Goal: Transaction & Acquisition: Purchase product/service

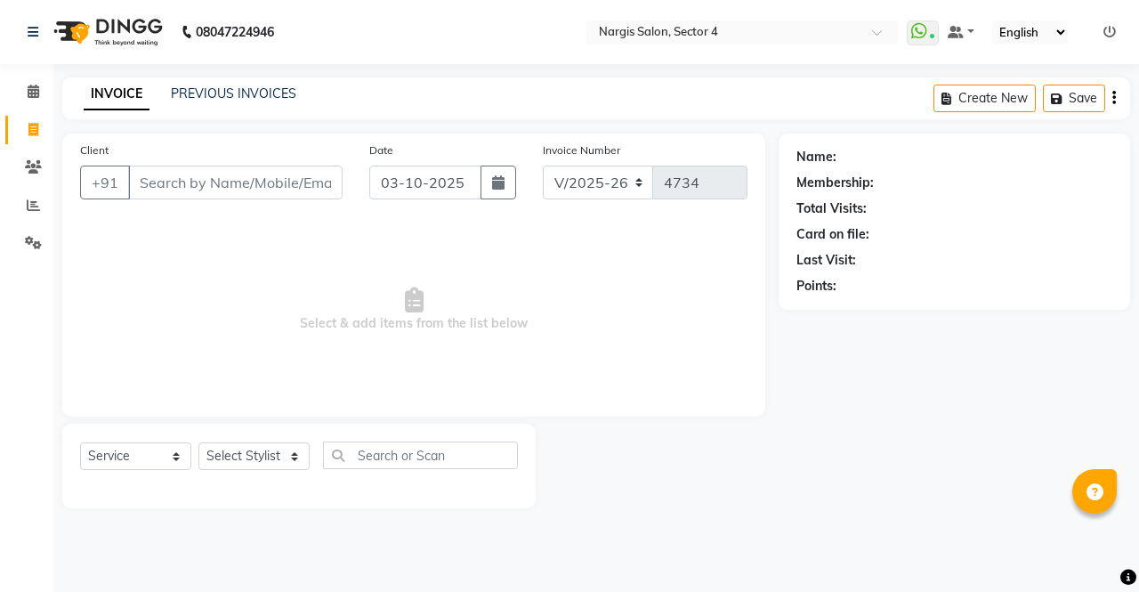
select select "4130"
select select "service"
select select "86619"
click at [198, 442] on select "Select Stylist [PERSON_NAME] [PERSON_NAME] [PERSON_NAME] Front Desk muskaan rak…" at bounding box center [253, 456] width 111 height 28
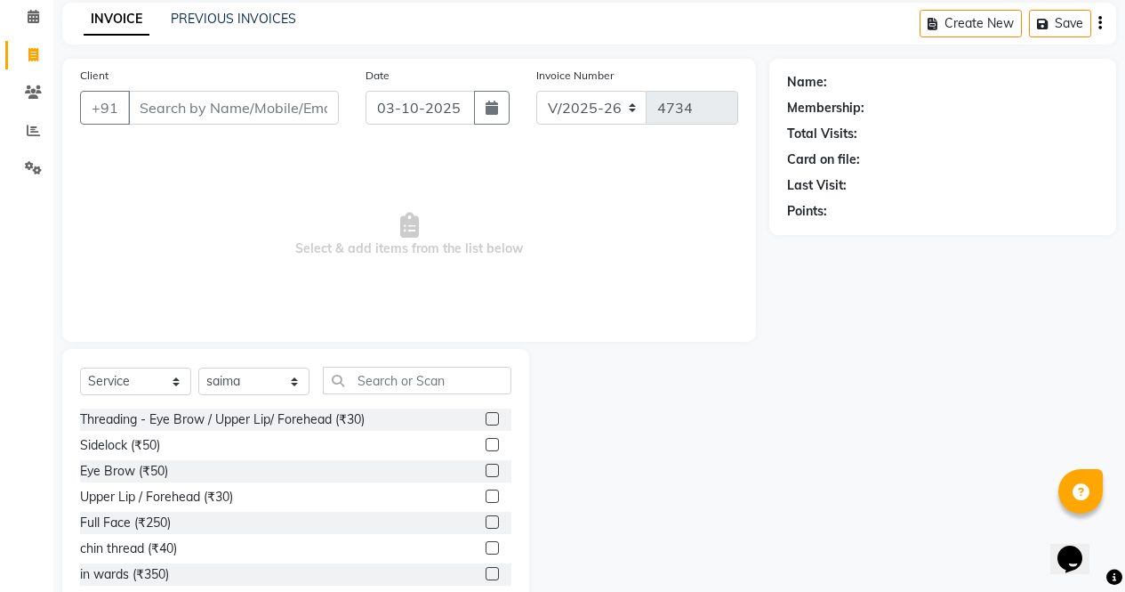
scroll to position [121, 0]
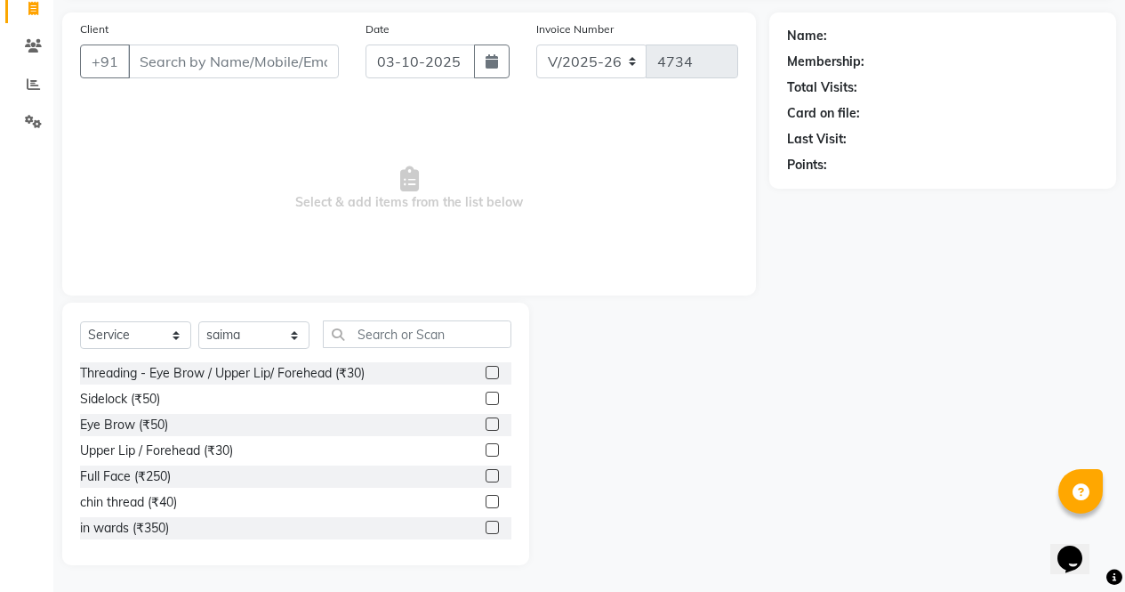
click at [546, 343] on div at bounding box center [649, 433] width 240 height 262
click at [486, 375] on label at bounding box center [492, 372] width 13 height 13
click at [486, 375] on input "checkbox" at bounding box center [492, 373] width 12 height 12
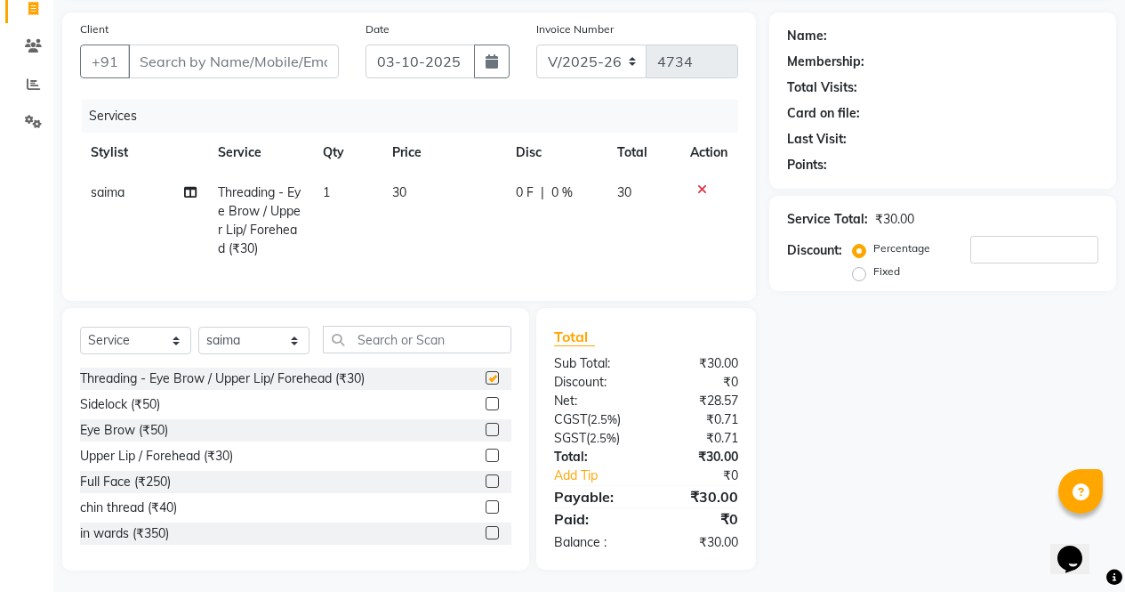
scroll to position [140, 0]
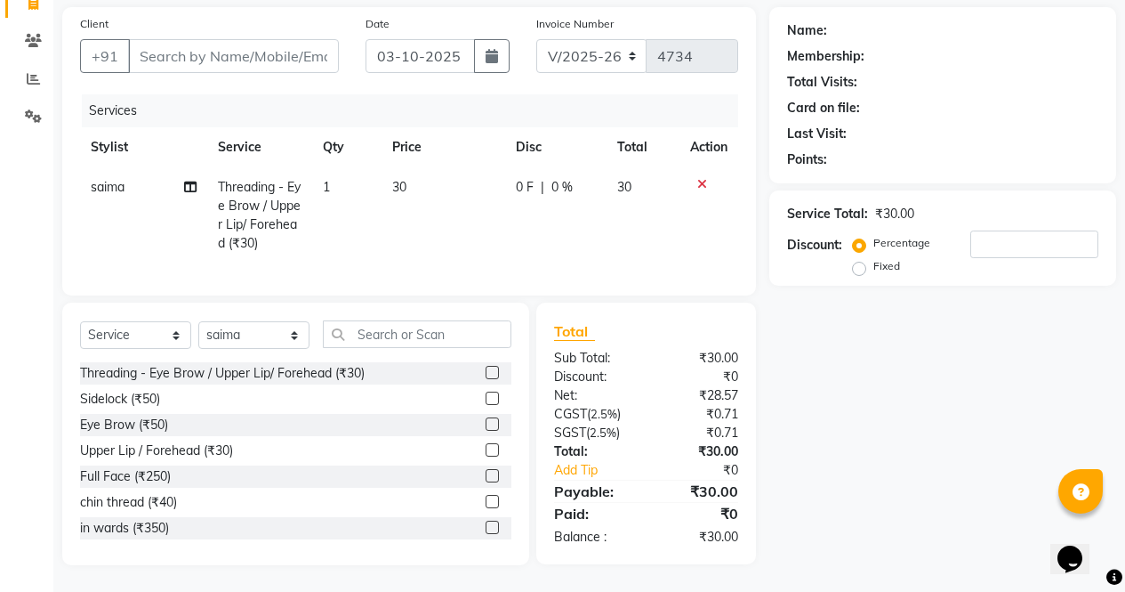
checkbox input "false"
click at [394, 329] on input "text" at bounding box center [417, 334] width 189 height 28
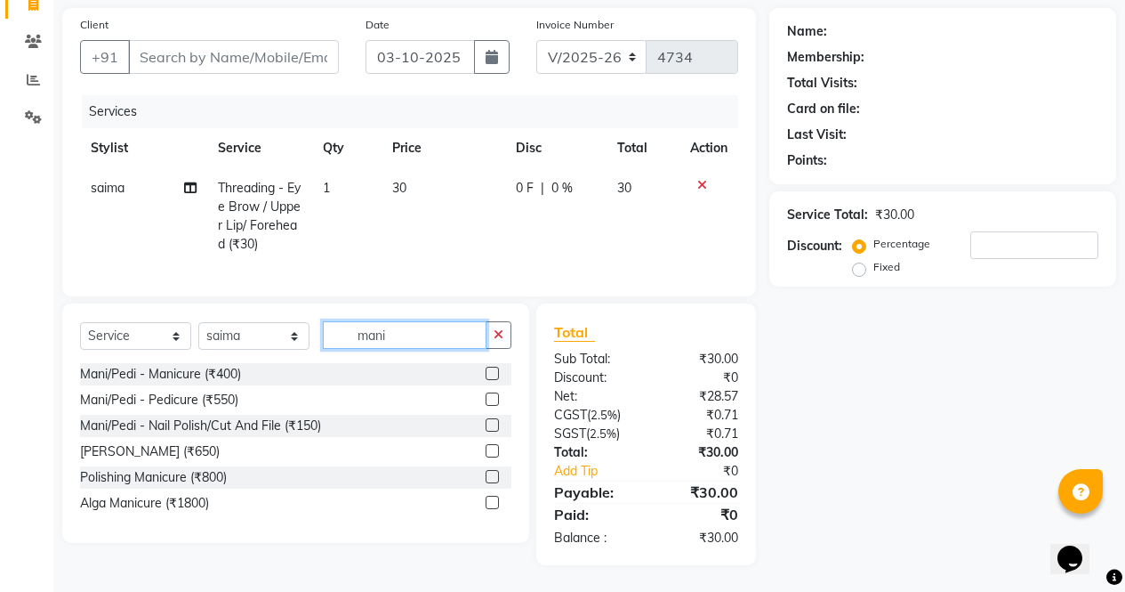
scroll to position [139, 0]
type input "mani"
click at [494, 374] on label at bounding box center [492, 373] width 13 height 13
click at [494, 374] on input "checkbox" at bounding box center [492, 374] width 12 height 12
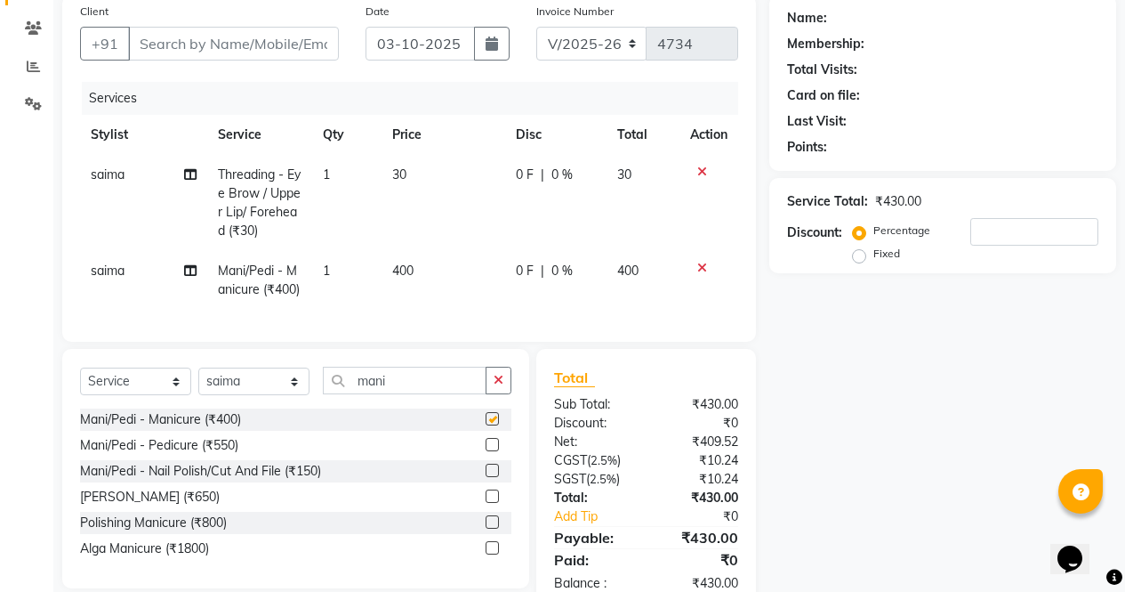
checkbox input "false"
click at [127, 273] on td "saima" at bounding box center [143, 280] width 127 height 59
select select "86619"
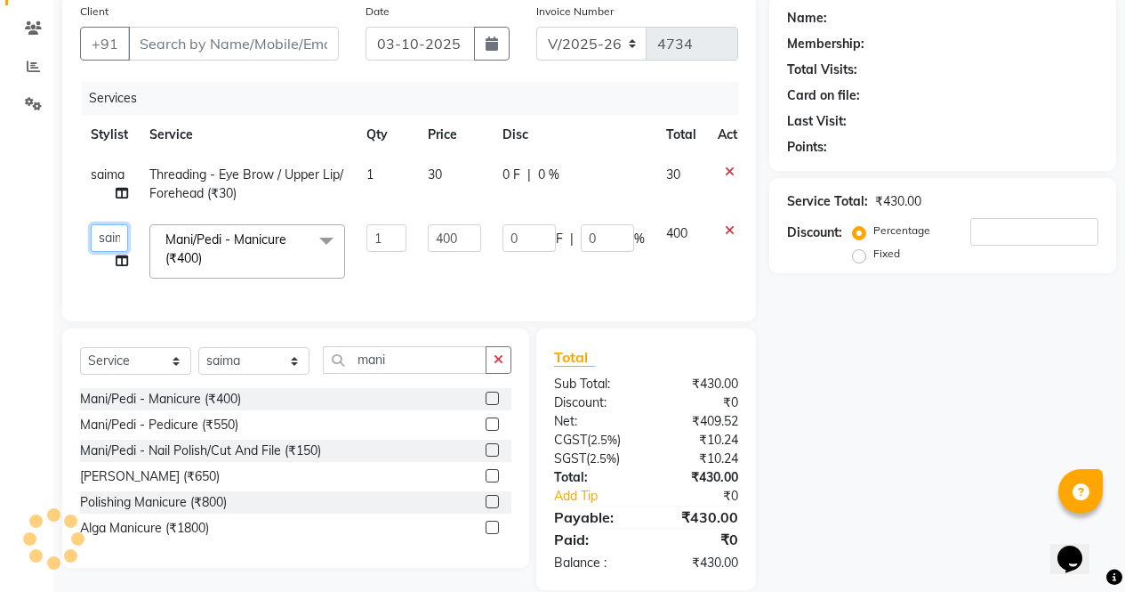
click at [116, 239] on select "[PERSON_NAME] [PERSON_NAME] [PERSON_NAME] Front Desk muskaan rakhi saima [PERSO…" at bounding box center [109, 238] width 37 height 28
select select "29278"
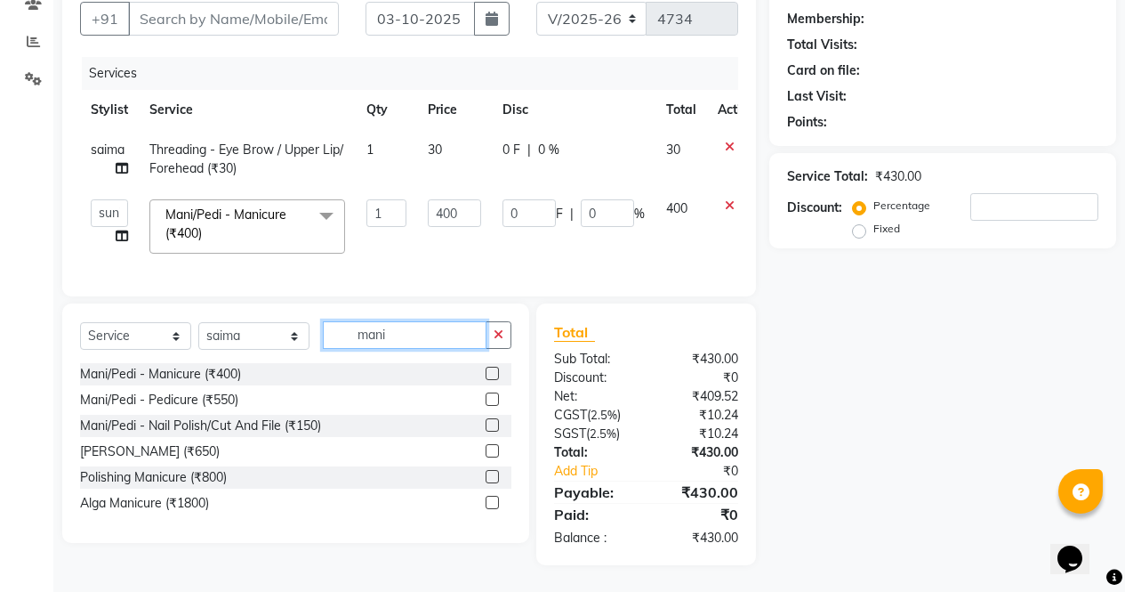
click at [430, 322] on input "mani" at bounding box center [405, 335] width 164 height 28
type input "m"
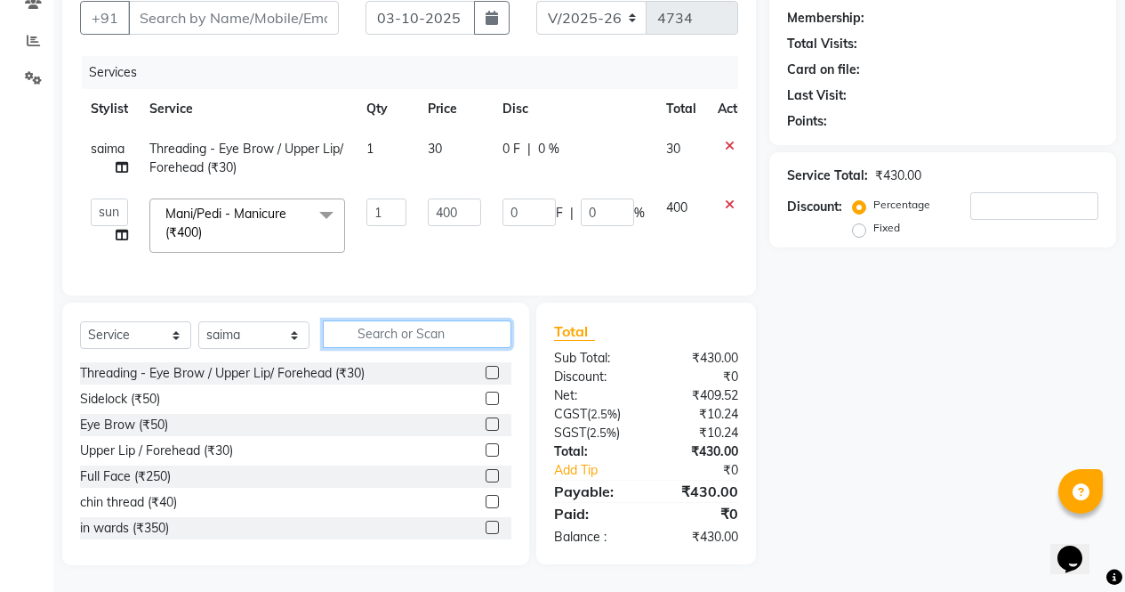
scroll to position [178, 0]
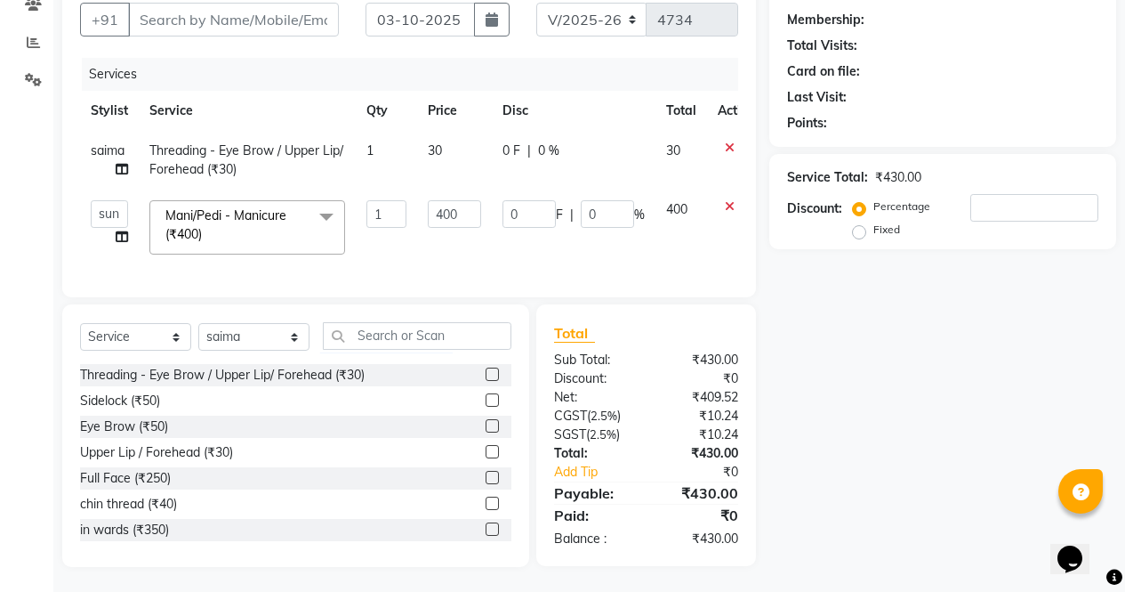
click at [732, 200] on icon at bounding box center [730, 206] width 10 height 12
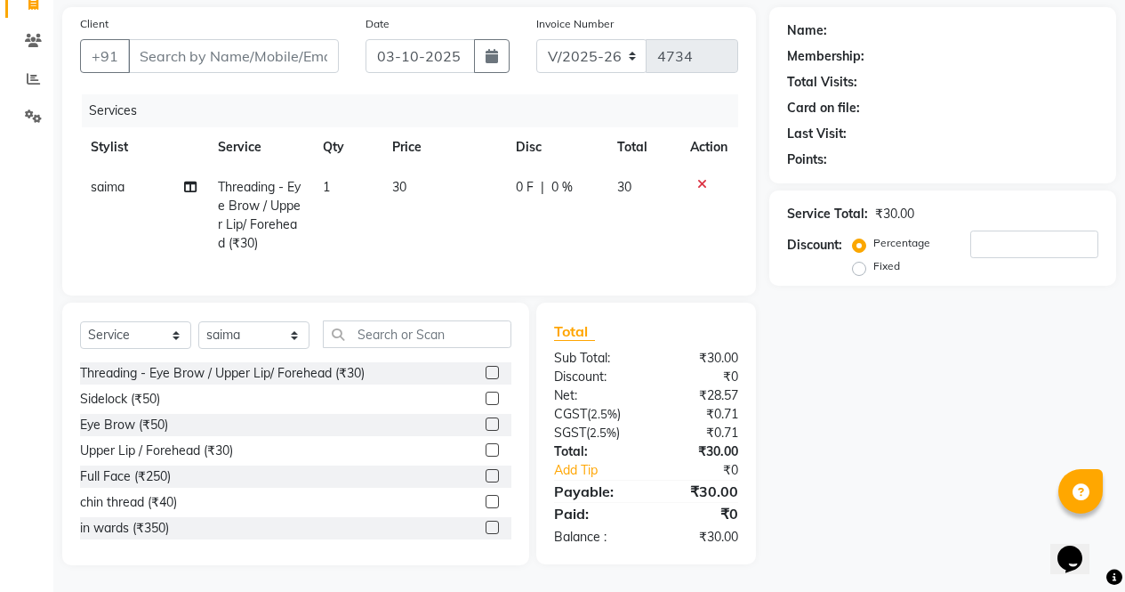
scroll to position [140, 0]
click at [285, 336] on select "Select Stylist [PERSON_NAME] [PERSON_NAME] [PERSON_NAME] Front Desk muskaan rak…" at bounding box center [253, 335] width 111 height 28
select select "87810"
click at [198, 321] on select "Select Stylist [PERSON_NAME] [PERSON_NAME] [PERSON_NAME] Front Desk muskaan rak…" at bounding box center [253, 335] width 111 height 28
click at [596, 338] on div "Total" at bounding box center [646, 330] width 184 height 21
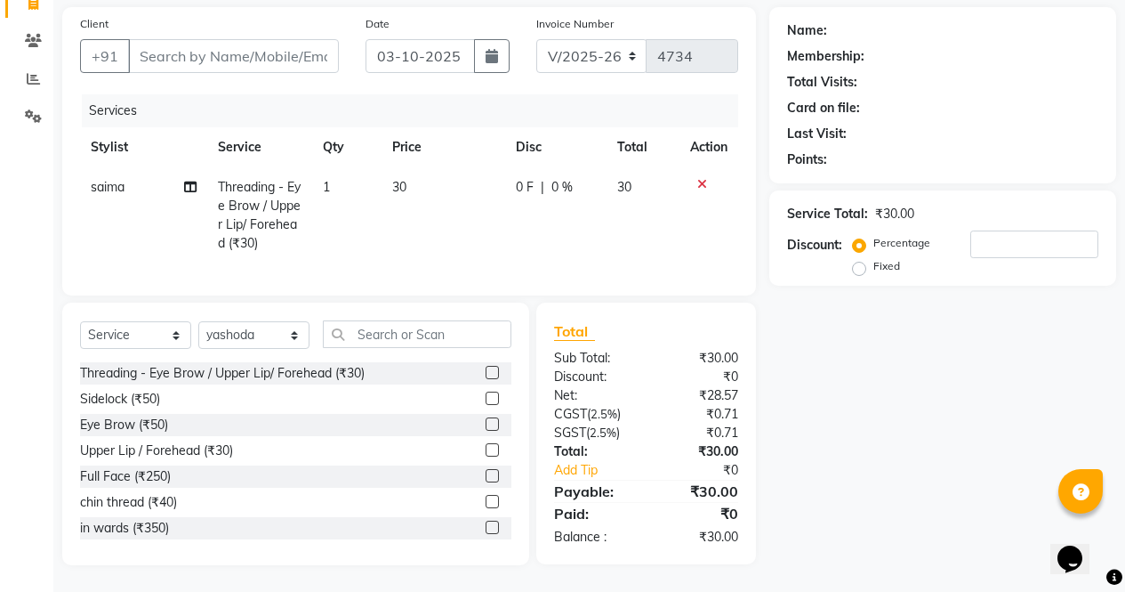
click at [486, 424] on label at bounding box center [492, 423] width 13 height 13
click at [486, 424] on input "checkbox" at bounding box center [492, 425] width 12 height 12
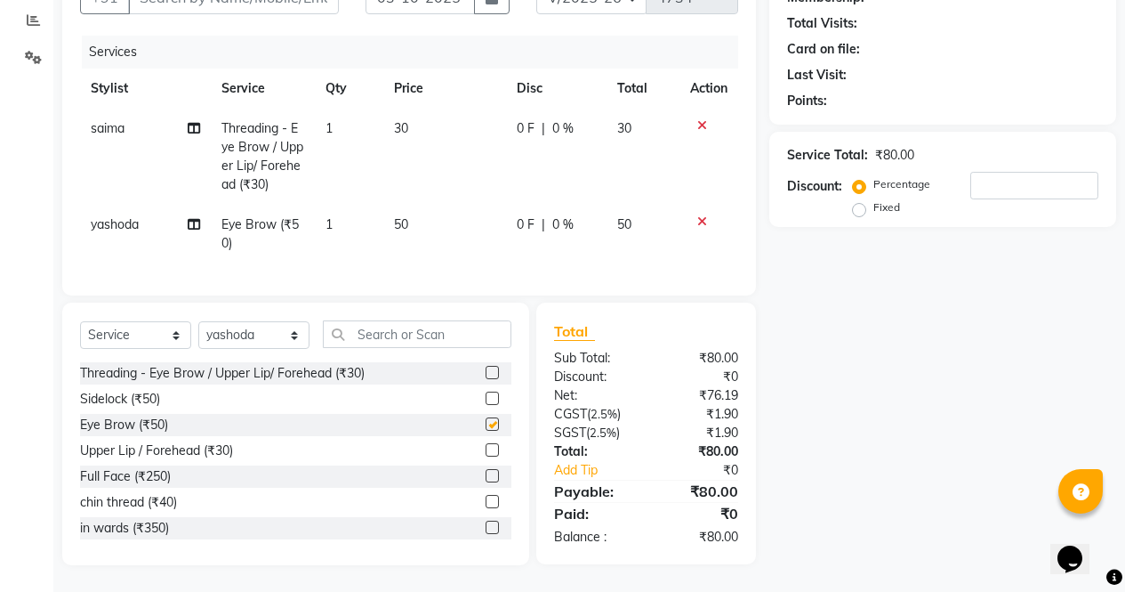
checkbox input "false"
click at [407, 335] on input "text" at bounding box center [417, 334] width 189 height 28
click at [269, 331] on select "Select Stylist [PERSON_NAME] [PERSON_NAME] [PERSON_NAME] Front Desk muskaan rak…" at bounding box center [253, 335] width 111 height 28
select select "29278"
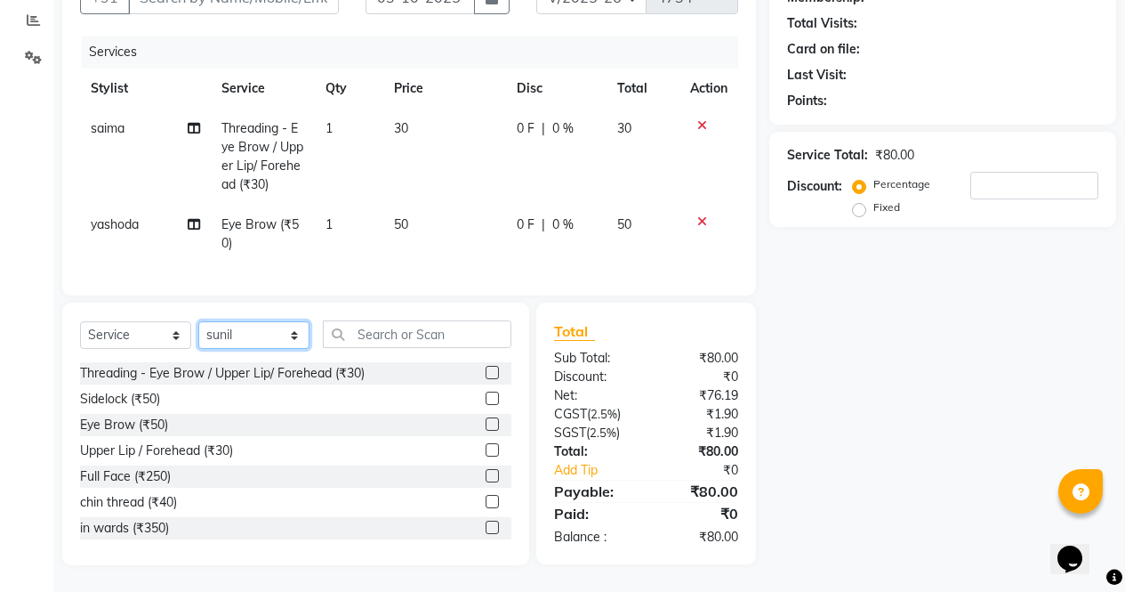
click at [198, 321] on select "Select Stylist [PERSON_NAME] [PERSON_NAME] [PERSON_NAME] Front Desk muskaan rak…" at bounding box center [253, 335] width 111 height 28
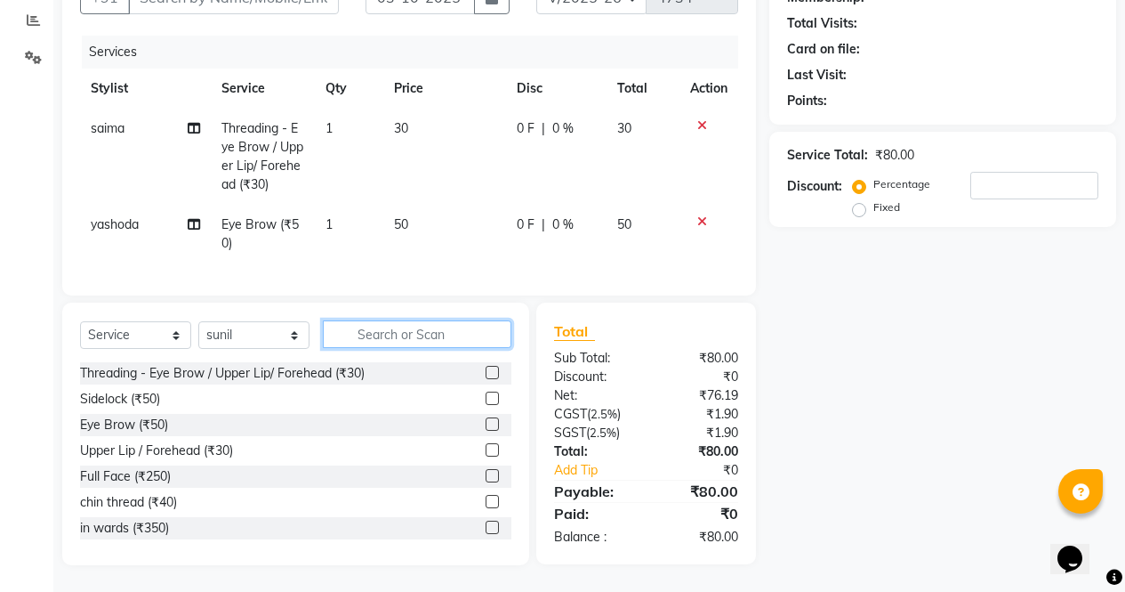
click at [444, 334] on input "text" at bounding box center [417, 334] width 189 height 28
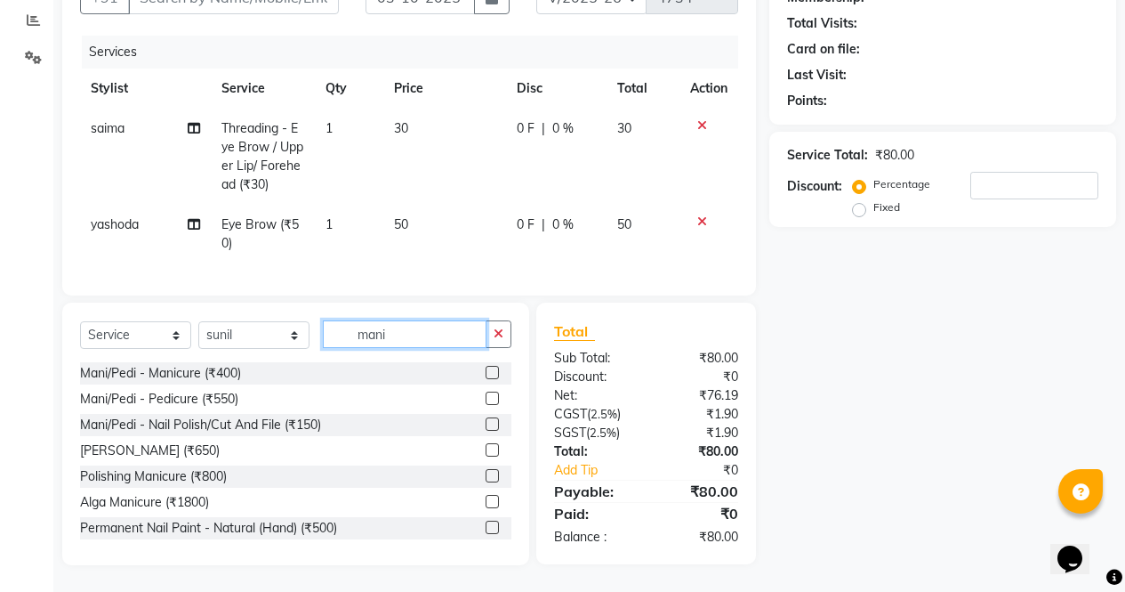
scroll to position [197, 0]
type input "mani"
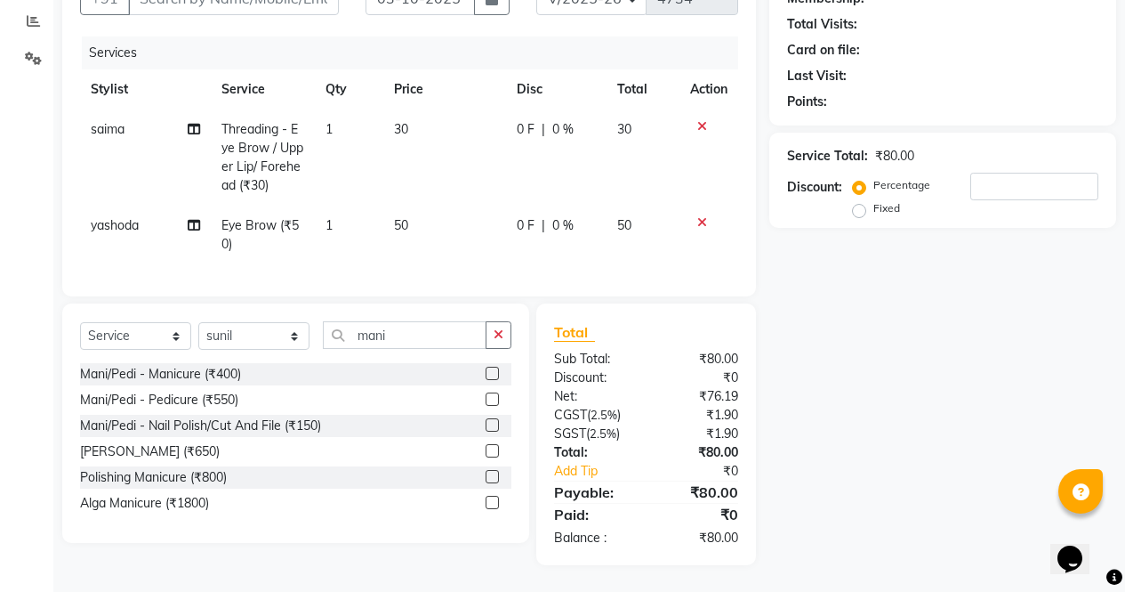
click at [493, 374] on label at bounding box center [492, 373] width 13 height 13
click at [493, 374] on input "checkbox" at bounding box center [492, 374] width 12 height 12
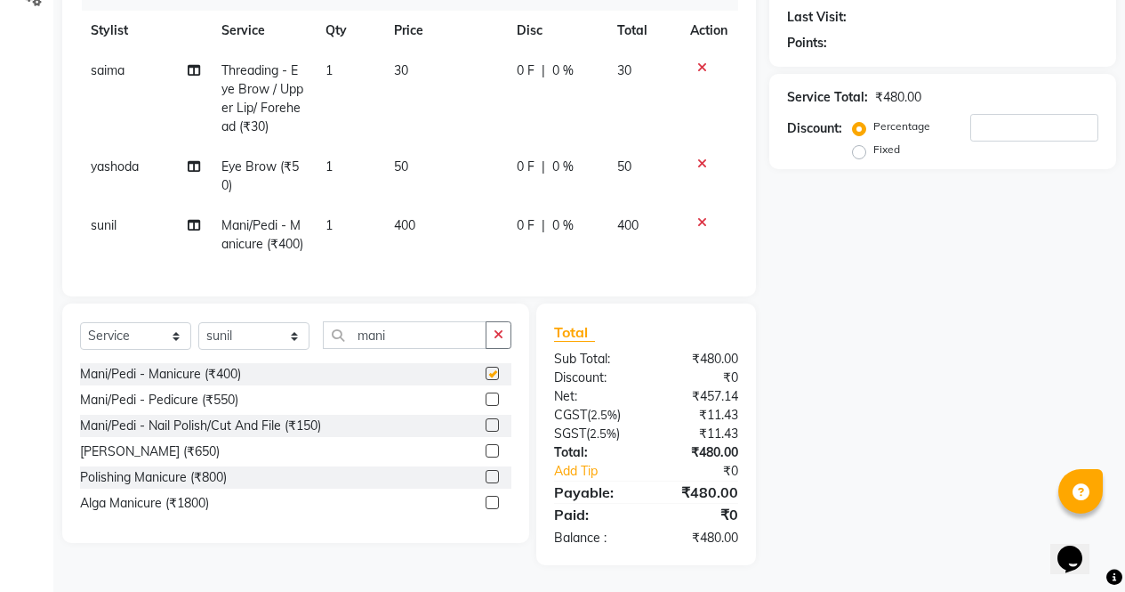
checkbox input "false"
click at [429, 340] on input "mani" at bounding box center [405, 335] width 164 height 28
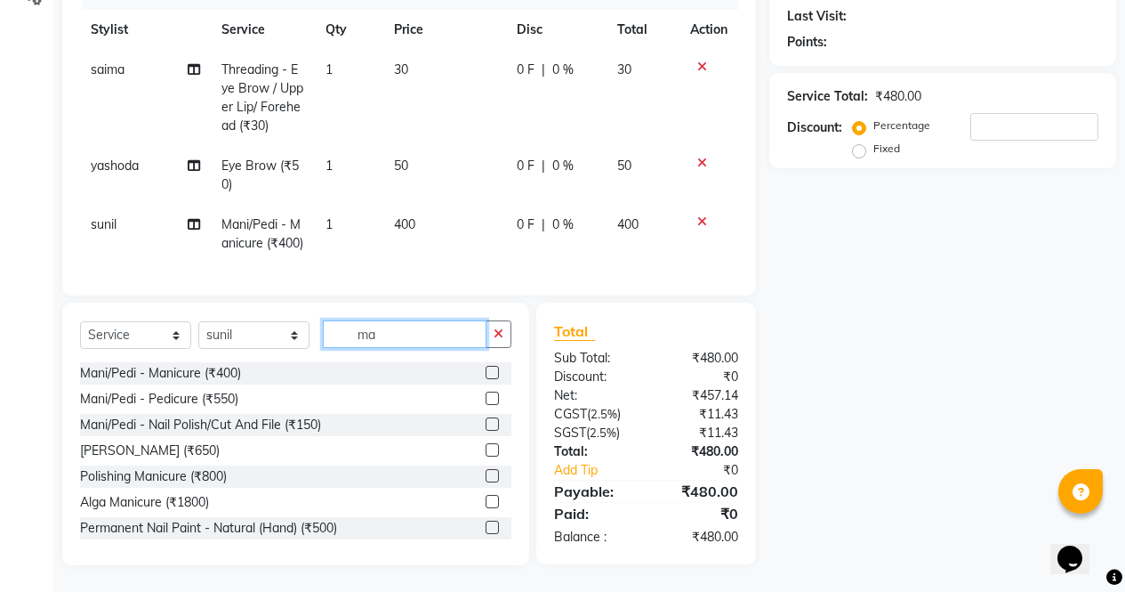
type input "m"
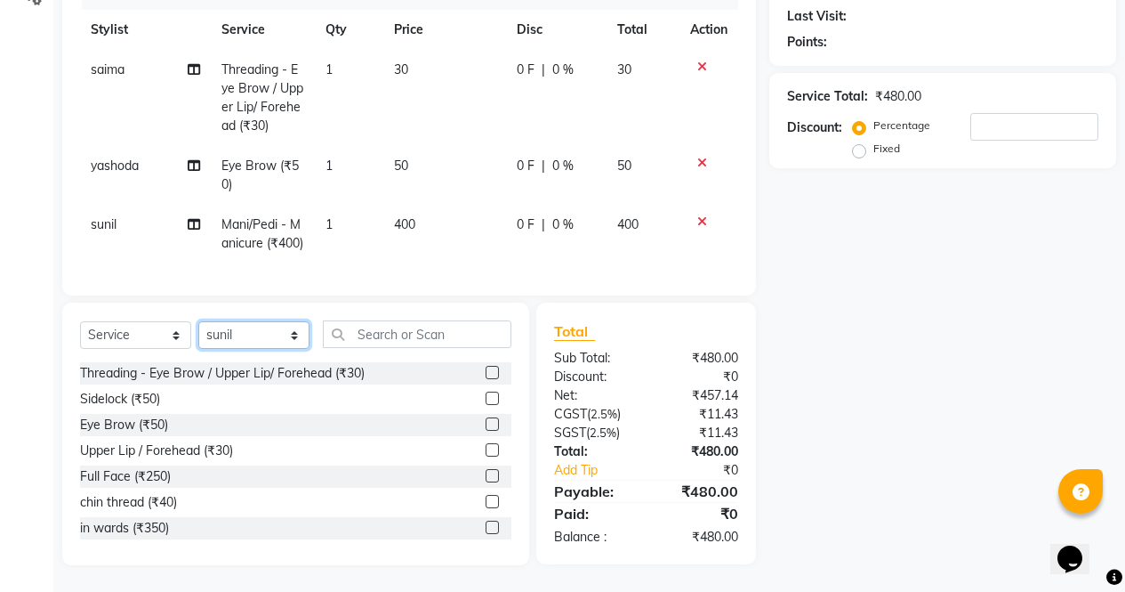
click at [246, 347] on select "Select Stylist [PERSON_NAME] [PERSON_NAME] [PERSON_NAME] Front Desk muskaan rak…" at bounding box center [253, 335] width 111 height 28
select select "29276"
click at [198, 322] on select "Select Stylist [PERSON_NAME] [PERSON_NAME] [PERSON_NAME] Front Desk muskaan rak…" at bounding box center [253, 335] width 111 height 28
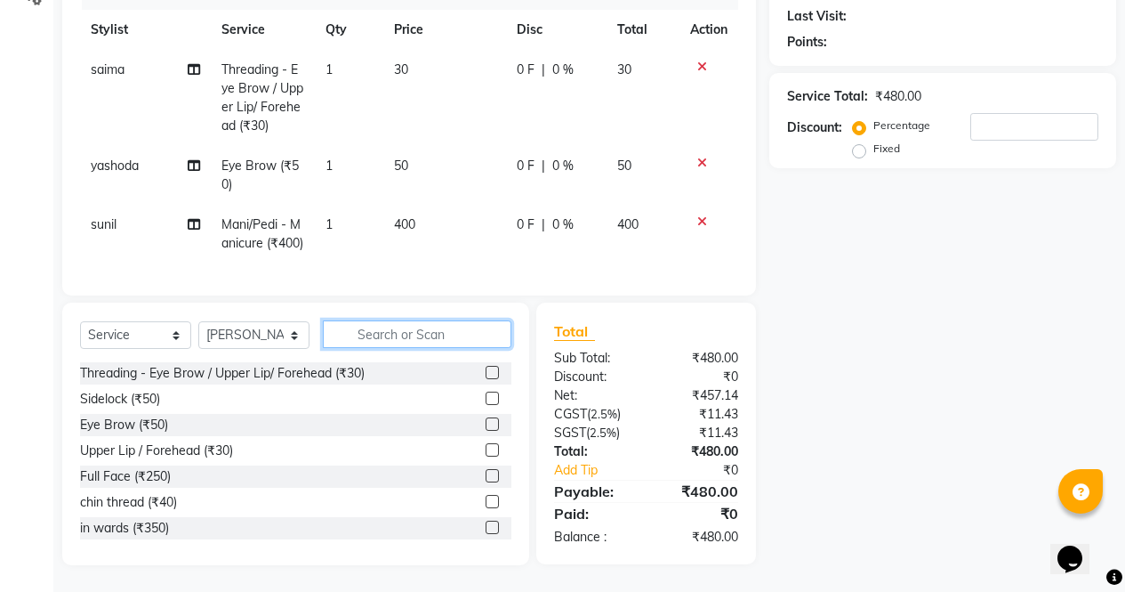
click at [431, 329] on input "text" at bounding box center [417, 334] width 189 height 28
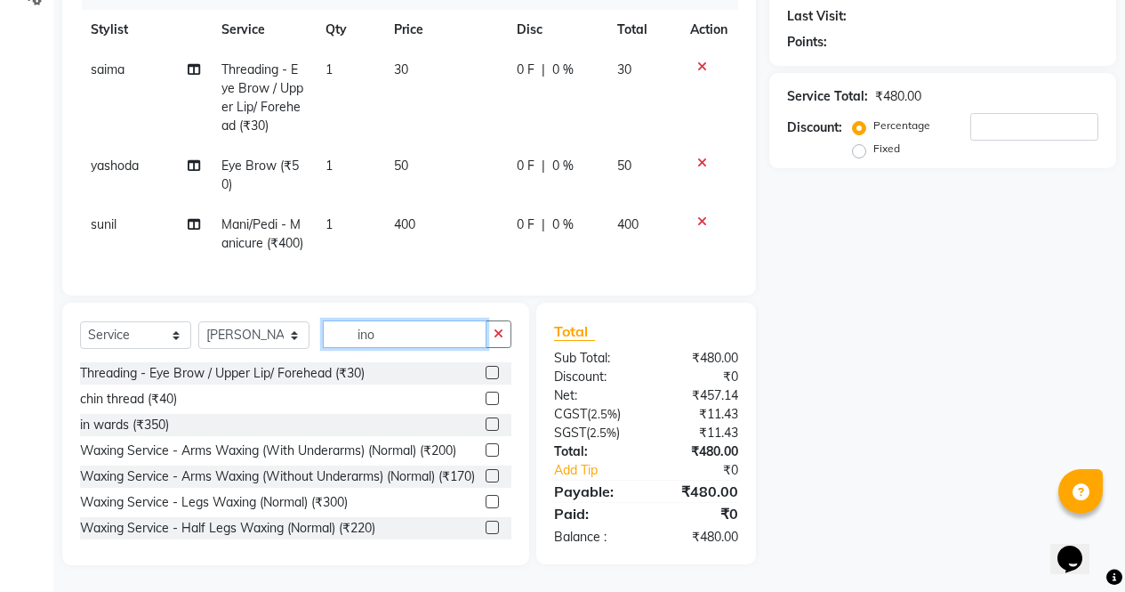
scroll to position [275, 0]
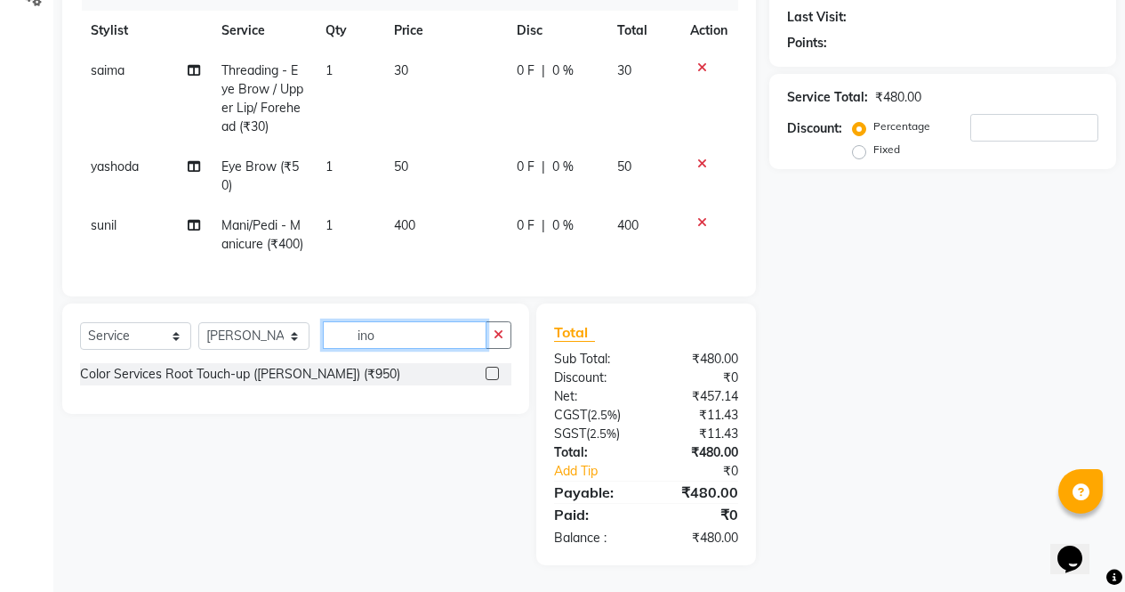
type input "ino"
click at [487, 373] on label at bounding box center [492, 373] width 13 height 13
click at [487, 373] on input "checkbox" at bounding box center [492, 374] width 12 height 12
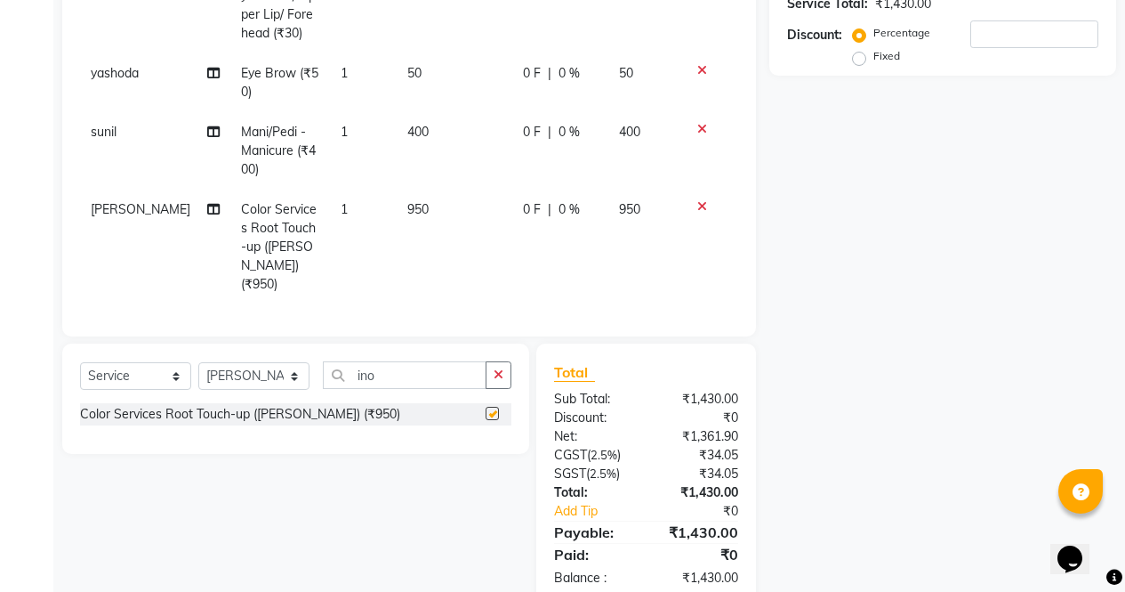
checkbox input "false"
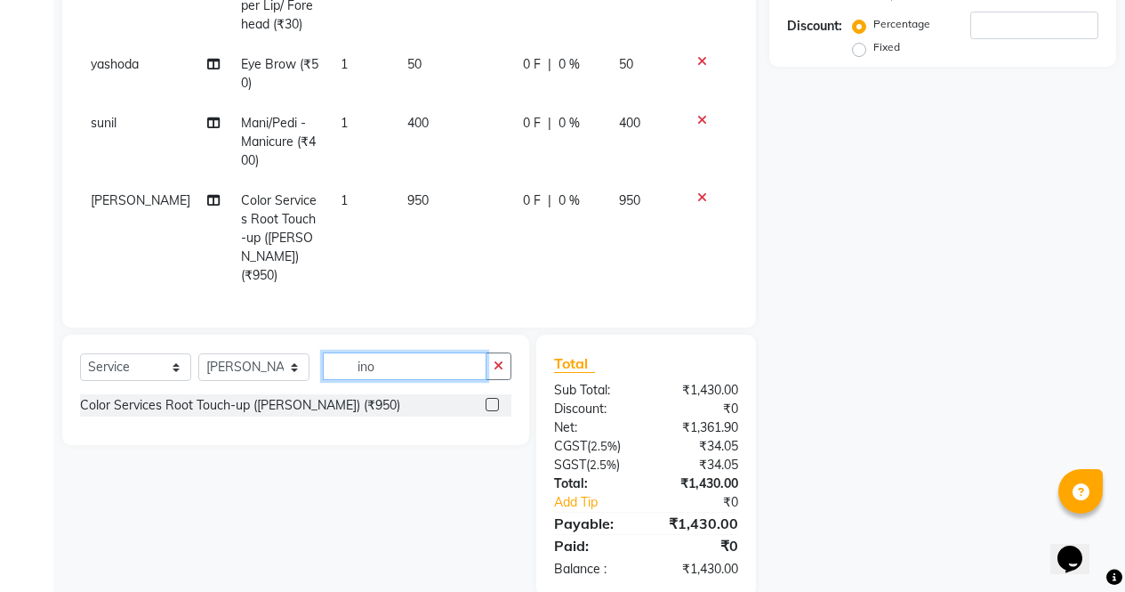
click at [442, 357] on input "ino" at bounding box center [405, 366] width 164 height 28
type input "i"
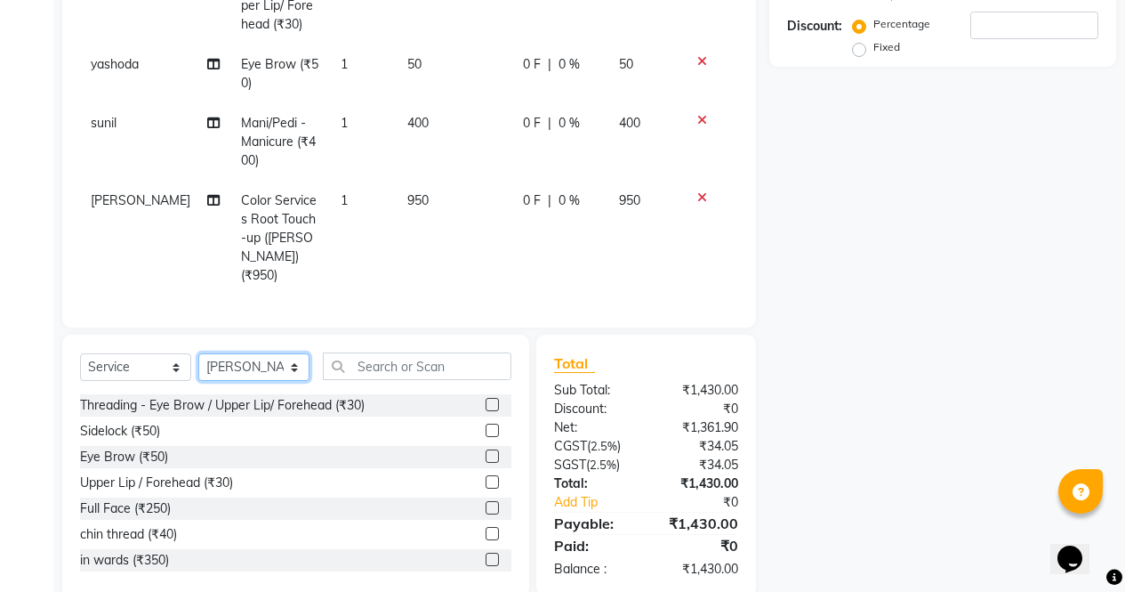
click at [280, 359] on select "Select Stylist [PERSON_NAME] [PERSON_NAME] [PERSON_NAME] Front Desk muskaan rak…" at bounding box center [253, 367] width 111 height 28
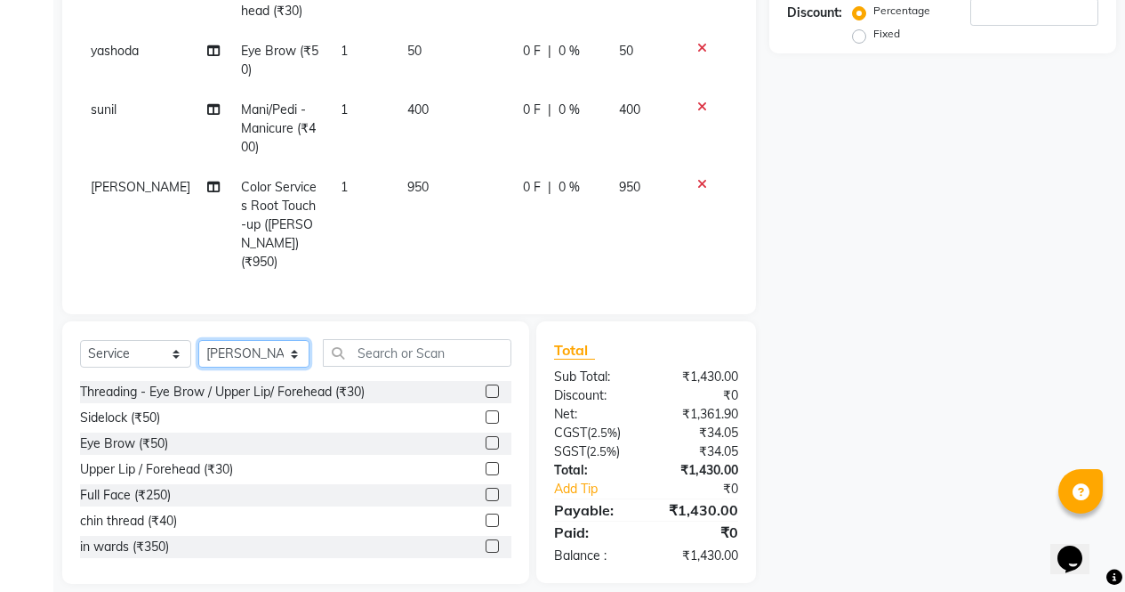
scroll to position [372, 0]
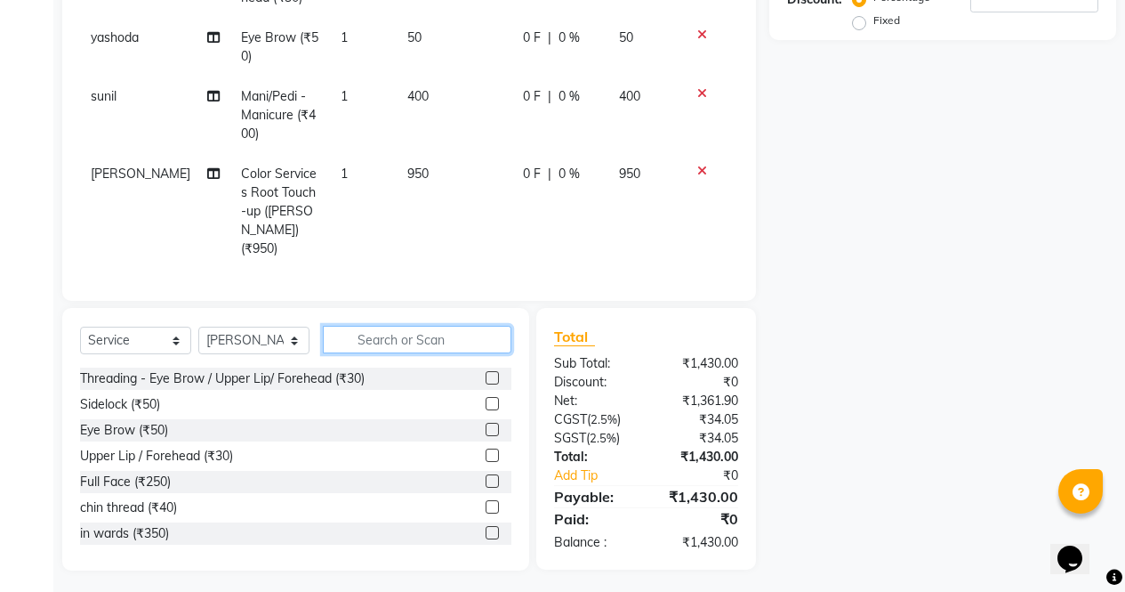
click at [431, 326] on input "text" at bounding box center [417, 340] width 189 height 28
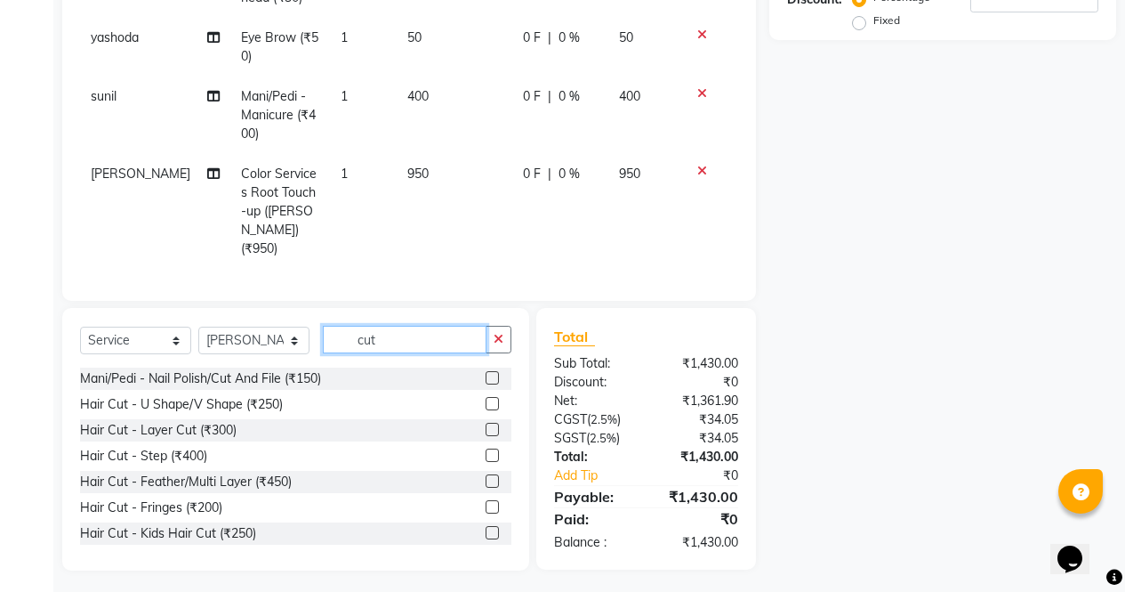
type input "cut"
click at [486, 450] on label at bounding box center [492, 454] width 13 height 13
click at [486, 450] on input "checkbox" at bounding box center [492, 456] width 12 height 12
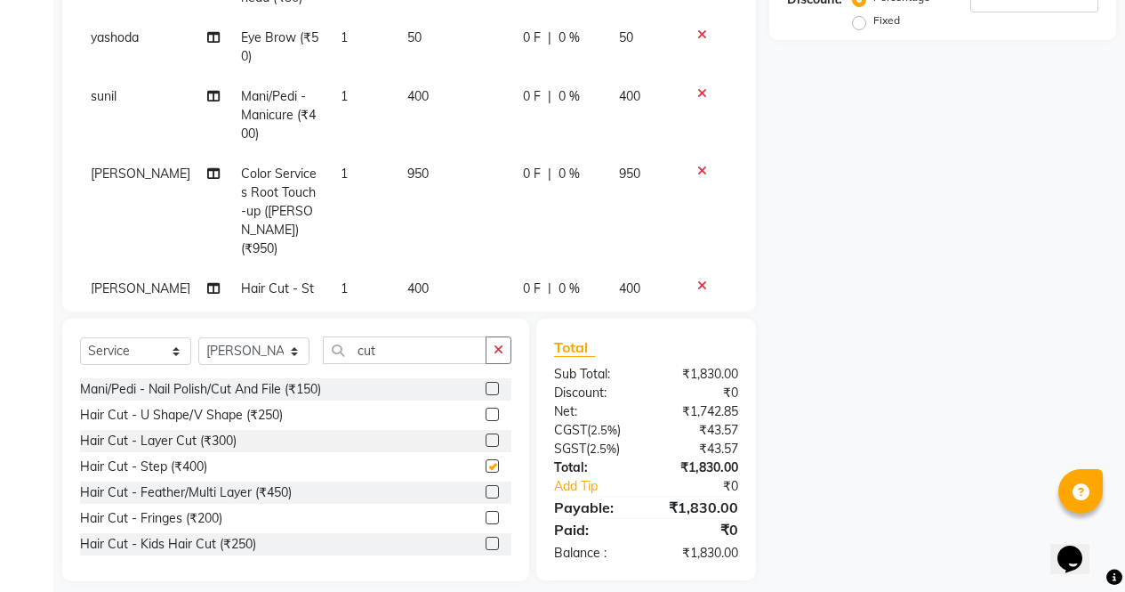
checkbox input "false"
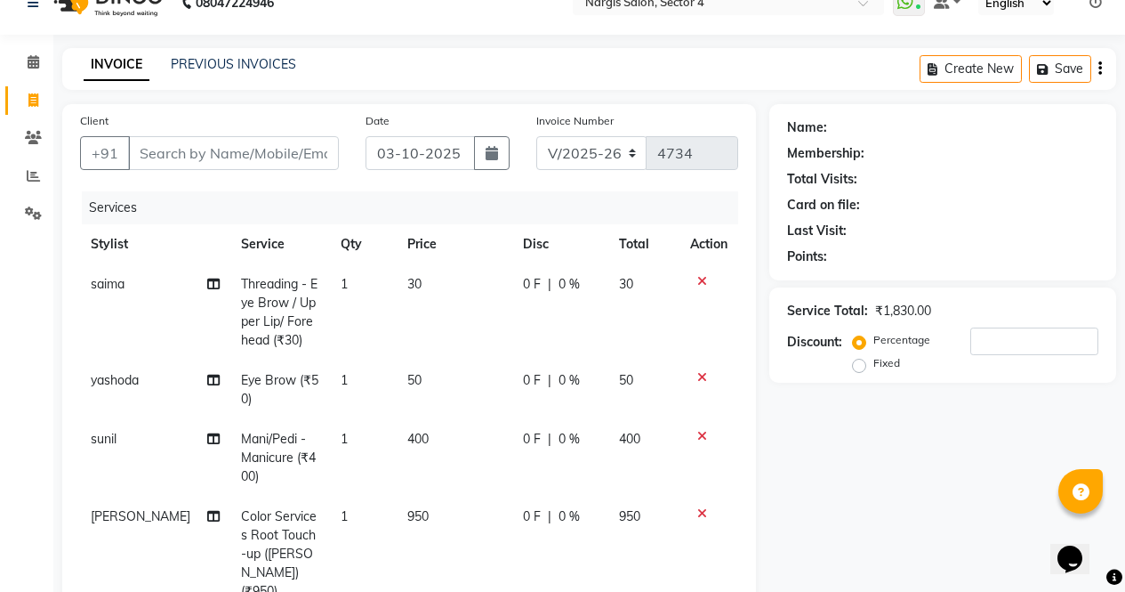
scroll to position [23, 0]
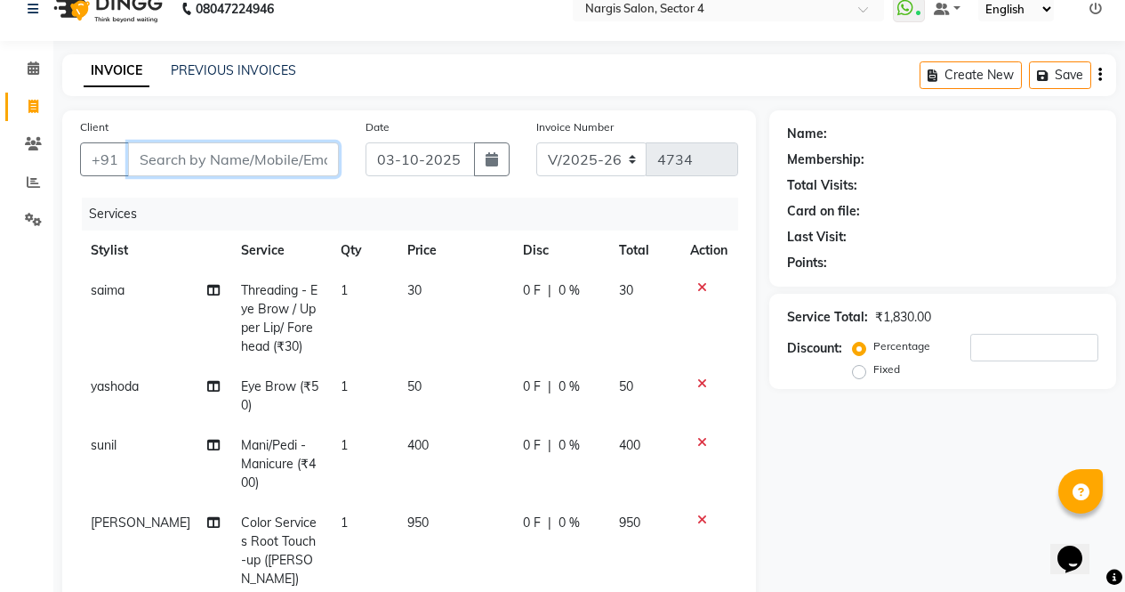
click at [235, 162] on input "Client" at bounding box center [233, 159] width 211 height 34
type input "8"
type input "0"
type input "88******37"
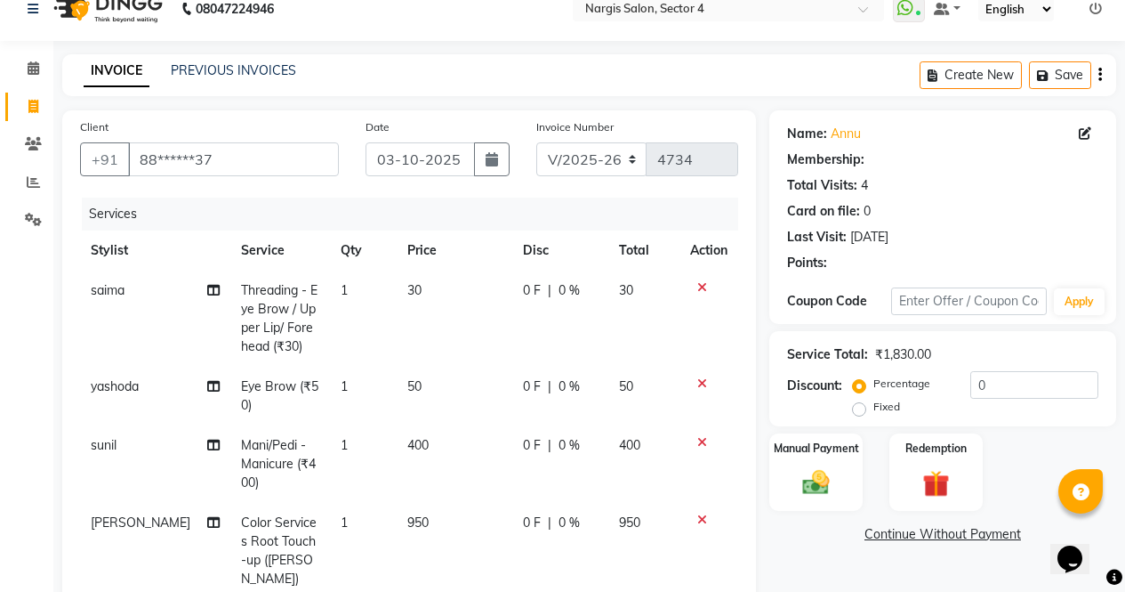
select select "1: Object"
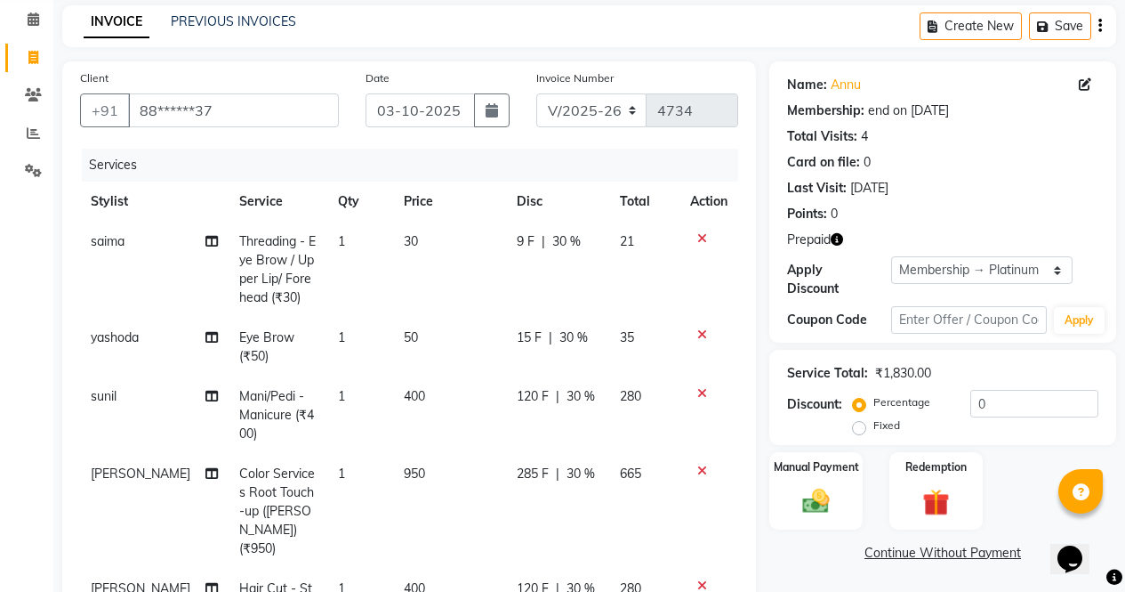
scroll to position [78, 0]
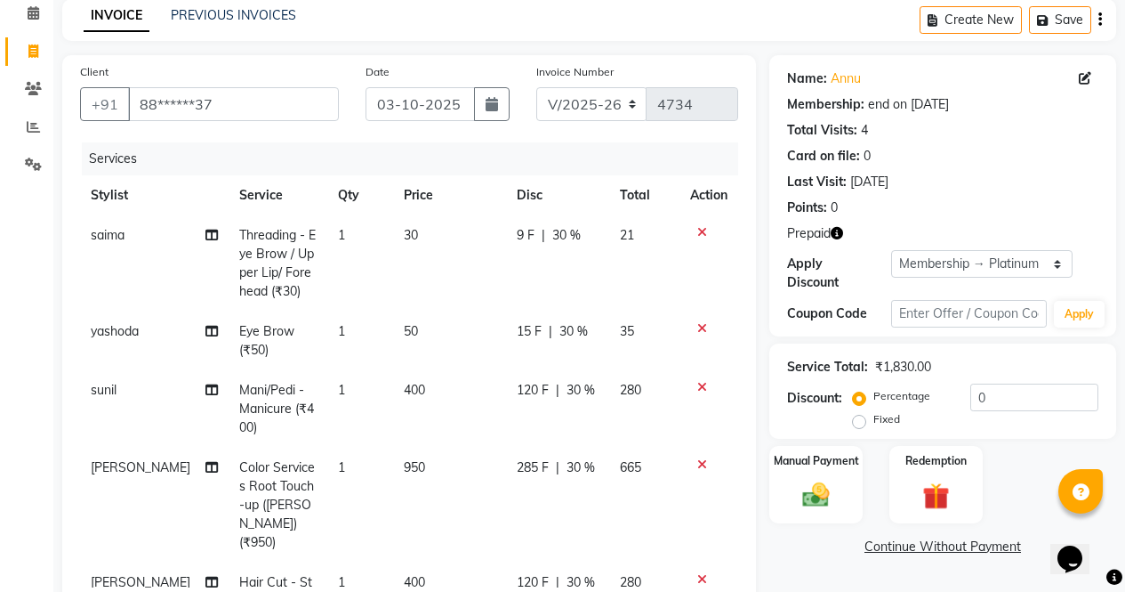
click at [837, 227] on icon "button" at bounding box center [837, 233] width 12 height 12
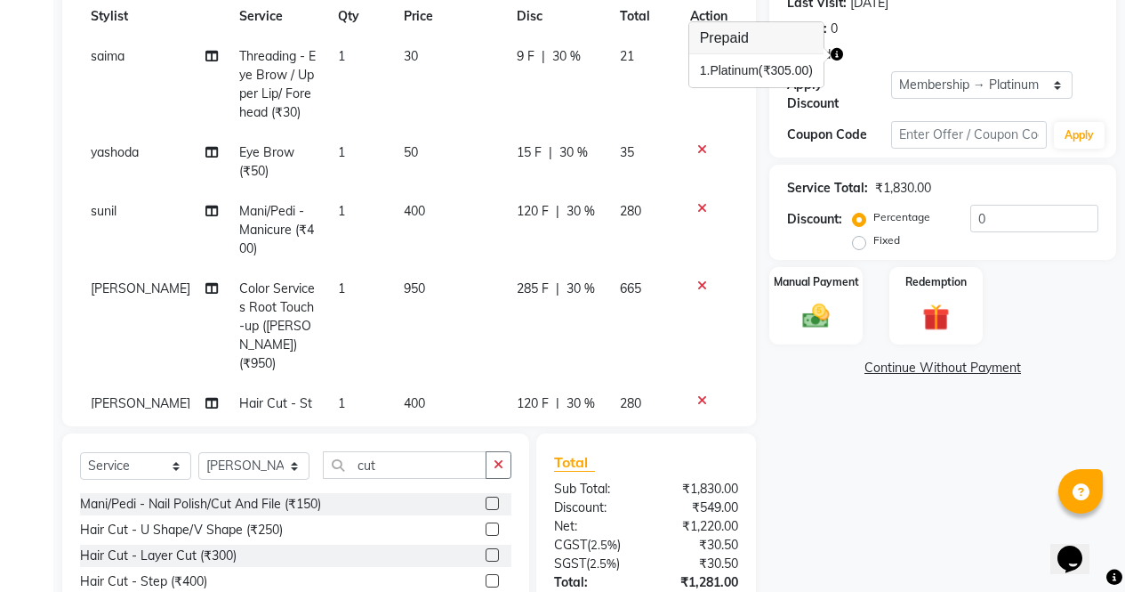
scroll to position [256, 0]
click at [697, 395] on icon at bounding box center [702, 401] width 10 height 12
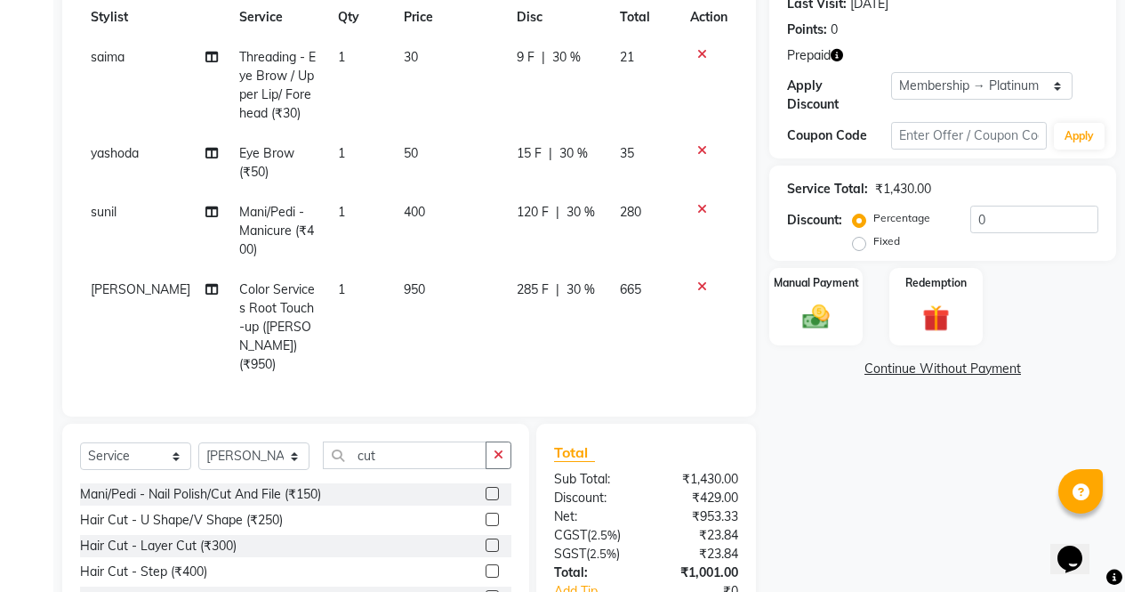
click at [702, 286] on icon at bounding box center [702, 286] width 10 height 12
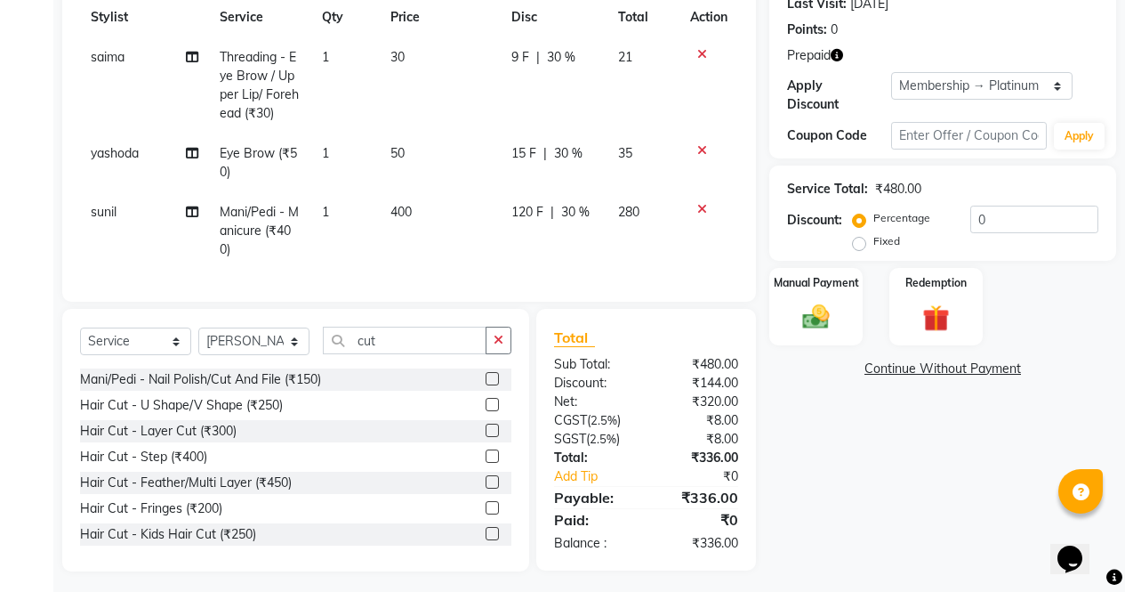
click at [701, 211] on icon at bounding box center [702, 209] width 10 height 12
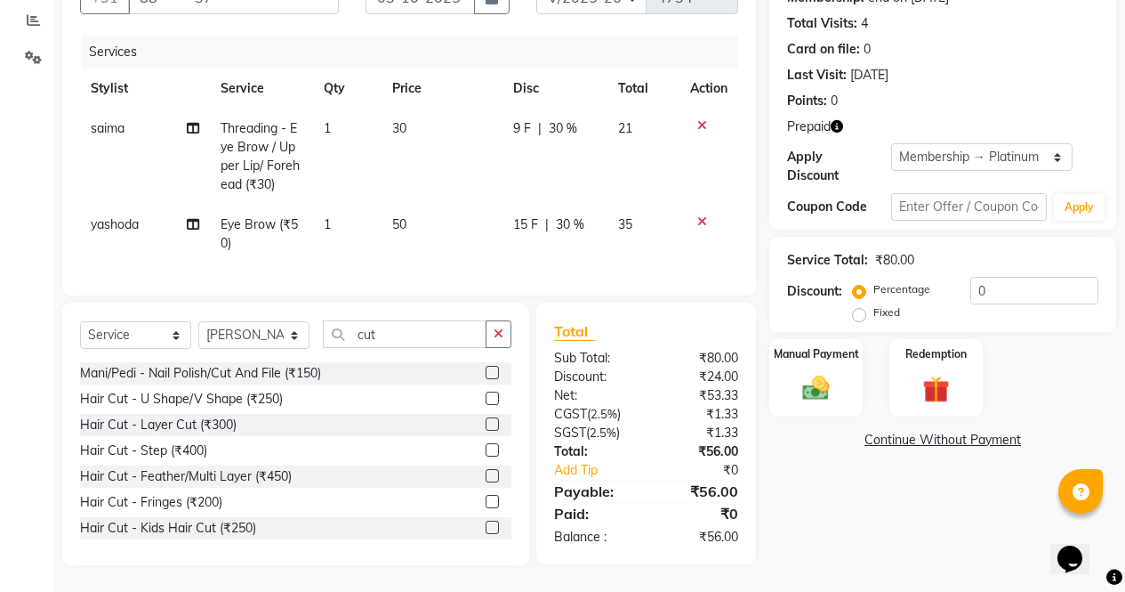
click at [704, 187] on td at bounding box center [709, 157] width 59 height 96
click at [704, 119] on icon at bounding box center [702, 125] width 10 height 12
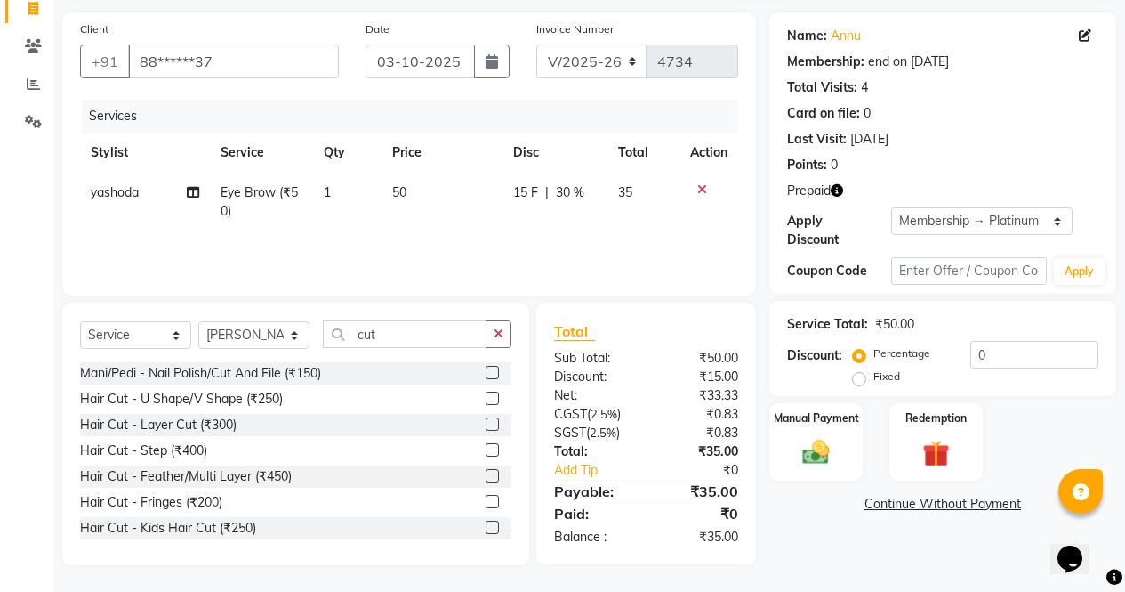
click at [702, 191] on icon at bounding box center [702, 189] width 10 height 12
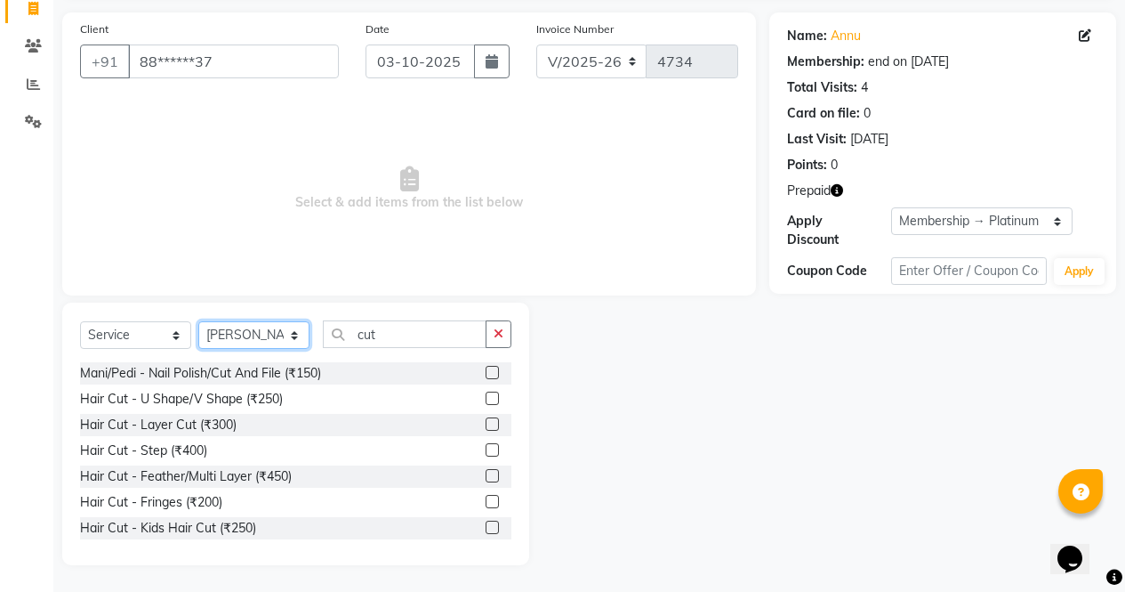
click at [254, 341] on select "Select Stylist [PERSON_NAME] [PERSON_NAME] [PERSON_NAME] Front Desk muskaan rak…" at bounding box center [253, 335] width 111 height 28
select select "62008"
click at [198, 349] on select "Select Stylist [PERSON_NAME] [PERSON_NAME] [PERSON_NAME] Front Desk muskaan rak…" at bounding box center [253, 335] width 111 height 28
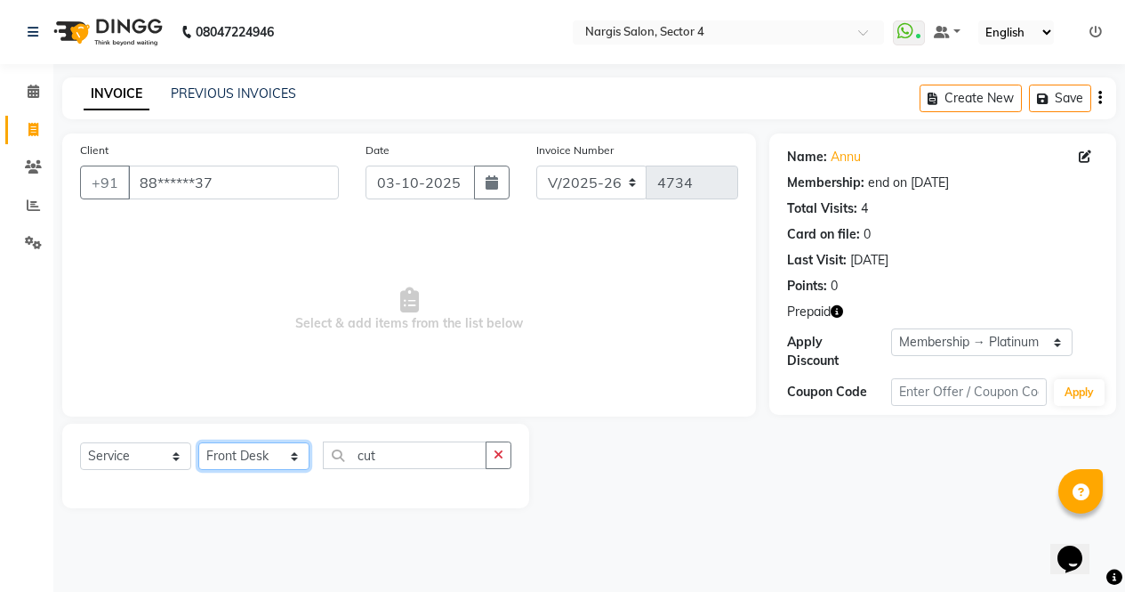
scroll to position [0, 0]
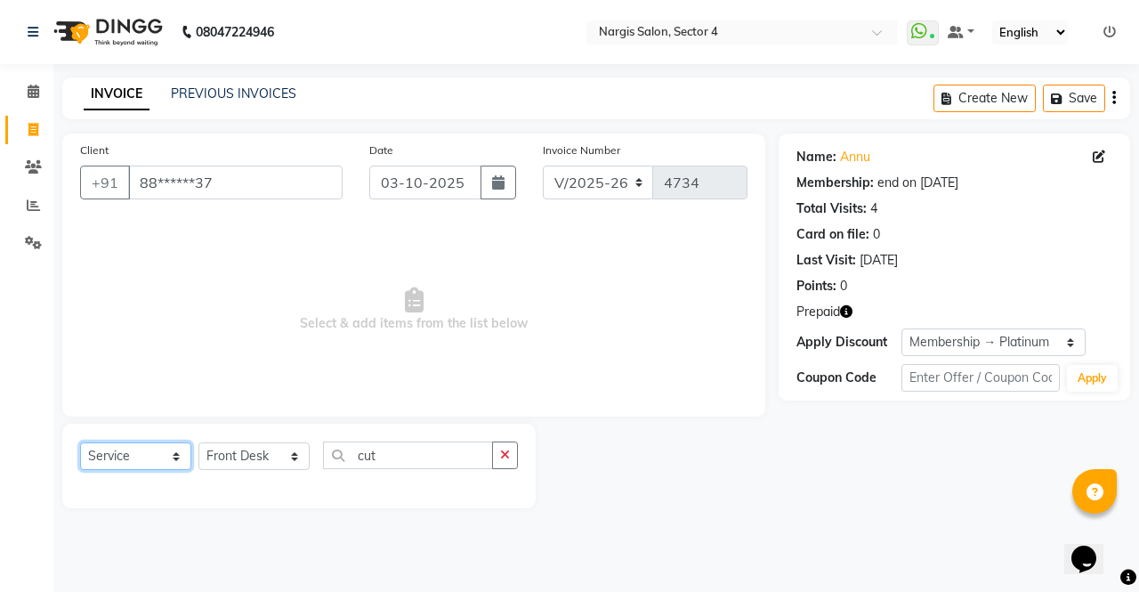
click at [150, 451] on select "Select Service Product Membership Package Voucher Prepaid Gift Card" at bounding box center [135, 456] width 111 height 28
click at [80, 442] on select "Select Service Product Membership Package Voucher Prepaid Gift Card" at bounding box center [135, 456] width 111 height 28
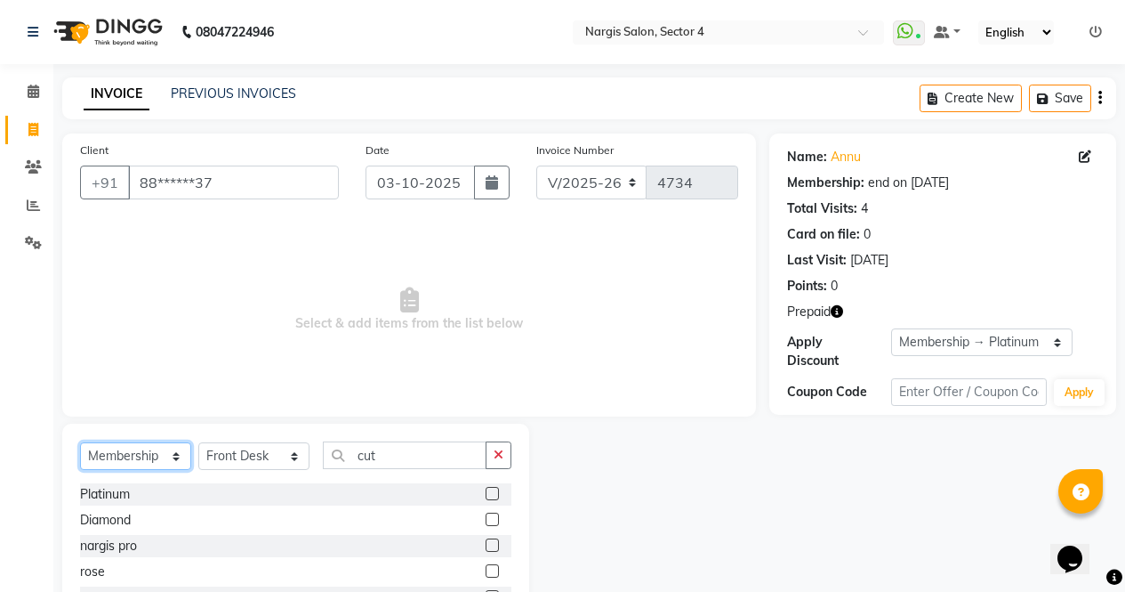
scroll to position [72, 0]
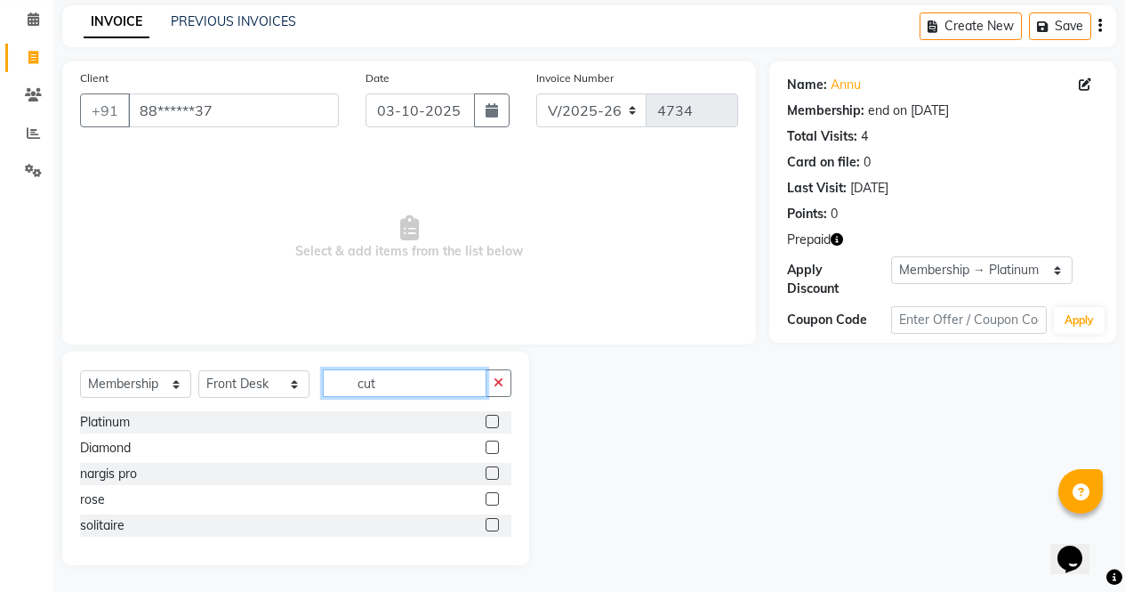
click at [433, 377] on input "cut" at bounding box center [405, 383] width 164 height 28
click at [494, 421] on label at bounding box center [492, 421] width 13 height 13
click at [494, 421] on input "checkbox" at bounding box center [492, 422] width 12 height 12
select select "select"
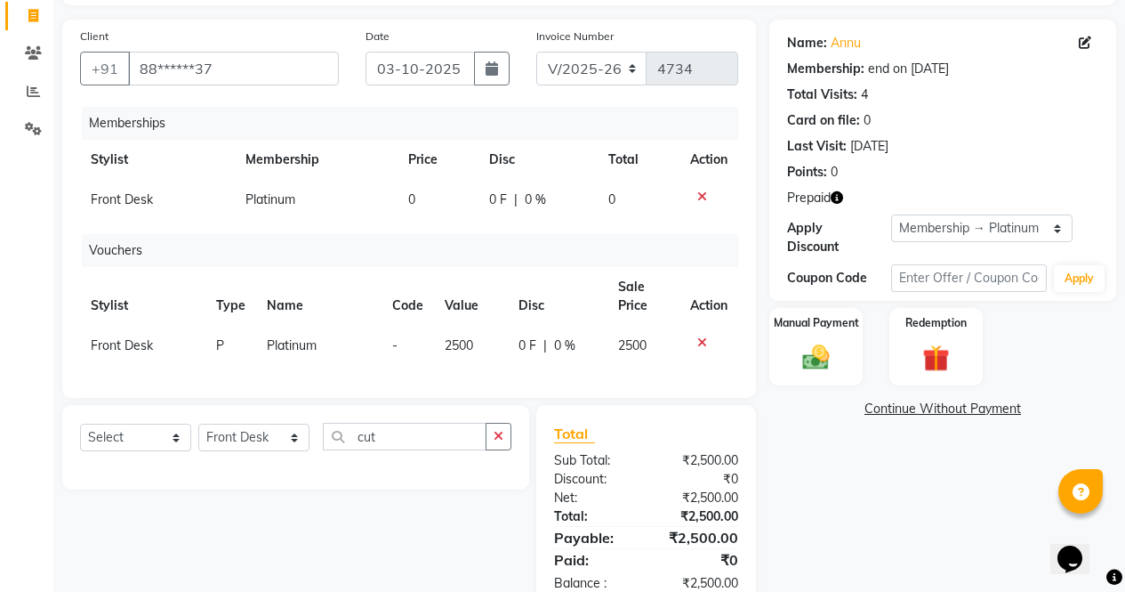
scroll to position [173, 0]
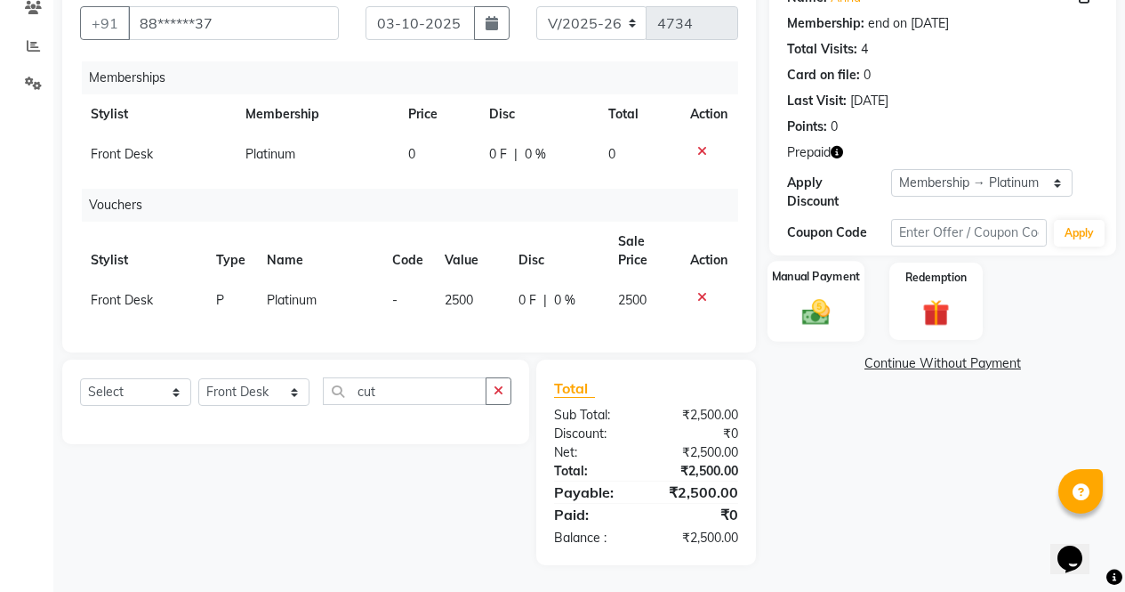
click at [816, 296] on img at bounding box center [816, 312] width 45 height 32
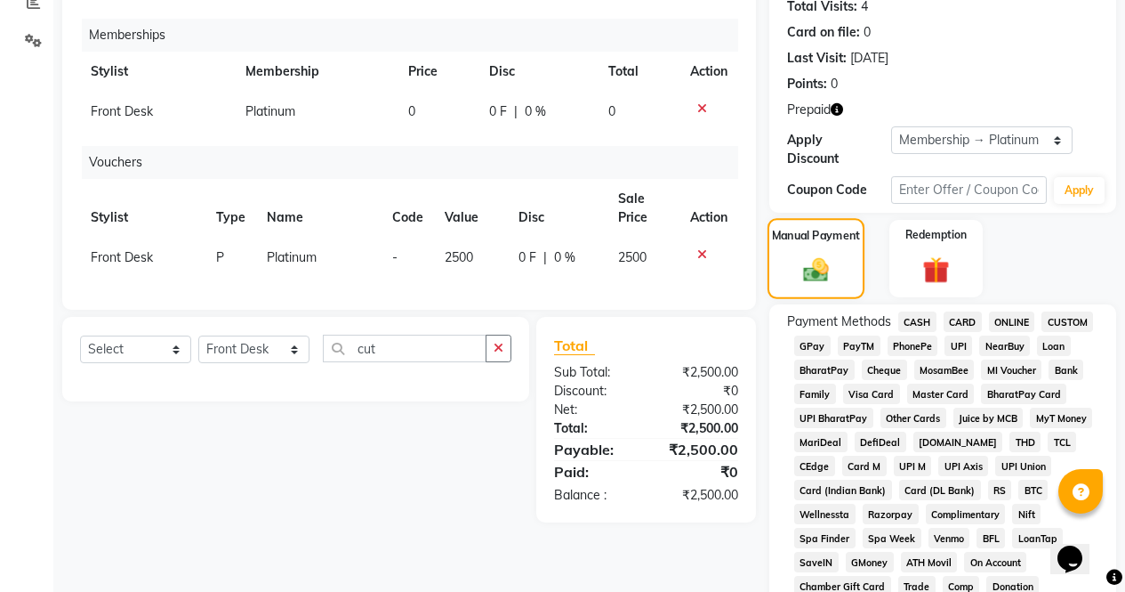
scroll to position [211, 0]
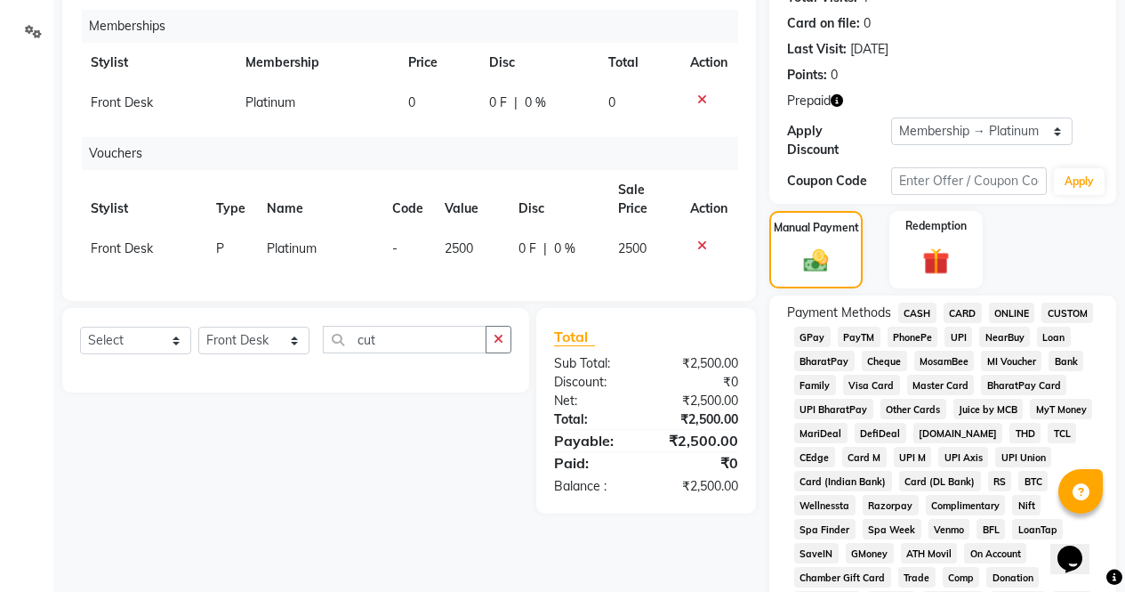
click at [922, 302] on span "CASH" at bounding box center [918, 312] width 38 height 20
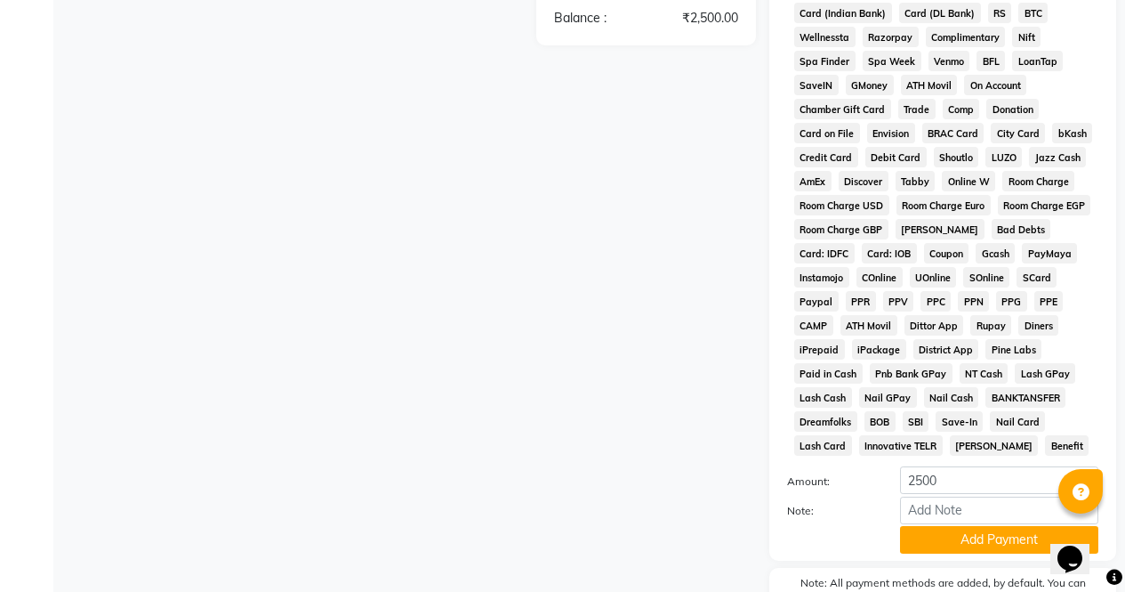
scroll to position [764, 0]
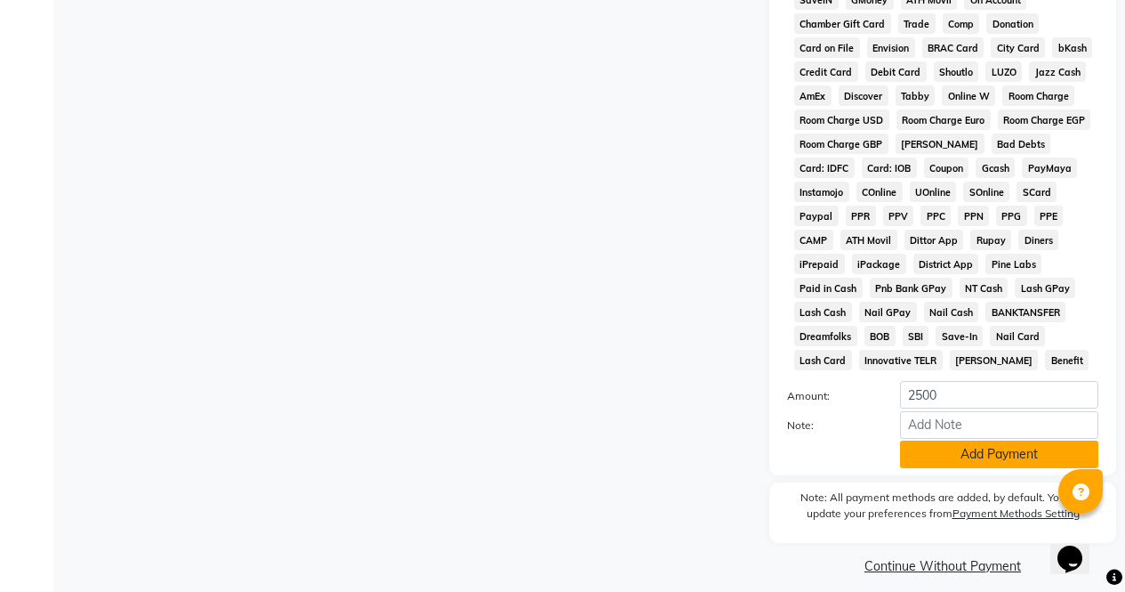
click at [1013, 451] on button "Add Payment" at bounding box center [999, 454] width 198 height 28
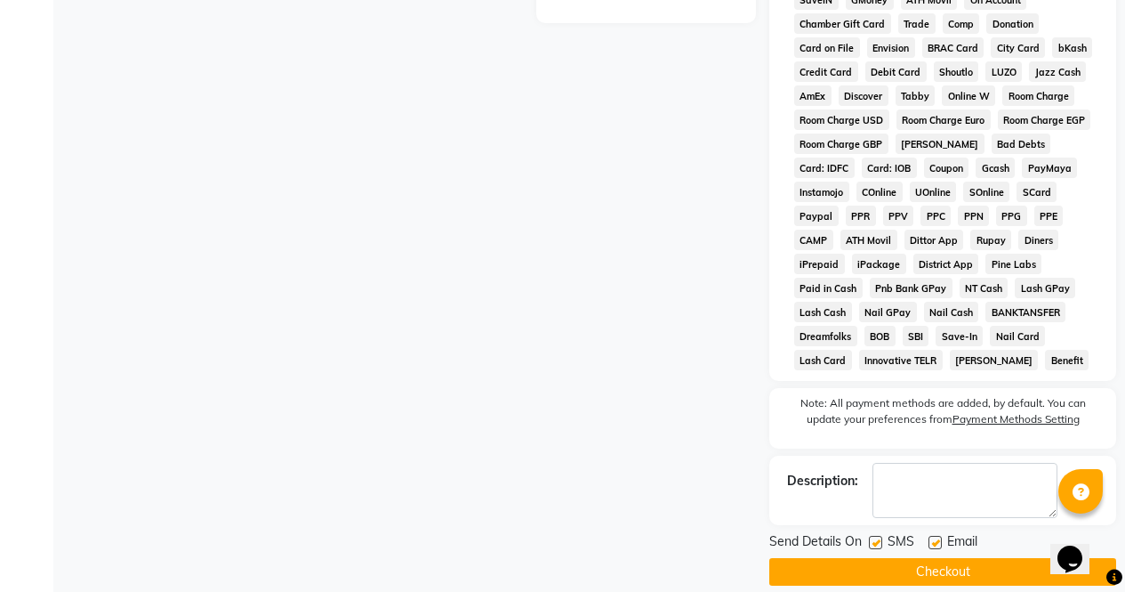
click at [979, 559] on button "Checkout" at bounding box center [943, 572] width 347 height 28
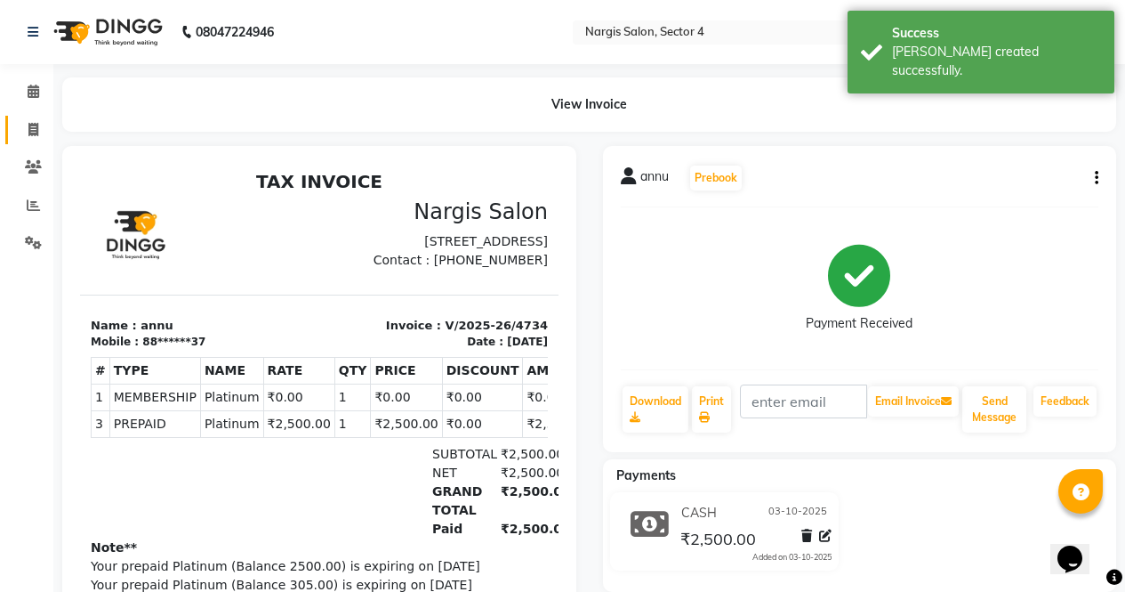
click at [37, 125] on icon at bounding box center [33, 129] width 10 height 13
select select "service"
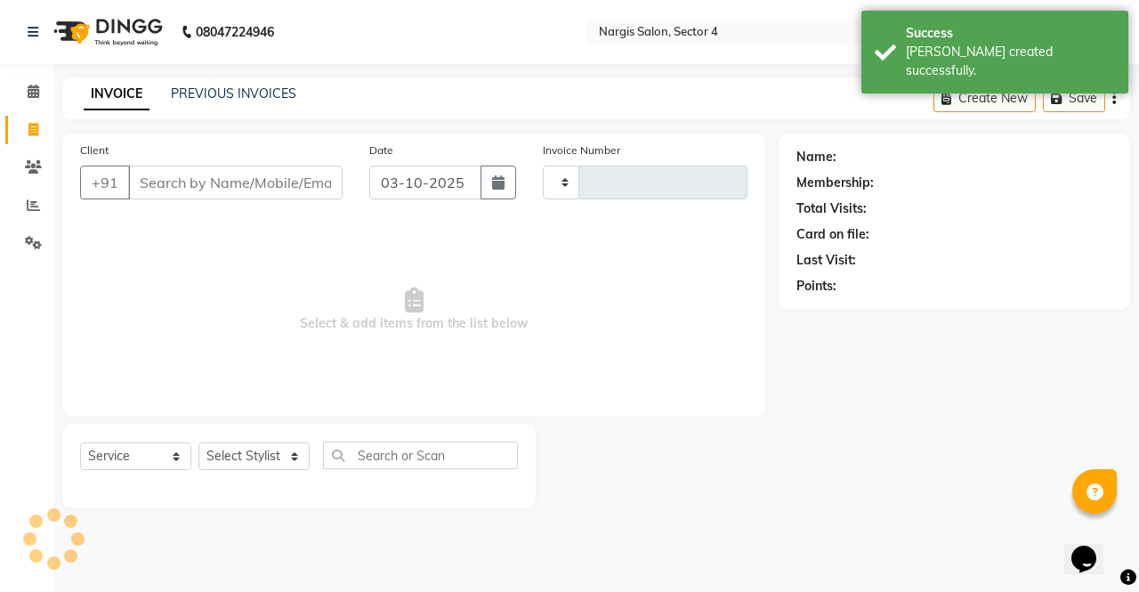
type input "4735"
select select "4130"
click at [281, 465] on select "Select Stylist" at bounding box center [253, 456] width 111 height 28
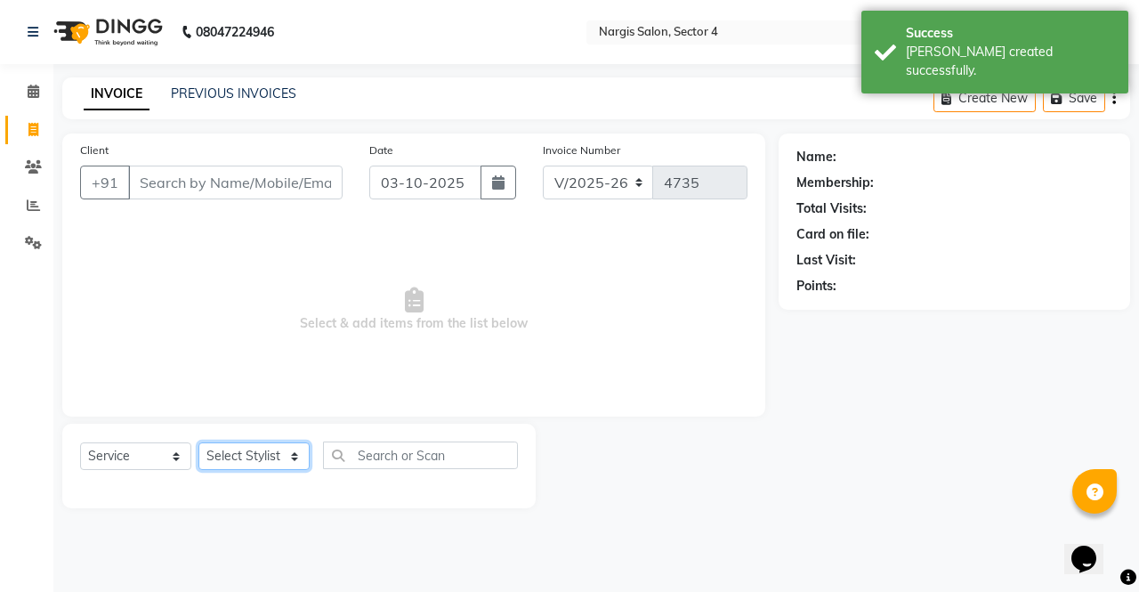
click at [255, 462] on select "Select Stylist [PERSON_NAME] [PERSON_NAME] [PERSON_NAME] Front Desk muskaan rak…" at bounding box center [253, 456] width 111 height 28
click at [263, 448] on select "Select Stylist [PERSON_NAME] [PERSON_NAME] [PERSON_NAME] Front Desk muskaan rak…" at bounding box center [253, 456] width 111 height 28
select select "29276"
click at [198, 442] on select "Select Stylist [PERSON_NAME] [PERSON_NAME] [PERSON_NAME] Front Desk muskaan rak…" at bounding box center [253, 456] width 111 height 28
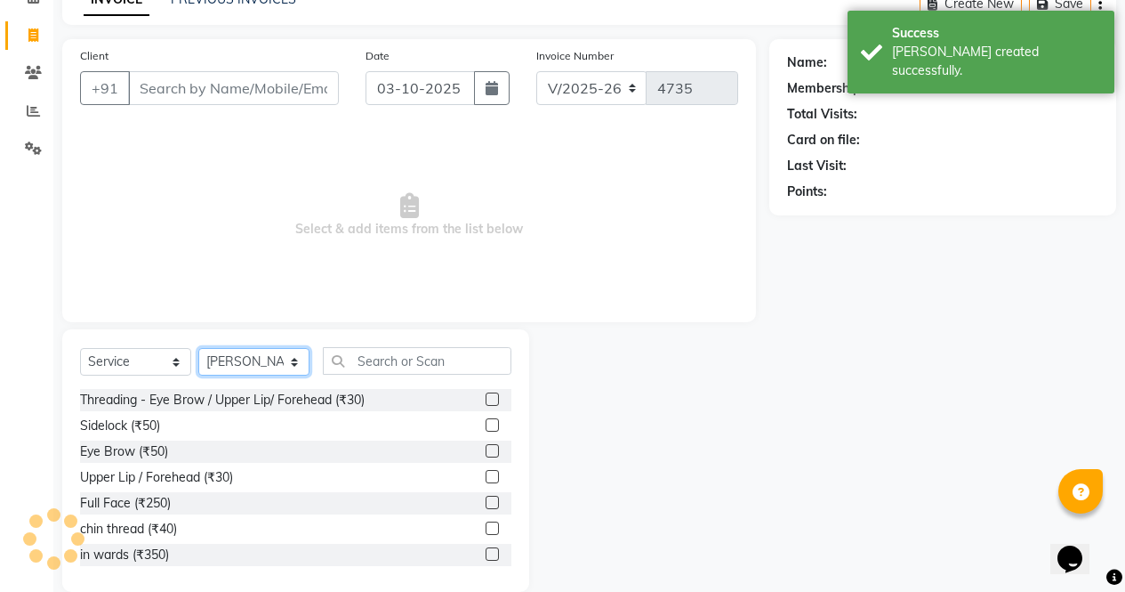
scroll to position [121, 0]
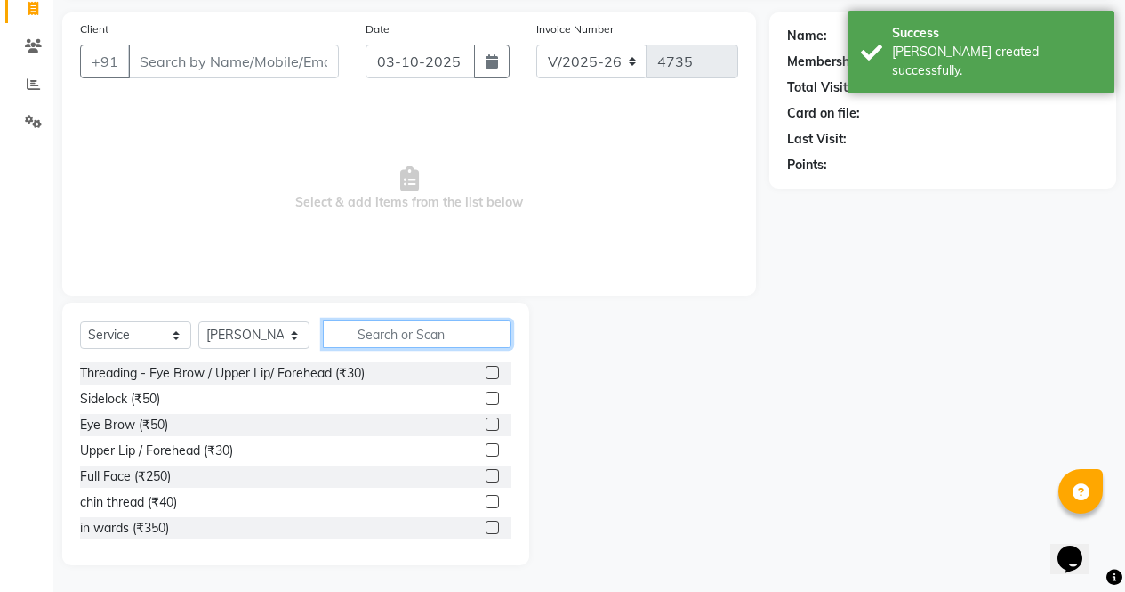
click at [447, 339] on input "text" at bounding box center [417, 334] width 189 height 28
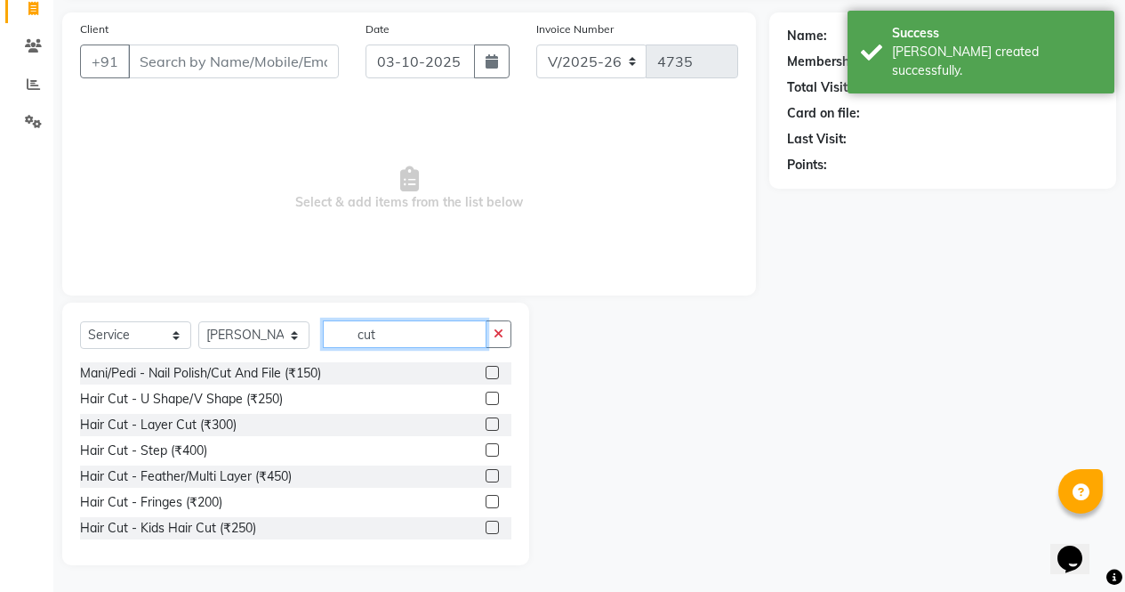
type input "cut"
click at [486, 450] on label at bounding box center [492, 449] width 13 height 13
click at [486, 450] on input "checkbox" at bounding box center [492, 451] width 12 height 12
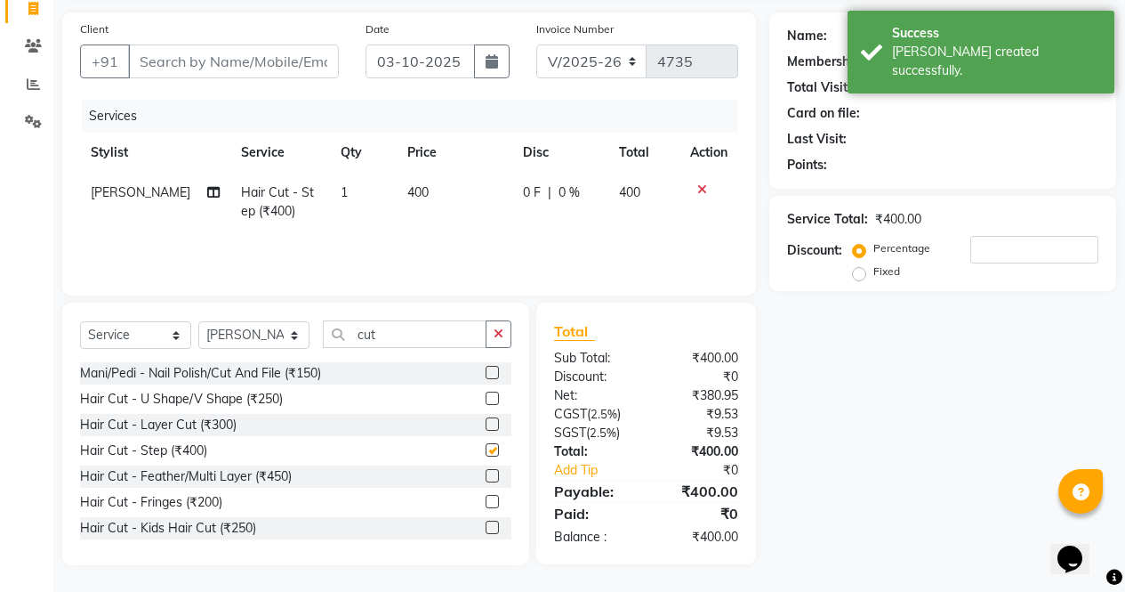
checkbox input "false"
click at [430, 339] on input "cut" at bounding box center [405, 334] width 164 height 28
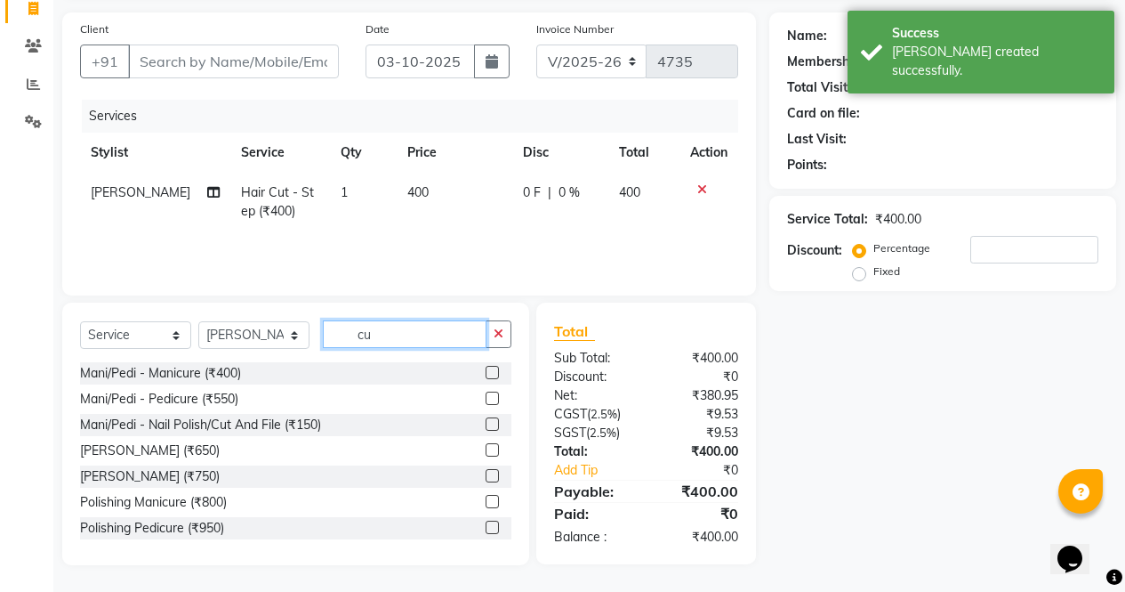
type input "c"
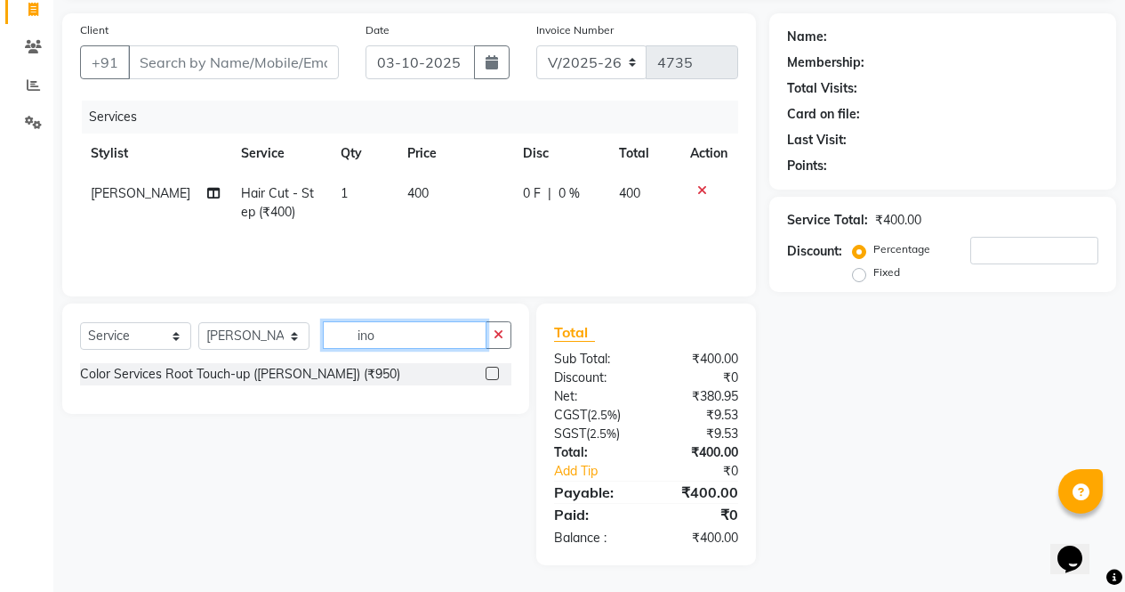
type input "ino"
click at [494, 374] on label at bounding box center [492, 373] width 13 height 13
click at [494, 374] on input "checkbox" at bounding box center [492, 374] width 12 height 12
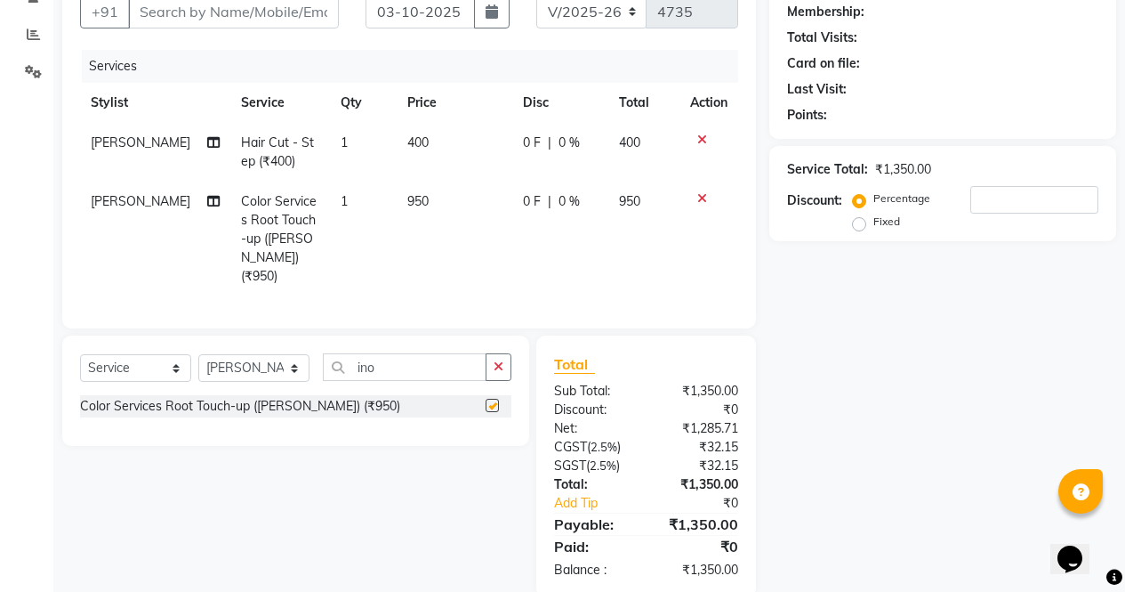
scroll to position [197, 0]
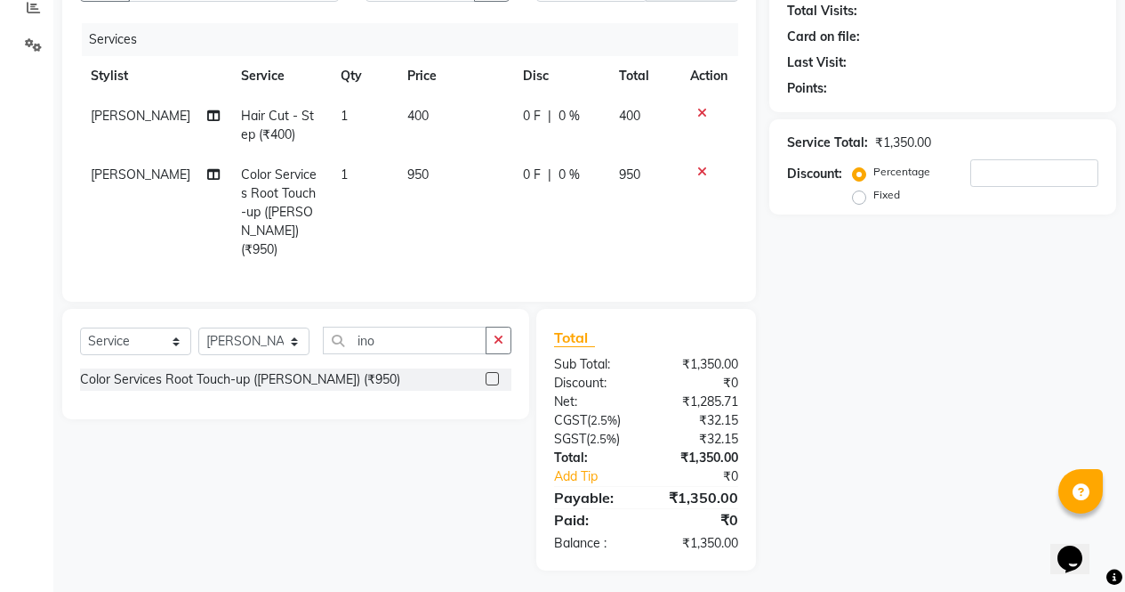
checkbox input "false"
click at [419, 339] on input "ino" at bounding box center [405, 340] width 164 height 28
type input "i"
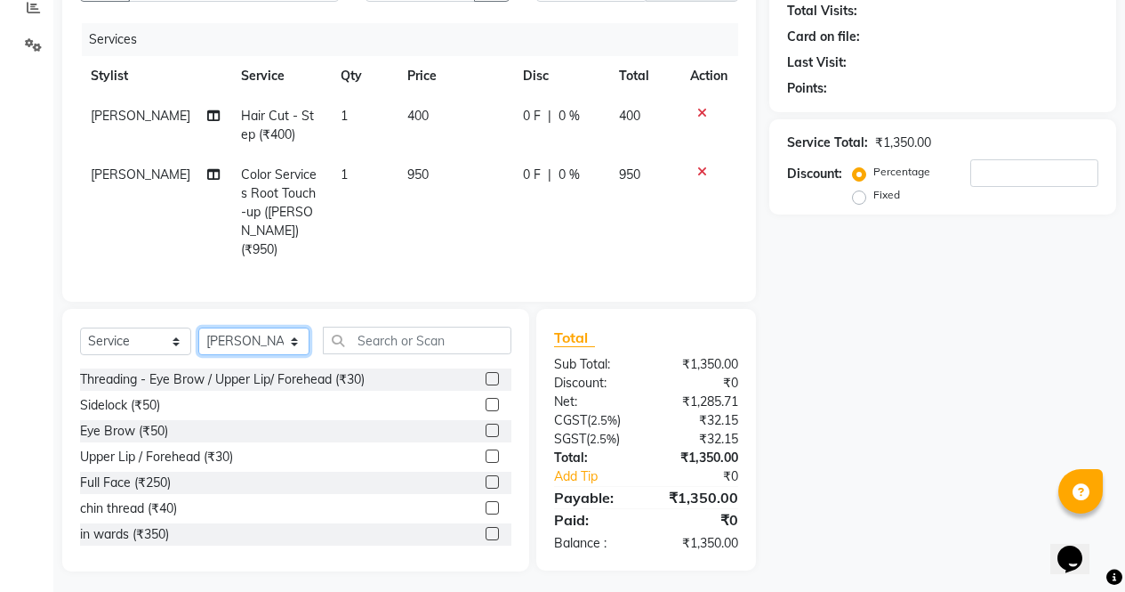
click at [258, 333] on select "Select Stylist [PERSON_NAME] [PERSON_NAME] [PERSON_NAME] Front Desk muskaan rak…" at bounding box center [253, 341] width 111 height 28
select select "29278"
click at [198, 327] on select "Select Stylist [PERSON_NAME] [PERSON_NAME] [PERSON_NAME] Front Desk muskaan rak…" at bounding box center [253, 341] width 111 height 28
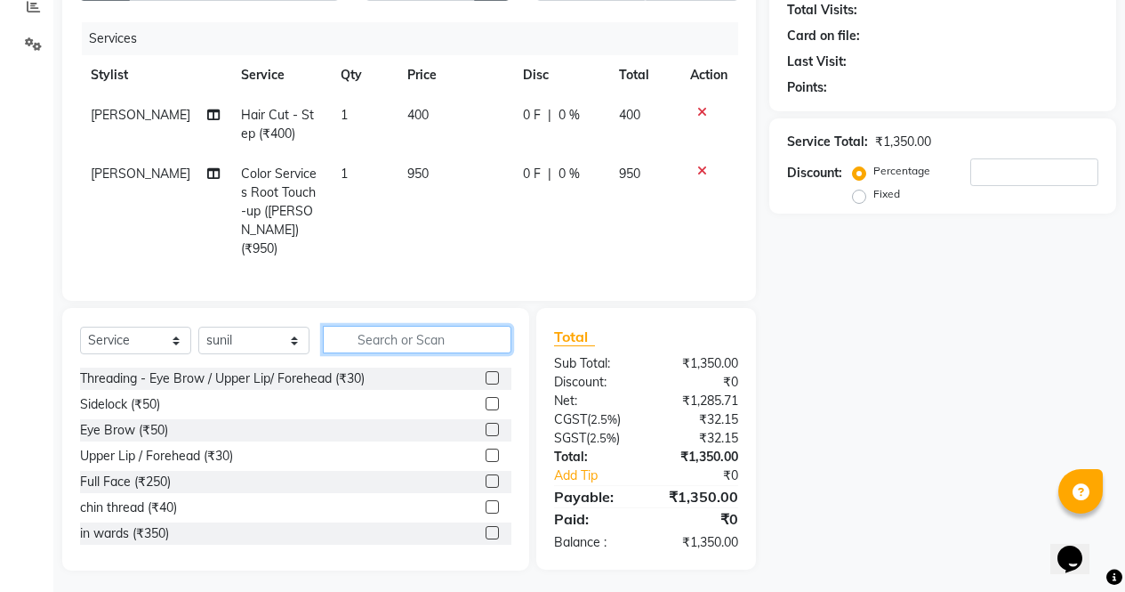
click at [444, 333] on input "text" at bounding box center [417, 340] width 189 height 28
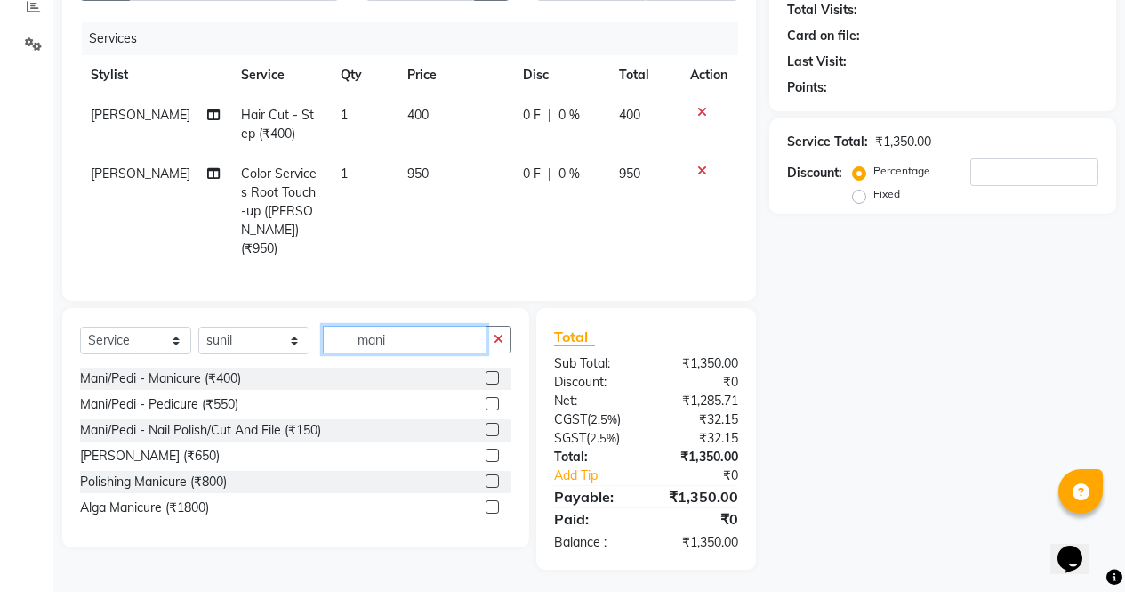
scroll to position [197, 0]
type input "mani"
click at [494, 374] on label at bounding box center [492, 378] width 13 height 13
click at [494, 374] on input "checkbox" at bounding box center [492, 380] width 12 height 12
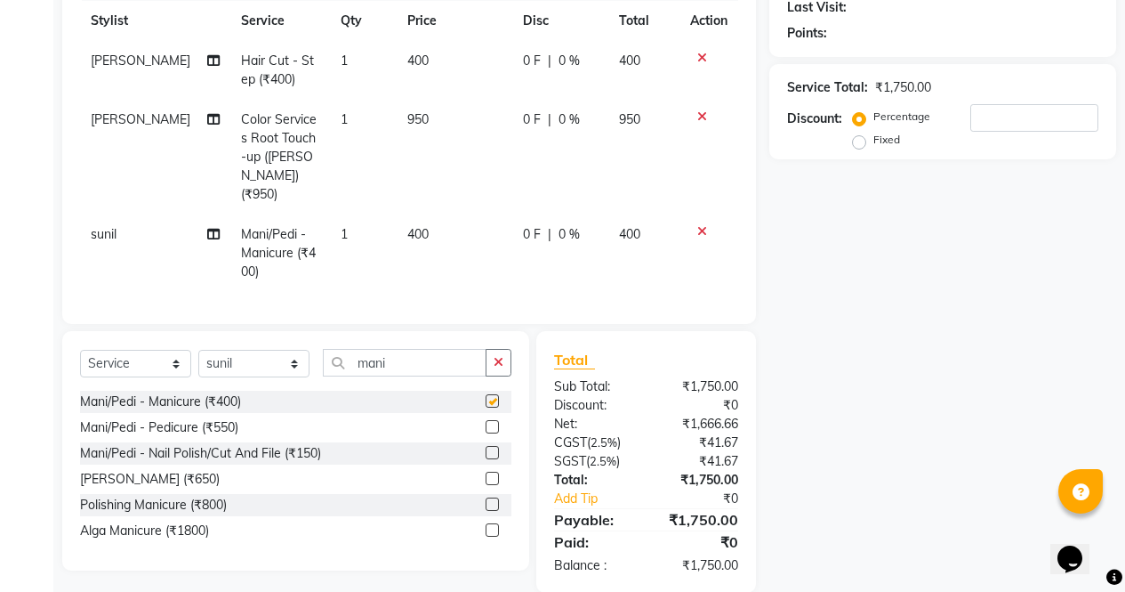
scroll to position [275, 0]
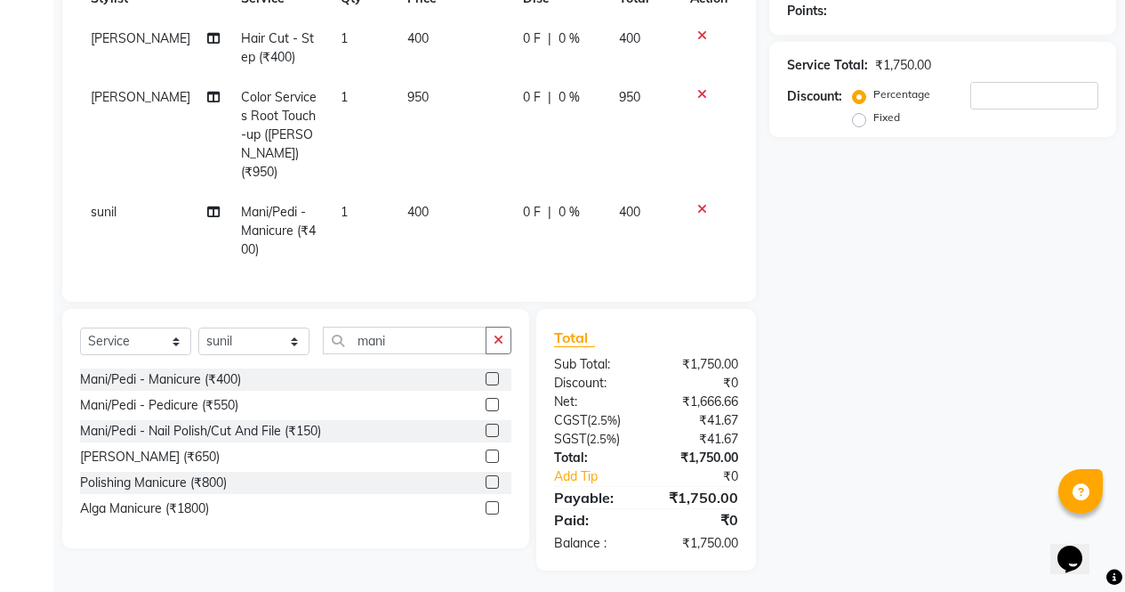
checkbox input "false"
click at [426, 340] on input "mani" at bounding box center [405, 340] width 164 height 28
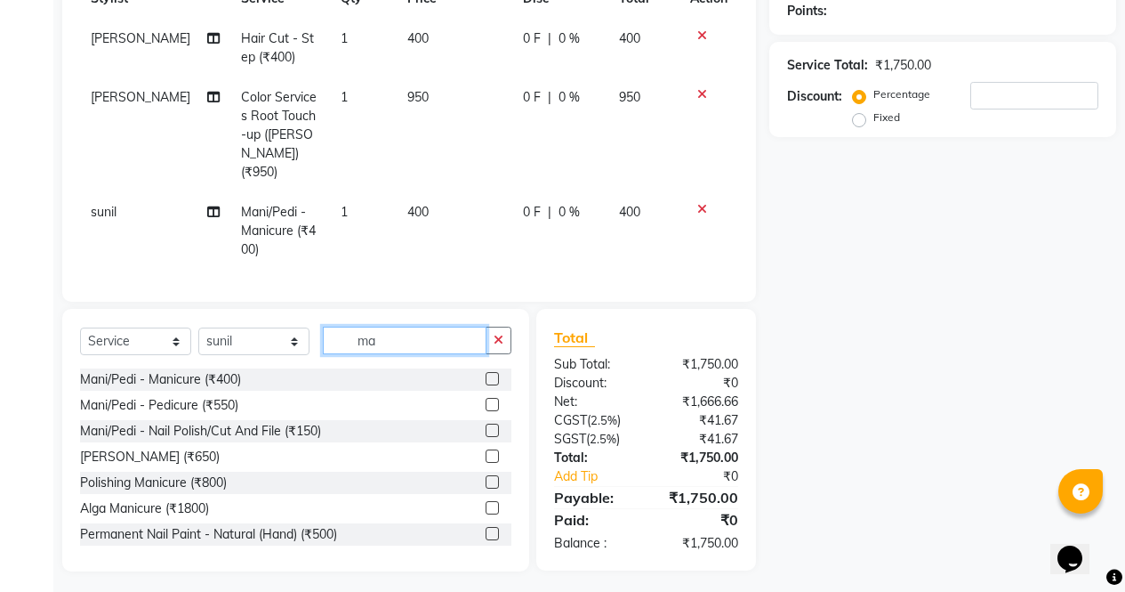
type input "m"
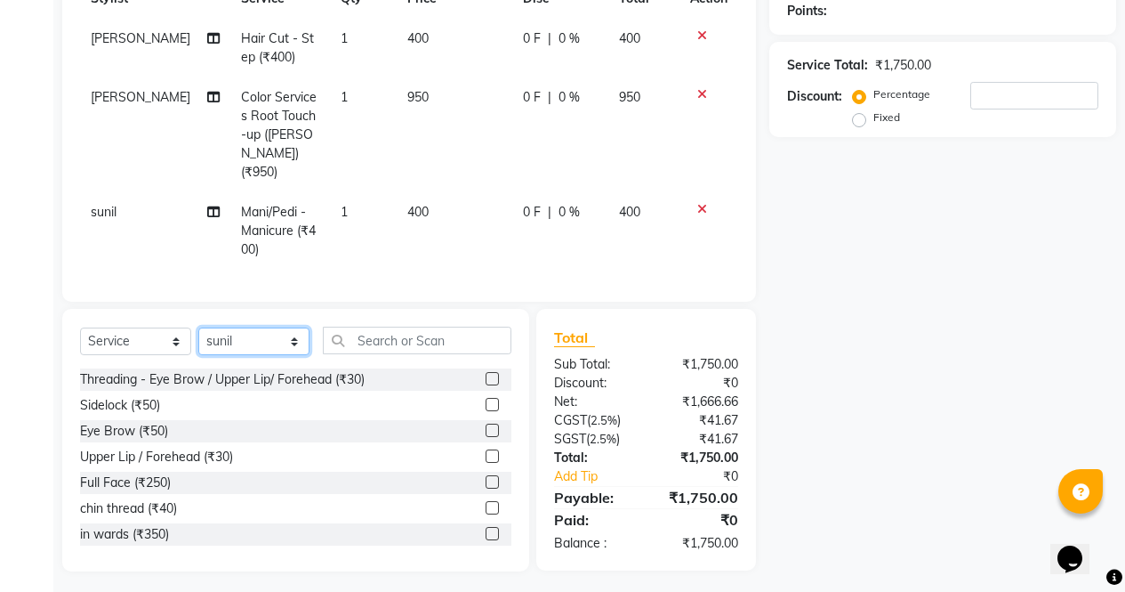
click at [275, 342] on select "Select Stylist [PERSON_NAME] [PERSON_NAME] [PERSON_NAME] Front Desk muskaan rak…" at bounding box center [253, 341] width 111 height 28
select select "86619"
click at [198, 327] on select "Select Stylist [PERSON_NAME] [PERSON_NAME] [PERSON_NAME] Front Desk muskaan rak…" at bounding box center [253, 341] width 111 height 28
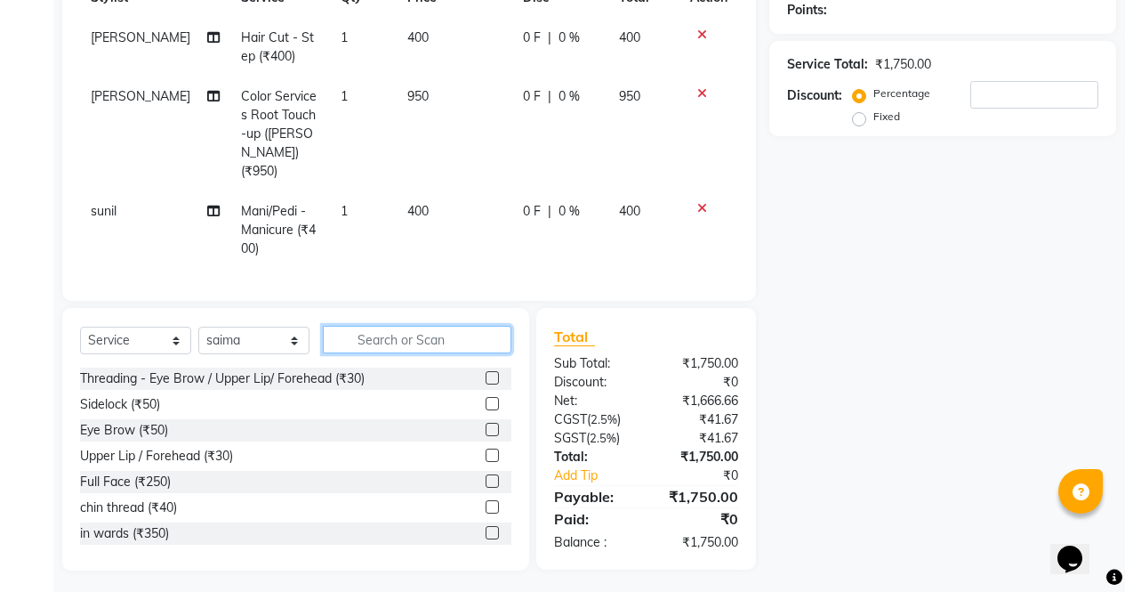
click at [423, 333] on input "text" at bounding box center [417, 340] width 189 height 28
click at [486, 373] on label at bounding box center [492, 377] width 13 height 13
click at [486, 373] on input "checkbox" at bounding box center [492, 379] width 12 height 12
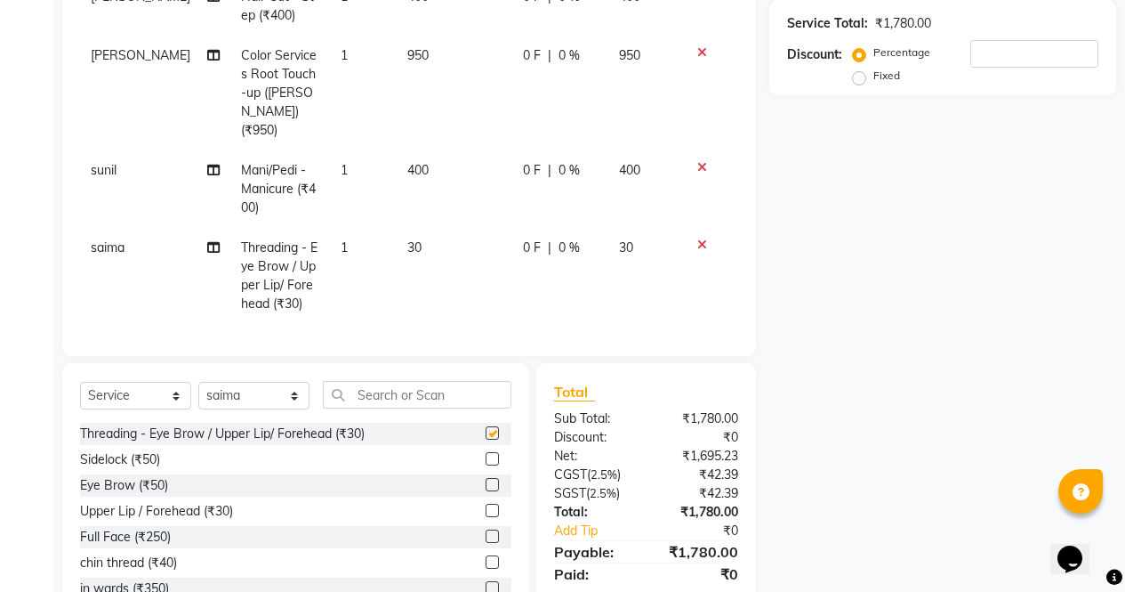
scroll to position [338, 0]
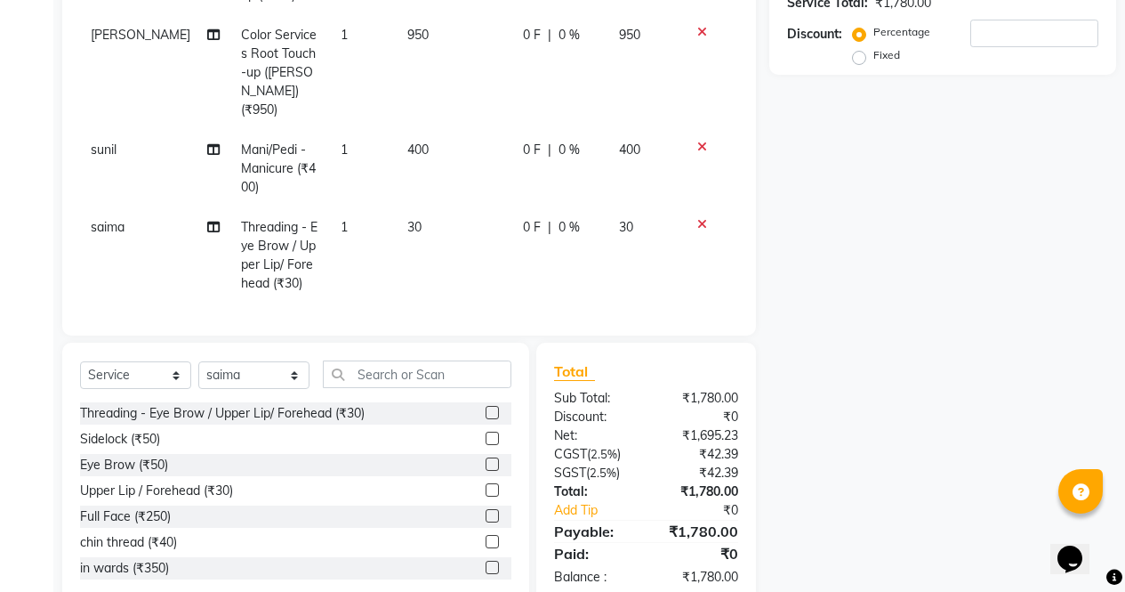
checkbox input "false"
click at [262, 368] on select "Select Stylist [PERSON_NAME] [PERSON_NAME] [PERSON_NAME] Front Desk muskaan rak…" at bounding box center [253, 374] width 111 height 28
select select "87810"
click at [198, 360] on select "Select Stylist [PERSON_NAME] [PERSON_NAME] [PERSON_NAME] Front Desk muskaan rak…" at bounding box center [253, 374] width 111 height 28
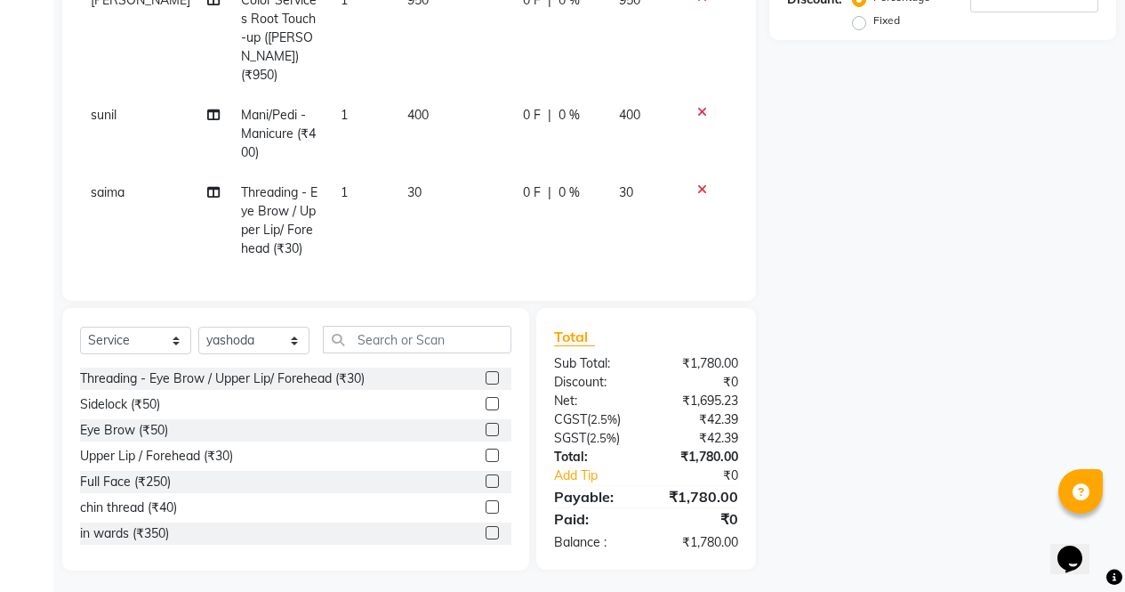
click at [486, 425] on label at bounding box center [492, 429] width 13 height 13
click at [486, 425] on input "checkbox" at bounding box center [492, 430] width 12 height 12
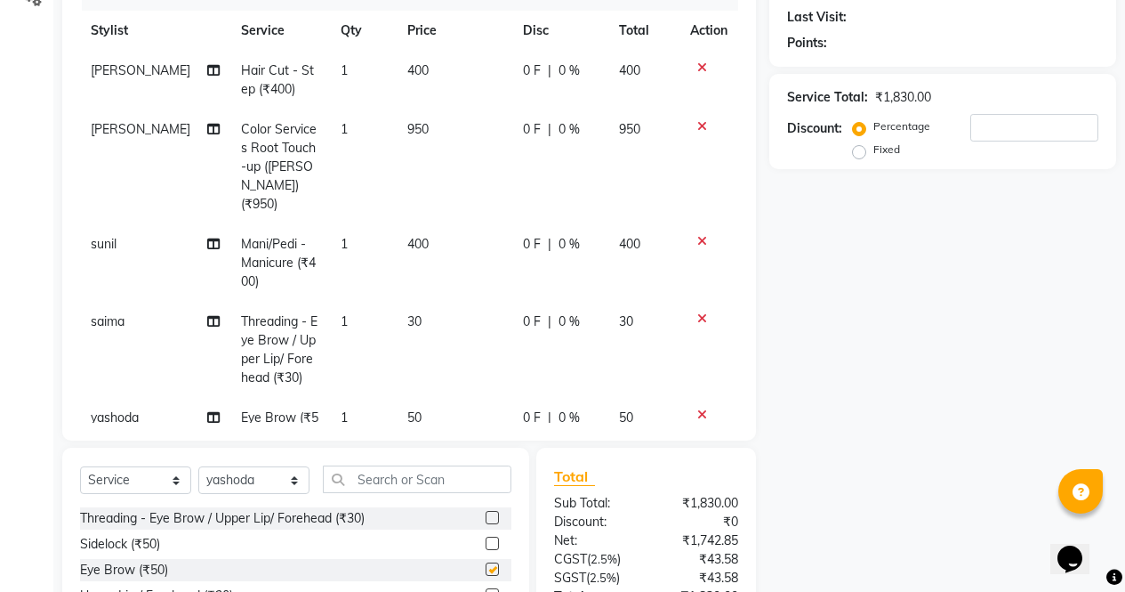
checkbox input "false"
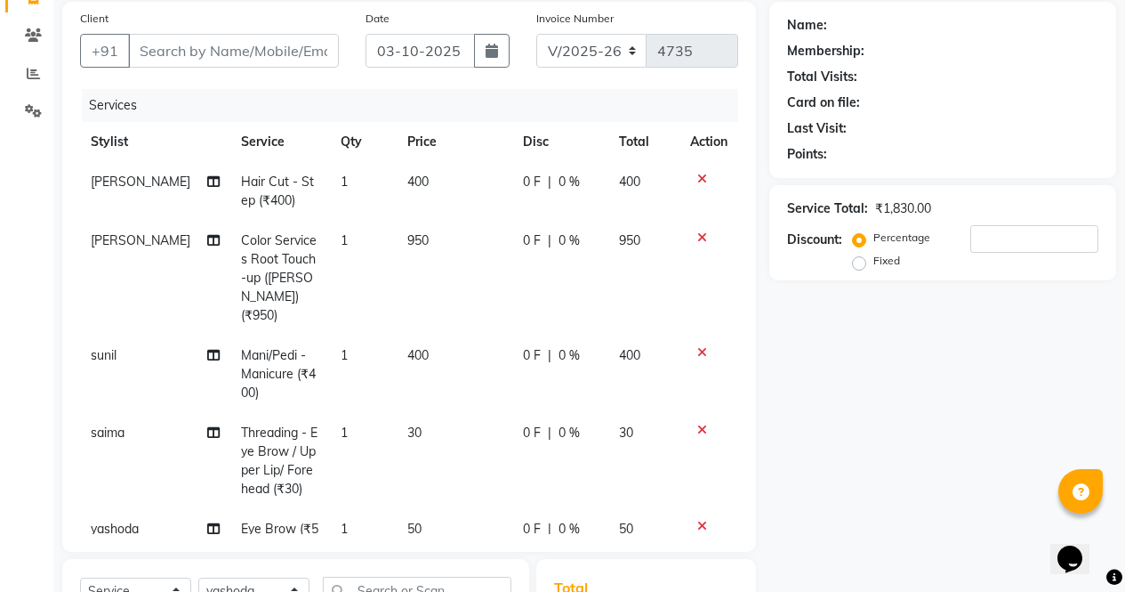
scroll to position [115, 0]
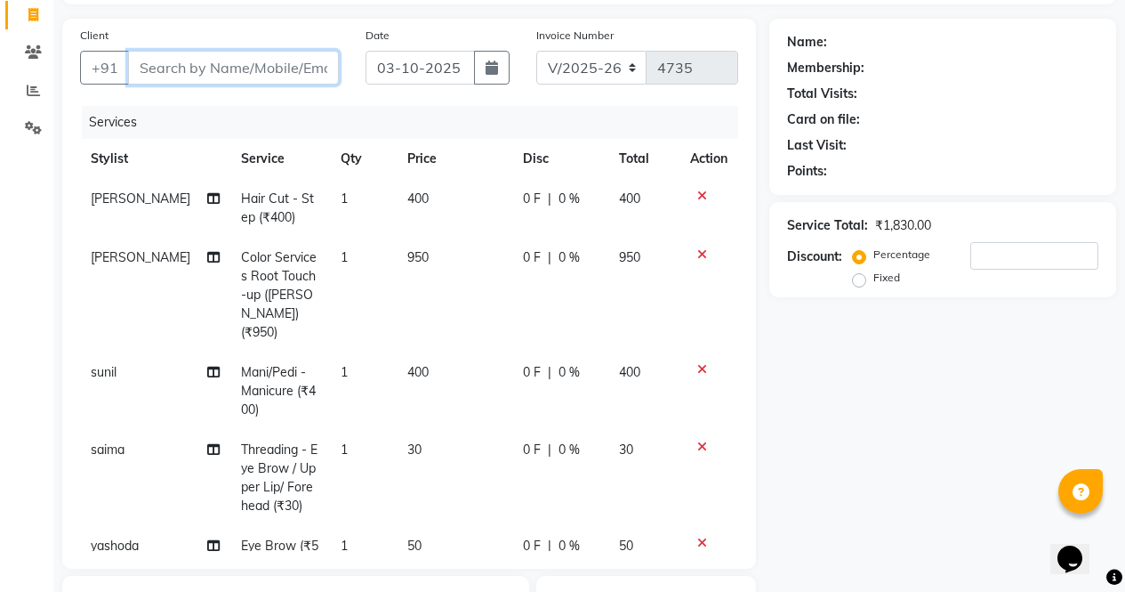
click at [262, 71] on input "Client" at bounding box center [233, 68] width 211 height 34
type input "8"
type input "0"
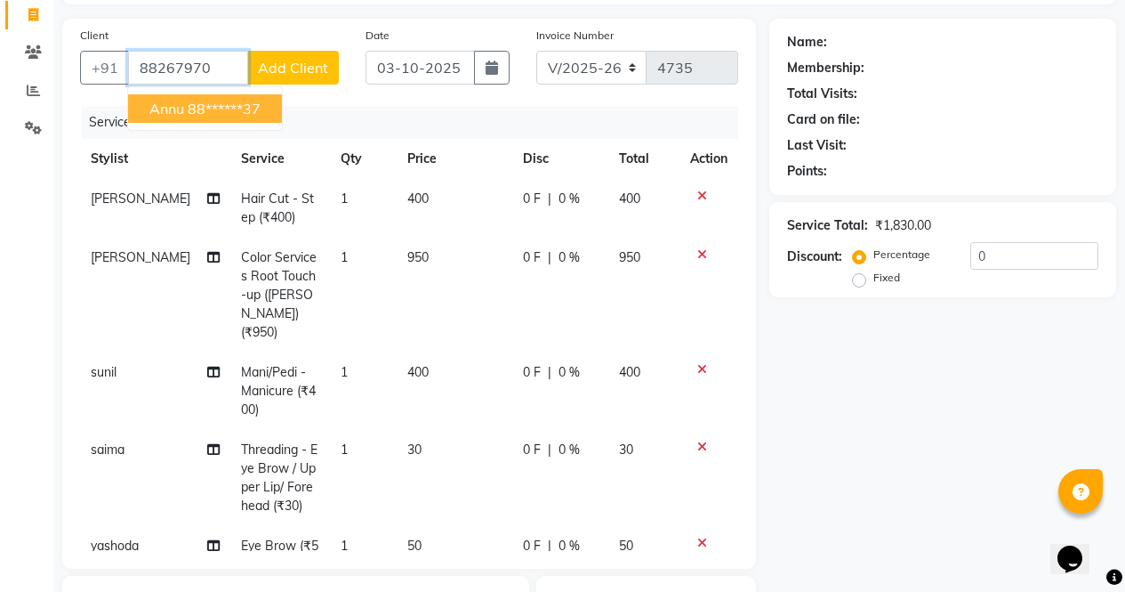
click at [248, 103] on ngb-highlight "88******37" at bounding box center [224, 109] width 73 height 18
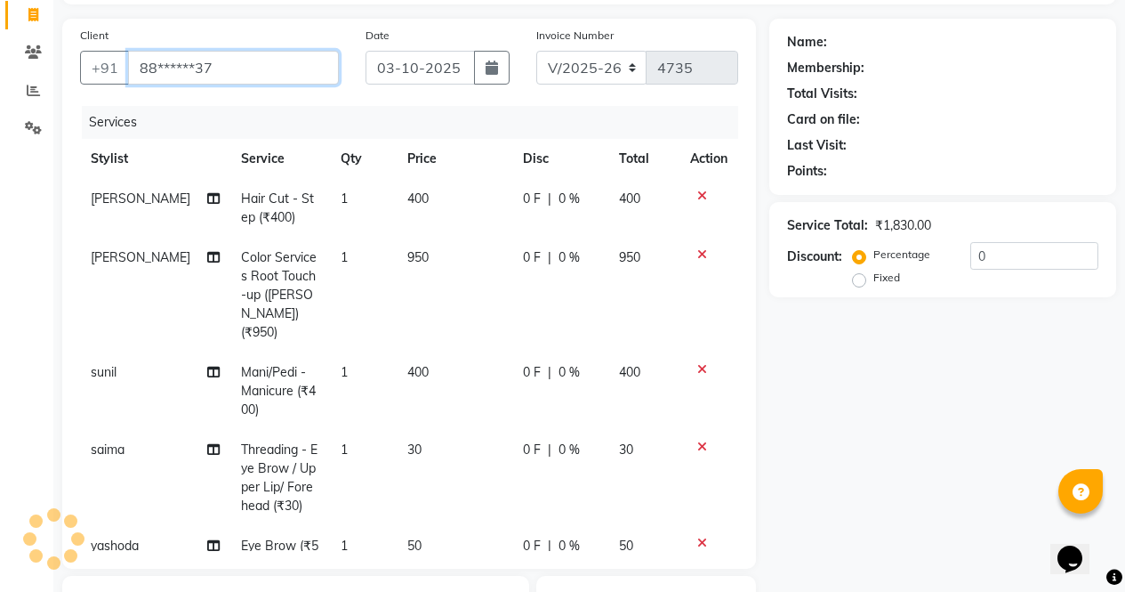
type input "88******37"
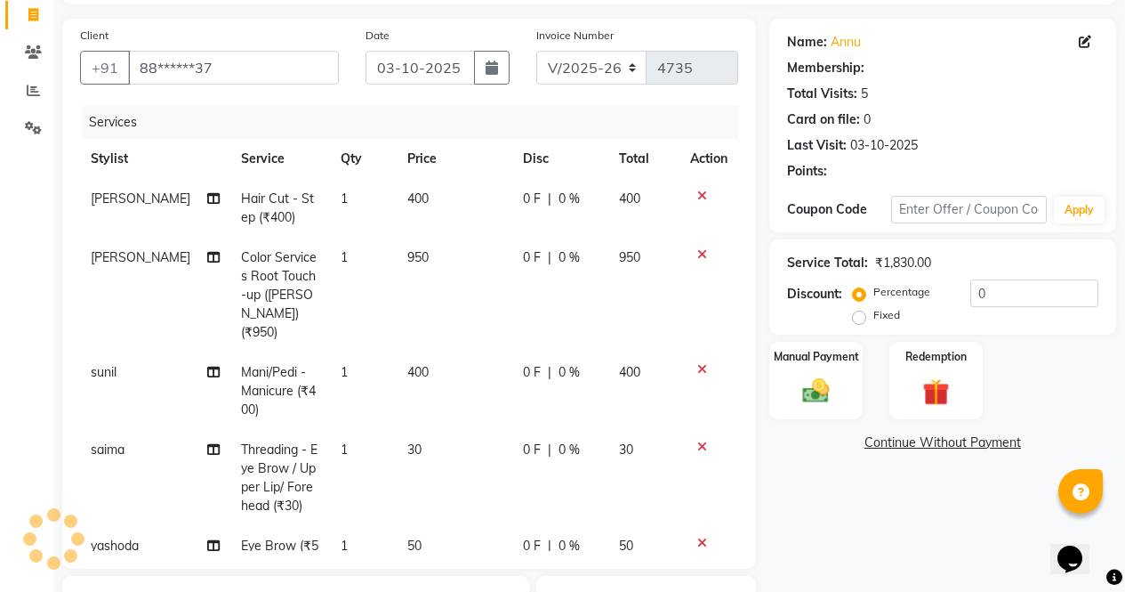
select select "1: Object"
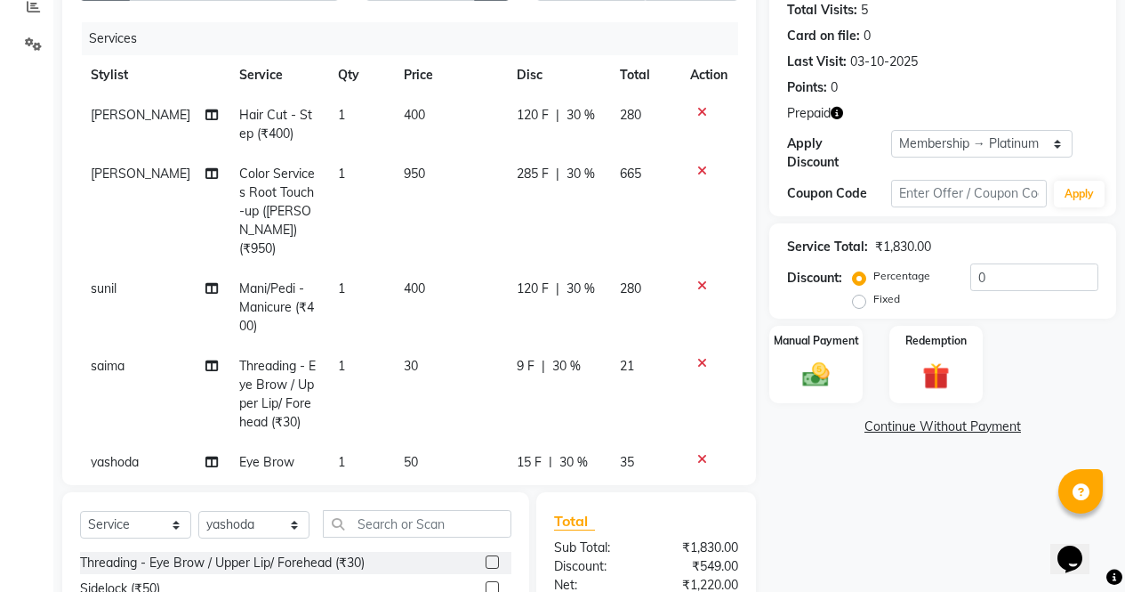
click at [833, 115] on icon "button" at bounding box center [837, 113] width 12 height 12
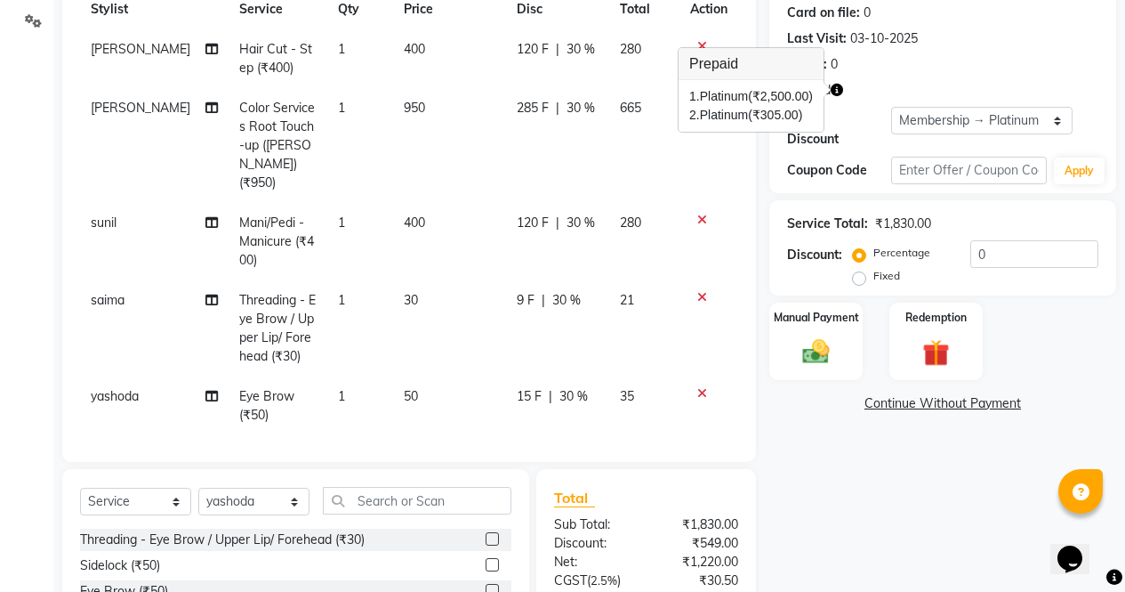
scroll to position [207, 0]
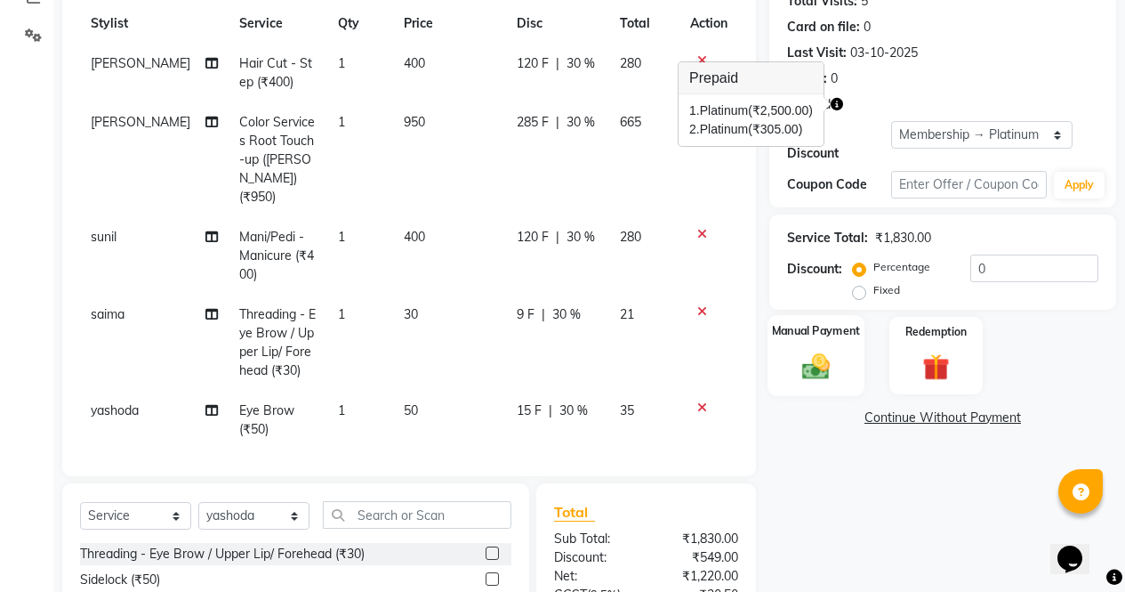
click at [826, 351] on img at bounding box center [816, 366] width 45 height 32
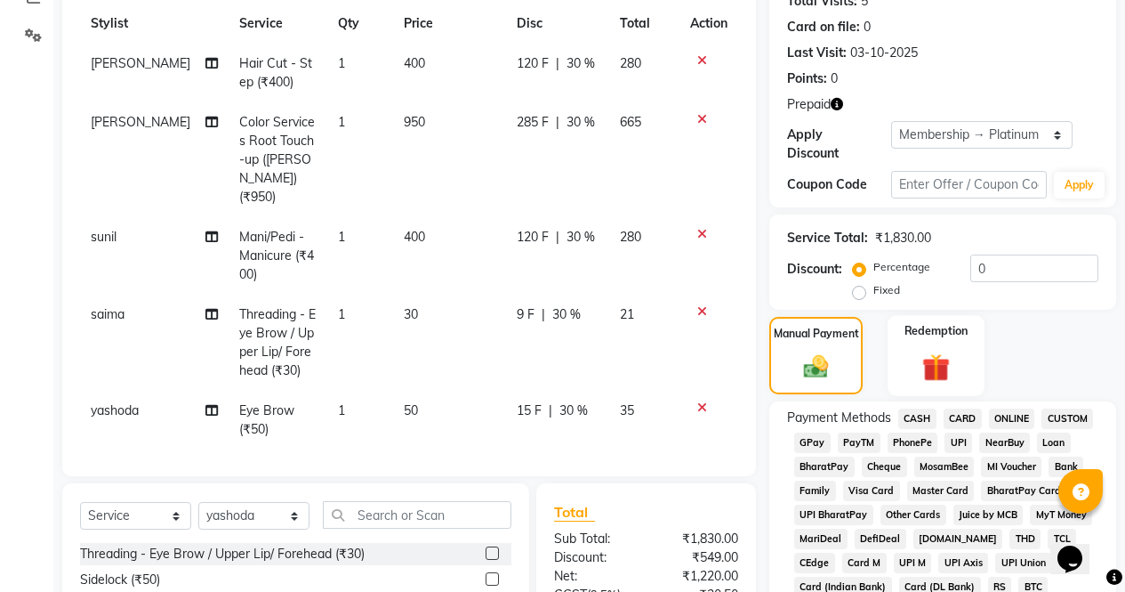
click at [945, 350] on img at bounding box center [936, 367] width 45 height 35
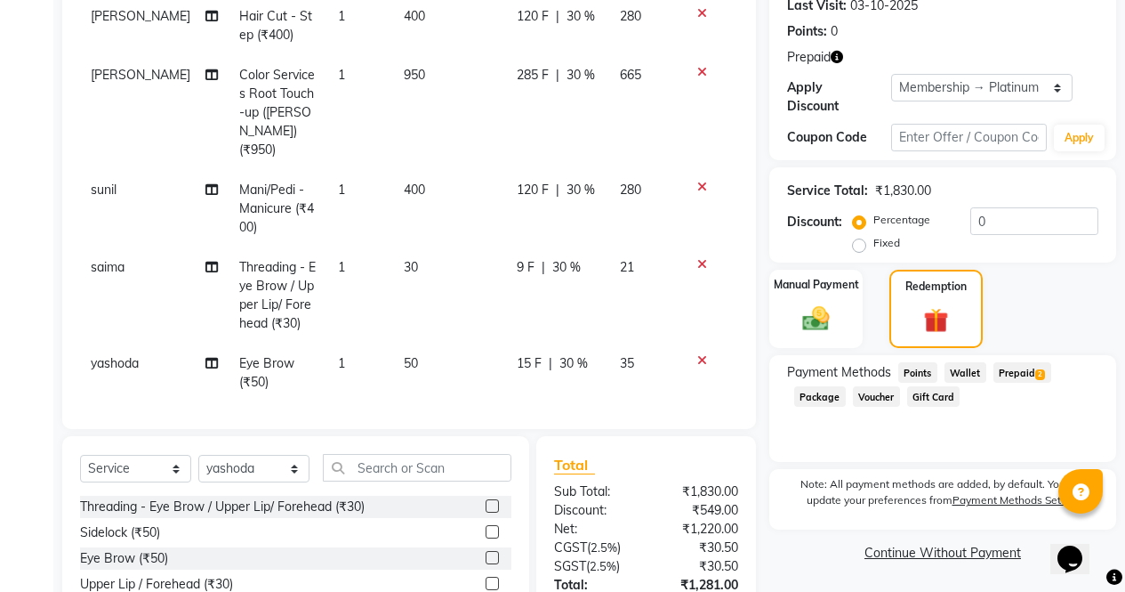
click at [1027, 362] on span "Prepaid 2" at bounding box center [1023, 372] width 58 height 20
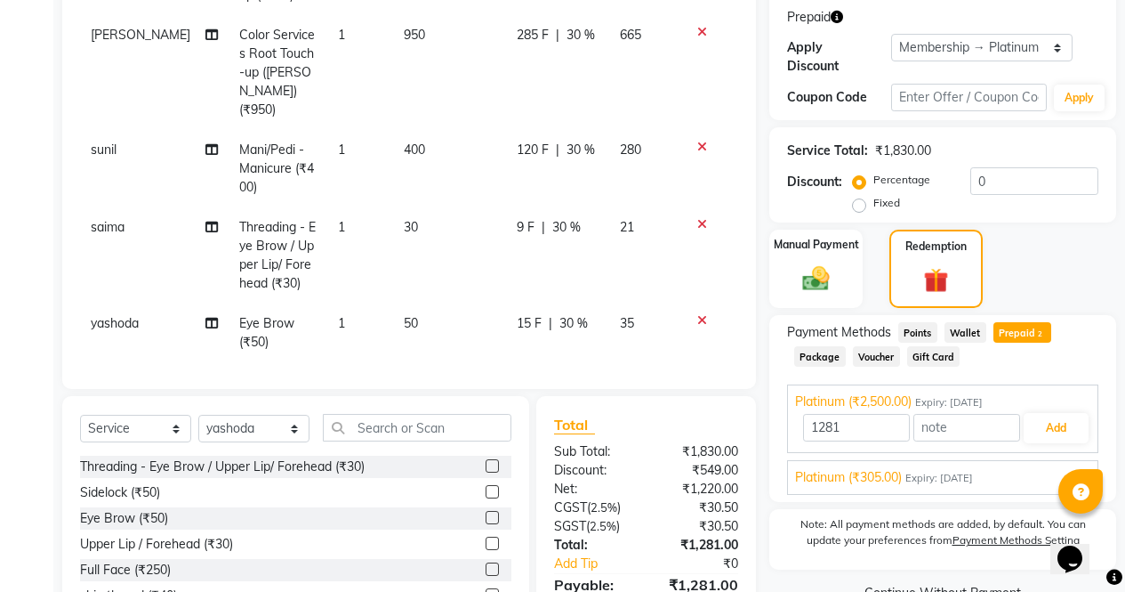
scroll to position [388, 0]
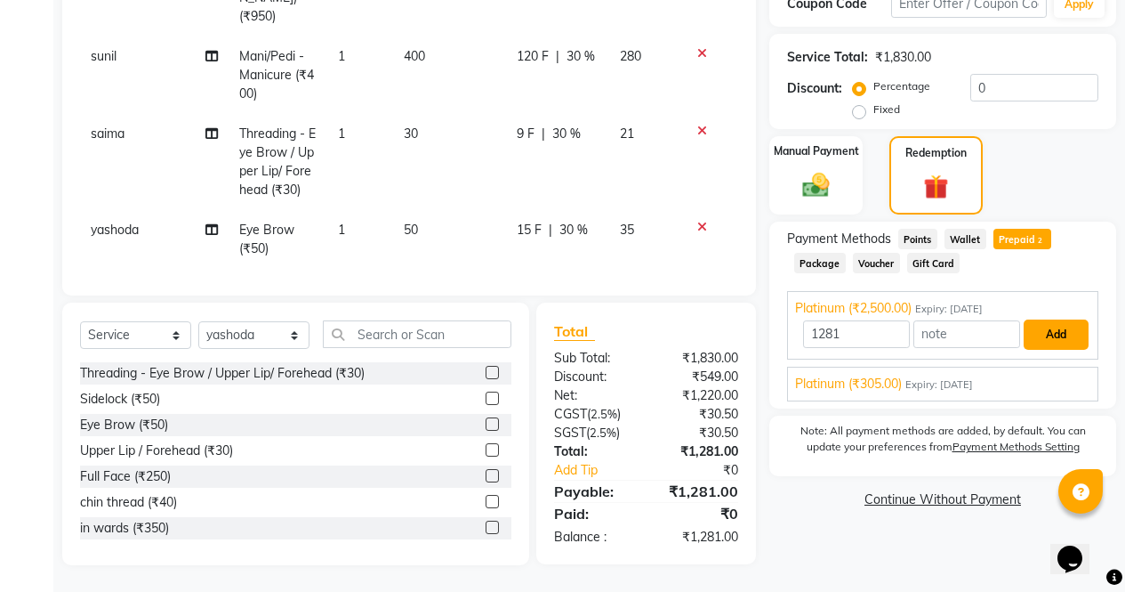
click at [1063, 319] on button "Add" at bounding box center [1056, 334] width 65 height 30
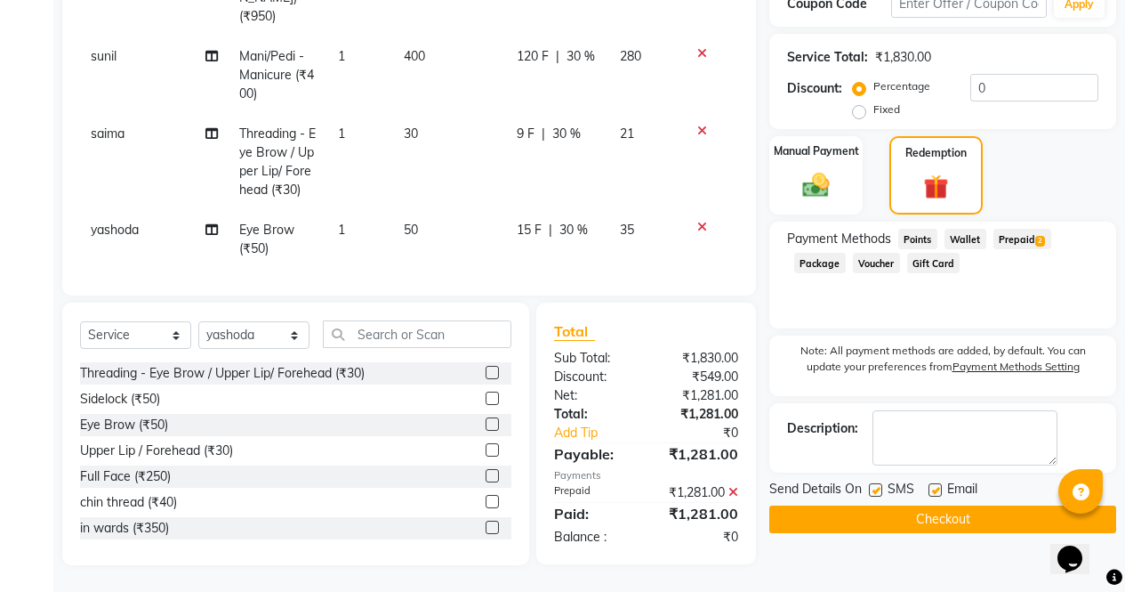
click at [965, 511] on button "Checkout" at bounding box center [943, 519] width 347 height 28
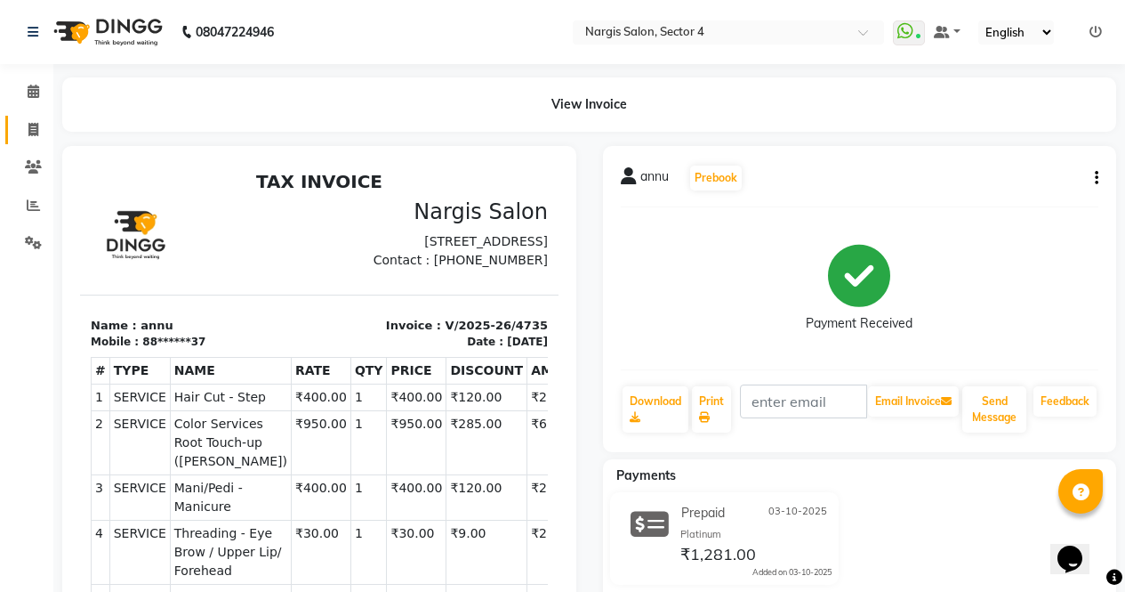
click at [34, 117] on link "Invoice" at bounding box center [26, 130] width 43 height 29
select select "service"
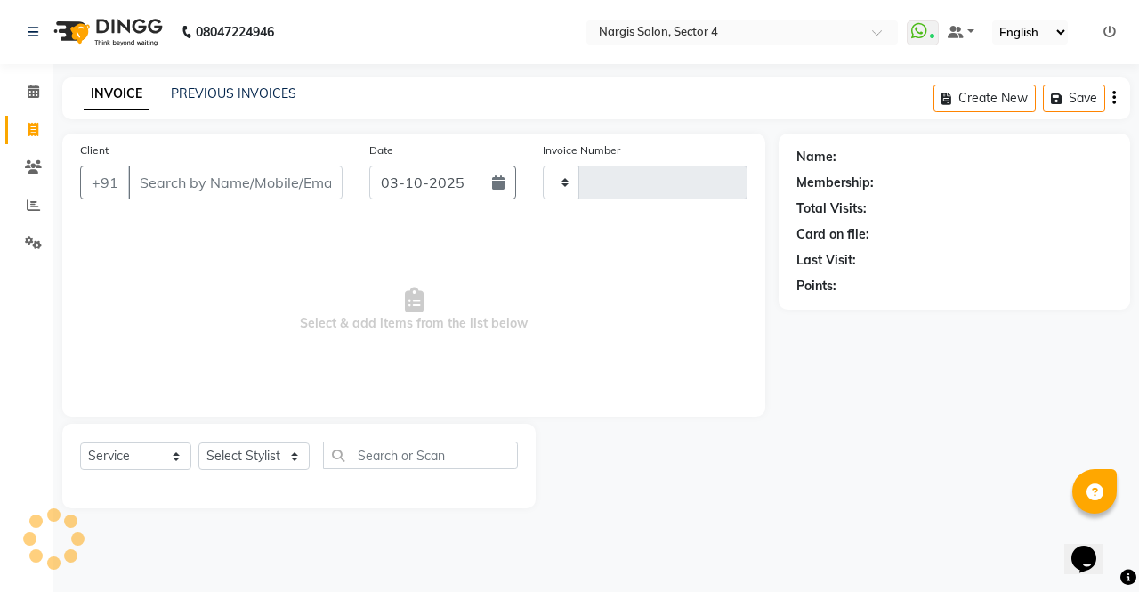
type input "4736"
select select "4130"
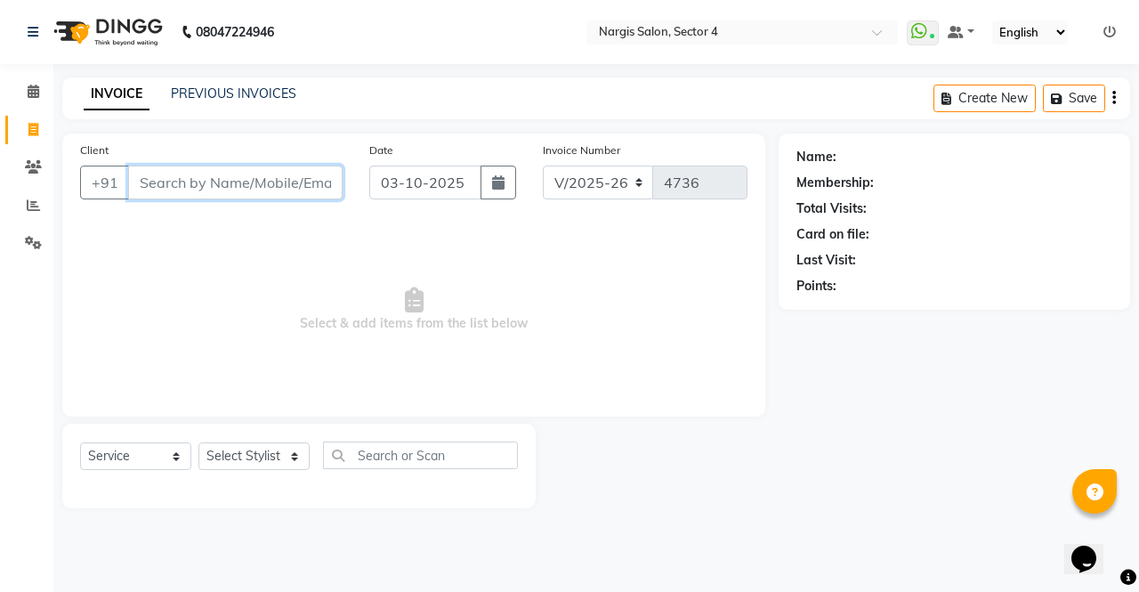
click at [193, 180] on input "Client" at bounding box center [235, 182] width 214 height 34
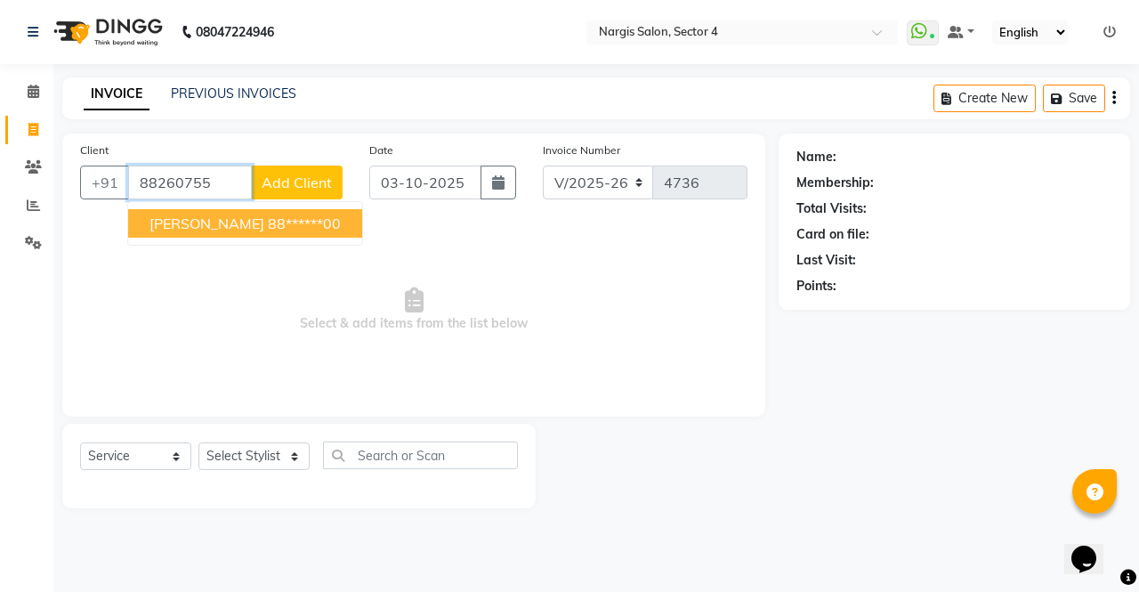
click at [268, 221] on ngb-highlight "88******00" at bounding box center [304, 223] width 73 height 18
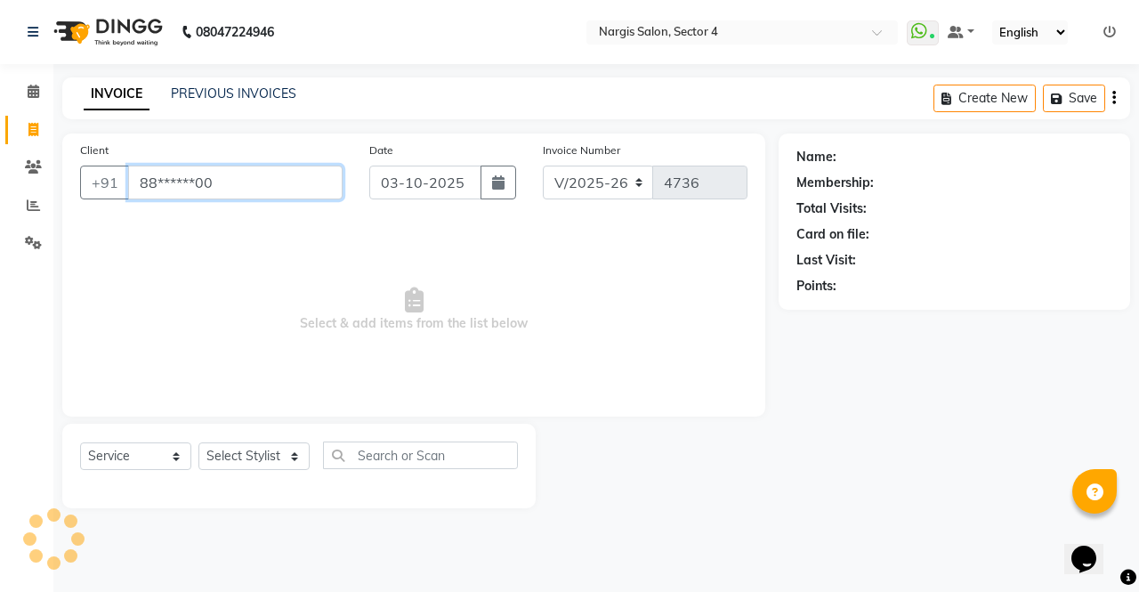
type input "88******00"
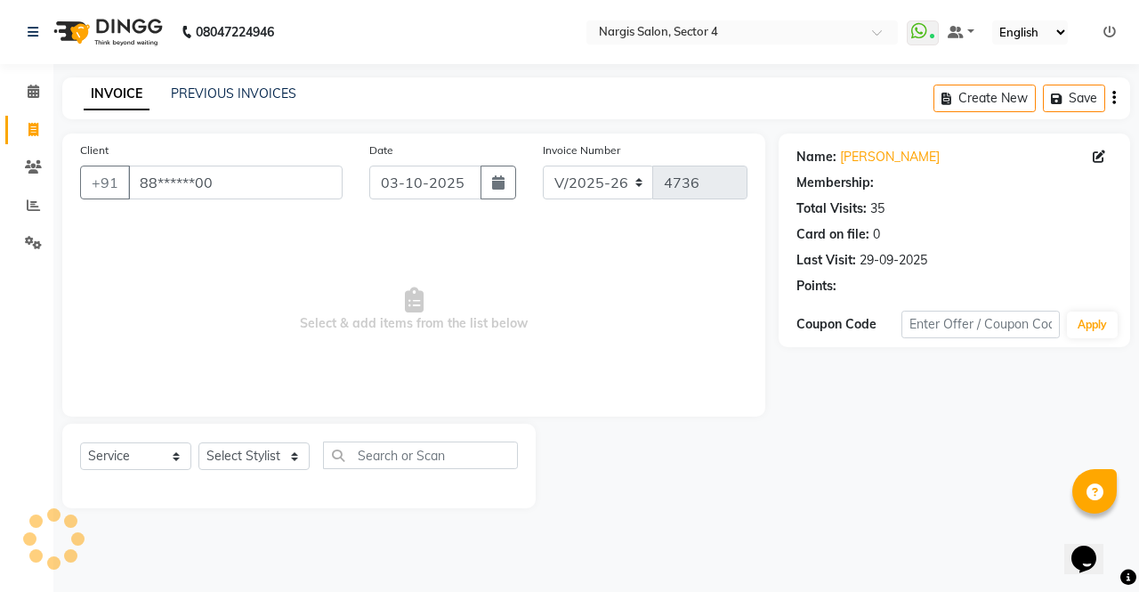
select select "1: Object"
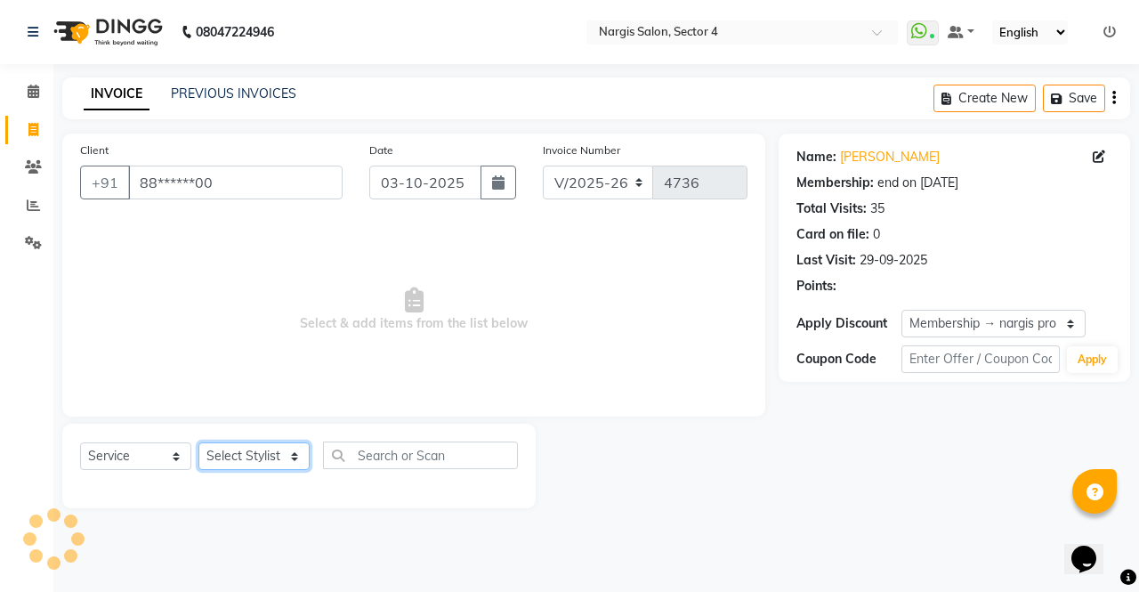
click at [246, 449] on select "Select Stylist [PERSON_NAME] [PERSON_NAME] [PERSON_NAME] Front Desk muskaan rak…" at bounding box center [253, 456] width 111 height 28
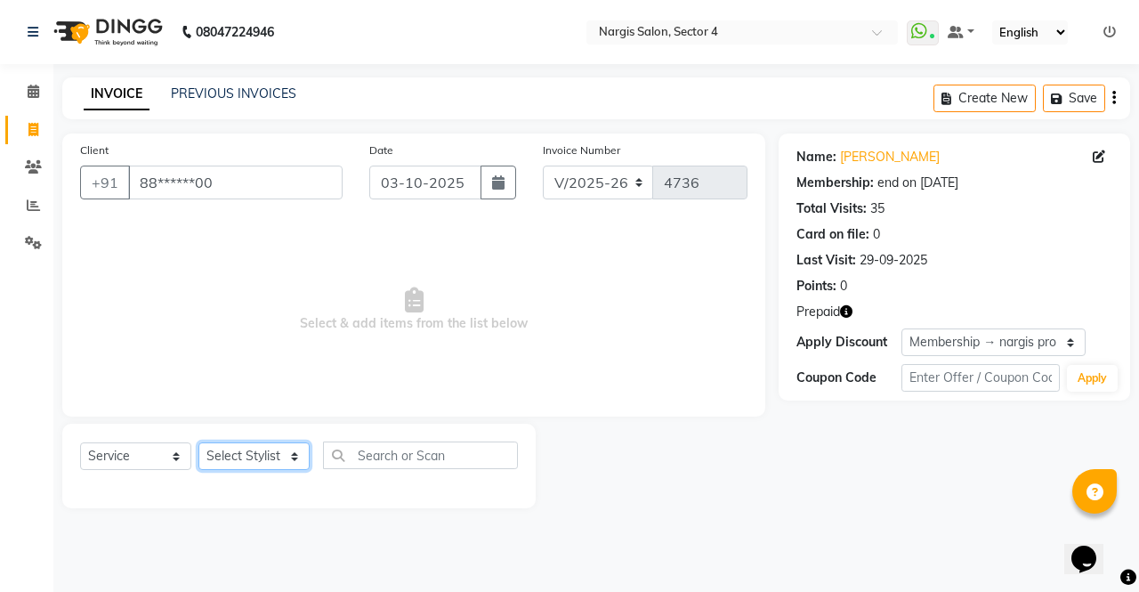
select select "28206"
click at [198, 442] on select "Select Stylist [PERSON_NAME] [PERSON_NAME] [PERSON_NAME] Front Desk muskaan rak…" at bounding box center [253, 456] width 111 height 28
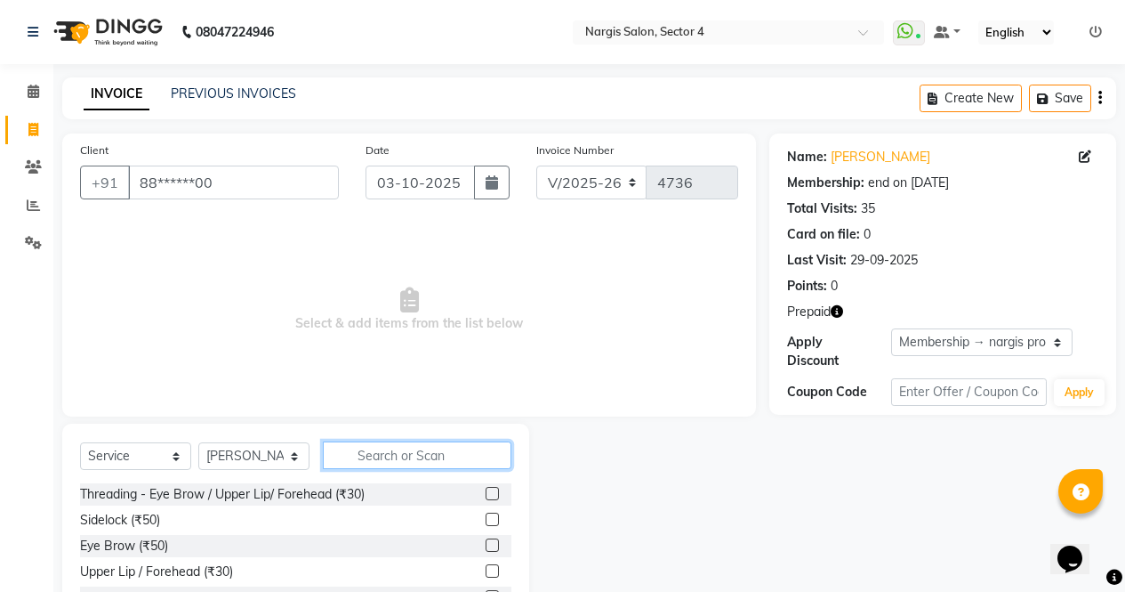
click at [400, 459] on input "text" at bounding box center [417, 455] width 189 height 28
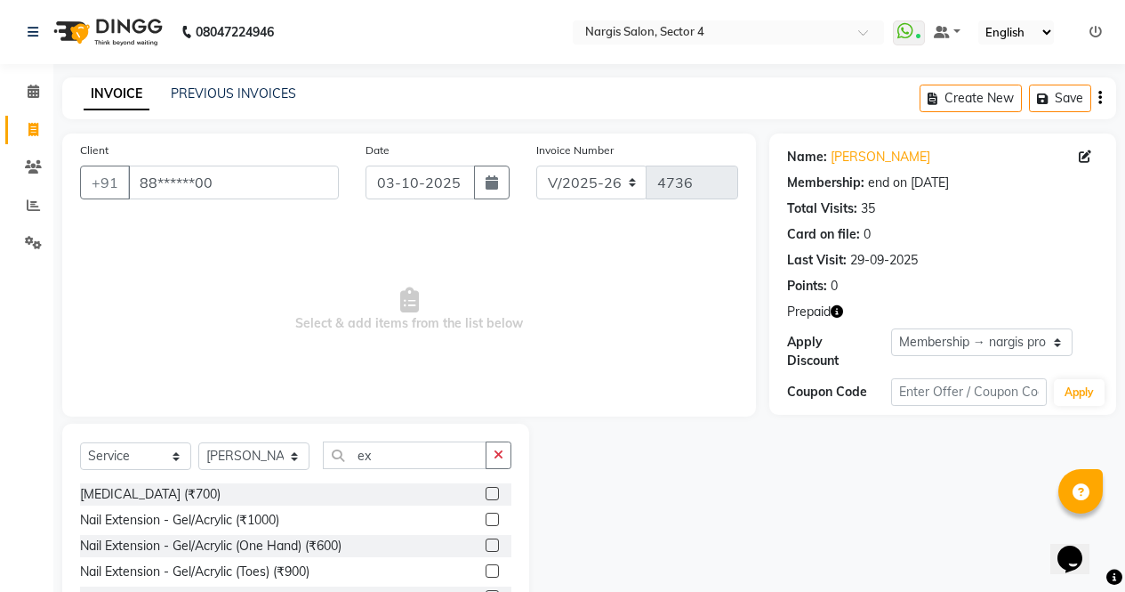
click at [835, 310] on icon "button" at bounding box center [837, 311] width 12 height 12
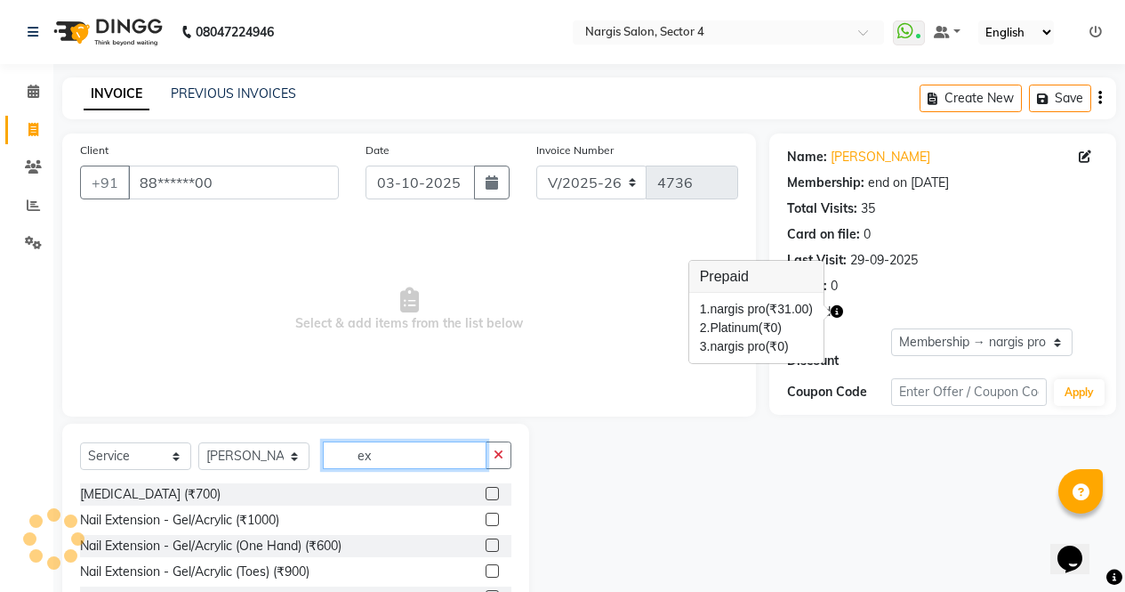
click at [427, 462] on input "ex" at bounding box center [405, 455] width 164 height 28
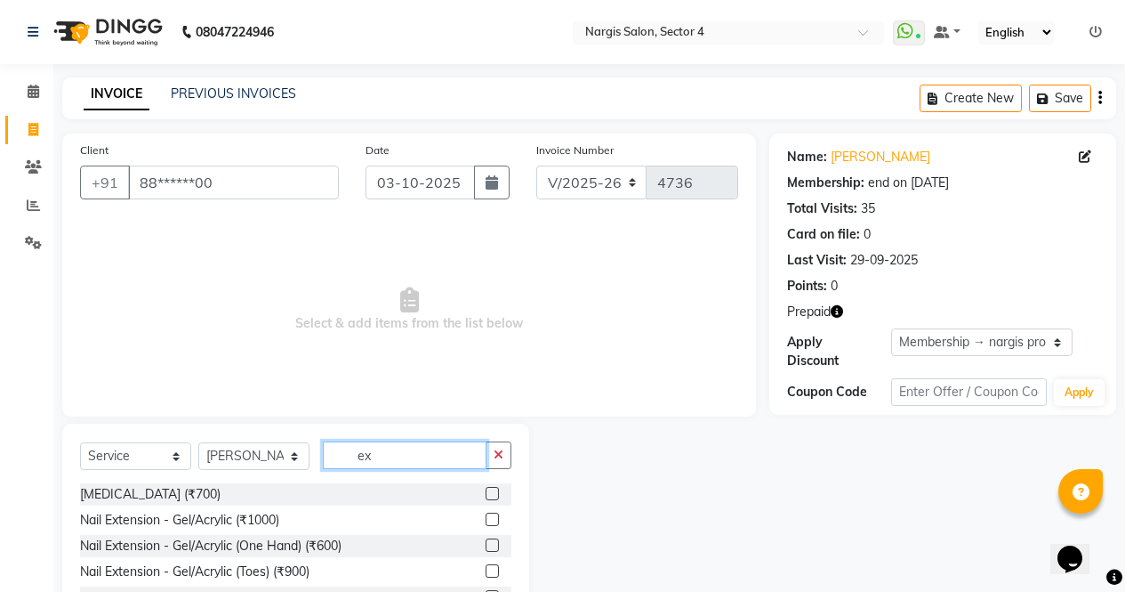
type input "e"
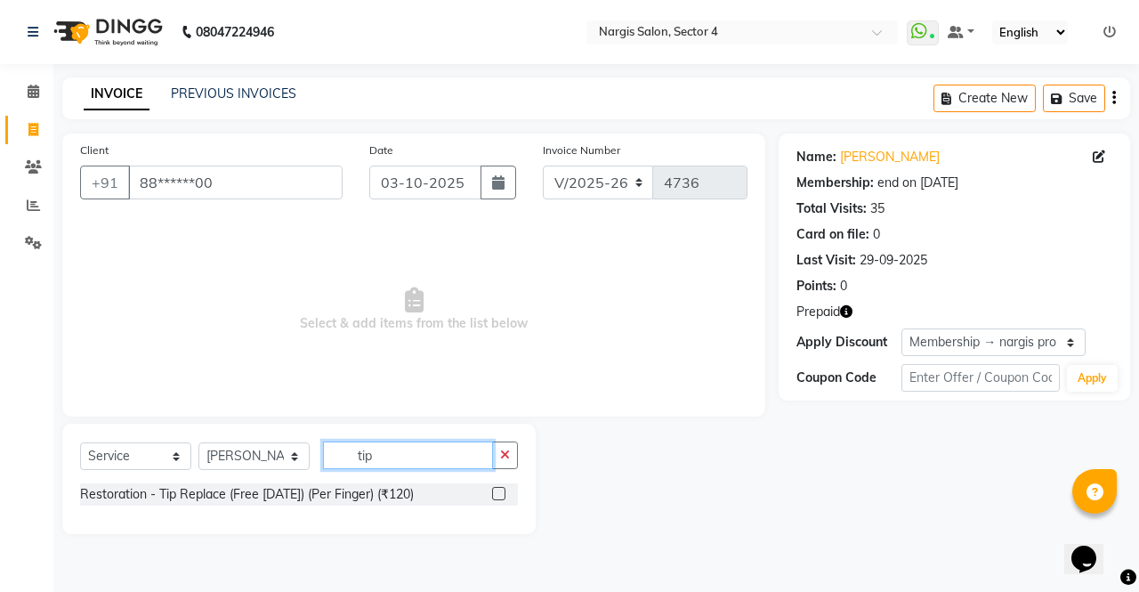
type input "tip"
click at [497, 493] on label at bounding box center [498, 493] width 13 height 13
click at [497, 493] on input "checkbox" at bounding box center [498, 494] width 12 height 12
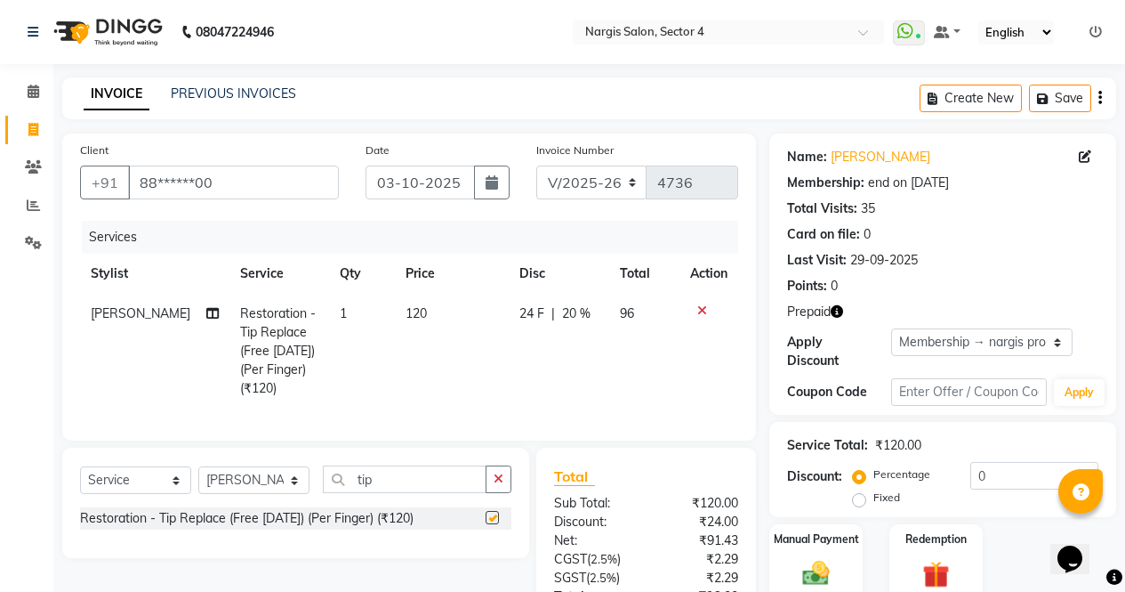
checkbox input "false"
click at [427, 313] on td "120" at bounding box center [452, 351] width 115 height 115
select select "28206"
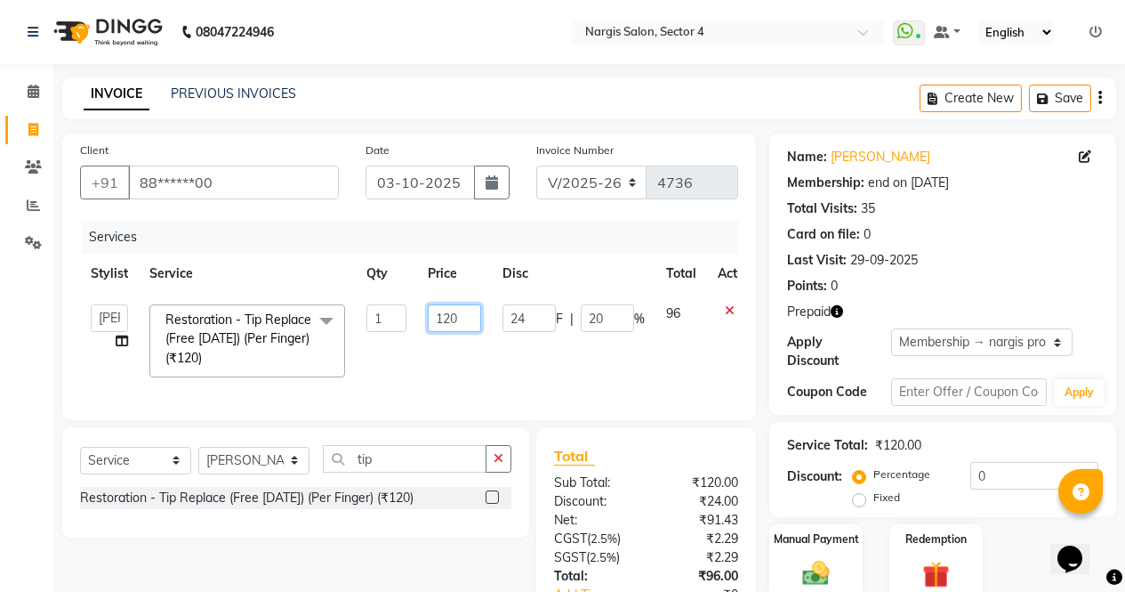
click at [471, 322] on input "120" at bounding box center [454, 318] width 53 height 28
type input "1"
type input "200"
click at [702, 370] on tr "[PERSON_NAME] [PERSON_NAME] [PERSON_NAME] Front Desk muskaan rakhi saima [PERSO…" at bounding box center [423, 341] width 686 height 94
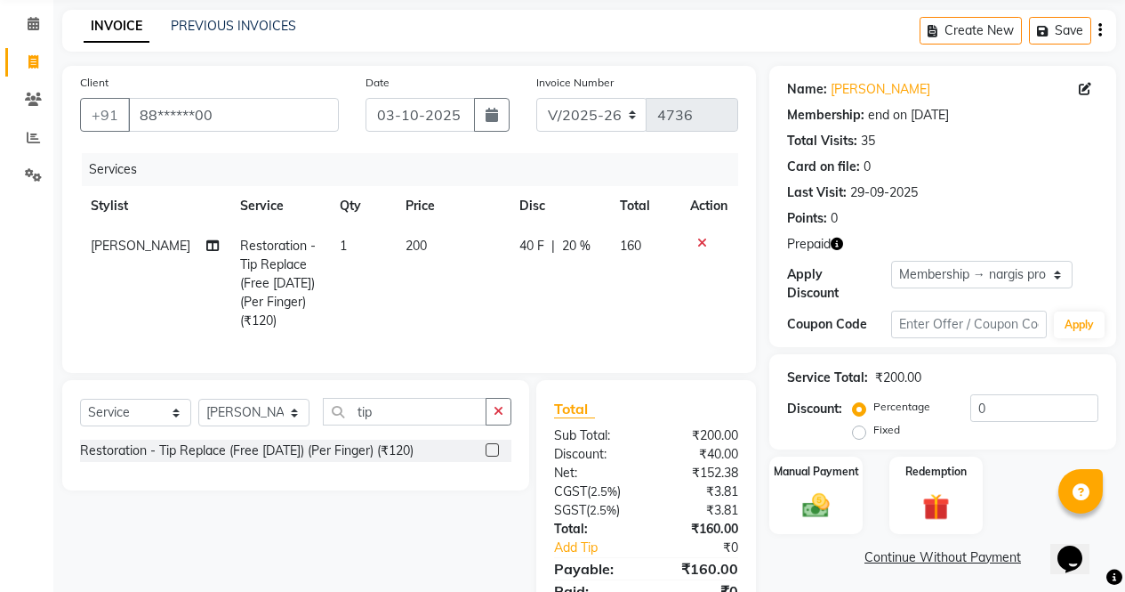
scroll to position [82, 0]
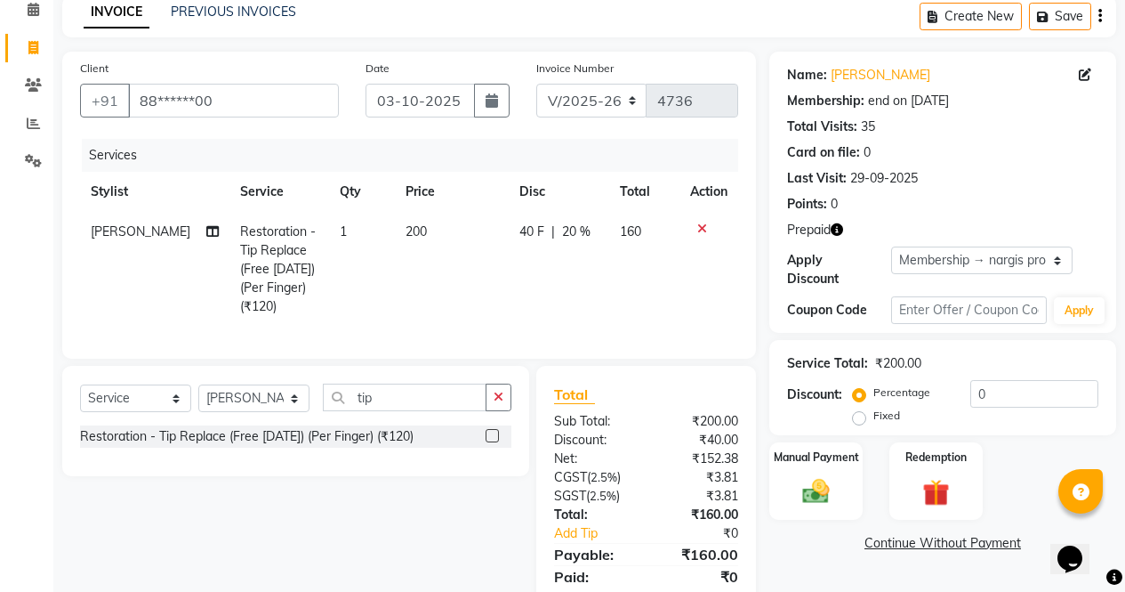
click at [582, 225] on span "20 %" at bounding box center [576, 231] width 28 height 19
select select "28206"
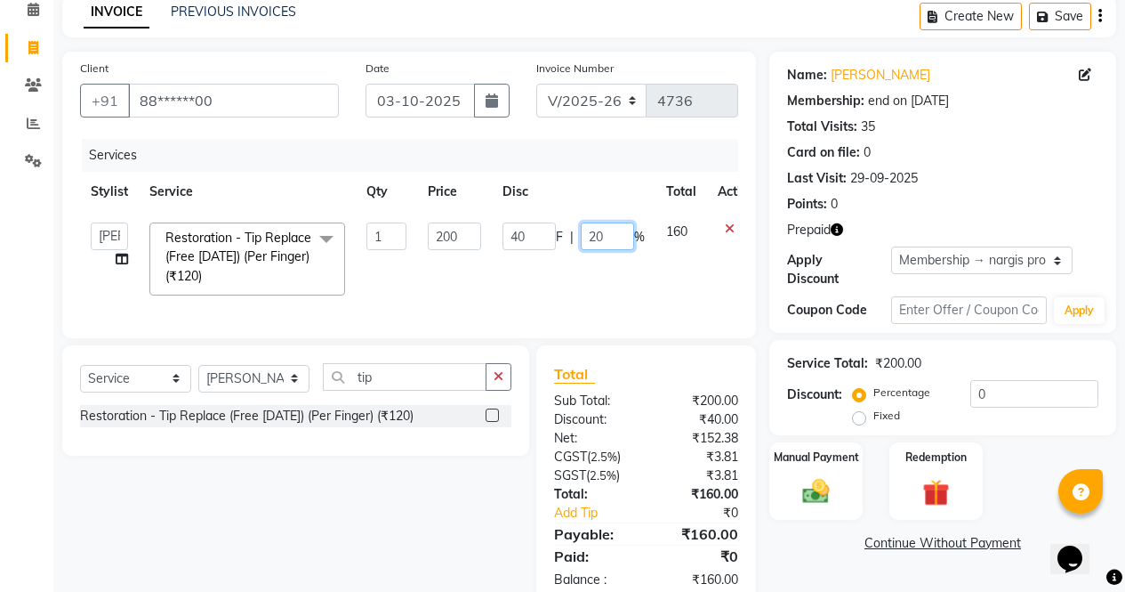
click at [612, 235] on input "20" at bounding box center [607, 236] width 53 height 28
type input "2"
click at [448, 526] on div "Select Service Product Membership Package Voucher Prepaid Gift Card Select Styl…" at bounding box center [289, 476] width 480 height 262
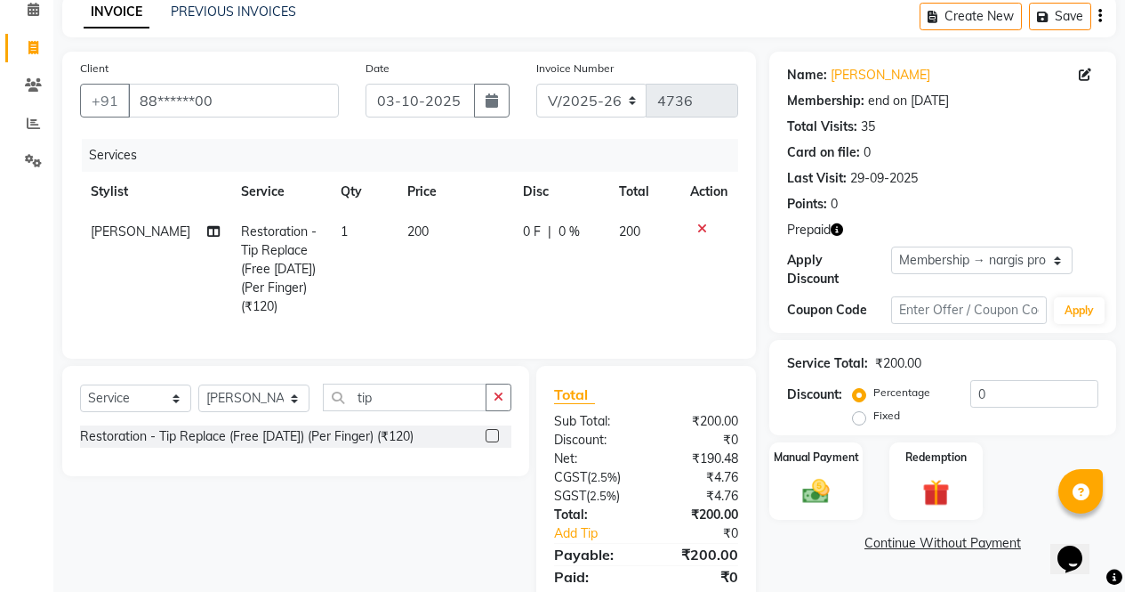
scroll to position [157, 0]
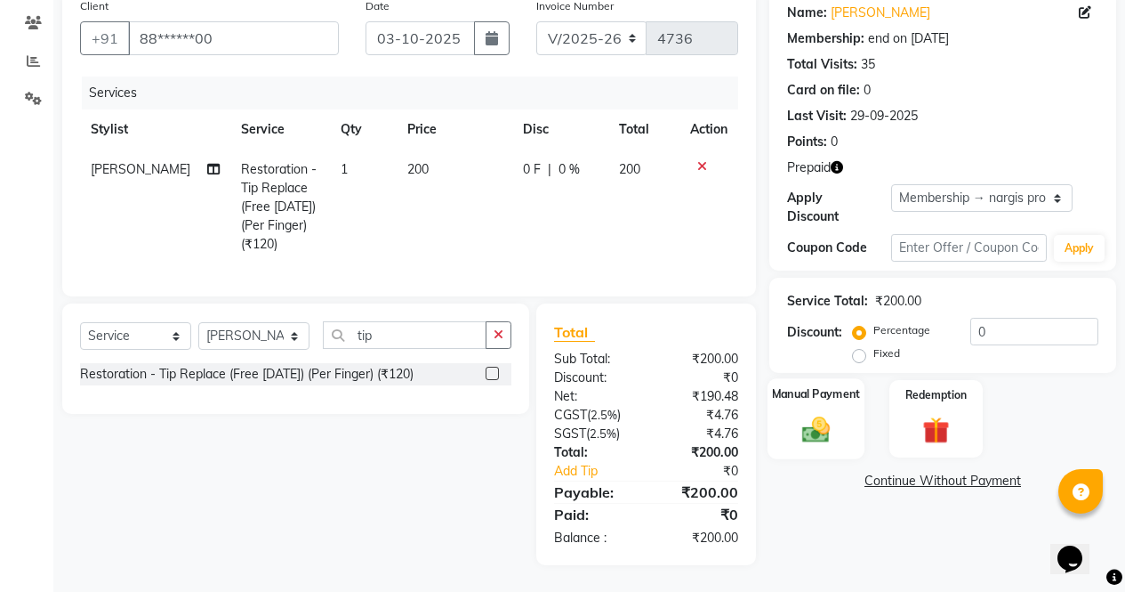
click at [803, 385] on div "Manual Payment" at bounding box center [816, 418] width 97 height 81
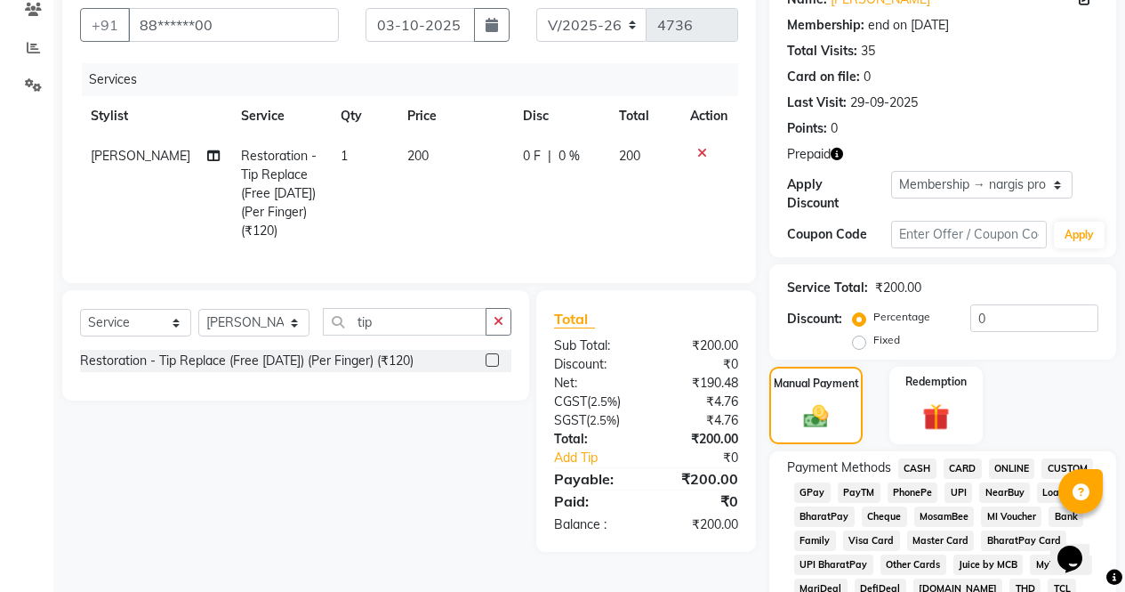
click at [1032, 458] on span "ONLINE" at bounding box center [1012, 468] width 46 height 20
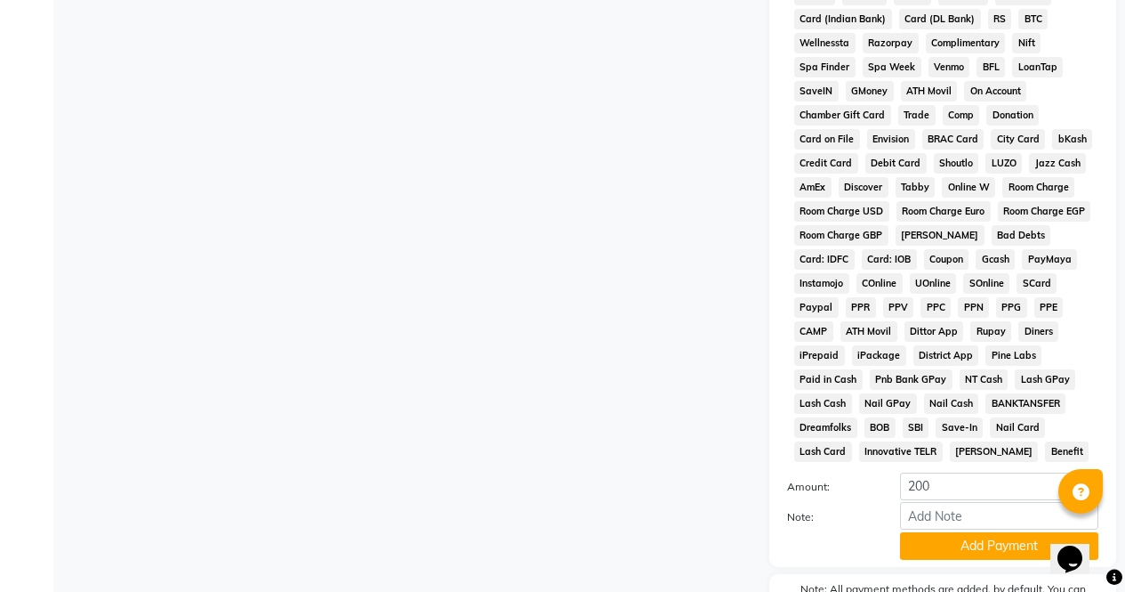
scroll to position [866, 0]
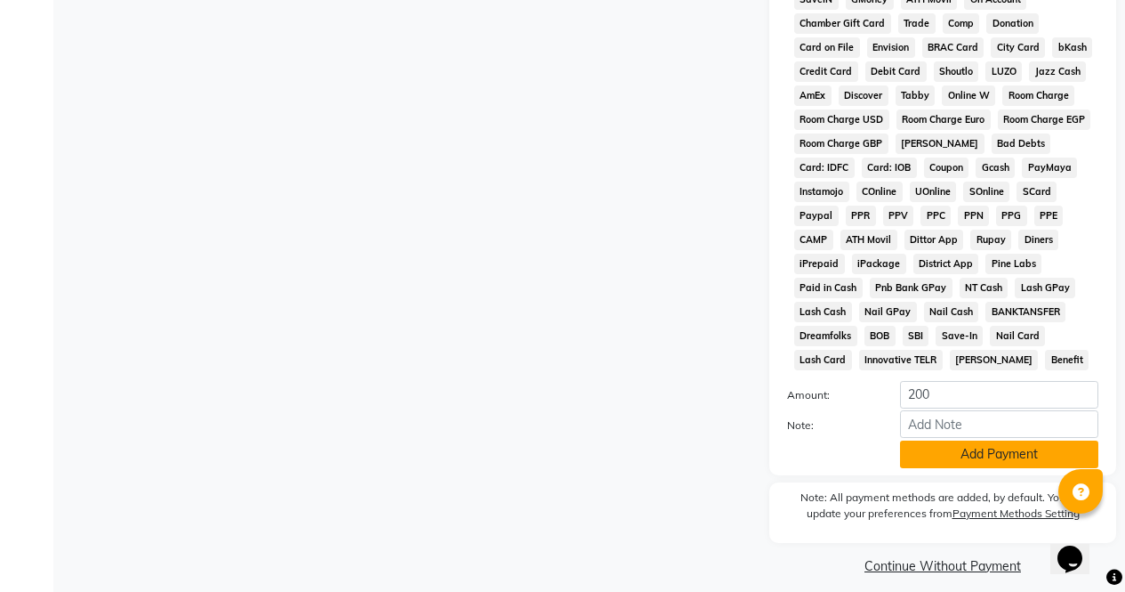
click at [1010, 448] on button "Add Payment" at bounding box center [999, 454] width 198 height 28
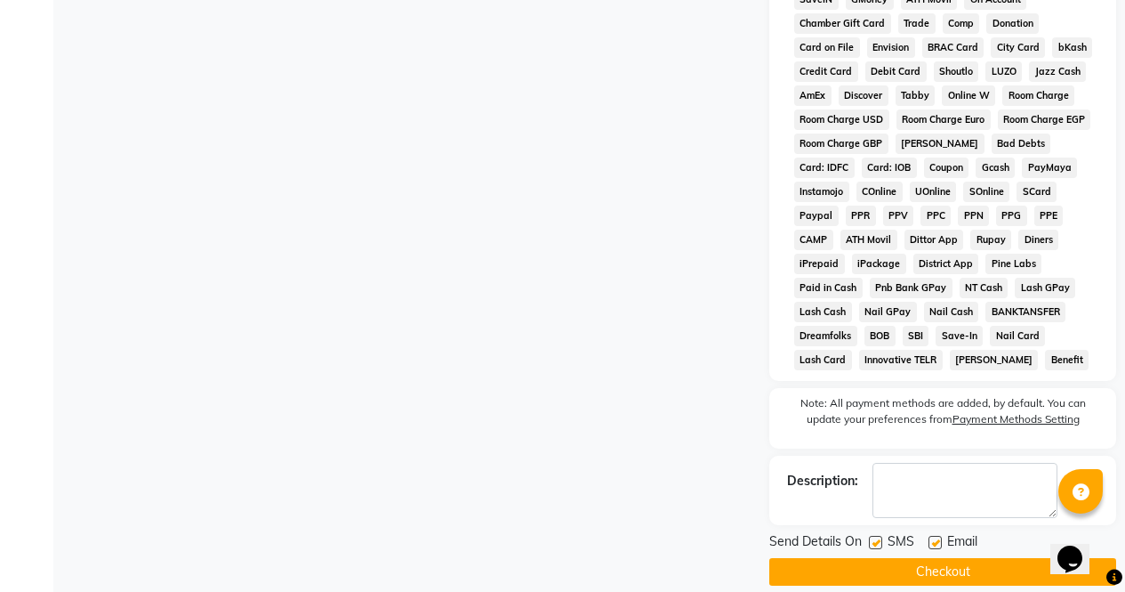
click at [979, 562] on button "Checkout" at bounding box center [943, 572] width 347 height 28
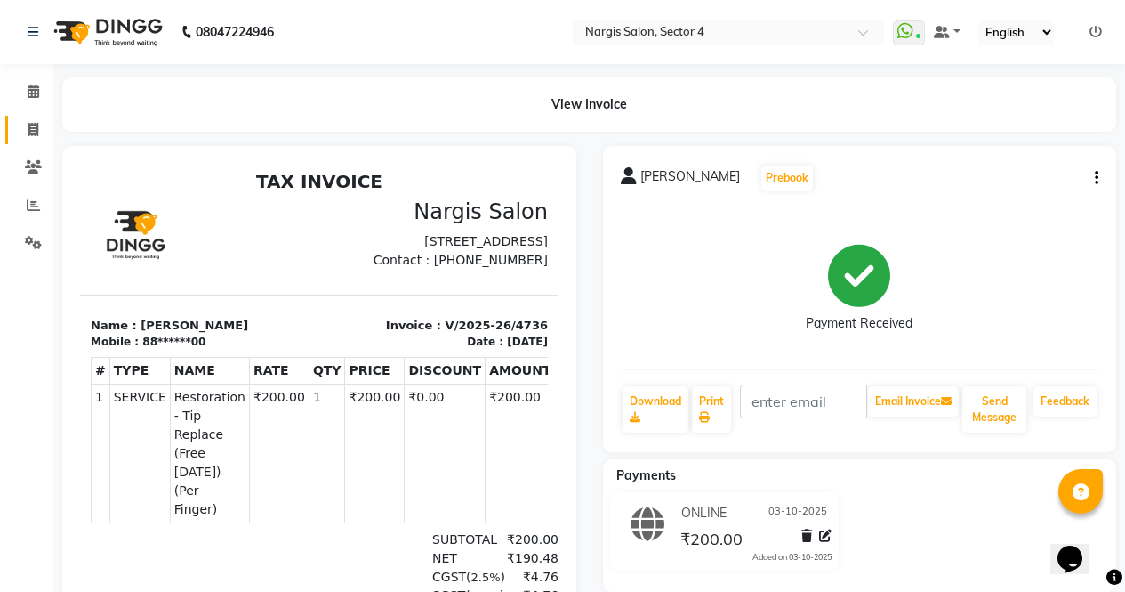
click at [36, 127] on icon at bounding box center [33, 129] width 10 height 13
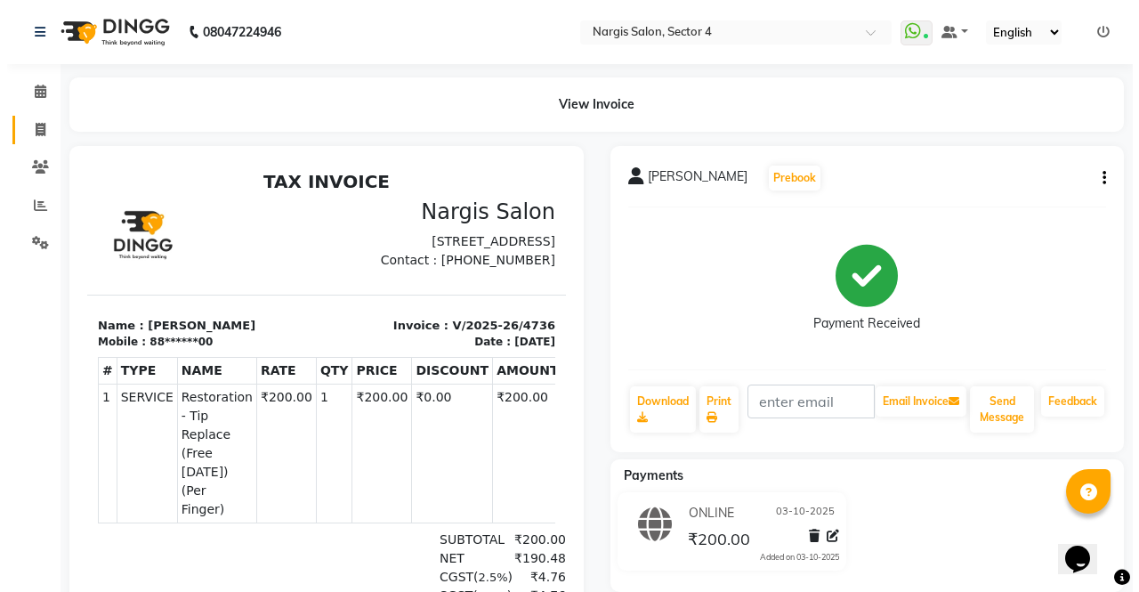
select select "service"
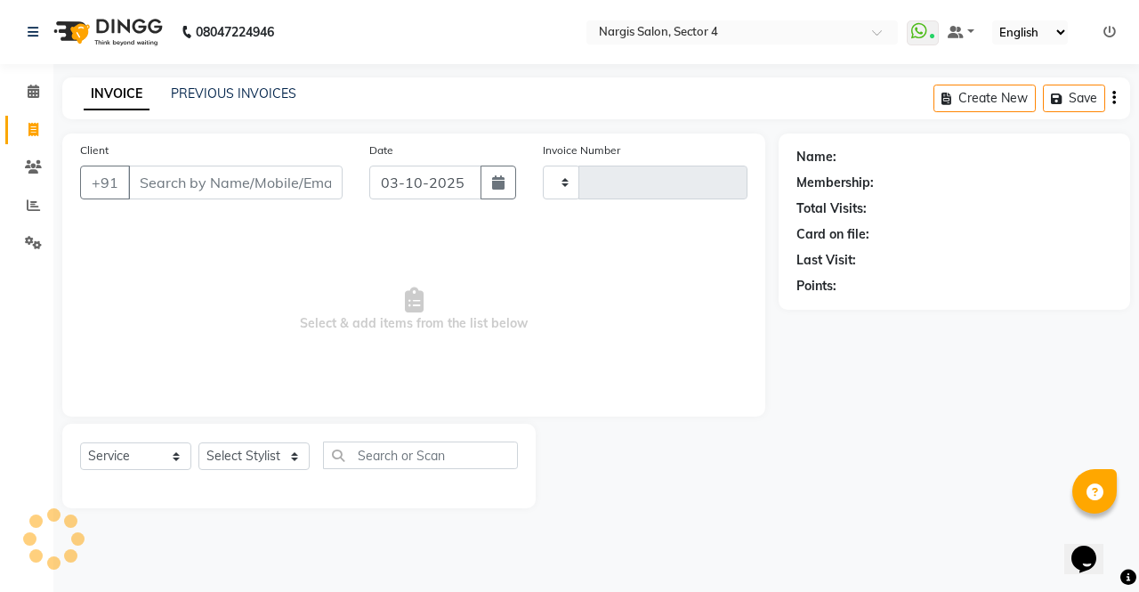
type input "4737"
select select "4130"
click at [267, 457] on select "Select Stylist" at bounding box center [253, 456] width 111 height 28
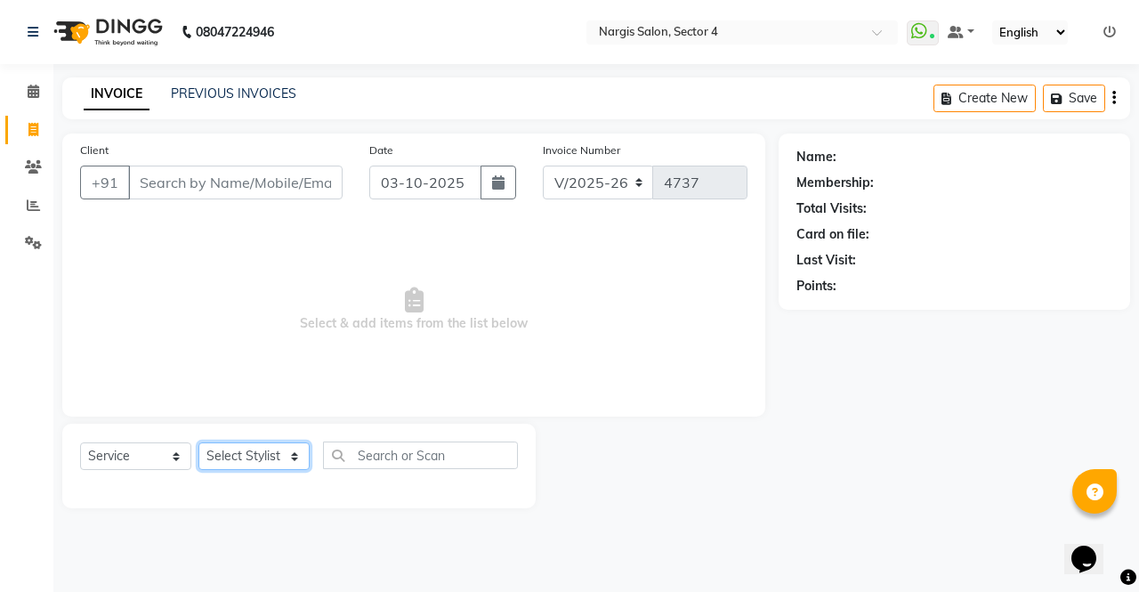
click at [271, 460] on select "Select Stylist [PERSON_NAME] [PERSON_NAME] [PERSON_NAME] Front Desk muskaan rak…" at bounding box center [253, 456] width 111 height 28
select select "87810"
click at [198, 442] on select "Select Stylist [PERSON_NAME] [PERSON_NAME] [PERSON_NAME] Front Desk muskaan rak…" at bounding box center [253, 456] width 111 height 28
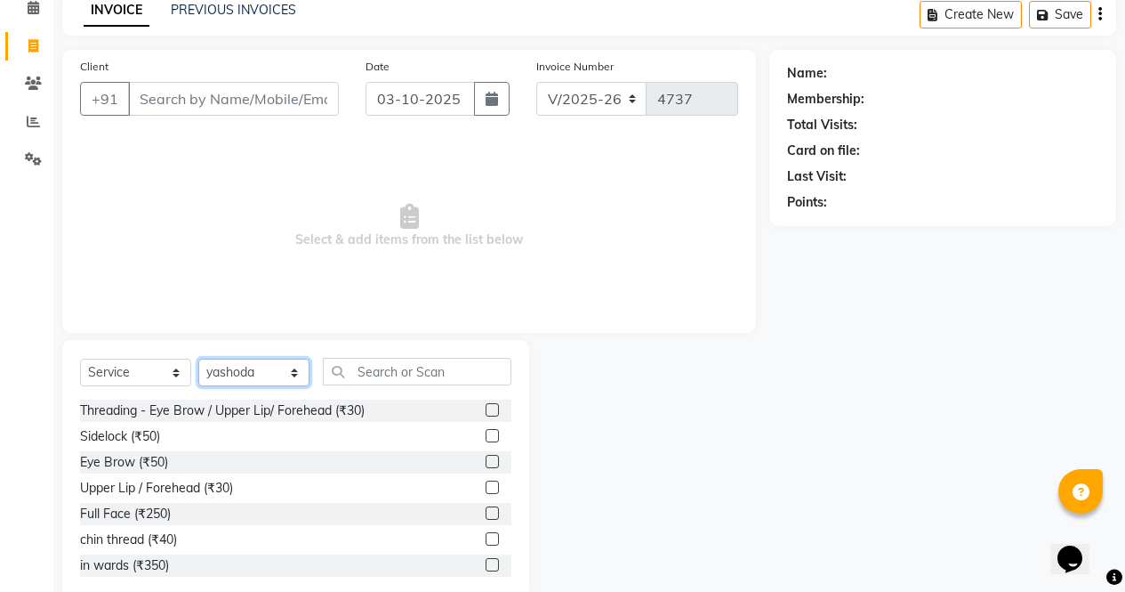
scroll to position [121, 0]
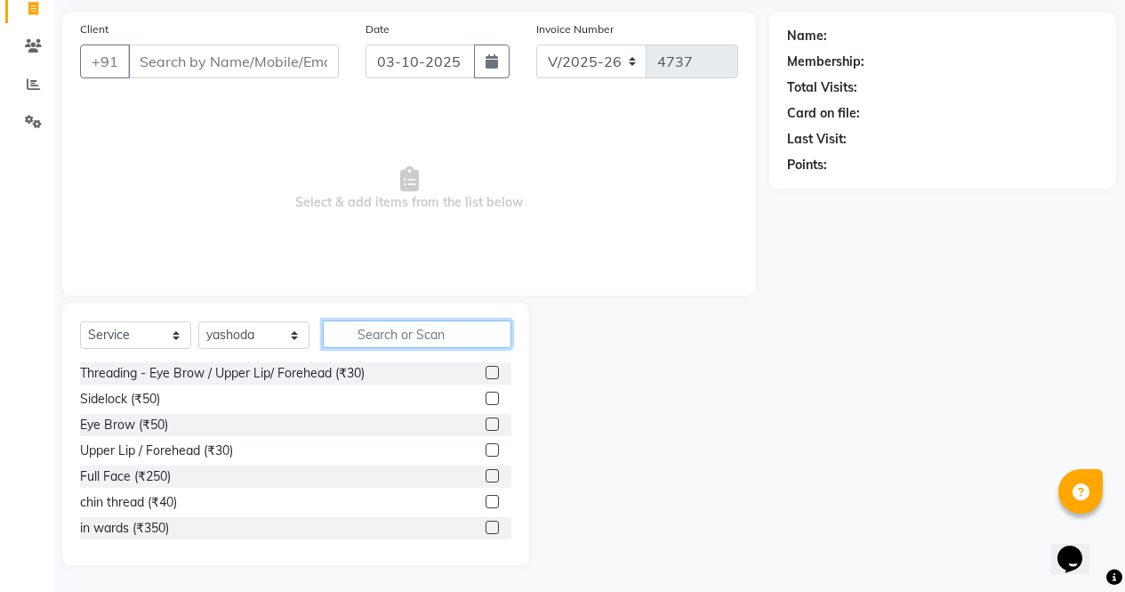
click at [426, 327] on input "text" at bounding box center [417, 334] width 189 height 28
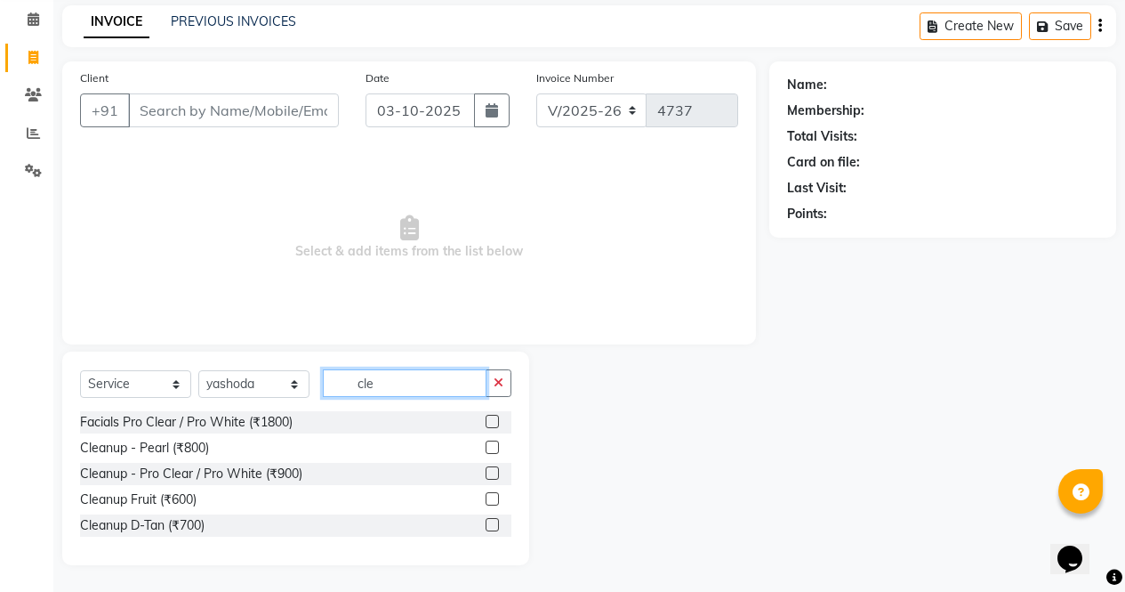
scroll to position [72, 0]
type input "cle"
click at [494, 447] on label at bounding box center [492, 446] width 13 height 13
click at [494, 447] on input "checkbox" at bounding box center [492, 448] width 12 height 12
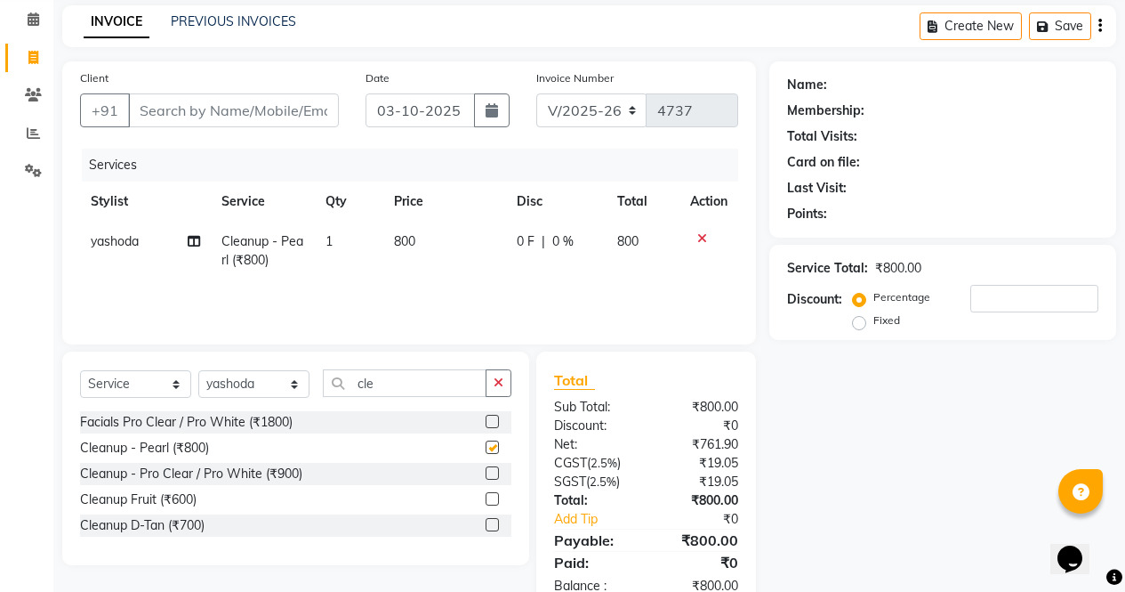
checkbox input "false"
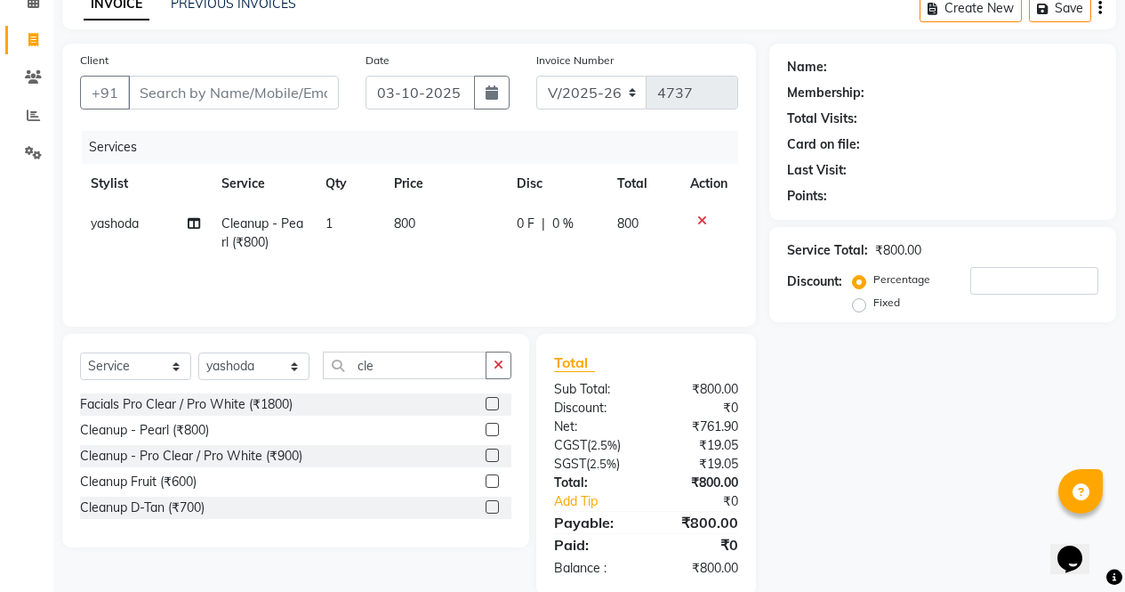
scroll to position [120, 0]
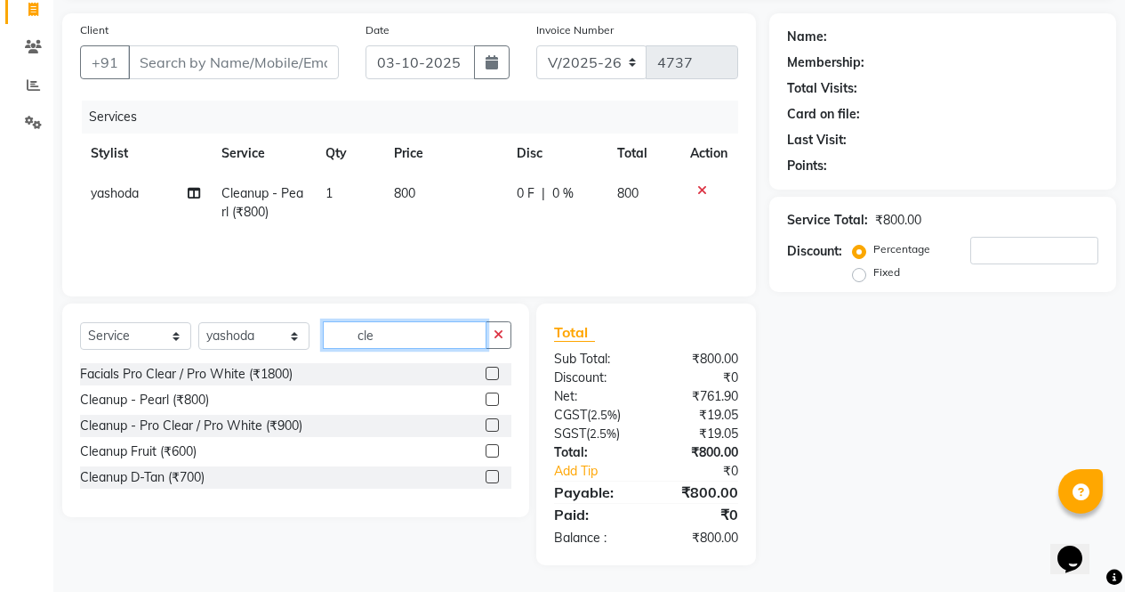
click at [431, 338] on input "cle" at bounding box center [405, 335] width 164 height 28
click at [703, 189] on icon at bounding box center [702, 190] width 10 height 12
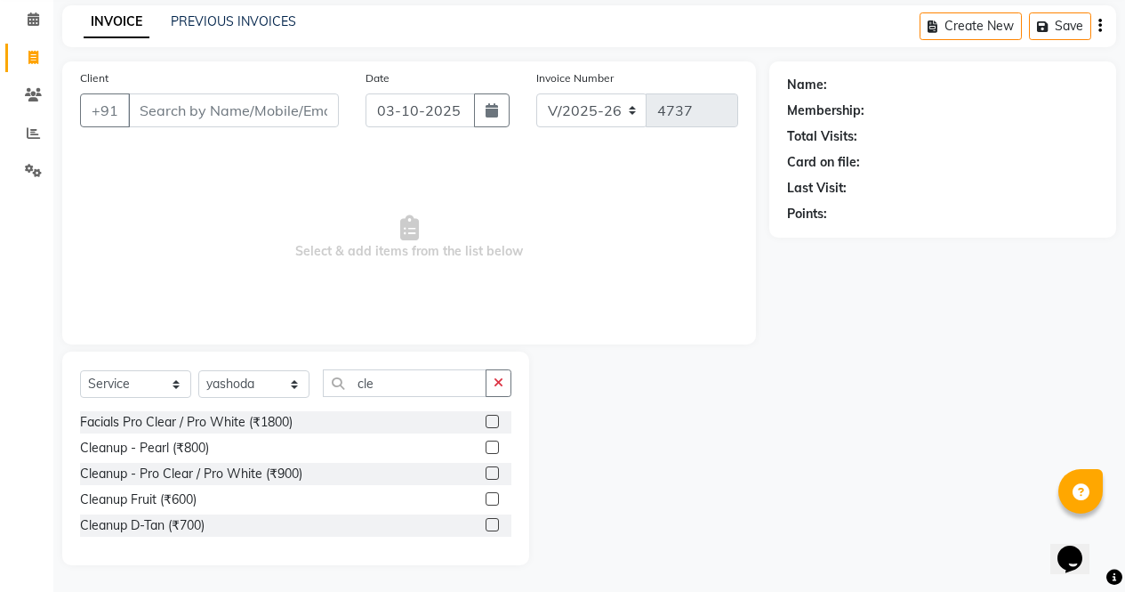
click at [494, 473] on label at bounding box center [492, 472] width 13 height 13
click at [494, 473] on input "checkbox" at bounding box center [492, 474] width 12 height 12
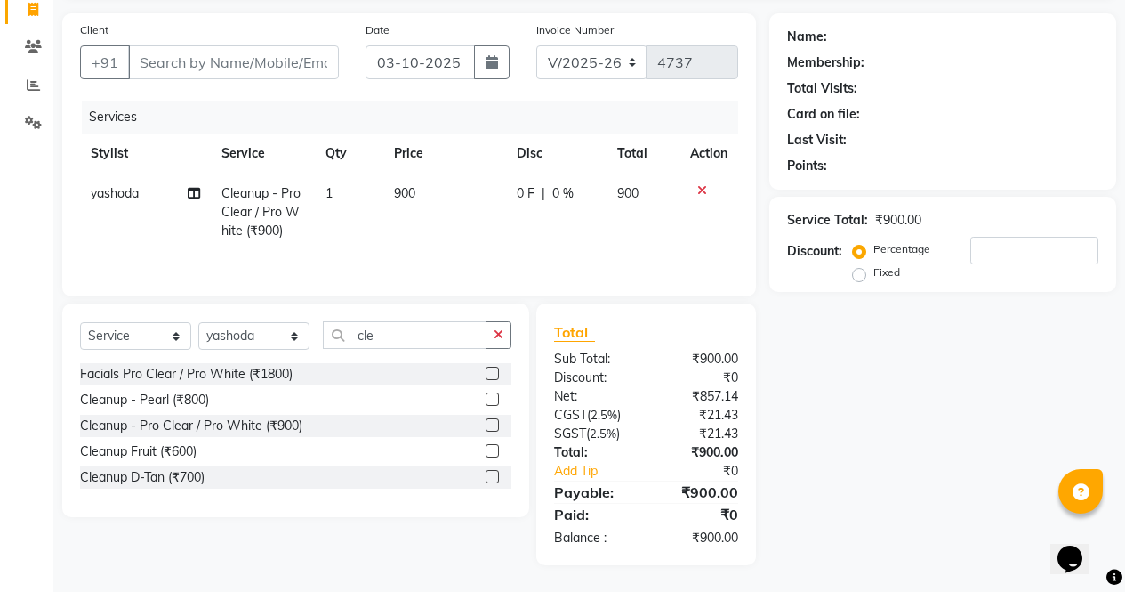
checkbox input "false"
click at [416, 343] on input "cle" at bounding box center [405, 335] width 164 height 28
type input "c"
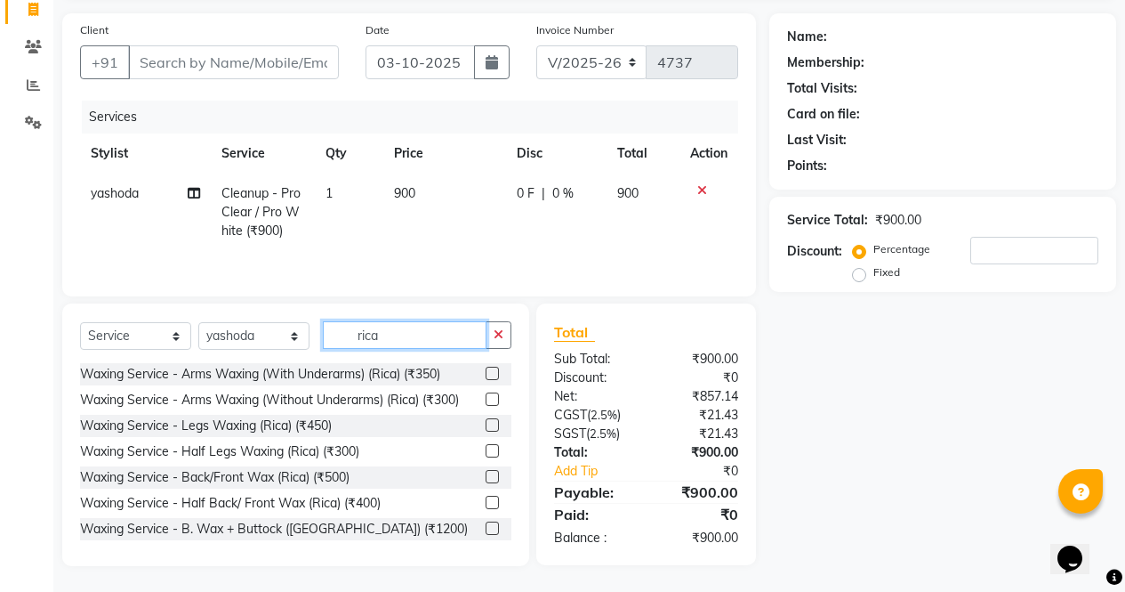
type input "rica"
click at [486, 375] on label at bounding box center [492, 373] width 13 height 13
click at [486, 375] on input "checkbox" at bounding box center [492, 374] width 12 height 12
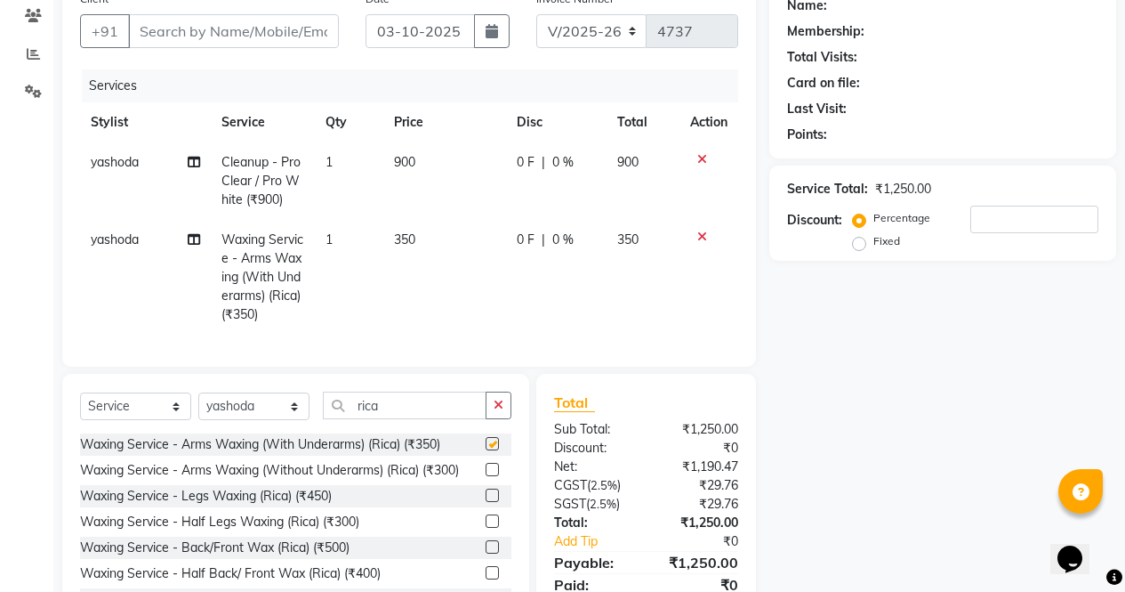
checkbox input "false"
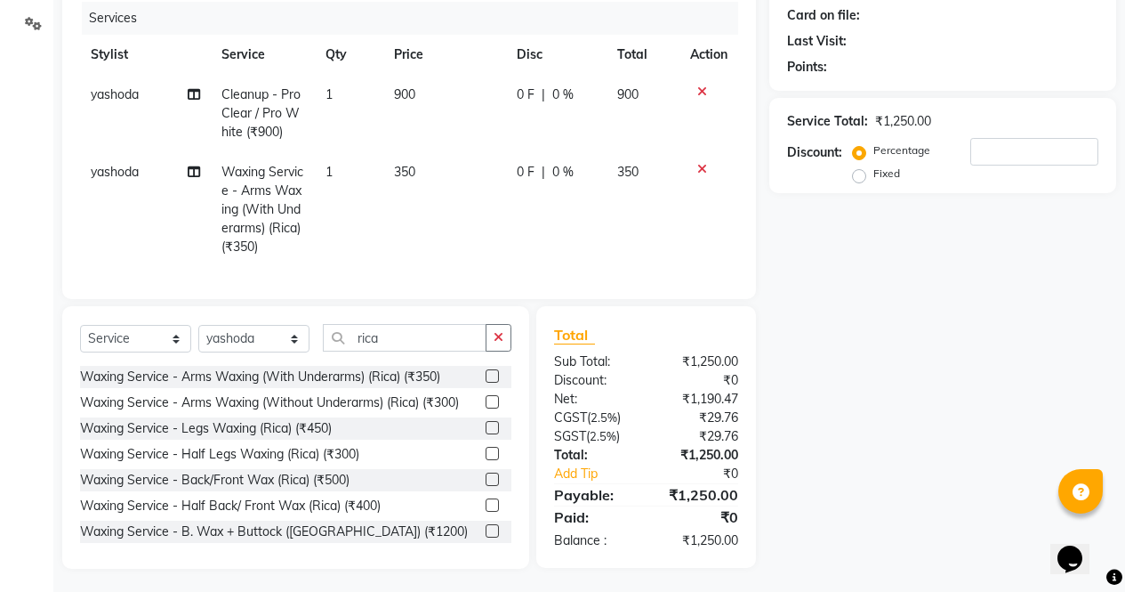
scroll to position [236, 0]
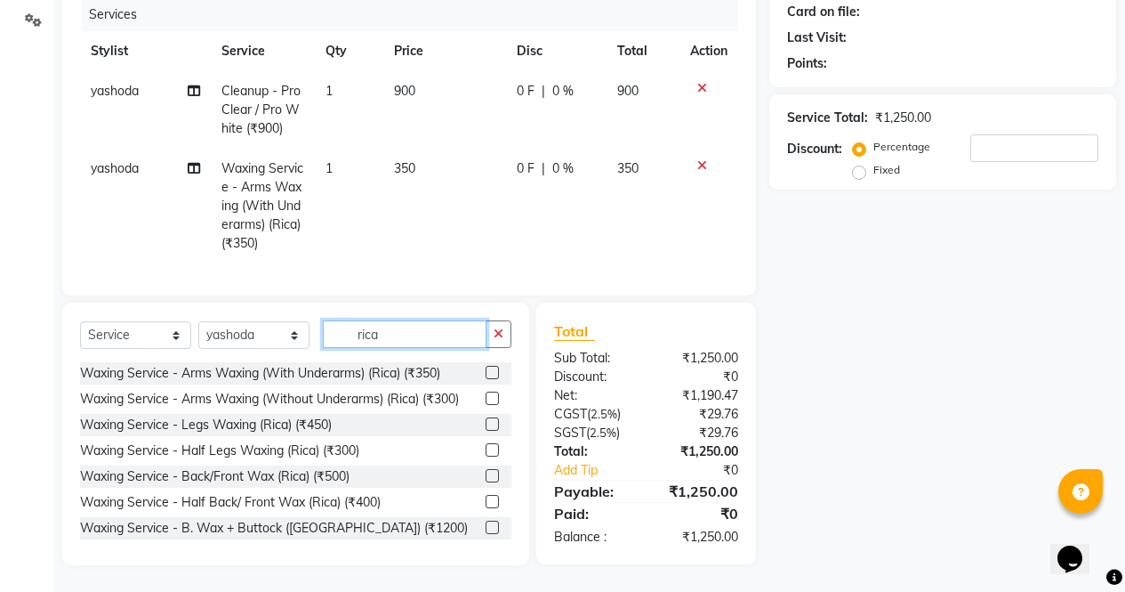
click at [407, 331] on input "rica" at bounding box center [405, 334] width 164 height 28
type input "r"
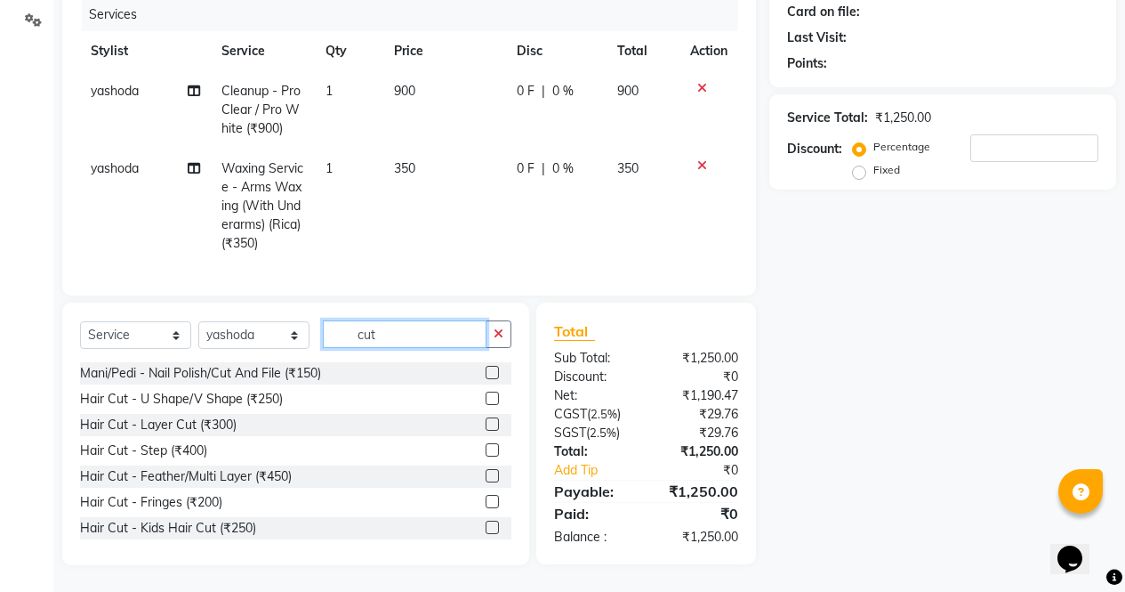
type input "cut"
click at [486, 369] on label at bounding box center [492, 372] width 13 height 13
click at [486, 369] on input "checkbox" at bounding box center [492, 373] width 12 height 12
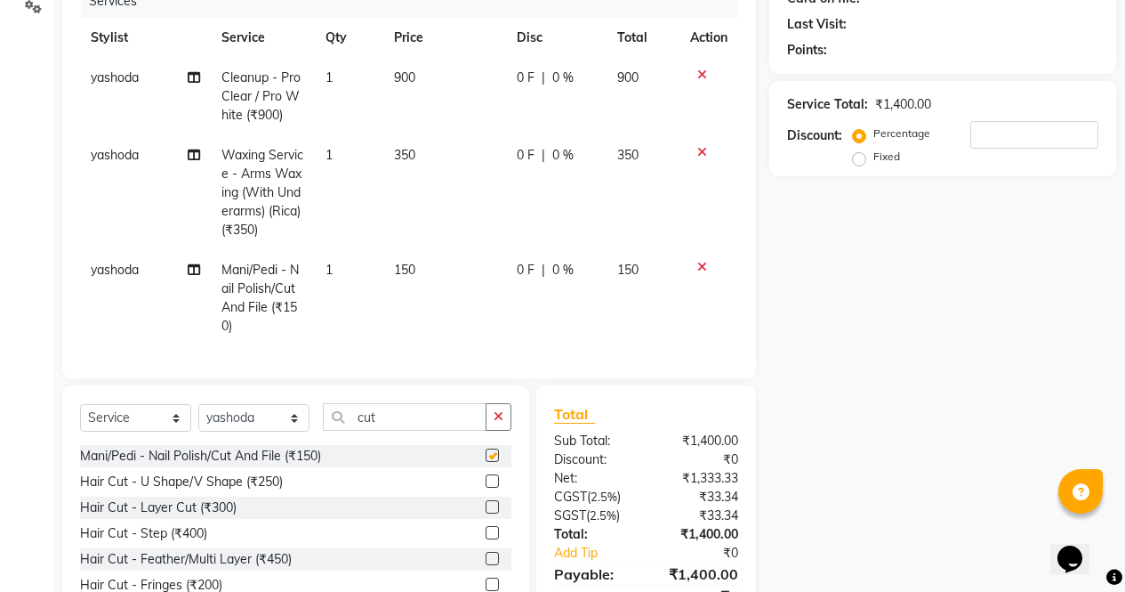
checkbox input "false"
click at [435, 271] on td "150" at bounding box center [444, 298] width 123 height 96
select select "87810"
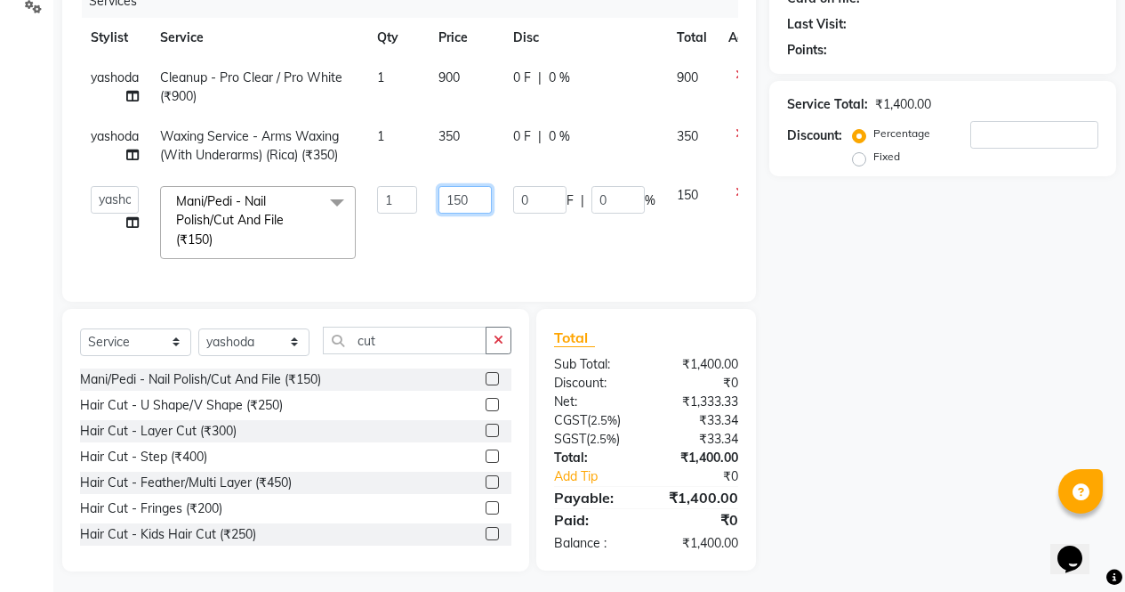
click at [485, 205] on input "150" at bounding box center [465, 200] width 53 height 28
type input "1"
type input "200"
click at [893, 383] on div "Name: Membership: Total Visits: Card on file: Last Visit: Points: Service Total…" at bounding box center [950, 234] width 360 height 673
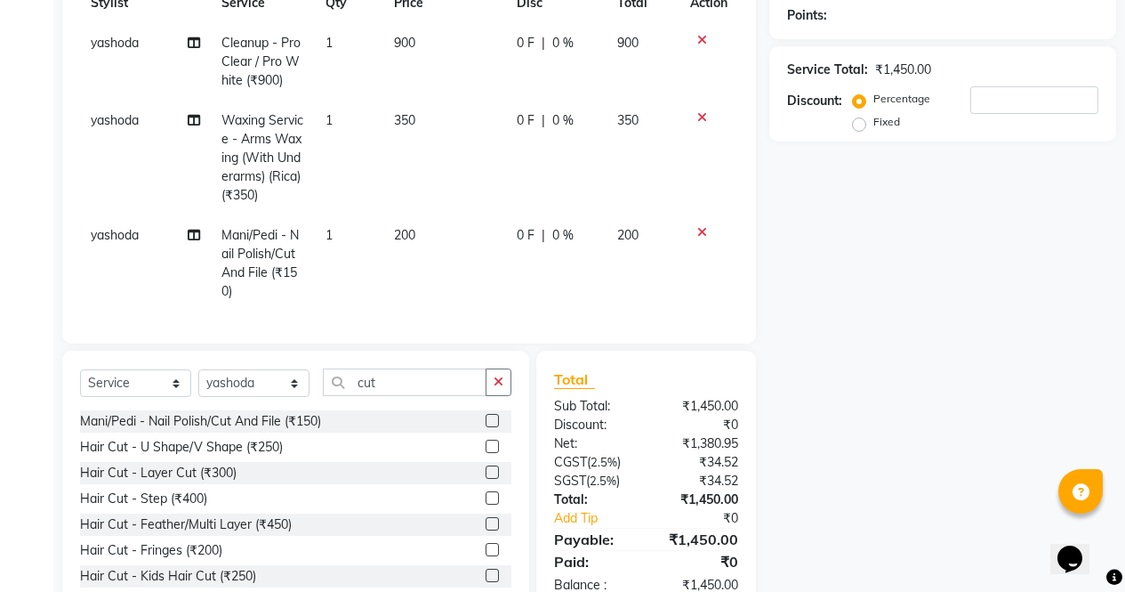
scroll to position [265, 0]
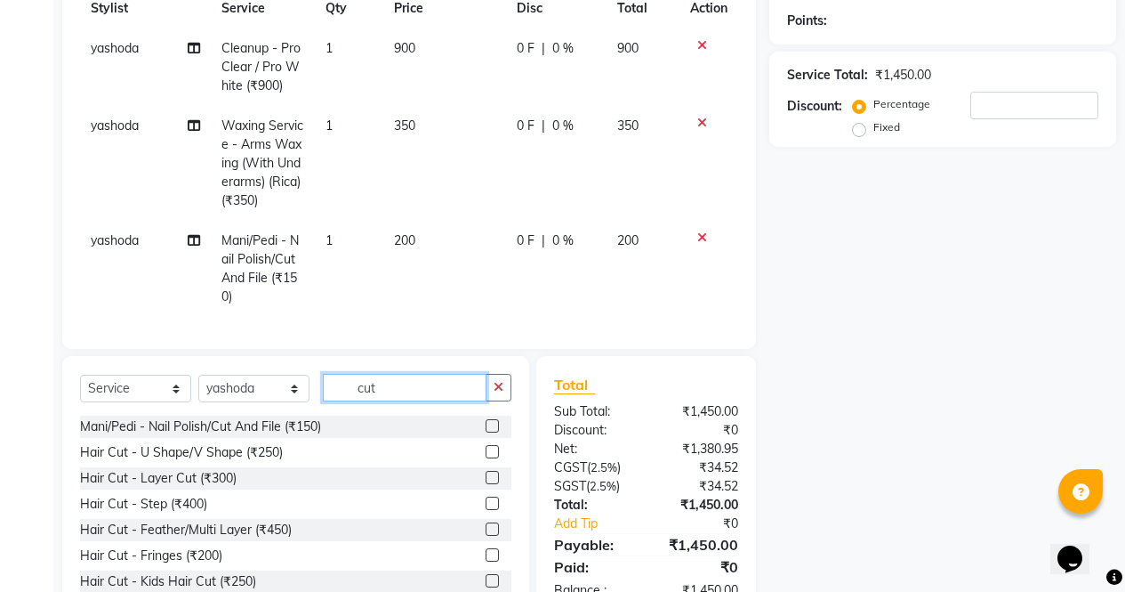
click at [416, 399] on input "cut" at bounding box center [405, 388] width 164 height 28
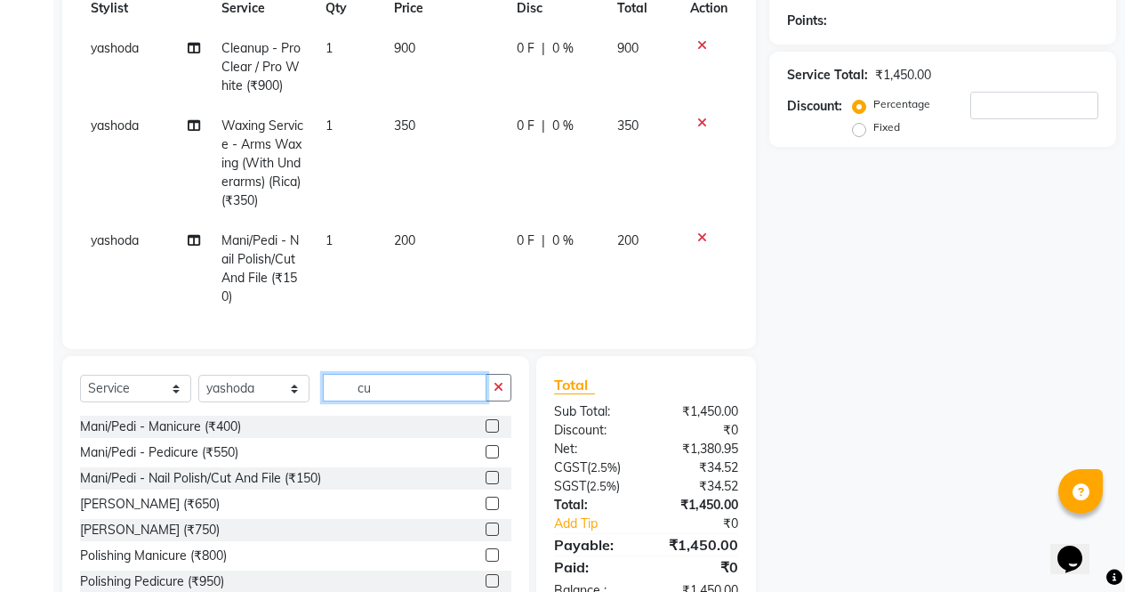
type input "c"
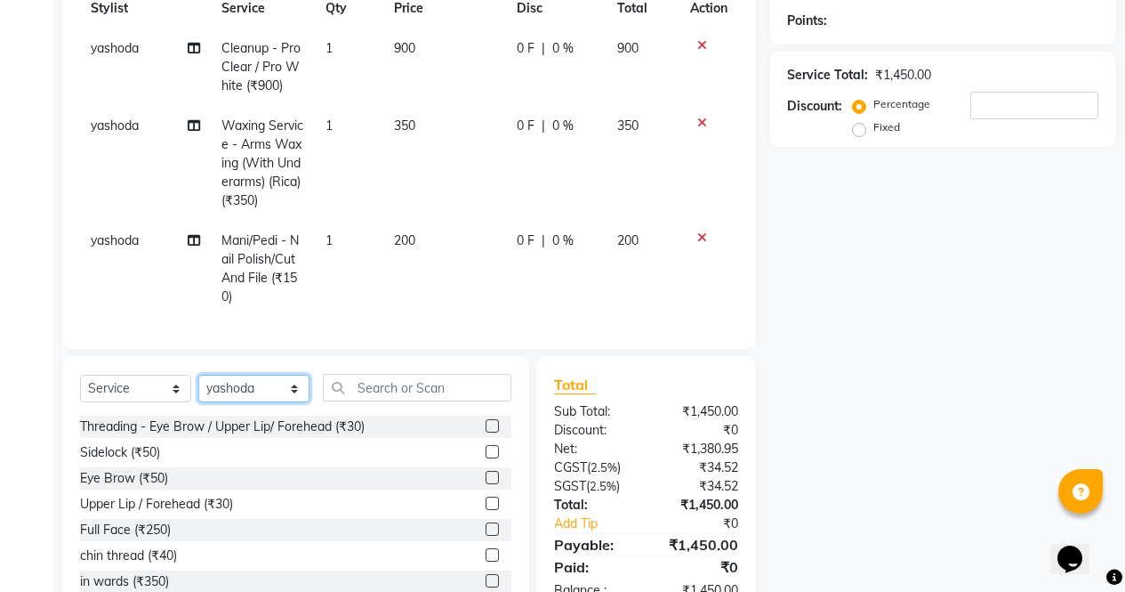
click at [278, 402] on select "Select Stylist [PERSON_NAME] [PERSON_NAME] [PERSON_NAME] Front Desk muskaan rak…" at bounding box center [253, 389] width 111 height 28
select select "60383"
click at [198, 388] on select "Select Stylist [PERSON_NAME] [PERSON_NAME] [PERSON_NAME] Front Desk muskaan rak…" at bounding box center [253, 389] width 111 height 28
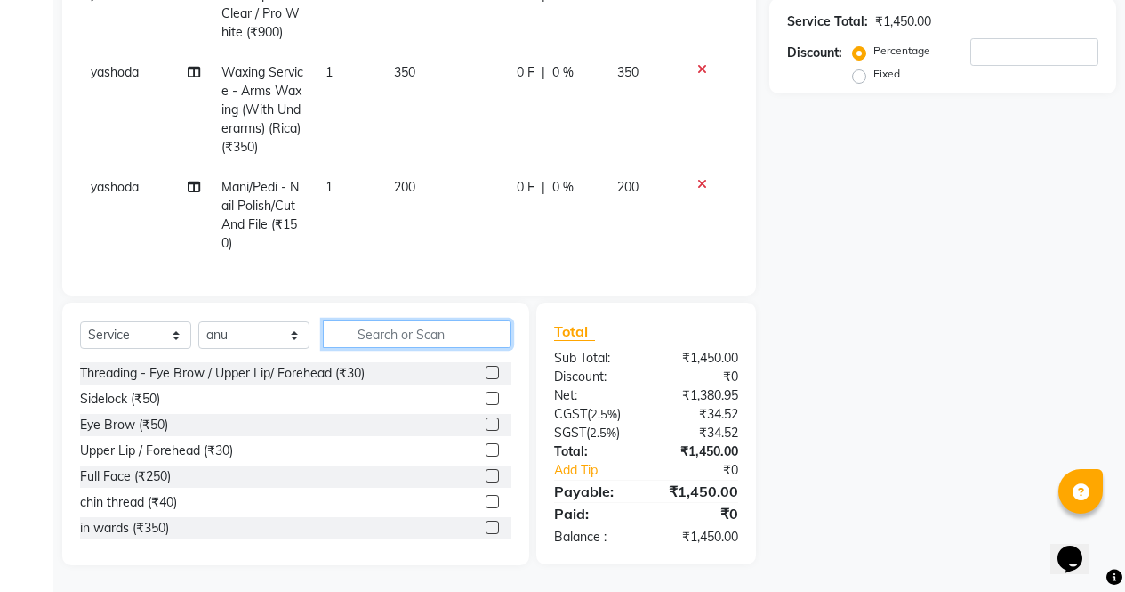
click at [412, 335] on input "text" at bounding box center [417, 334] width 189 height 28
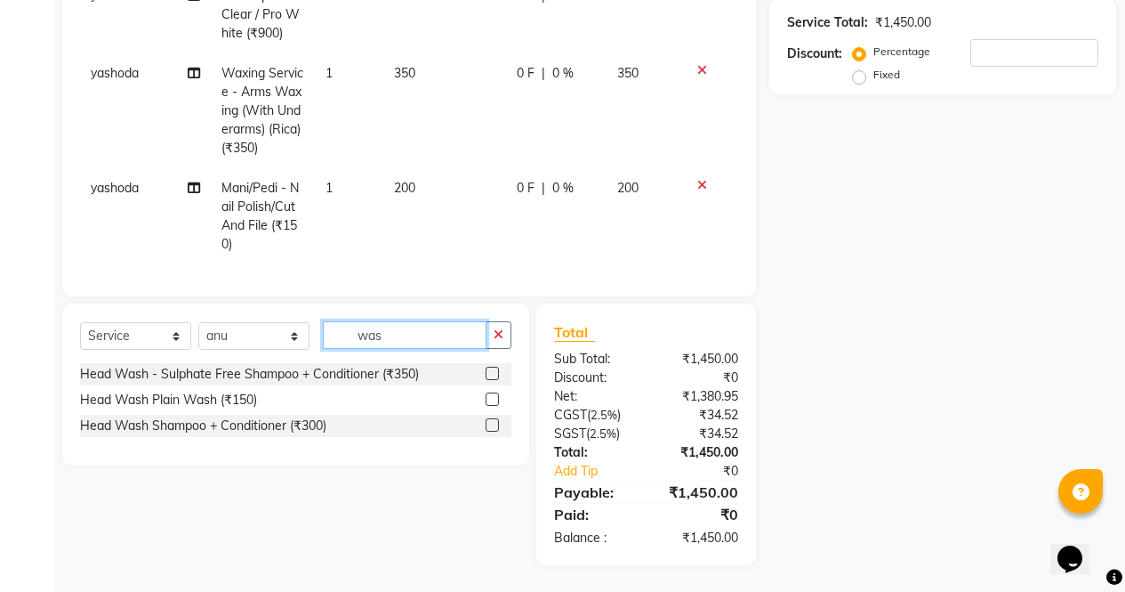
scroll to position [331, 0]
type input "wash"
click at [494, 425] on label at bounding box center [492, 424] width 13 height 13
click at [494, 425] on input "checkbox" at bounding box center [492, 426] width 12 height 12
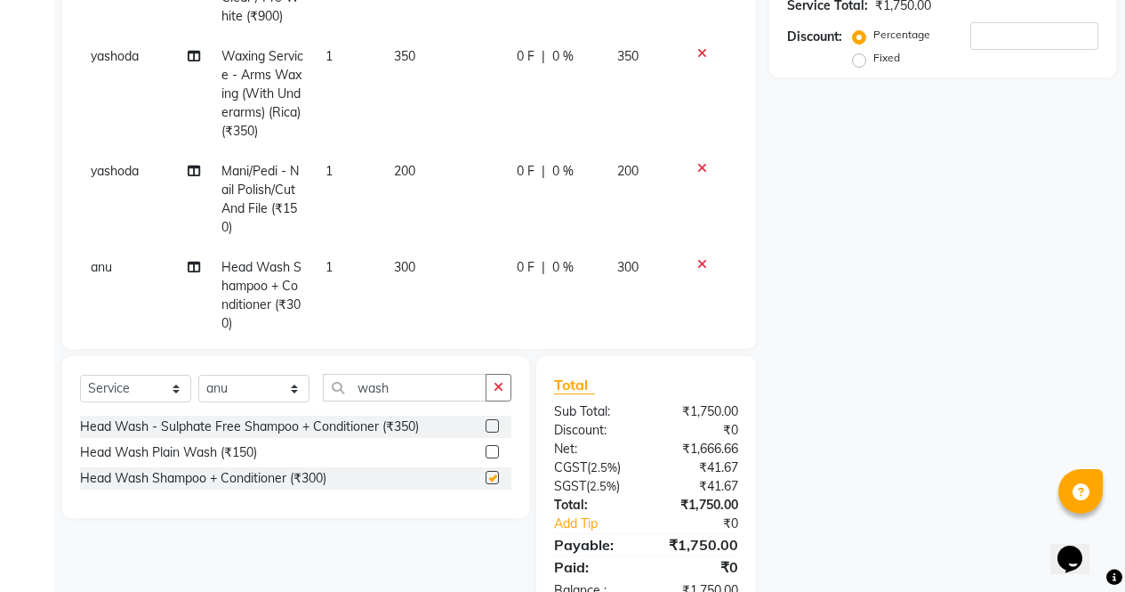
scroll to position [387, 0]
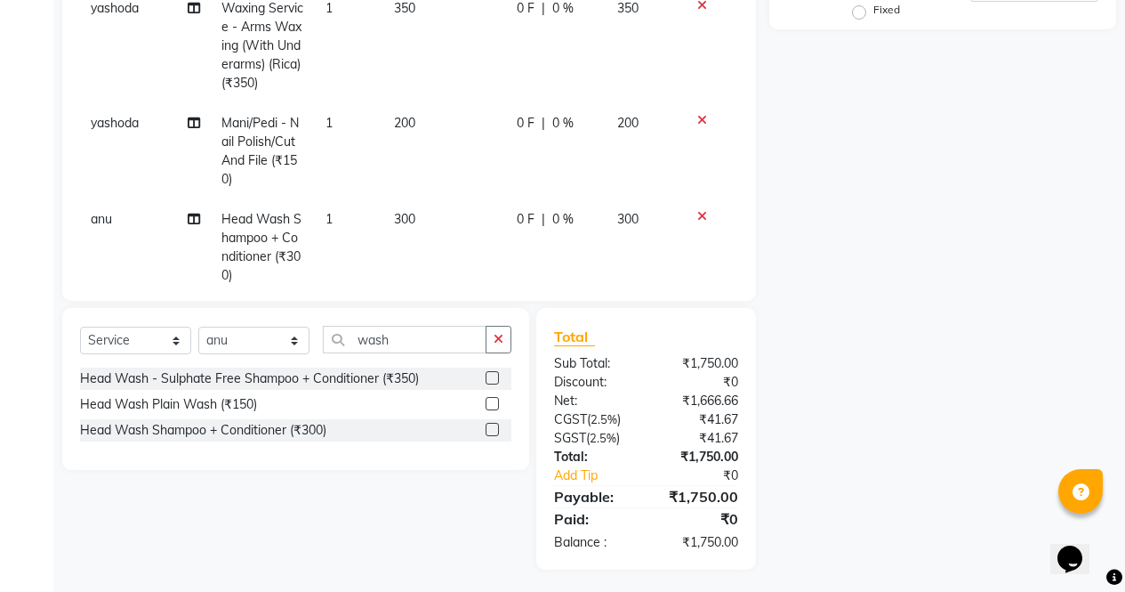
checkbox input "false"
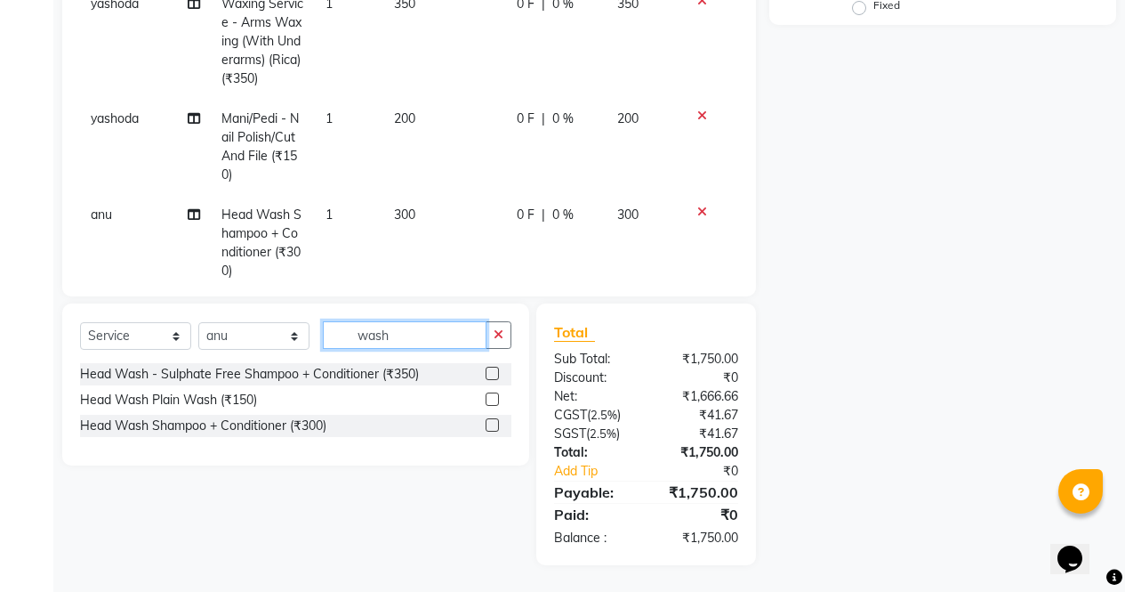
click at [427, 343] on input "wash" at bounding box center [405, 335] width 164 height 28
type input "w"
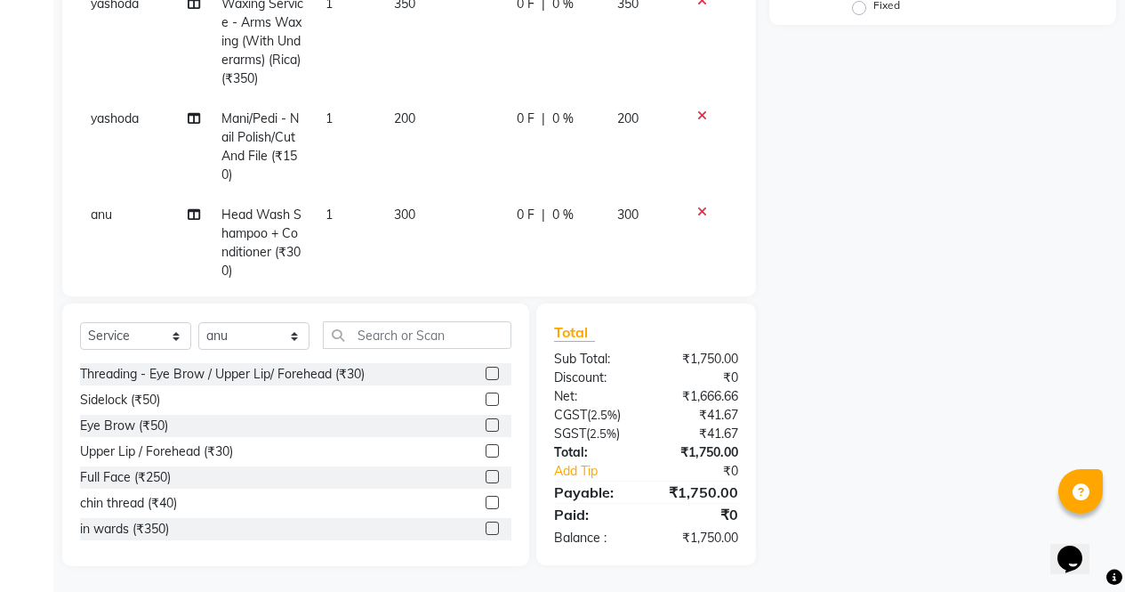
click at [486, 425] on label at bounding box center [492, 424] width 13 height 13
click at [486, 425] on input "checkbox" at bounding box center [492, 426] width 12 height 12
checkbox input "false"
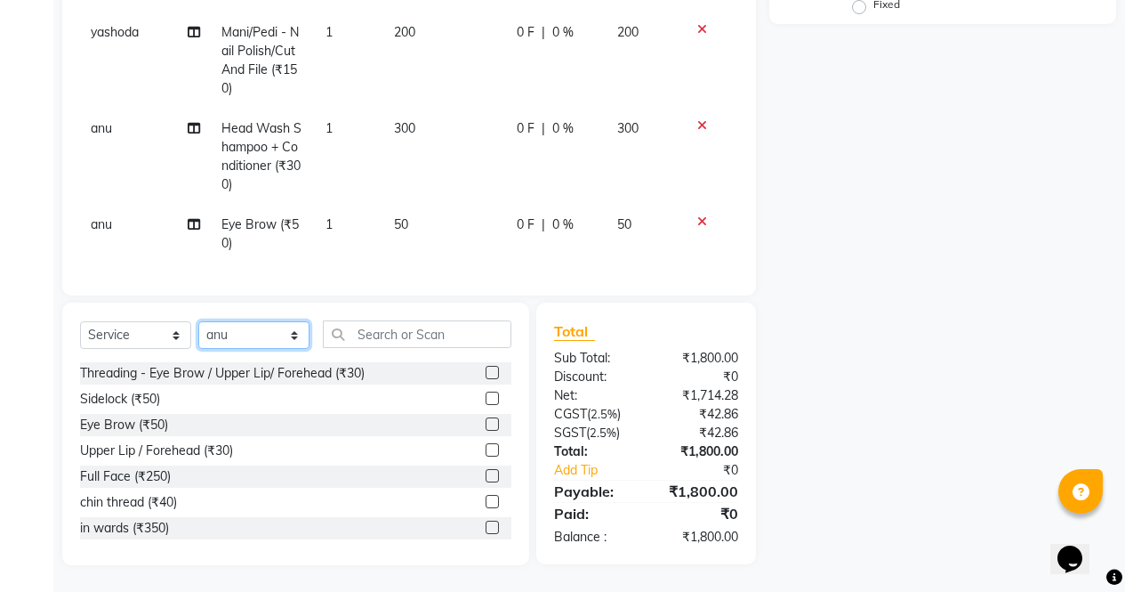
click at [269, 334] on select "Select Stylist [PERSON_NAME] [PERSON_NAME] [PERSON_NAME] Front Desk muskaan rak…" at bounding box center [253, 335] width 111 height 28
select select "86619"
click at [198, 321] on select "Select Stylist [PERSON_NAME] [PERSON_NAME] [PERSON_NAME] Front Desk muskaan rak…" at bounding box center [253, 335] width 111 height 28
click at [486, 374] on label at bounding box center [492, 372] width 13 height 13
click at [486, 374] on input "checkbox" at bounding box center [492, 373] width 12 height 12
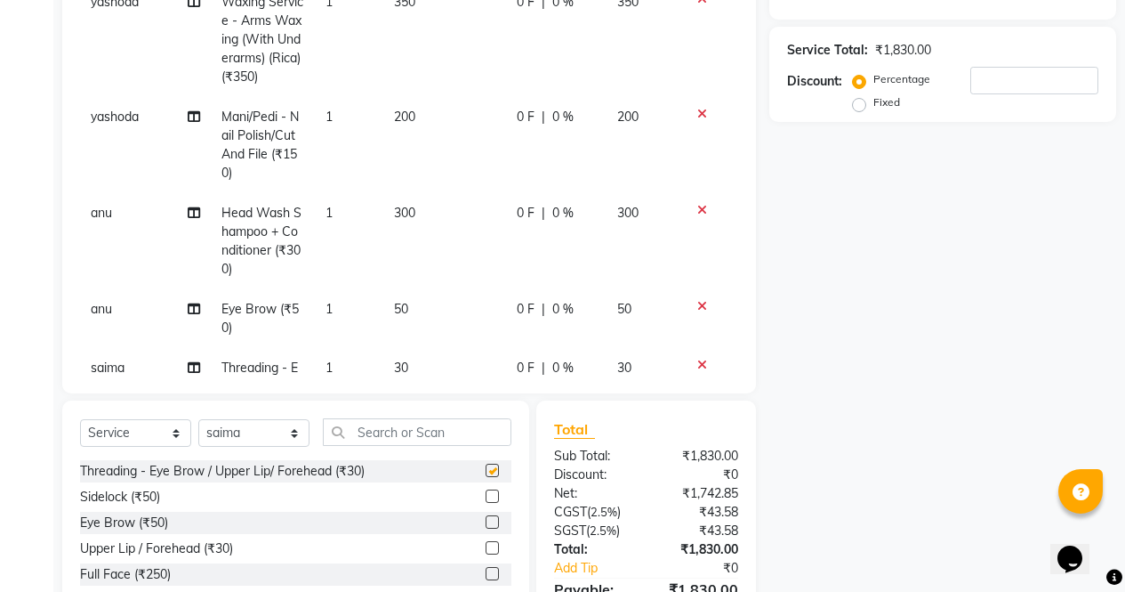
checkbox input "false"
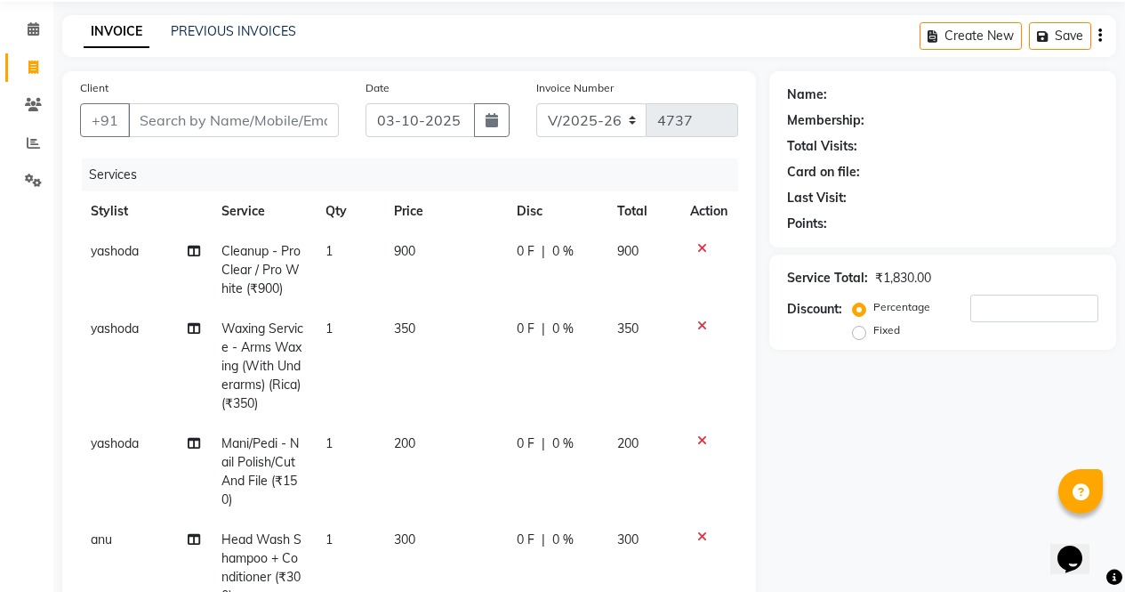
scroll to position [2, 0]
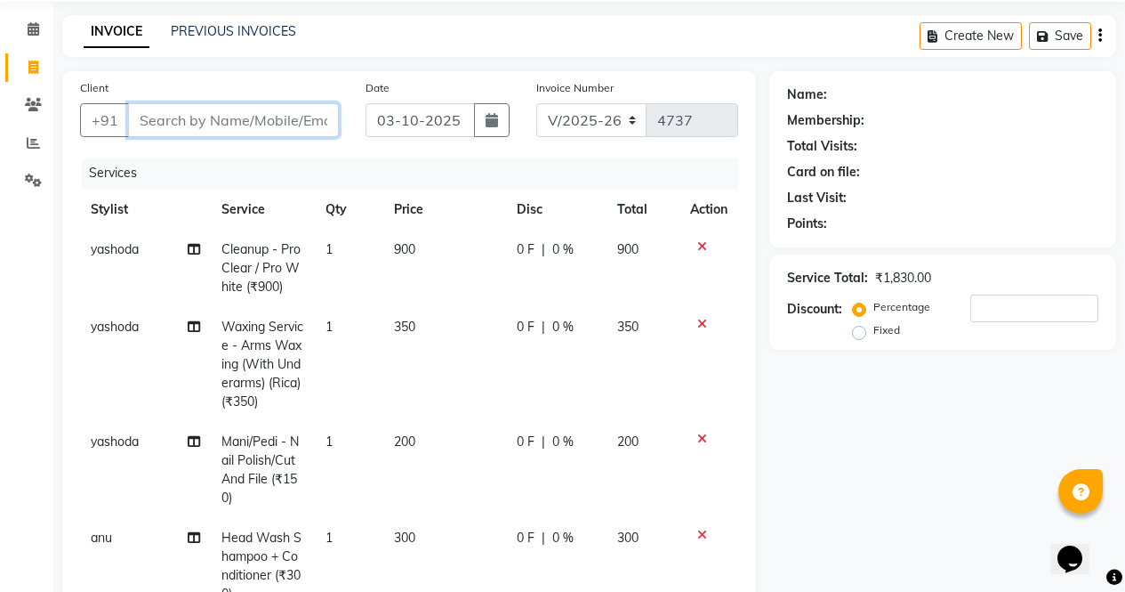
click at [270, 114] on input "Client" at bounding box center [233, 120] width 211 height 34
type input "8"
type input "0"
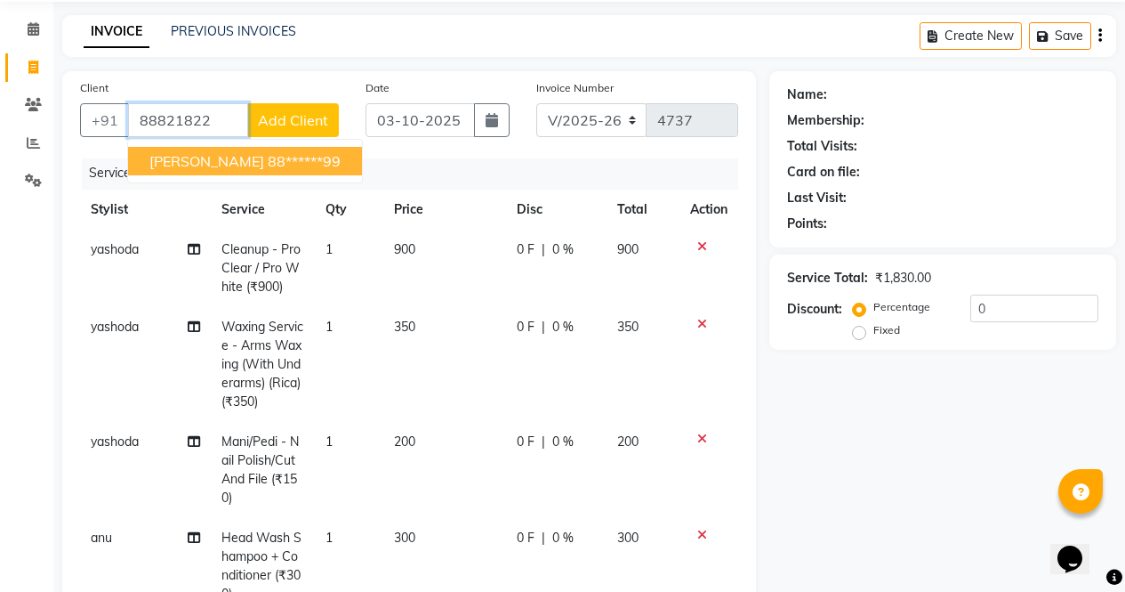
click at [268, 158] on ngb-highlight "88******99" at bounding box center [304, 161] width 73 height 18
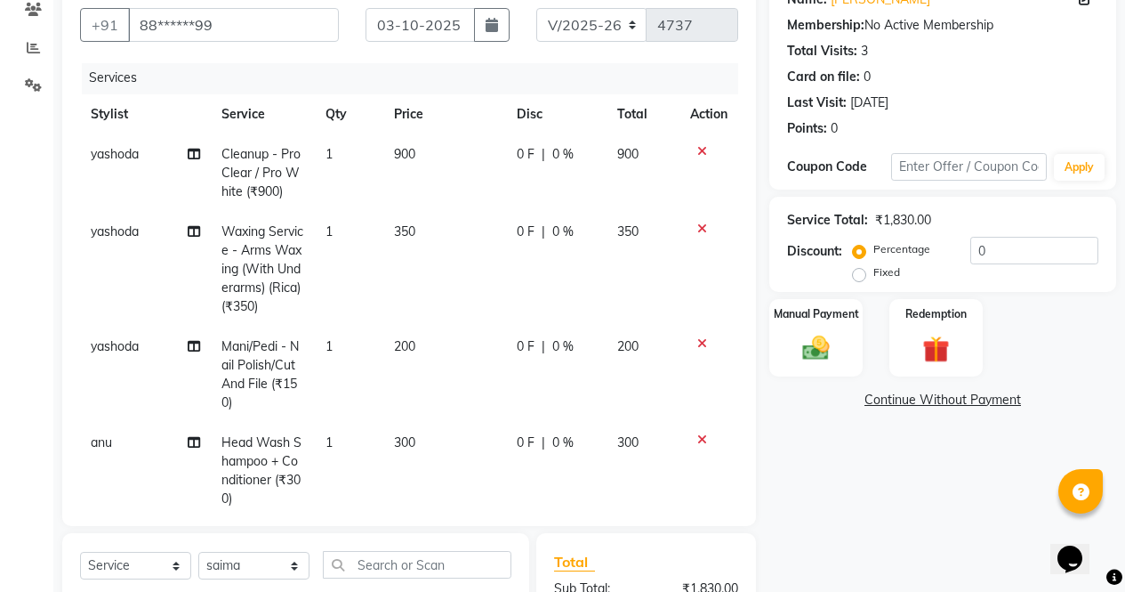
scroll to position [149, 0]
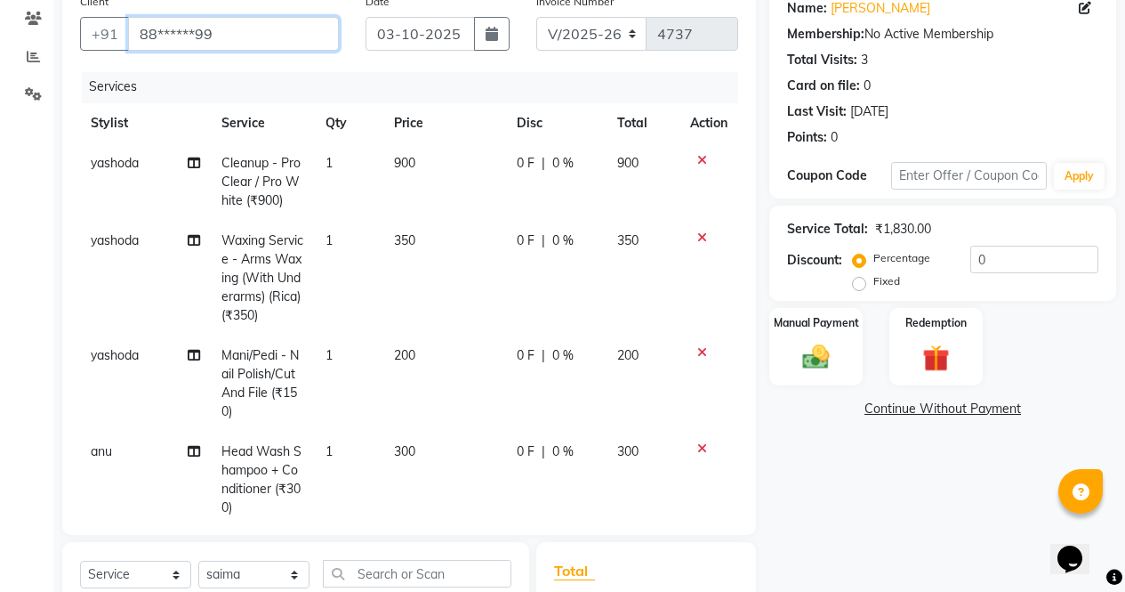
click at [230, 27] on input "88******99" at bounding box center [233, 34] width 211 height 34
type input "8"
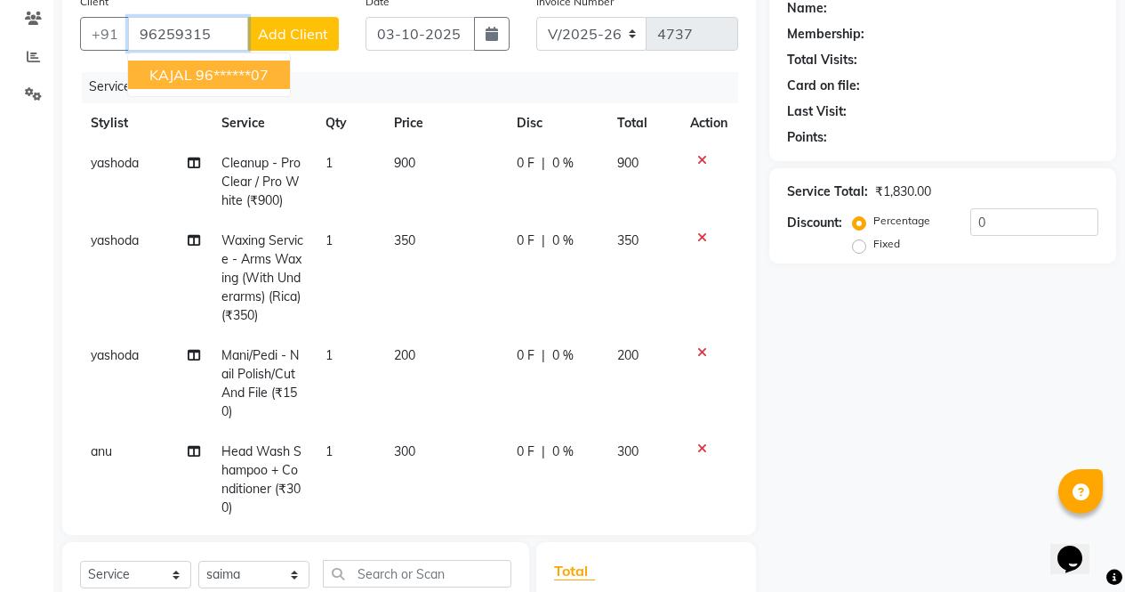
click at [212, 71] on ngb-highlight "96******07" at bounding box center [232, 75] width 73 height 18
type input "96******07"
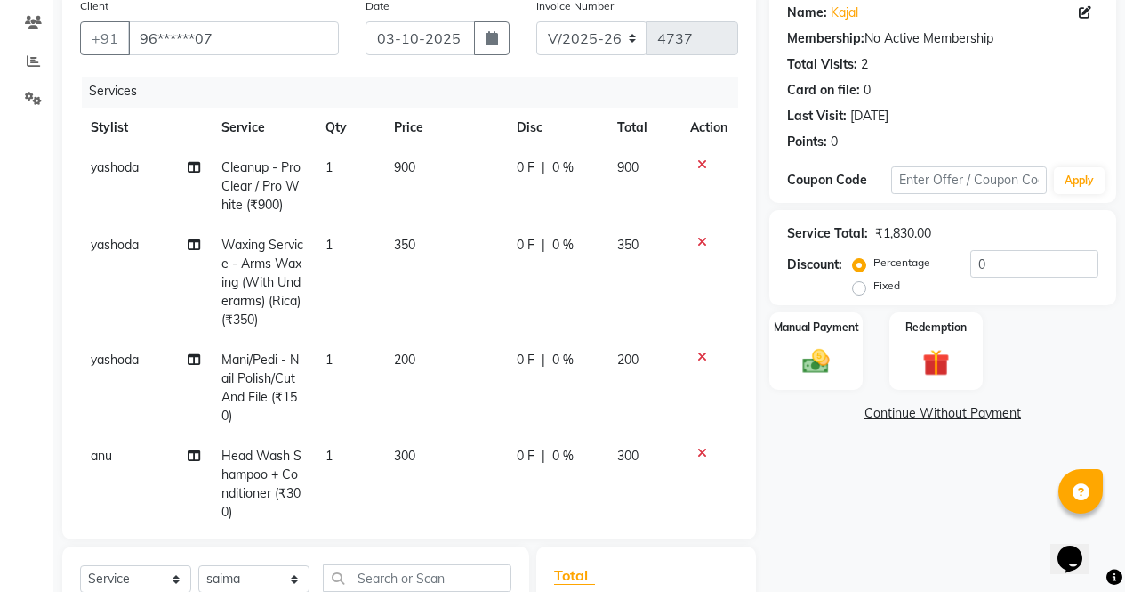
scroll to position [126, 0]
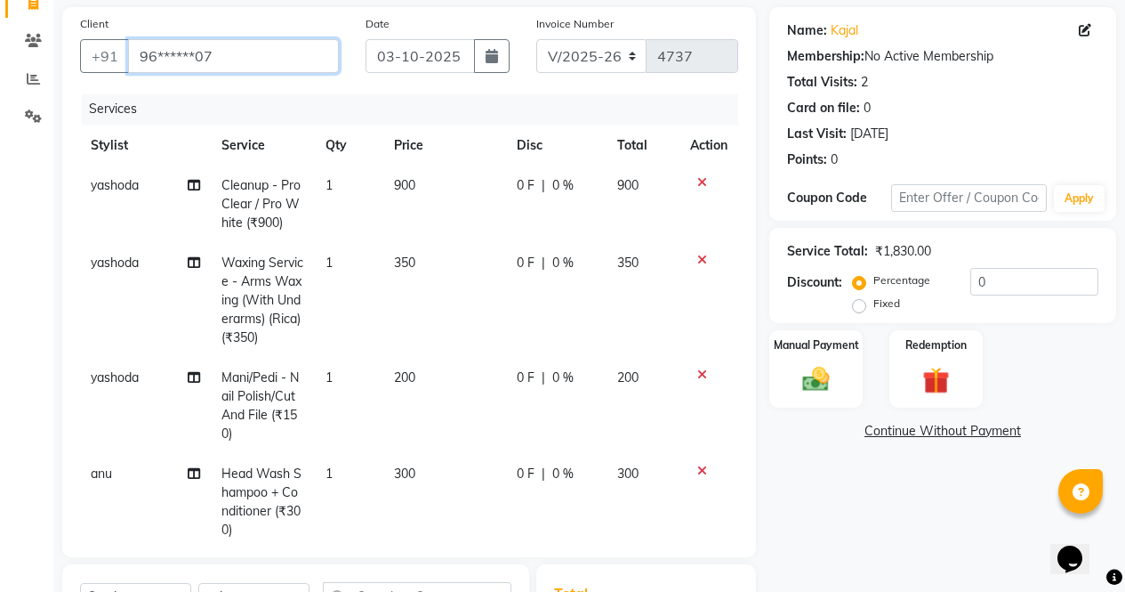
click at [257, 50] on input "96******07" at bounding box center [233, 56] width 211 height 34
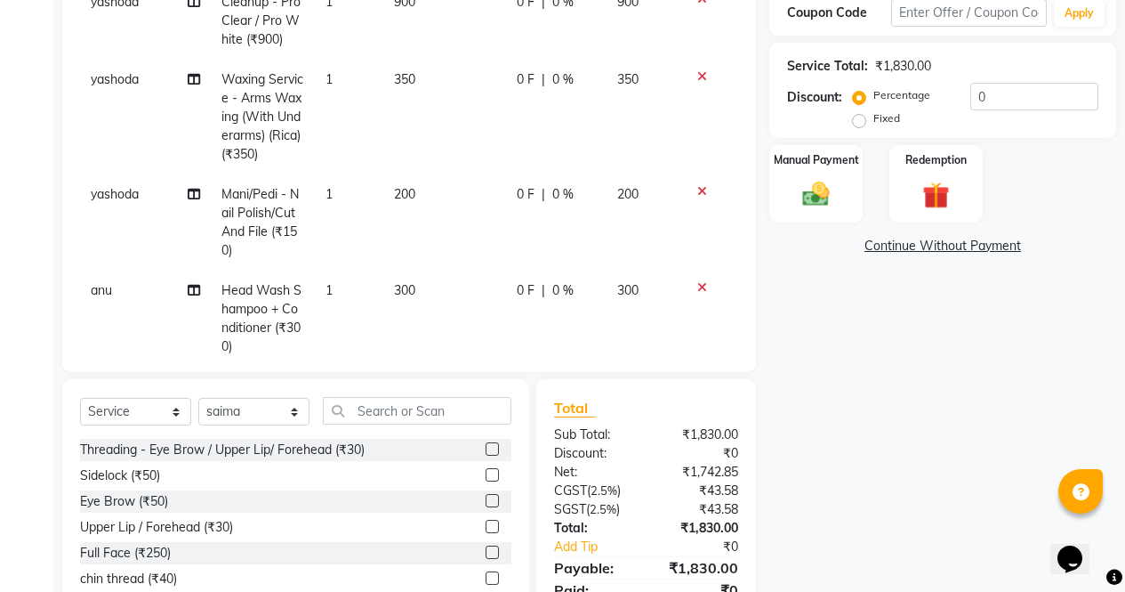
scroll to position [388, 0]
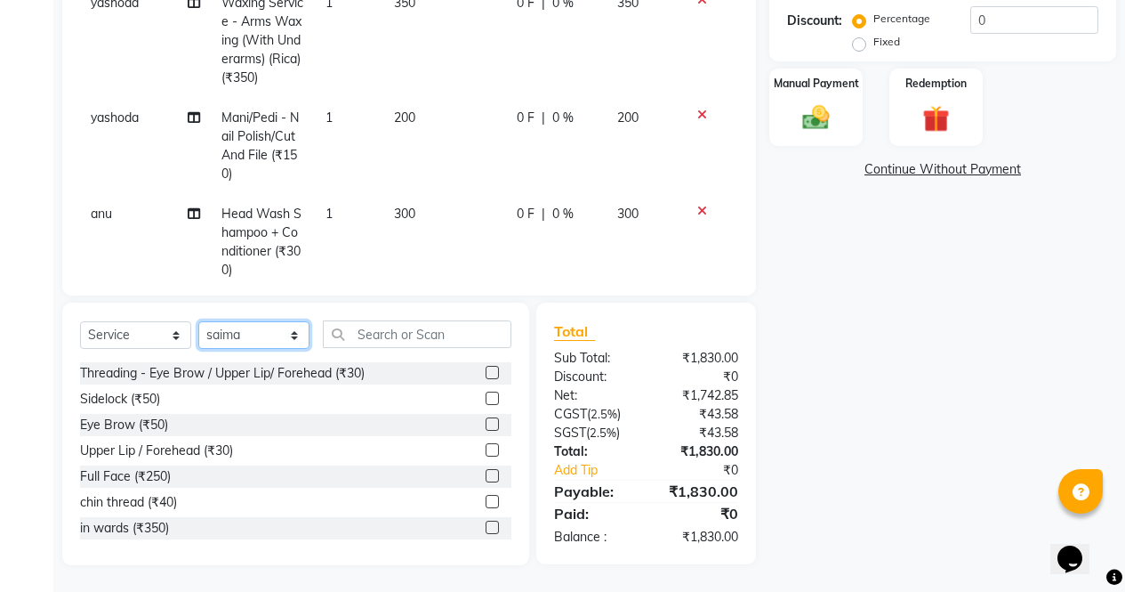
click at [285, 337] on select "Select Stylist [PERSON_NAME] [PERSON_NAME] [PERSON_NAME] Front Desk muskaan rak…" at bounding box center [253, 335] width 111 height 28
select select "29276"
click at [198, 321] on select "Select Stylist [PERSON_NAME] [PERSON_NAME] [PERSON_NAME] Front Desk muskaan rak…" at bounding box center [253, 335] width 111 height 28
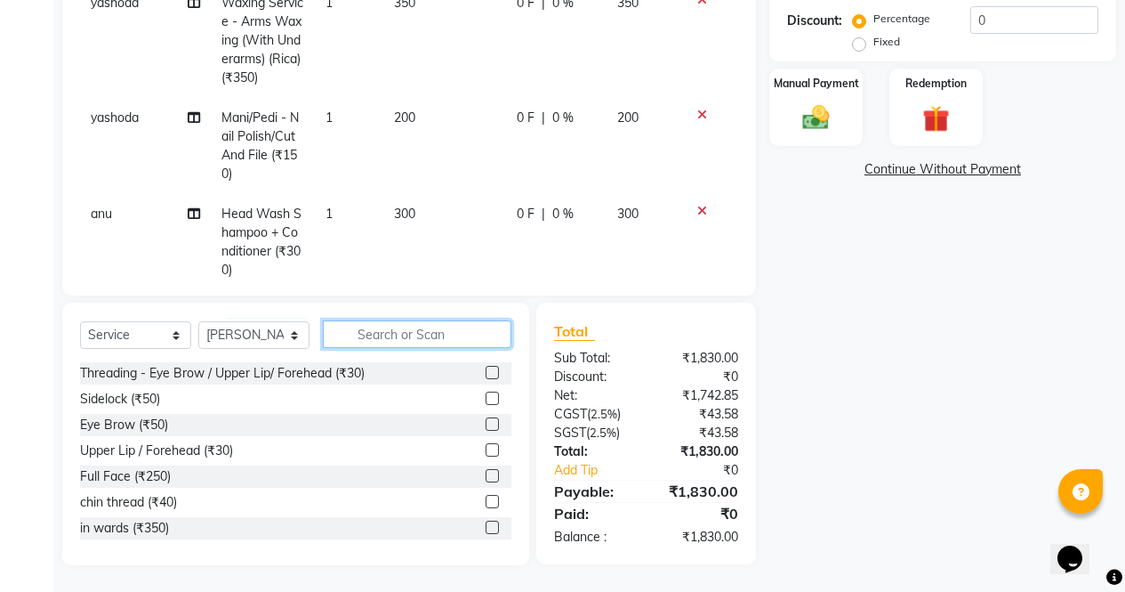
click at [409, 326] on input "text" at bounding box center [417, 334] width 189 height 28
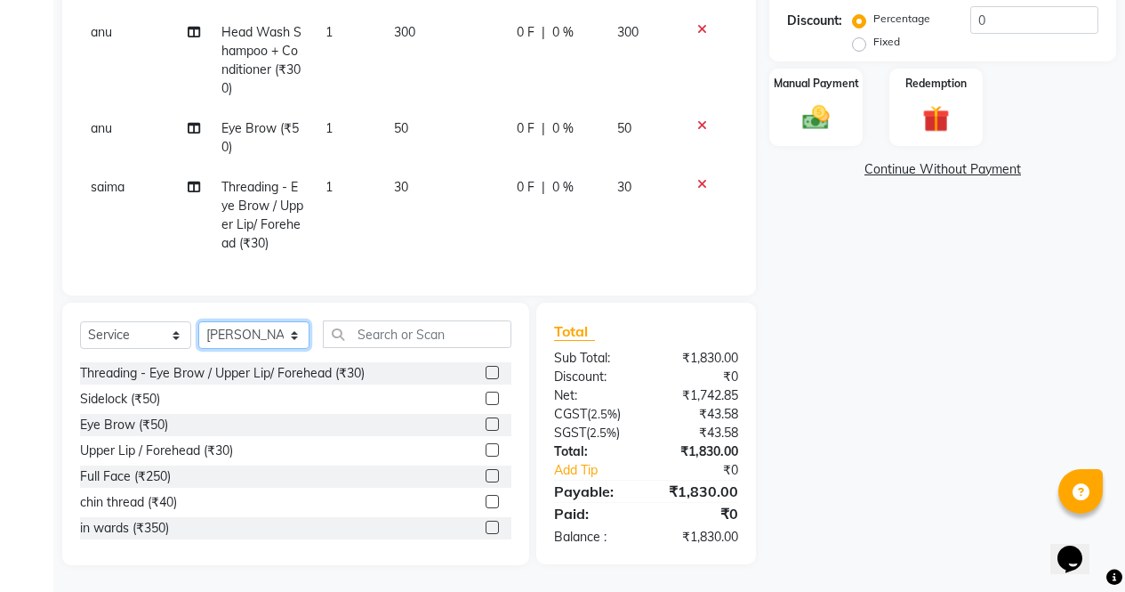
click at [273, 344] on select "Select Stylist [PERSON_NAME] [PERSON_NAME] [PERSON_NAME] Front Desk muskaan rak…" at bounding box center [253, 335] width 111 height 28
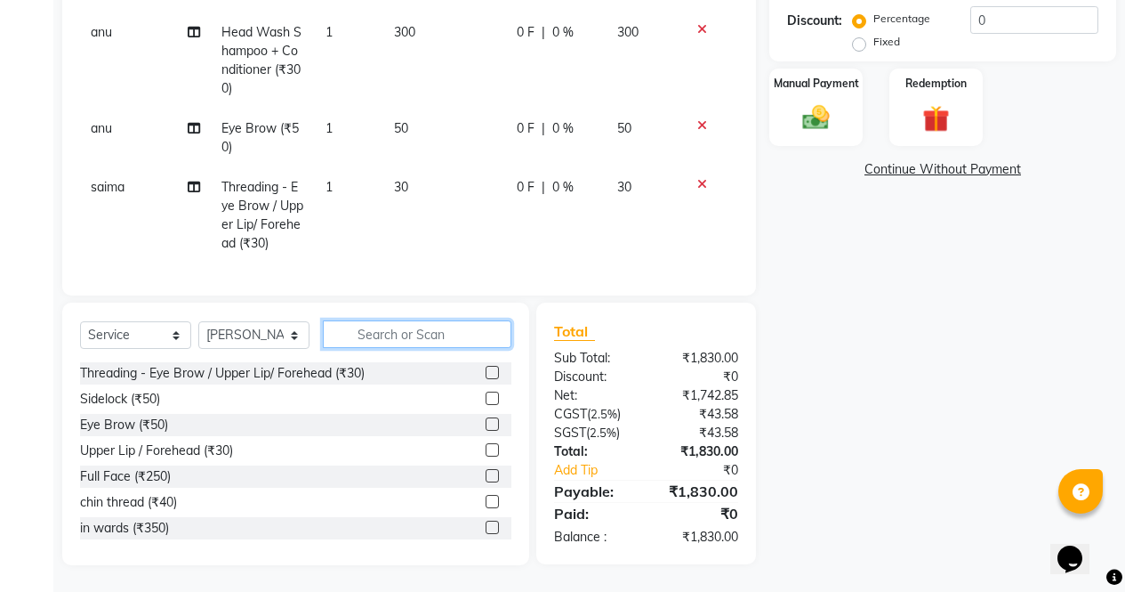
click at [472, 329] on input "text" at bounding box center [417, 334] width 189 height 28
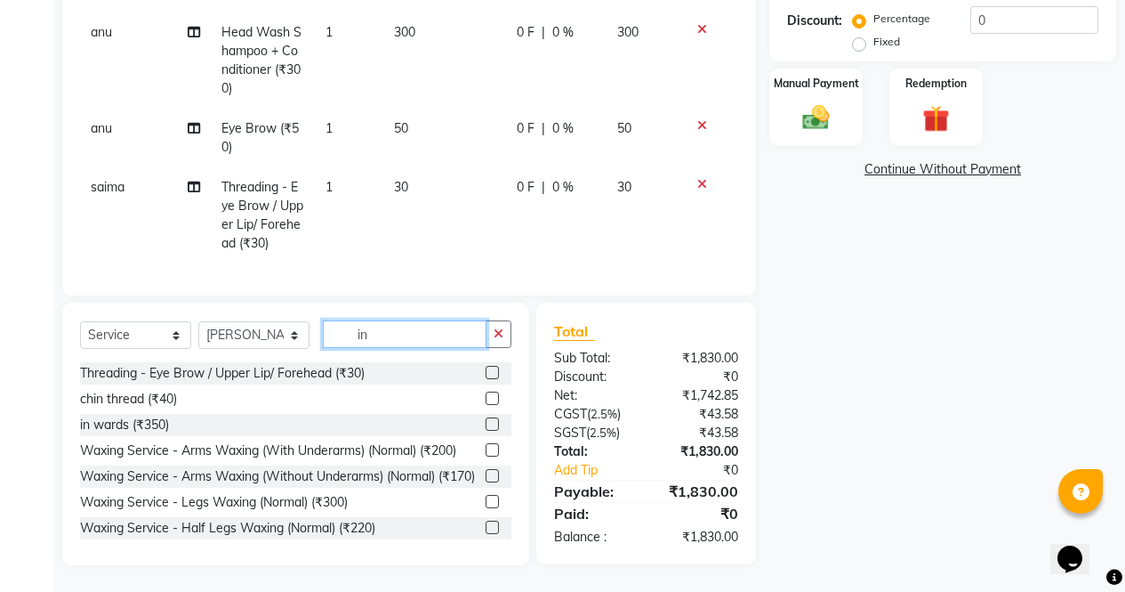
type input "i"
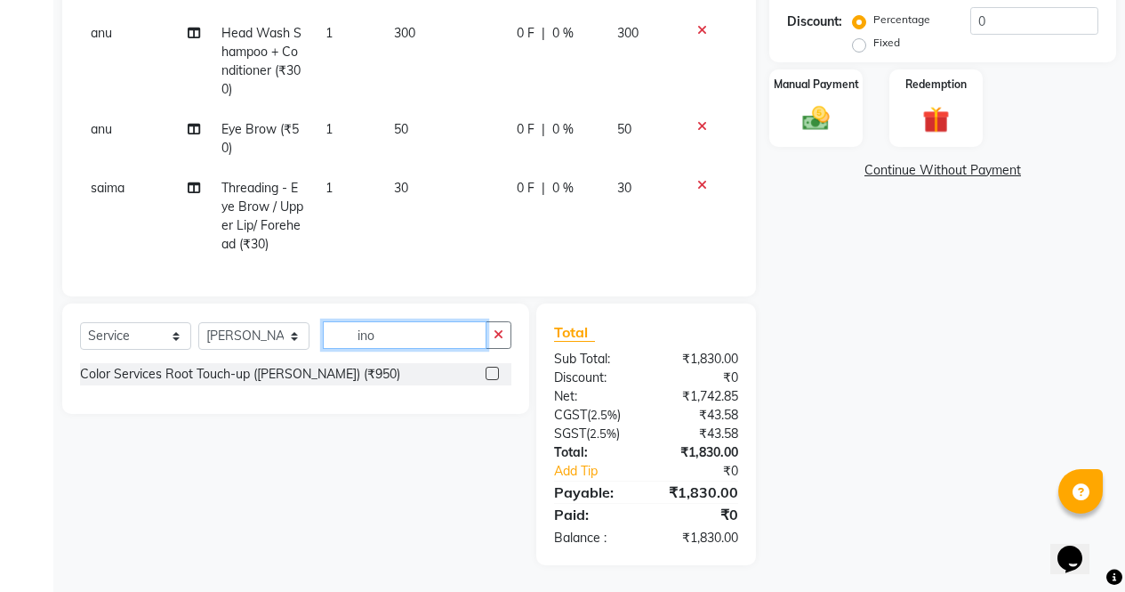
type input "ino"
click at [492, 372] on label at bounding box center [492, 373] width 13 height 13
click at [492, 372] on input "checkbox" at bounding box center [492, 374] width 12 height 12
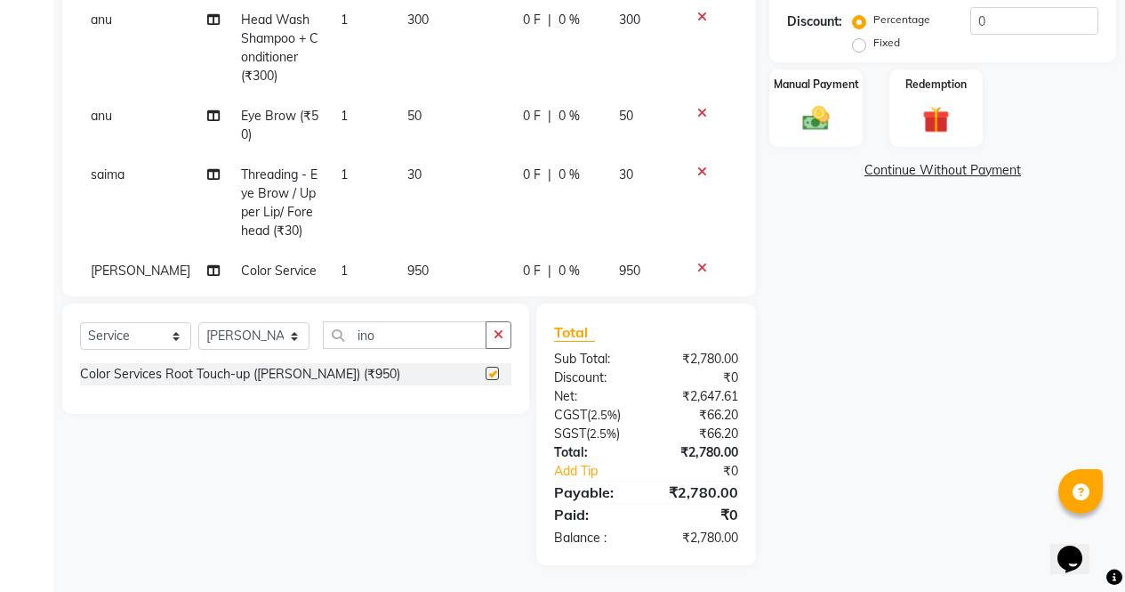
checkbox input "false"
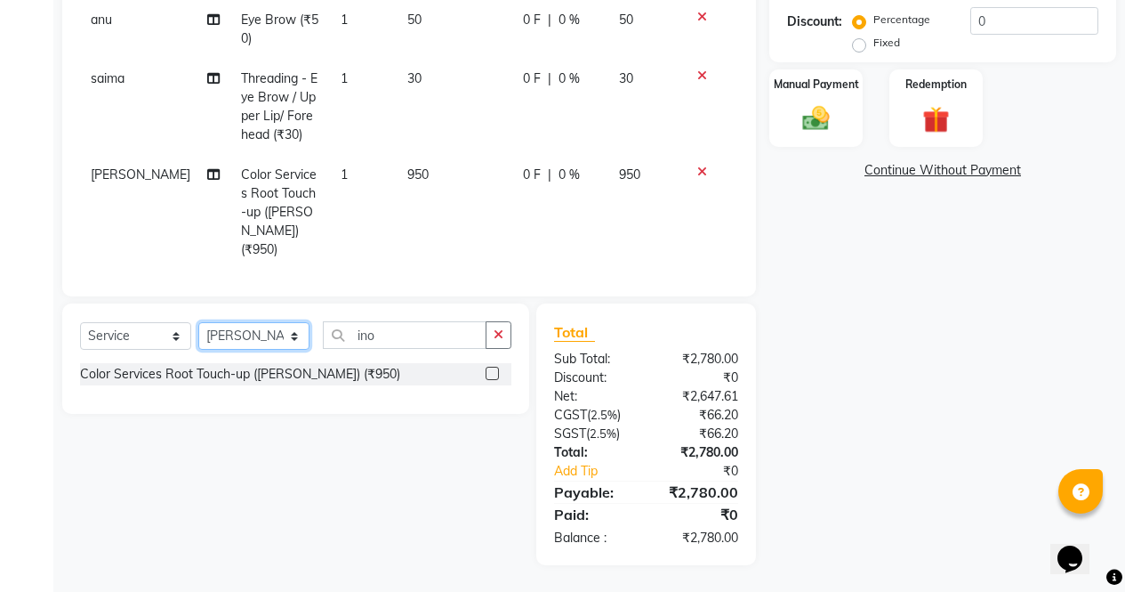
click at [282, 324] on select "Select Stylist [PERSON_NAME] [PERSON_NAME] [PERSON_NAME] Front Desk muskaan rak…" at bounding box center [253, 336] width 111 height 28
click at [439, 339] on input "ino" at bounding box center [405, 335] width 164 height 28
type input "i"
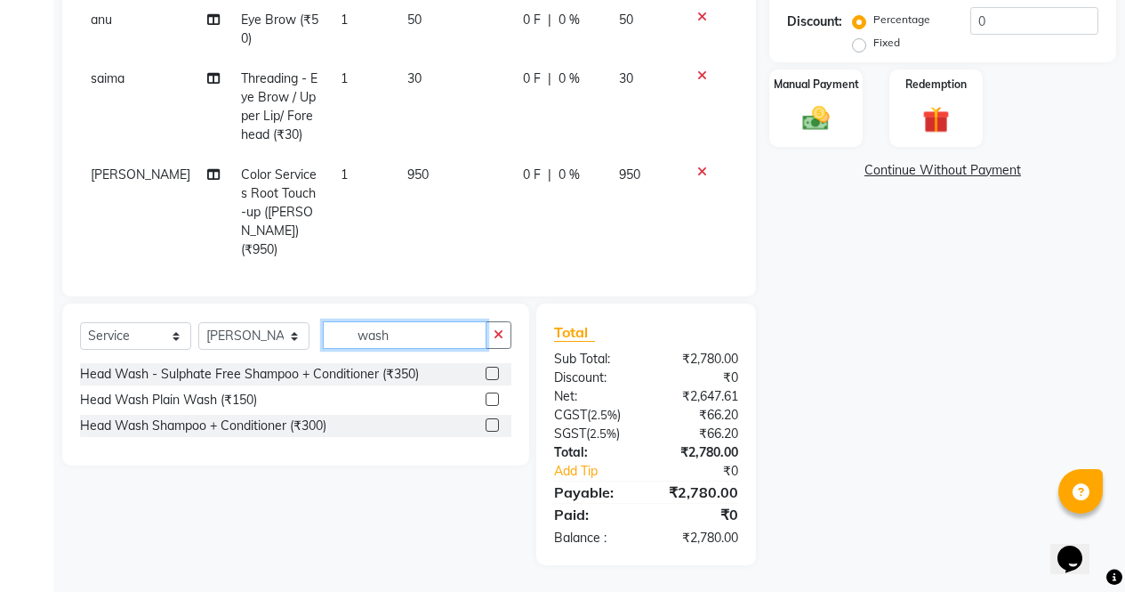
type input "wash"
click at [488, 424] on label at bounding box center [492, 424] width 13 height 13
click at [488, 424] on input "checkbox" at bounding box center [492, 426] width 12 height 12
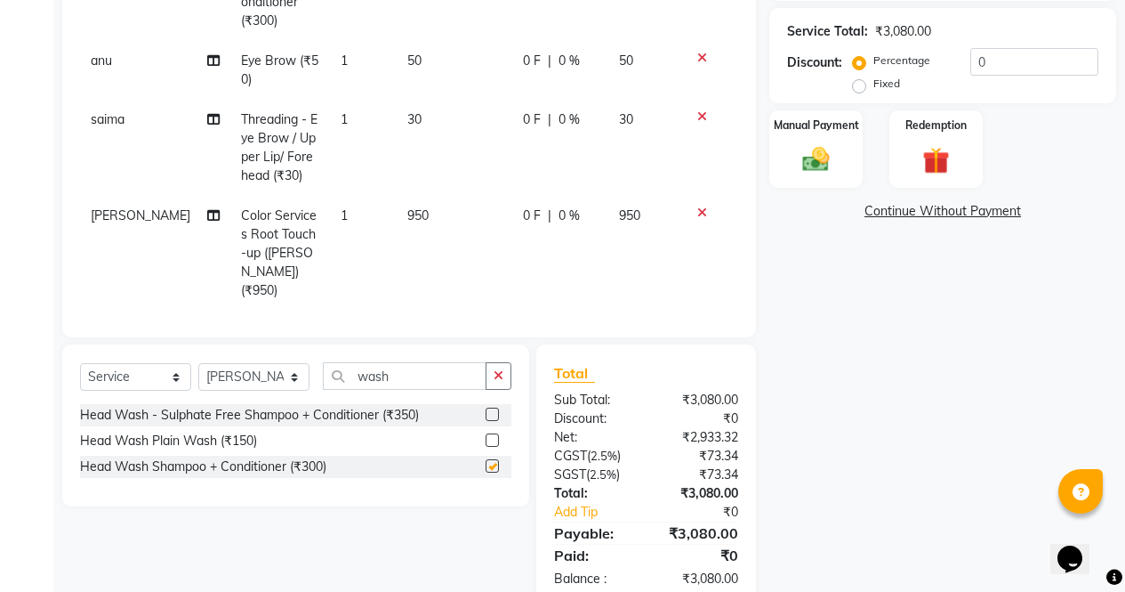
scroll to position [319, 0]
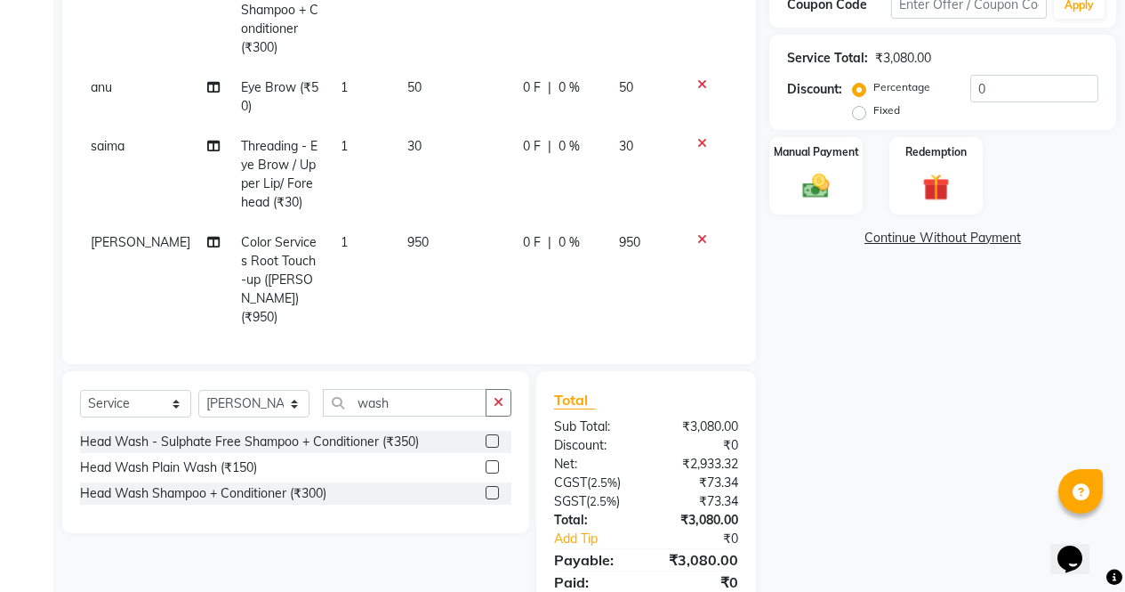
checkbox input "false"
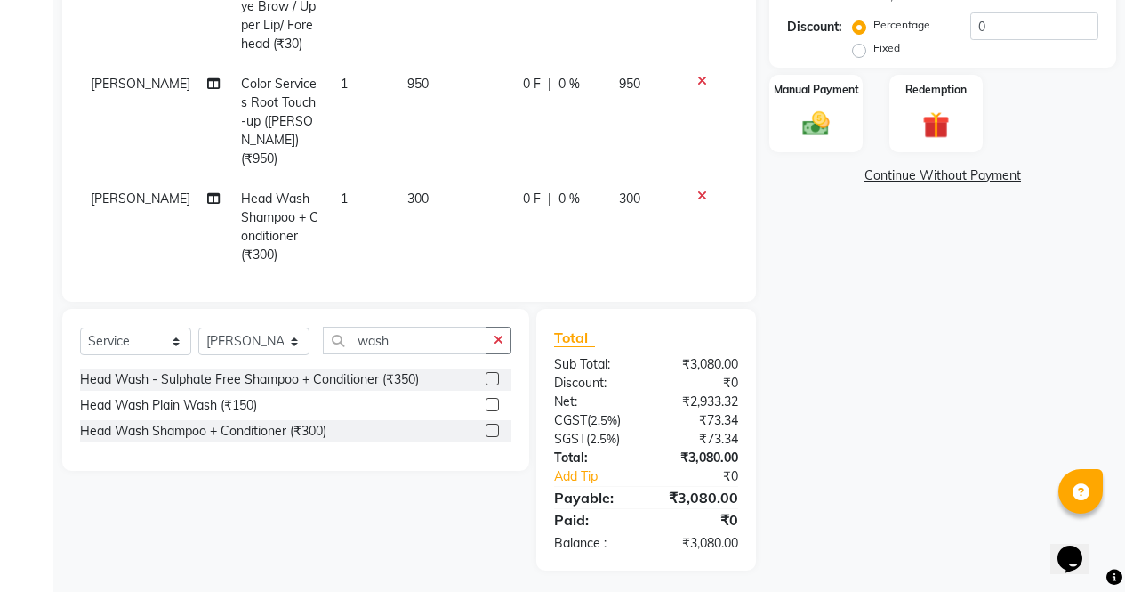
scroll to position [387, 0]
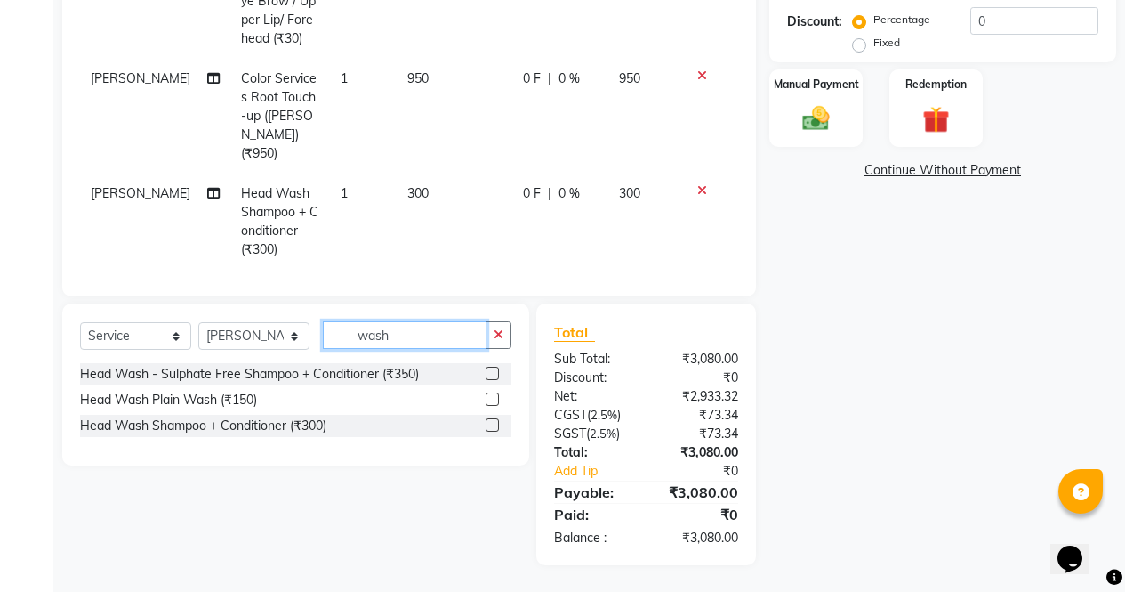
click at [421, 332] on input "wash" at bounding box center [405, 335] width 164 height 28
type input "w"
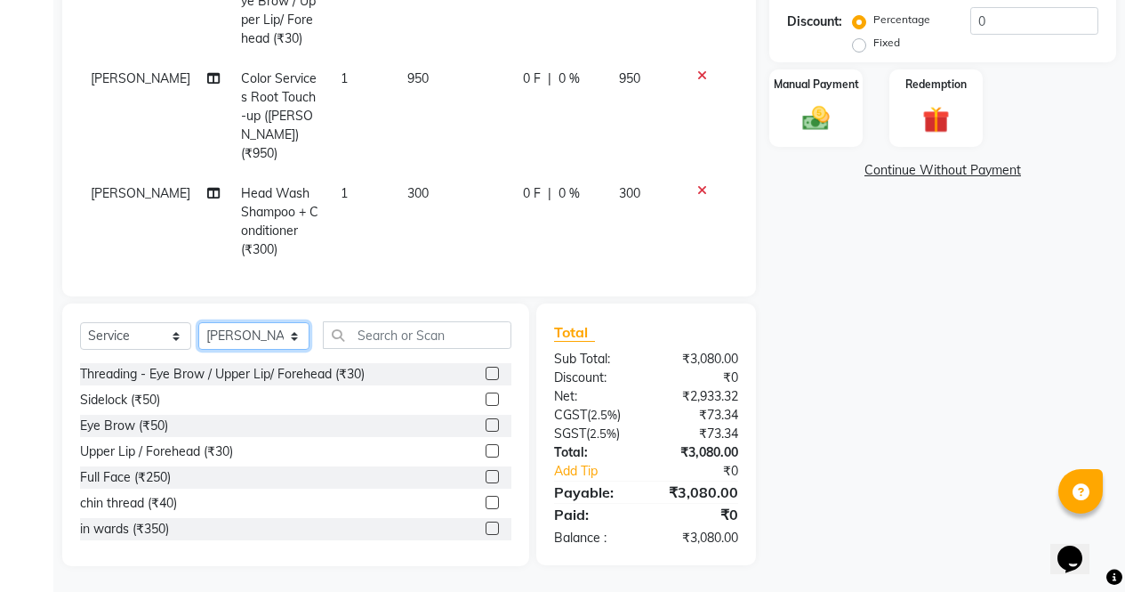
click at [271, 347] on select "Select Stylist [PERSON_NAME] [PERSON_NAME] [PERSON_NAME] Front Desk muskaan rak…" at bounding box center [253, 336] width 111 height 28
select select "86619"
click at [198, 322] on select "Select Stylist [PERSON_NAME] [PERSON_NAME] [PERSON_NAME] Front Desk muskaan rak…" at bounding box center [253, 336] width 111 height 28
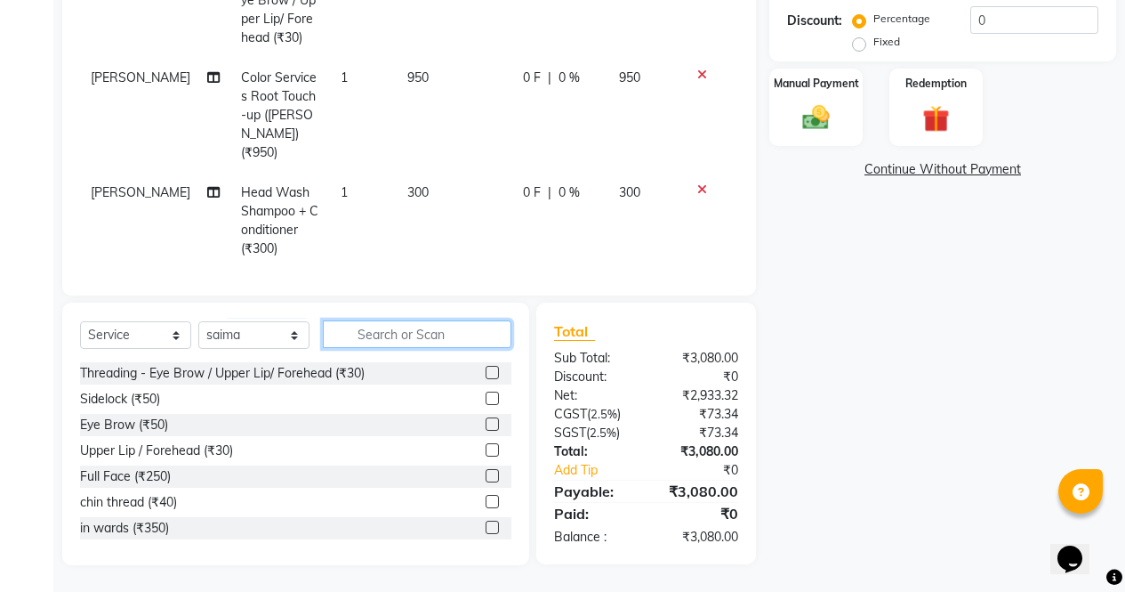
click at [414, 327] on input "text" at bounding box center [417, 334] width 189 height 28
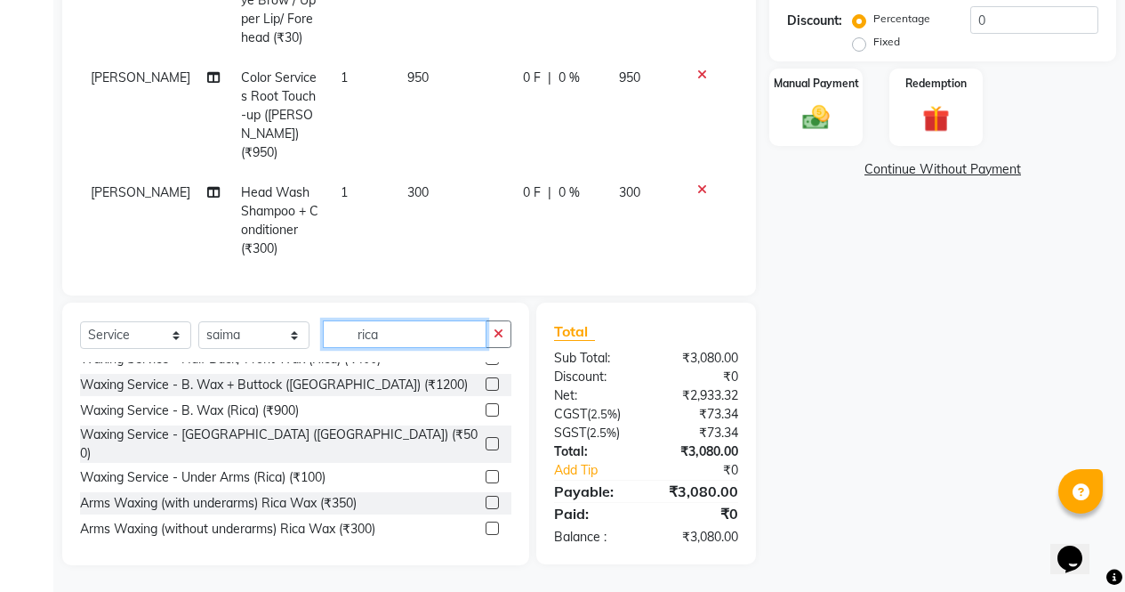
scroll to position [146, 0]
type input "rica"
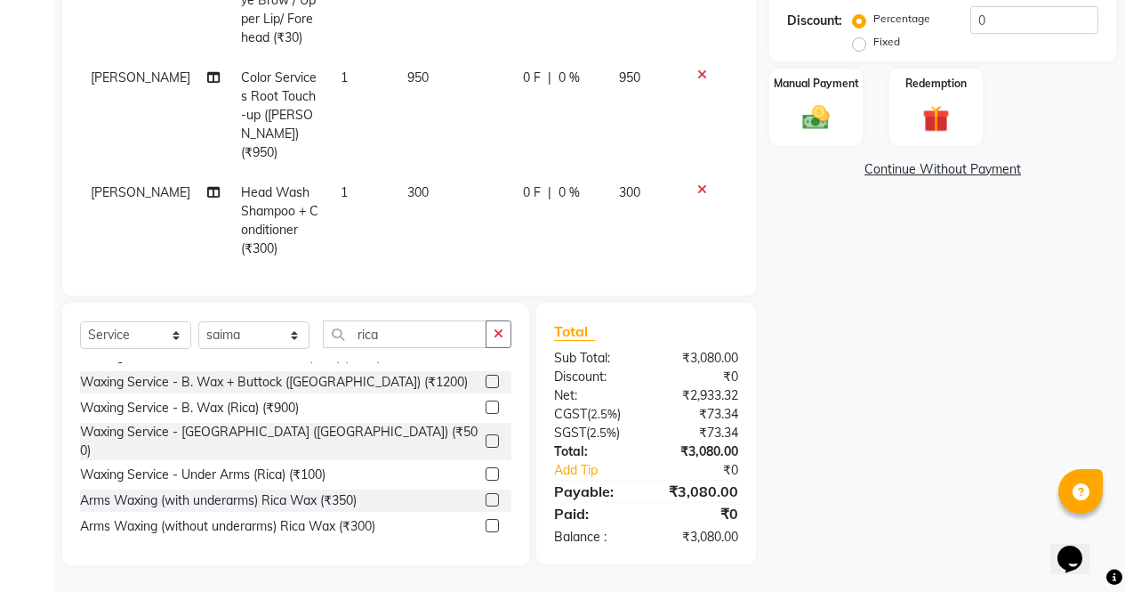
click at [486, 467] on label at bounding box center [492, 473] width 13 height 13
click at [486, 469] on input "checkbox" at bounding box center [492, 475] width 12 height 12
checkbox input "false"
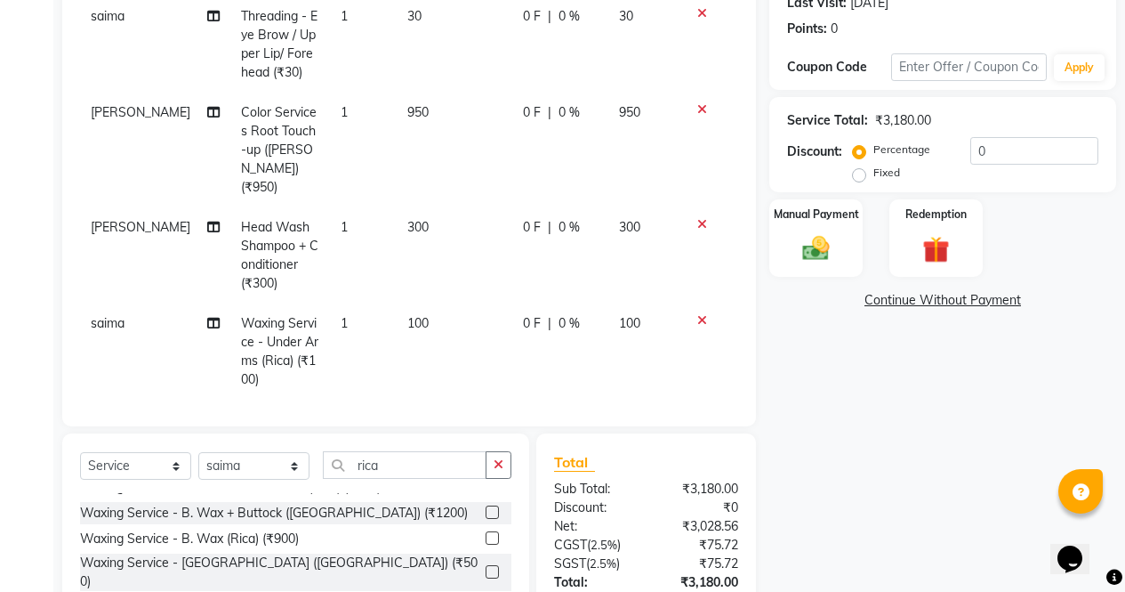
scroll to position [388, 0]
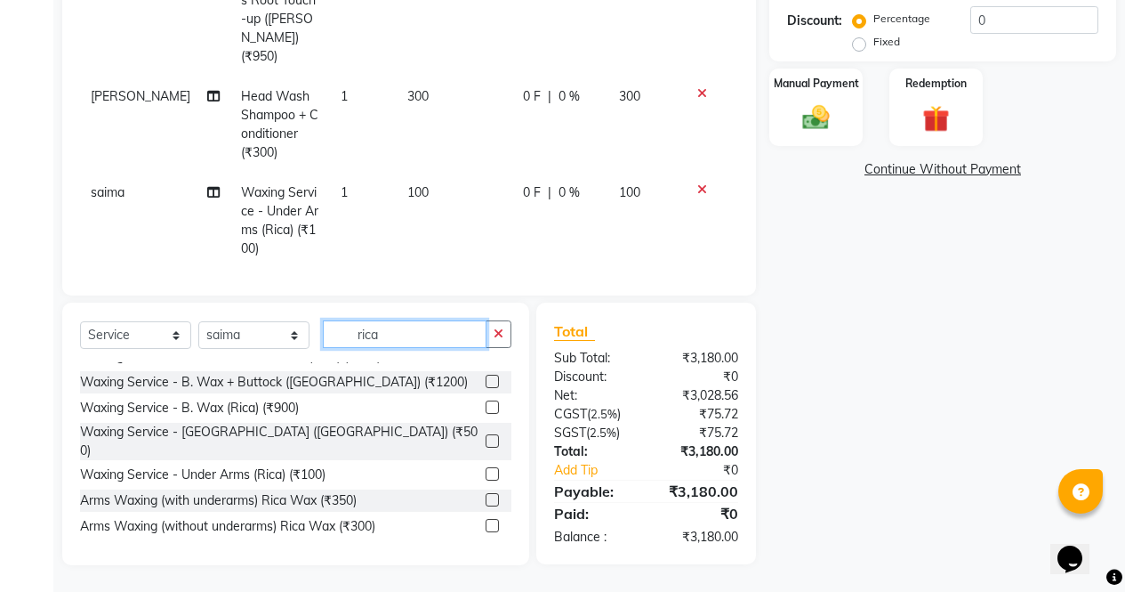
click at [444, 329] on input "rica" at bounding box center [405, 334] width 164 height 28
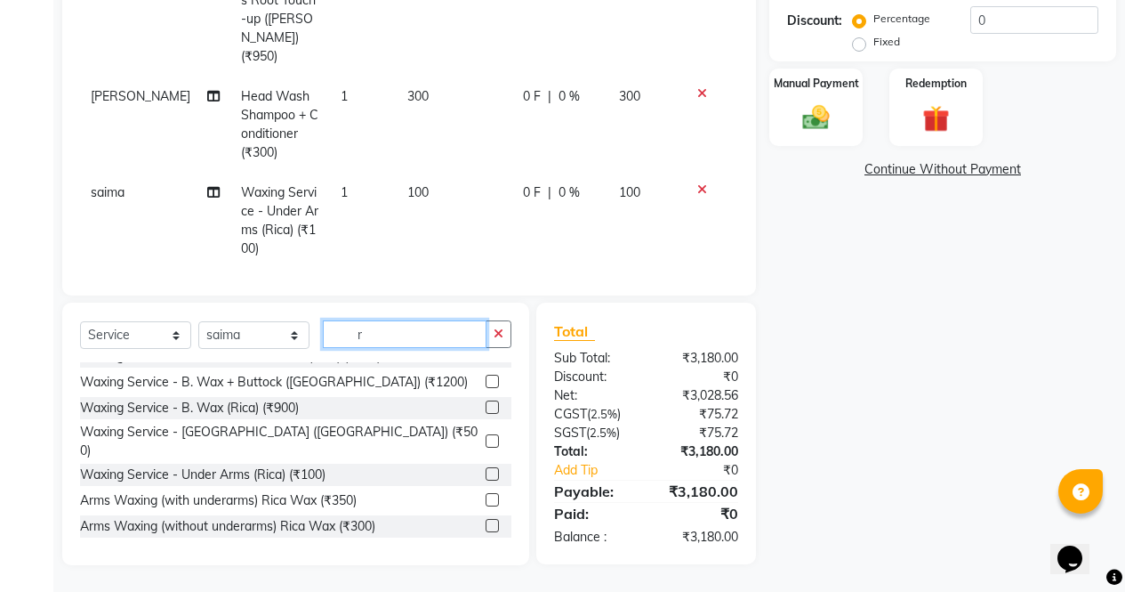
scroll to position [625, 0]
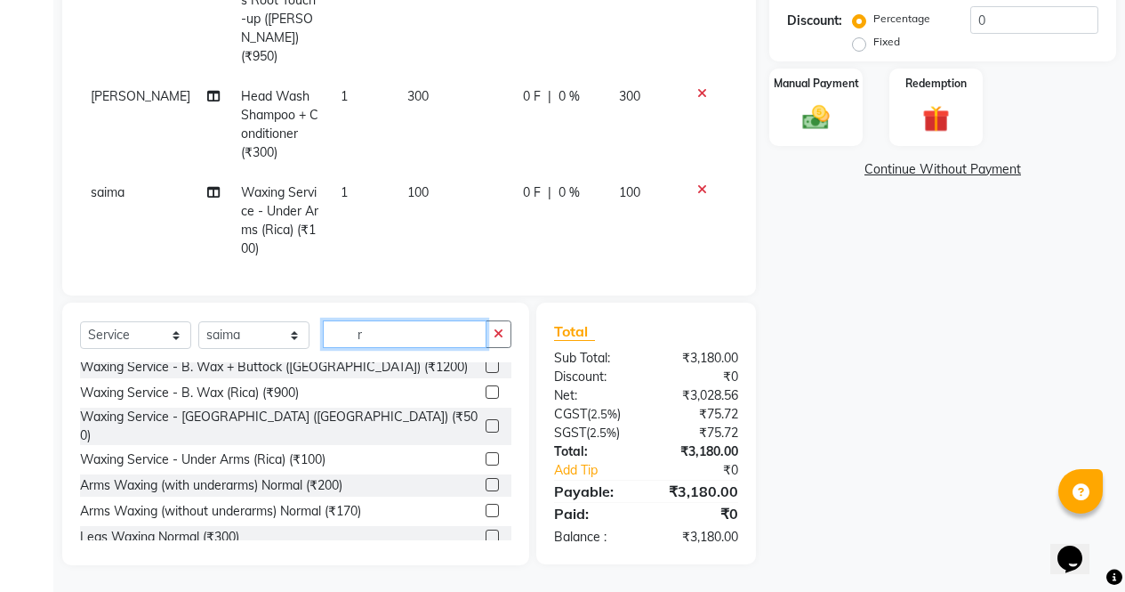
type input "r"
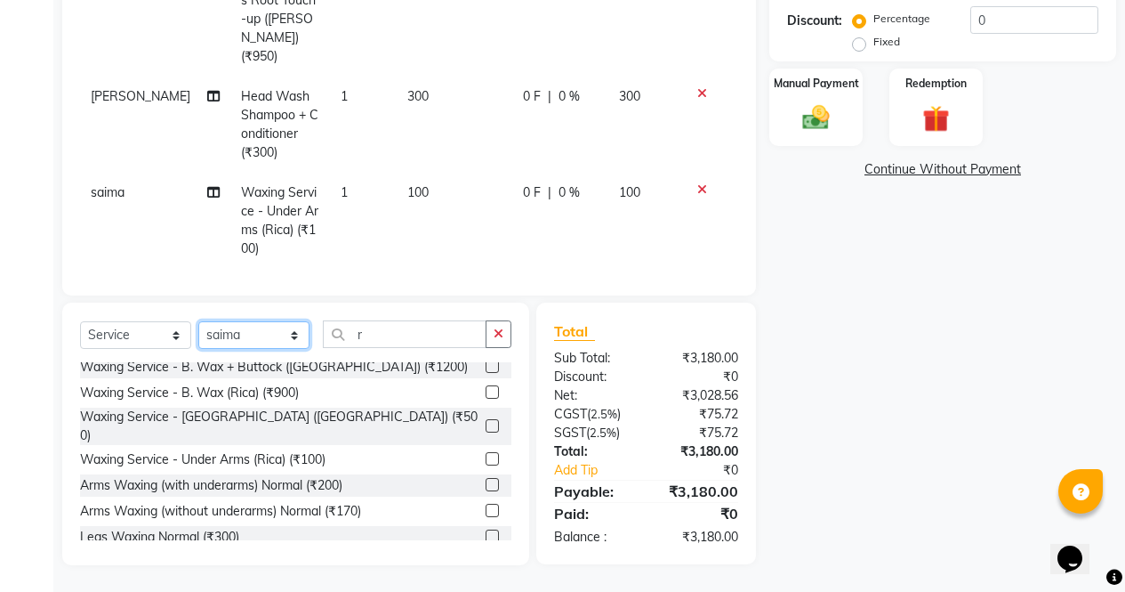
click at [254, 323] on select "Select Stylist [PERSON_NAME] [PERSON_NAME] [PERSON_NAME] Front Desk muskaan rak…" at bounding box center [253, 335] width 111 height 28
select select "60383"
click at [198, 321] on select "Select Stylist [PERSON_NAME] [PERSON_NAME] [PERSON_NAME] Front Desk muskaan rak…" at bounding box center [253, 335] width 111 height 28
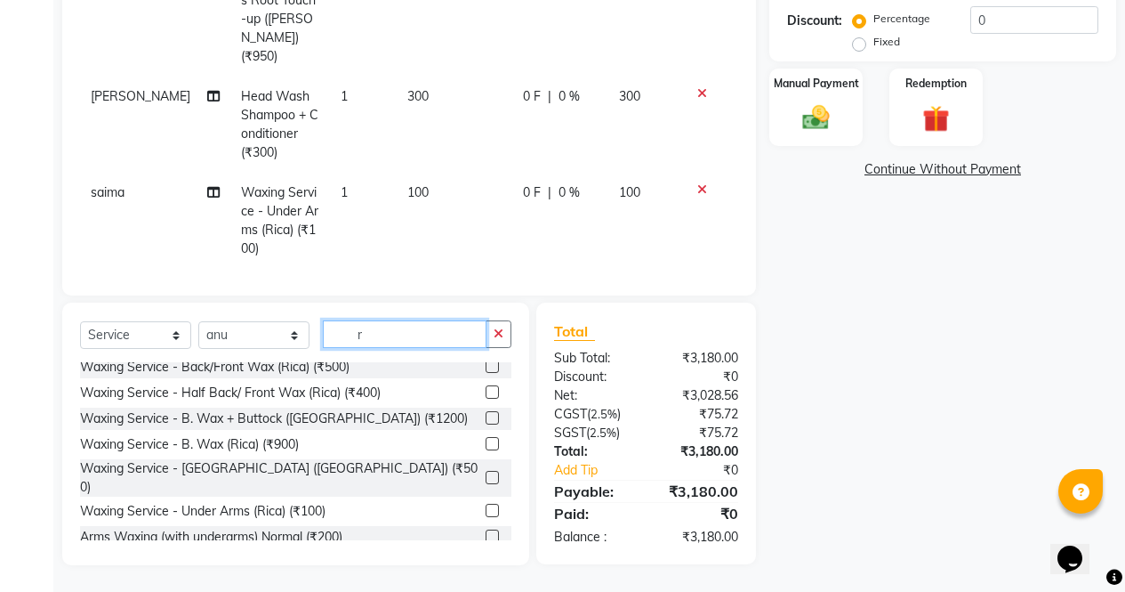
click at [409, 327] on input "r" at bounding box center [405, 334] width 164 height 28
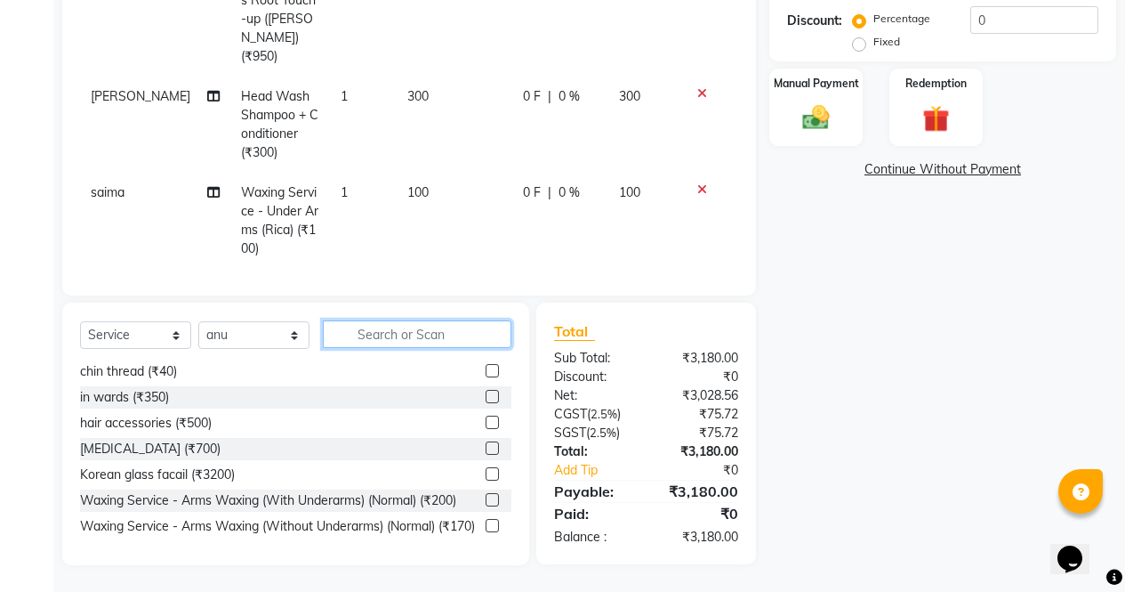
scroll to position [0, 0]
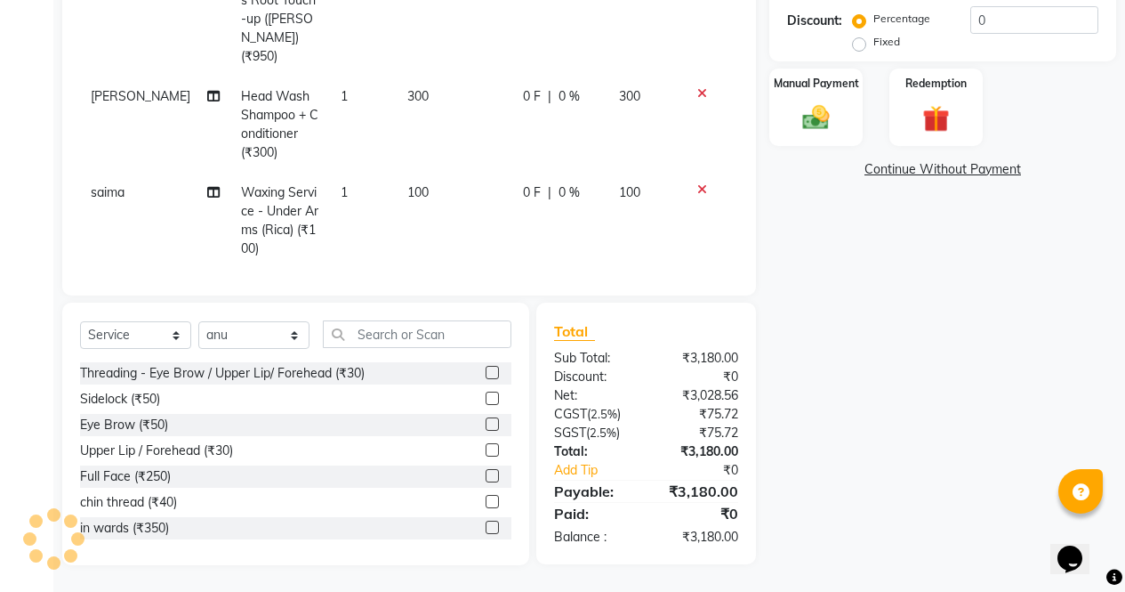
click at [486, 424] on label at bounding box center [492, 423] width 13 height 13
click at [486, 424] on input "checkbox" at bounding box center [492, 425] width 12 height 12
checkbox input "false"
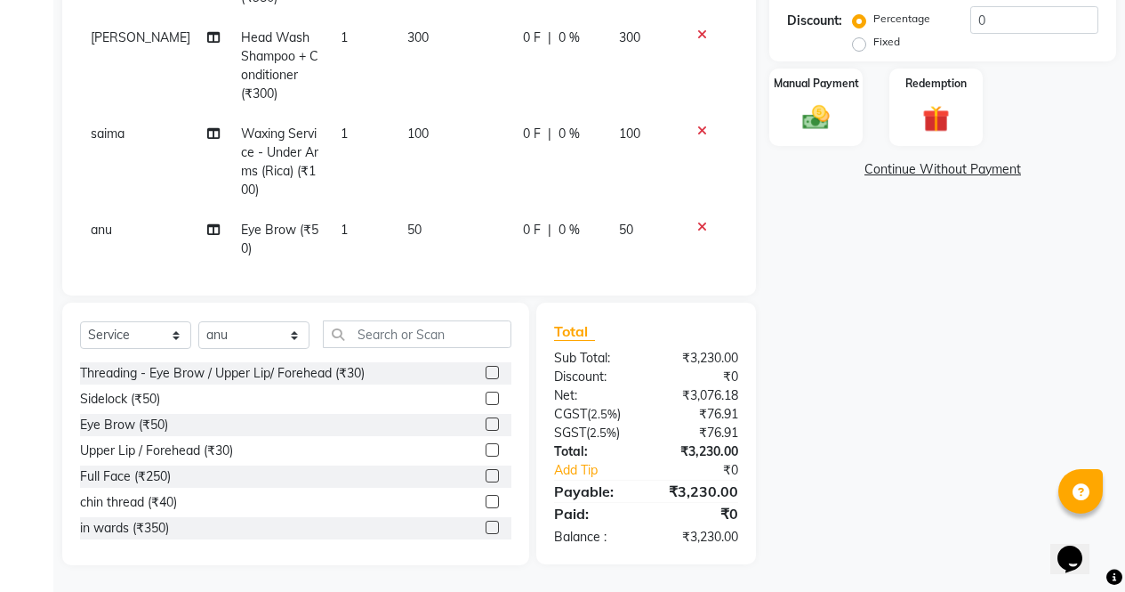
click at [486, 373] on label at bounding box center [492, 372] width 13 height 13
click at [486, 373] on input "checkbox" at bounding box center [492, 373] width 12 height 12
checkbox input "false"
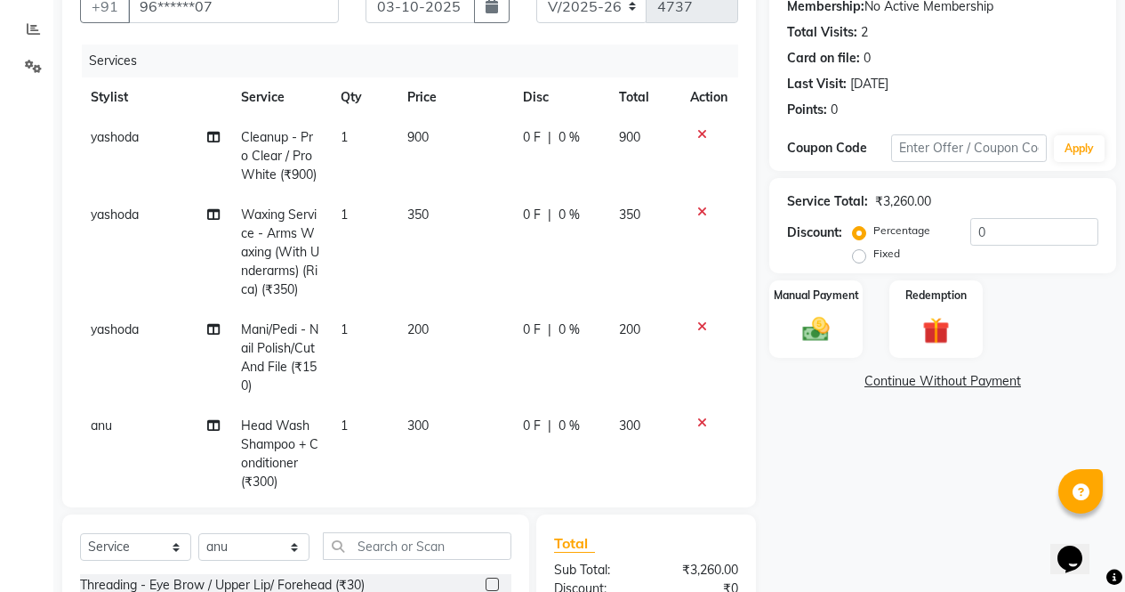
scroll to position [165, 0]
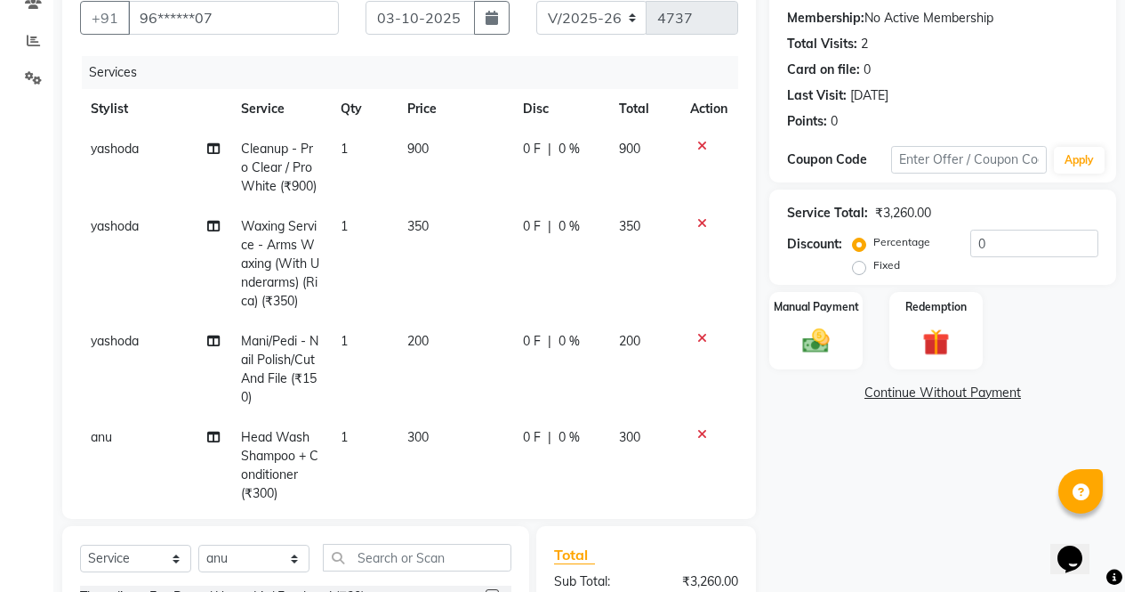
click at [564, 176] on td "0 F | 0 %" at bounding box center [560, 167] width 96 height 77
select select "87810"
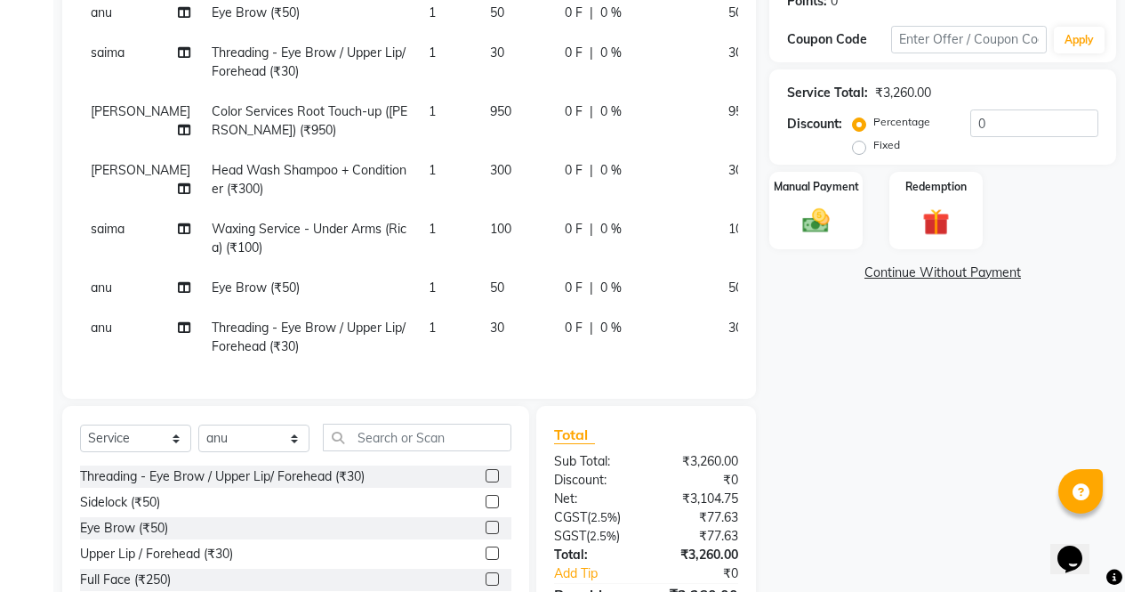
scroll to position [278, 0]
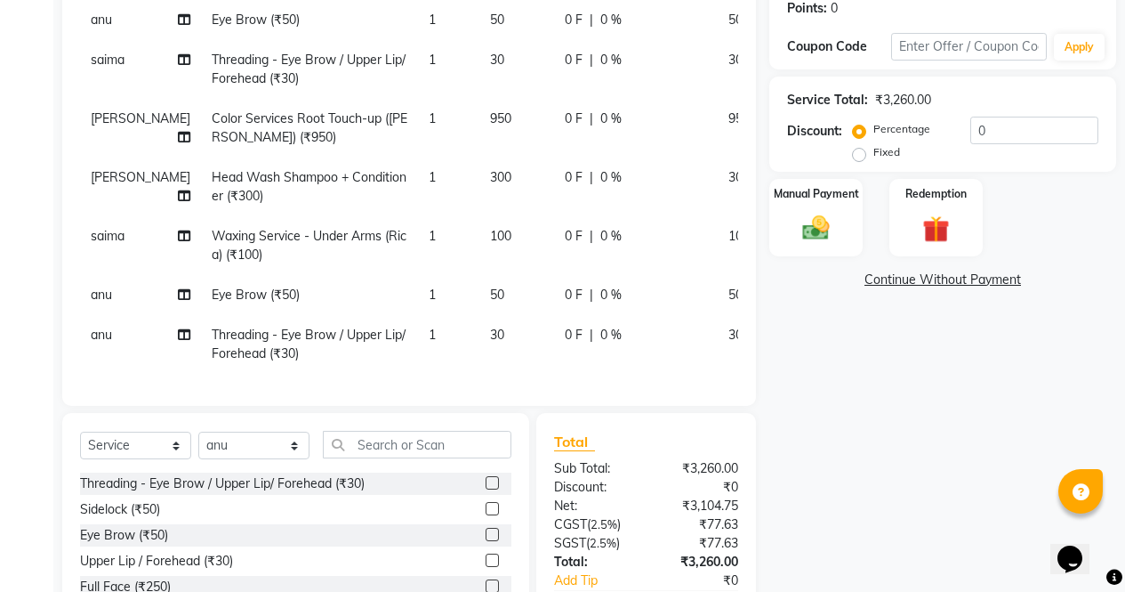
click at [825, 214] on img at bounding box center [816, 228] width 44 height 31
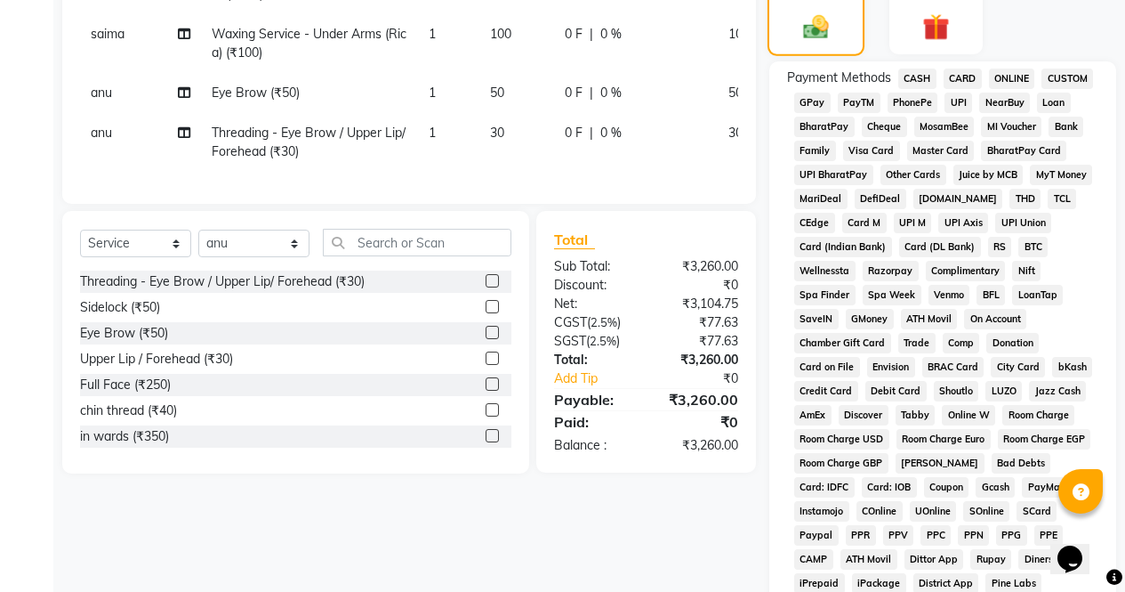
scroll to position [481, 0]
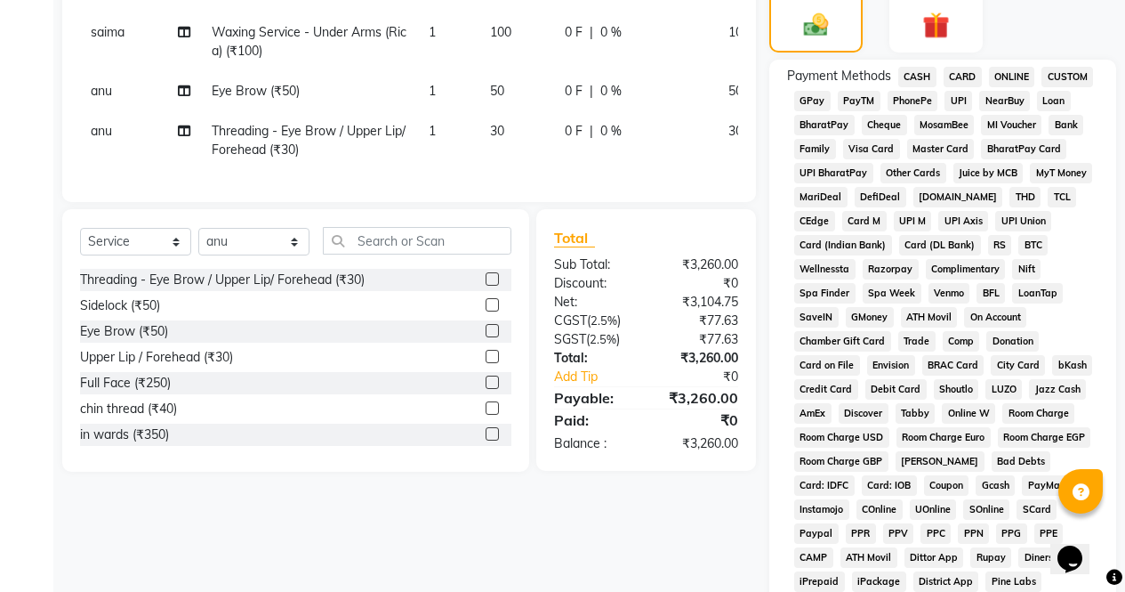
click at [1019, 73] on span "ONLINE" at bounding box center [1012, 77] width 46 height 20
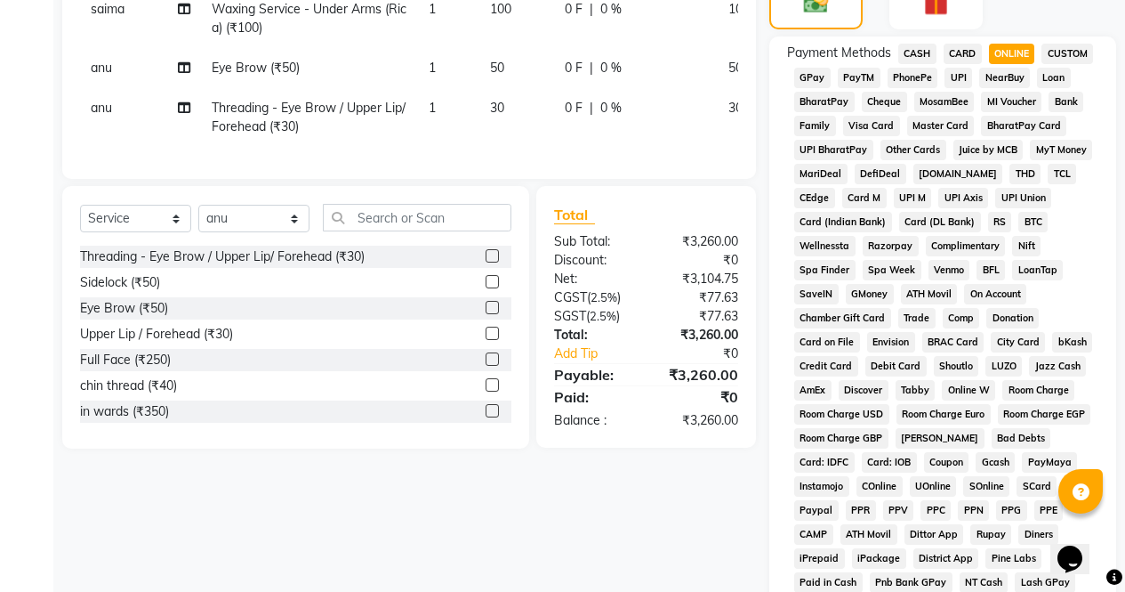
scroll to position [813, 0]
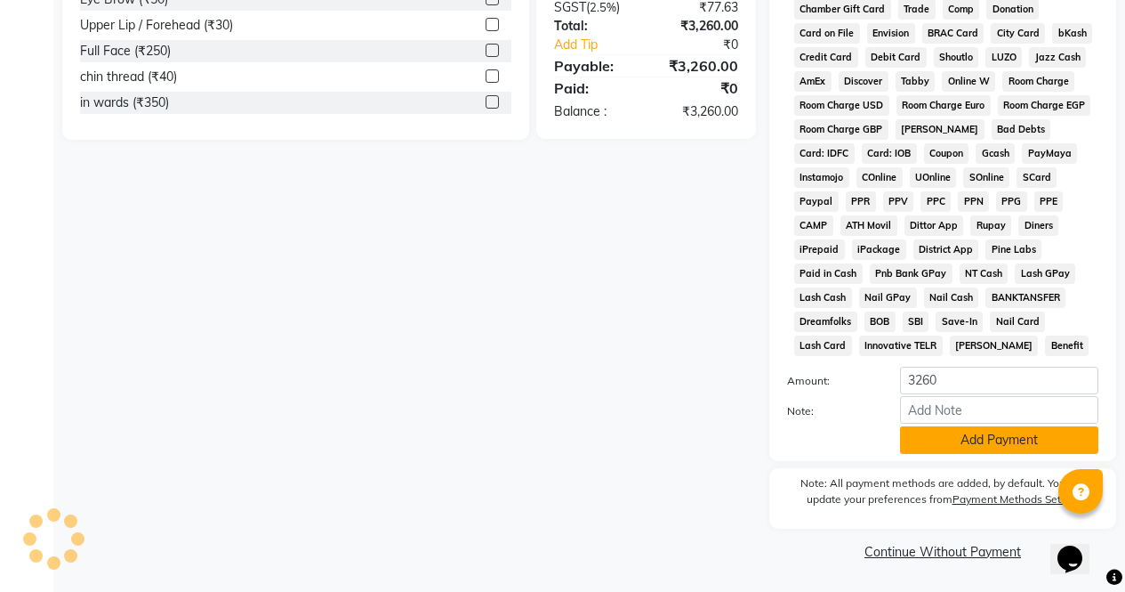
click at [1041, 444] on button "Add Payment" at bounding box center [999, 440] width 198 height 28
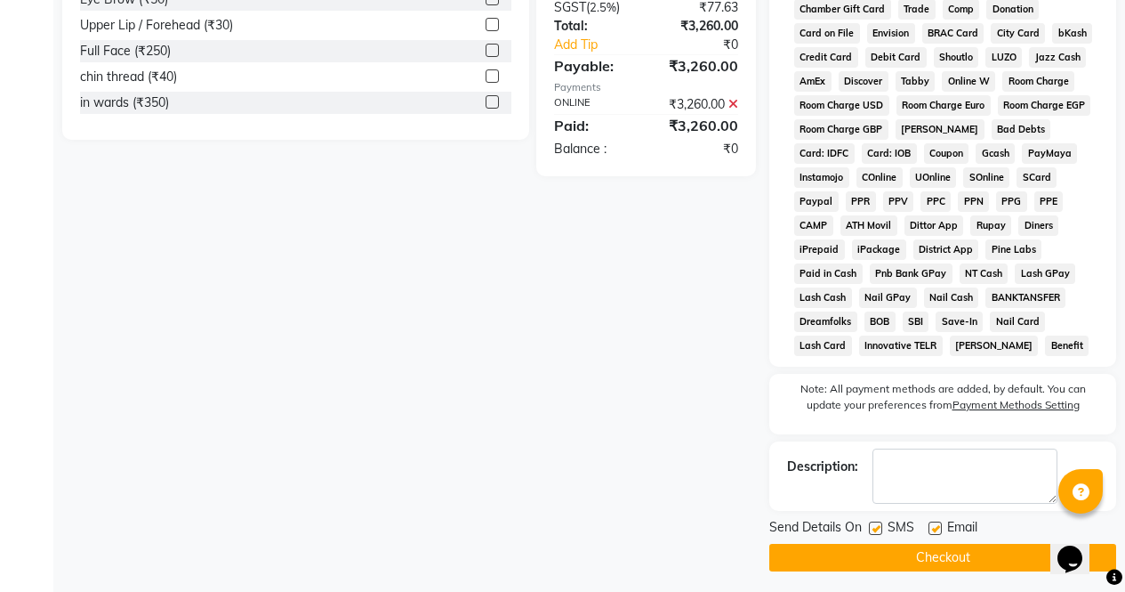
click at [995, 568] on button "Checkout" at bounding box center [943, 558] width 347 height 28
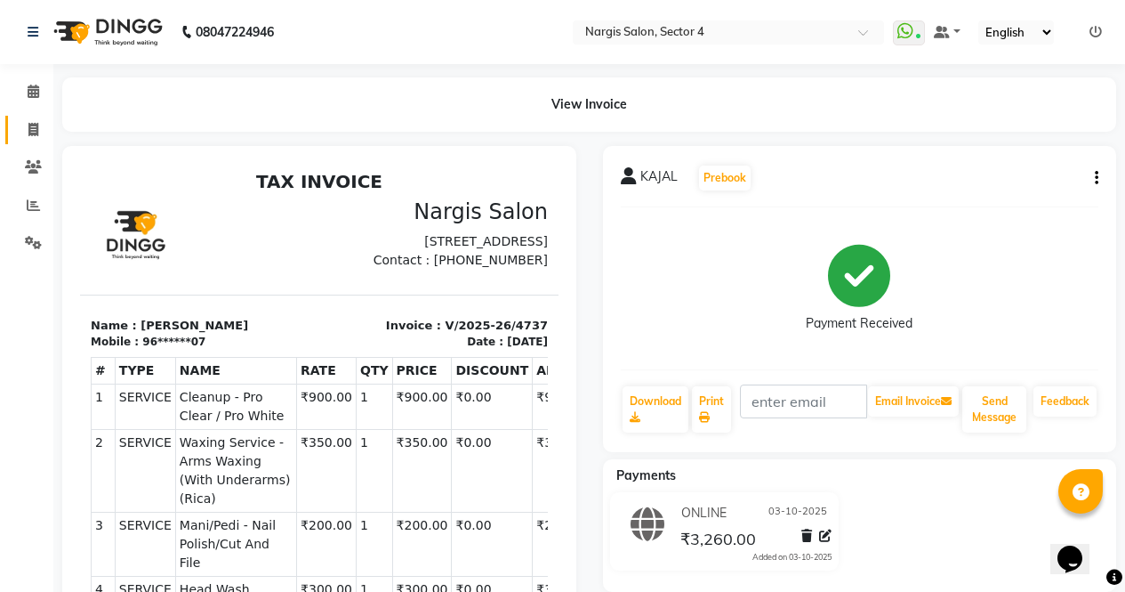
click at [31, 117] on link "Invoice" at bounding box center [26, 130] width 43 height 29
select select "service"
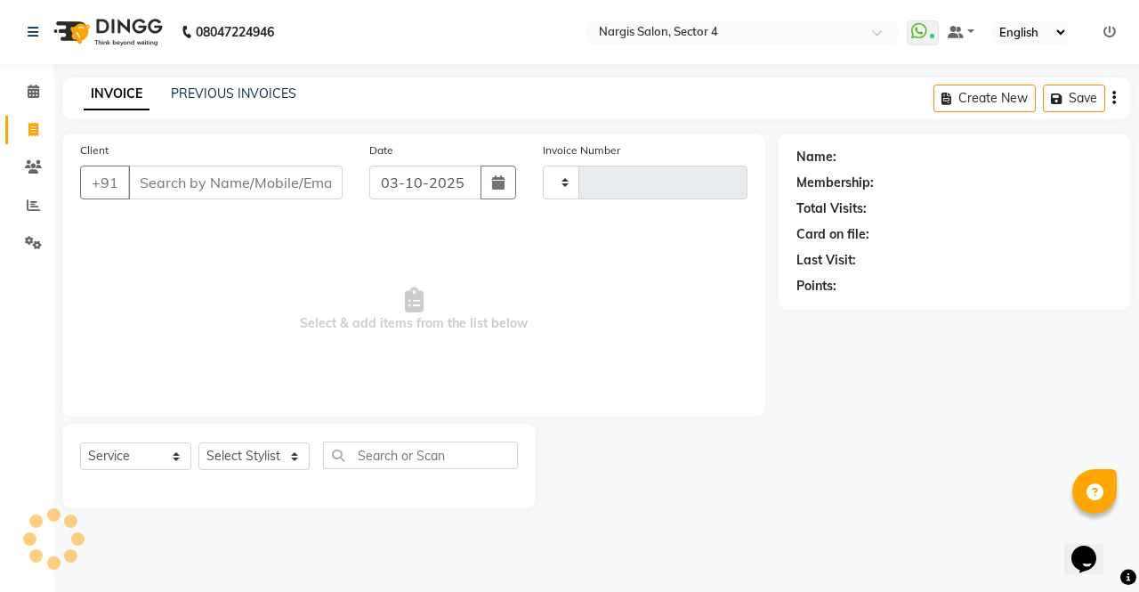
type input "4738"
select select "4130"
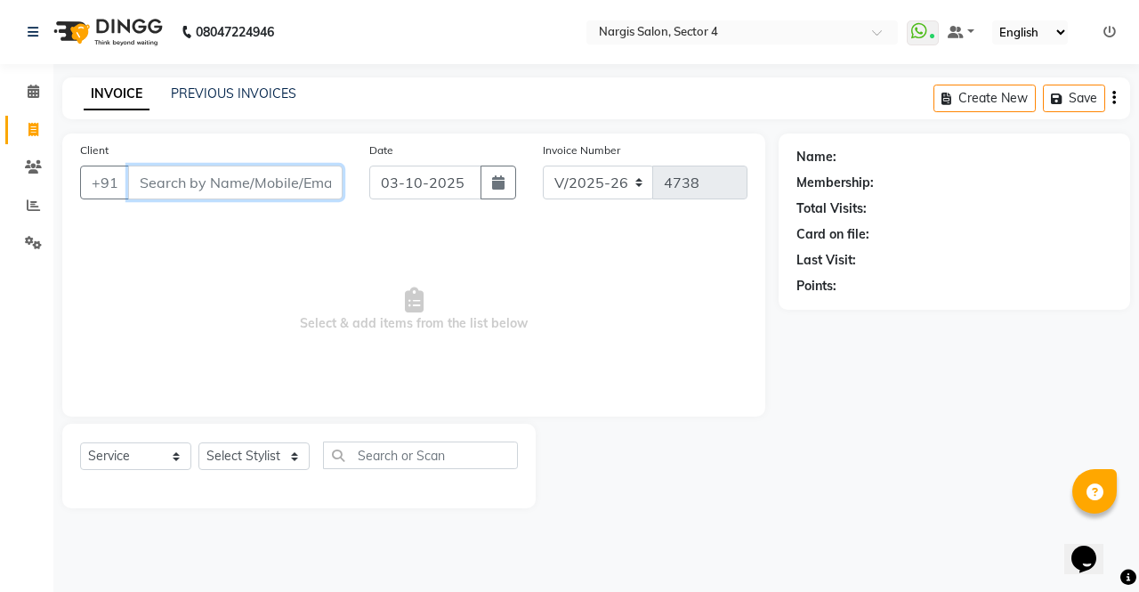
click at [256, 181] on input "Client" at bounding box center [235, 182] width 214 height 34
type input "7"
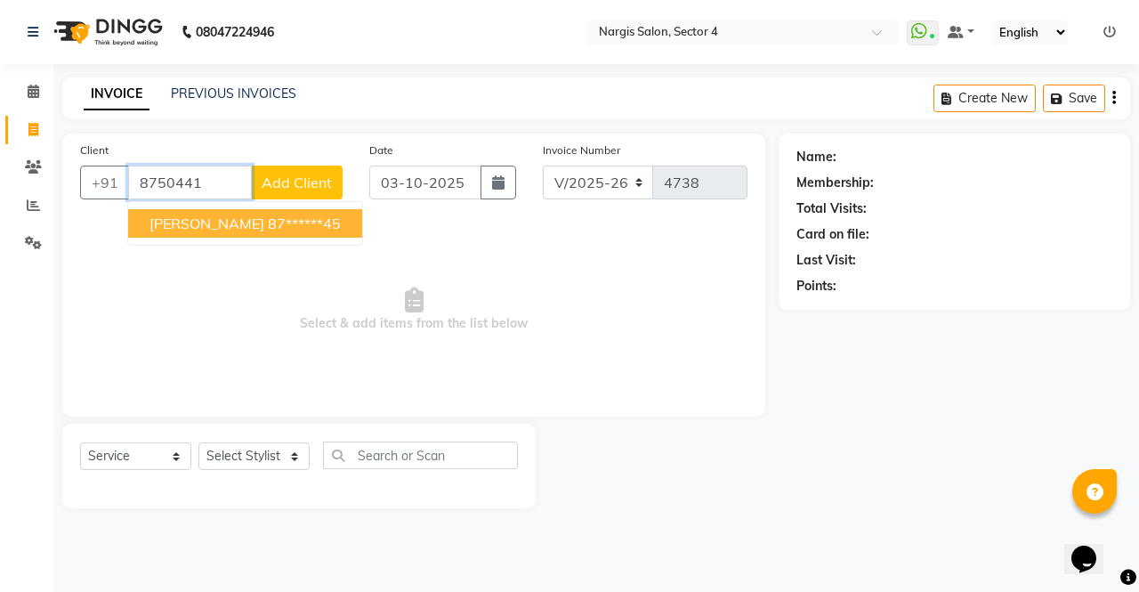
click at [268, 228] on ngb-highlight "87******45" at bounding box center [304, 223] width 73 height 18
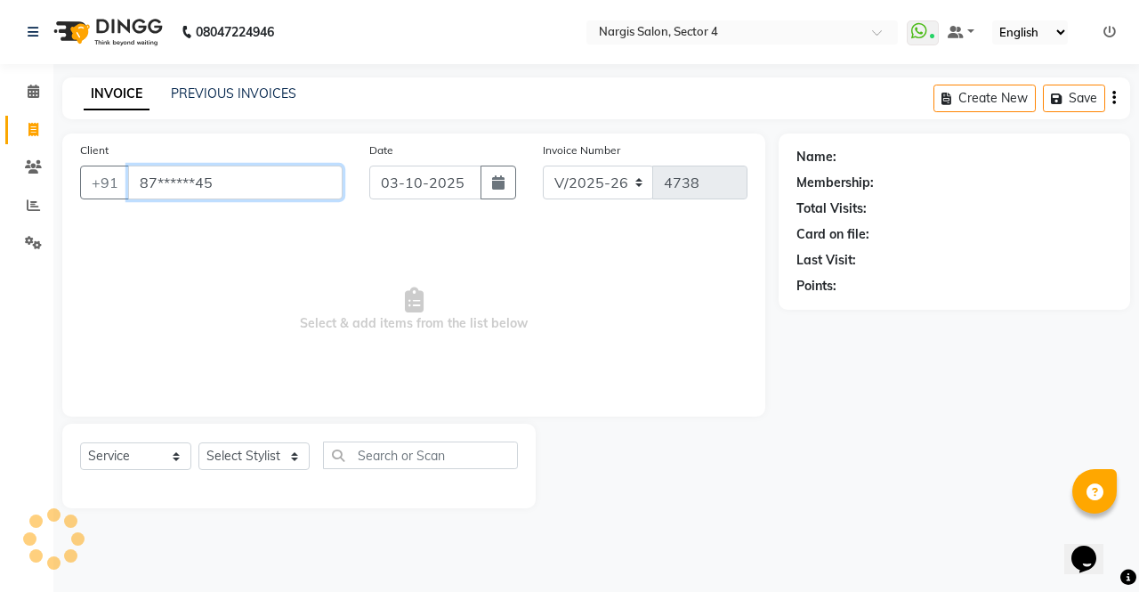
type input "87******45"
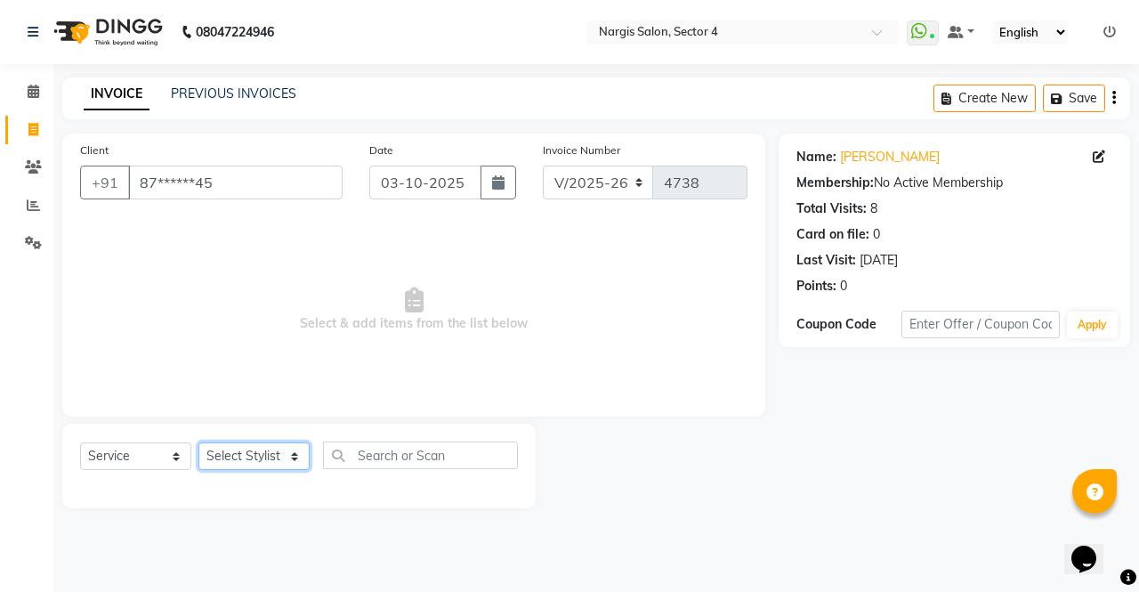
click at [266, 452] on select "Select Stylist [PERSON_NAME] [PERSON_NAME] [PERSON_NAME] Front Desk muskaan rak…" at bounding box center [253, 456] width 111 height 28
select select "28206"
click at [198, 442] on select "Select Stylist [PERSON_NAME] [PERSON_NAME] [PERSON_NAME] Front Desk muskaan rak…" at bounding box center [253, 456] width 111 height 28
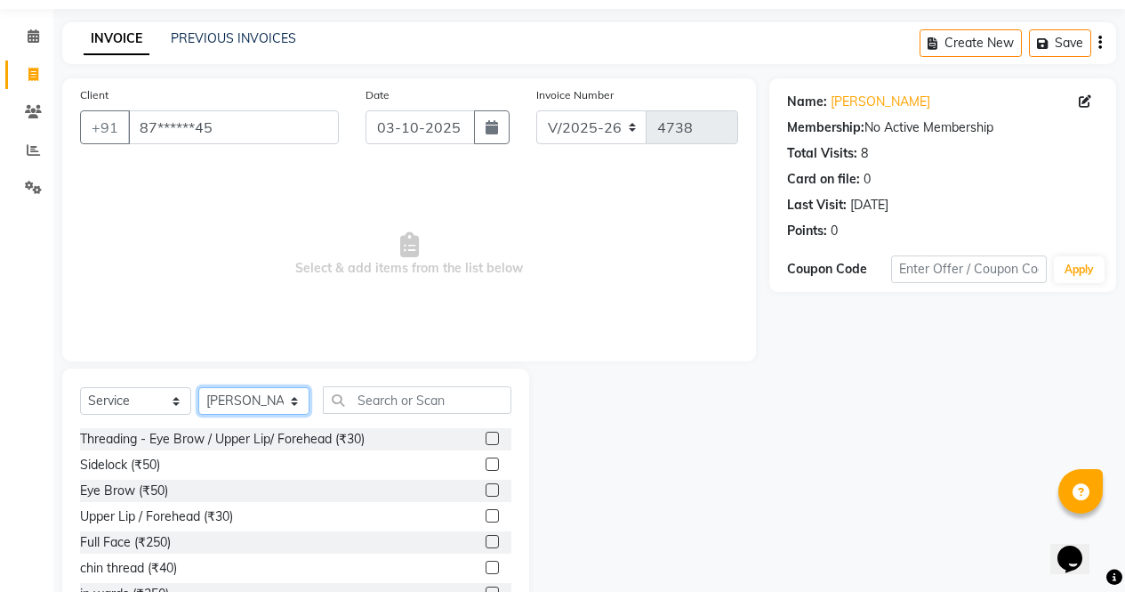
scroll to position [121, 0]
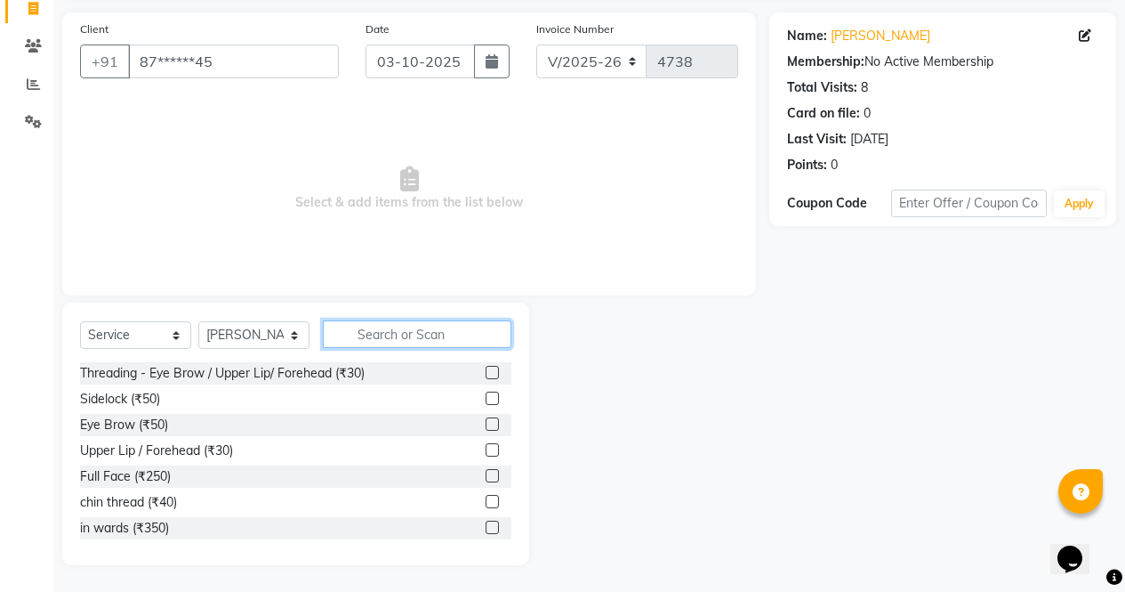
click at [438, 328] on input "text" at bounding box center [417, 334] width 189 height 28
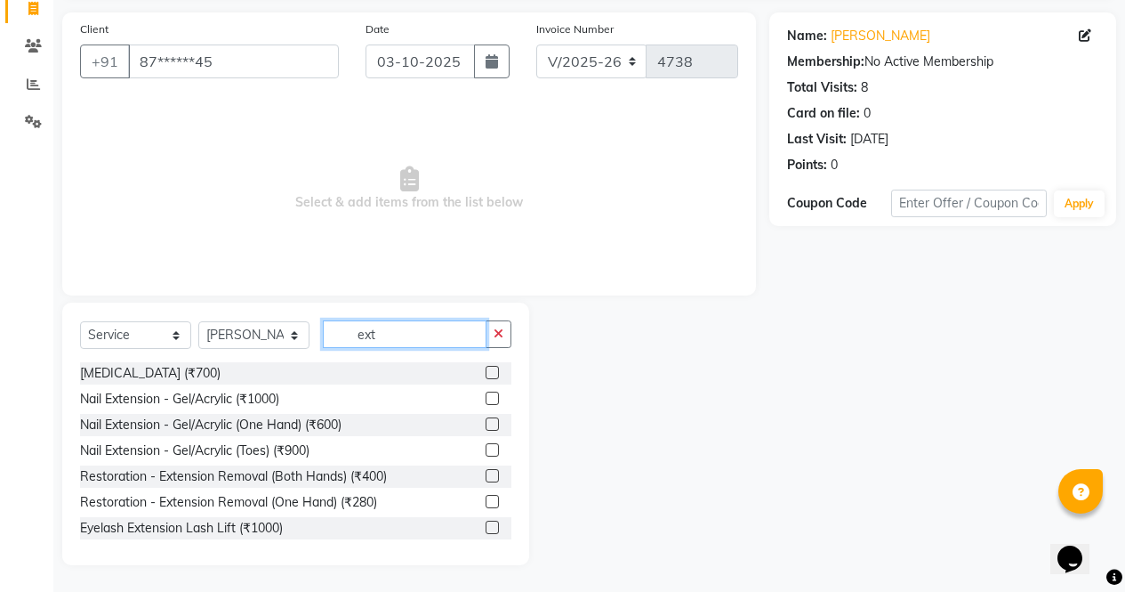
type input "ext"
click at [486, 399] on label at bounding box center [492, 397] width 13 height 13
click at [486, 399] on input "checkbox" at bounding box center [492, 399] width 12 height 12
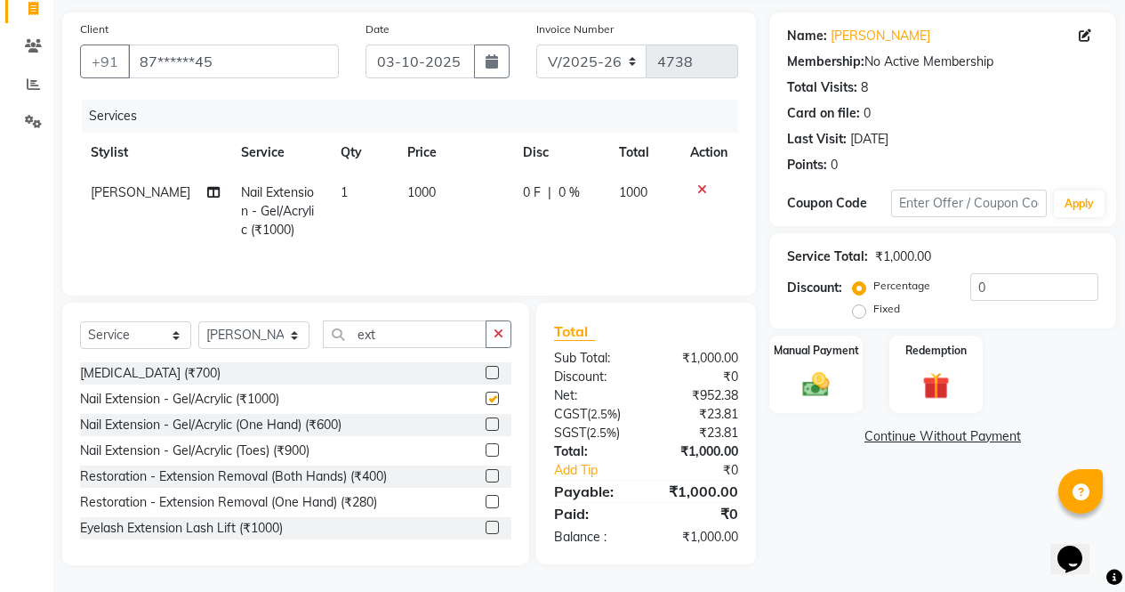
checkbox input "false"
click at [437, 334] on input "ext" at bounding box center [405, 334] width 164 height 28
type input "e"
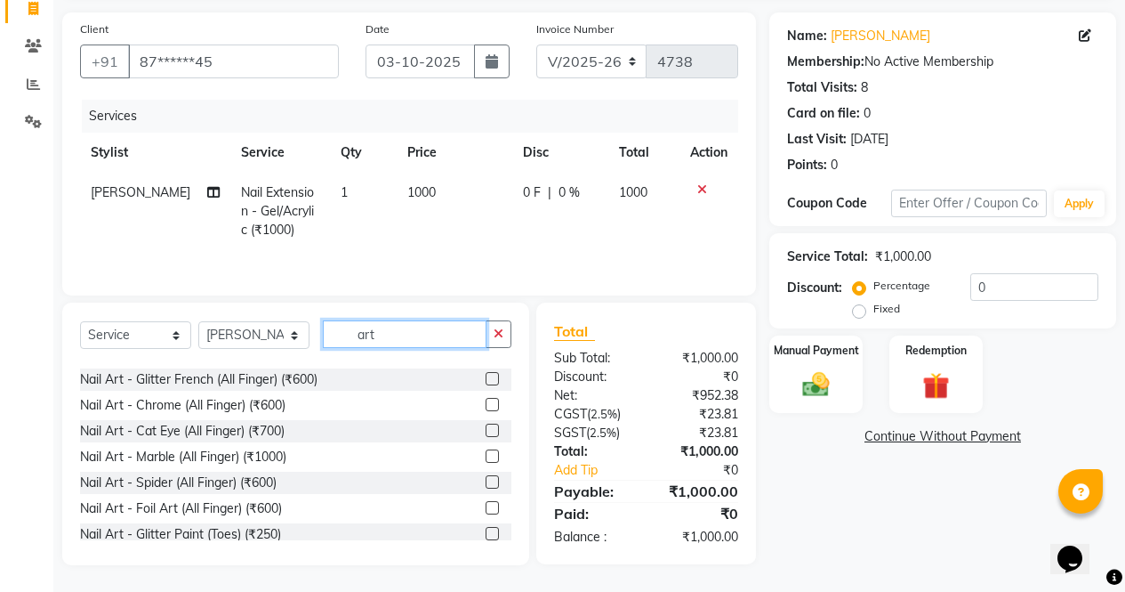
scroll to position [665, 0]
type input "art"
click at [486, 455] on label at bounding box center [492, 454] width 13 height 13
click at [486, 455] on input "checkbox" at bounding box center [492, 456] width 12 height 12
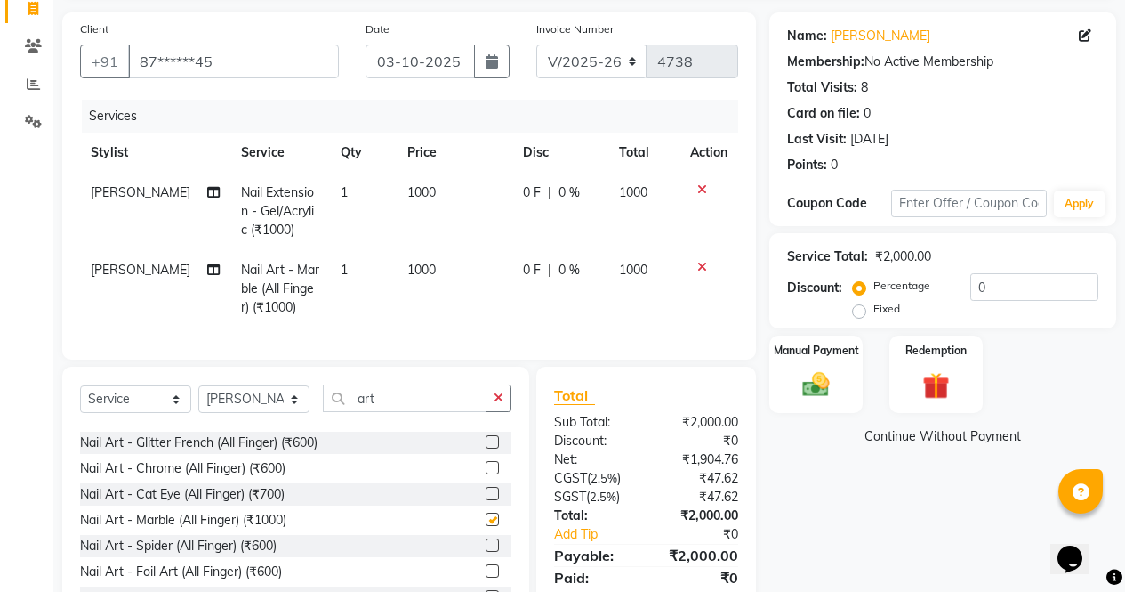
checkbox input "false"
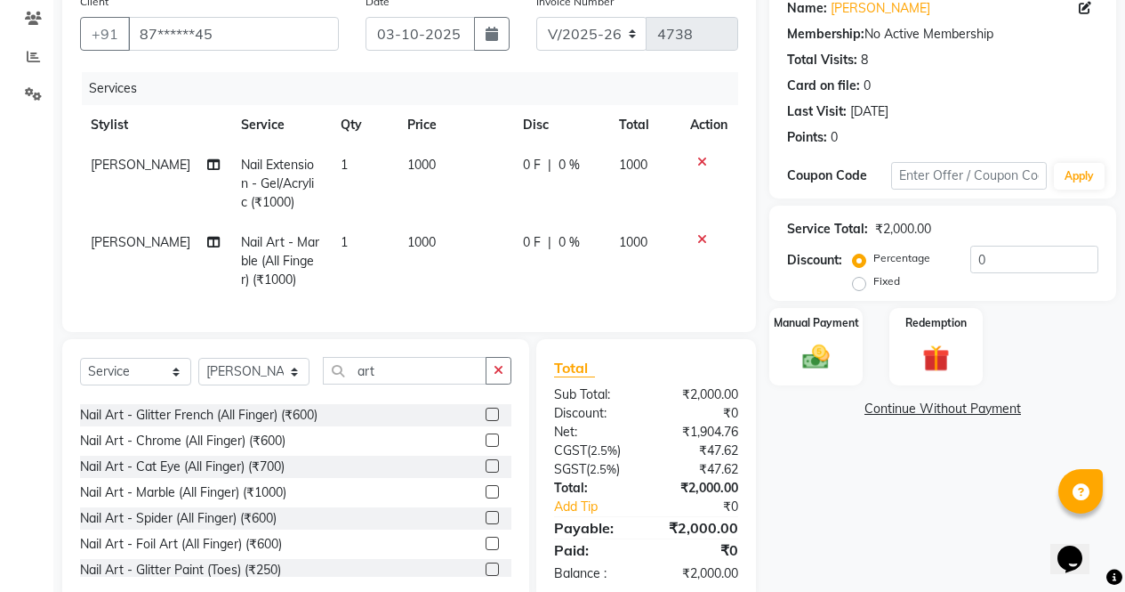
scroll to position [198, 0]
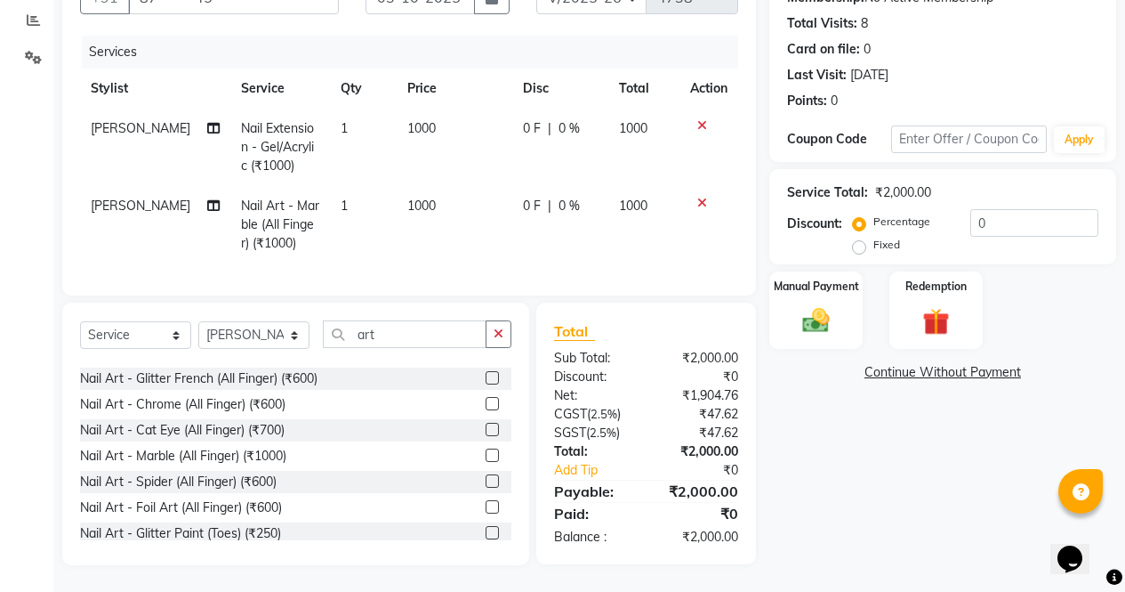
click at [574, 197] on div "0 F | 0 %" at bounding box center [560, 206] width 75 height 19
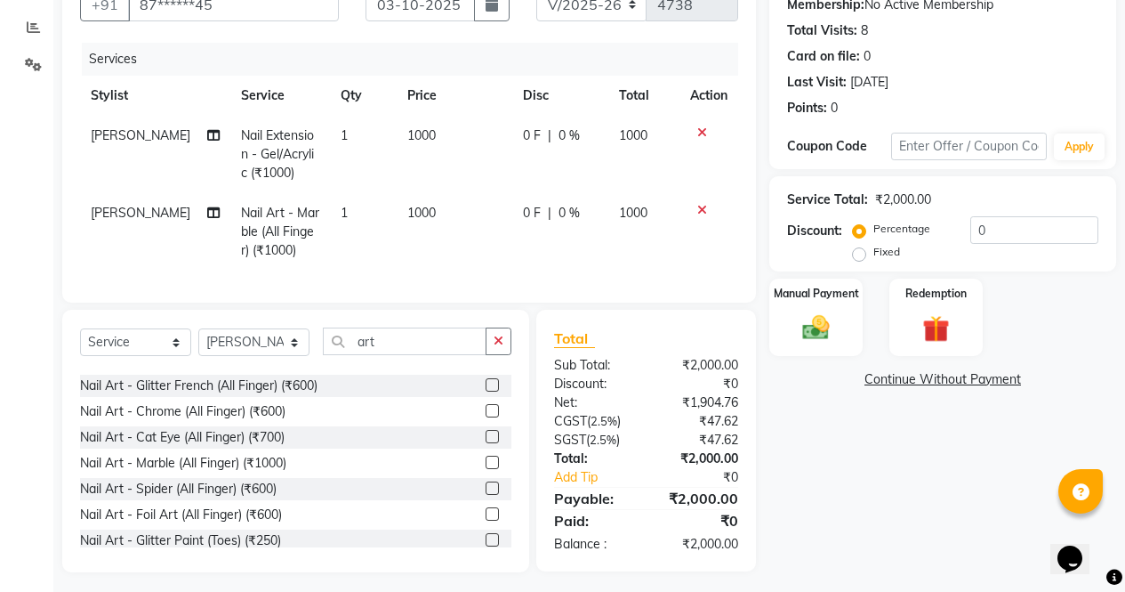
select select "28206"
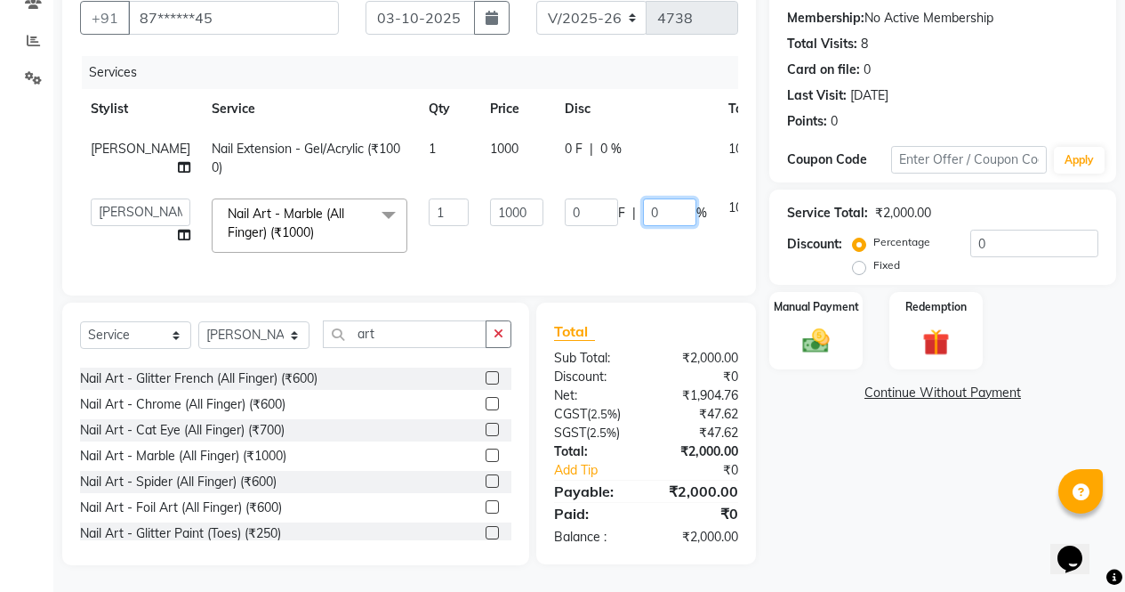
click at [643, 206] on input "0" at bounding box center [669, 212] width 53 height 28
type input "50"
click at [857, 480] on div "Name: [PERSON_NAME] Membership: No Active Membership Total Visits: 8 Card on fi…" at bounding box center [950, 267] width 360 height 596
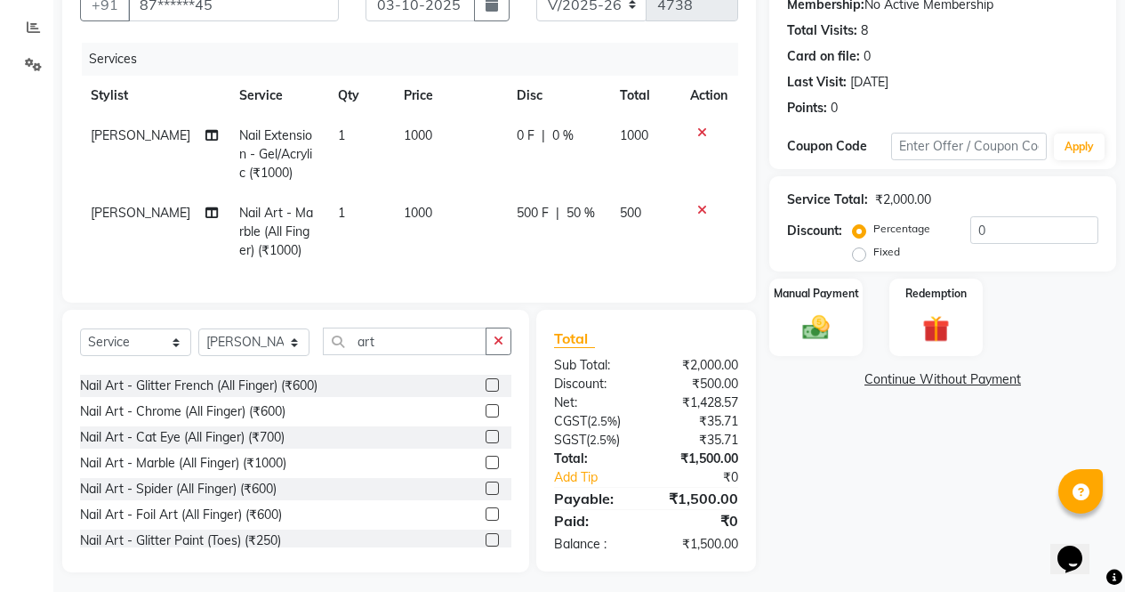
scroll to position [198, 0]
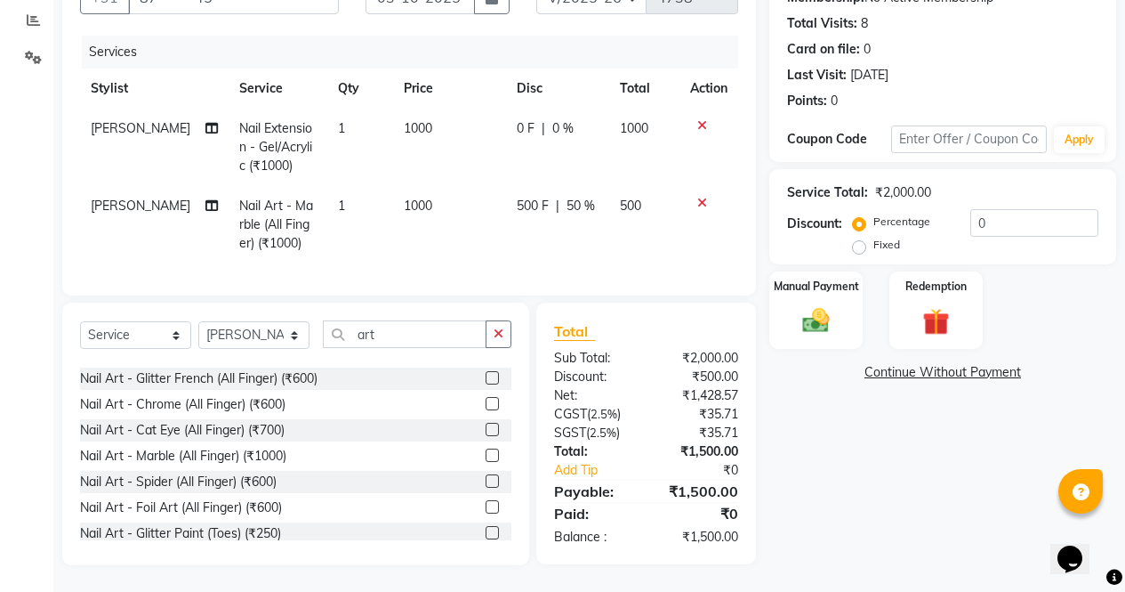
click at [824, 305] on img at bounding box center [816, 320] width 44 height 31
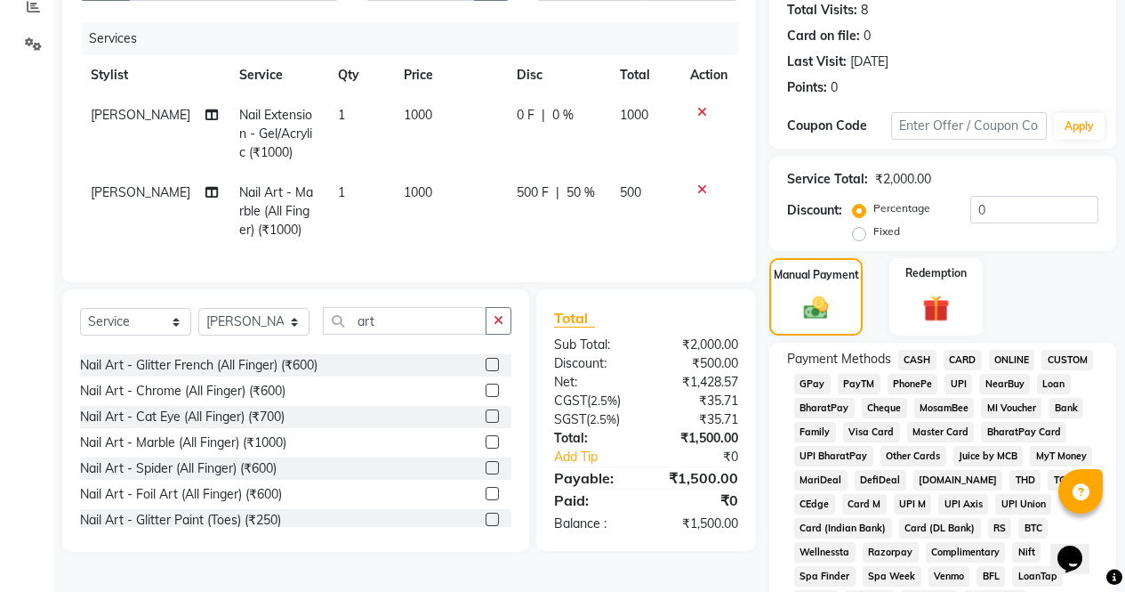
click at [914, 360] on span "CASH" at bounding box center [918, 360] width 38 height 20
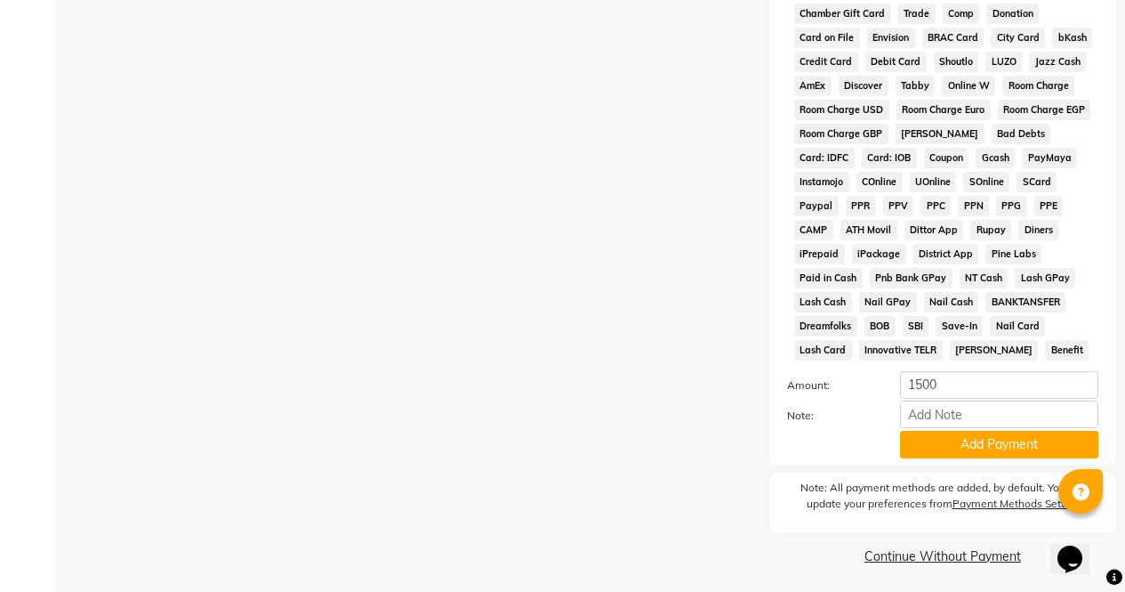
scroll to position [813, 0]
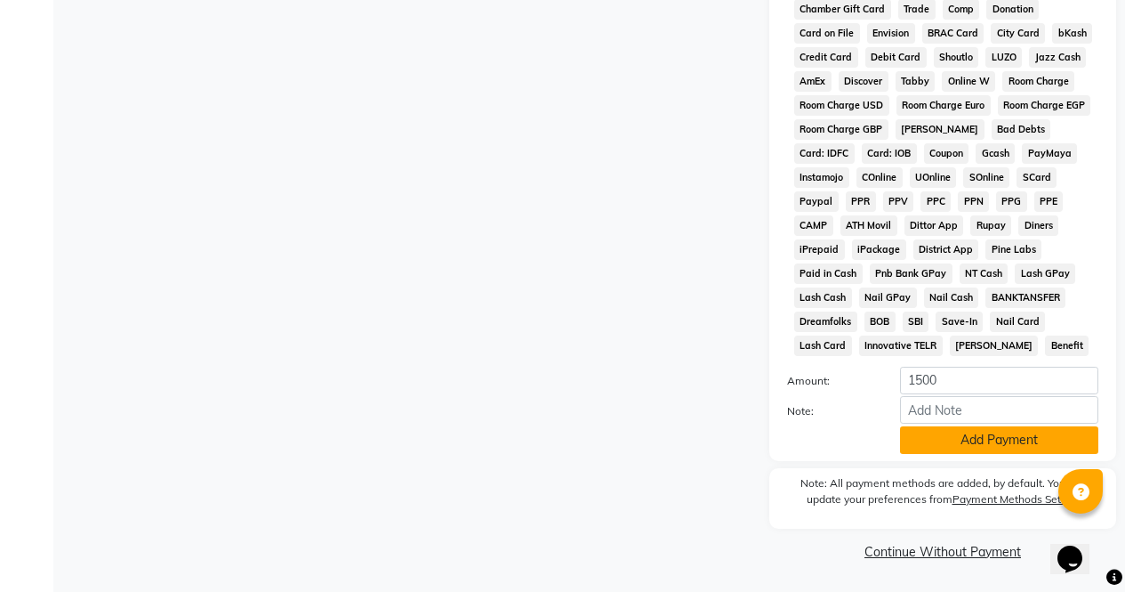
click at [995, 447] on button "Add Payment" at bounding box center [999, 440] width 198 height 28
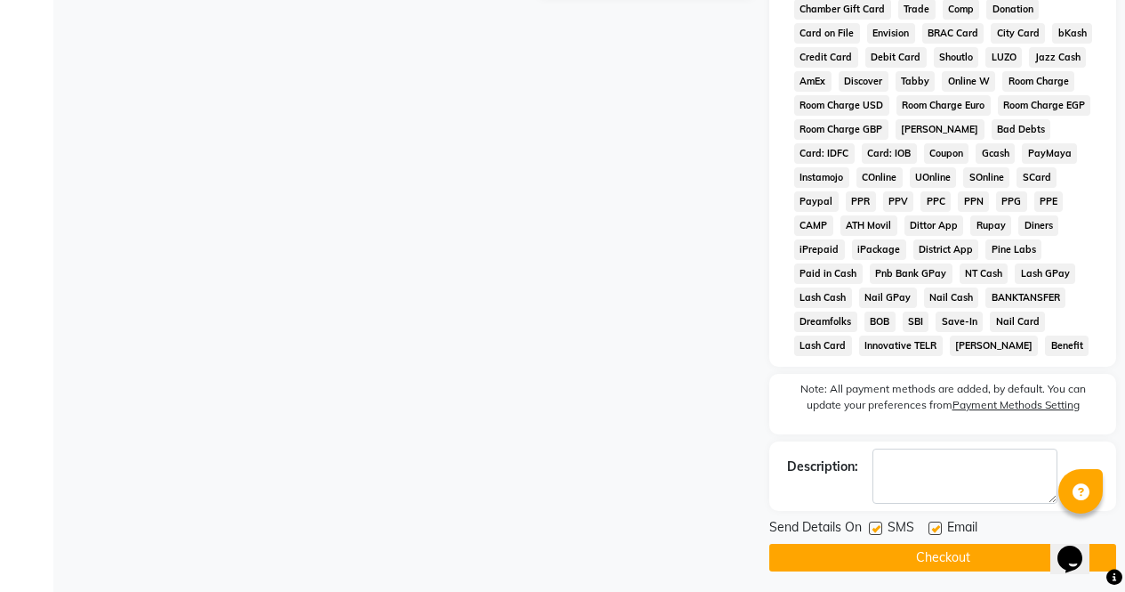
click at [968, 554] on button "Checkout" at bounding box center [943, 558] width 347 height 28
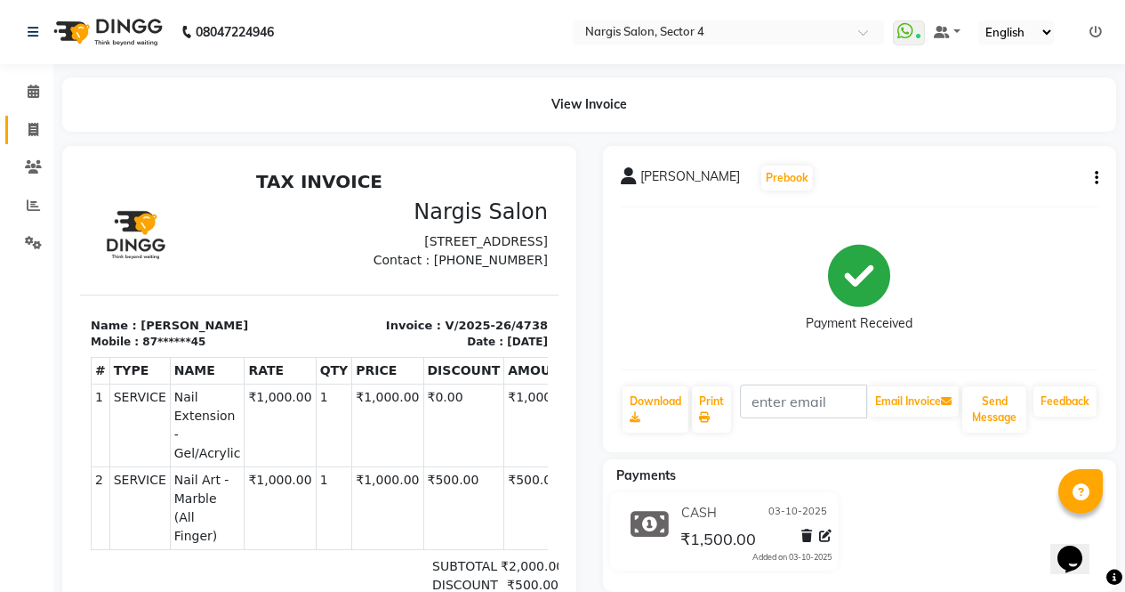
click at [27, 128] on span at bounding box center [33, 130] width 31 height 20
select select "4130"
select select "service"
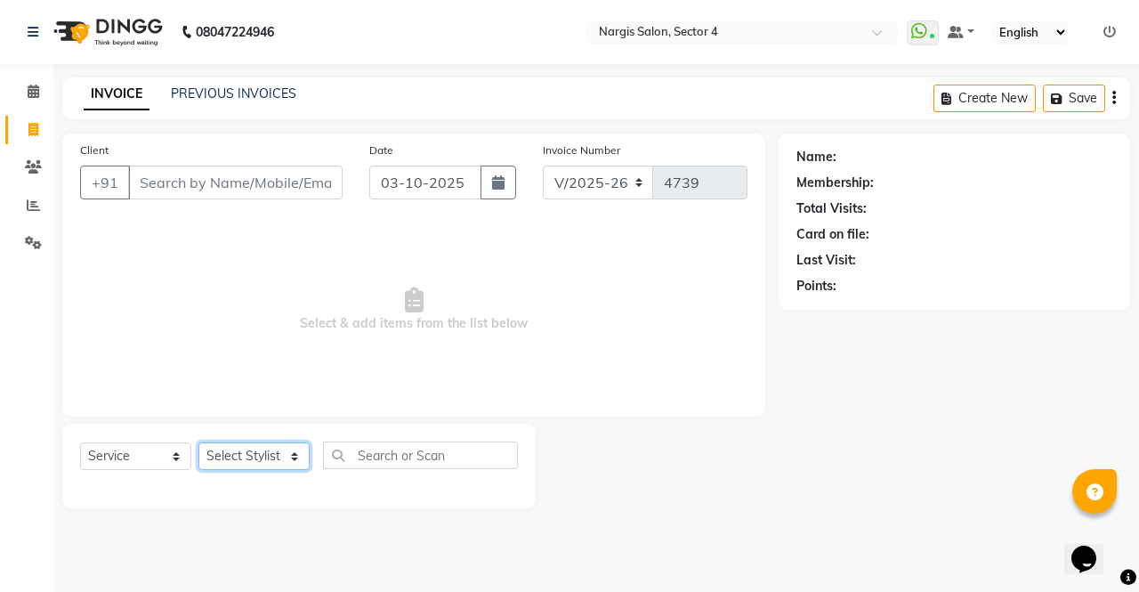
click at [237, 461] on select "Select Stylist [PERSON_NAME] [PERSON_NAME] [PERSON_NAME] Front Desk muskaan rak…" at bounding box center [253, 456] width 111 height 28
select select "87810"
click at [198, 442] on select "Select Stylist [PERSON_NAME] [PERSON_NAME] [PERSON_NAME] Front Desk muskaan rak…" at bounding box center [253, 456] width 111 height 28
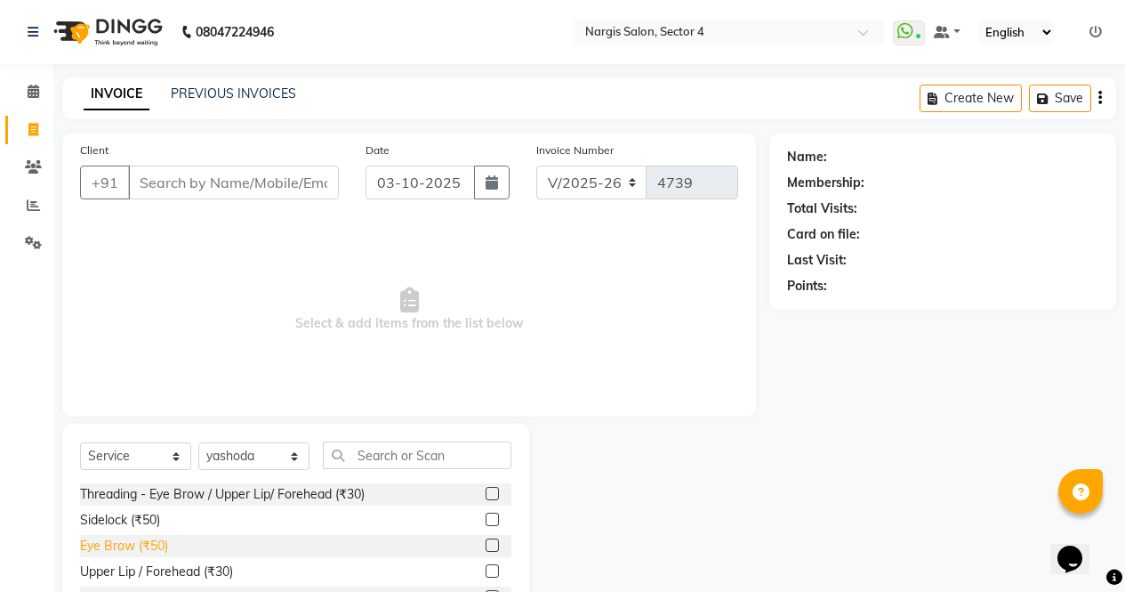
click at [162, 548] on div "Eye Brow (₹50)" at bounding box center [124, 545] width 88 height 19
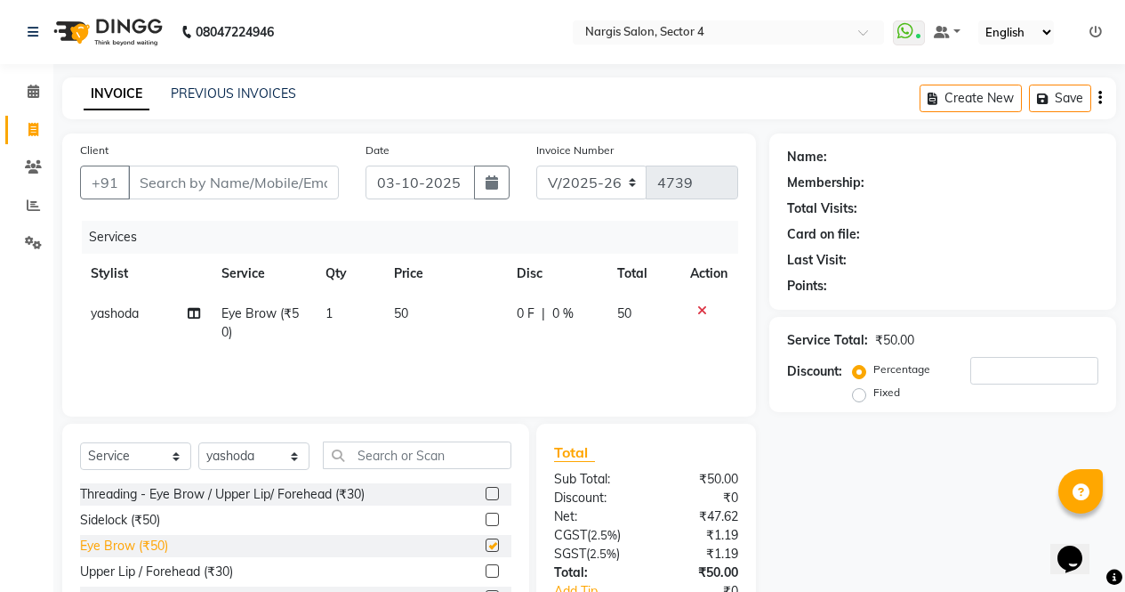
checkbox input "false"
click at [197, 176] on input "Client" at bounding box center [233, 182] width 211 height 34
type input "9"
type input "0"
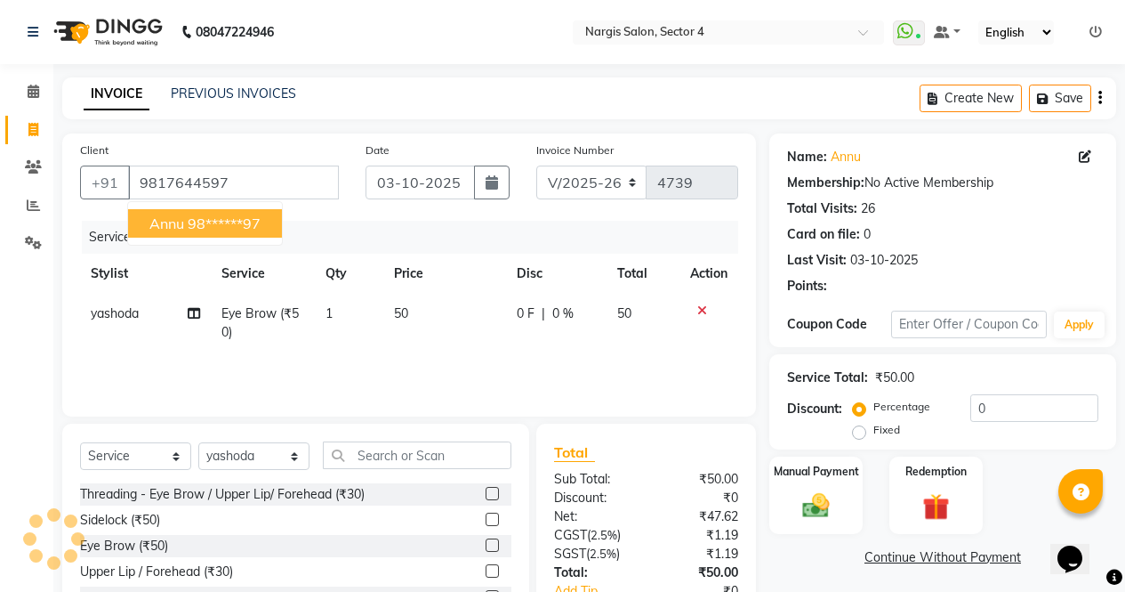
click at [229, 216] on ngb-highlight "98******97" at bounding box center [224, 223] width 73 height 18
type input "98******97"
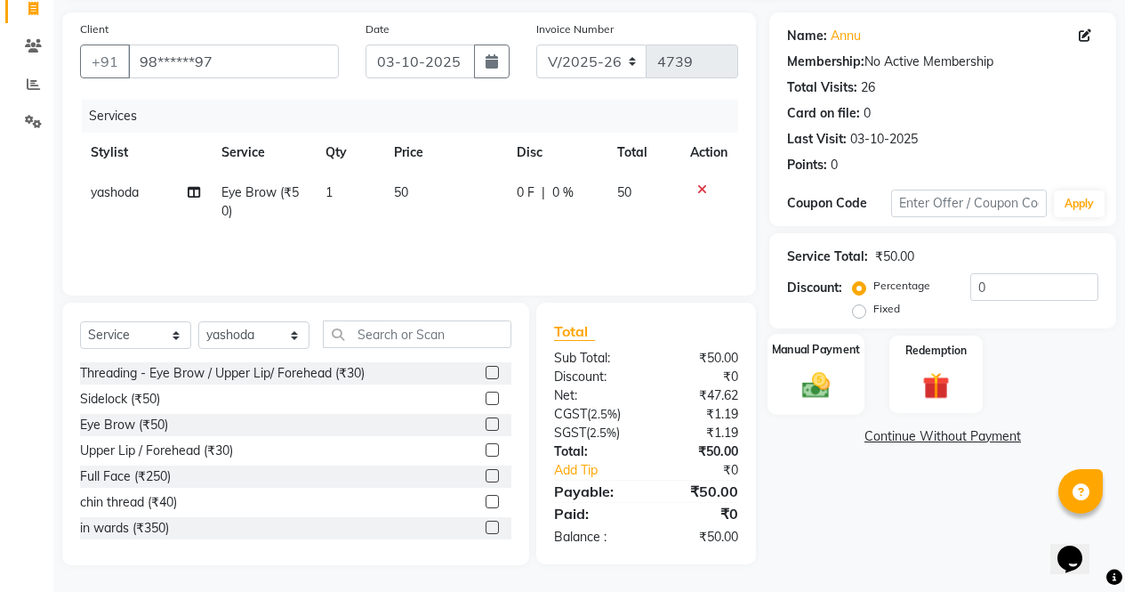
click at [826, 400] on div "Manual Payment" at bounding box center [816, 374] width 97 height 81
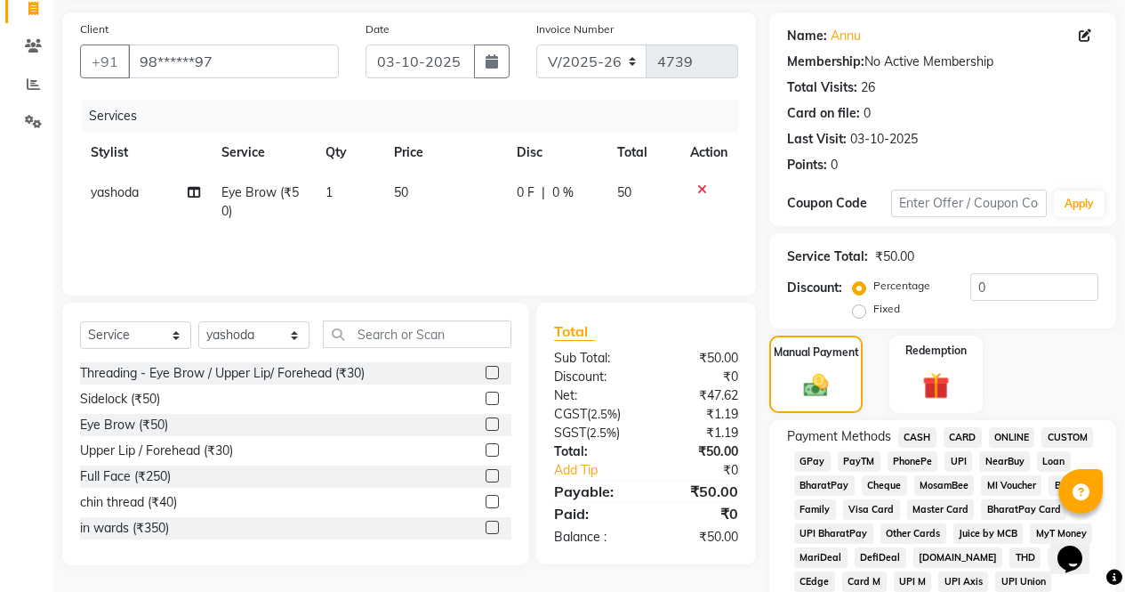
click at [915, 439] on span "CASH" at bounding box center [918, 437] width 38 height 20
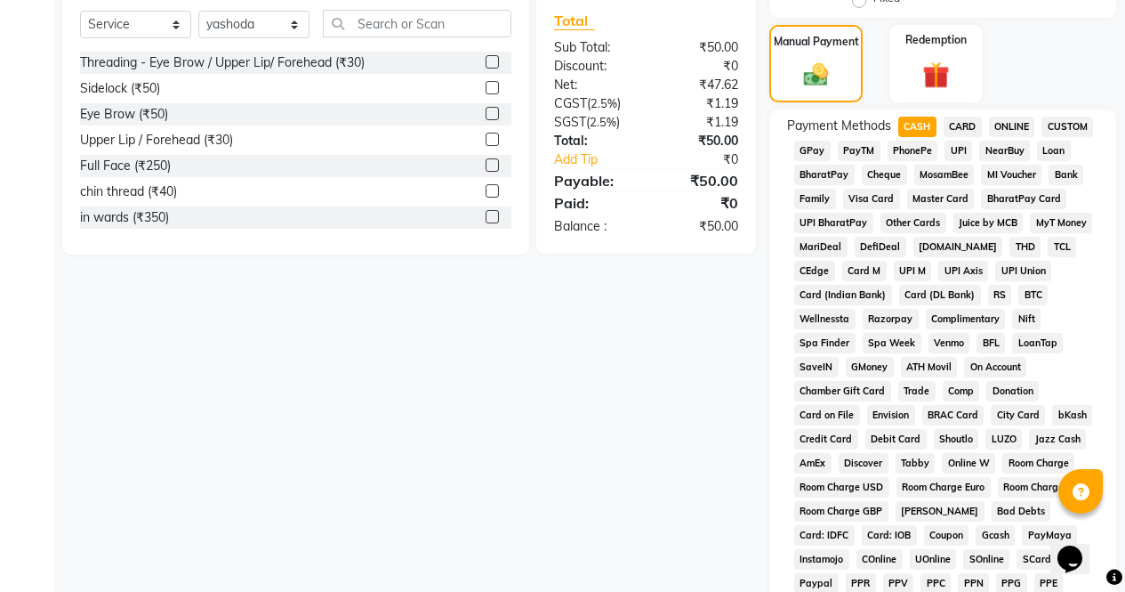
scroll to position [813, 0]
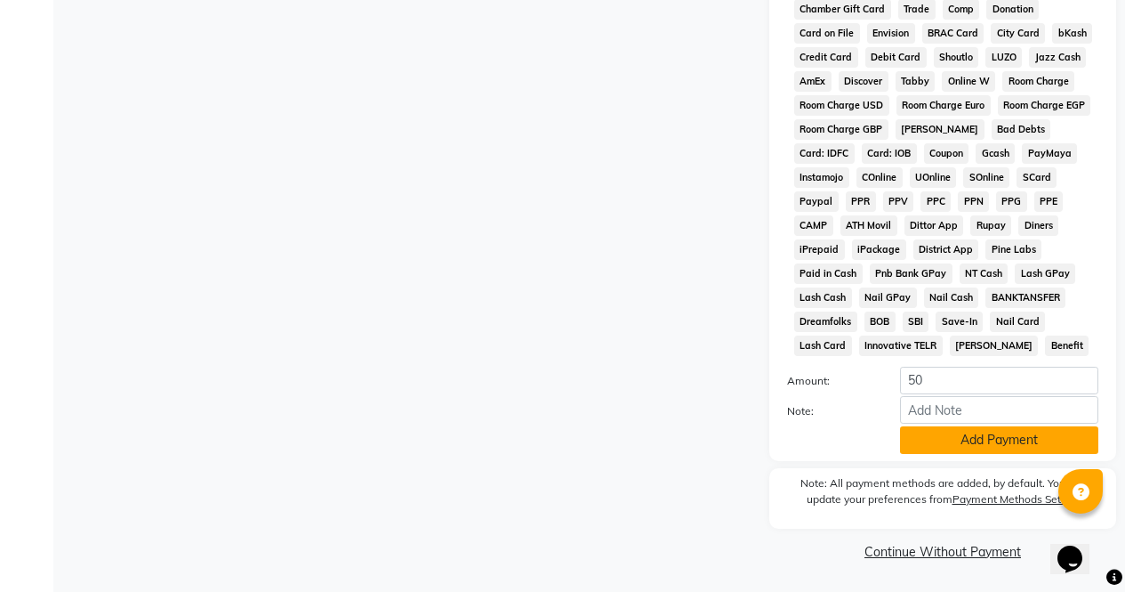
click at [964, 447] on button "Add Payment" at bounding box center [999, 440] width 198 height 28
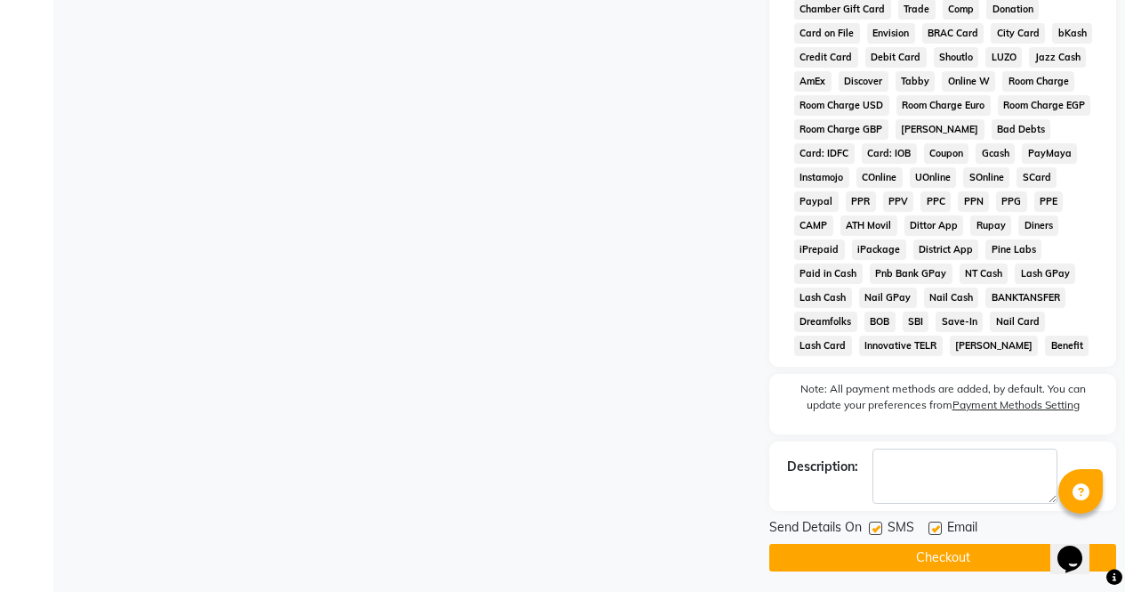
click at [919, 567] on button "Checkout" at bounding box center [943, 558] width 347 height 28
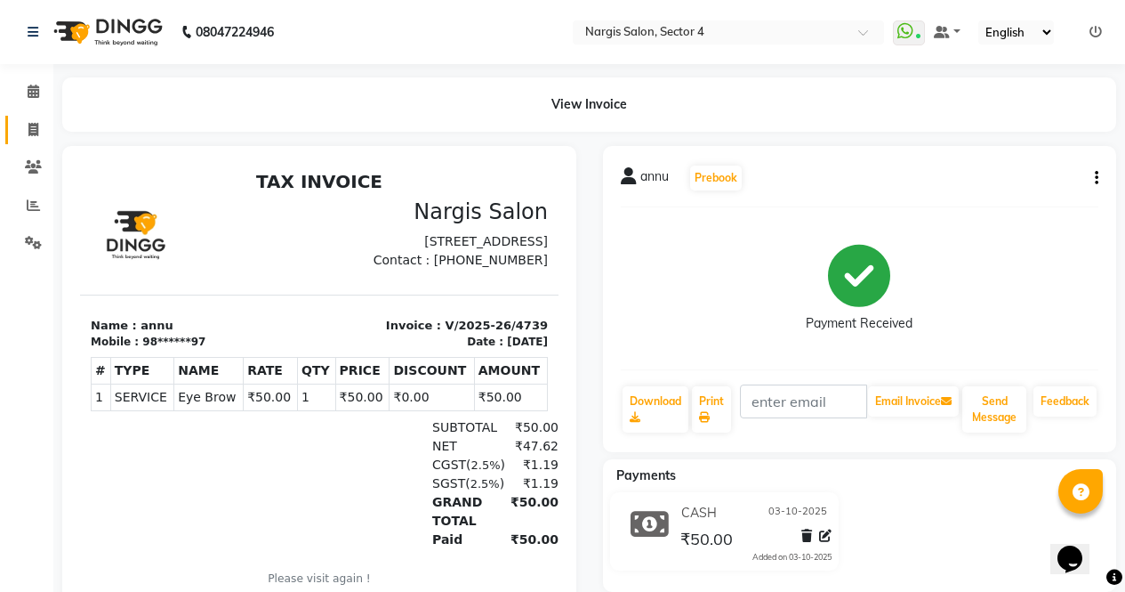
click at [32, 140] on link "Invoice" at bounding box center [26, 130] width 43 height 29
select select "service"
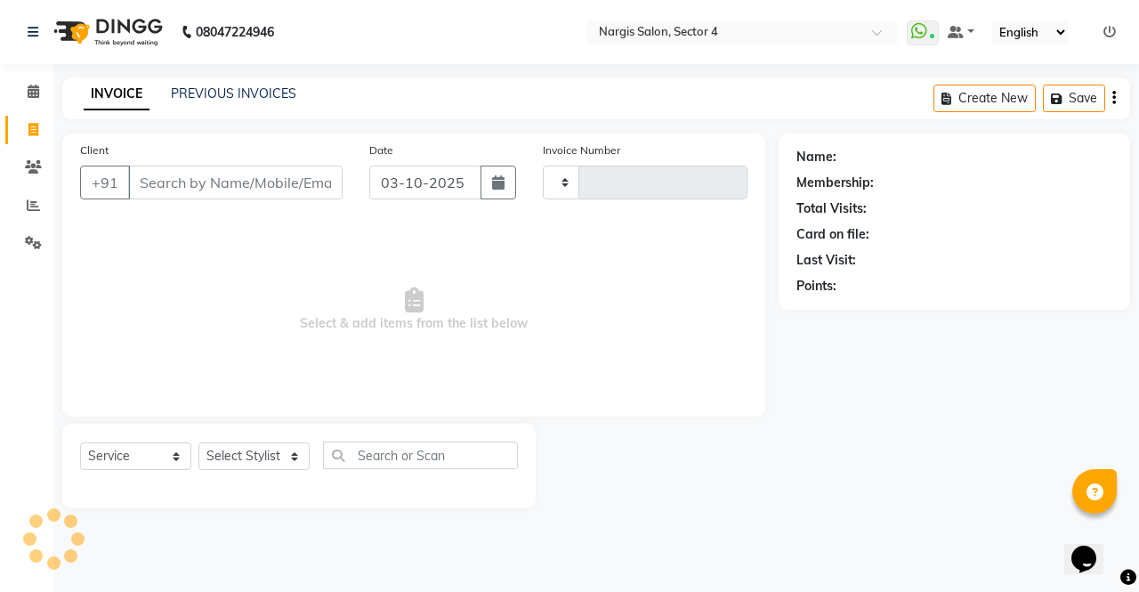
type input "4740"
select select "4130"
click at [279, 185] on input "Client" at bounding box center [235, 182] width 214 height 34
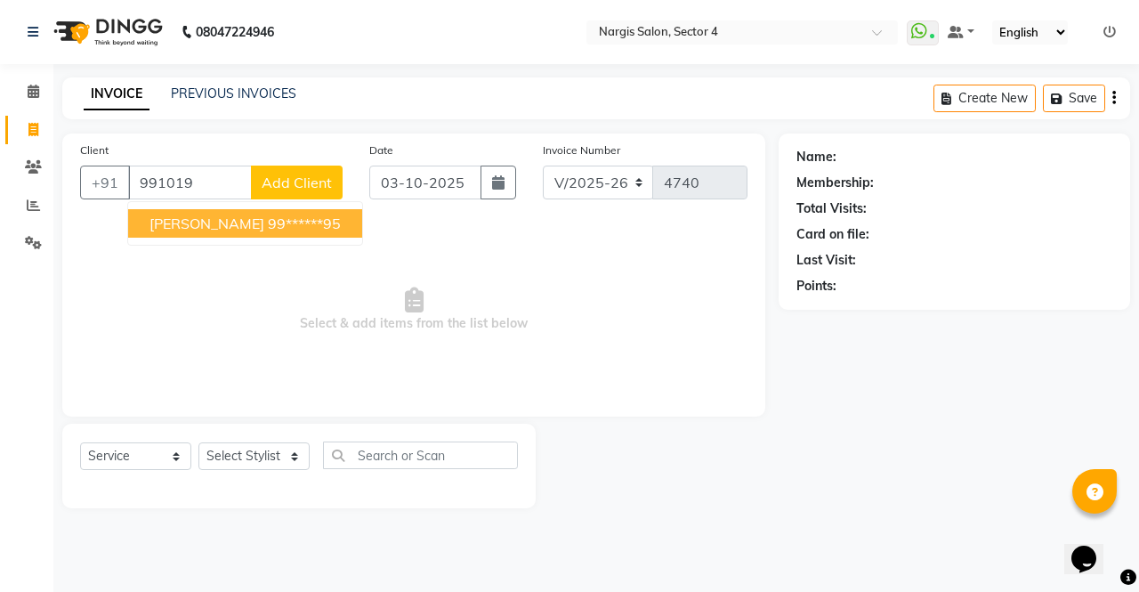
click at [230, 189] on input "991019" at bounding box center [190, 182] width 124 height 34
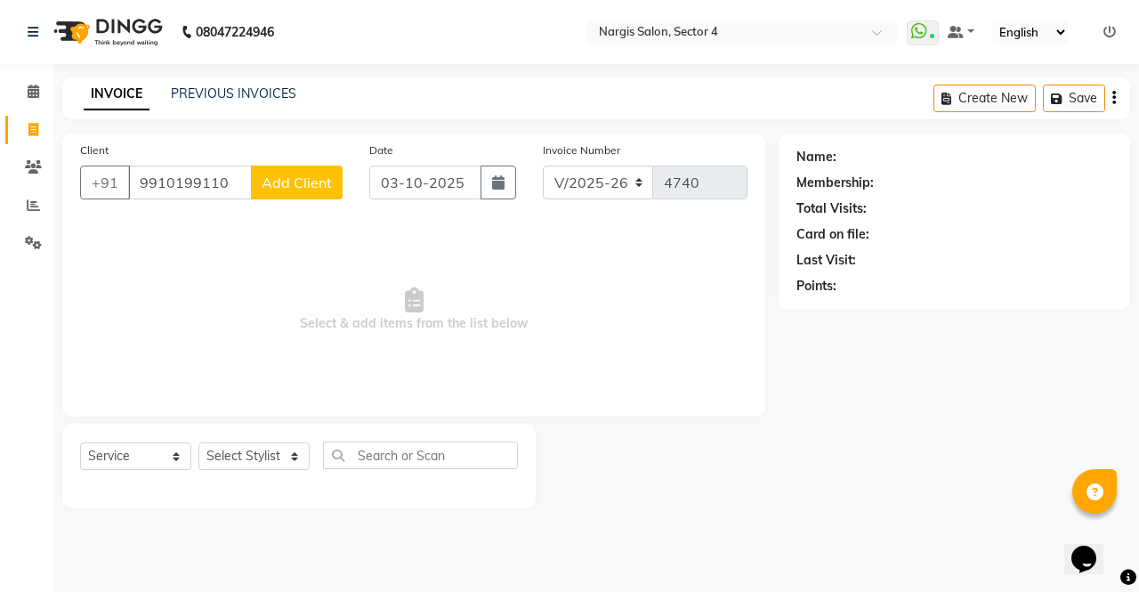
type input "9910199110"
click at [288, 196] on button "Add Client" at bounding box center [297, 182] width 92 height 34
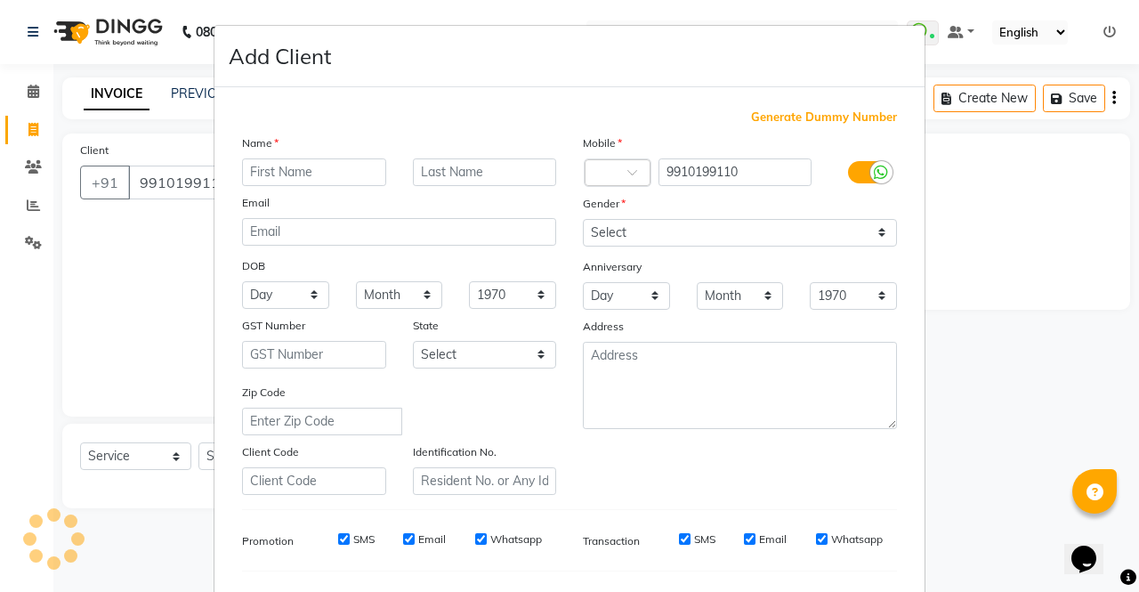
click at [312, 167] on input "text" at bounding box center [314, 172] width 144 height 28
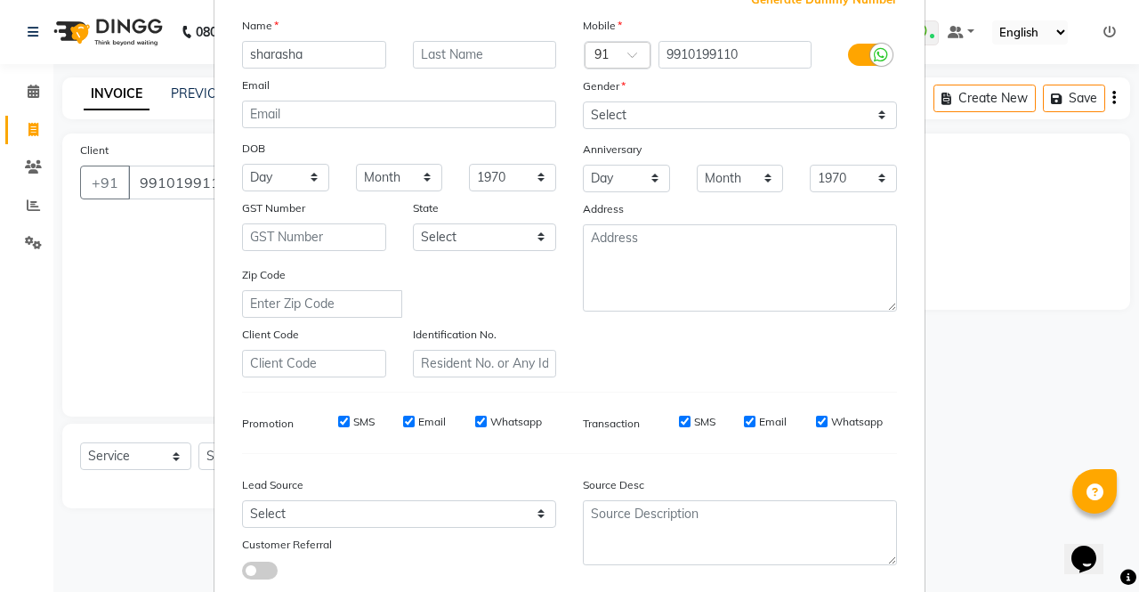
scroll to position [119, 0]
type input "sharasha"
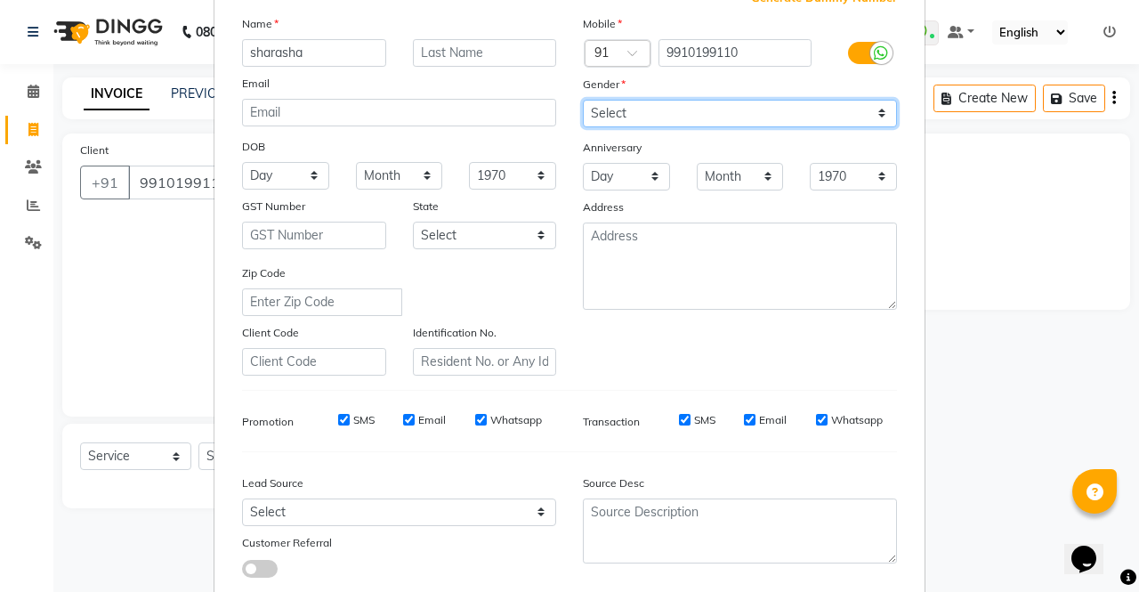
click at [685, 114] on select "Select [DEMOGRAPHIC_DATA] [DEMOGRAPHIC_DATA] Other Prefer Not To Say" at bounding box center [740, 114] width 314 height 28
select select "[DEMOGRAPHIC_DATA]"
click at [583, 100] on select "Select [DEMOGRAPHIC_DATA] [DEMOGRAPHIC_DATA] Other Prefer Not To Say" at bounding box center [740, 114] width 314 height 28
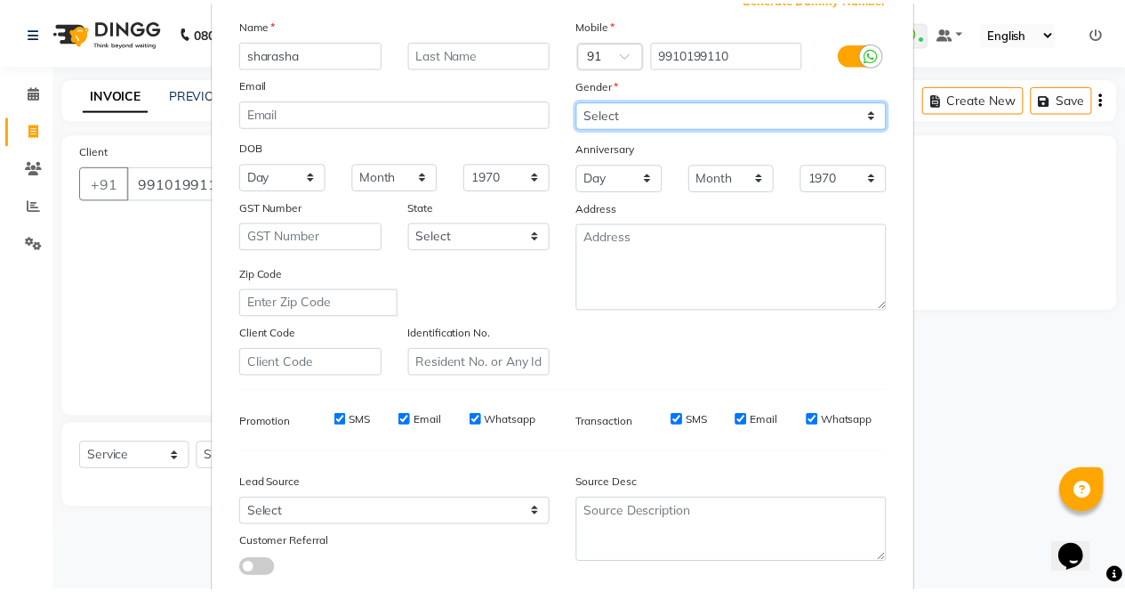
scroll to position [230, 0]
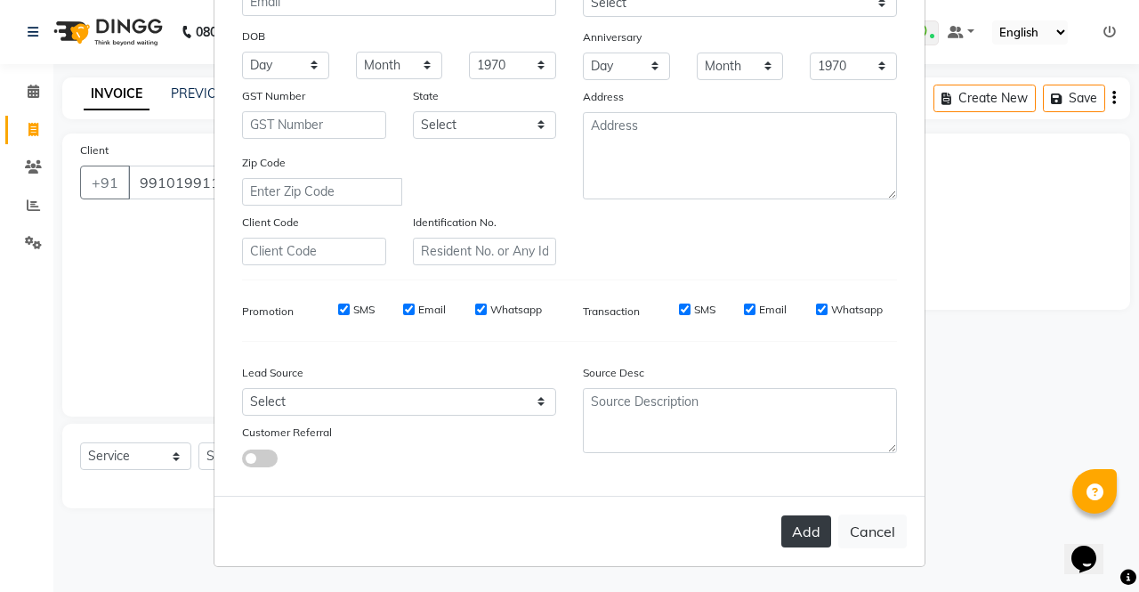
click at [795, 544] on button "Add" at bounding box center [806, 531] width 50 height 32
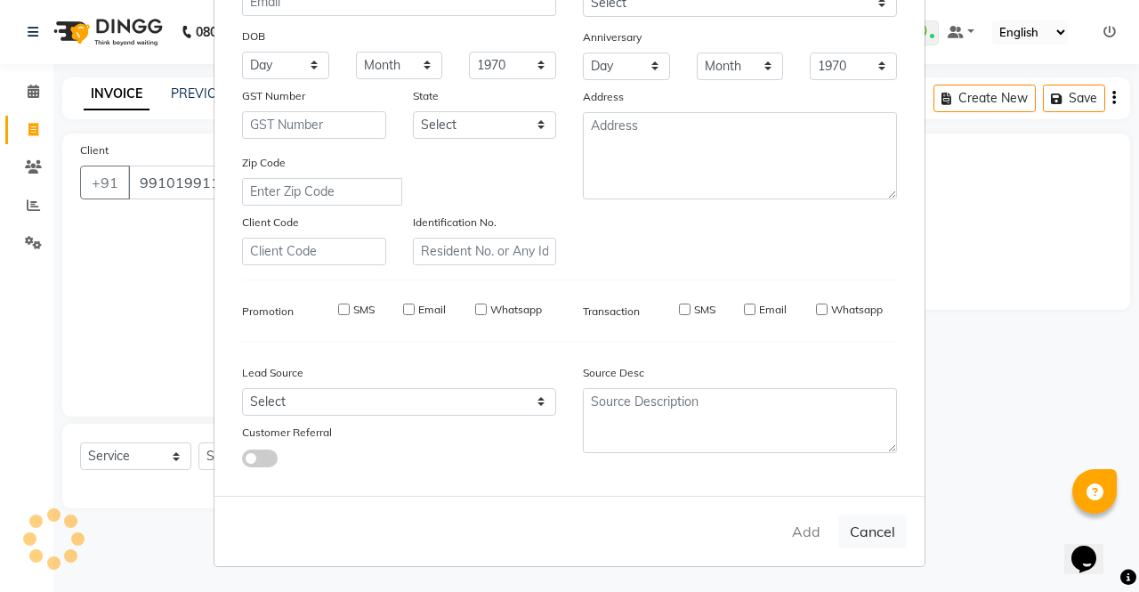
type input "99******10"
select select
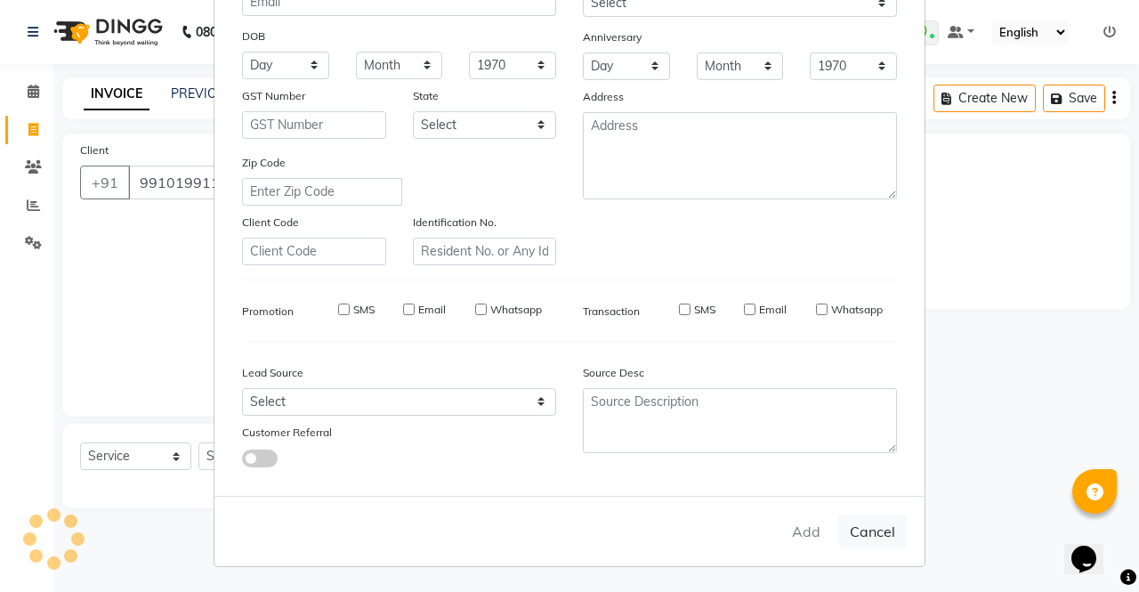
select select
checkbox input "false"
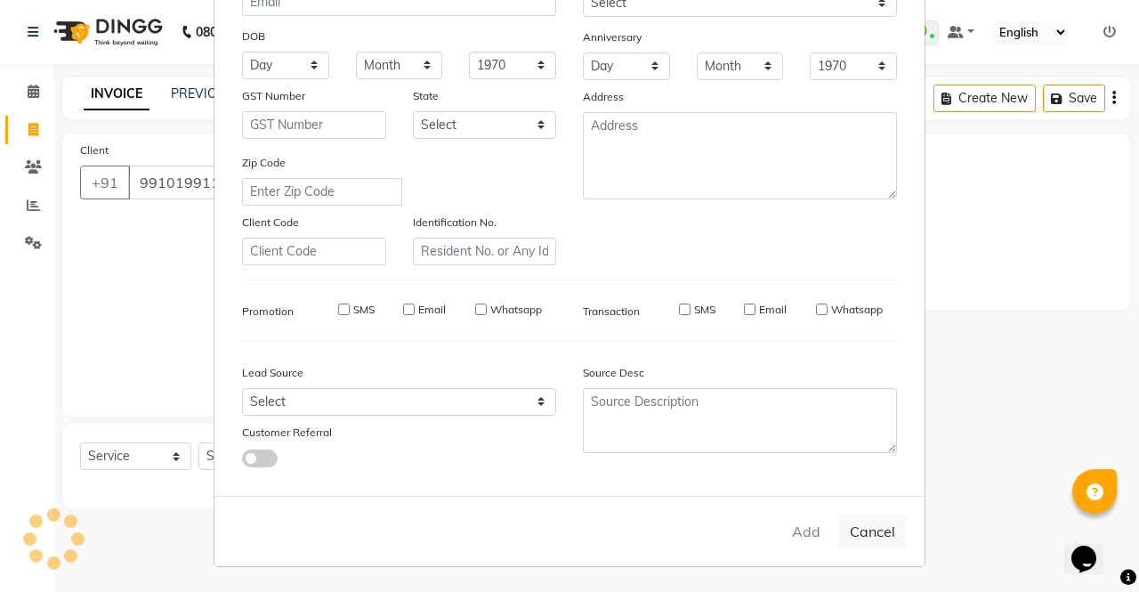
checkbox input "false"
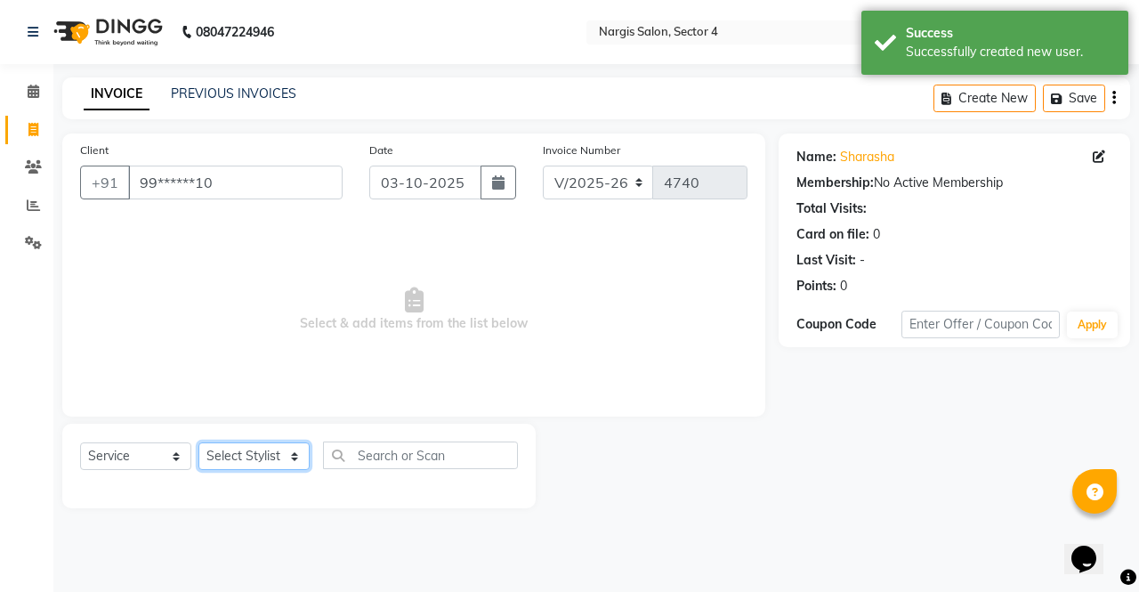
click at [270, 448] on select "Select Stylist [PERSON_NAME] [PERSON_NAME] [PERSON_NAME] Front Desk muskaan rak…" at bounding box center [253, 456] width 111 height 28
select select "29276"
click at [198, 442] on select "Select Stylist [PERSON_NAME] [PERSON_NAME] [PERSON_NAME] Front Desk muskaan rak…" at bounding box center [253, 456] width 111 height 28
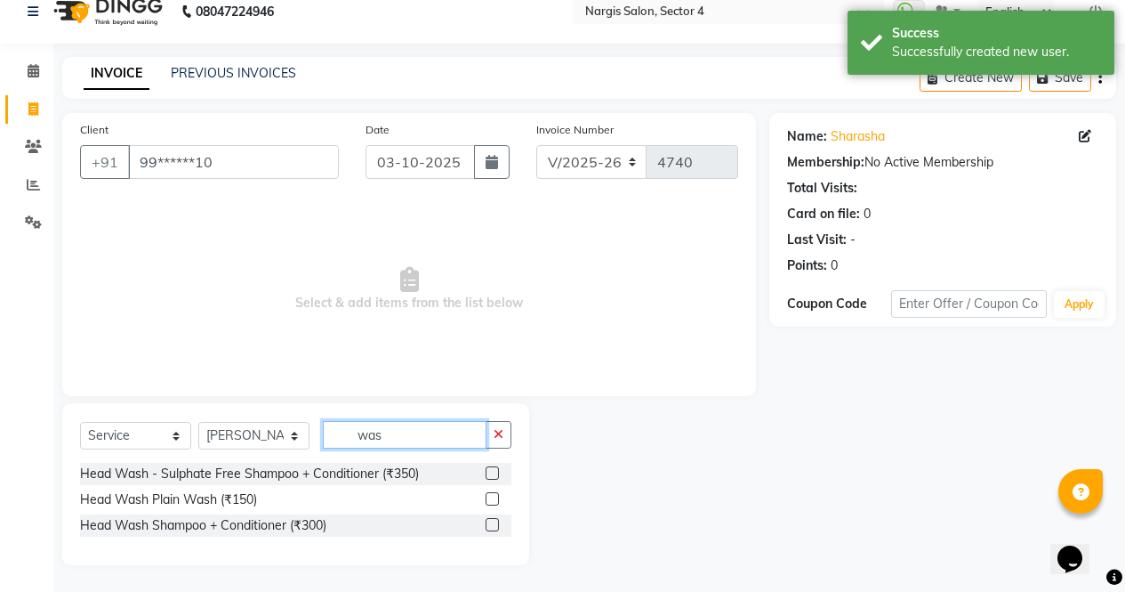
scroll to position [20, 0]
type input "wash"
click at [488, 526] on label at bounding box center [492, 524] width 13 height 13
click at [488, 526] on input "checkbox" at bounding box center [492, 526] width 12 height 12
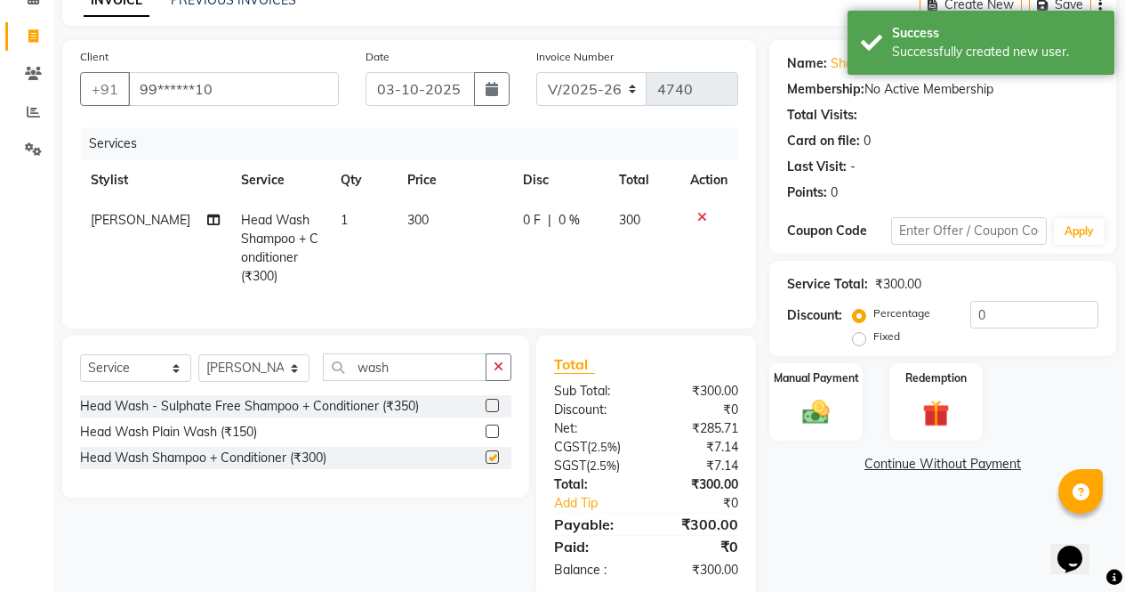
scroll to position [133, 0]
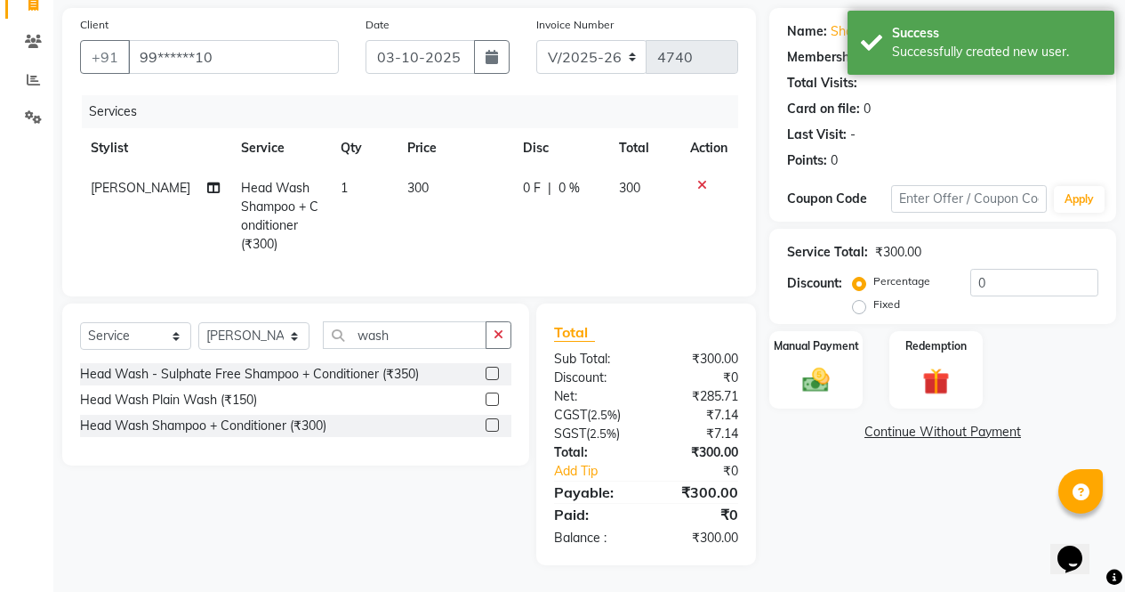
checkbox input "false"
click at [457, 338] on input "wash" at bounding box center [405, 335] width 164 height 28
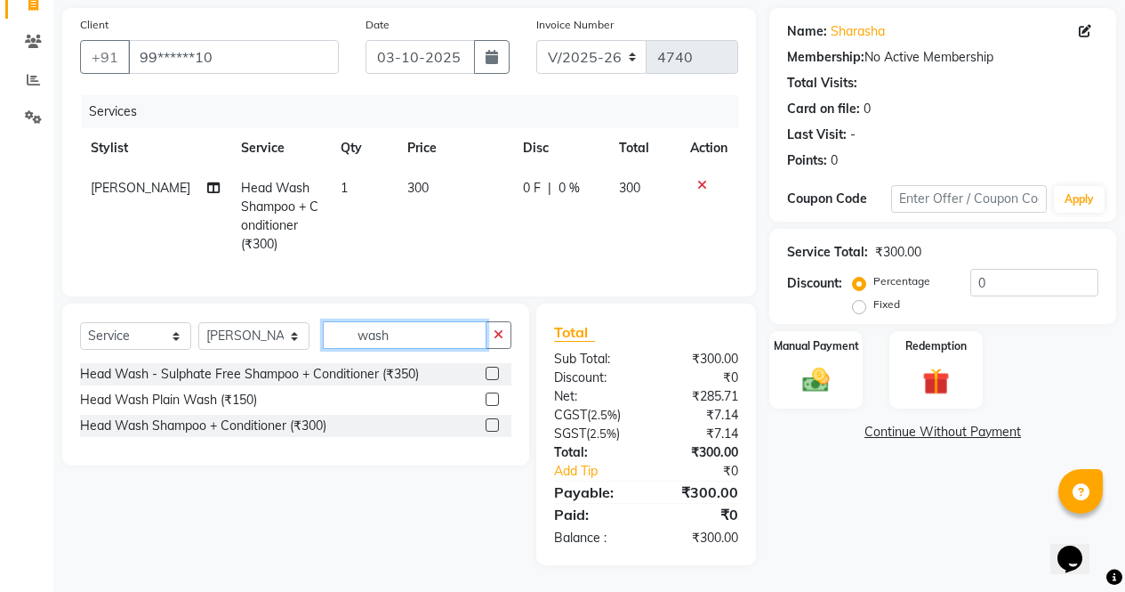
scroll to position [139, 0]
click at [441, 335] on input "wash" at bounding box center [405, 335] width 164 height 28
type input "wash"
click at [488, 424] on label at bounding box center [492, 424] width 13 height 13
click at [488, 424] on input "checkbox" at bounding box center [492, 426] width 12 height 12
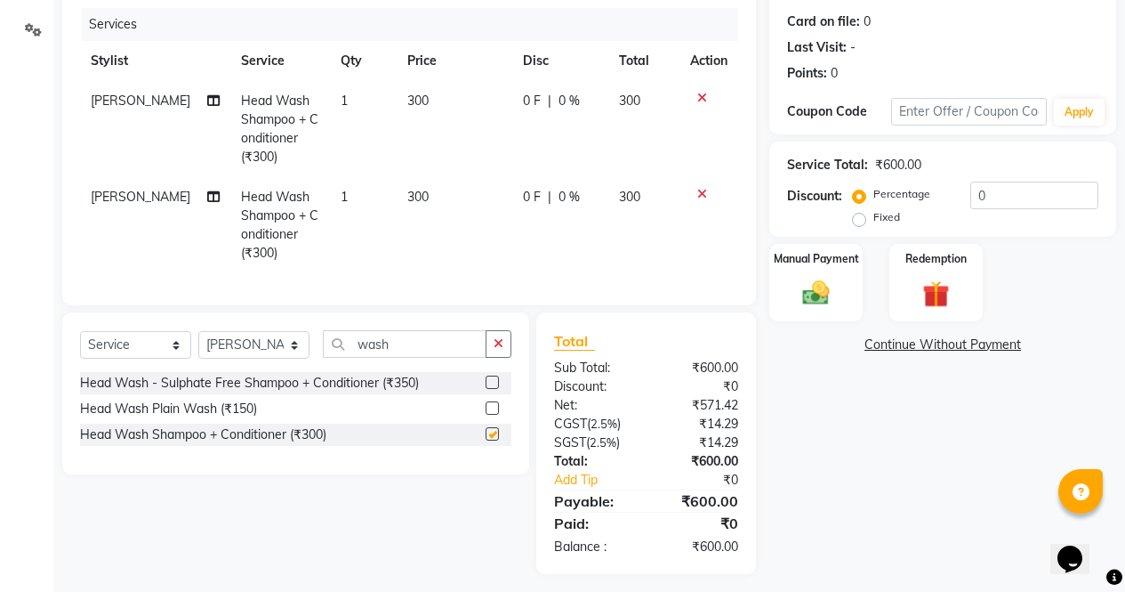
checkbox input "false"
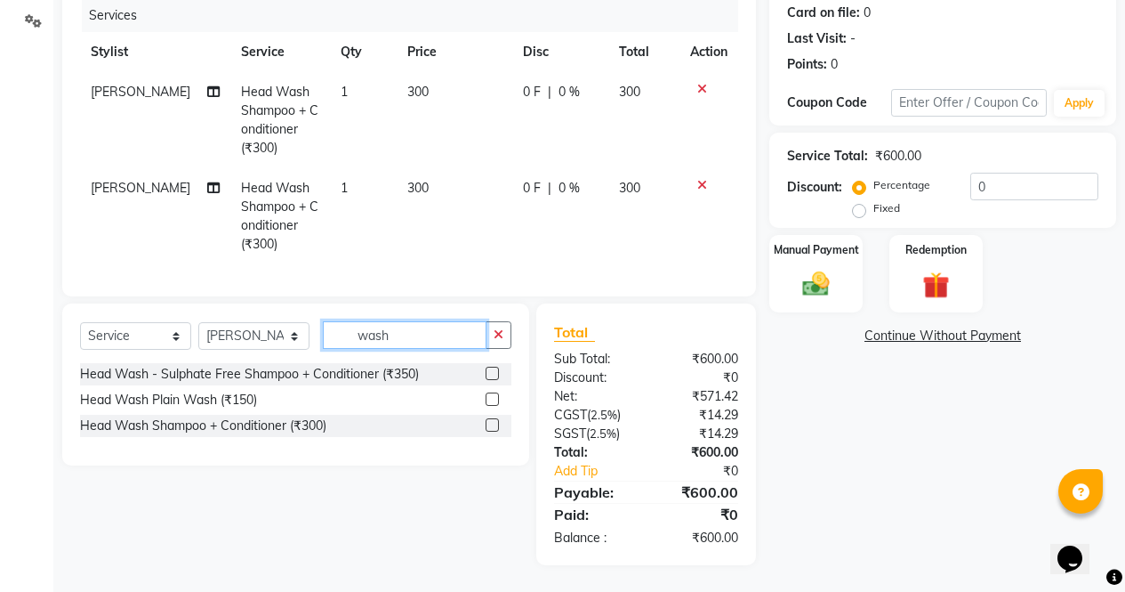
click at [403, 331] on input "wash" at bounding box center [405, 335] width 164 height 28
type input "w"
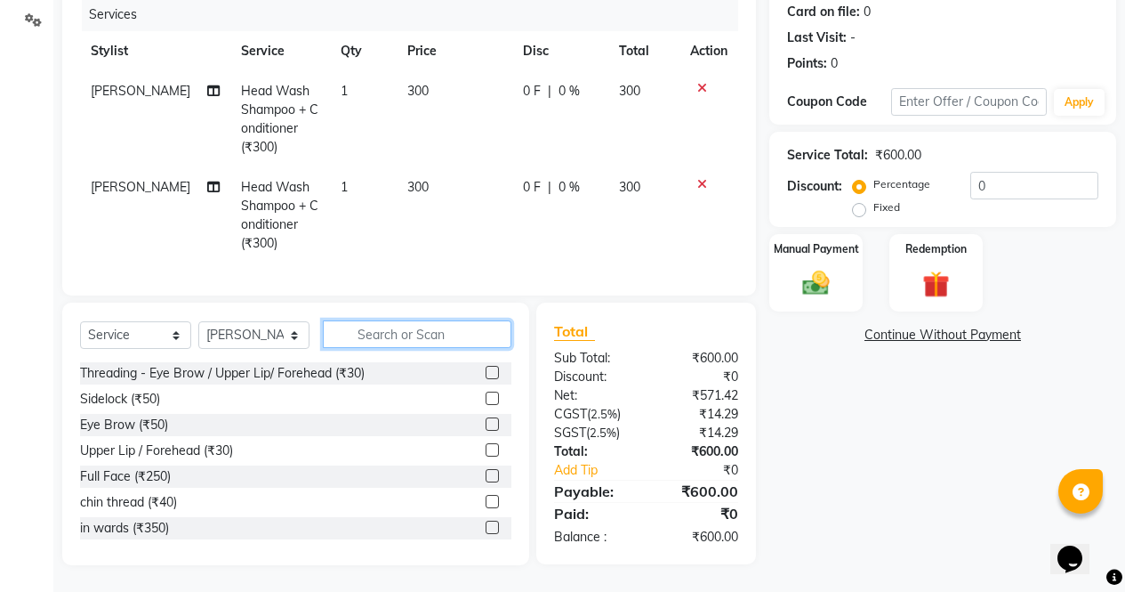
scroll to position [236, 0]
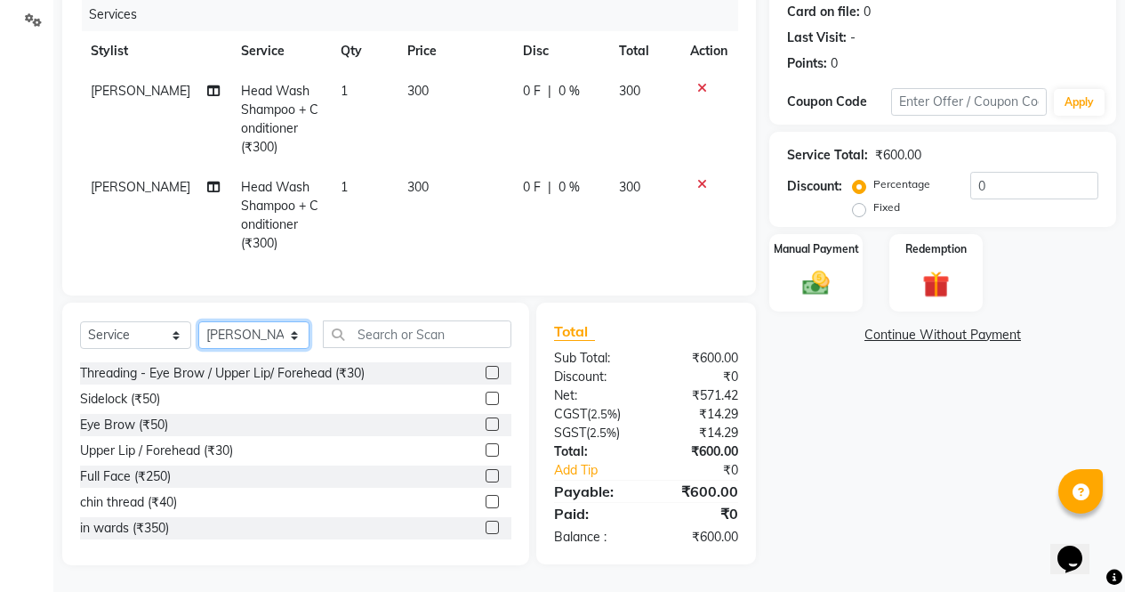
click at [259, 321] on select "Select Stylist [PERSON_NAME] [PERSON_NAME] [PERSON_NAME] Front Desk muskaan rak…" at bounding box center [253, 335] width 111 height 28
click at [198, 321] on select "Select Stylist [PERSON_NAME] [PERSON_NAME] [PERSON_NAME] Front Desk muskaan rak…" at bounding box center [253, 335] width 111 height 28
click at [272, 328] on select "Select Stylist [PERSON_NAME] [PERSON_NAME] [PERSON_NAME] Front Desk muskaan rak…" at bounding box center [253, 335] width 111 height 28
select select "87409"
click at [198, 321] on select "Select Stylist [PERSON_NAME] [PERSON_NAME] [PERSON_NAME] Front Desk muskaan rak…" at bounding box center [253, 335] width 111 height 28
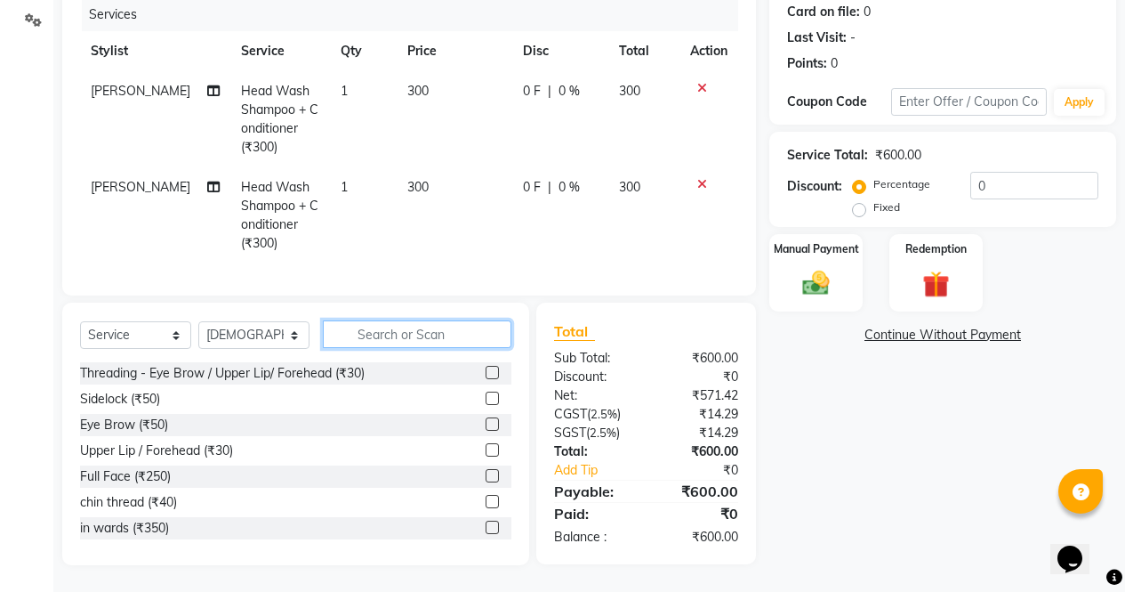
click at [444, 328] on input "text" at bounding box center [417, 334] width 189 height 28
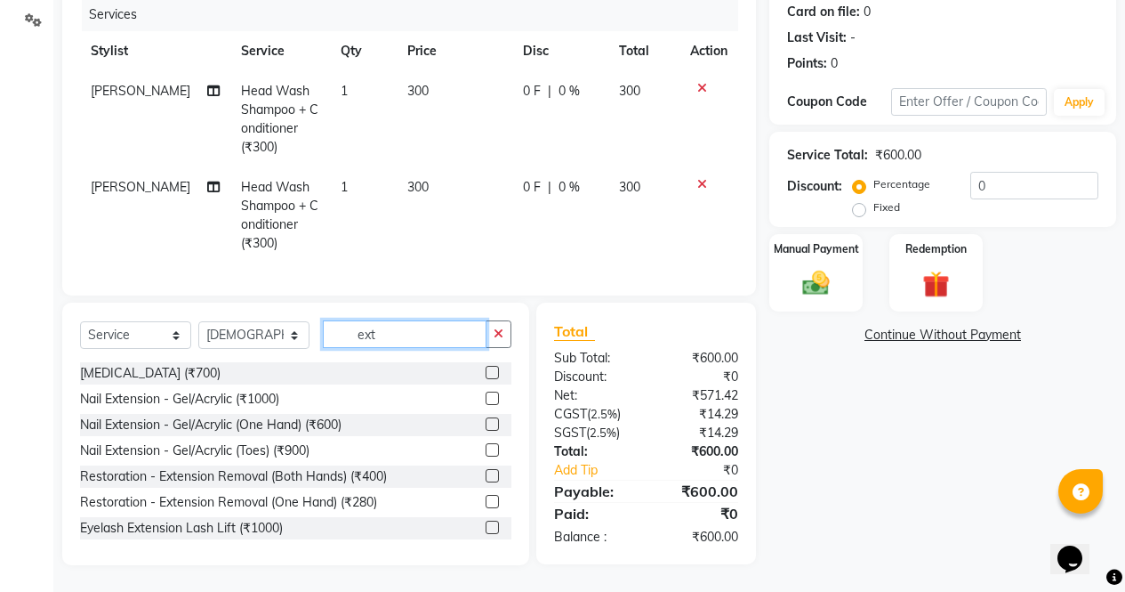
type input "ext"
click at [486, 399] on label at bounding box center [492, 397] width 13 height 13
click at [486, 399] on input "checkbox" at bounding box center [492, 399] width 12 height 12
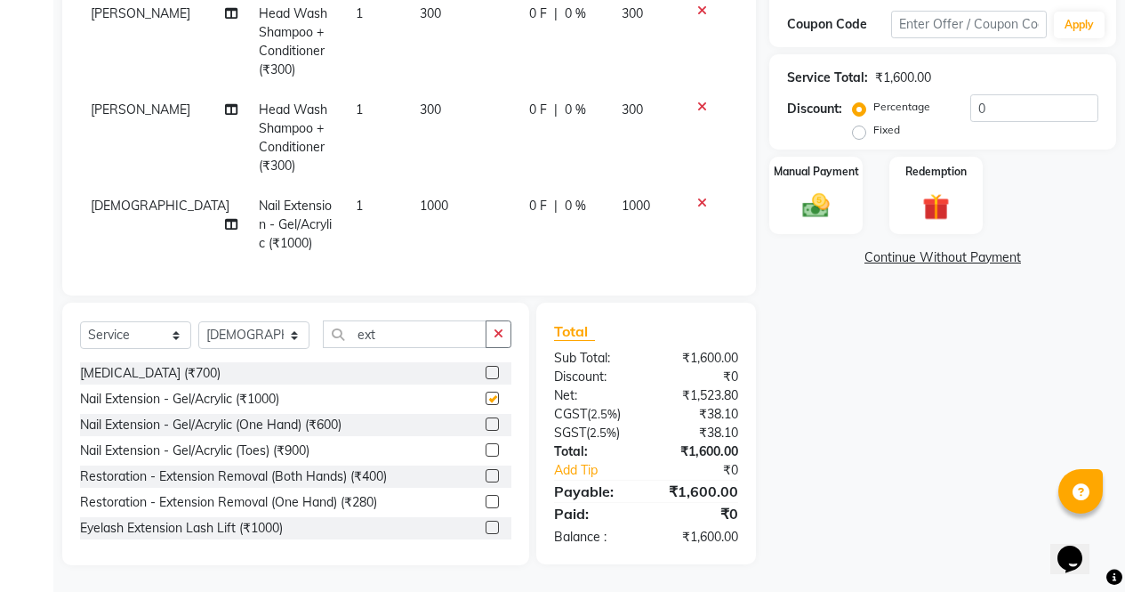
scroll to position [313, 0]
checkbox input "false"
click at [423, 329] on input "ext" at bounding box center [405, 334] width 164 height 28
type input "e"
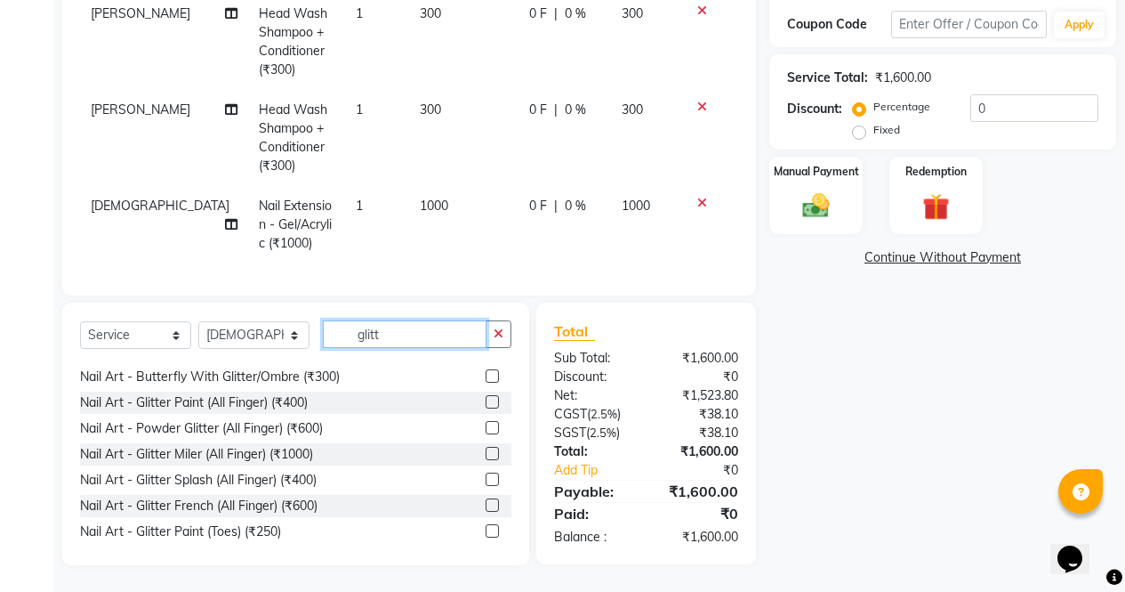
scroll to position [126, 0]
type input "glitt"
click at [486, 479] on label at bounding box center [492, 477] width 13 height 13
click at [486, 479] on input "checkbox" at bounding box center [492, 479] width 12 height 12
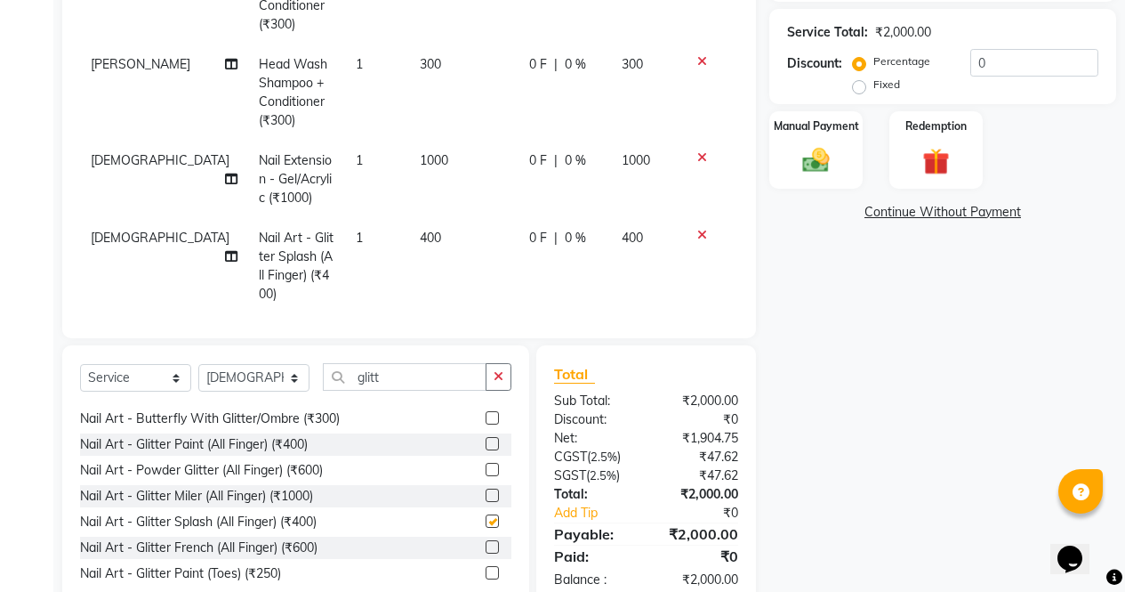
checkbox input "false"
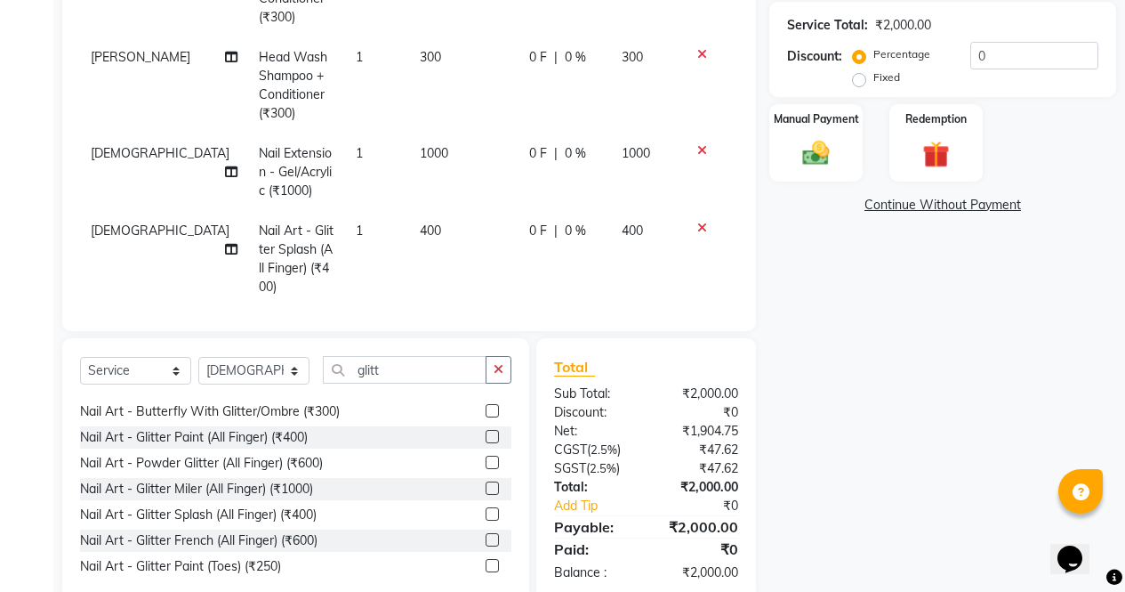
click at [565, 227] on span "0 %" at bounding box center [575, 231] width 21 height 19
select select "87409"
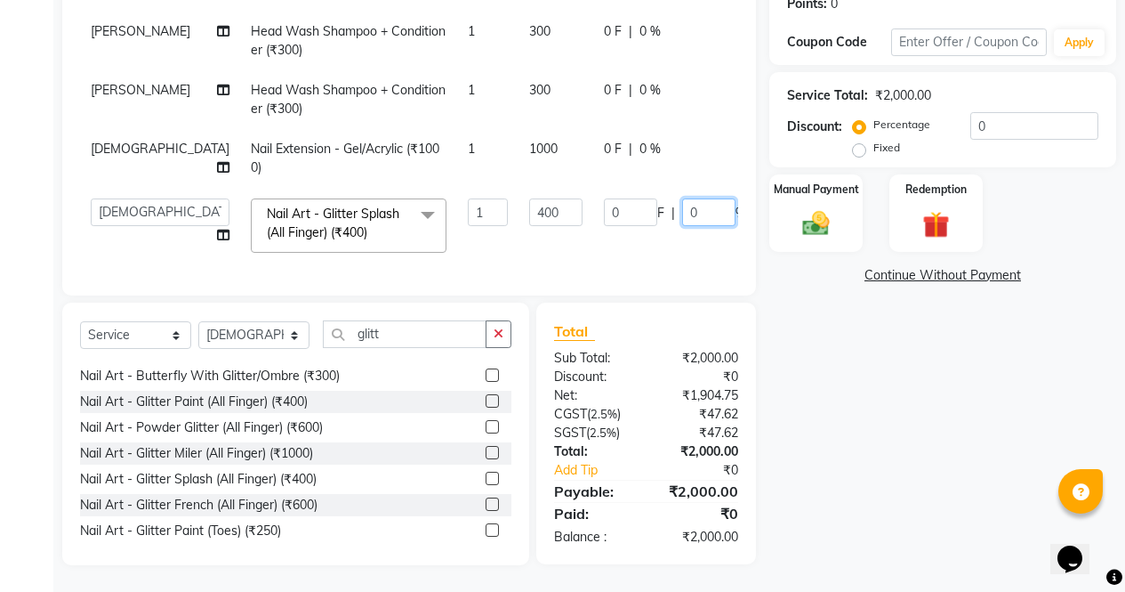
click at [682, 206] on input "0" at bounding box center [708, 212] width 53 height 28
type input "50"
click at [829, 437] on div "Name: Sharasha Membership: No Active Membership Total Visits: Card on file: 0 L…" at bounding box center [950, 207] width 360 height 713
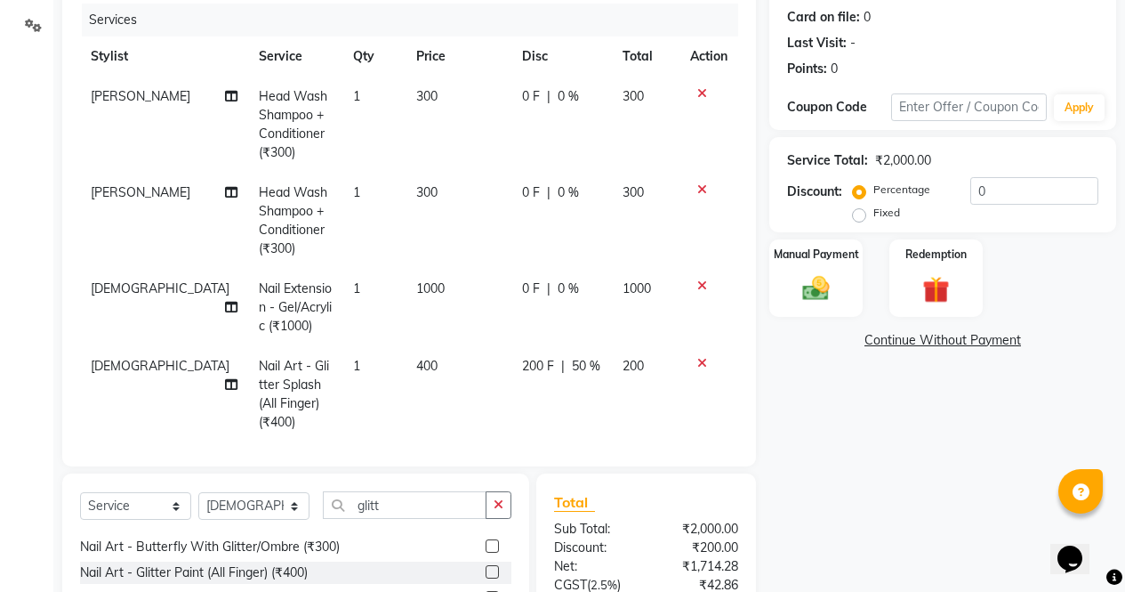
scroll to position [204, 0]
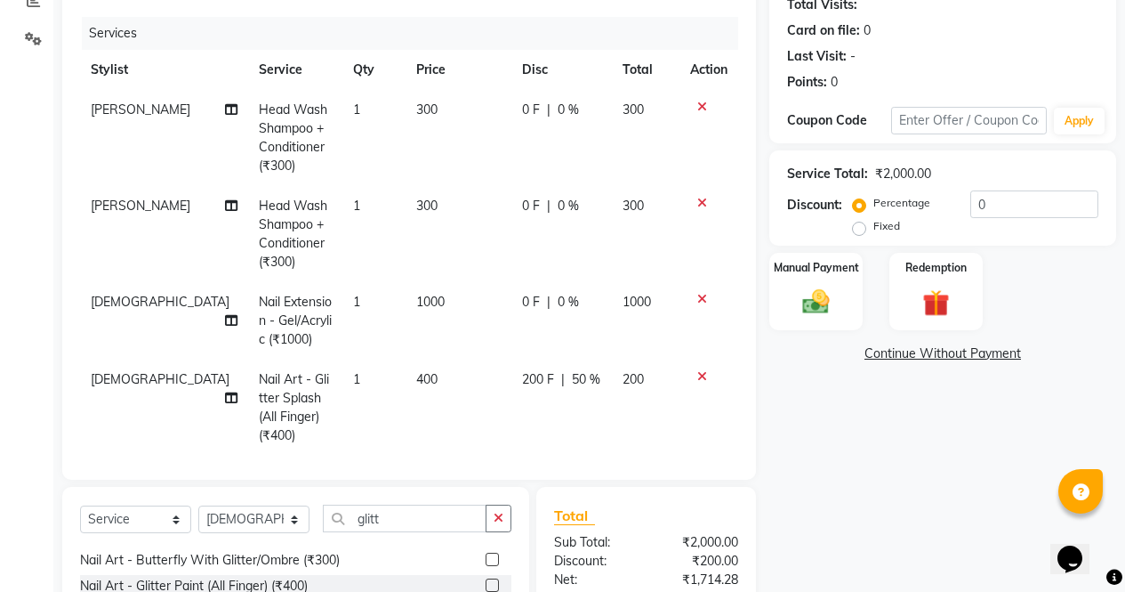
click at [849, 462] on div "Name: Sharasha Membership: No Active Membership Total Visits: Card on file: 0 L…" at bounding box center [950, 339] width 360 height 819
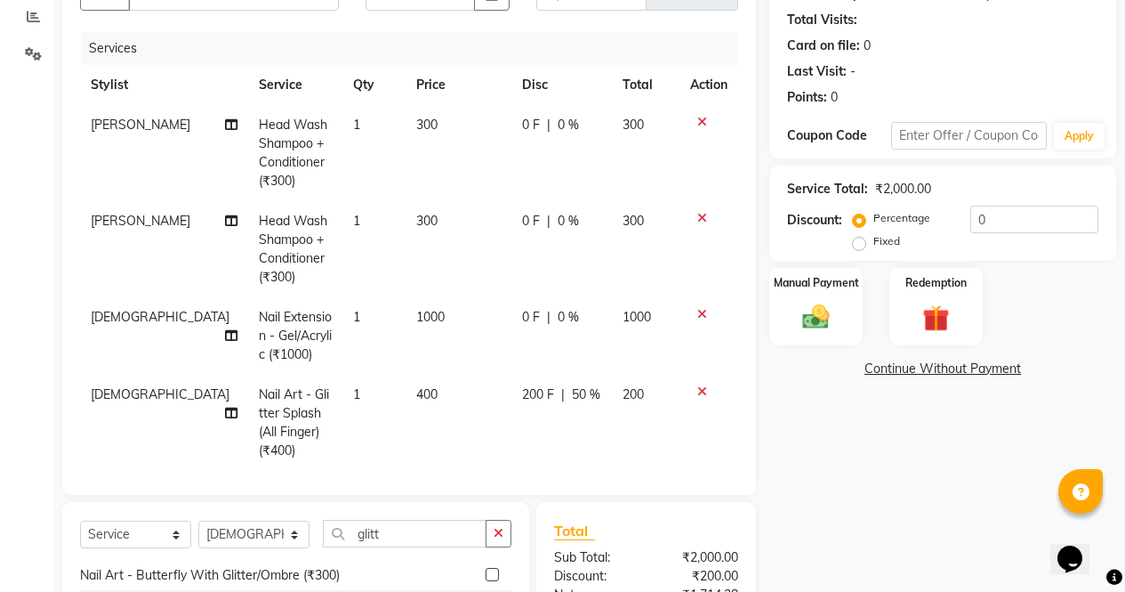
scroll to position [189, 0]
click at [122, 216] on td "[PERSON_NAME]" at bounding box center [164, 248] width 168 height 96
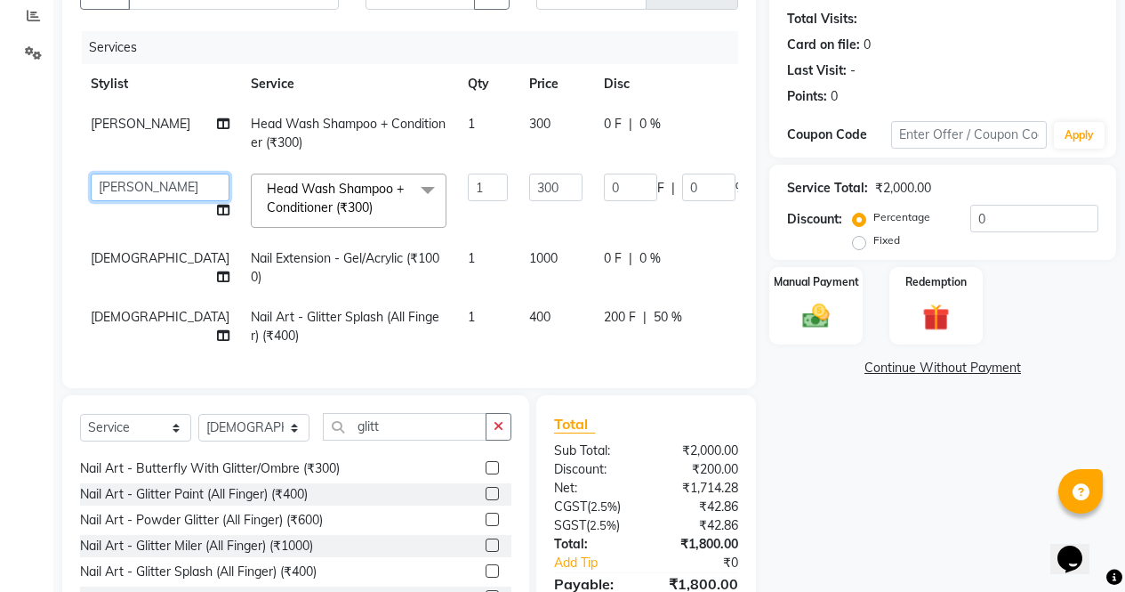
click at [119, 179] on select "[PERSON_NAME] [PERSON_NAME] [PERSON_NAME] Front Desk muskaan rakhi saima [PERSO…" at bounding box center [160, 187] width 139 height 28
select select "60383"
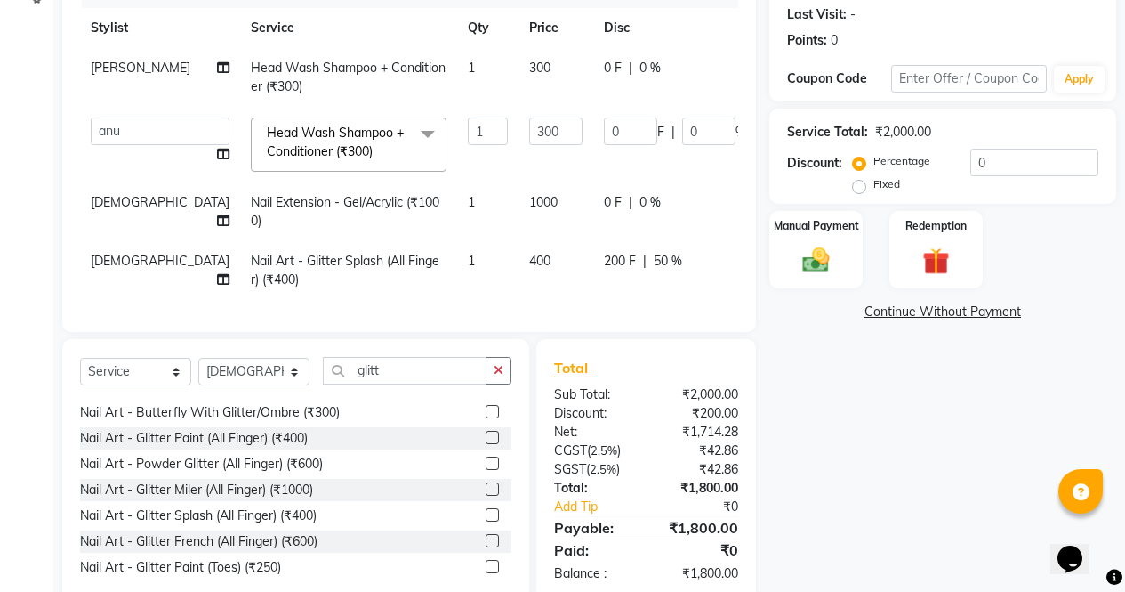
scroll to position [295, 0]
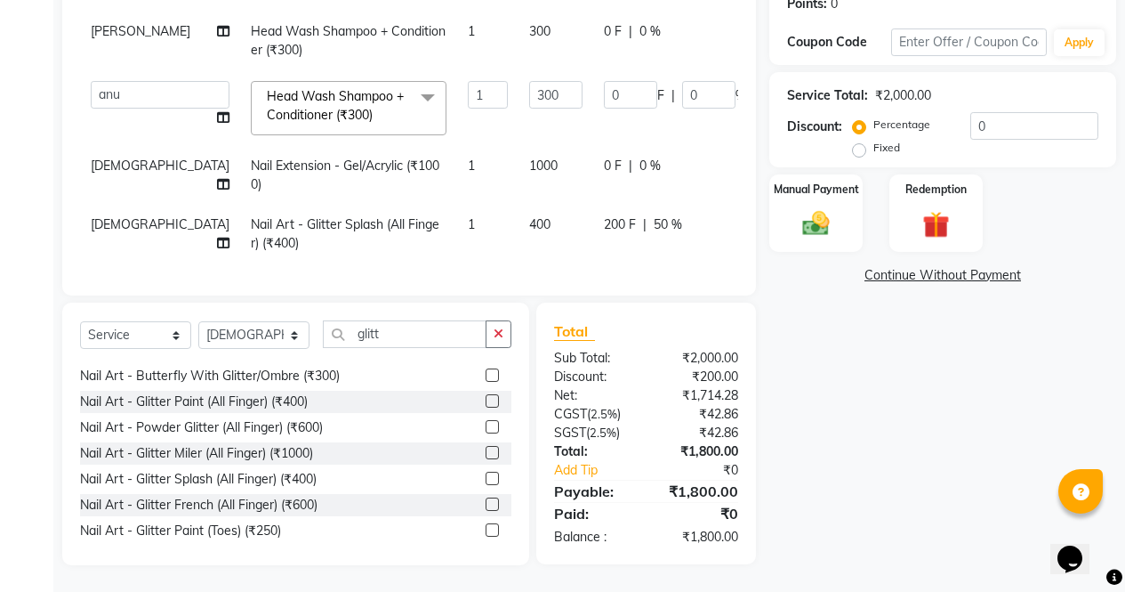
click at [833, 208] on img at bounding box center [816, 223] width 44 height 31
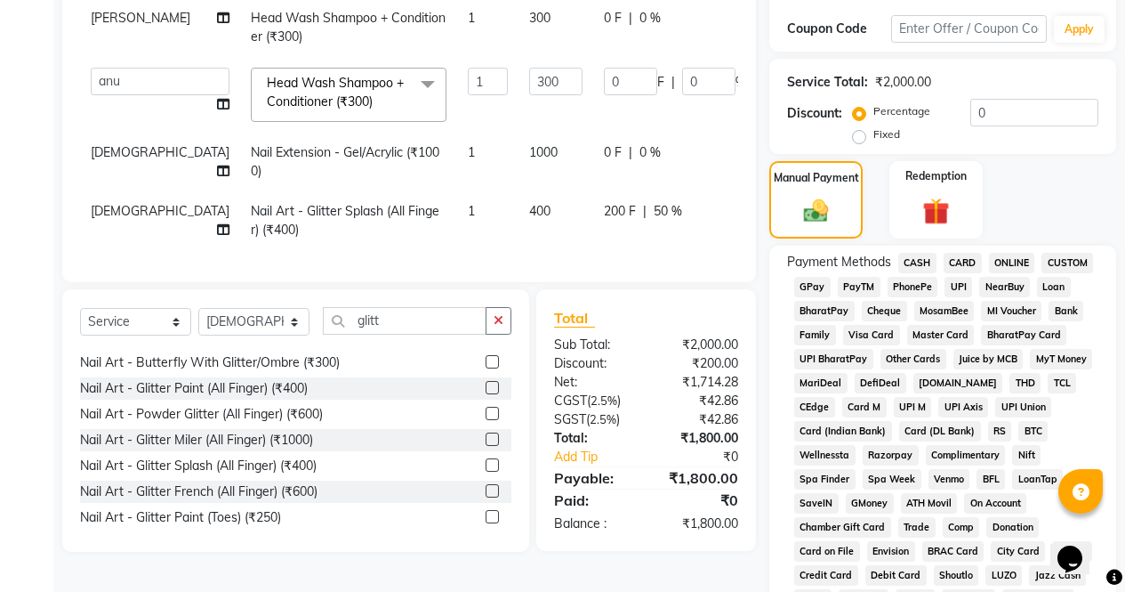
click at [926, 262] on span "CASH" at bounding box center [918, 263] width 38 height 20
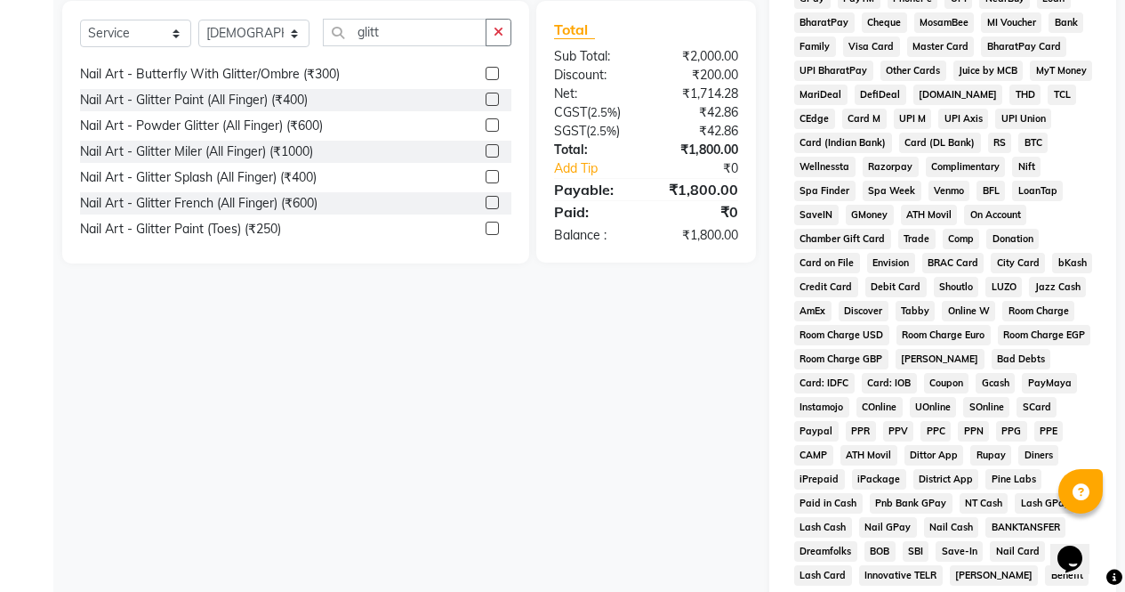
scroll to position [813, 0]
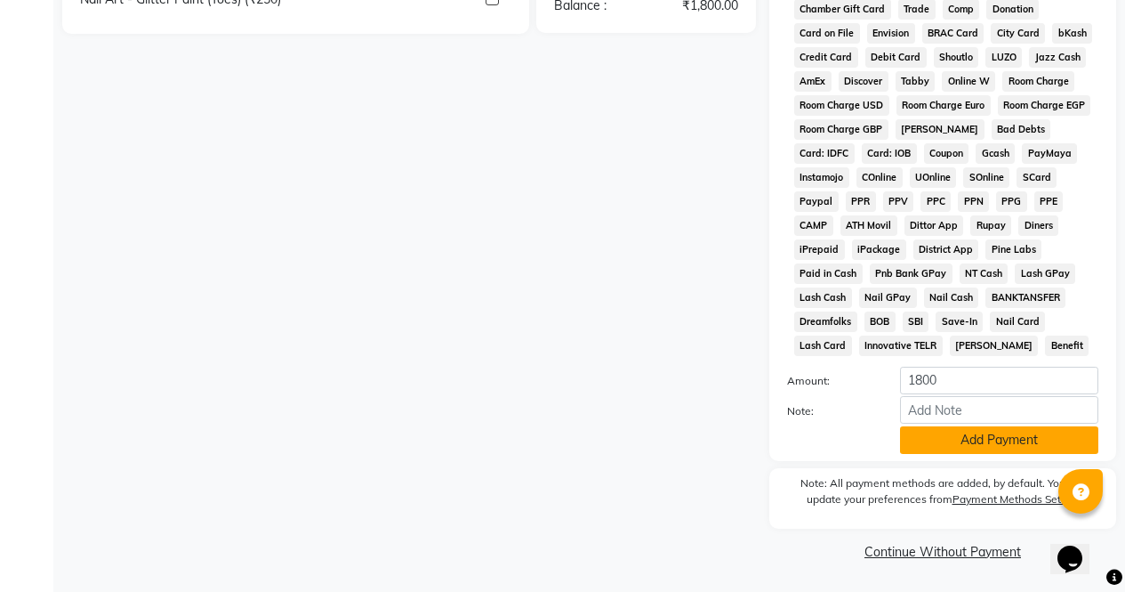
click at [995, 444] on button "Add Payment" at bounding box center [999, 440] width 198 height 28
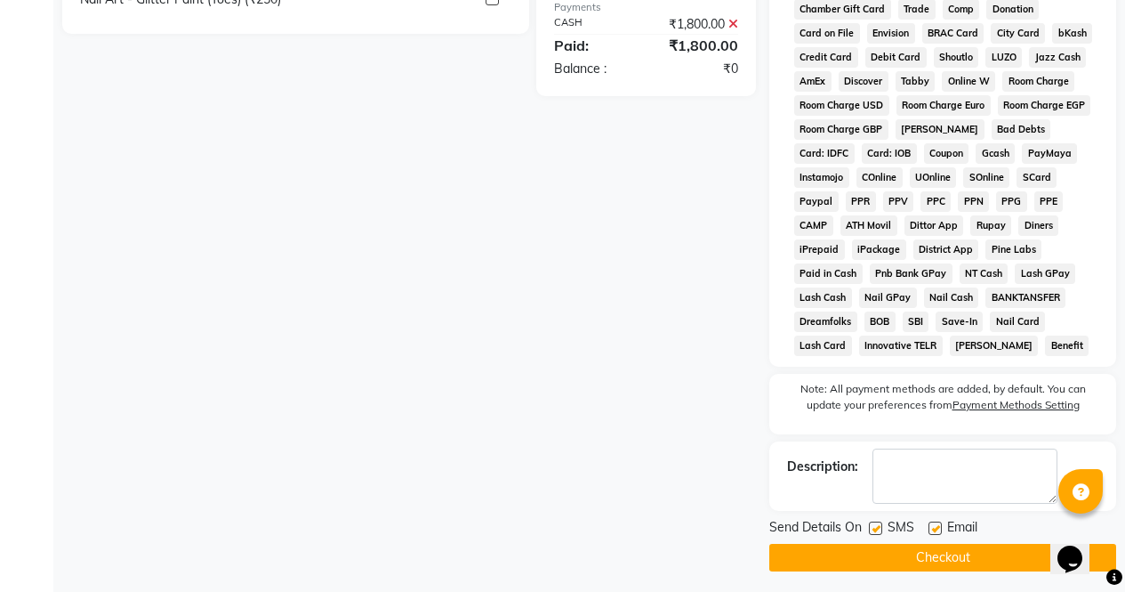
click at [976, 559] on button "Checkout" at bounding box center [943, 558] width 347 height 28
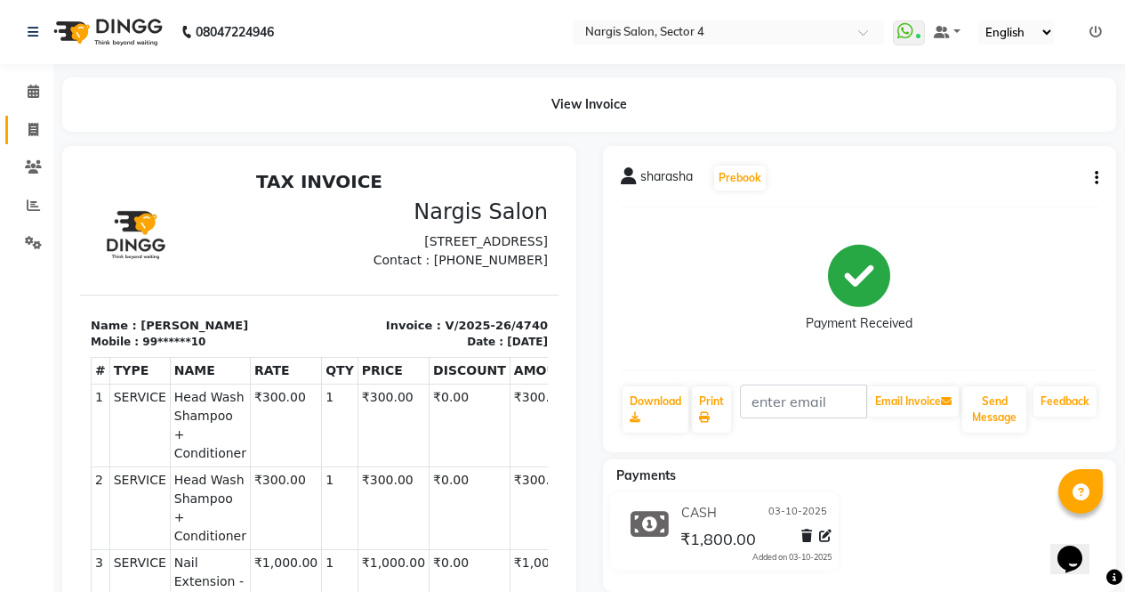
click at [30, 133] on icon at bounding box center [33, 129] width 10 height 13
select select "service"
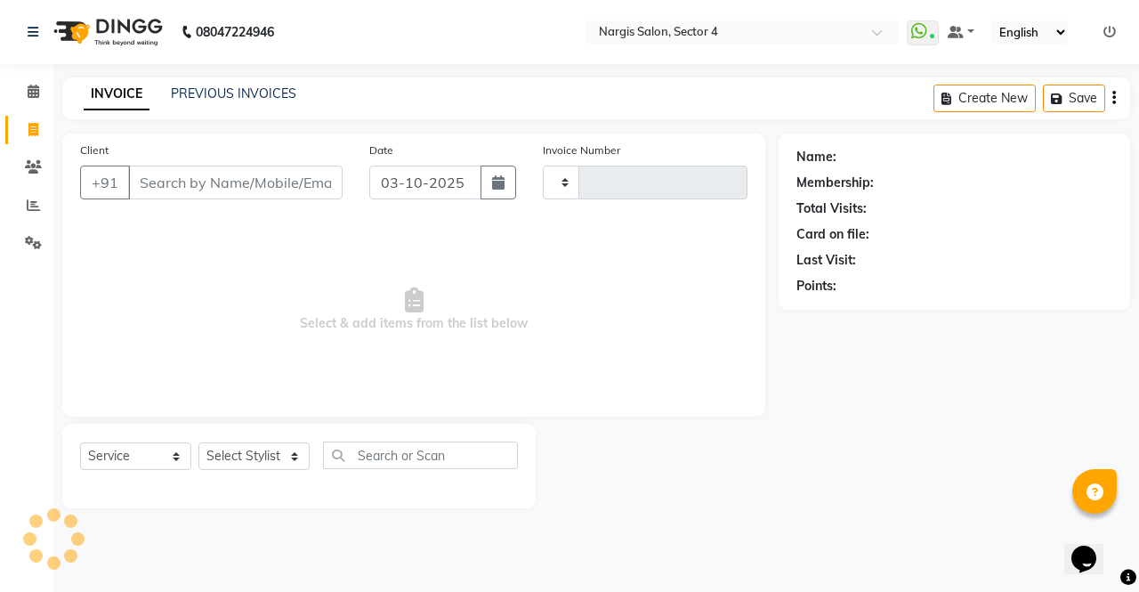
type input "4741"
select select "4130"
click at [242, 461] on select "Select Stylist" at bounding box center [253, 456] width 111 height 28
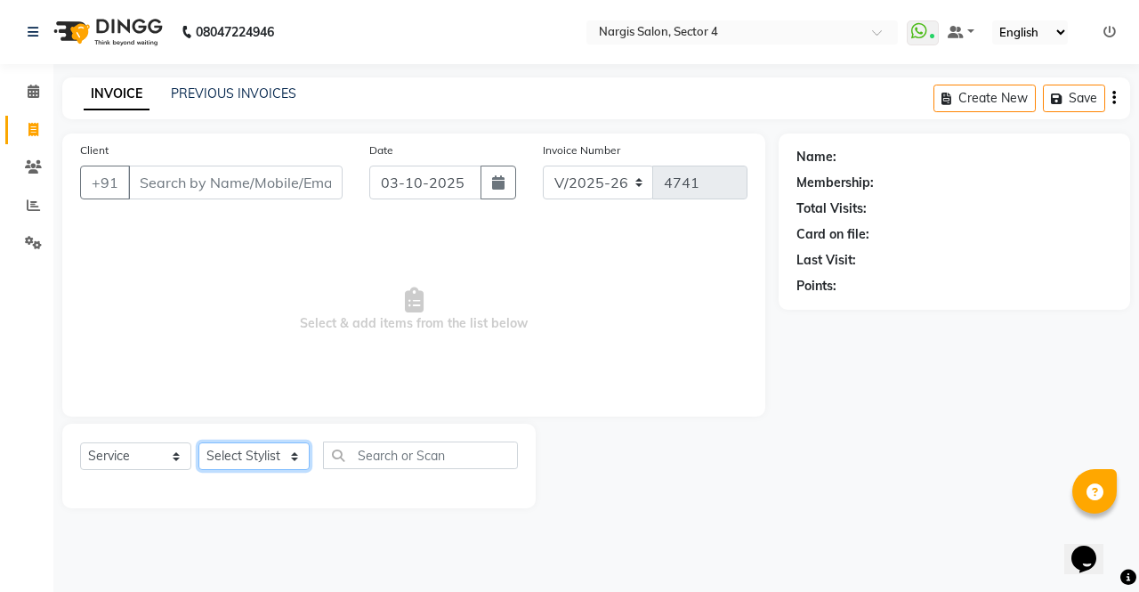
select select "60383"
click at [198, 442] on select "Select Stylist [PERSON_NAME] [PERSON_NAME] [PERSON_NAME] Front Desk muskaan rak…" at bounding box center [253, 456] width 111 height 28
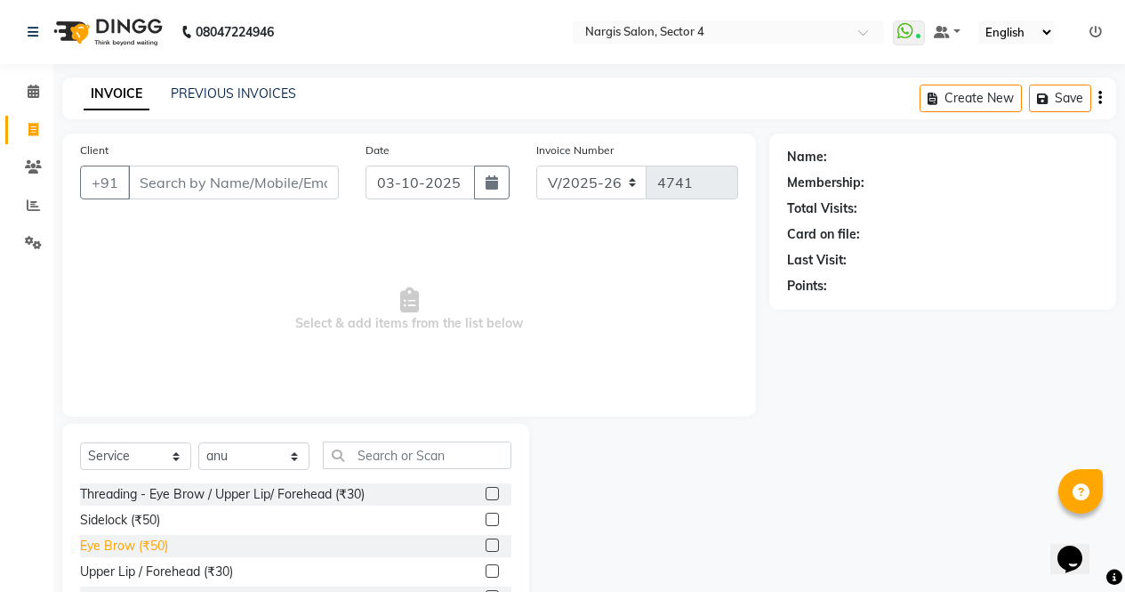
click at [90, 549] on div "Eye Brow (₹50)" at bounding box center [124, 545] width 88 height 19
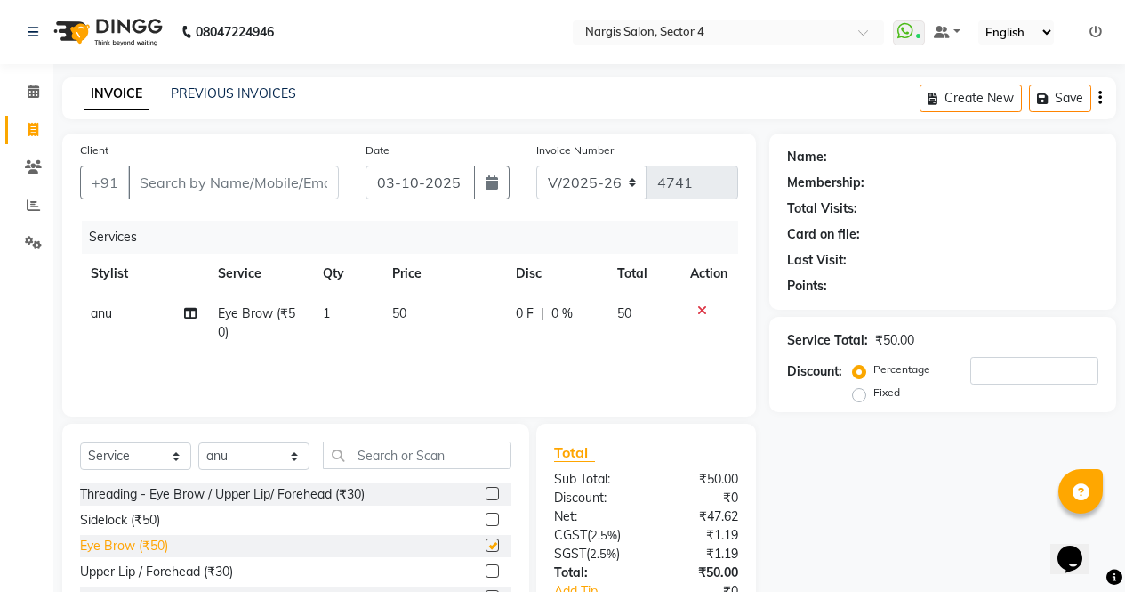
checkbox input "false"
click at [101, 500] on div "Threading - Eye Brow / Upper Lip/ Forehead (₹30)" at bounding box center [222, 494] width 285 height 19
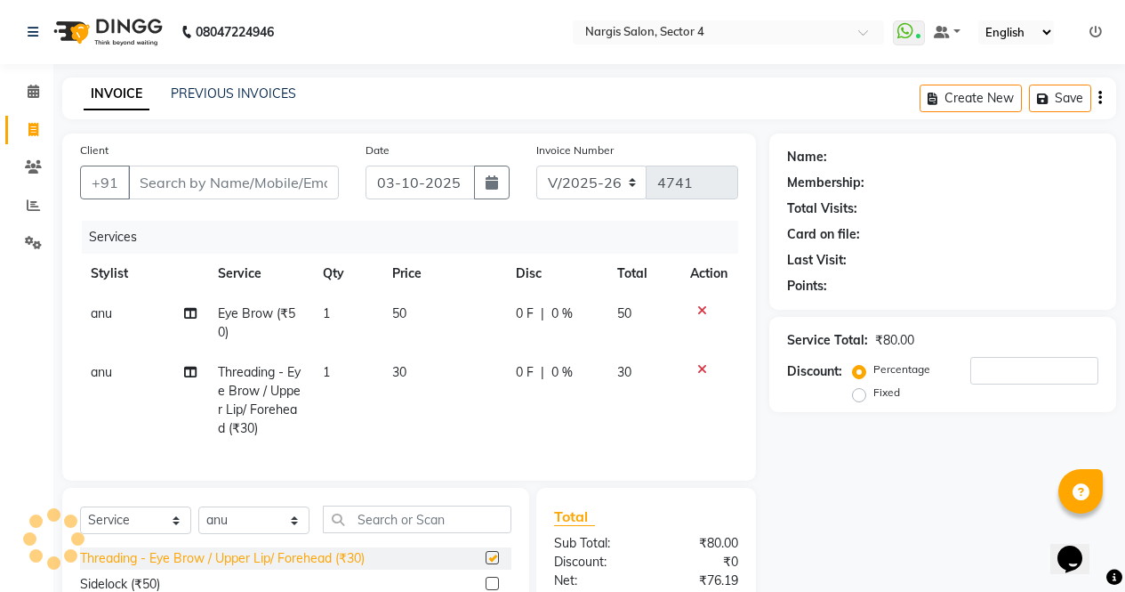
checkbox input "false"
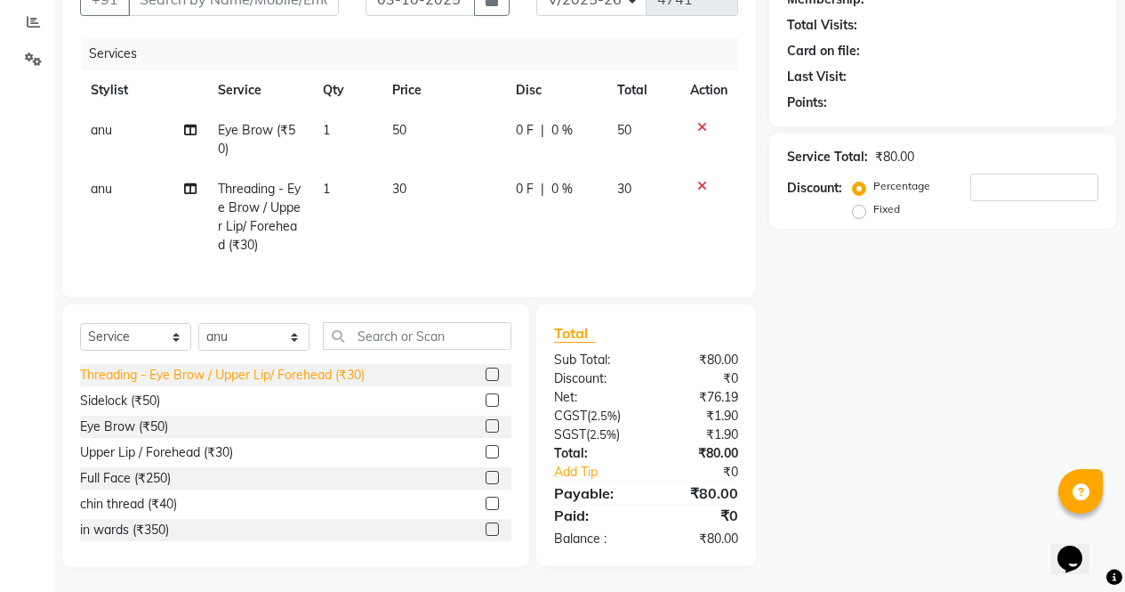
scroll to position [198, 0]
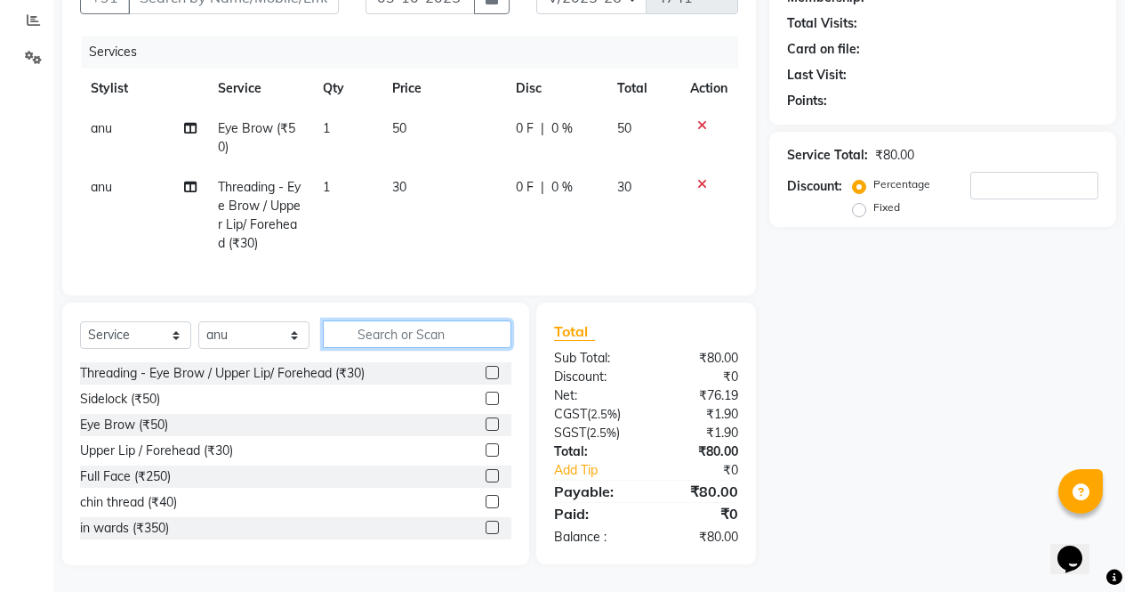
click at [399, 323] on input "text" at bounding box center [417, 334] width 189 height 28
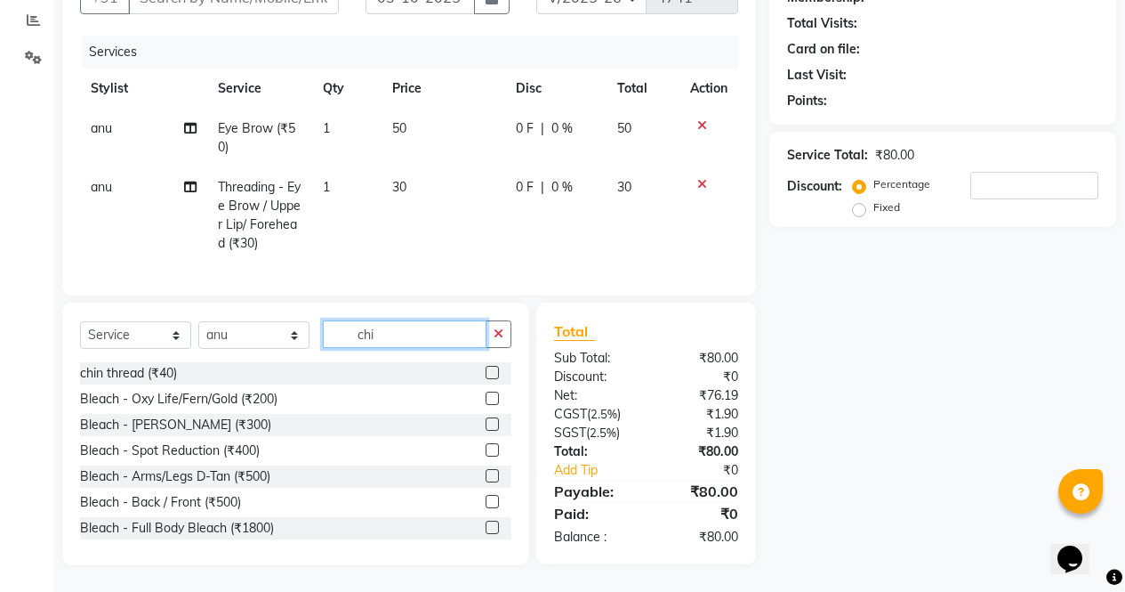
scroll to position [197, 0]
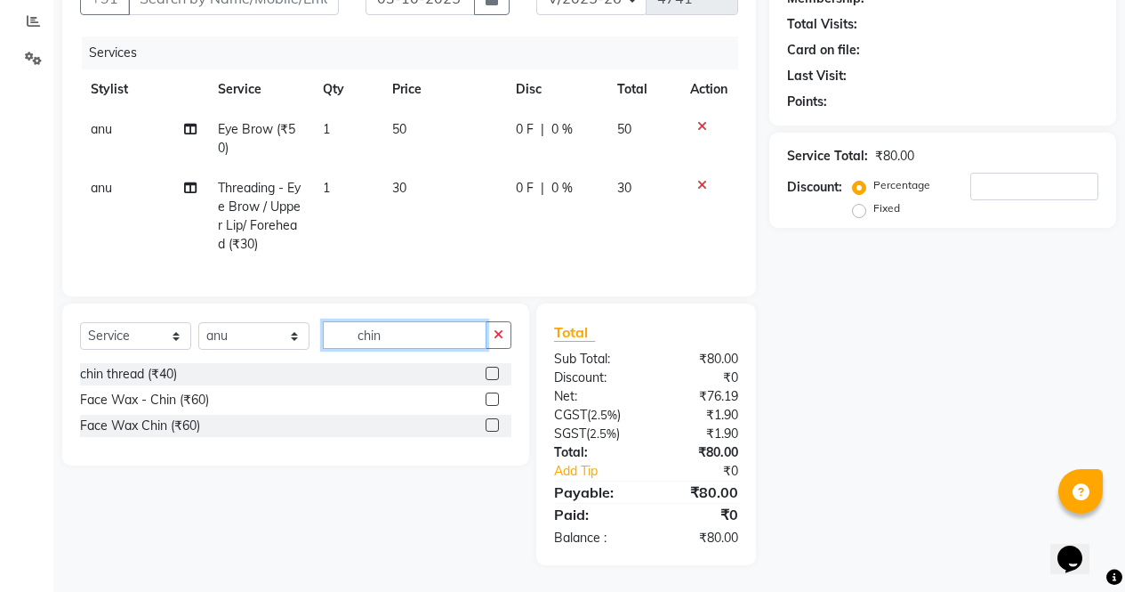
type input "chin"
click at [134, 426] on div "Face Wax Chin (₹60)" at bounding box center [140, 425] width 120 height 19
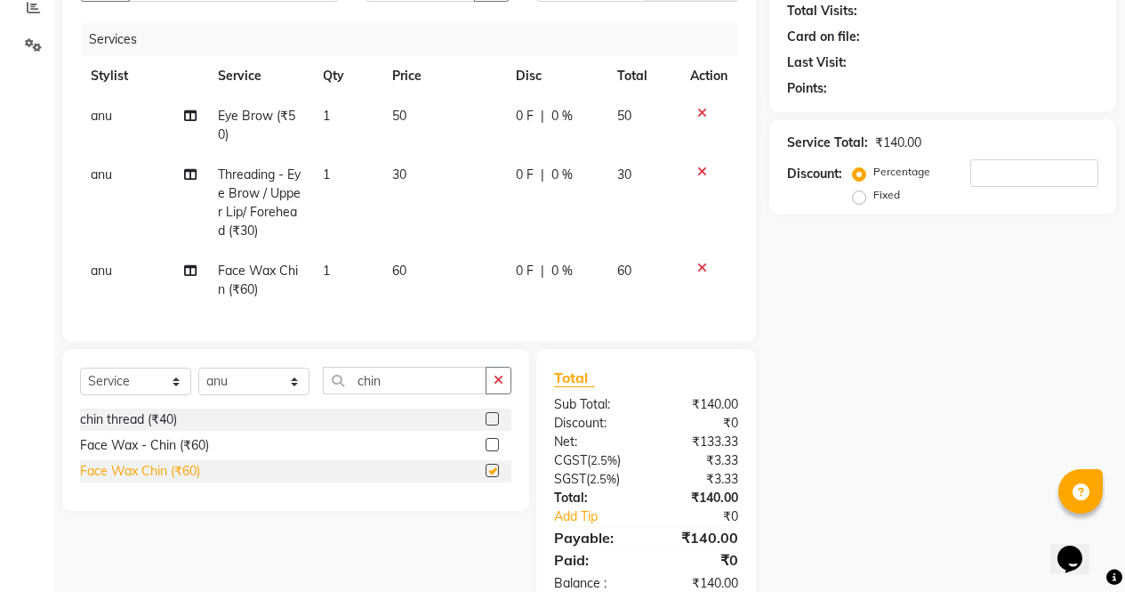
checkbox input "false"
click at [415, 271] on td "60" at bounding box center [444, 280] width 124 height 59
select select "60383"
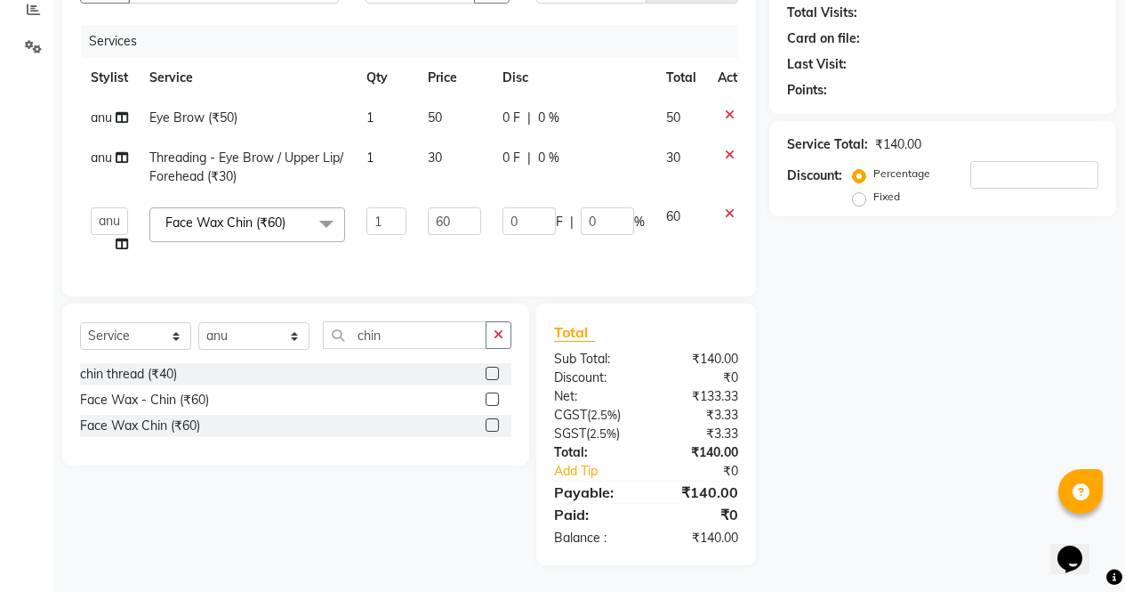
click at [463, 218] on input "60" at bounding box center [454, 221] width 53 height 28
type input "6"
type input "80"
click at [839, 435] on div "Name: Membership: Total Visits: Card on file: Last Visit: Points: Service Total…" at bounding box center [950, 251] width 360 height 627
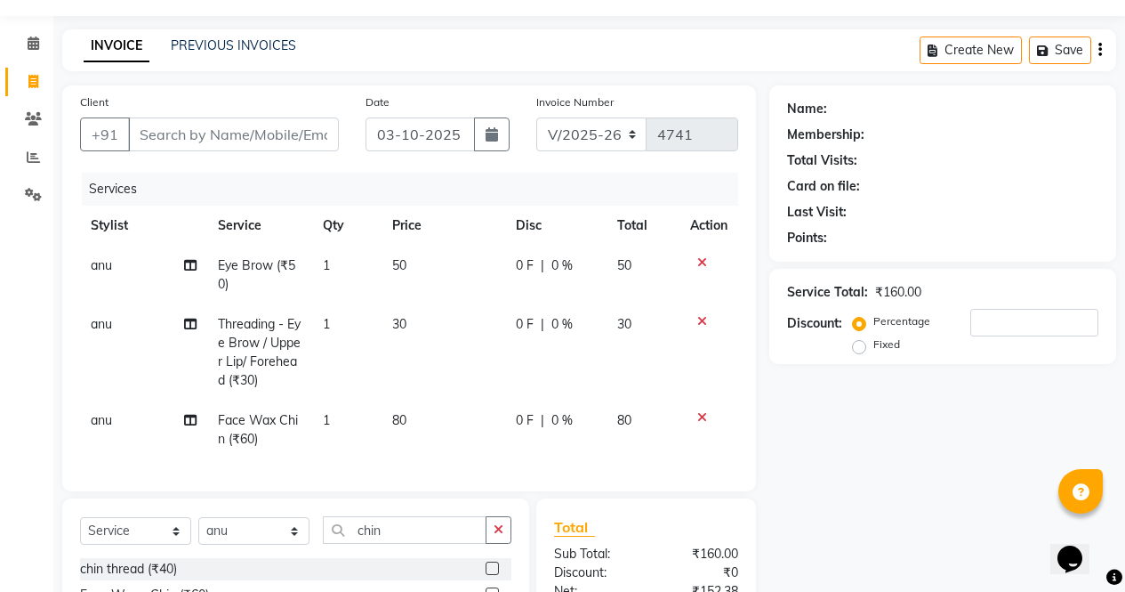
scroll to position [36, 0]
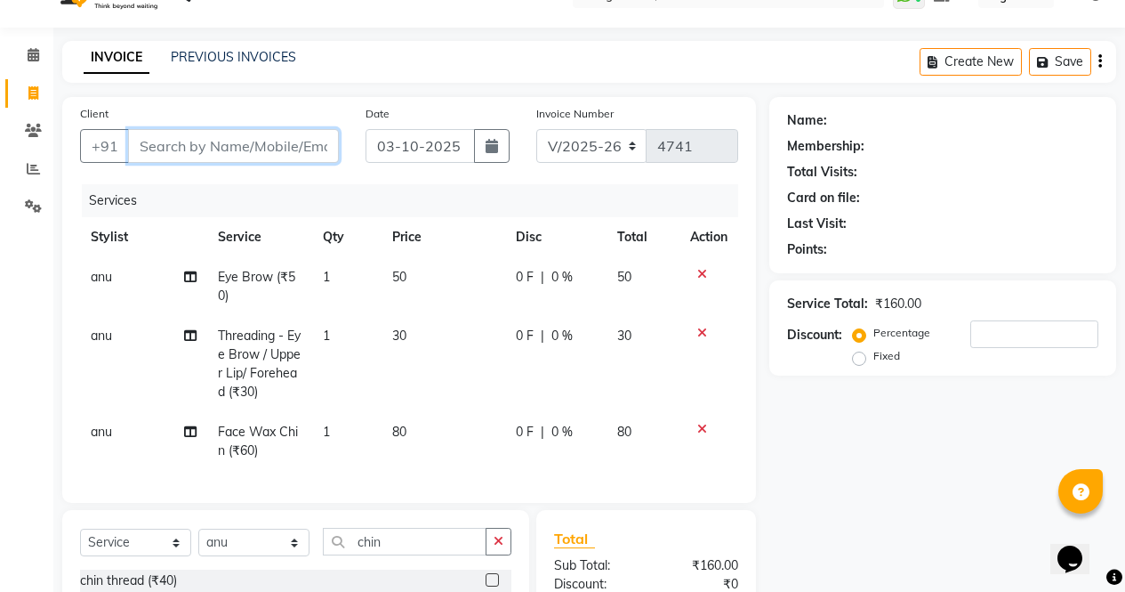
click at [244, 149] on input "Client" at bounding box center [233, 146] width 211 height 34
type input "9"
type input "0"
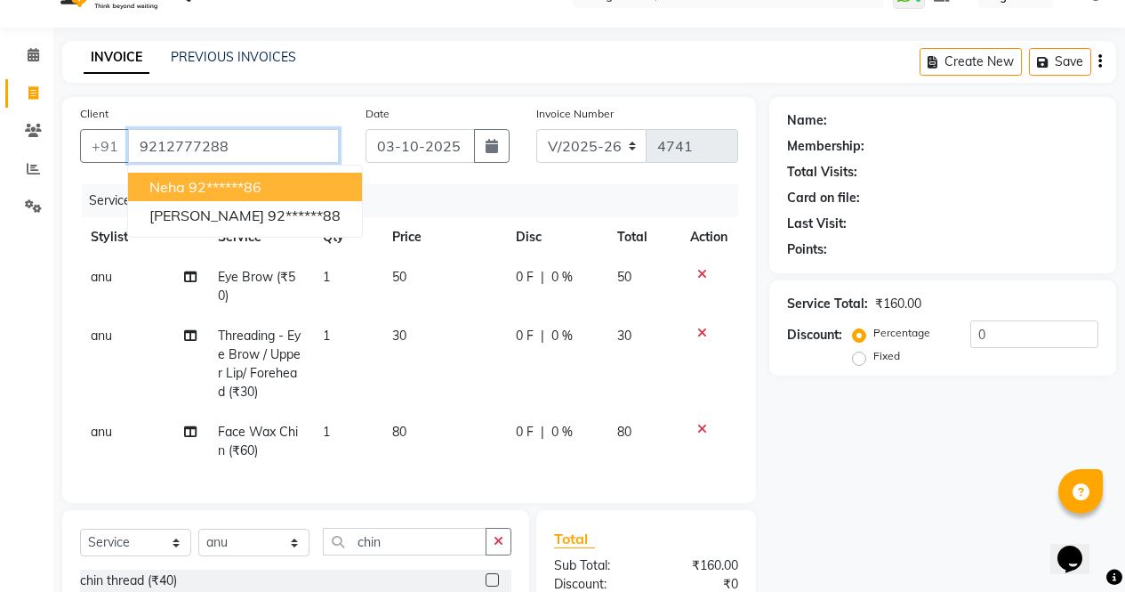
type input "9212777288"
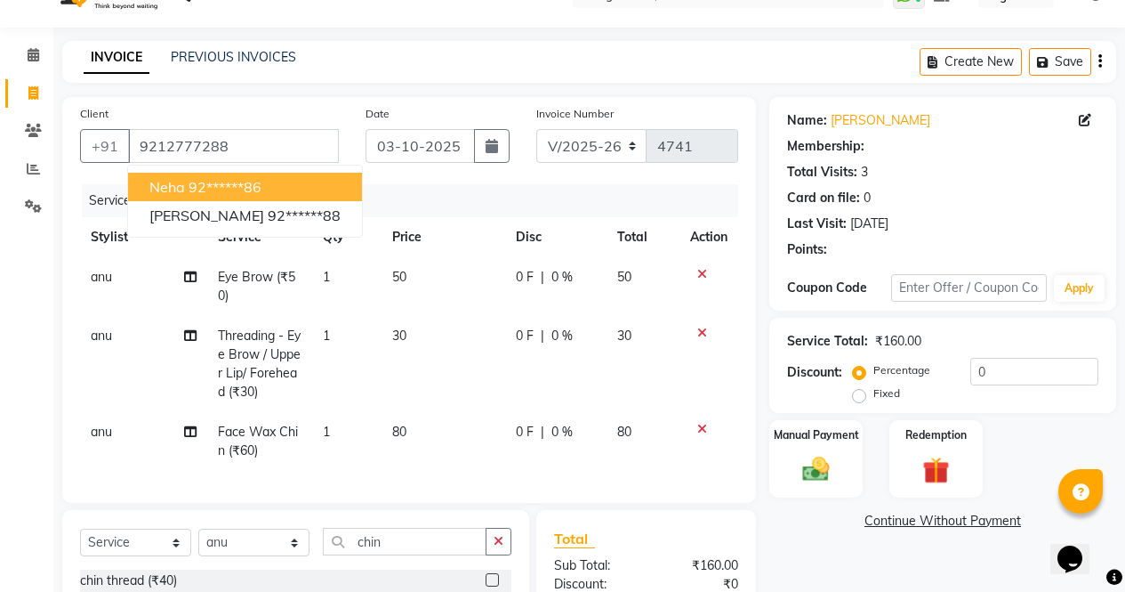
select select "1: Object"
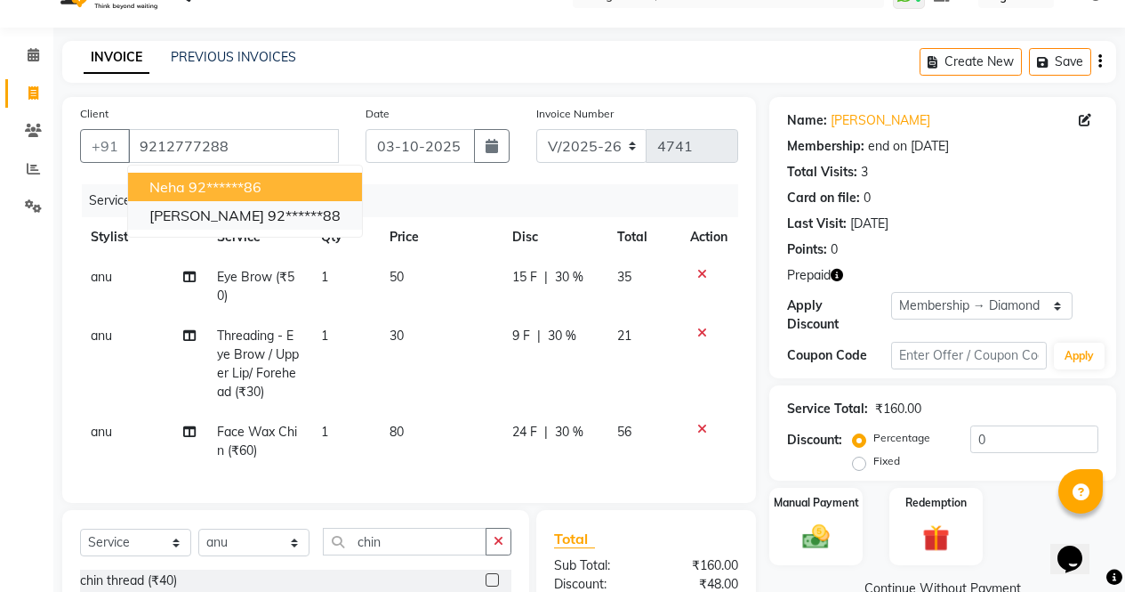
click at [171, 222] on span "[PERSON_NAME]" at bounding box center [206, 215] width 115 height 18
type input "92******88"
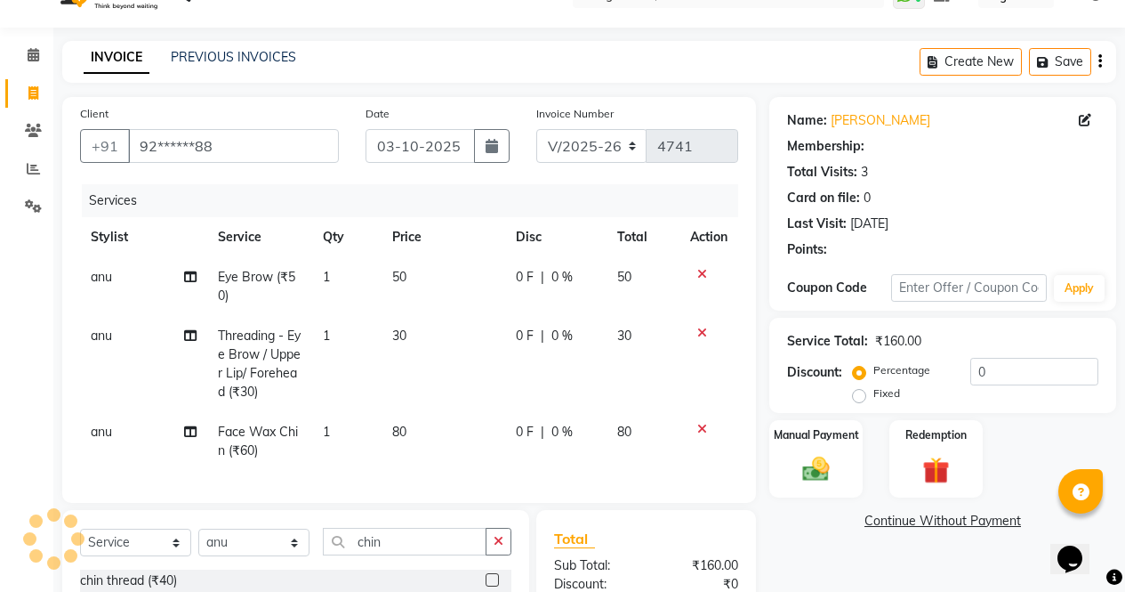
select select "1: Object"
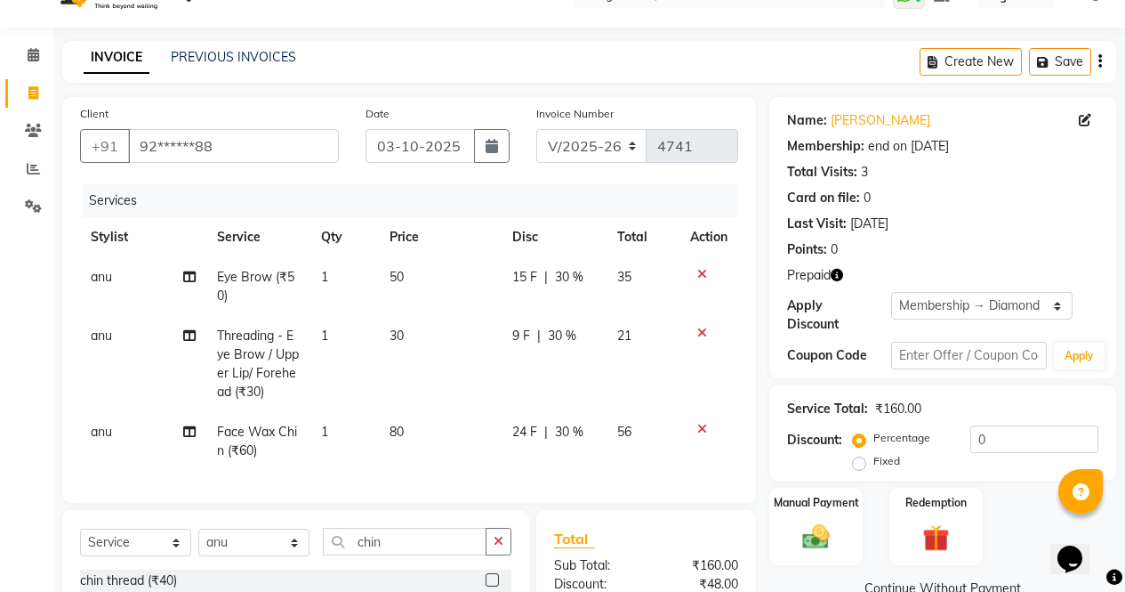
click at [841, 276] on icon "button" at bounding box center [837, 275] width 12 height 12
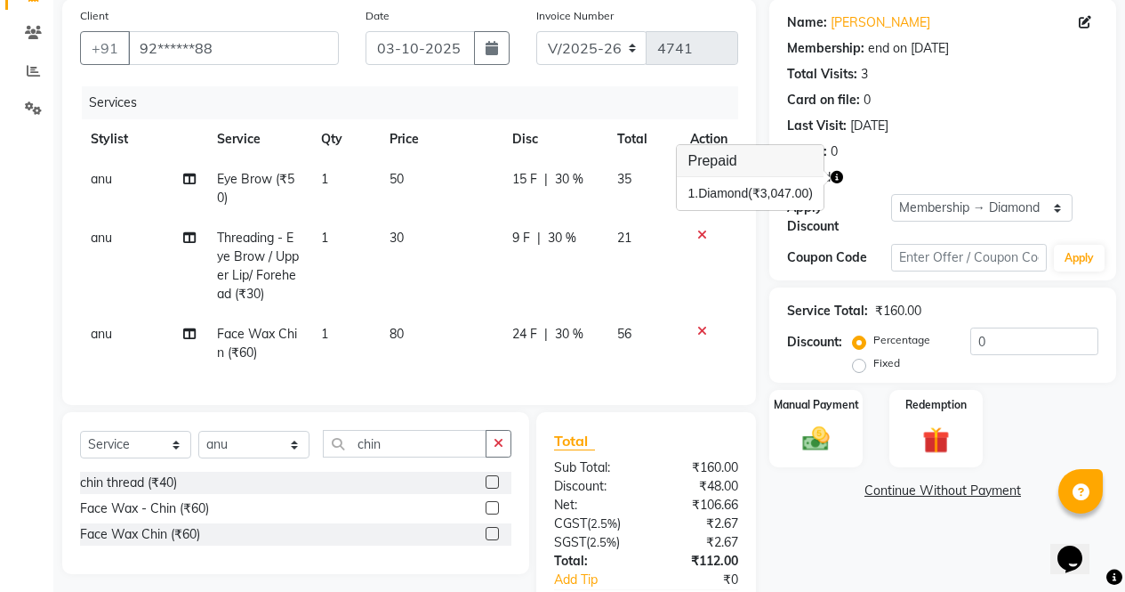
scroll to position [133, 0]
click at [954, 423] on img at bounding box center [936, 440] width 45 height 35
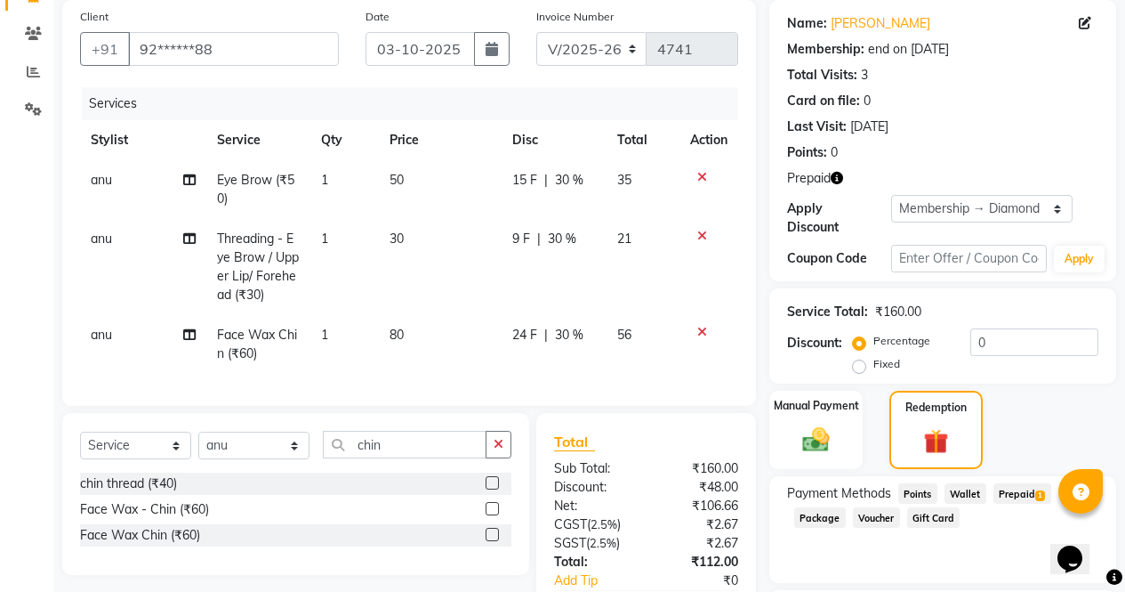
click at [1020, 483] on span "Prepaid 1" at bounding box center [1023, 493] width 58 height 20
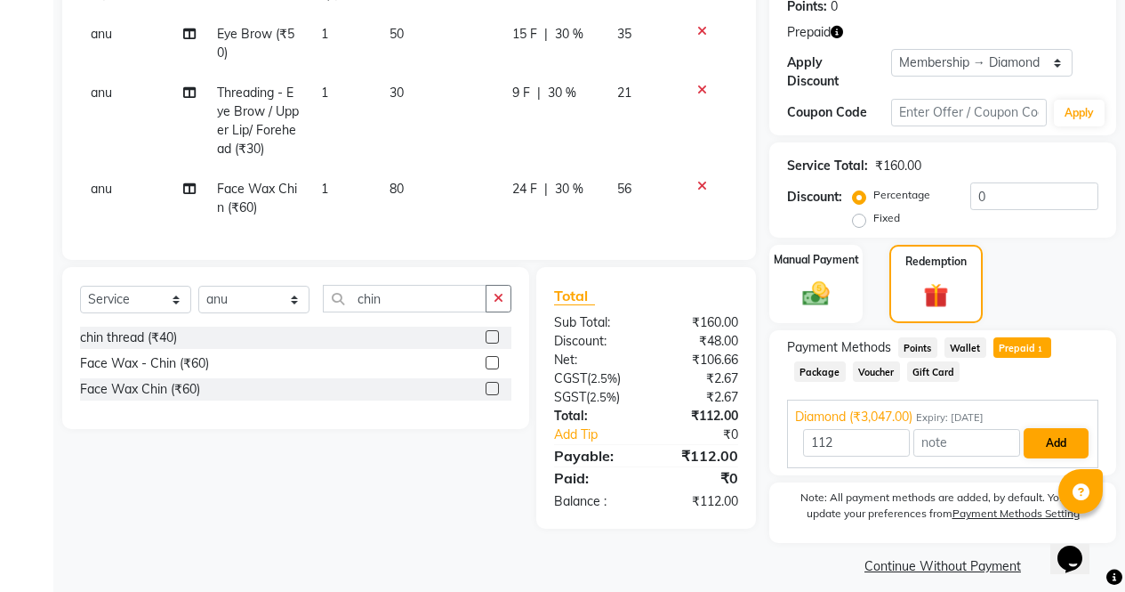
click at [1031, 437] on button "Add" at bounding box center [1056, 443] width 65 height 30
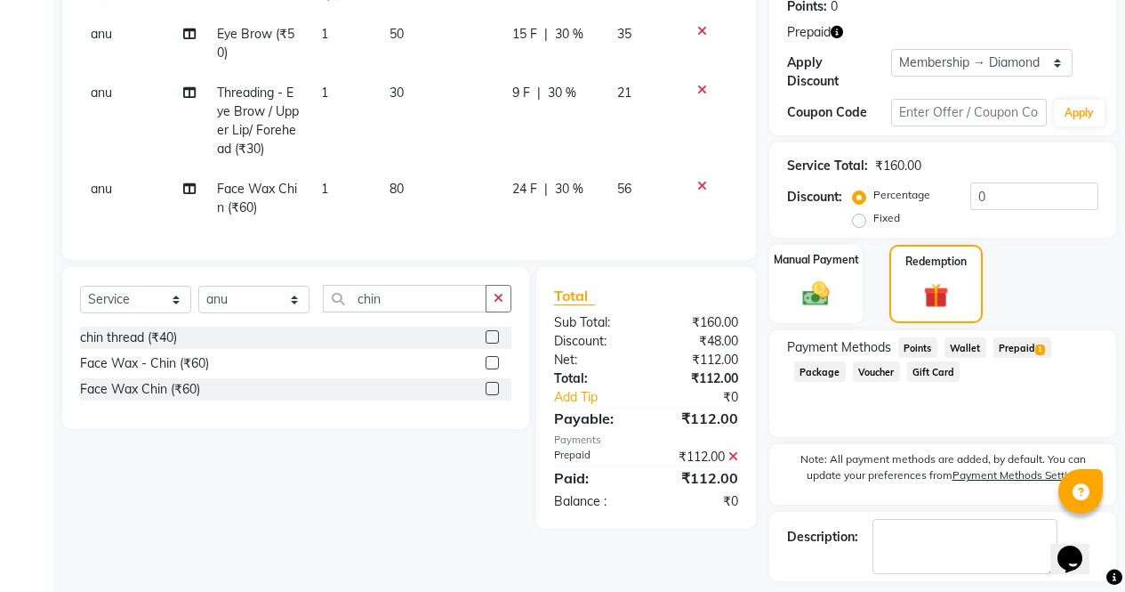
scroll to position [342, 0]
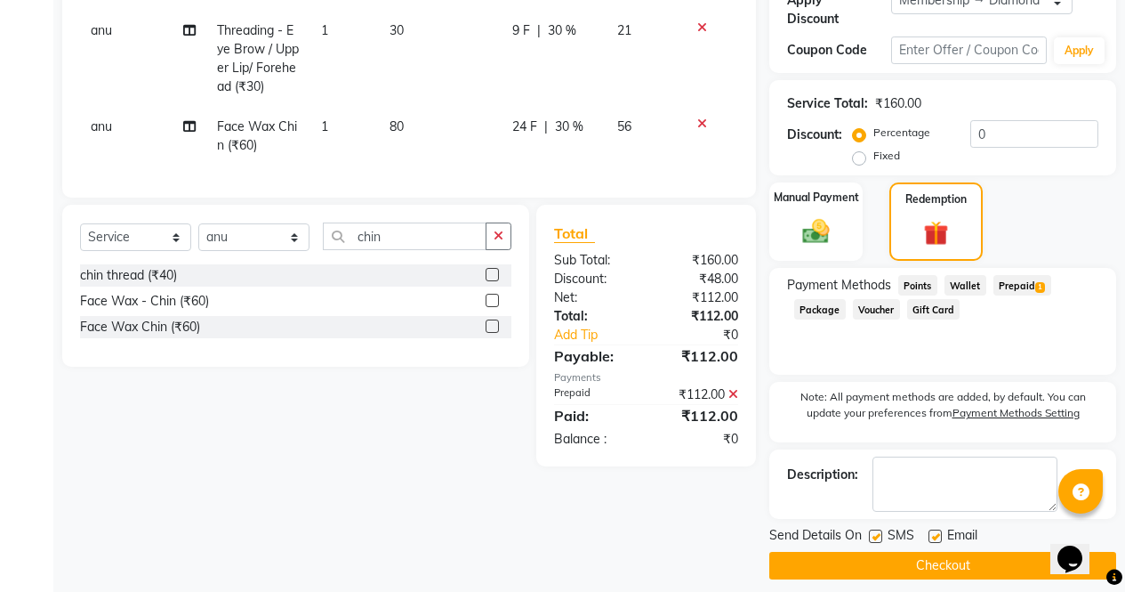
click at [979, 553] on button "Checkout" at bounding box center [943, 566] width 347 height 28
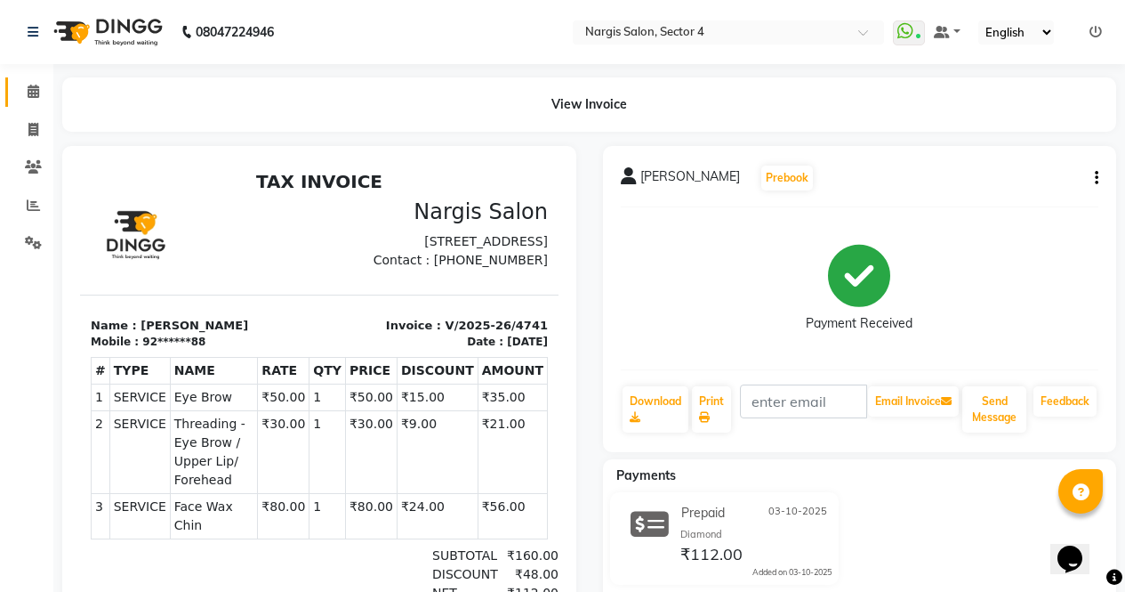
click at [16, 102] on link "Calendar" at bounding box center [26, 91] width 43 height 29
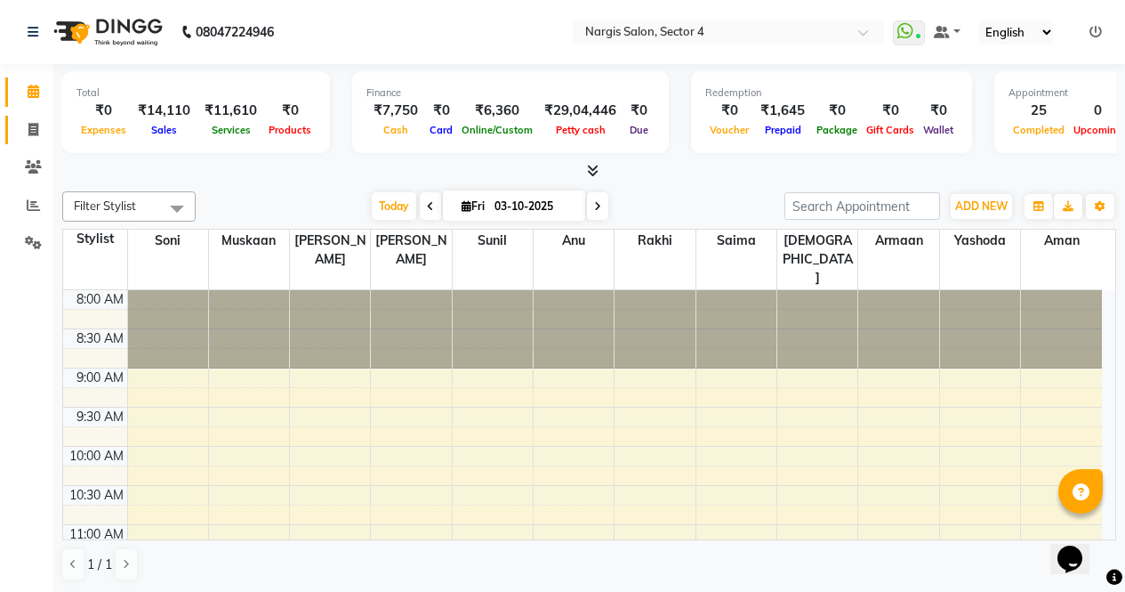
click at [27, 125] on span at bounding box center [33, 130] width 31 height 20
select select "service"
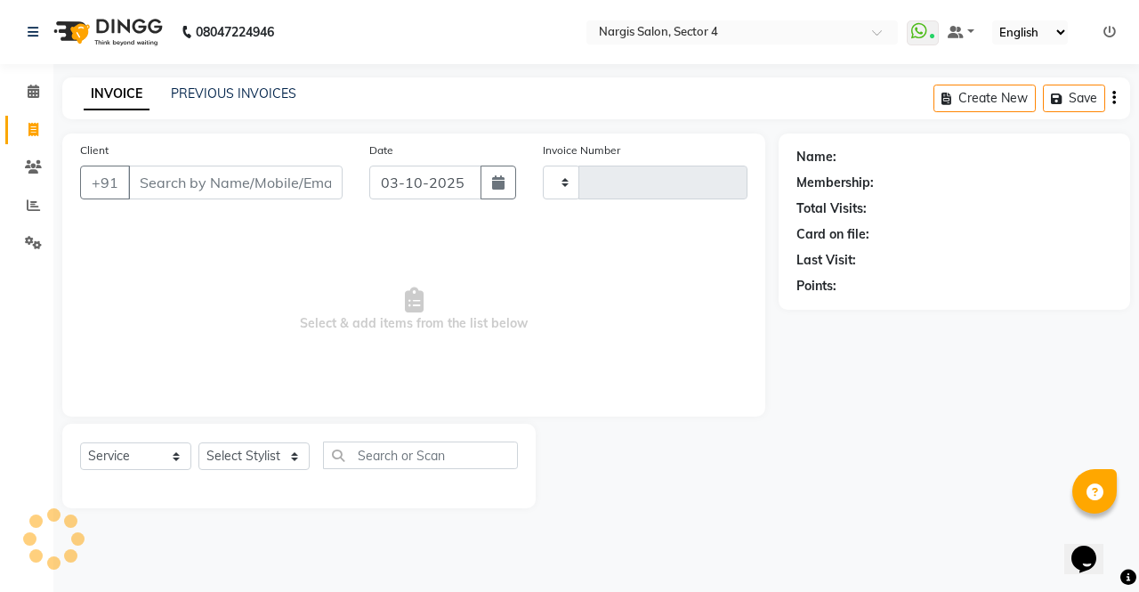
type input "4742"
select select "4130"
click at [235, 180] on input "Client" at bounding box center [235, 182] width 214 height 34
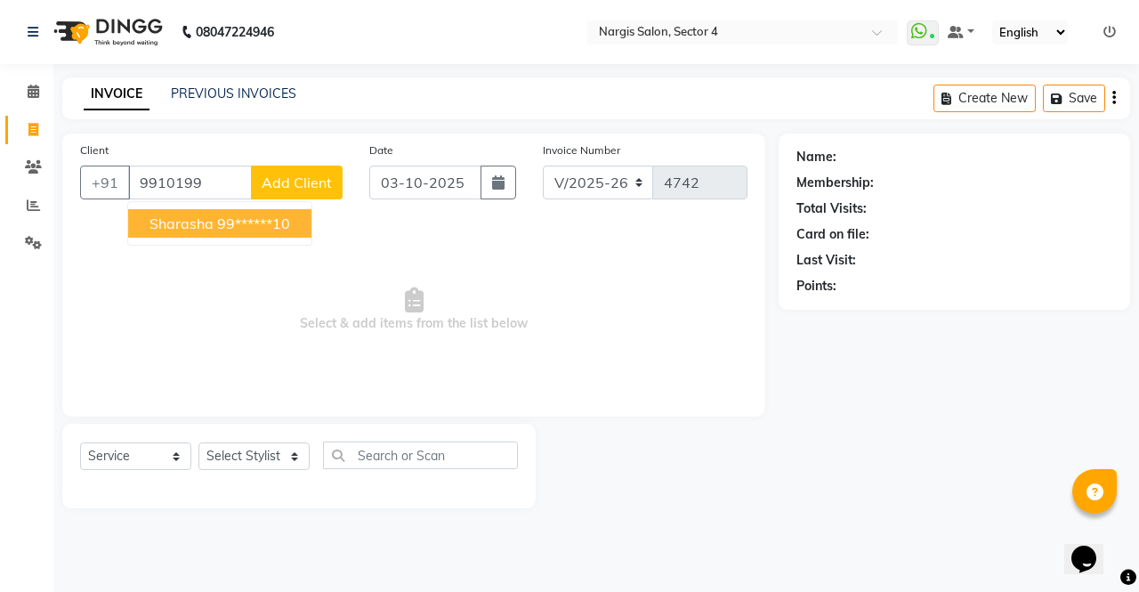
click at [163, 234] on button "sharasha 99******10" at bounding box center [219, 223] width 183 height 28
type input "99******10"
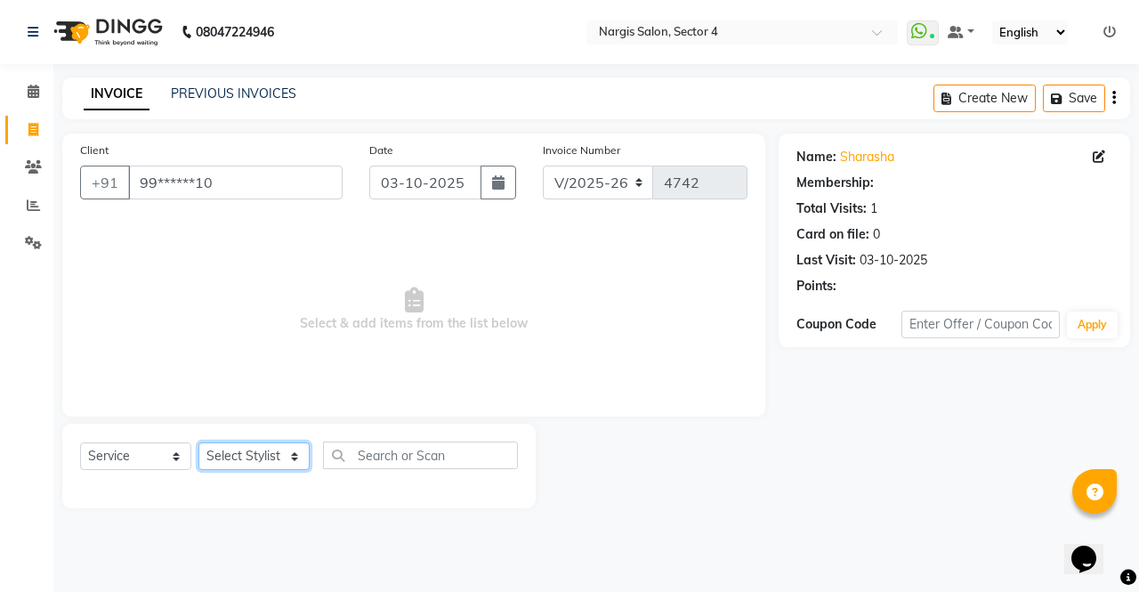
click at [240, 461] on select "Select Stylist [PERSON_NAME] [PERSON_NAME] [PERSON_NAME] Front Desk muskaan rak…" at bounding box center [253, 456] width 111 height 28
select select "28206"
click at [198, 442] on select "Select Stylist [PERSON_NAME] [PERSON_NAME] [PERSON_NAME] Front Desk muskaan rak…" at bounding box center [253, 456] width 111 height 28
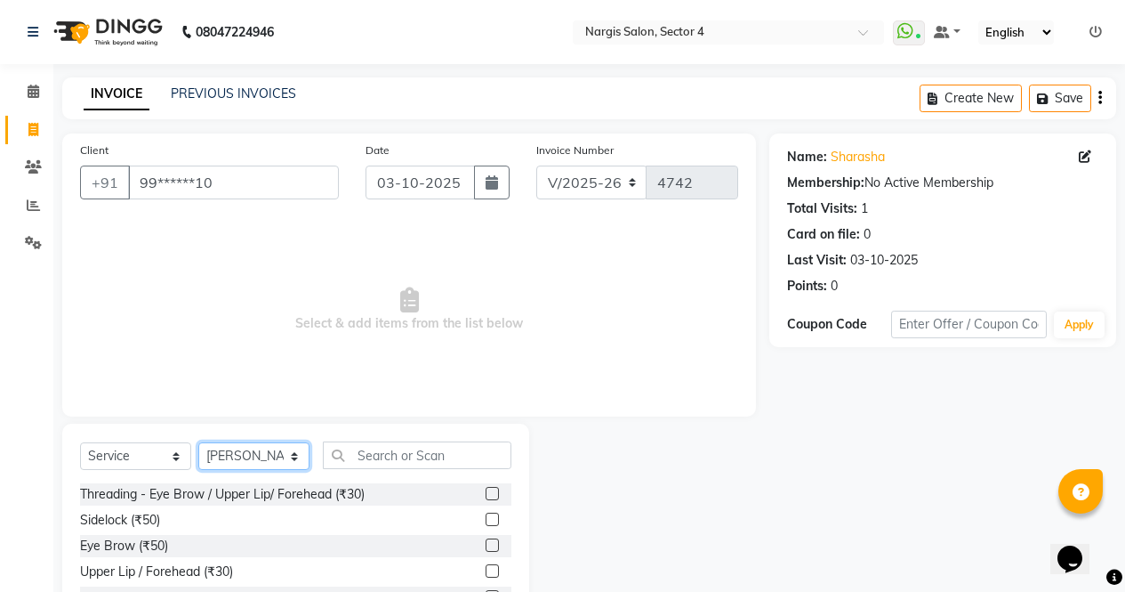
scroll to position [116, 0]
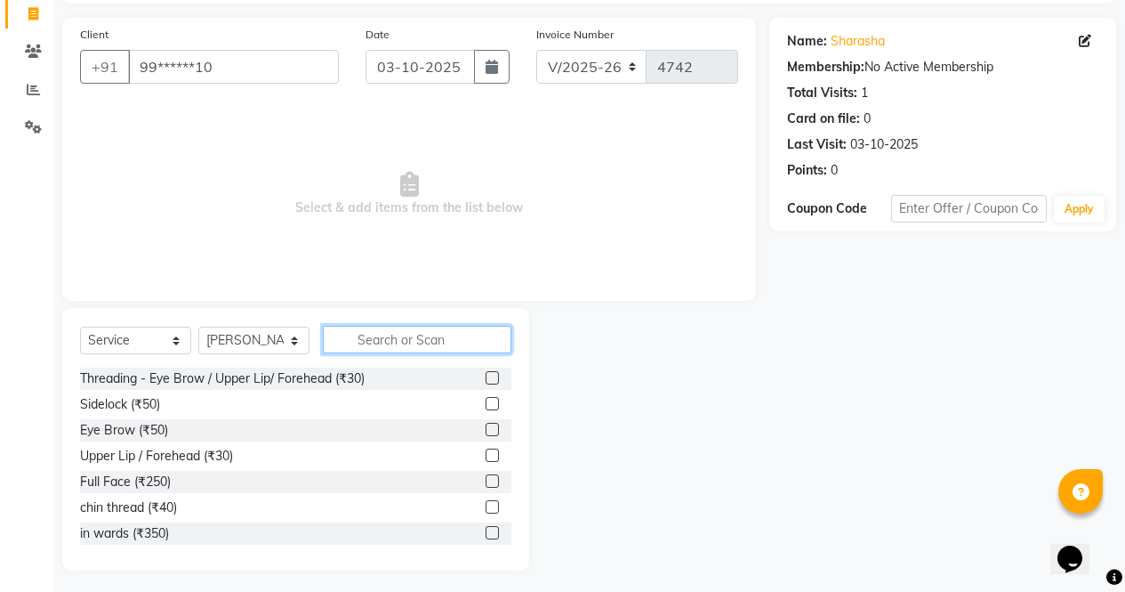
click at [420, 333] on input "text" at bounding box center [417, 340] width 189 height 28
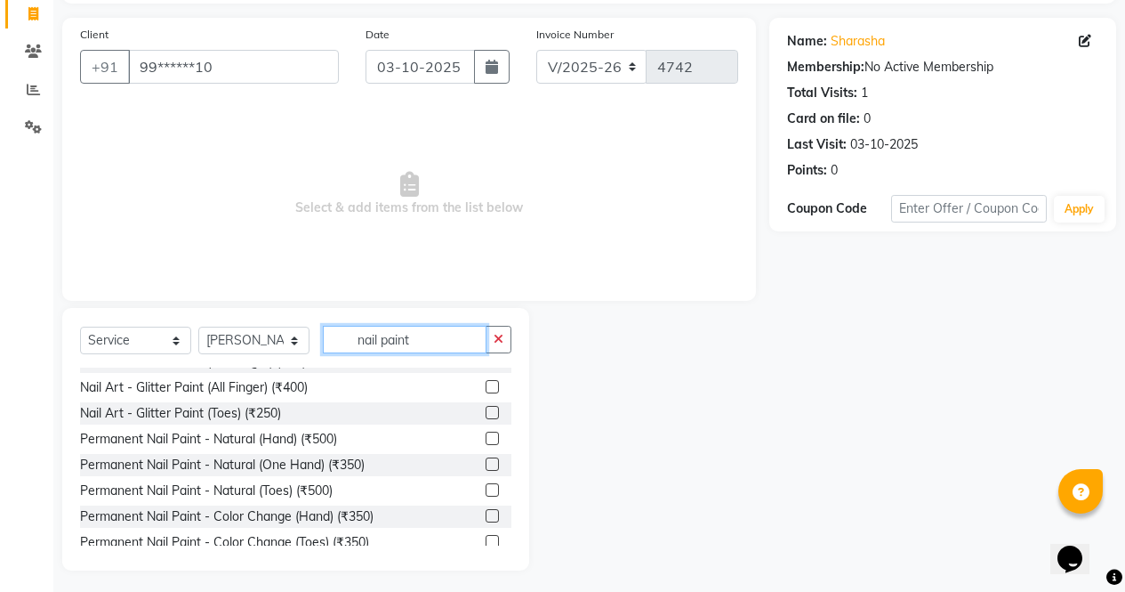
scroll to position [27, 0]
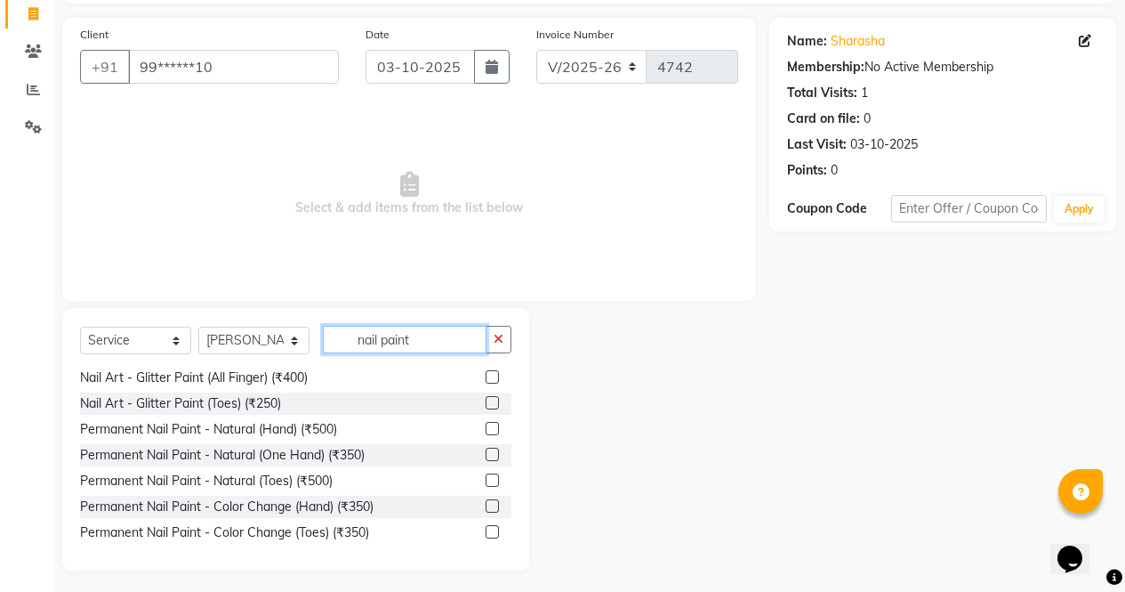
type input "nail paint"
click at [486, 429] on label at bounding box center [492, 428] width 13 height 13
click at [486, 429] on input "checkbox" at bounding box center [492, 429] width 12 height 12
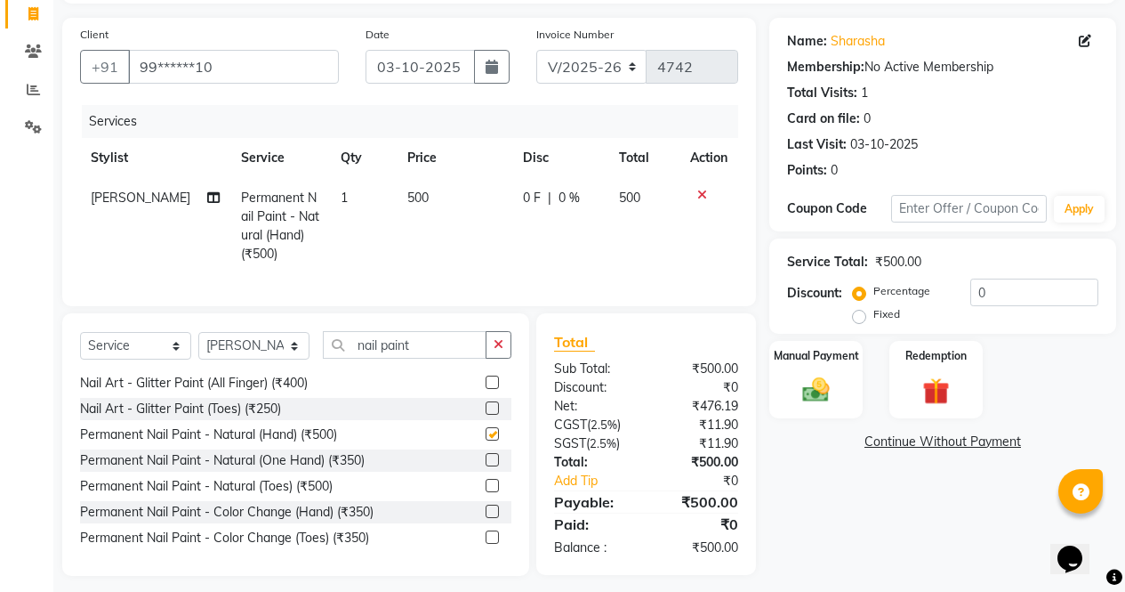
scroll to position [140, 0]
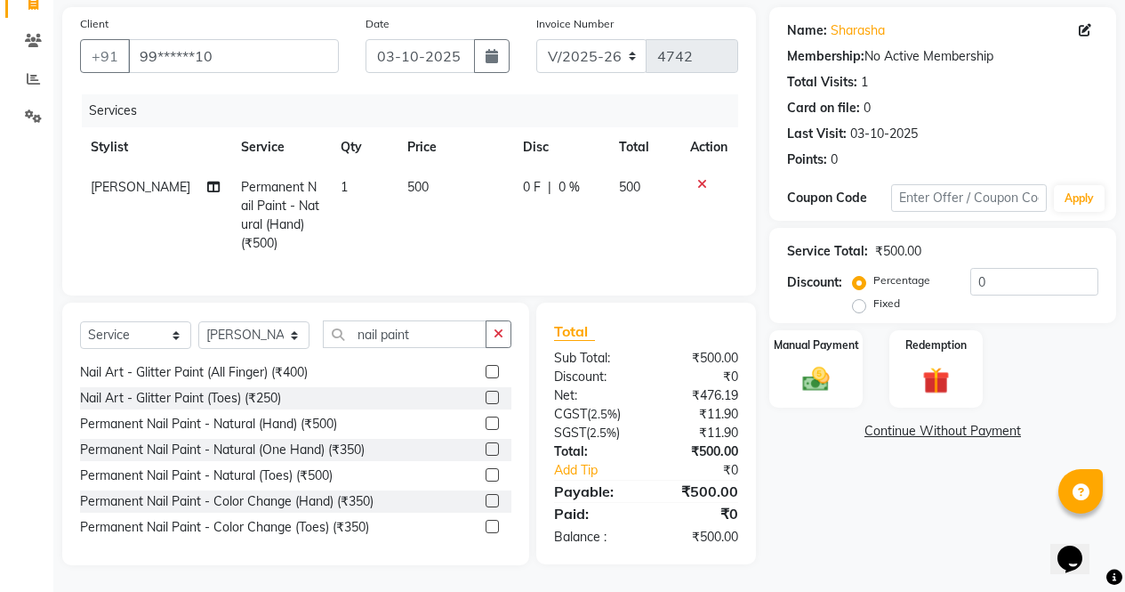
checkbox input "false"
click at [437, 339] on input "nail paint" at bounding box center [405, 334] width 164 height 28
click at [421, 326] on input "nail paint" at bounding box center [405, 334] width 164 height 28
type input "n"
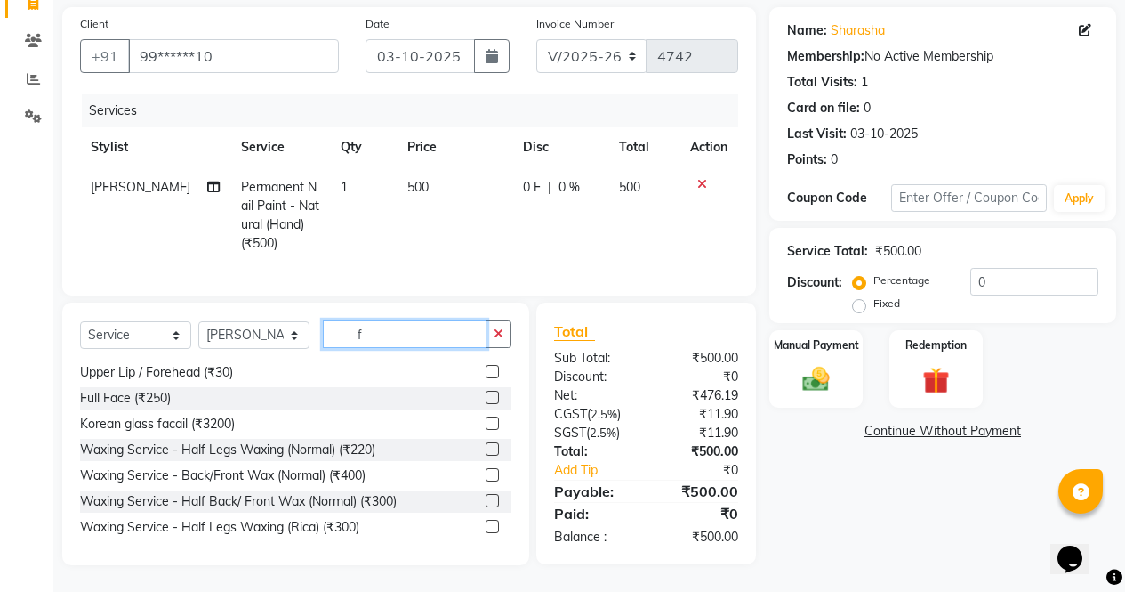
scroll to position [0, 0]
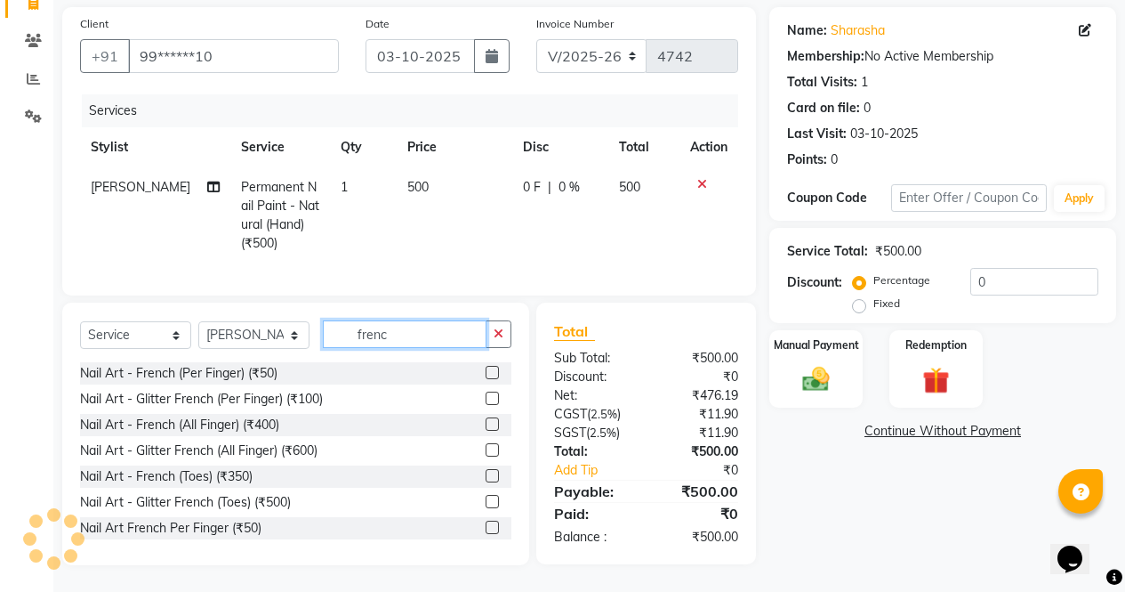
type input "frenc"
click at [486, 421] on label at bounding box center [492, 423] width 13 height 13
click at [486, 421] on input "checkbox" at bounding box center [492, 425] width 12 height 12
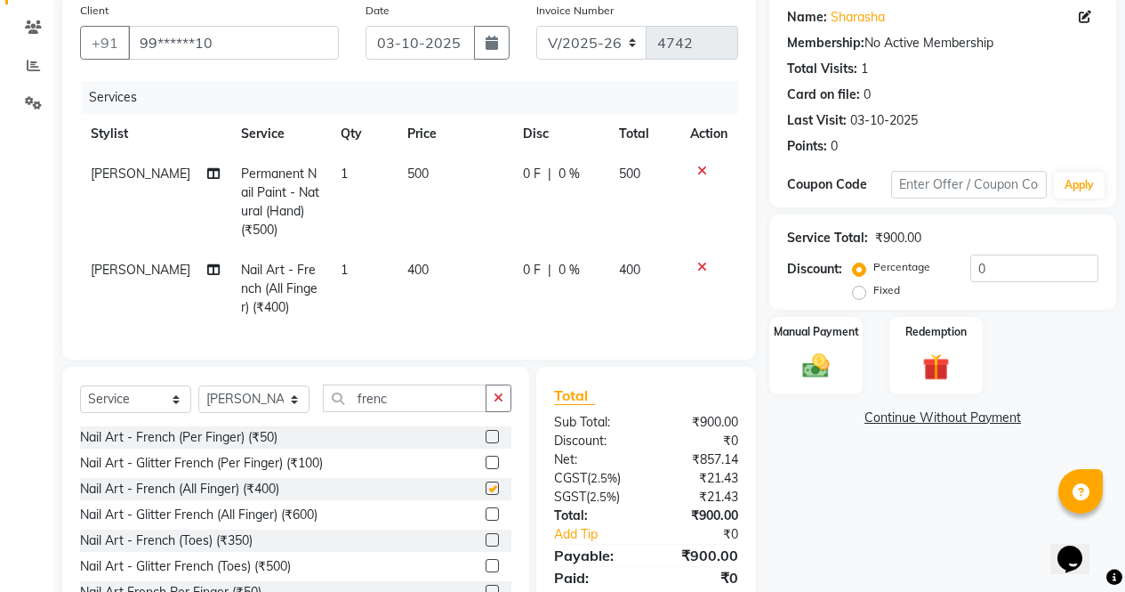
checkbox input "false"
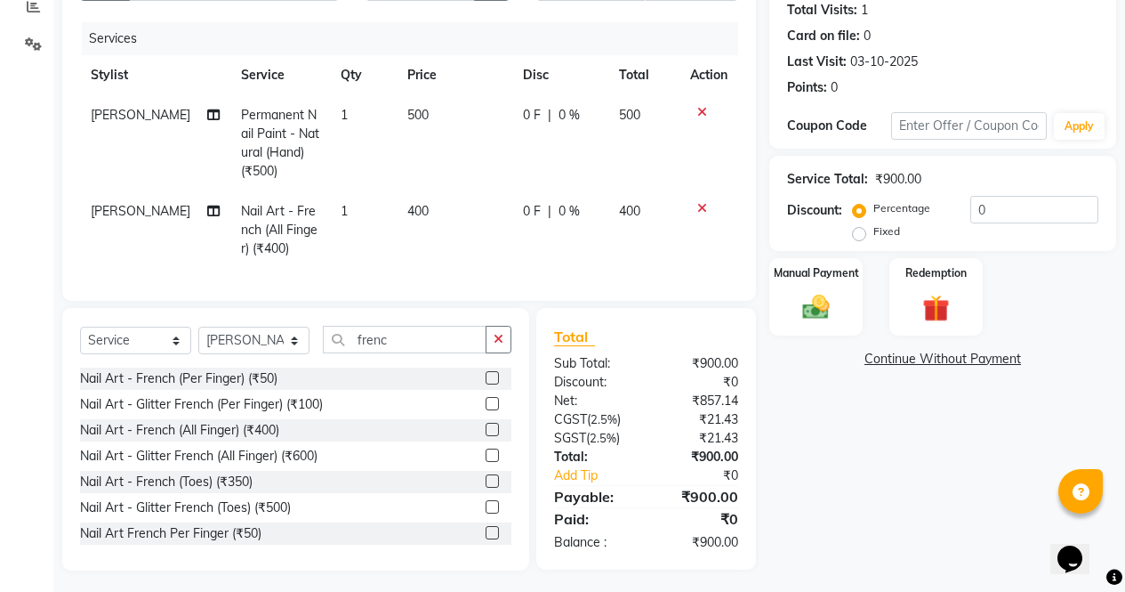
scroll to position [199, 0]
click at [584, 209] on div "0 F | 0 %" at bounding box center [560, 210] width 75 height 19
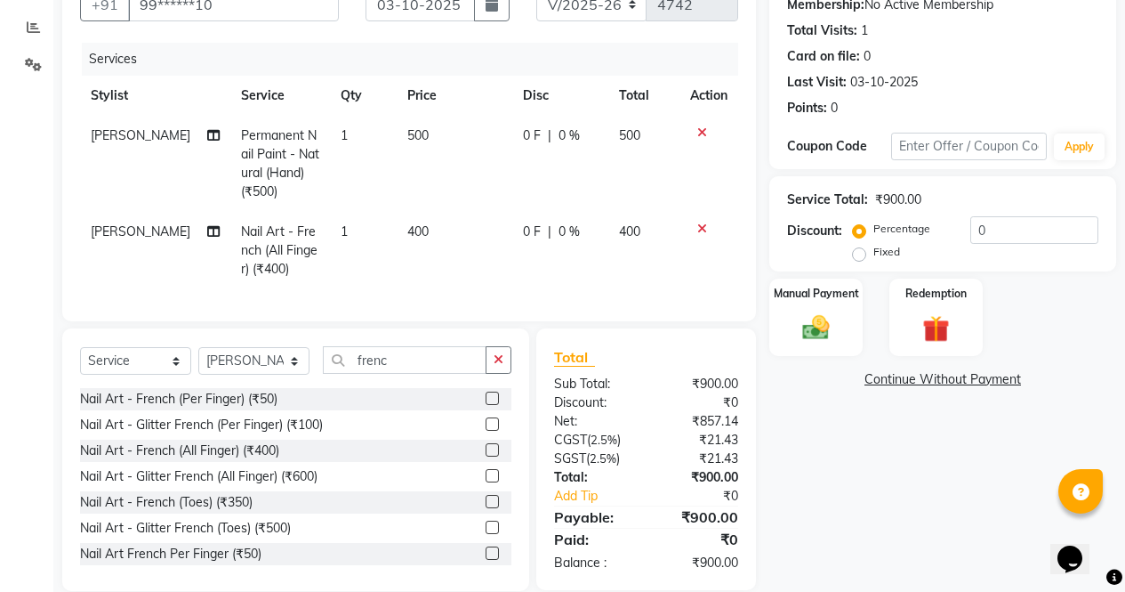
select select "28206"
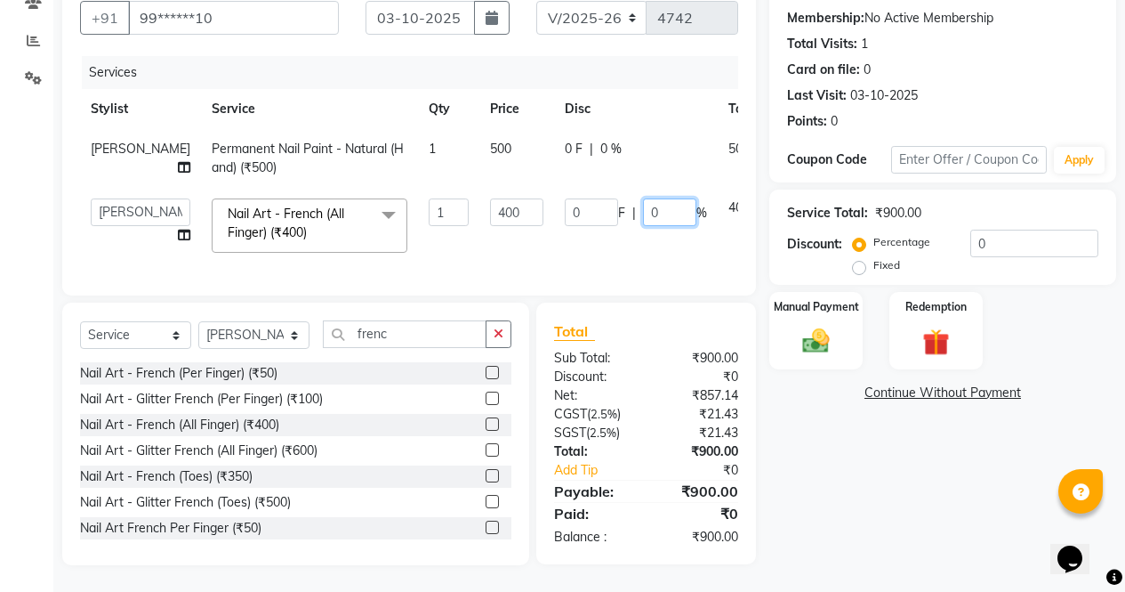
click at [643, 200] on input "0" at bounding box center [669, 212] width 53 height 28
click at [836, 512] on div "Name: Sharasha Membership: No Active Membership Total Visits: 1 Card on file: 0…" at bounding box center [950, 267] width 360 height 596
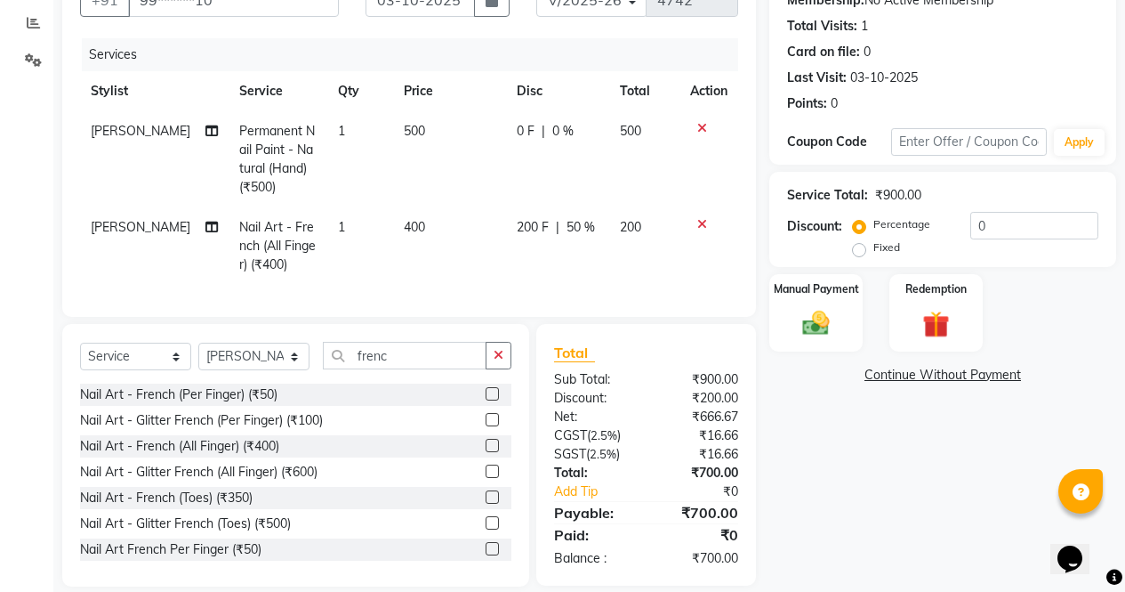
scroll to position [217, 0]
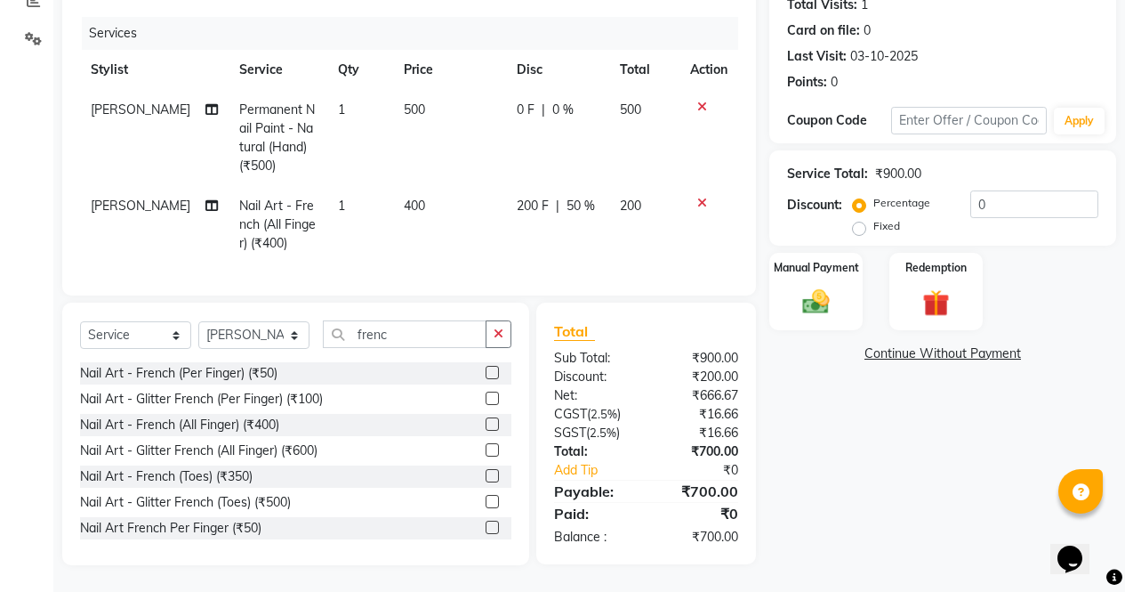
click at [825, 286] on img at bounding box center [816, 301] width 44 height 31
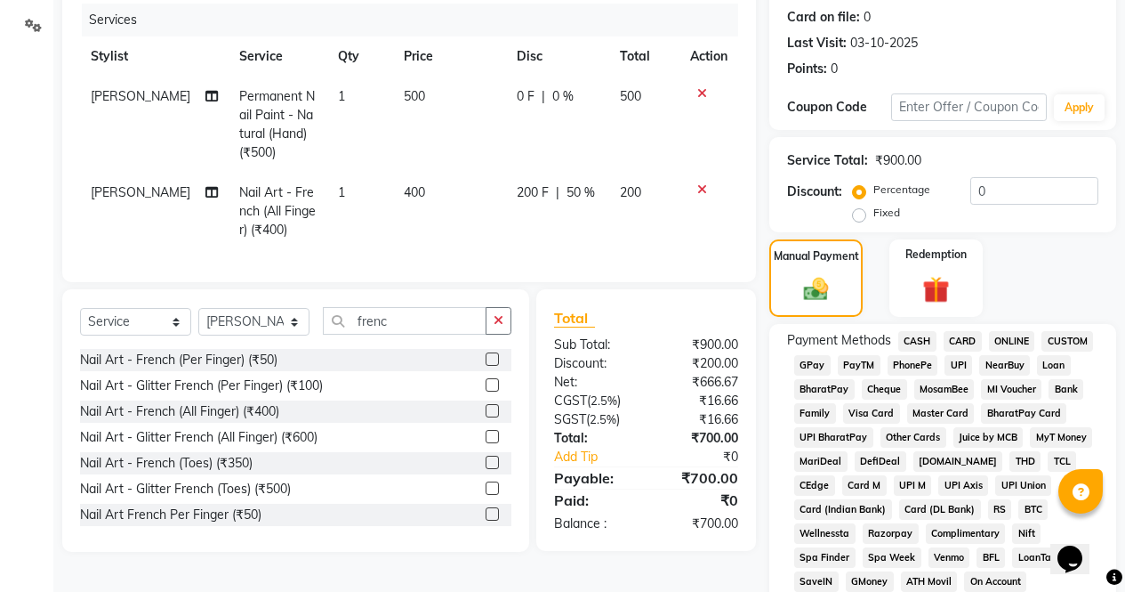
click at [924, 338] on span "CASH" at bounding box center [918, 341] width 38 height 20
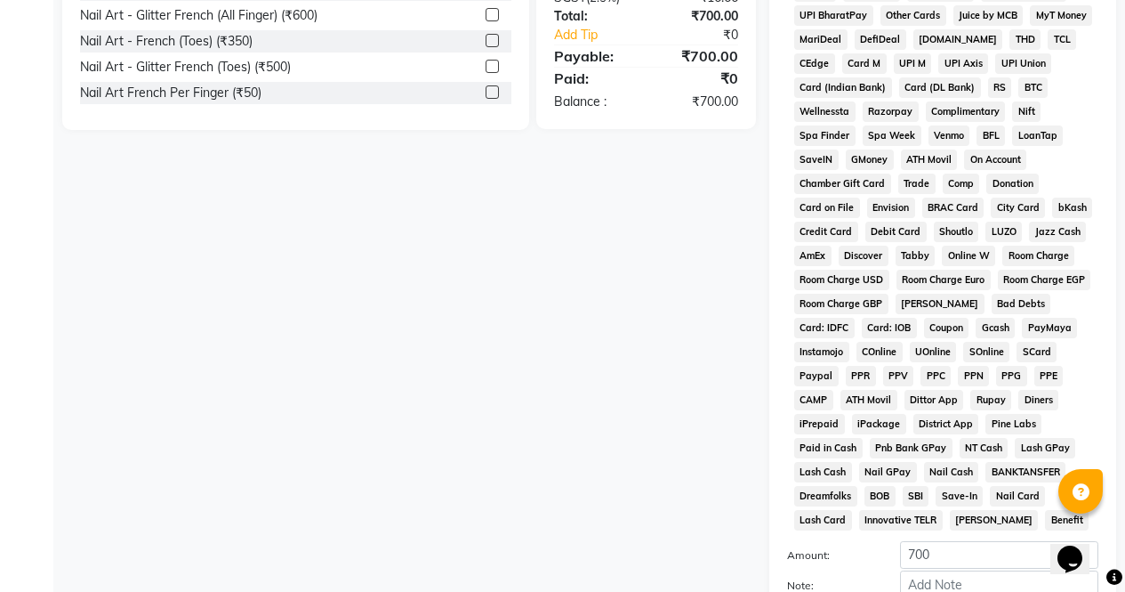
scroll to position [813, 0]
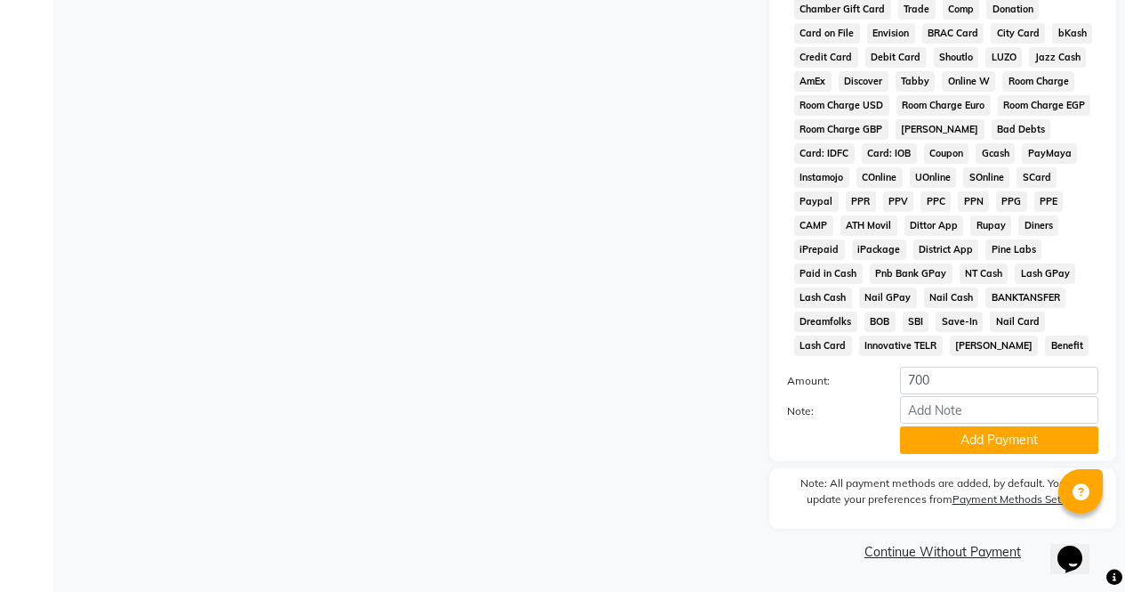
click at [999, 441] on button "Add Payment" at bounding box center [999, 440] width 198 height 28
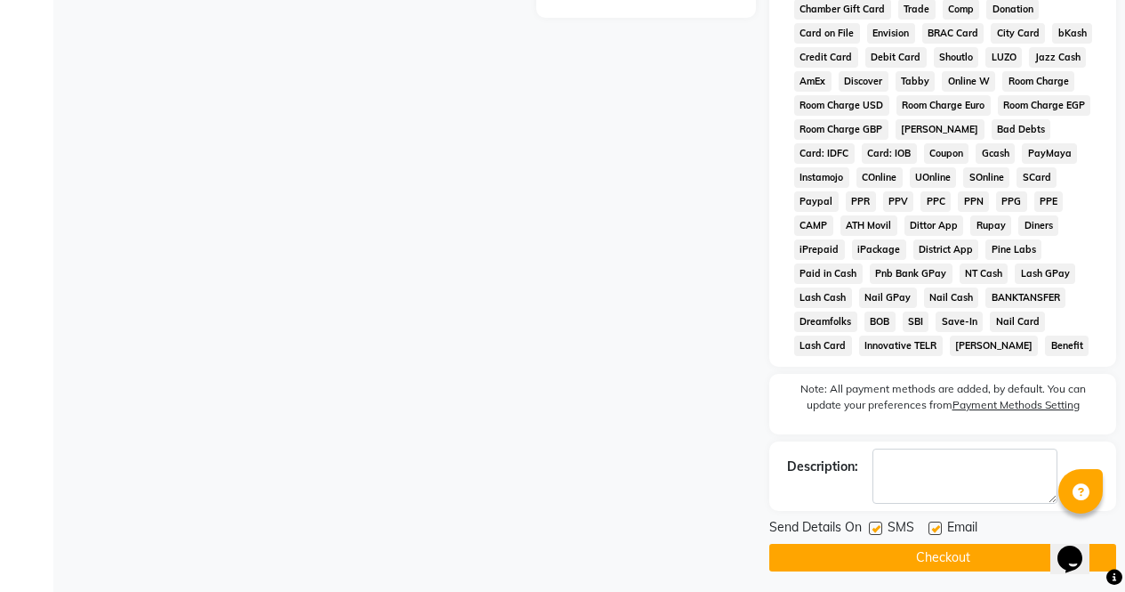
click at [975, 548] on button "Checkout" at bounding box center [943, 558] width 347 height 28
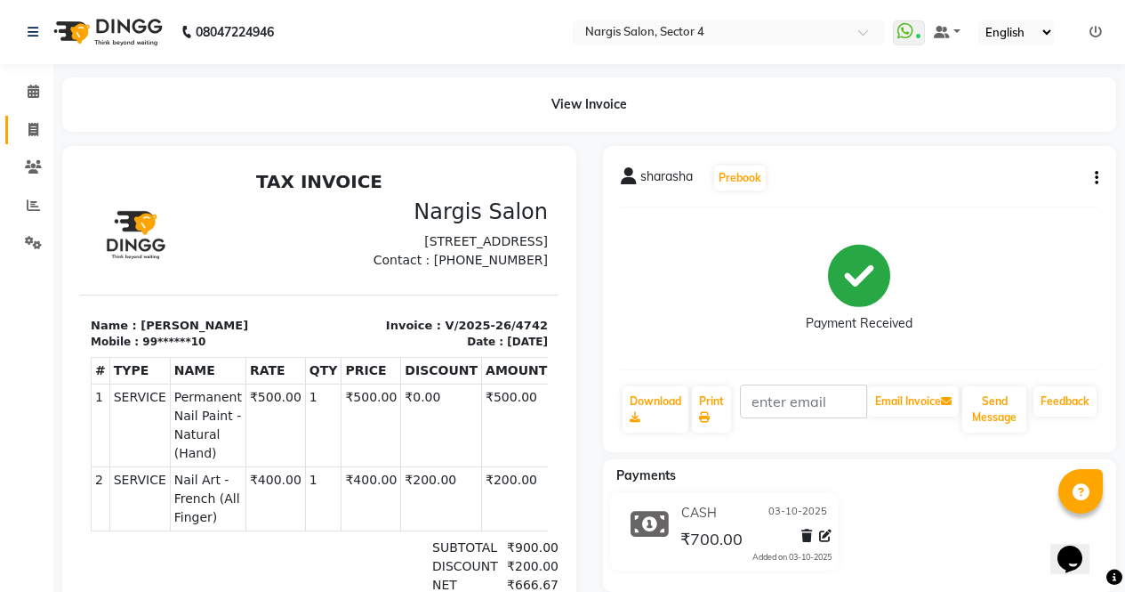
click at [40, 123] on span at bounding box center [33, 130] width 31 height 20
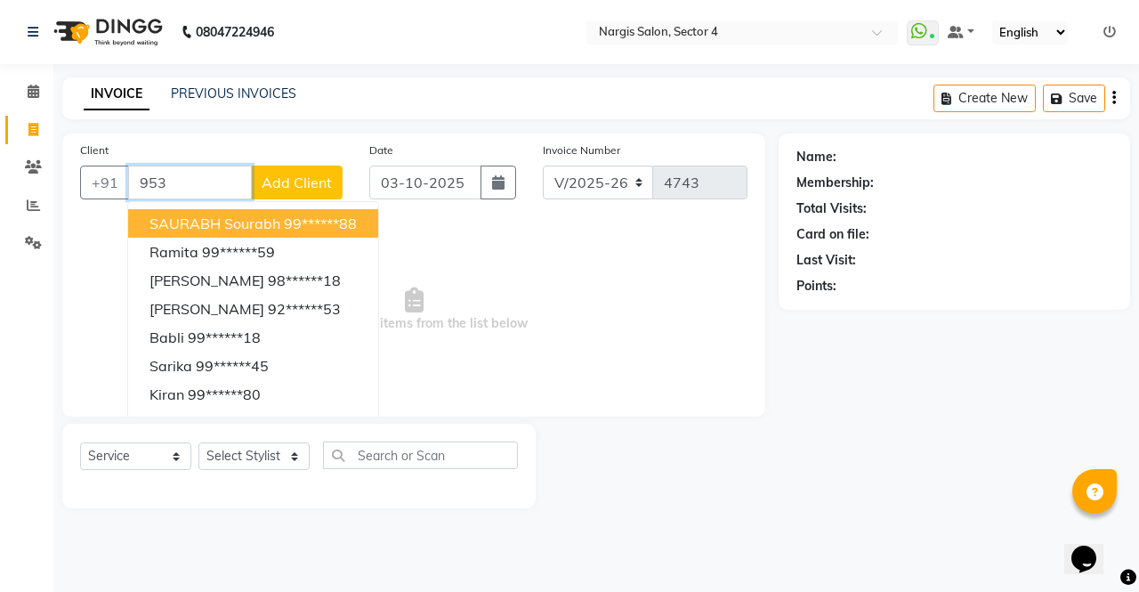
click at [153, 182] on input "953" at bounding box center [190, 182] width 124 height 34
click at [140, 182] on input "953" at bounding box center [190, 182] width 124 height 34
click at [148, 182] on input "953" at bounding box center [190, 182] width 124 height 34
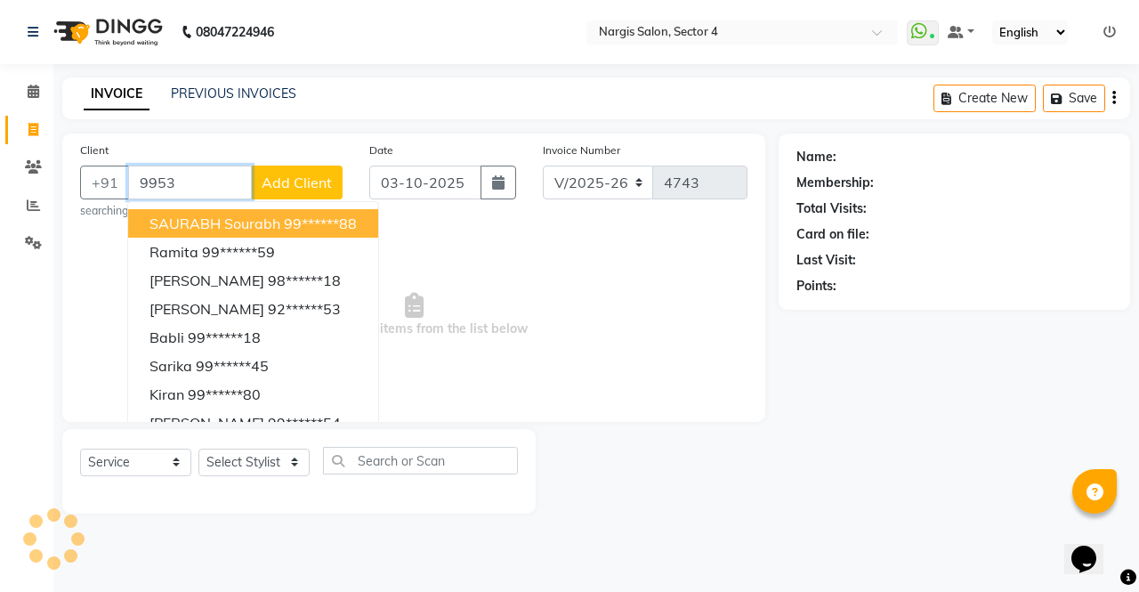
click at [214, 177] on input "9953" at bounding box center [190, 182] width 124 height 34
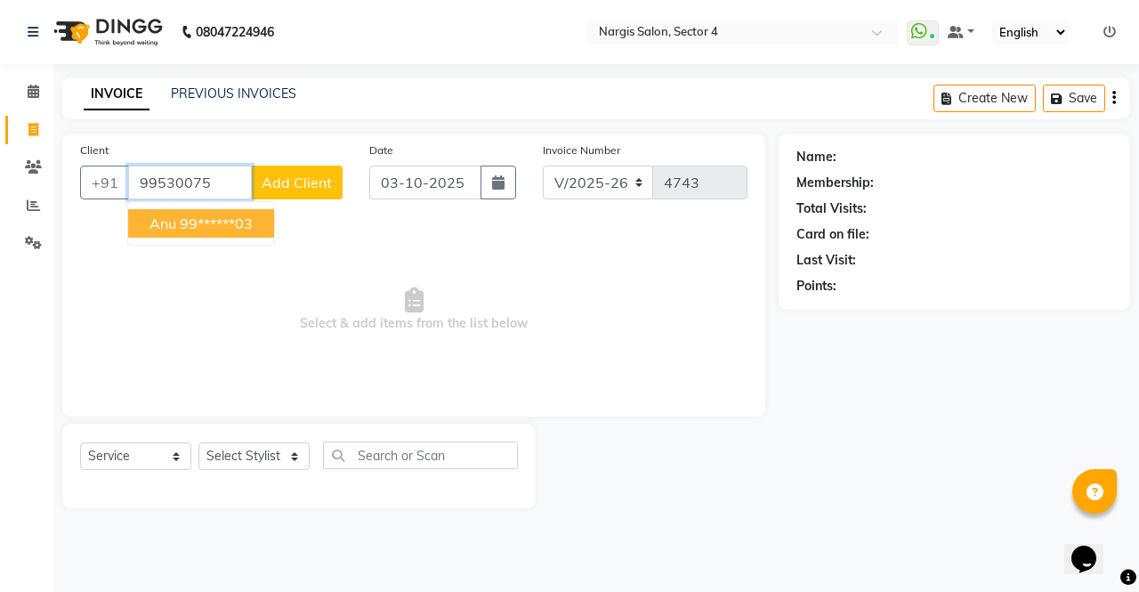
click at [200, 219] on ngb-highlight "99******03" at bounding box center [216, 223] width 73 height 18
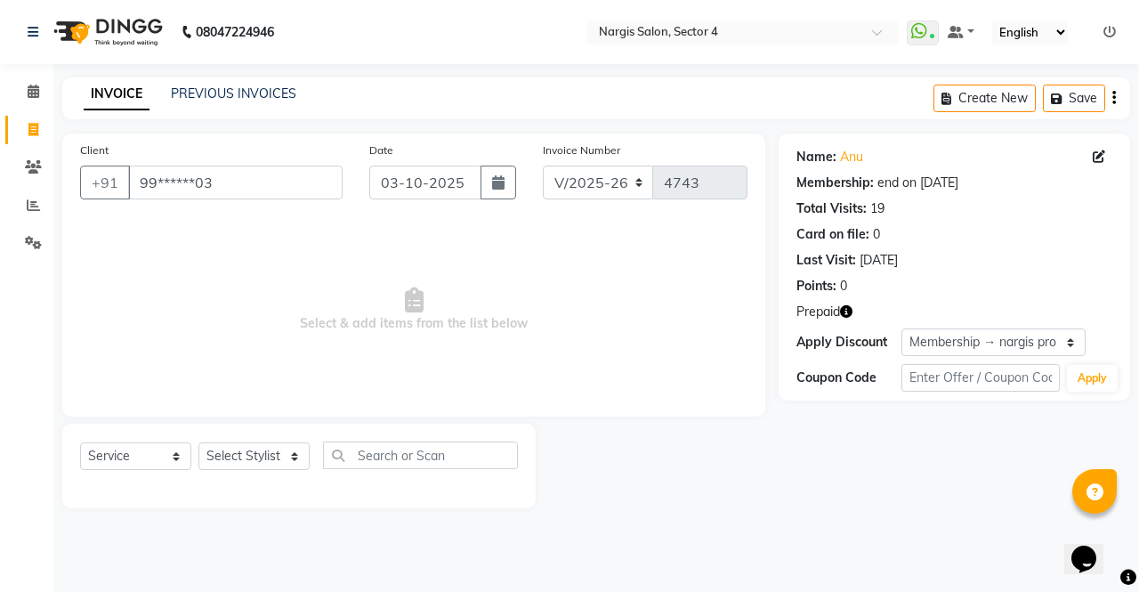
click at [851, 312] on icon "button" at bounding box center [846, 311] width 12 height 12
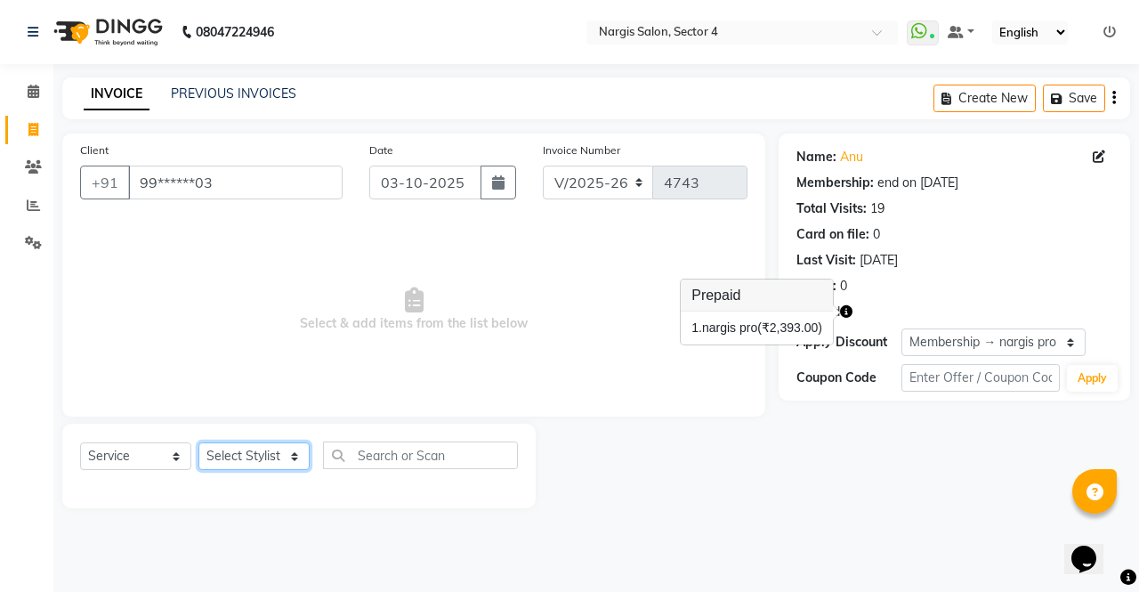
click at [230, 467] on select "Select Stylist [PERSON_NAME] [PERSON_NAME] [PERSON_NAME] Front Desk muskaan rak…" at bounding box center [253, 456] width 111 height 28
click at [198, 442] on select "Select Stylist [PERSON_NAME] [PERSON_NAME] [PERSON_NAME] Front Desk muskaan rak…" at bounding box center [253, 456] width 111 height 28
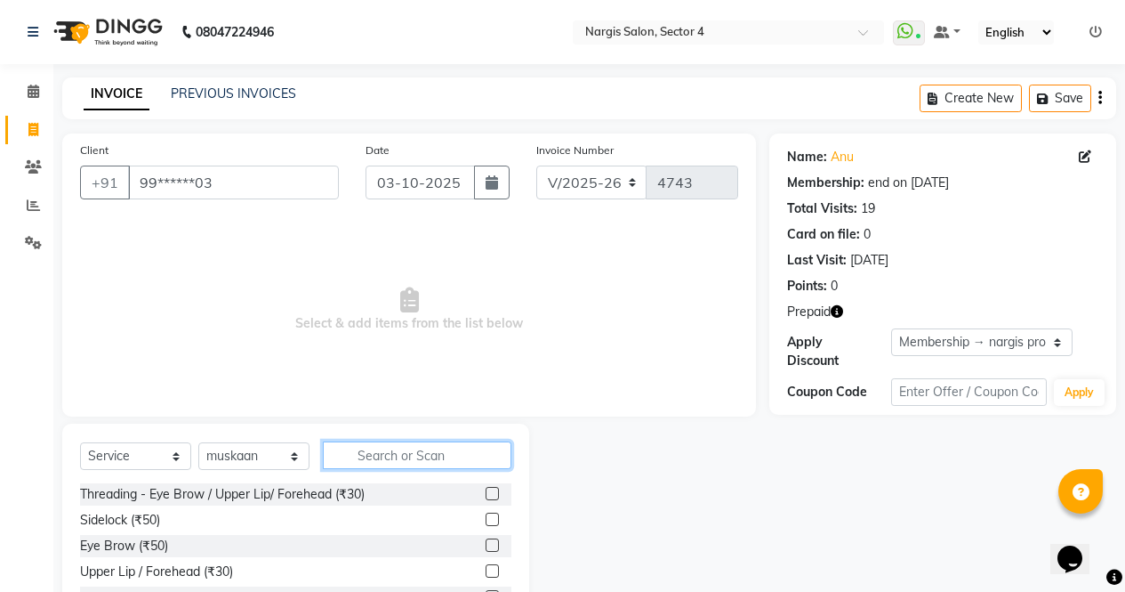
click at [372, 463] on input "text" at bounding box center [417, 455] width 189 height 28
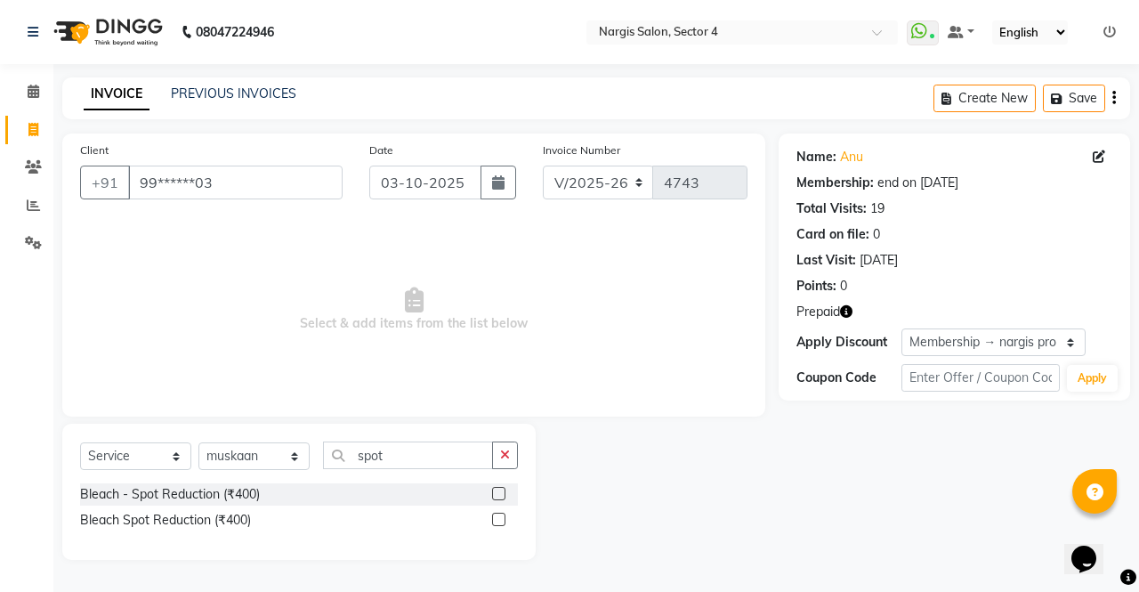
click at [499, 520] on label at bounding box center [498, 518] width 13 height 13
click at [499, 520] on input "checkbox" at bounding box center [498, 520] width 12 height 12
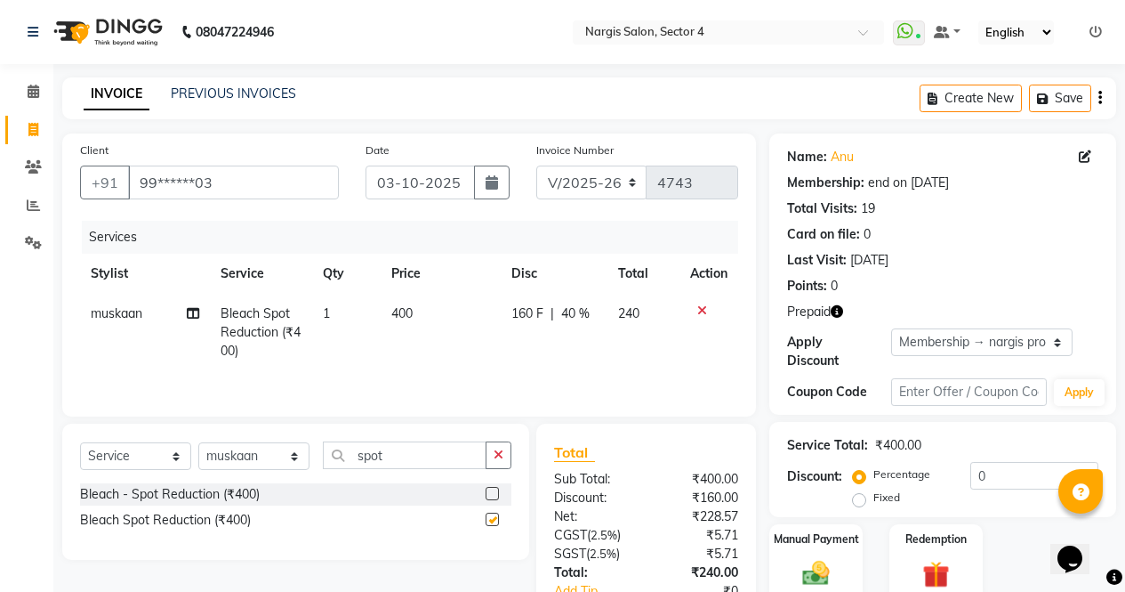
scroll to position [120, 0]
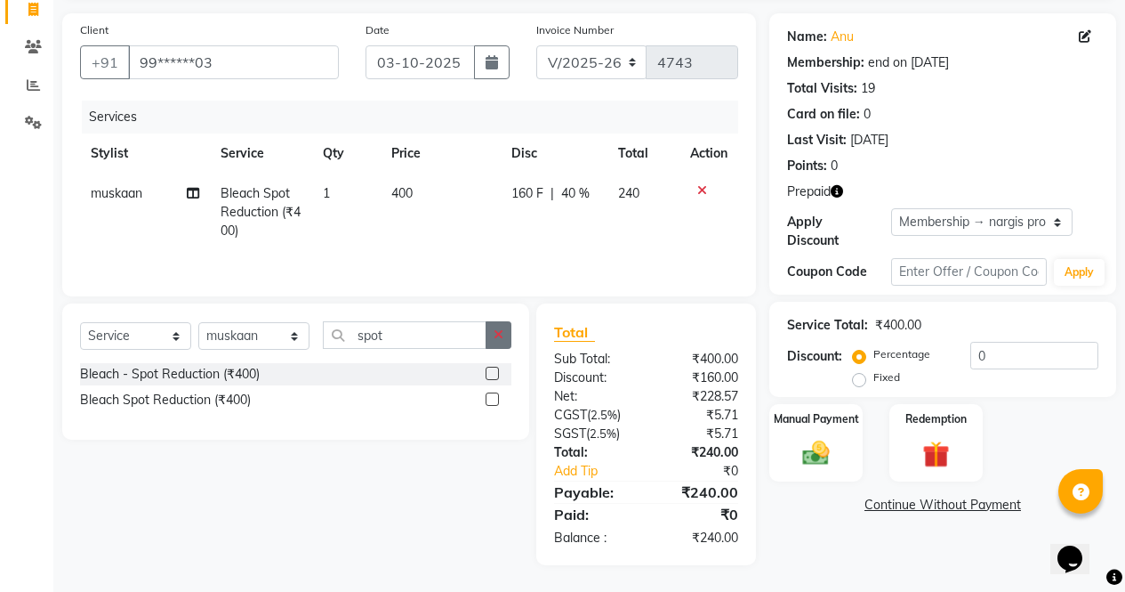
click at [500, 333] on icon "button" at bounding box center [499, 334] width 10 height 12
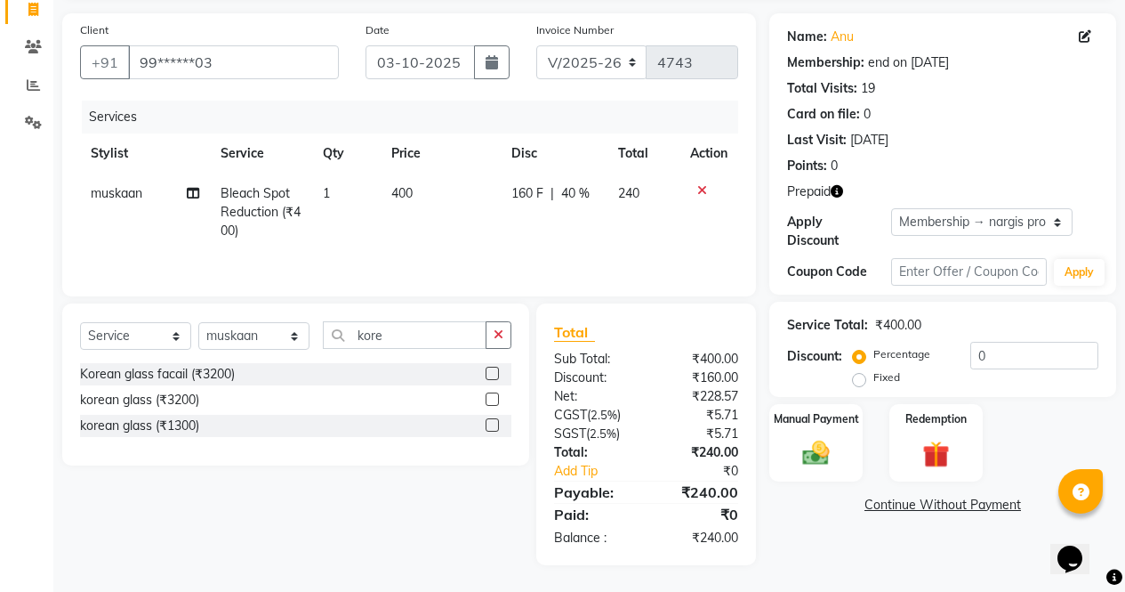
click at [494, 399] on label at bounding box center [492, 398] width 13 height 13
click at [494, 399] on input "checkbox" at bounding box center [492, 400] width 12 height 12
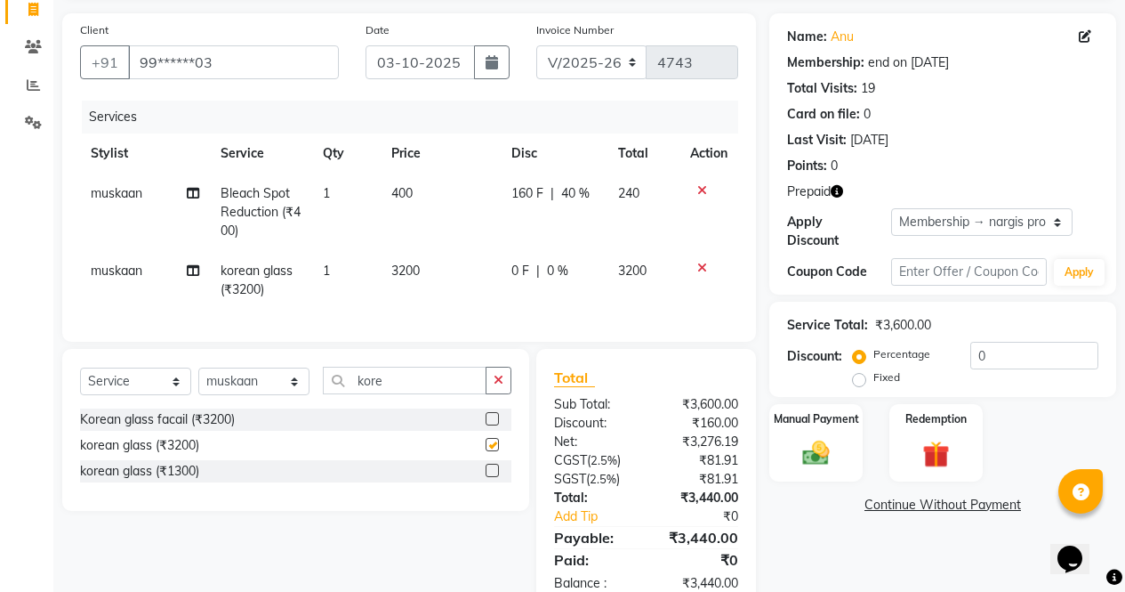
scroll to position [179, 0]
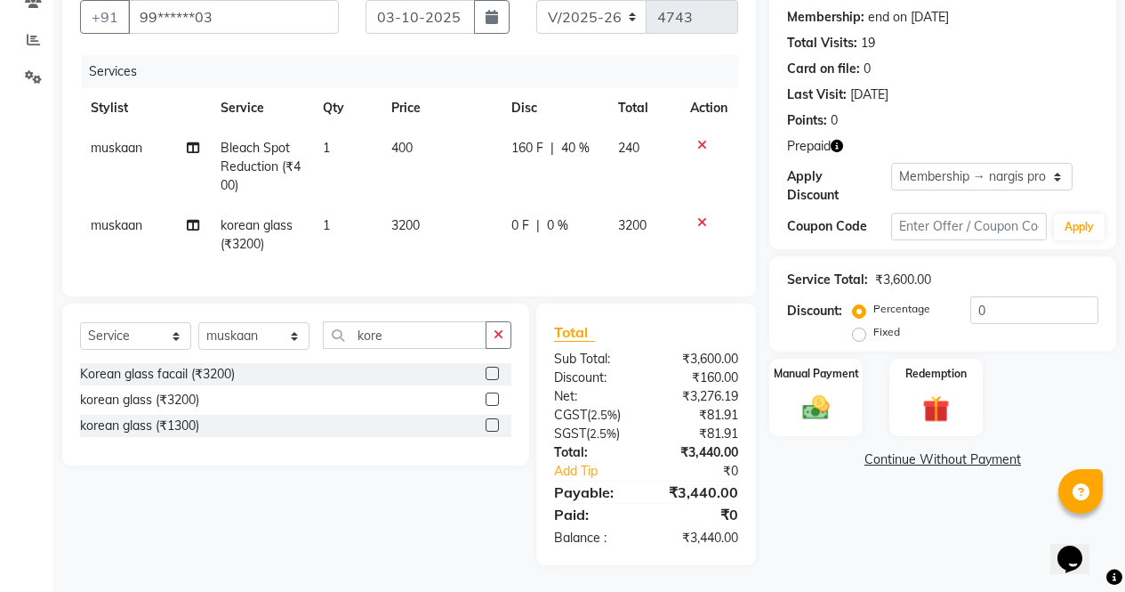
click at [834, 140] on icon "button" at bounding box center [837, 146] width 12 height 12
click at [539, 218] on div "0 F | 0 %" at bounding box center [554, 225] width 85 height 19
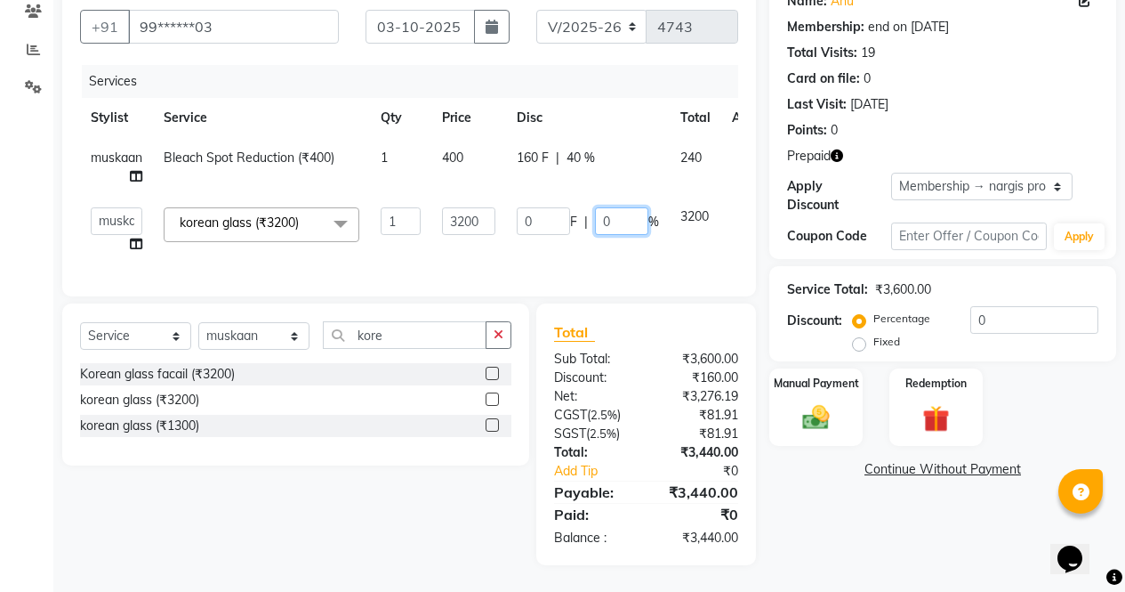
click at [607, 207] on input "0" at bounding box center [621, 221] width 53 height 28
click at [635, 210] on input "0" at bounding box center [621, 221] width 53 height 28
click at [862, 511] on div "Name: Anu Membership: end on [DATE] Total Visits: 19 Card on file: 0 Last Visit…" at bounding box center [950, 271] width 360 height 587
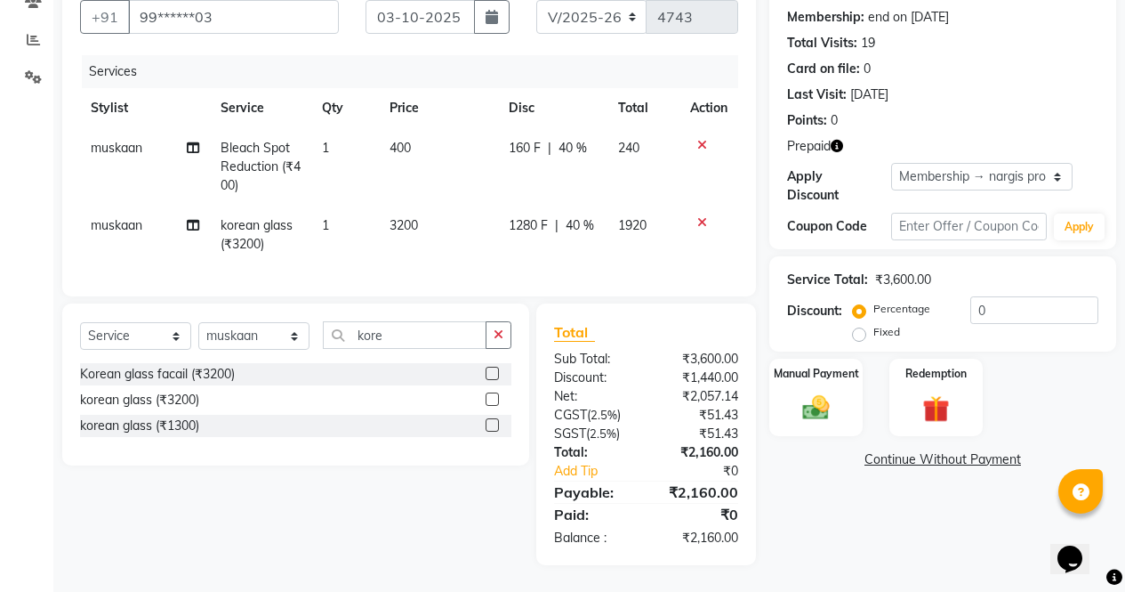
click at [842, 141] on icon "button" at bounding box center [837, 146] width 12 height 12
click at [960, 395] on div "Redemption" at bounding box center [936, 397] width 97 height 81
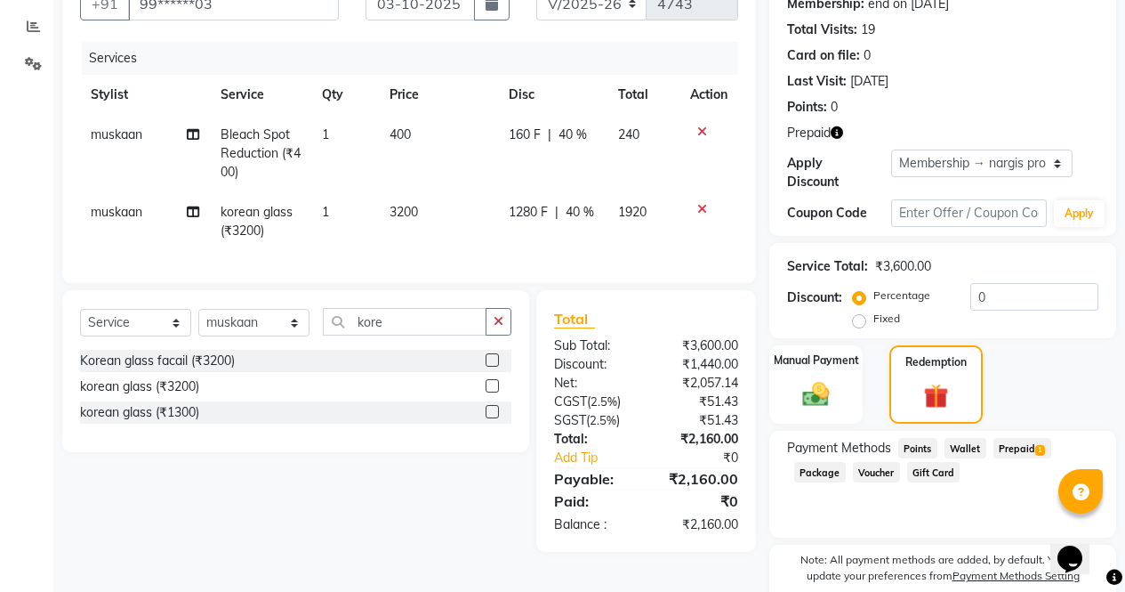
click at [1038, 438] on span "Prepaid 1" at bounding box center [1023, 448] width 58 height 20
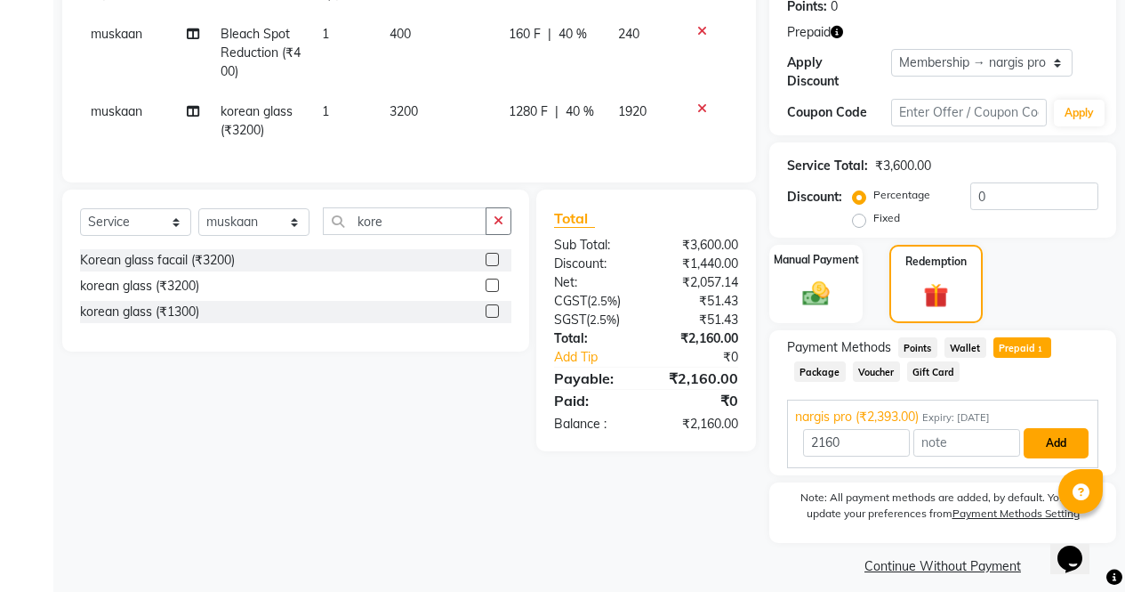
click at [1060, 441] on button "Add" at bounding box center [1056, 443] width 65 height 30
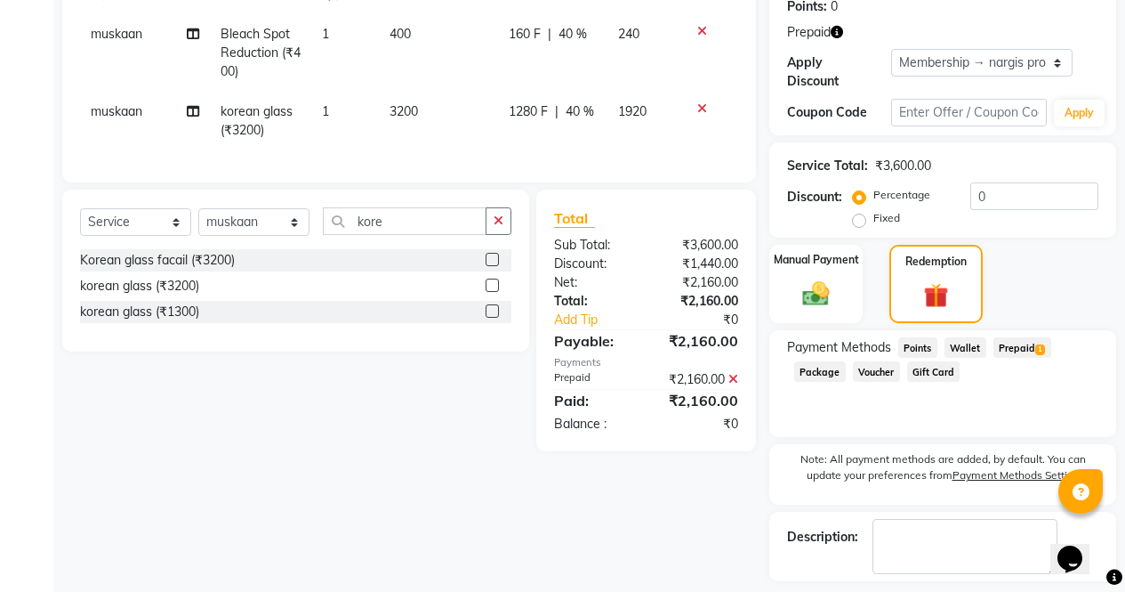
scroll to position [342, 0]
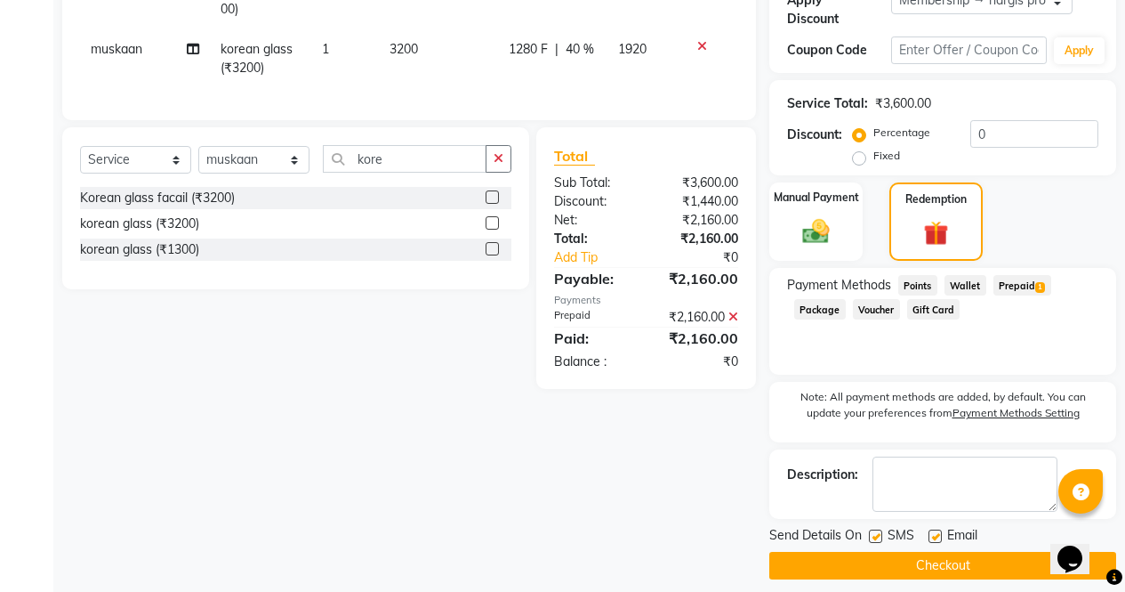
click at [1006, 552] on button "Checkout" at bounding box center [943, 566] width 347 height 28
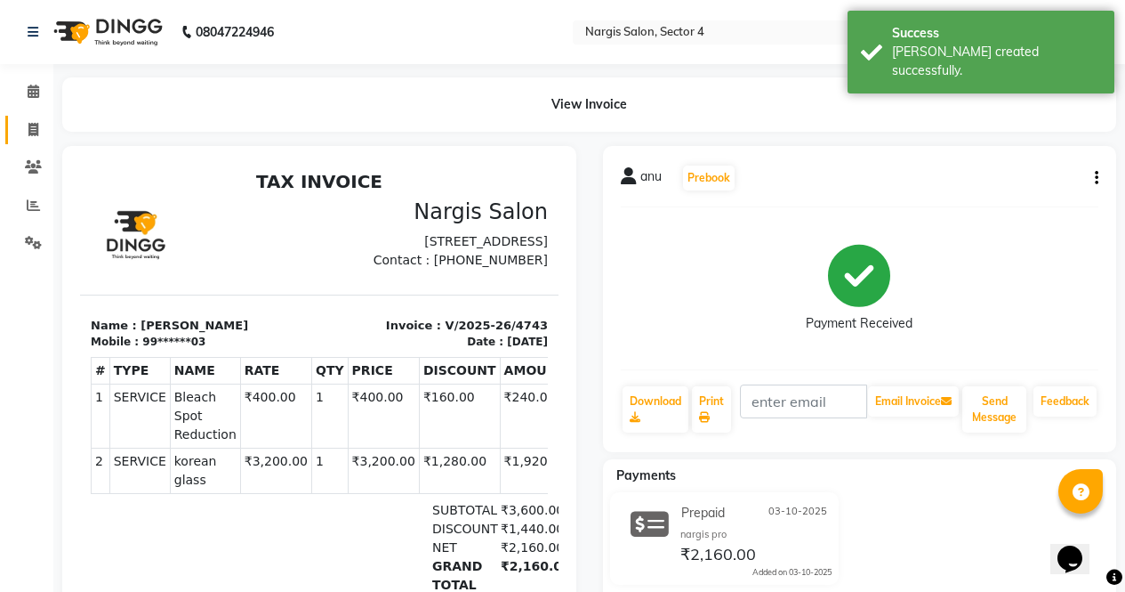
click at [29, 136] on span at bounding box center [33, 130] width 31 height 20
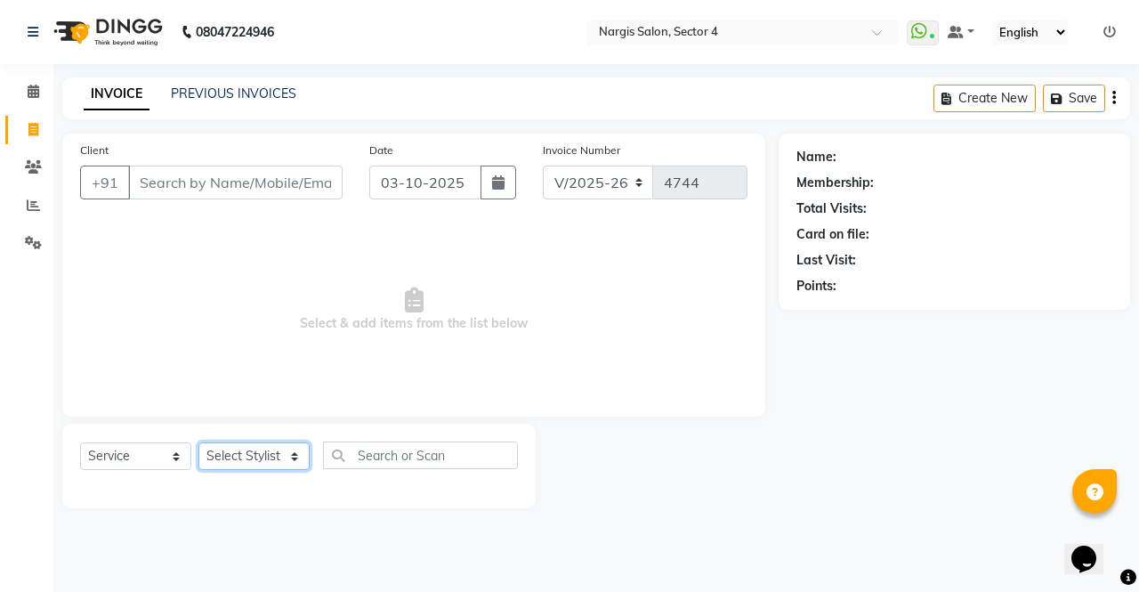
click at [266, 466] on select "Select Stylist [PERSON_NAME] [PERSON_NAME] [PERSON_NAME] Front Desk muskaan rak…" at bounding box center [253, 456] width 111 height 28
click at [198, 442] on select "Select Stylist [PERSON_NAME] [PERSON_NAME] [PERSON_NAME] Front Desk muskaan rak…" at bounding box center [253, 456] width 111 height 28
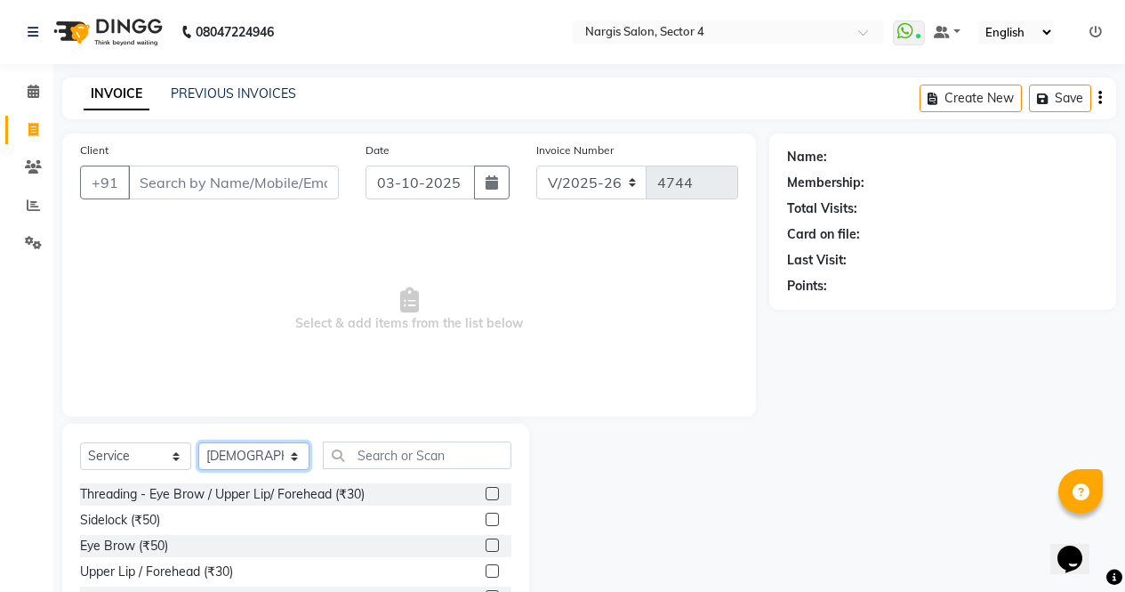
scroll to position [121, 0]
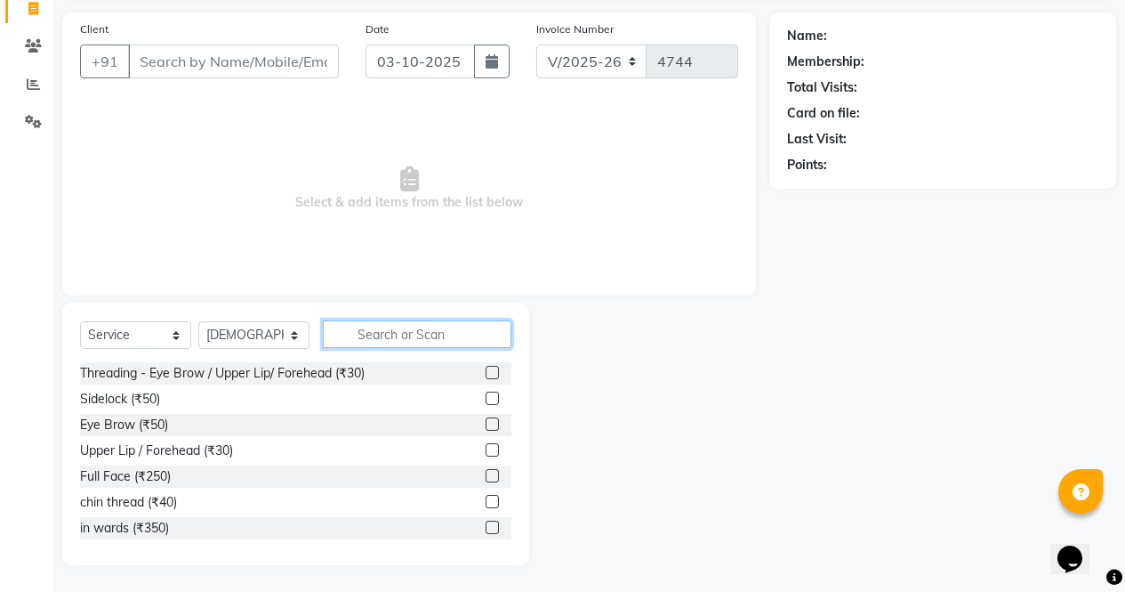
click at [456, 322] on input "text" at bounding box center [417, 334] width 189 height 28
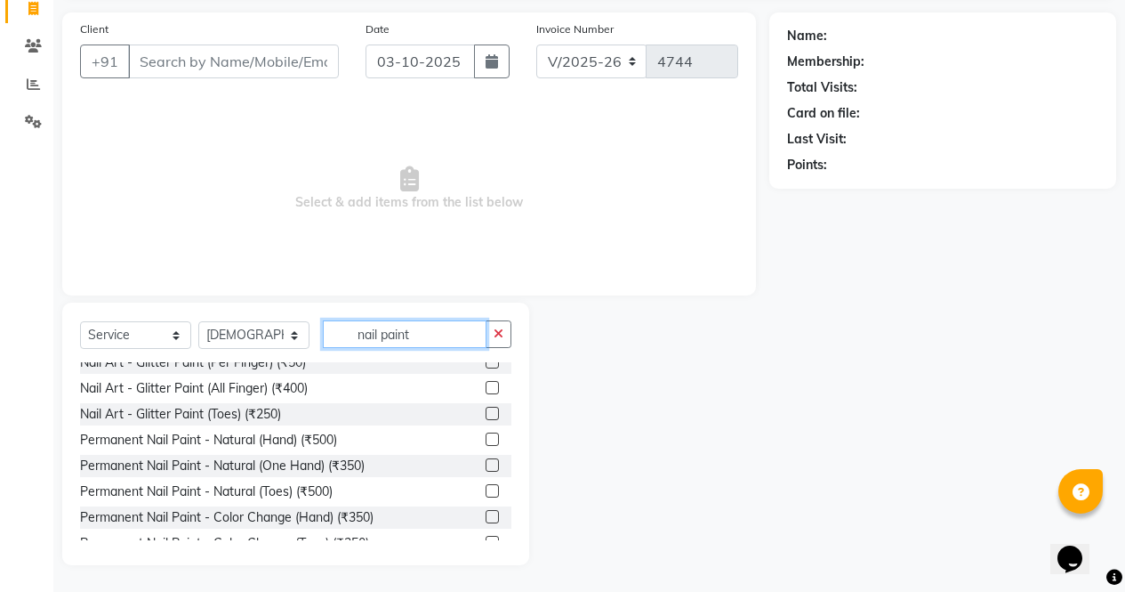
scroll to position [12, 0]
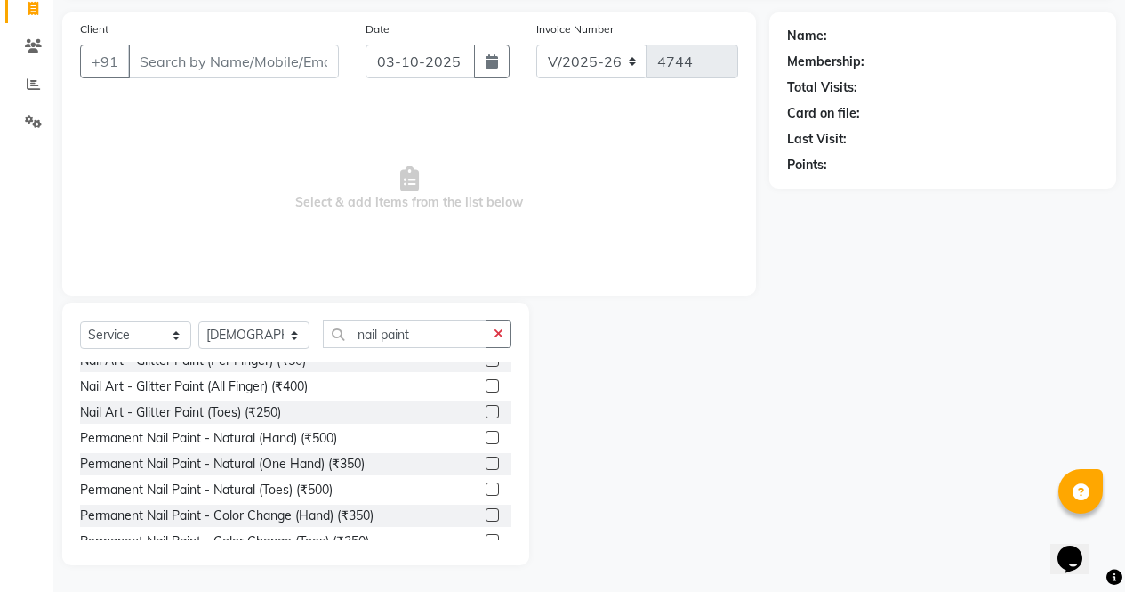
click at [486, 438] on label at bounding box center [492, 437] width 13 height 13
click at [486, 438] on input "checkbox" at bounding box center [492, 438] width 12 height 12
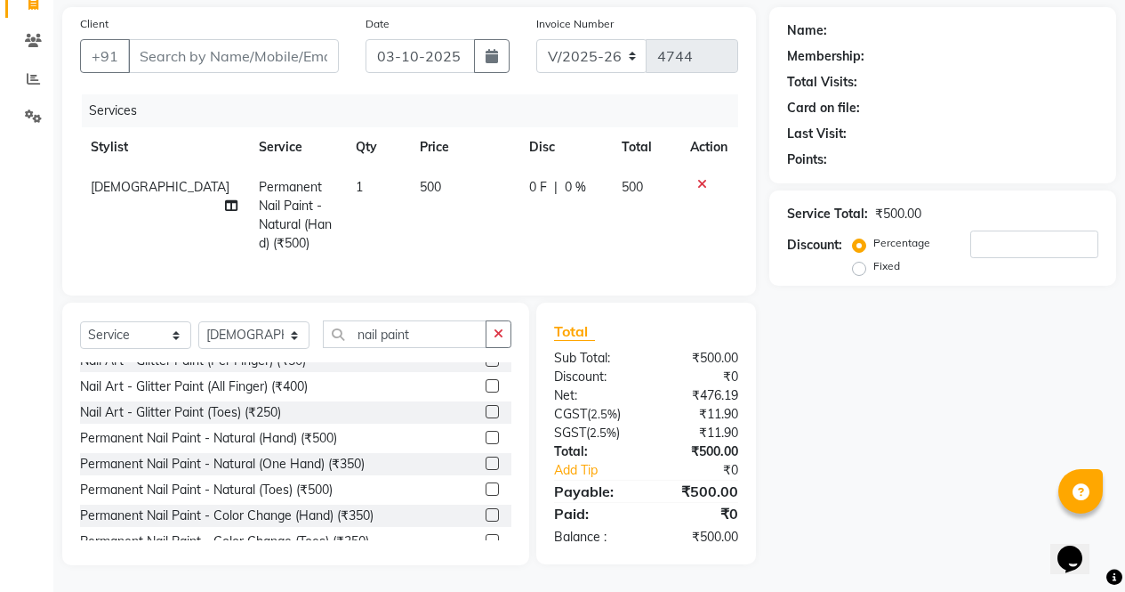
click at [558, 188] on td "0 F | 0 %" at bounding box center [565, 215] width 93 height 96
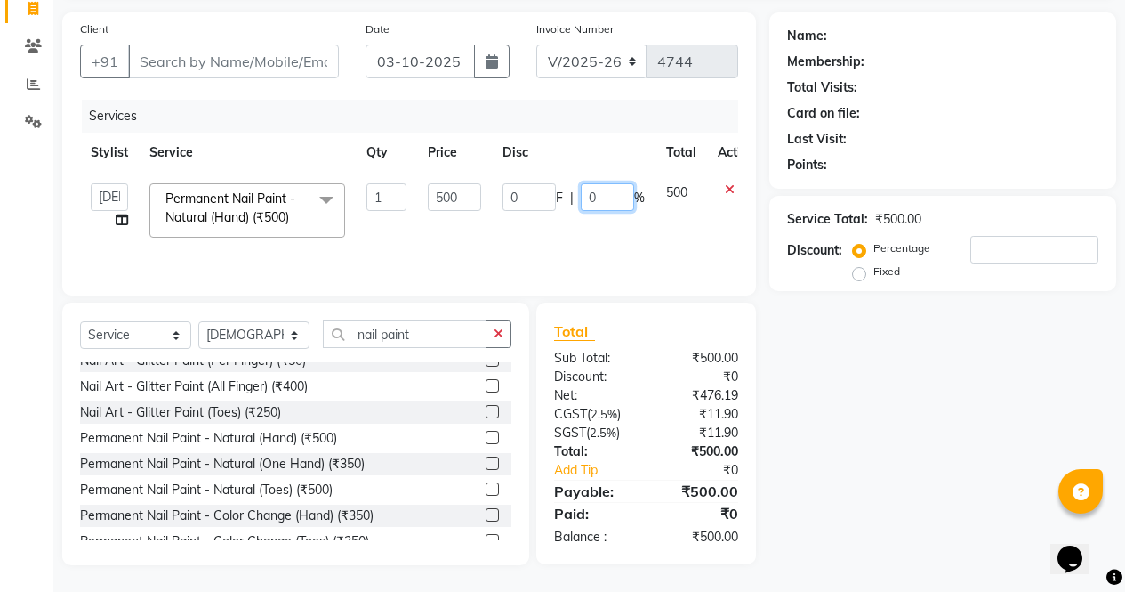
click at [602, 192] on input "0" at bounding box center [607, 197] width 53 height 28
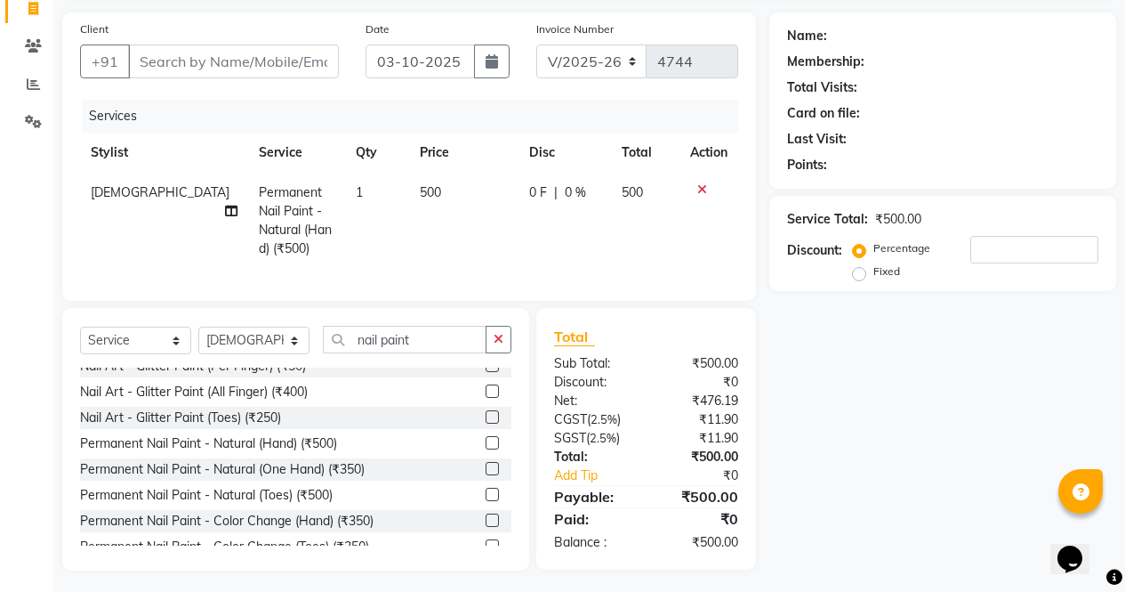
click at [529, 198] on span "0 F" at bounding box center [538, 192] width 18 height 19
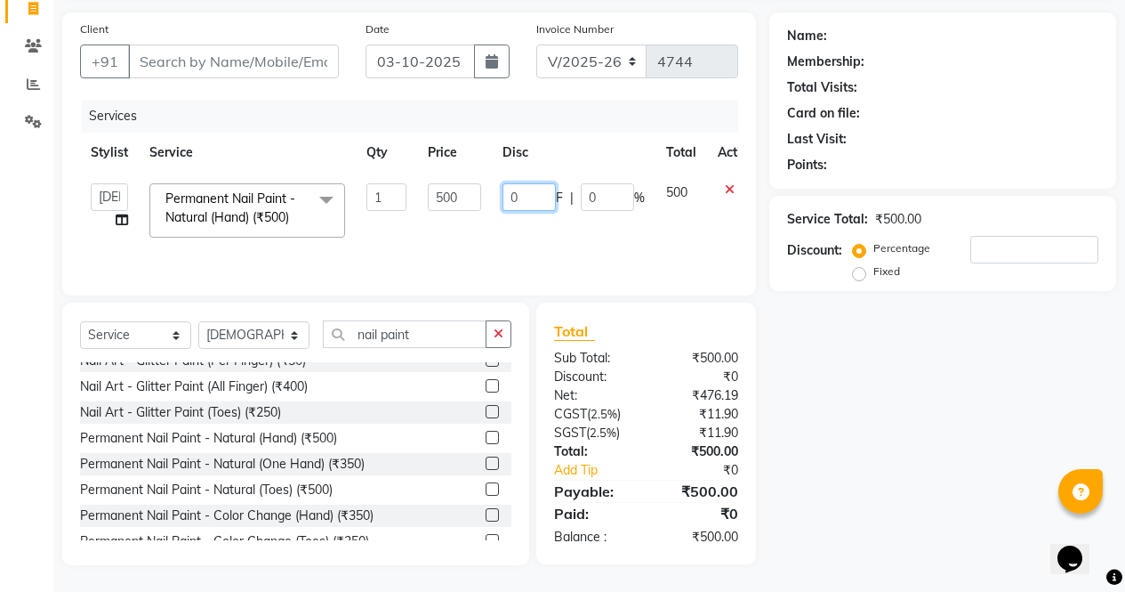
click at [544, 201] on input "0" at bounding box center [529, 197] width 53 height 28
click at [864, 383] on div "Name: Membership: Total Visits: Card on file: Last Visit: Points: Service Total…" at bounding box center [950, 288] width 360 height 552
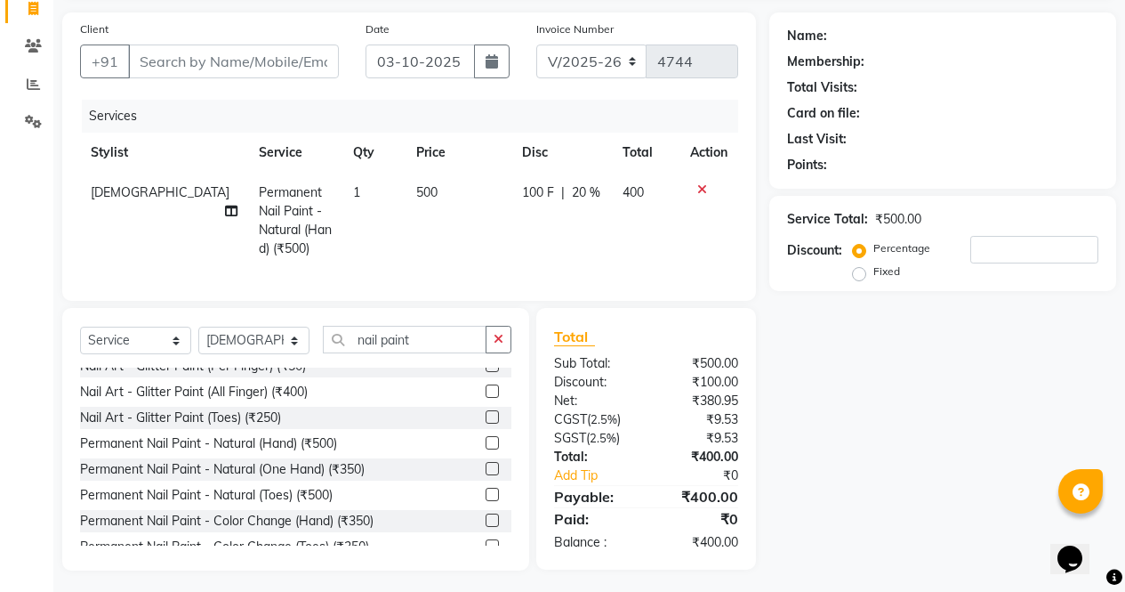
scroll to position [140, 0]
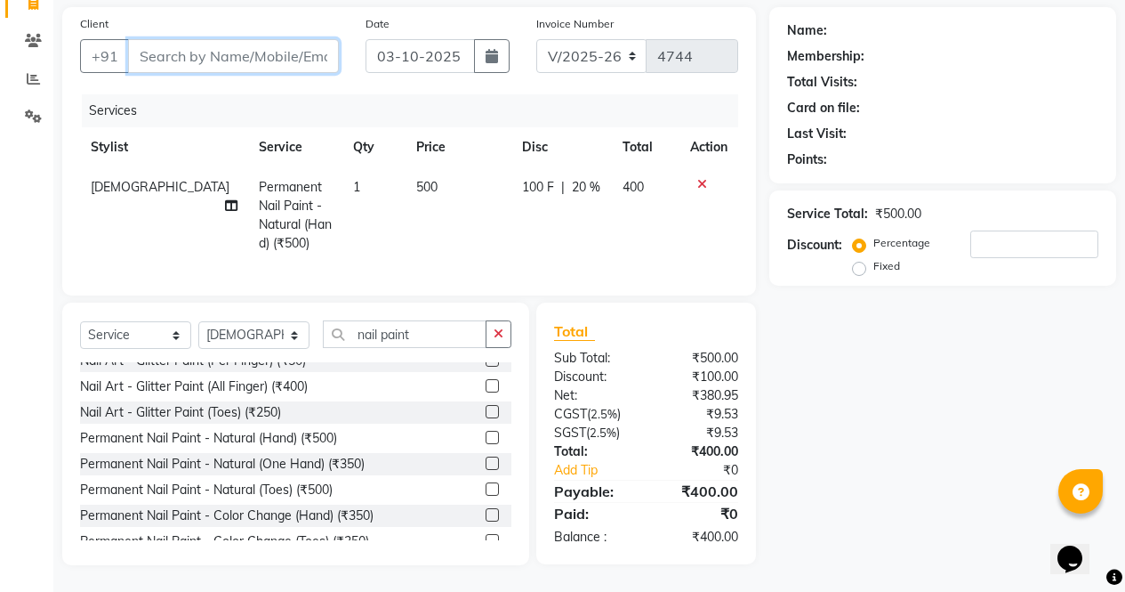
click at [278, 39] on input "Client" at bounding box center [233, 56] width 211 height 34
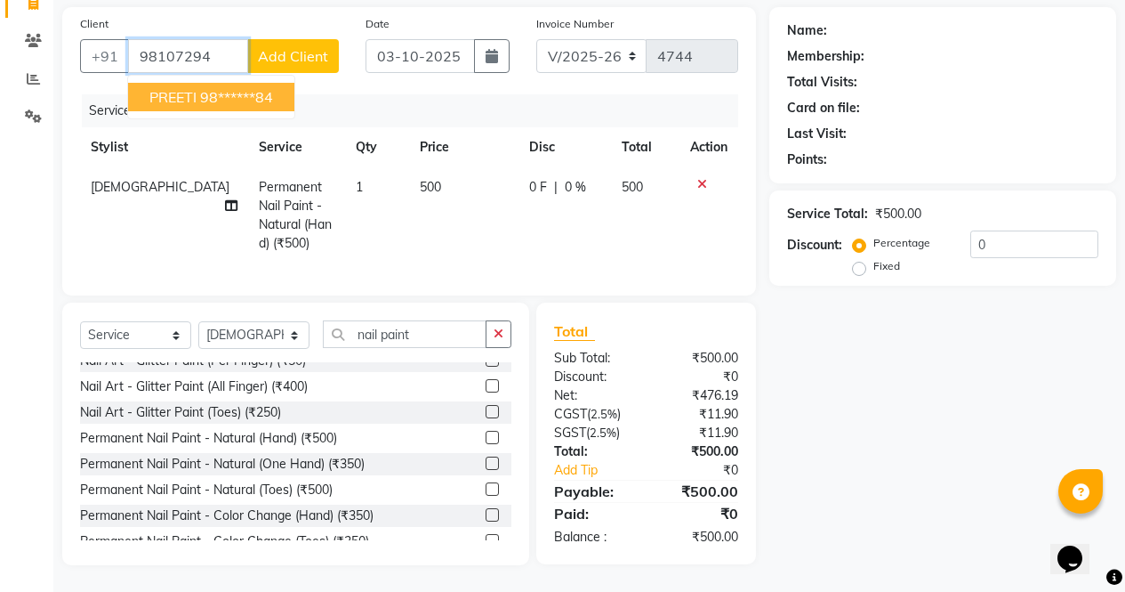
click at [250, 88] on ngb-highlight "98******84" at bounding box center [236, 97] width 73 height 18
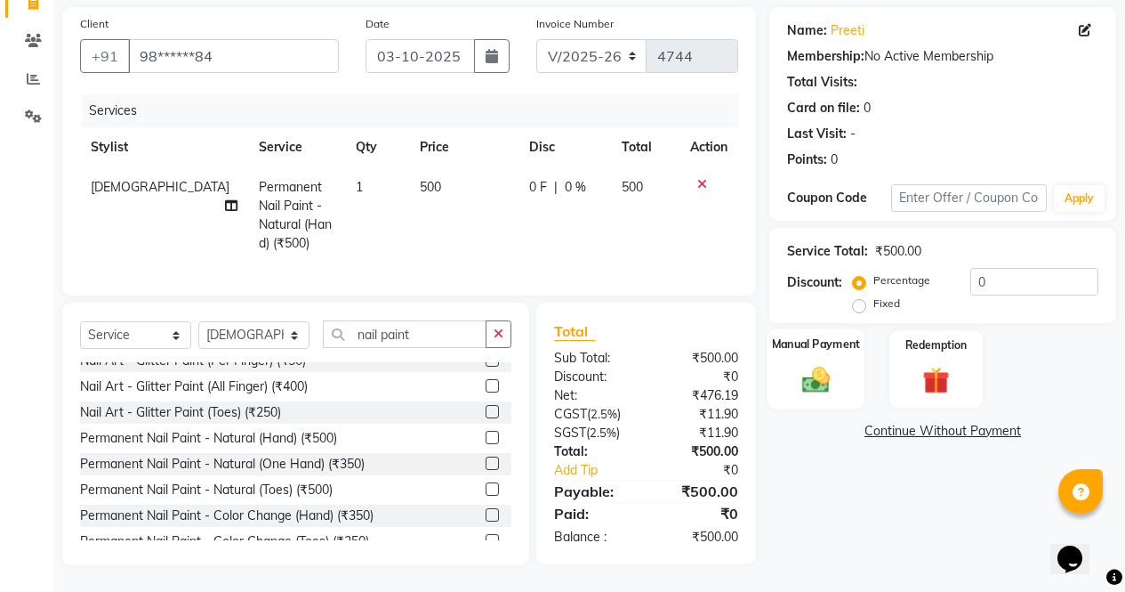
click at [819, 337] on label "Manual Payment" at bounding box center [816, 343] width 89 height 17
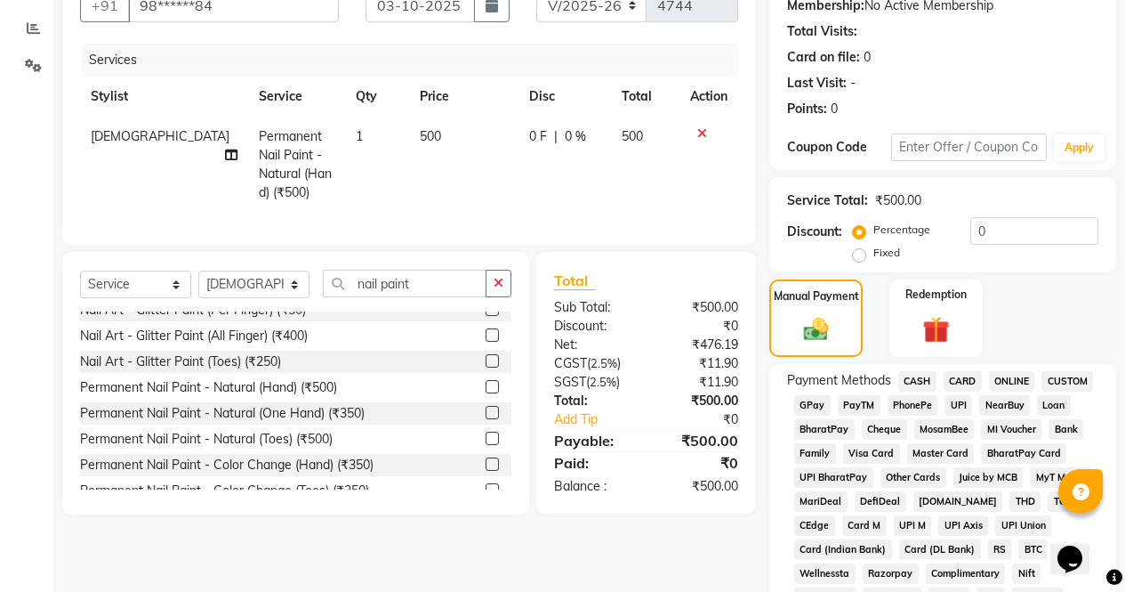
click at [907, 383] on span "CASH" at bounding box center [918, 381] width 38 height 20
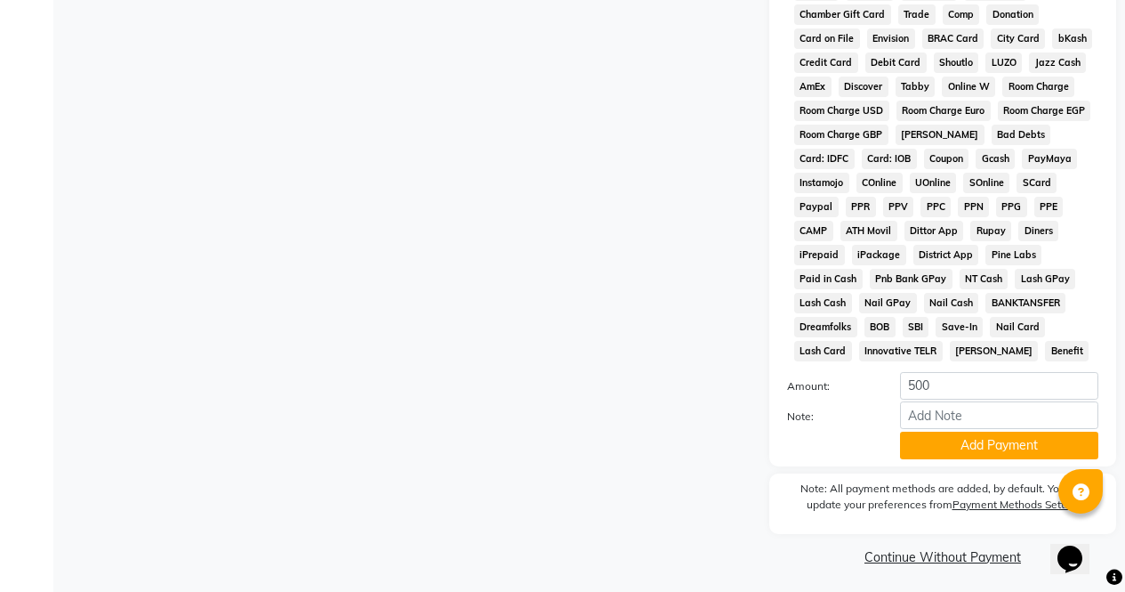
scroll to position [813, 0]
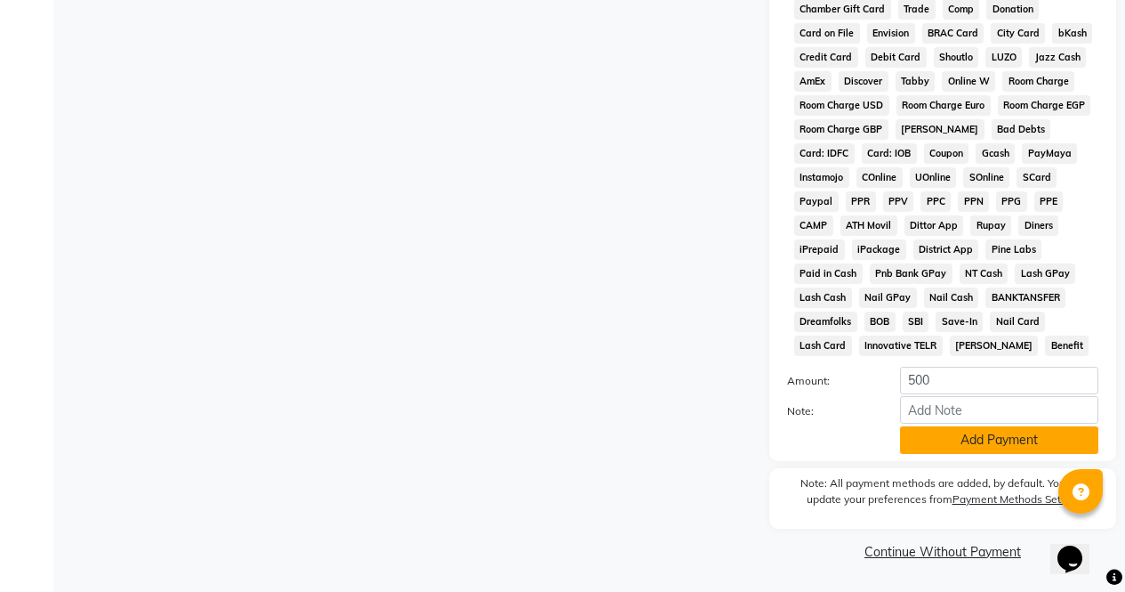
click at [993, 442] on button "Add Payment" at bounding box center [999, 440] width 198 height 28
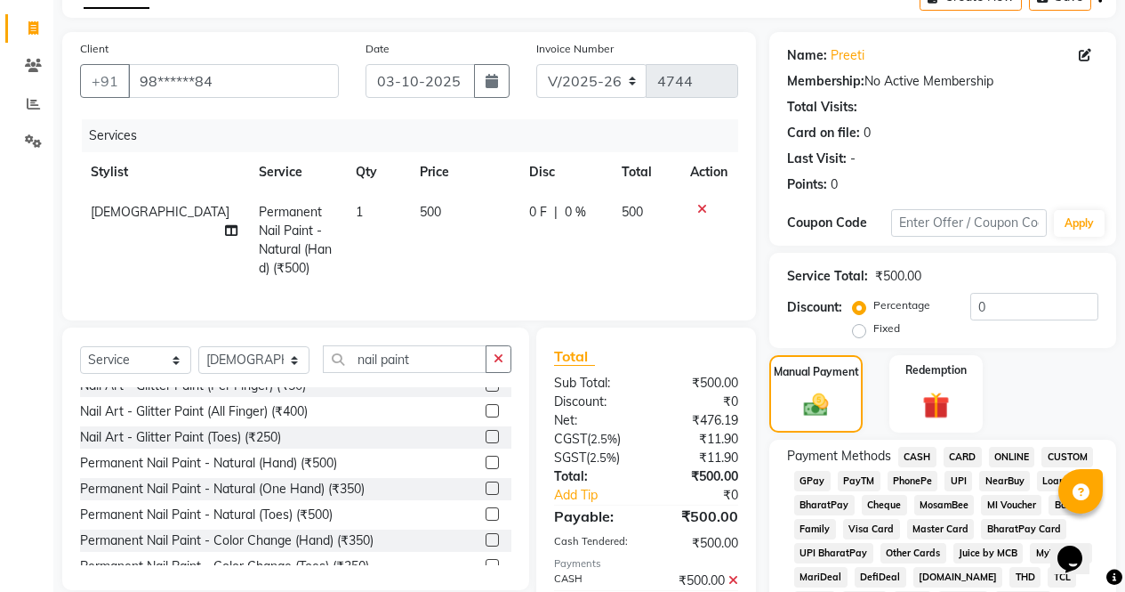
scroll to position [110, 0]
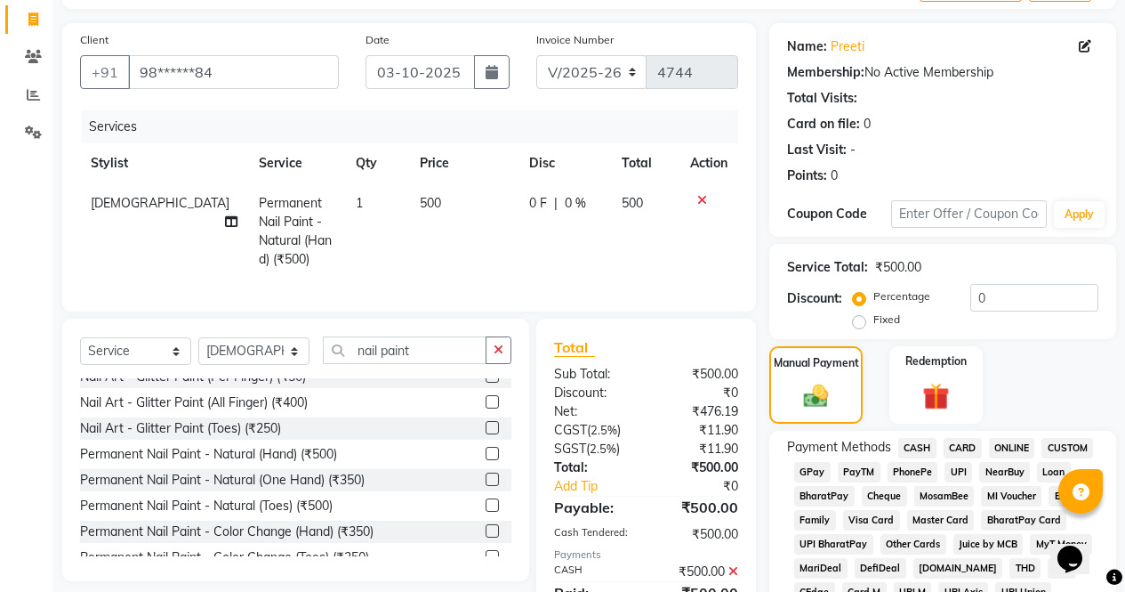
click at [536, 199] on div "0 F | 0 %" at bounding box center [564, 203] width 71 height 19
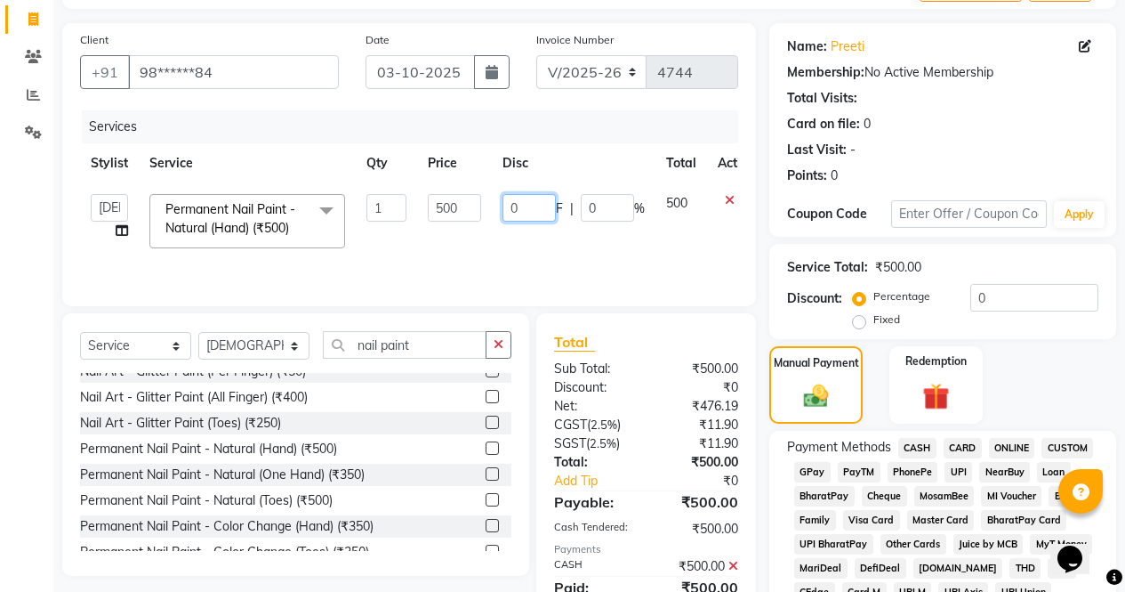
click at [533, 206] on input "0" at bounding box center [529, 208] width 53 height 28
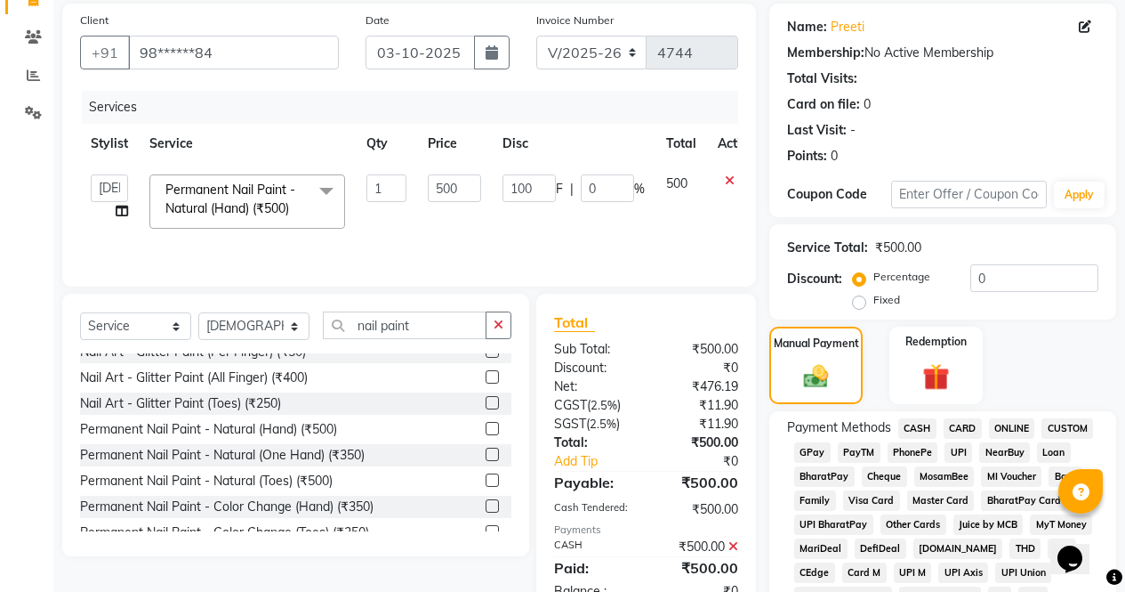
click at [1048, 342] on div "Manual Payment Redemption" at bounding box center [943, 364] width 374 height 77
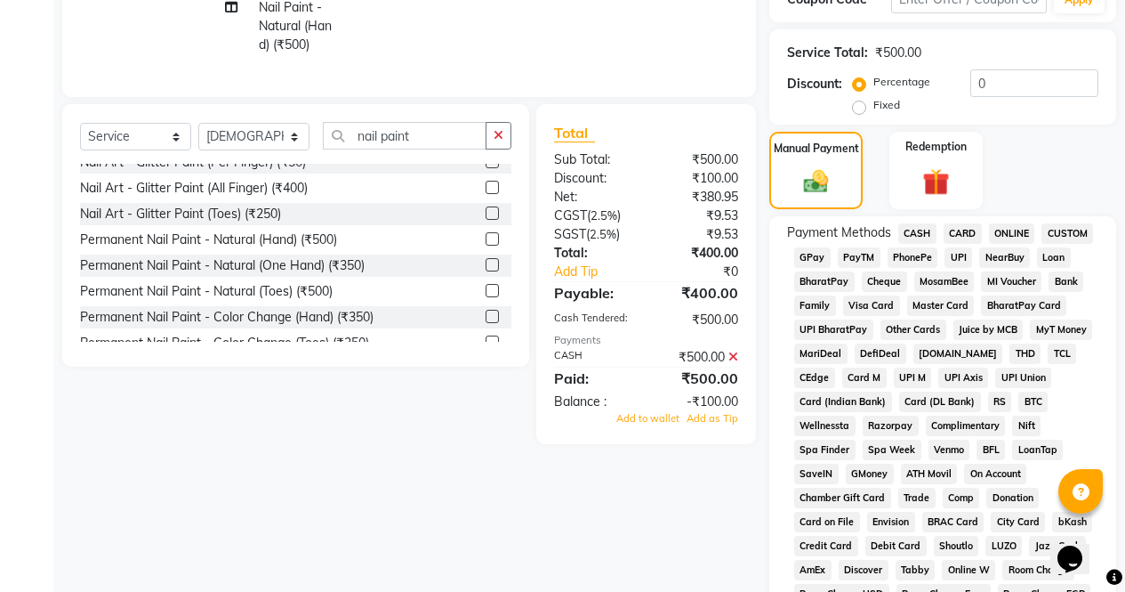
scroll to position [360, 0]
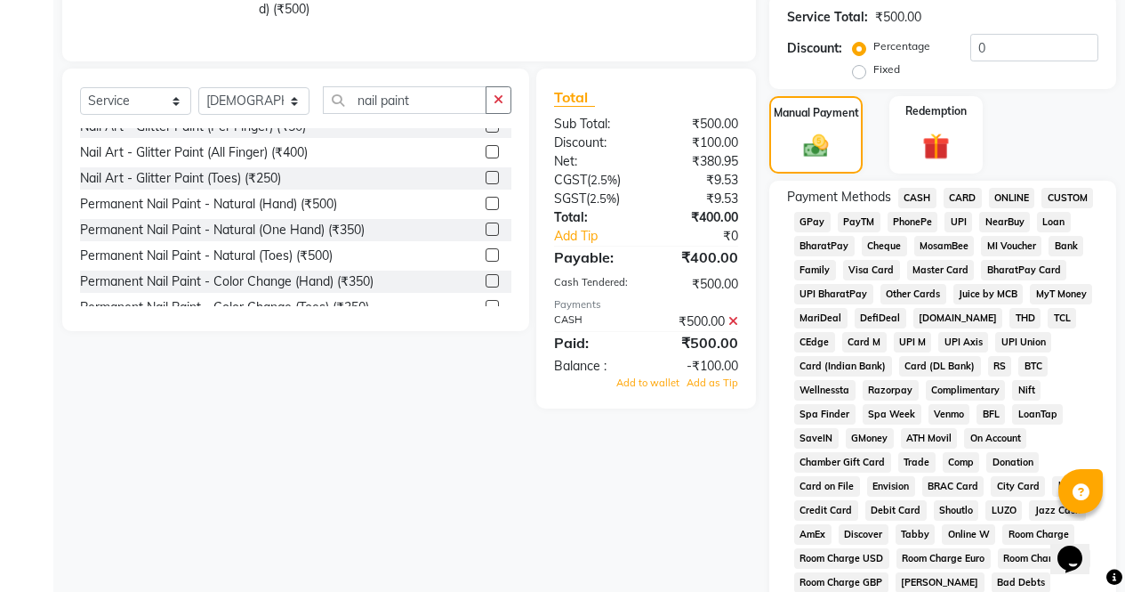
click at [737, 327] on icon at bounding box center [734, 321] width 10 height 12
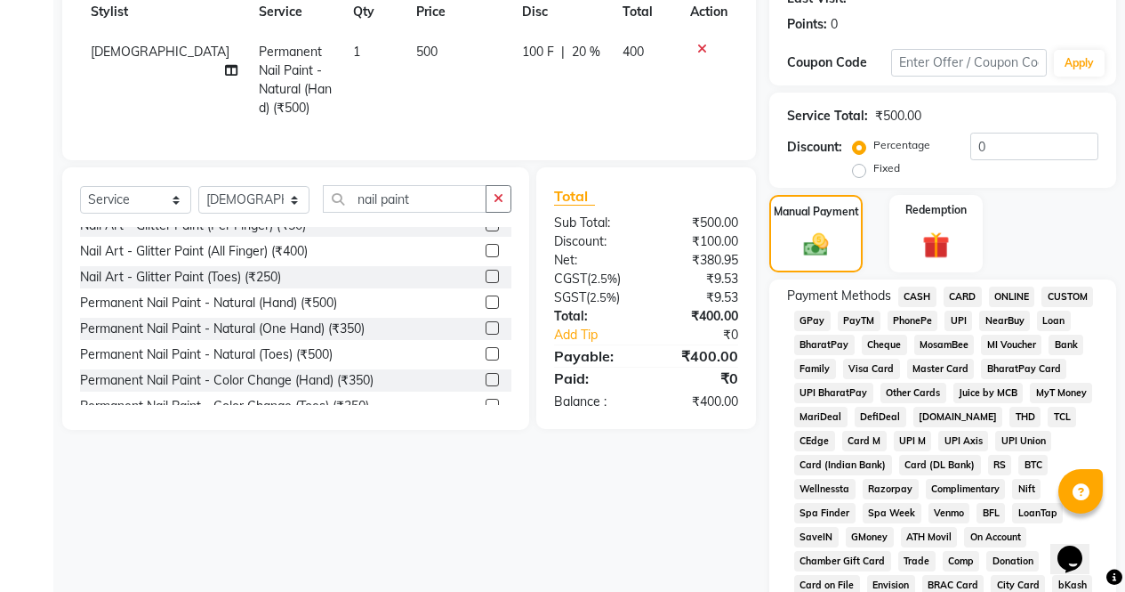
scroll to position [255, 0]
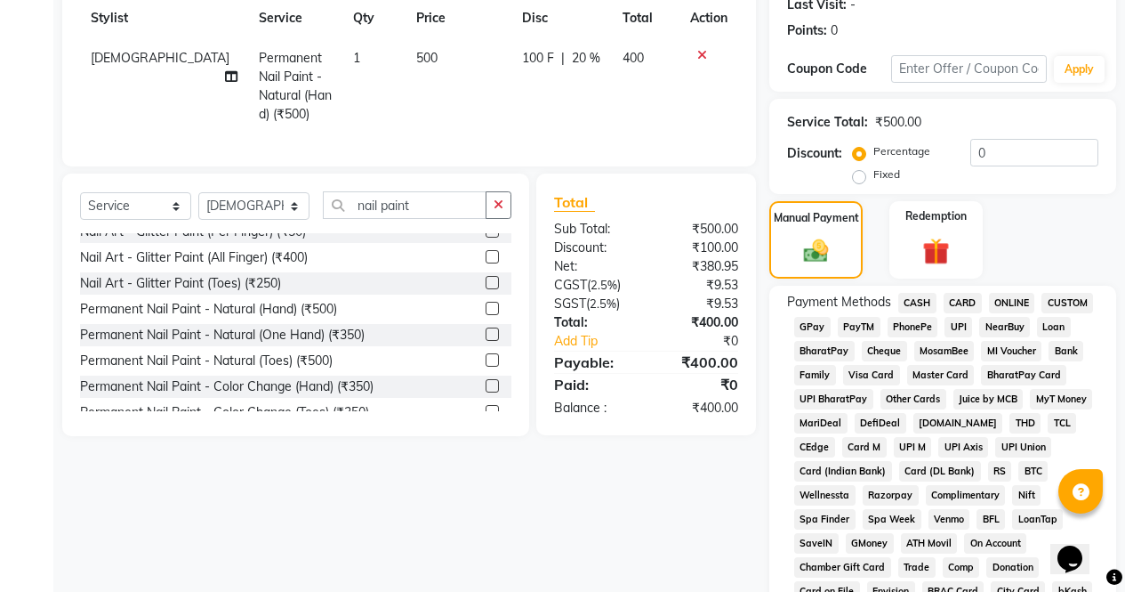
click at [923, 305] on span "CASH" at bounding box center [918, 303] width 38 height 20
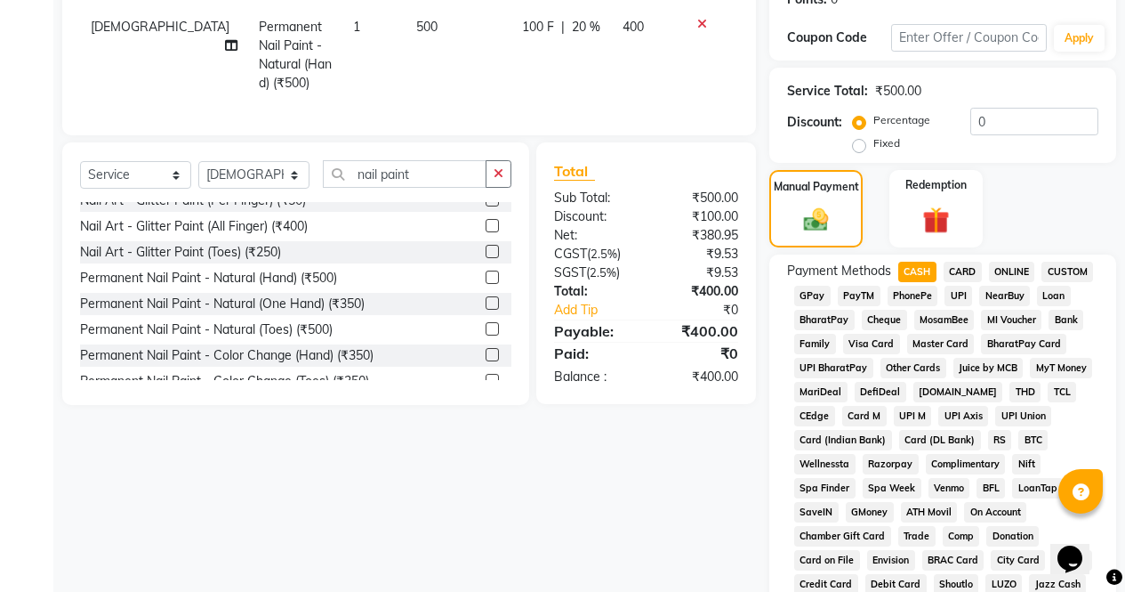
scroll to position [813, 0]
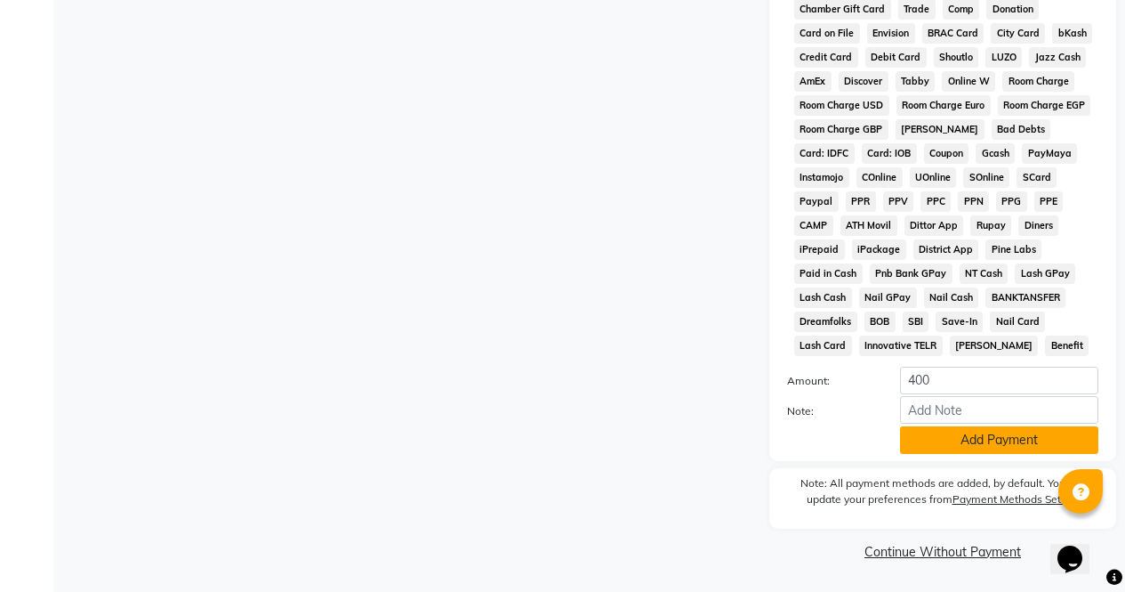
click at [1028, 440] on button "Add Payment" at bounding box center [999, 440] width 198 height 28
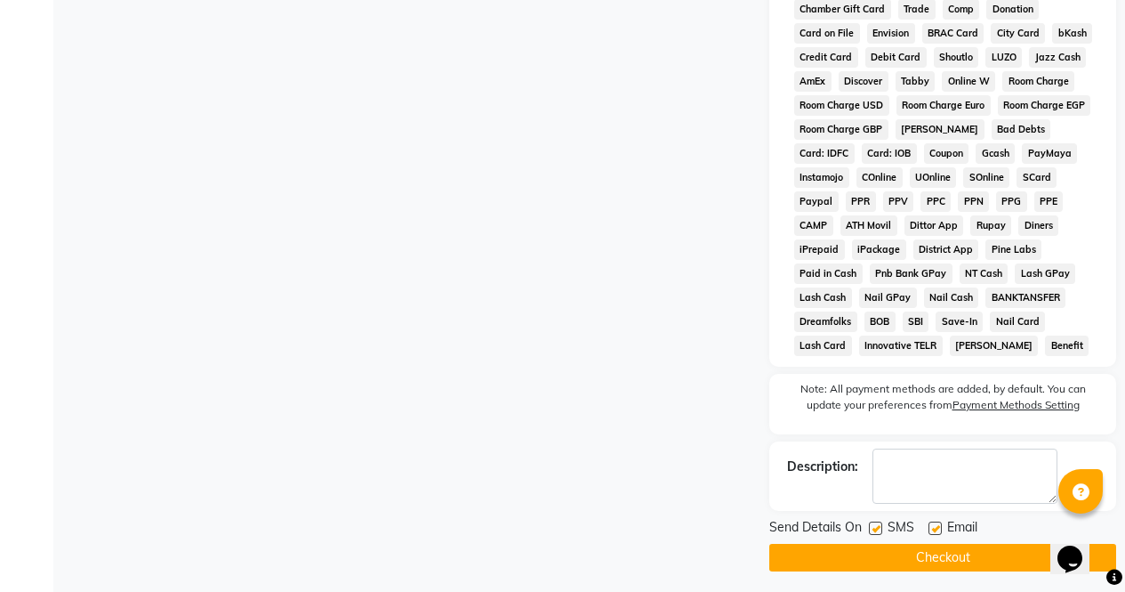
click at [988, 562] on button "Checkout" at bounding box center [943, 558] width 347 height 28
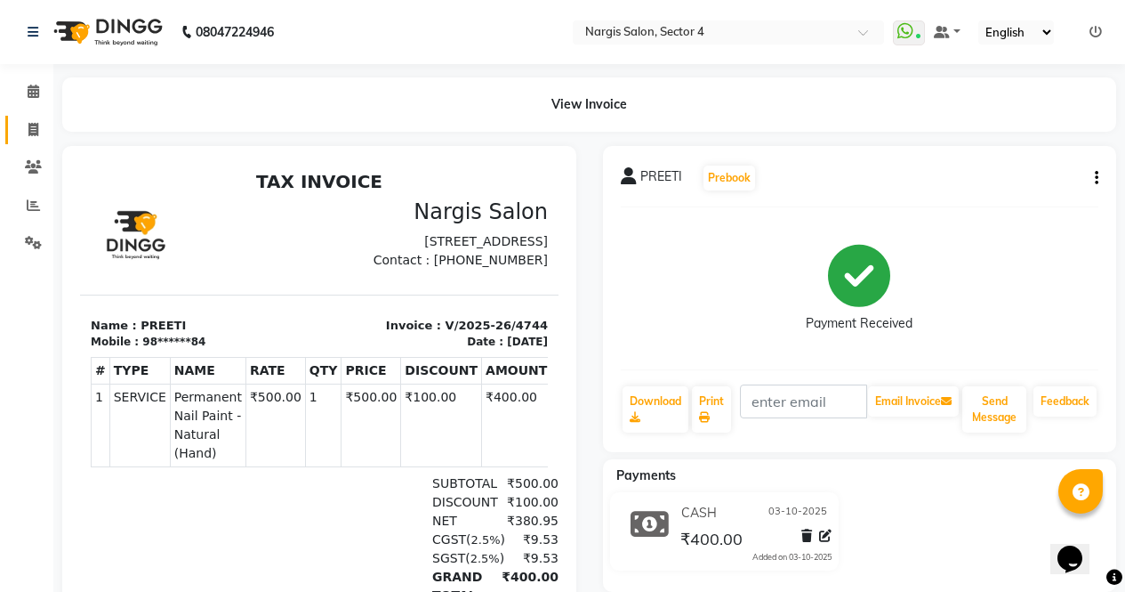
click at [31, 125] on icon at bounding box center [33, 129] width 10 height 13
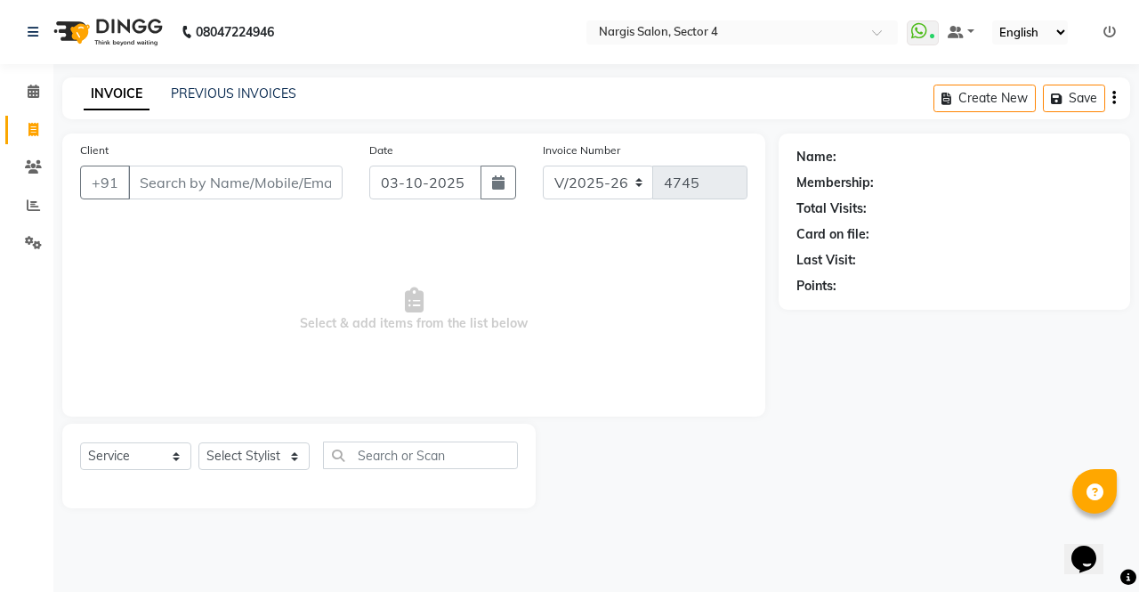
click at [298, 186] on input "Client" at bounding box center [235, 182] width 214 height 34
click at [254, 184] on input "Client" at bounding box center [235, 182] width 214 height 34
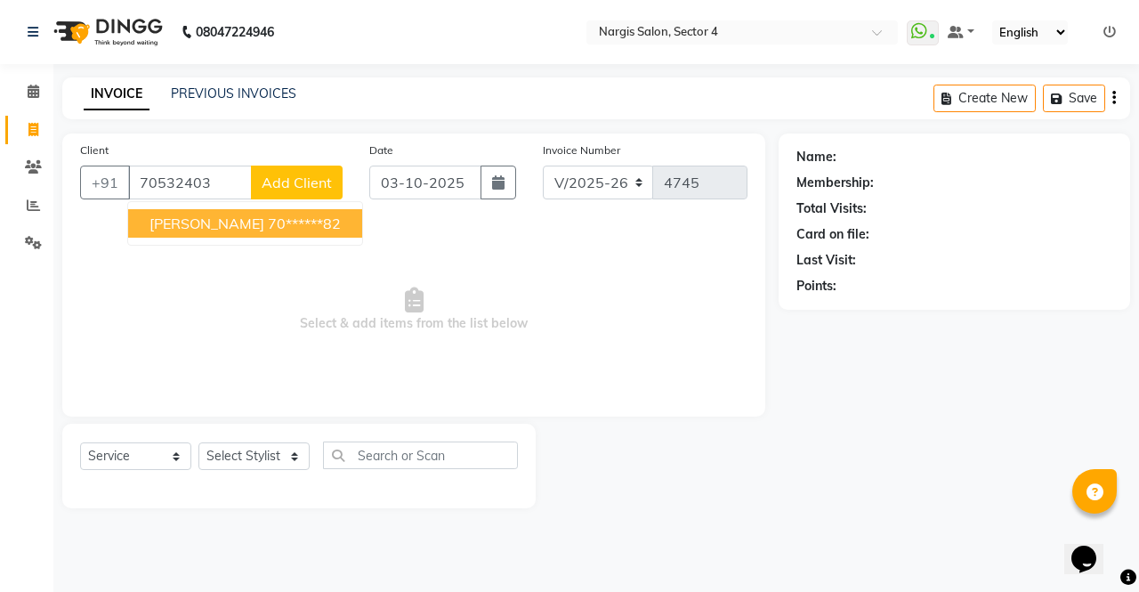
click at [268, 218] on ngb-highlight "70******82" at bounding box center [304, 223] width 73 height 18
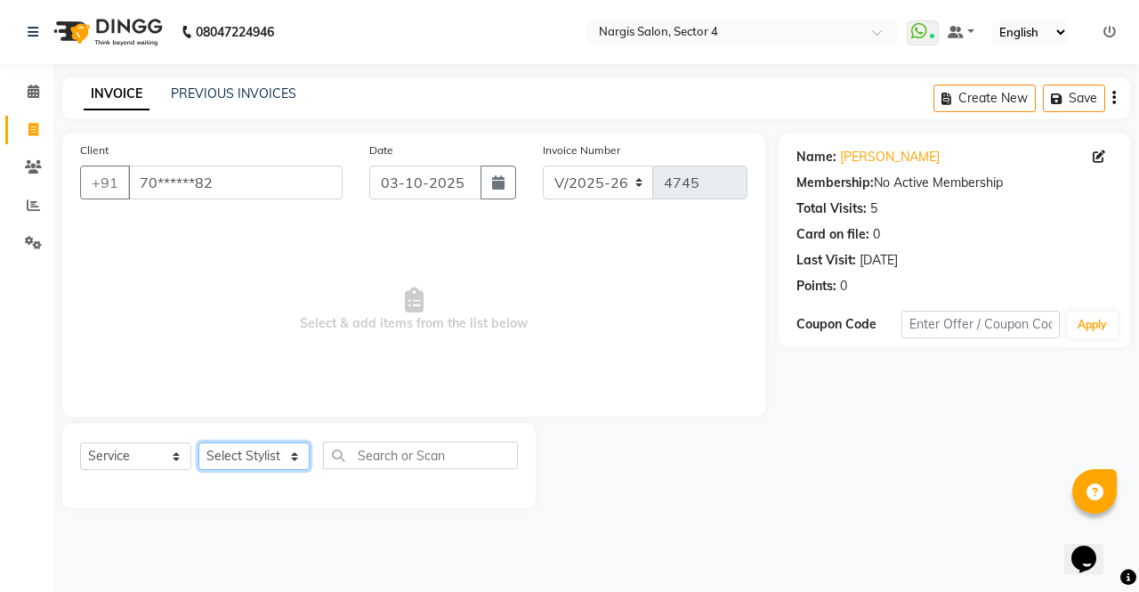
click at [281, 451] on select "Select Stylist [PERSON_NAME] [PERSON_NAME] [PERSON_NAME] Front Desk muskaan rak…" at bounding box center [253, 456] width 111 height 28
click at [198, 442] on select "Select Stylist [PERSON_NAME] [PERSON_NAME] [PERSON_NAME] Front Desk muskaan rak…" at bounding box center [253, 456] width 111 height 28
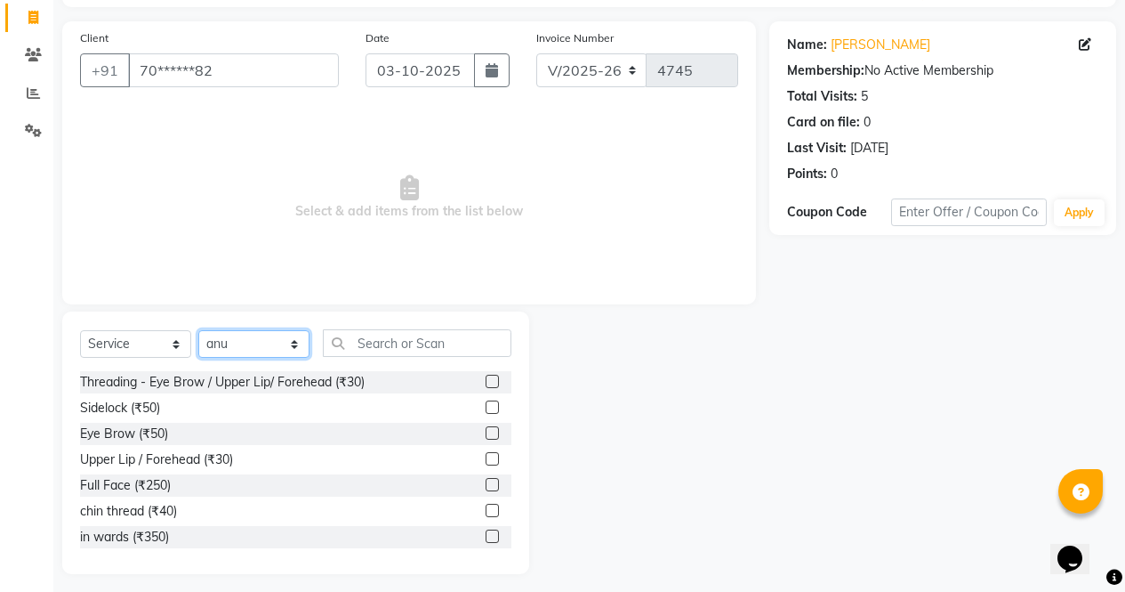
scroll to position [121, 0]
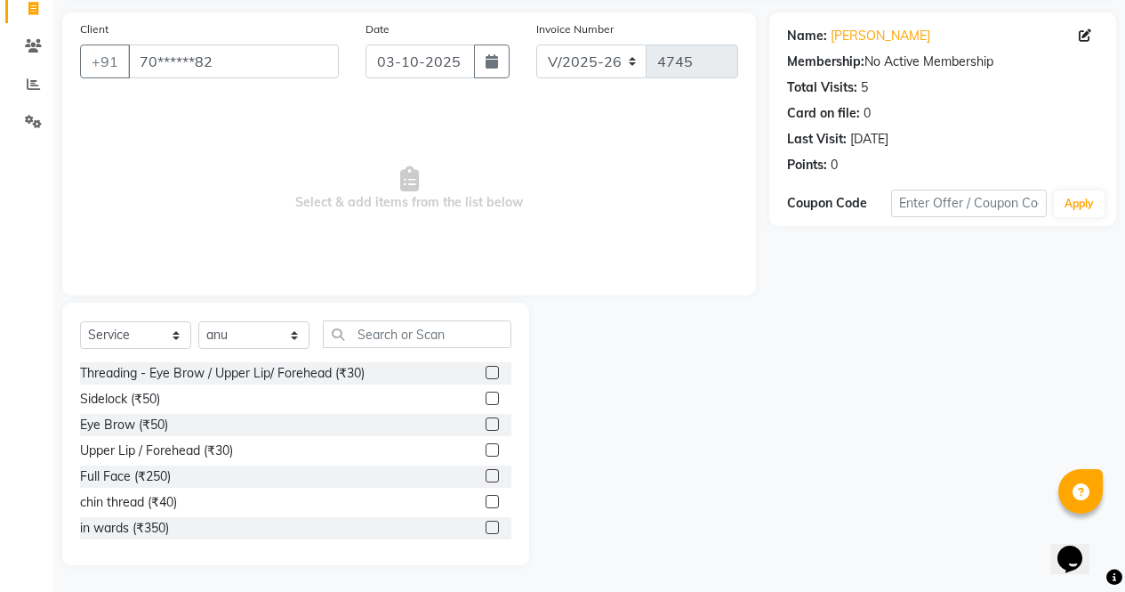
click at [486, 424] on label at bounding box center [492, 423] width 13 height 13
click at [486, 424] on input "checkbox" at bounding box center [492, 425] width 12 height 12
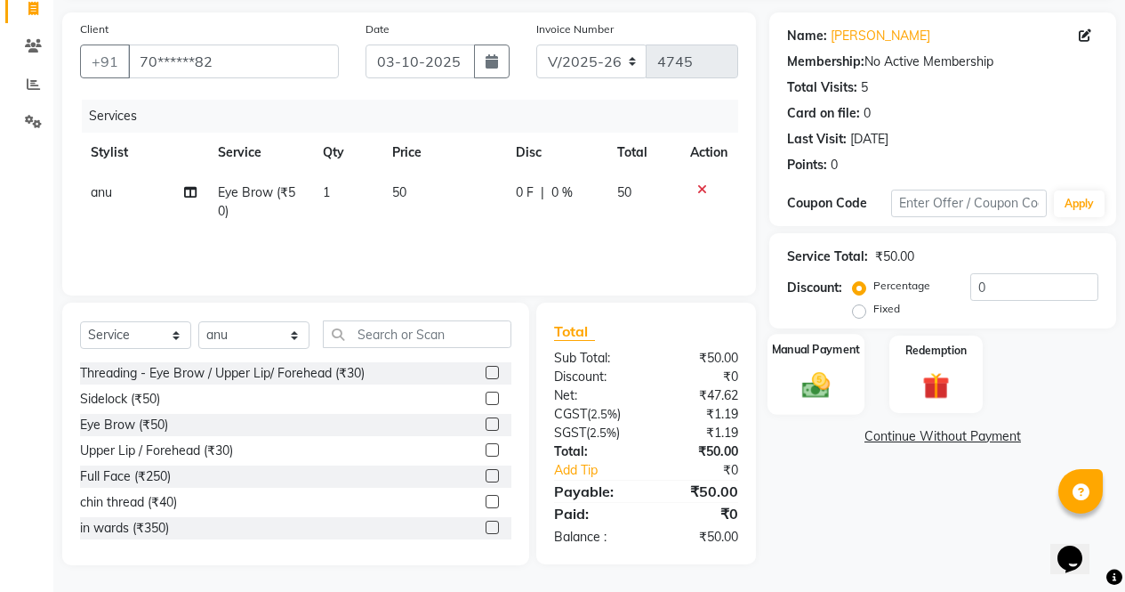
click at [821, 381] on img at bounding box center [816, 384] width 45 height 32
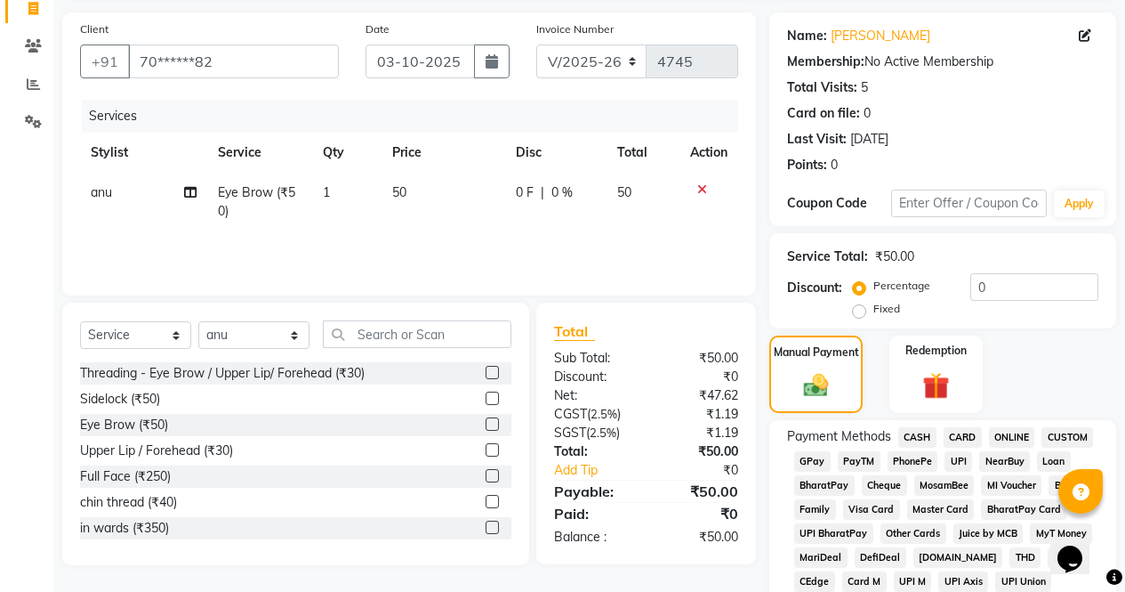
click at [933, 436] on span "CASH" at bounding box center [918, 437] width 38 height 20
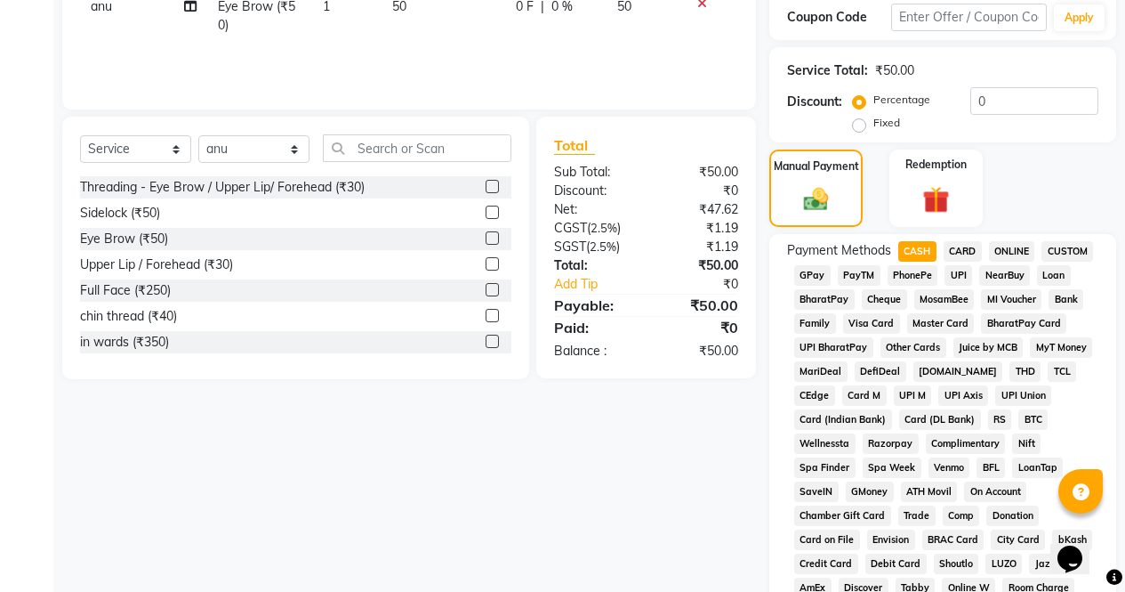
scroll to position [813, 0]
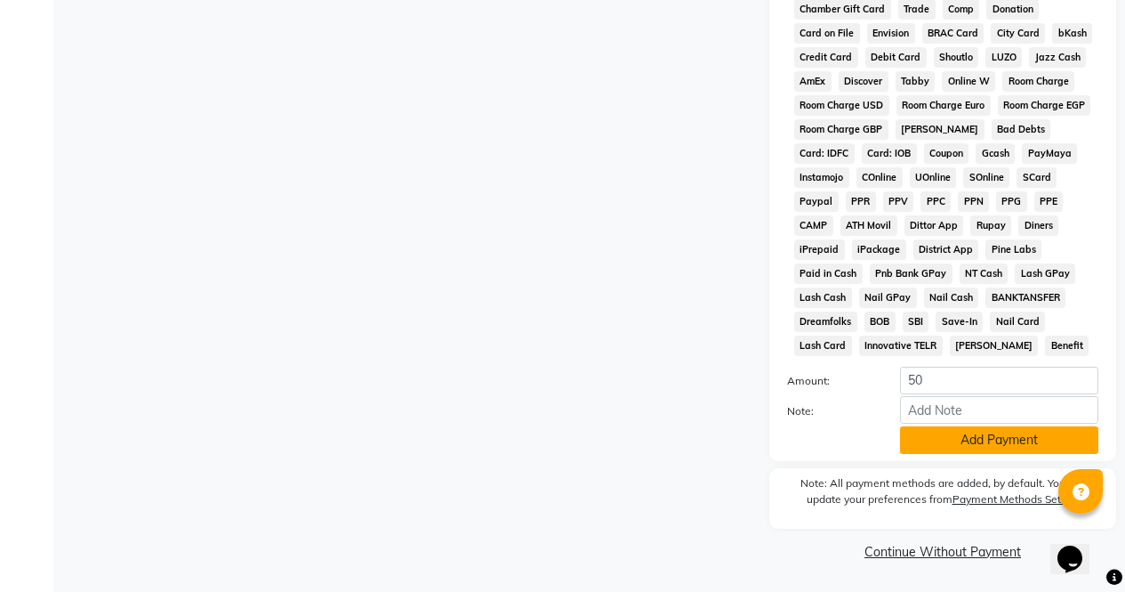
click at [1029, 450] on button "Add Payment" at bounding box center [999, 440] width 198 height 28
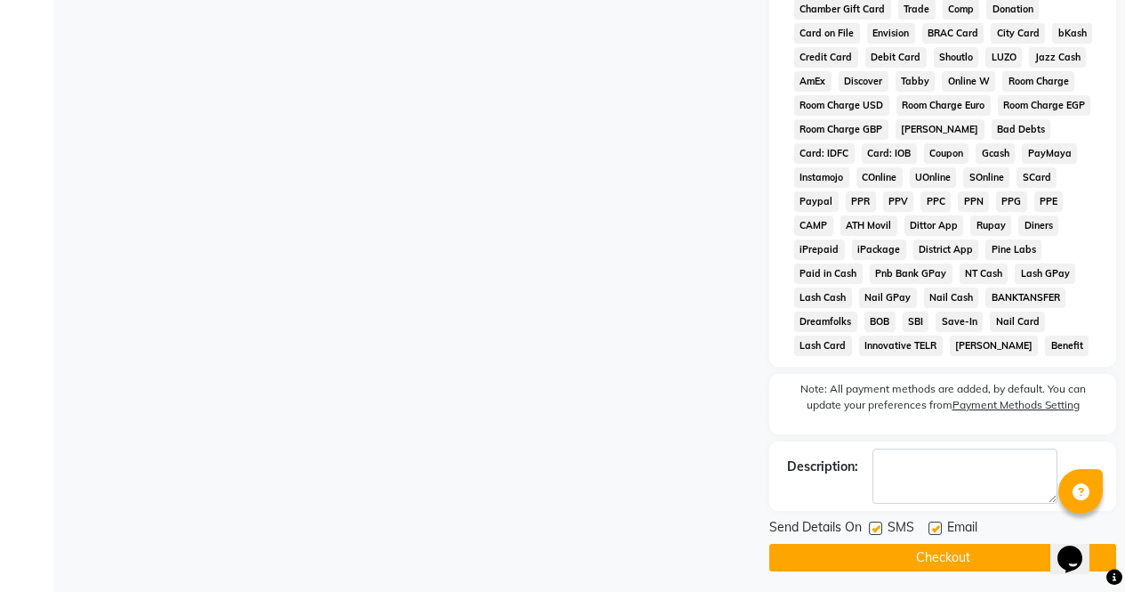
click at [1004, 563] on button "Checkout" at bounding box center [943, 558] width 347 height 28
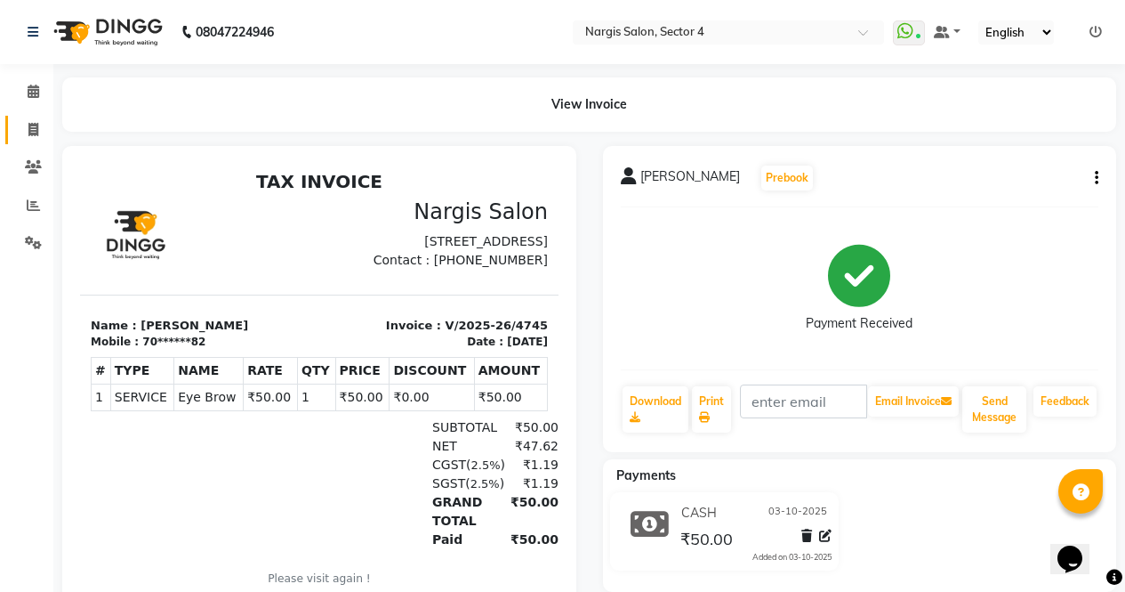
click at [31, 127] on icon at bounding box center [33, 129] width 10 height 13
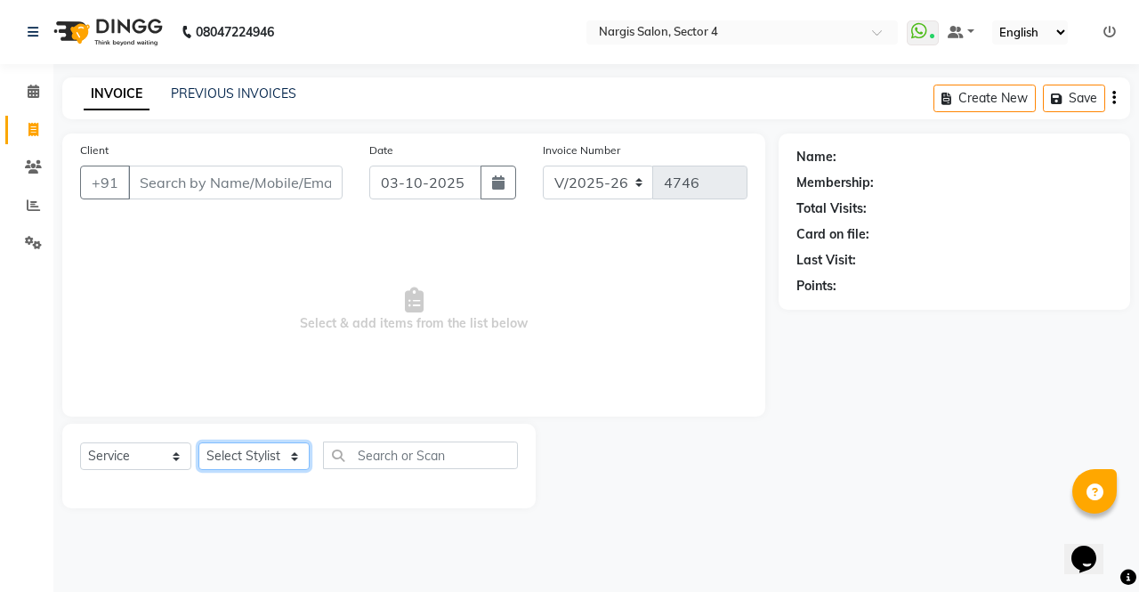
click at [226, 446] on select "Select Stylist [PERSON_NAME] [PERSON_NAME] [PERSON_NAME] Front Desk muskaan rak…" at bounding box center [253, 456] width 111 height 28
click at [198, 442] on select "Select Stylist [PERSON_NAME] [PERSON_NAME] [PERSON_NAME] Front Desk muskaan rak…" at bounding box center [253, 456] width 111 height 28
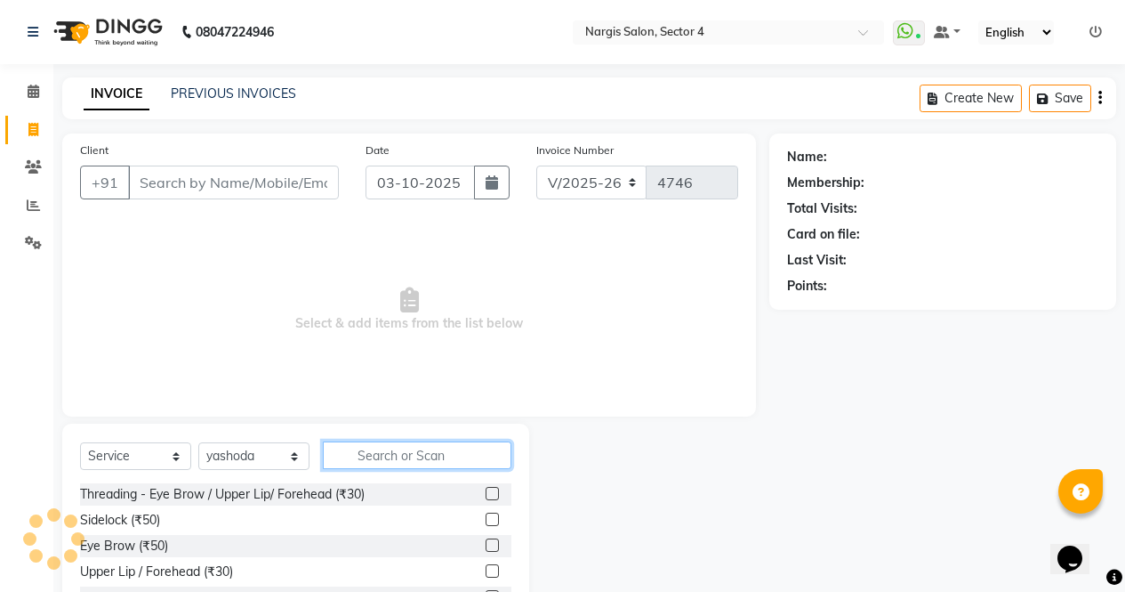
click at [385, 455] on input "text" at bounding box center [417, 455] width 189 height 28
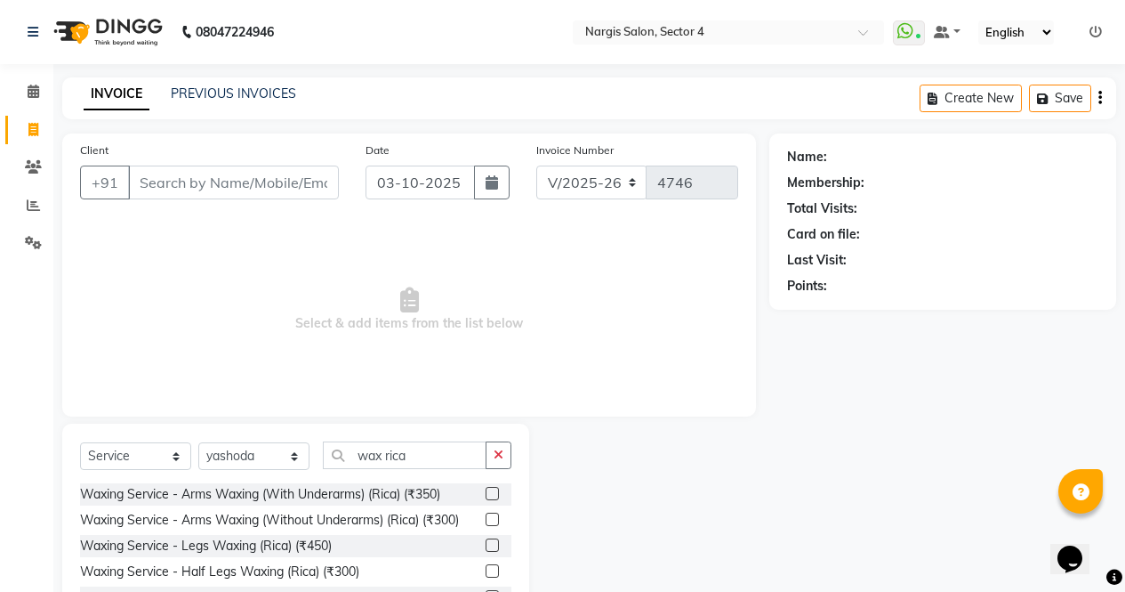
click at [486, 494] on label at bounding box center [492, 493] width 13 height 13
click at [486, 494] on input "checkbox" at bounding box center [492, 494] width 12 height 12
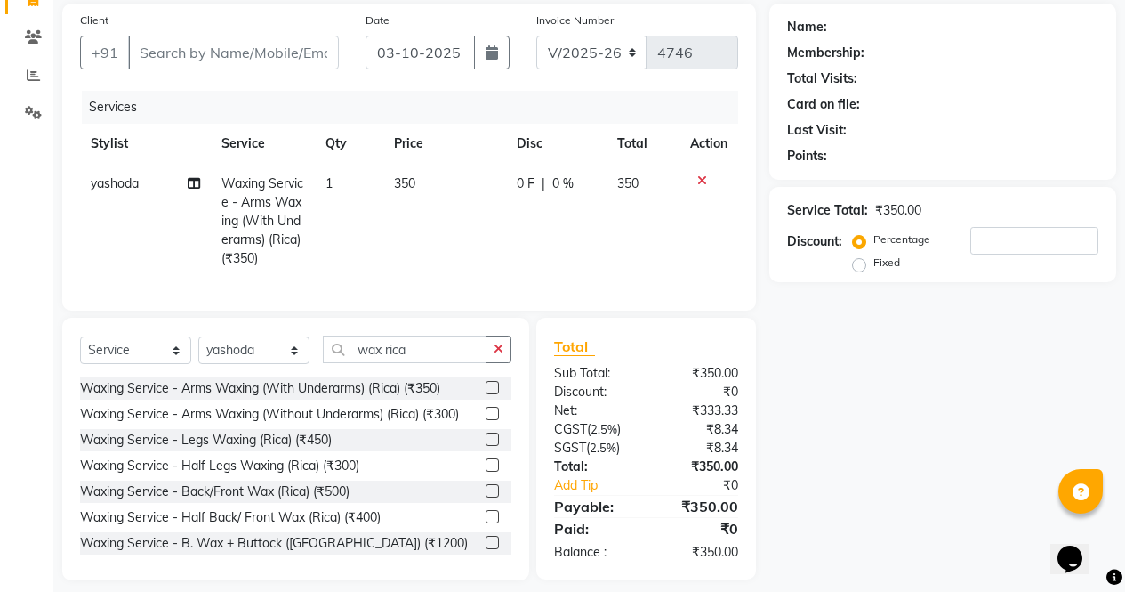
scroll to position [158, 0]
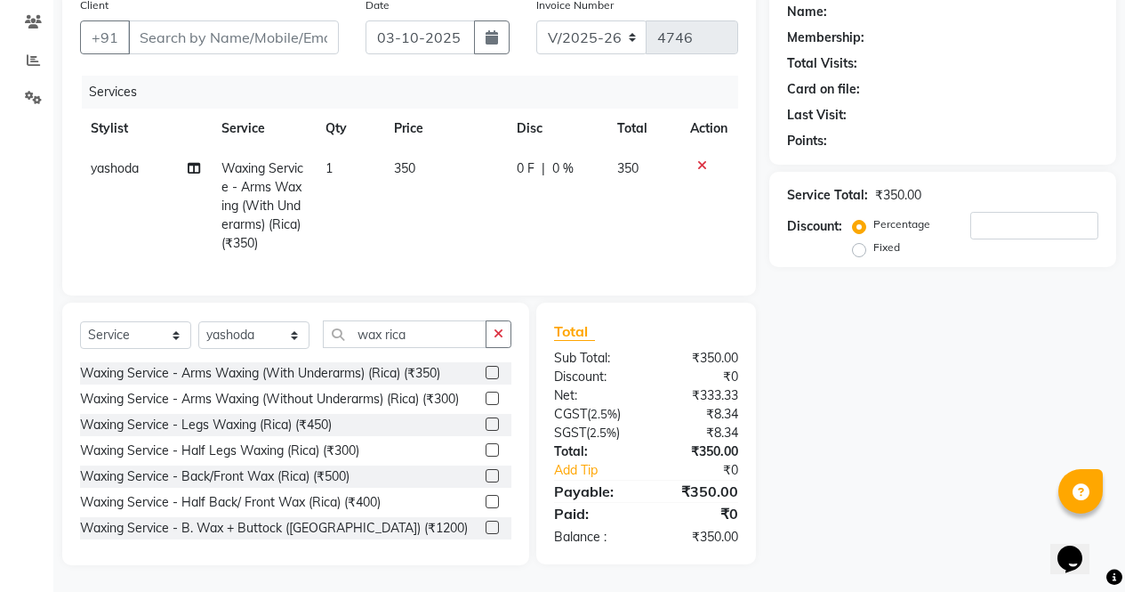
click at [486, 424] on label at bounding box center [492, 423] width 13 height 13
click at [486, 424] on input "checkbox" at bounding box center [492, 425] width 12 height 12
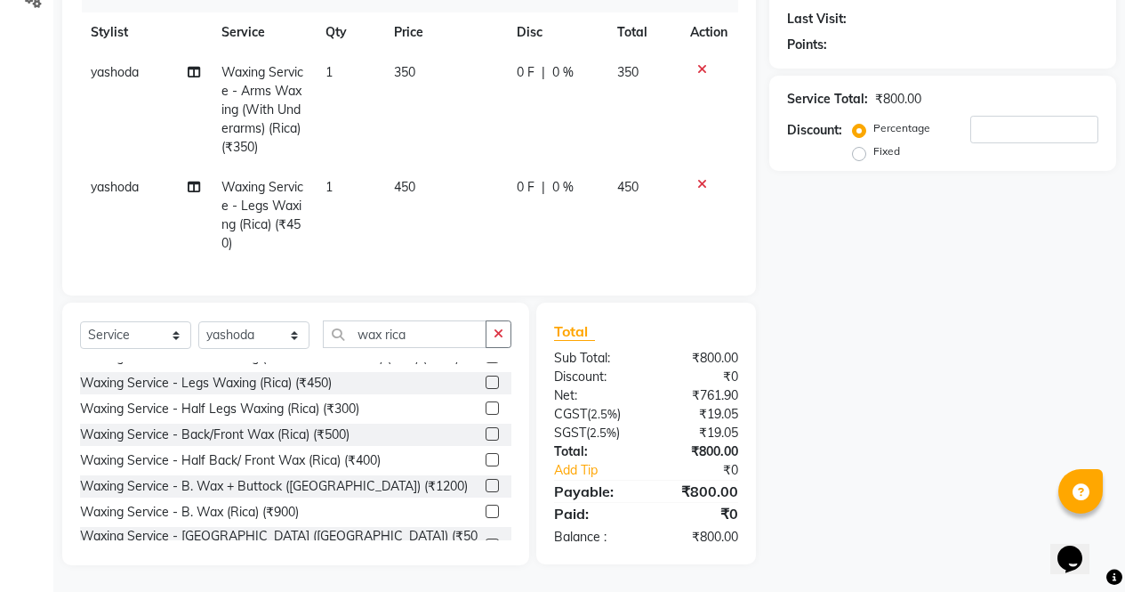
scroll to position [58, 0]
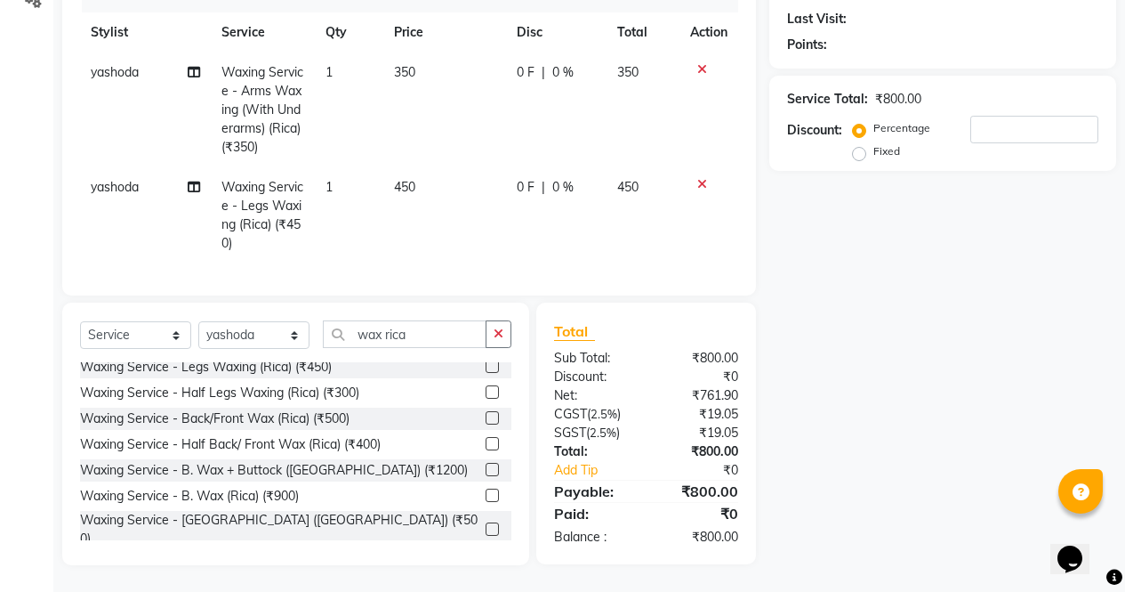
click at [486, 444] on label at bounding box center [492, 443] width 13 height 13
click at [486, 444] on input "checkbox" at bounding box center [492, 445] width 12 height 12
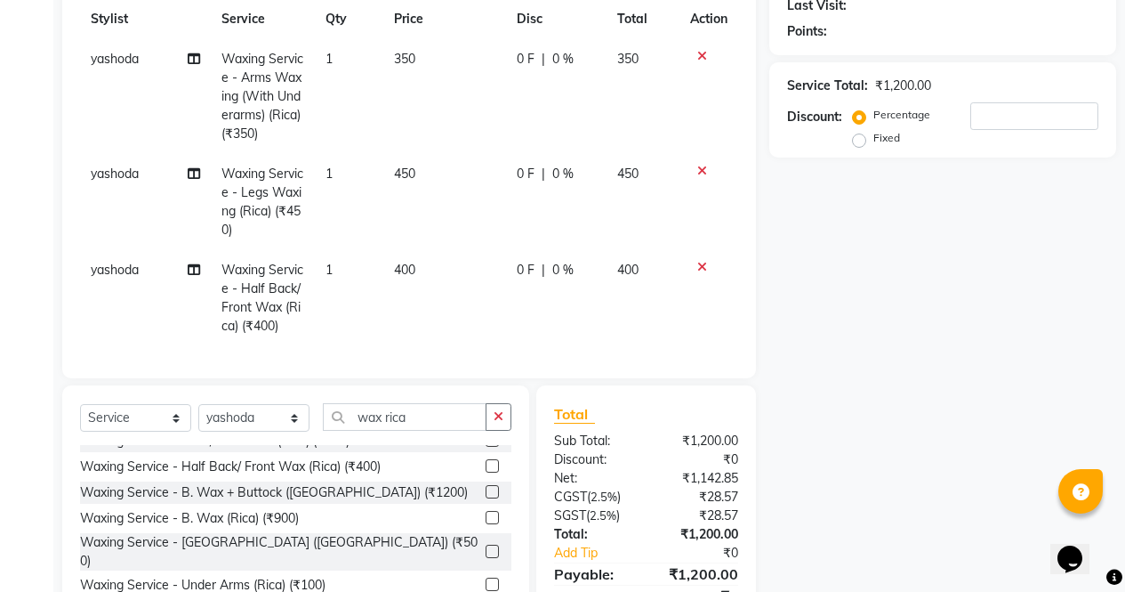
scroll to position [110, 0]
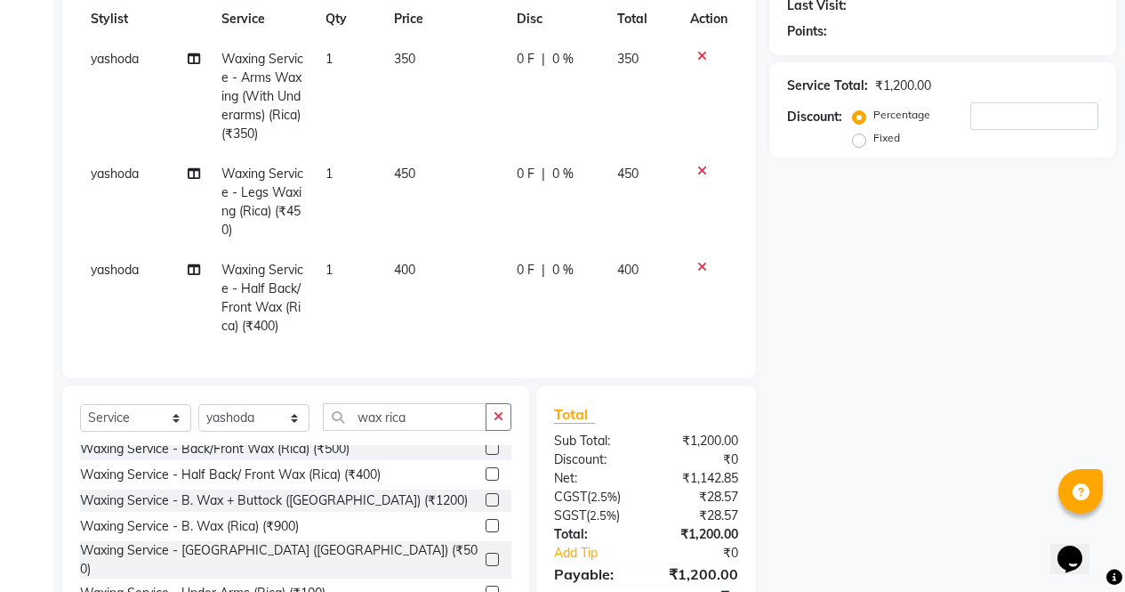
click at [486, 480] on label at bounding box center [492, 473] width 13 height 13
click at [486, 480] on input "checkbox" at bounding box center [492, 475] width 12 height 12
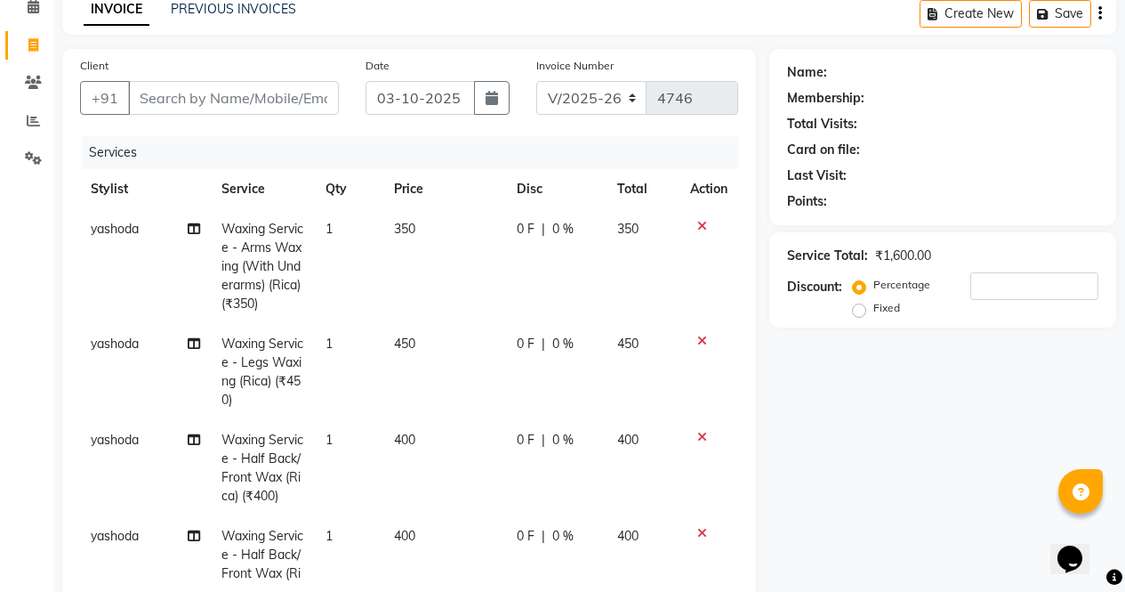
scroll to position [45, 0]
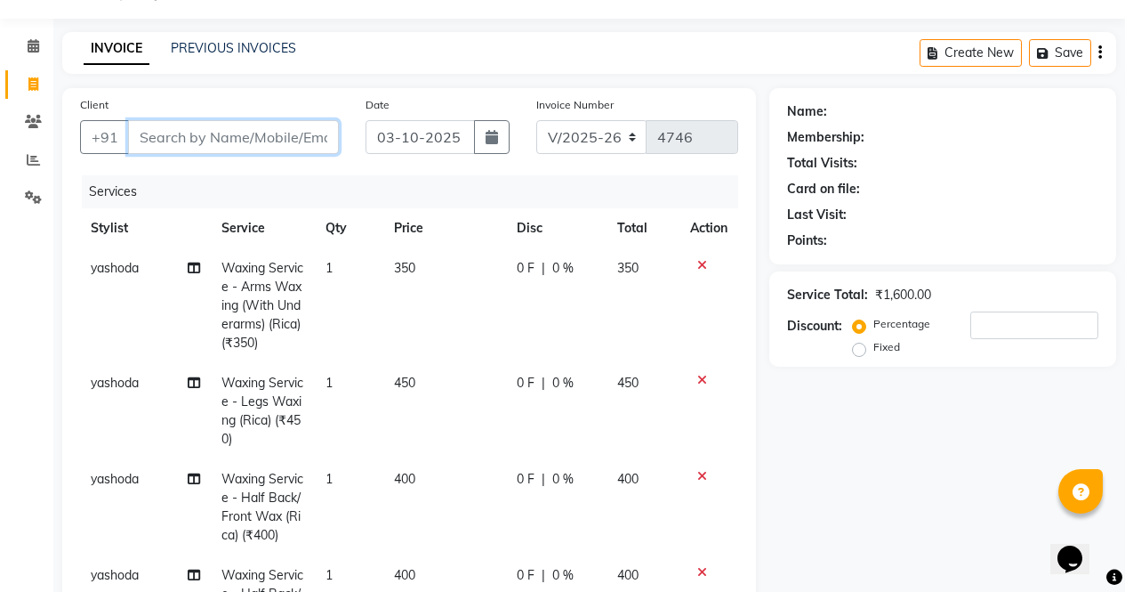
click at [223, 143] on input "Client" at bounding box center [233, 137] width 211 height 34
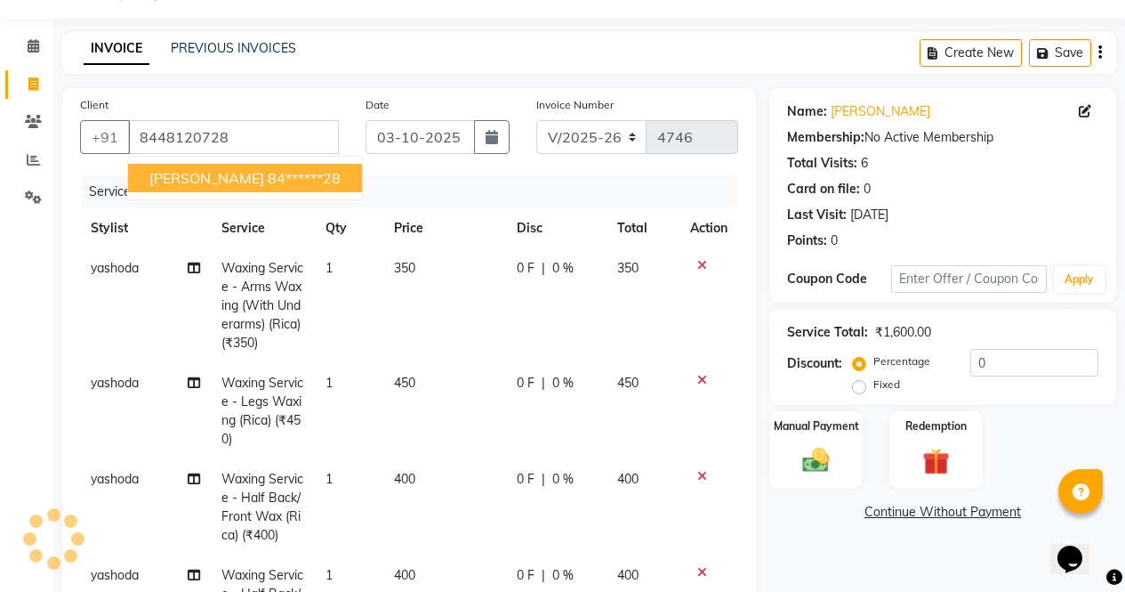
click at [240, 167] on button "[PERSON_NAME] 84******28" at bounding box center [245, 178] width 234 height 28
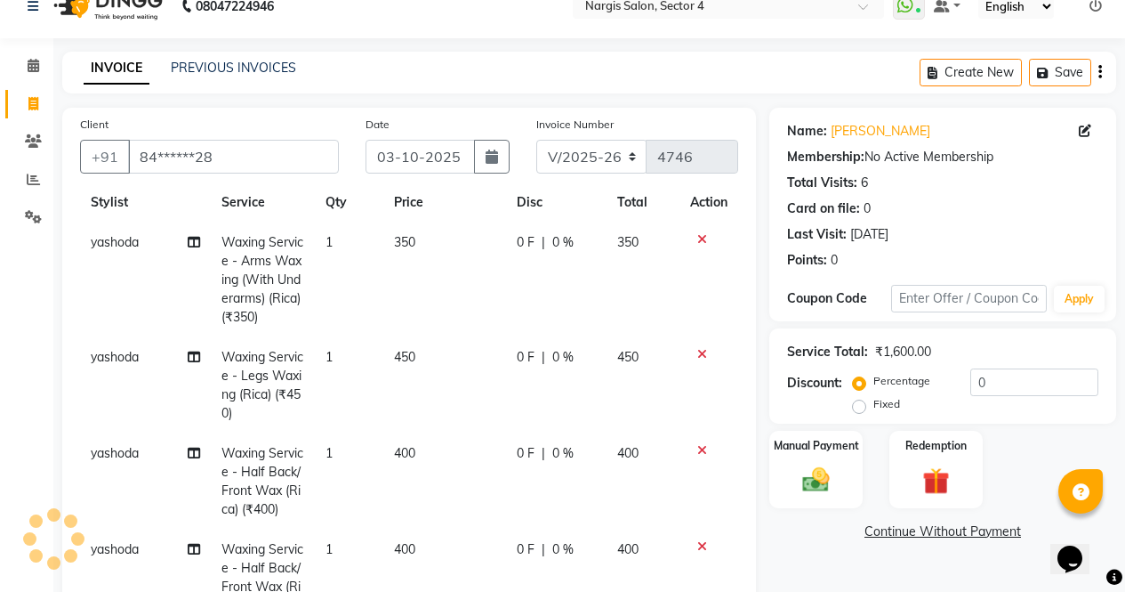
scroll to position [0, 0]
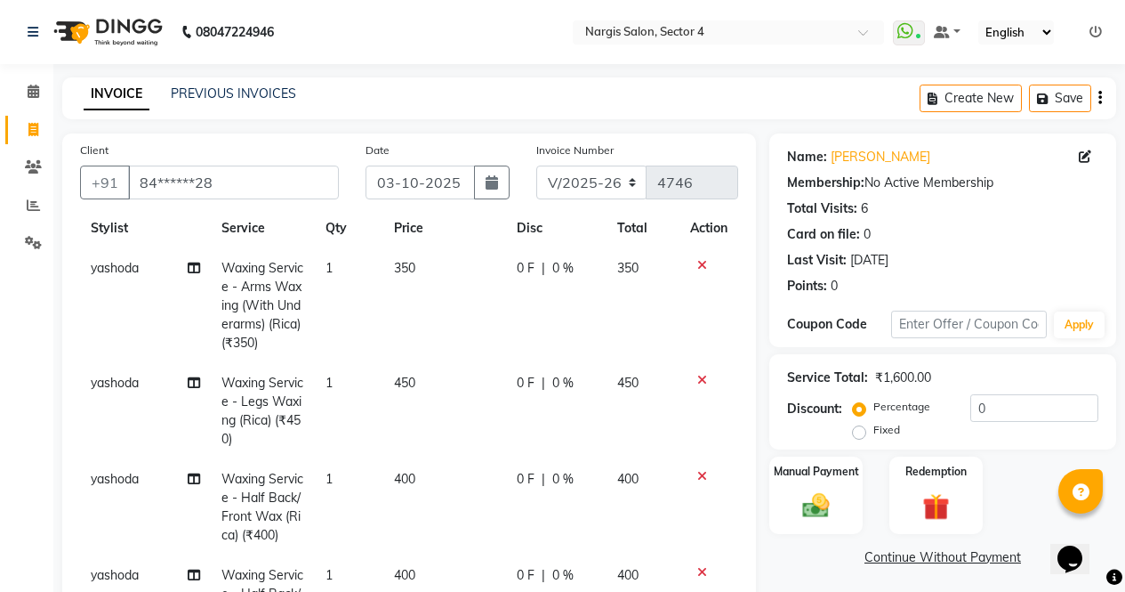
click at [529, 267] on td "0 F | 0 %" at bounding box center [556, 305] width 101 height 115
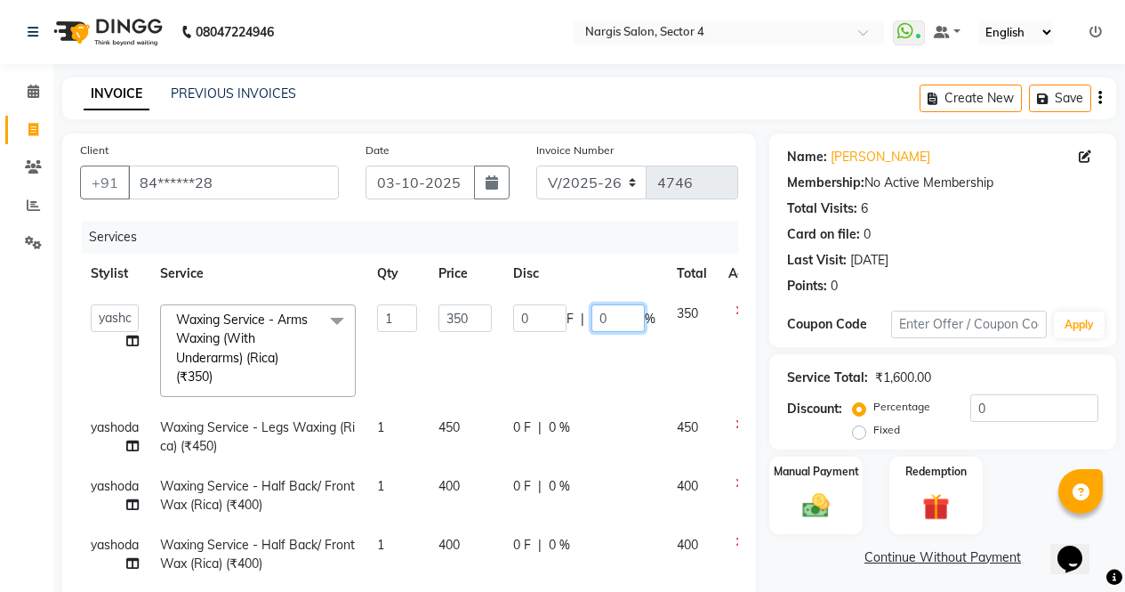
click at [601, 325] on input "0" at bounding box center [618, 318] width 53 height 28
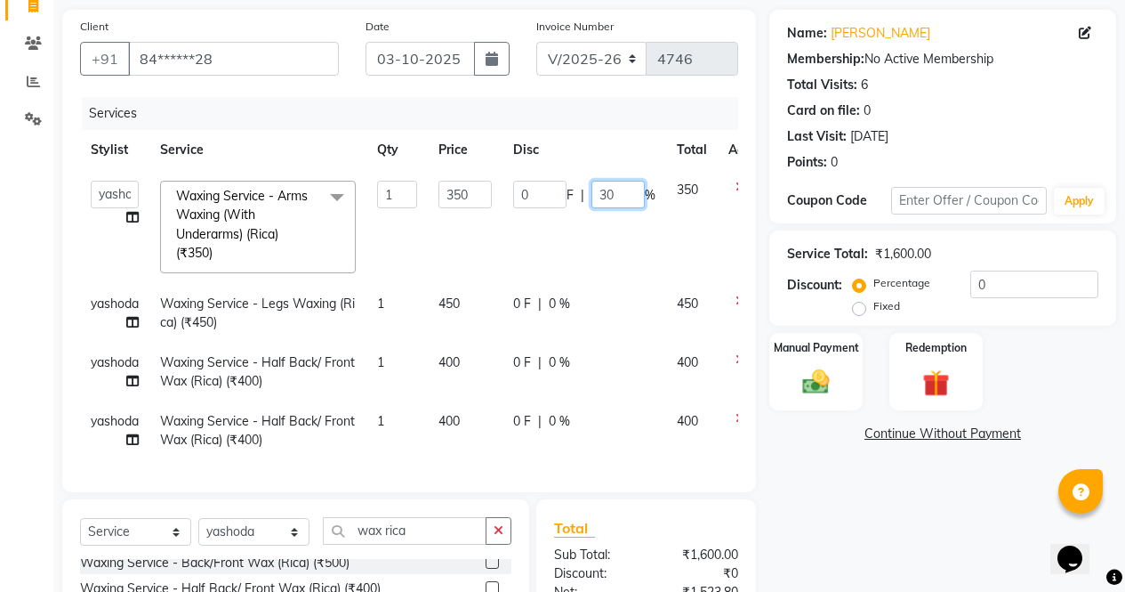
scroll to position [129, 0]
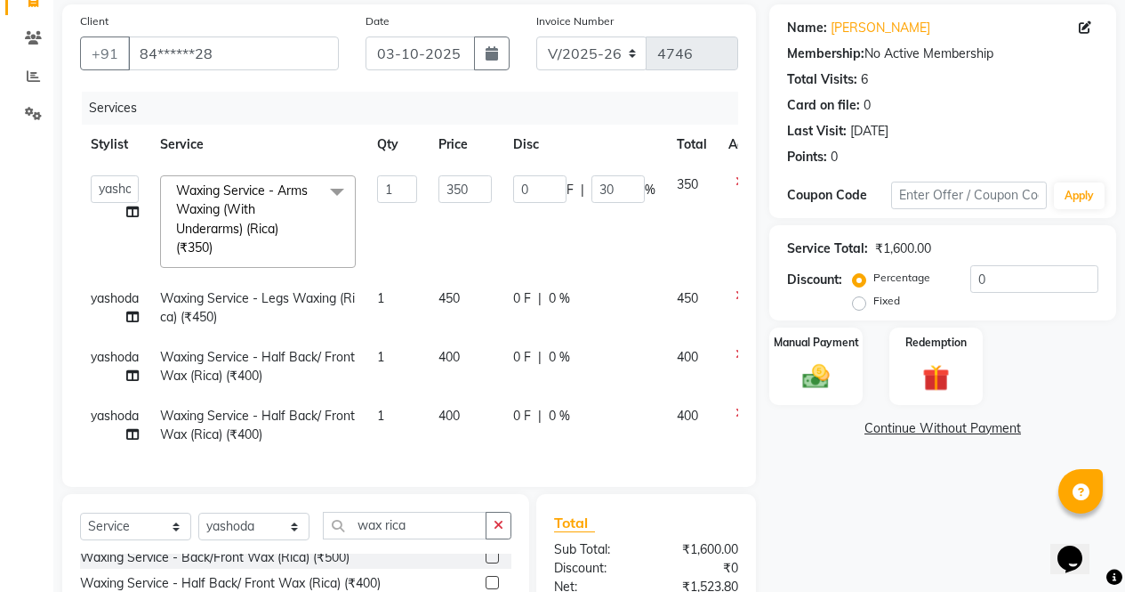
click at [545, 298] on div "0 F | 0 %" at bounding box center [584, 298] width 142 height 19
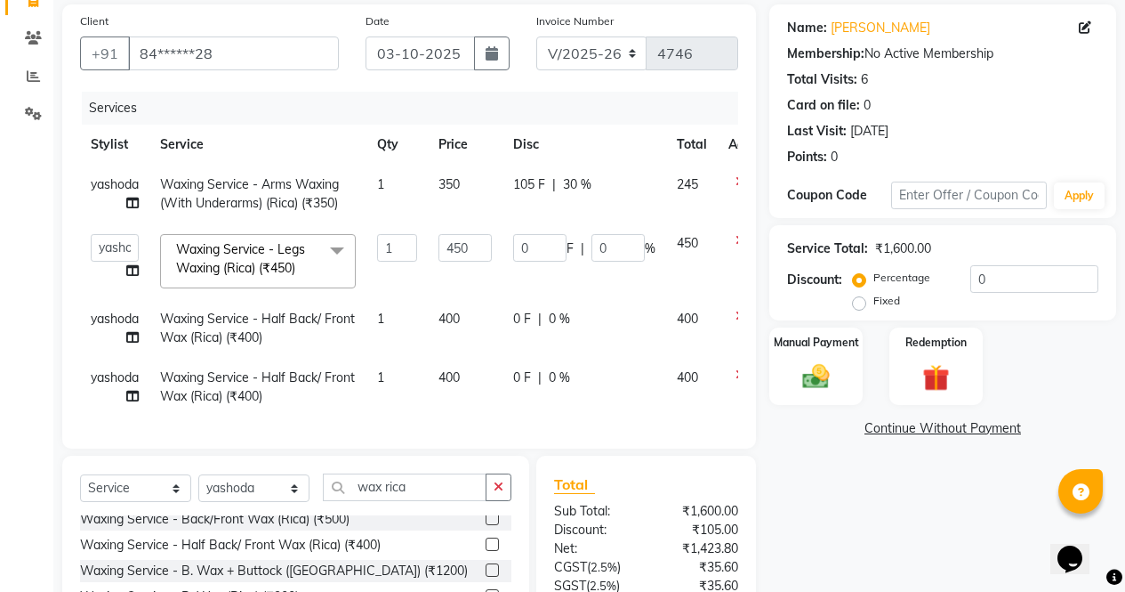
click at [536, 314] on div "0 F | 0 %" at bounding box center [584, 319] width 142 height 19
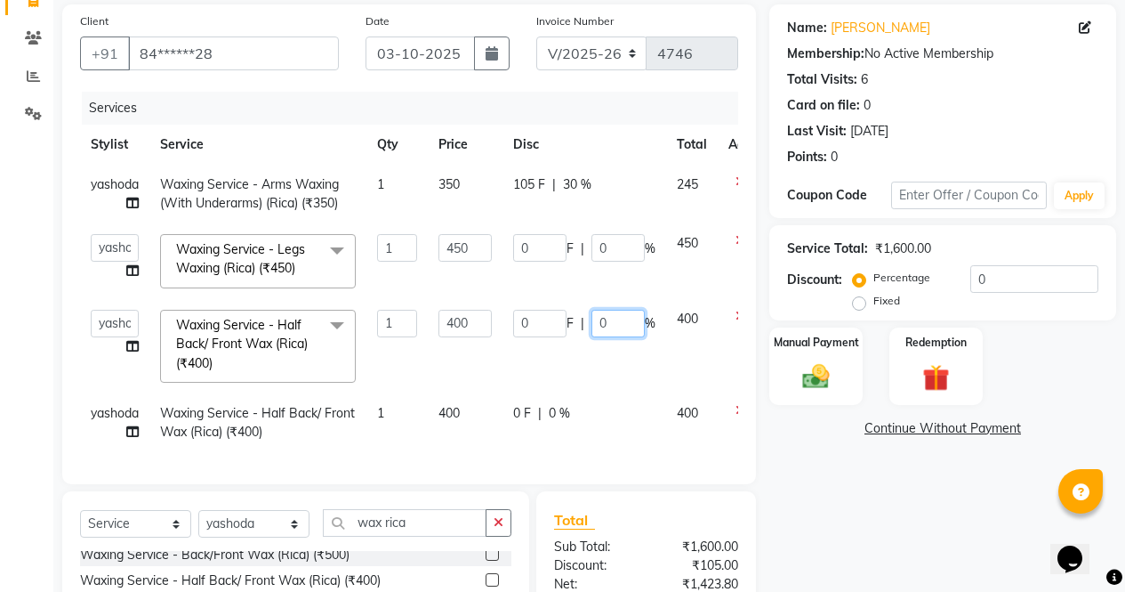
click at [595, 327] on input "0" at bounding box center [618, 324] width 53 height 28
click at [548, 414] on td "0 F | 0 %" at bounding box center [585, 422] width 164 height 59
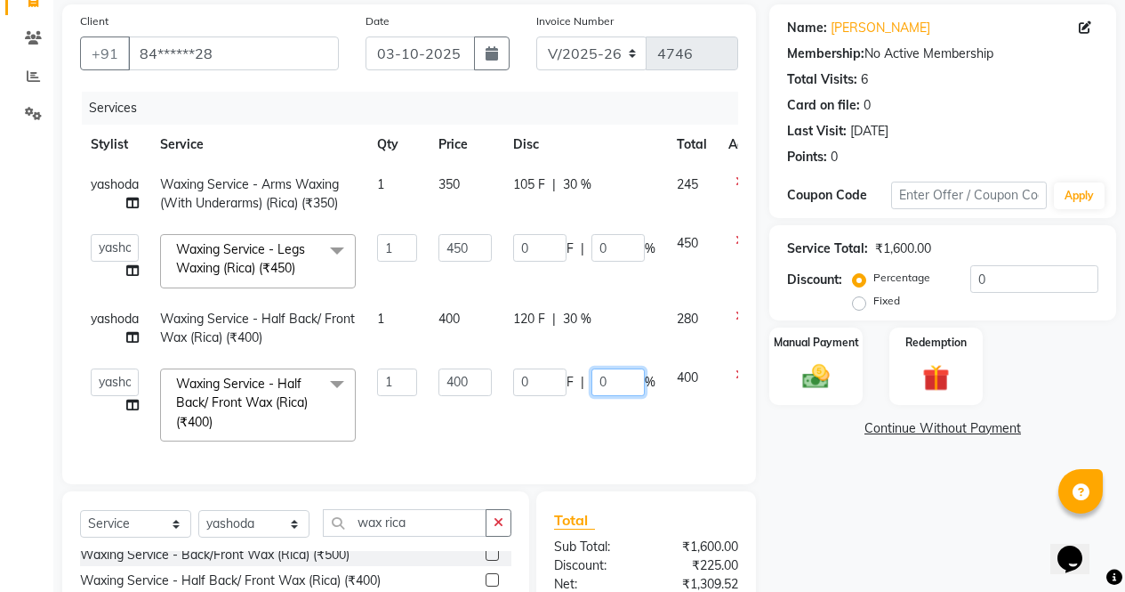
click at [596, 382] on input "0" at bounding box center [618, 382] width 53 height 28
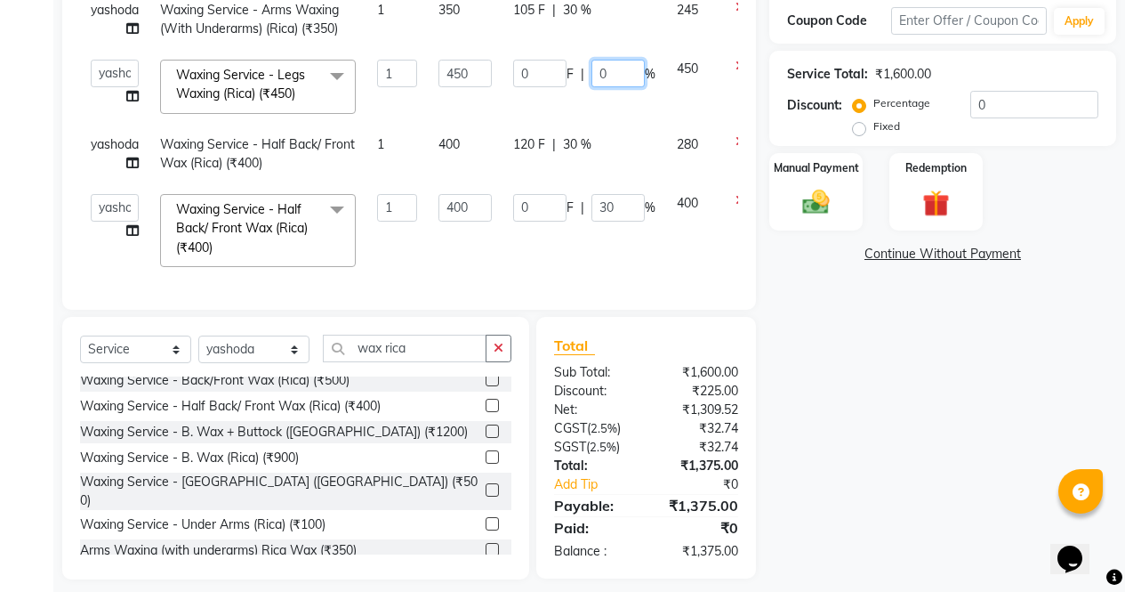
click at [594, 76] on input "0" at bounding box center [618, 74] width 53 height 28
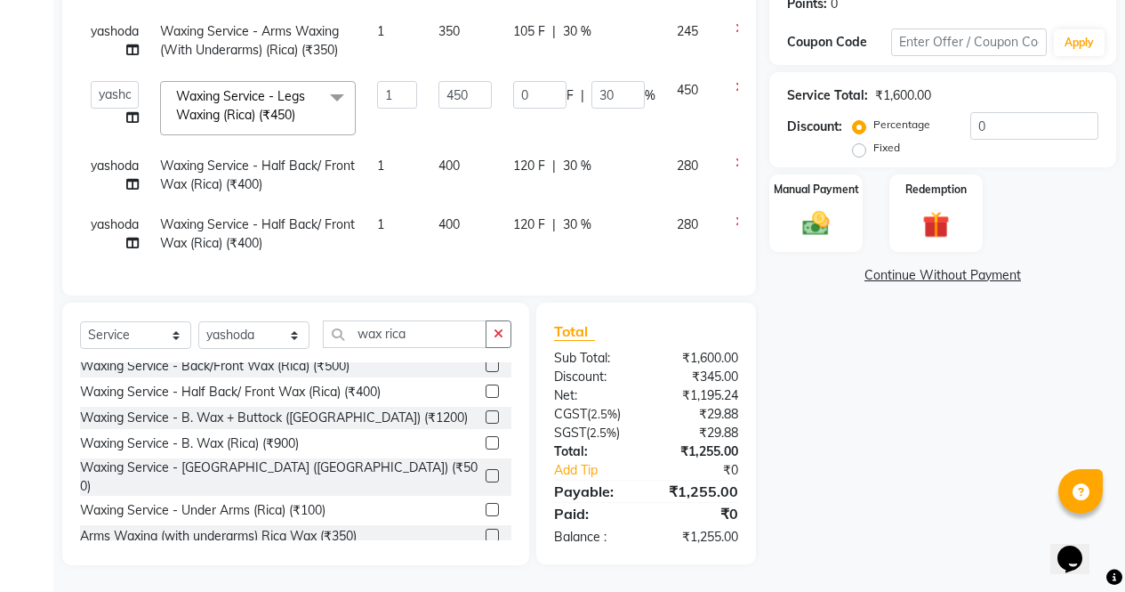
click at [868, 491] on div "Name: [PERSON_NAME] Membership: No Active Membership Total Visits: 6 Card on fi…" at bounding box center [950, 207] width 360 height 713
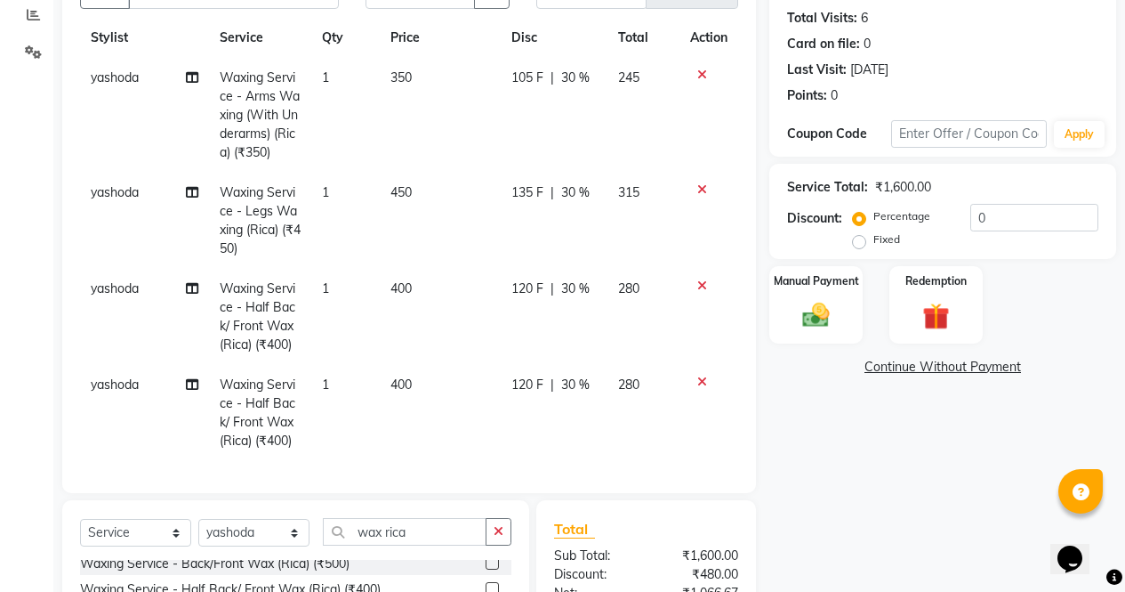
scroll to position [197, 0]
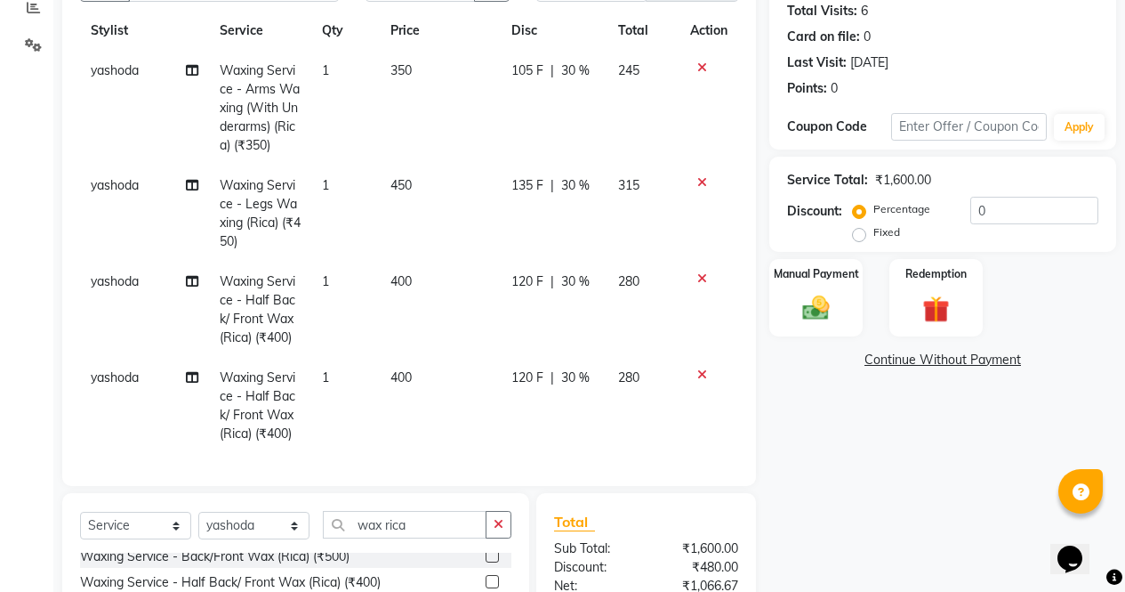
click at [697, 368] on icon at bounding box center [702, 374] width 10 height 12
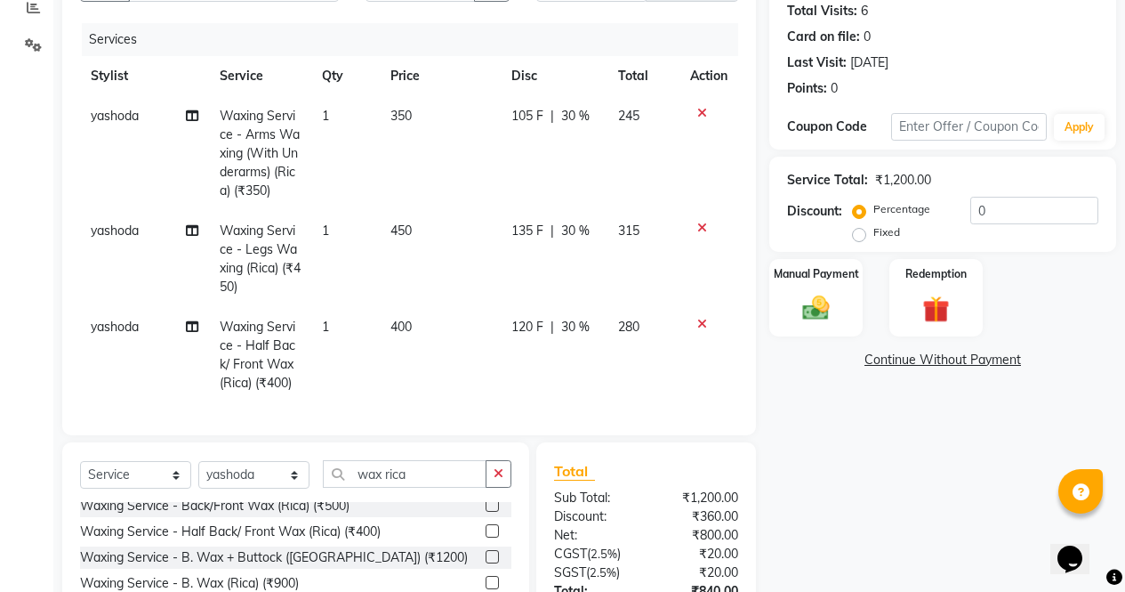
scroll to position [0, 0]
click at [701, 318] on icon at bounding box center [702, 324] width 10 height 12
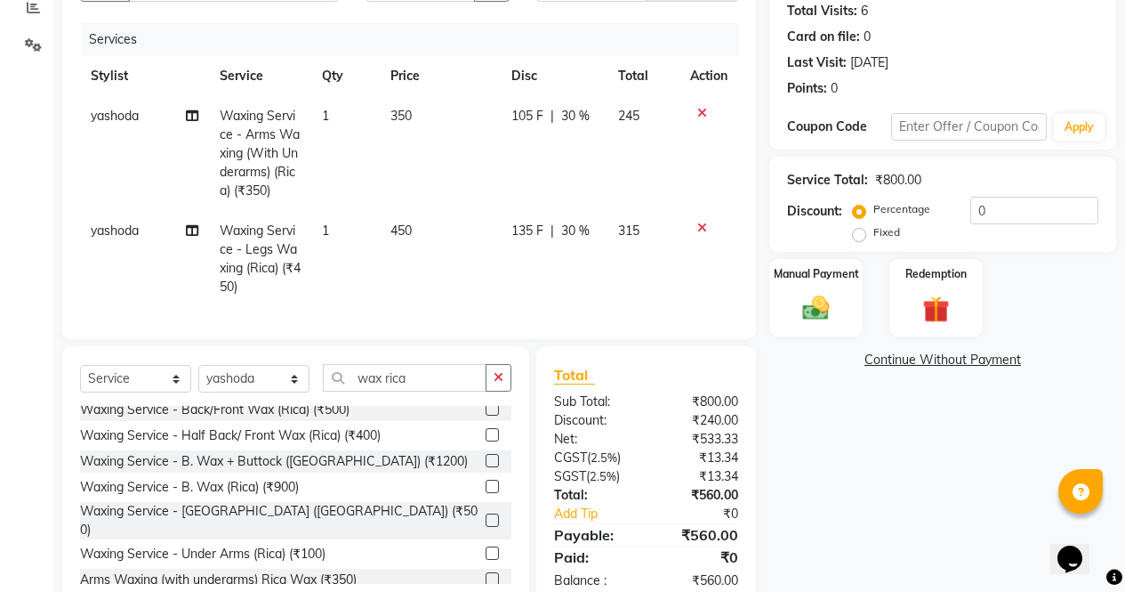
click at [704, 233] on icon at bounding box center [702, 228] width 10 height 12
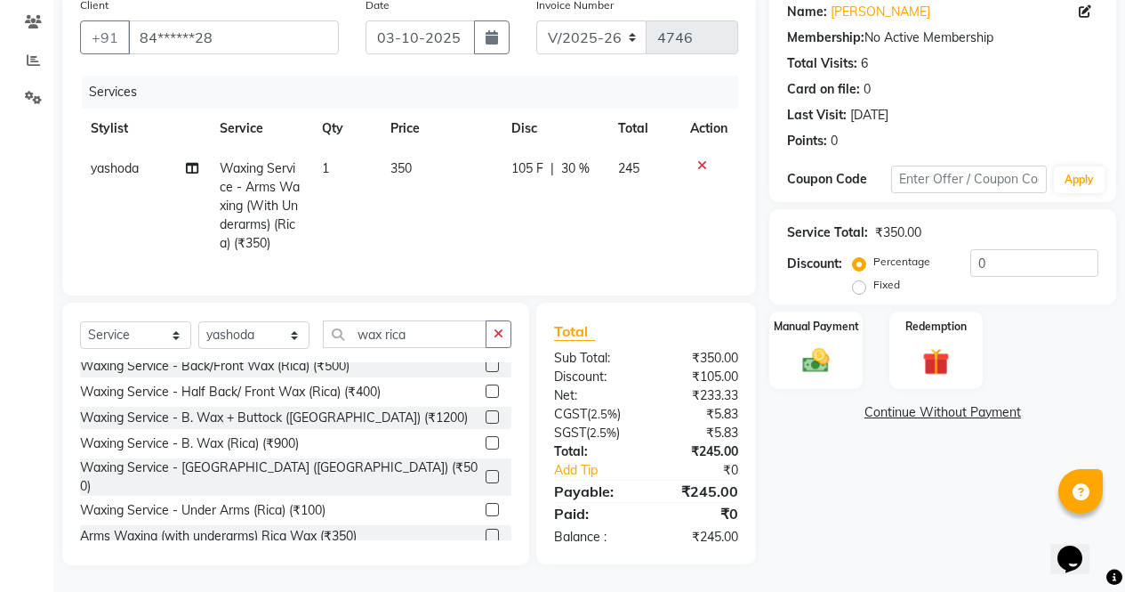
click at [703, 159] on icon at bounding box center [702, 165] width 10 height 12
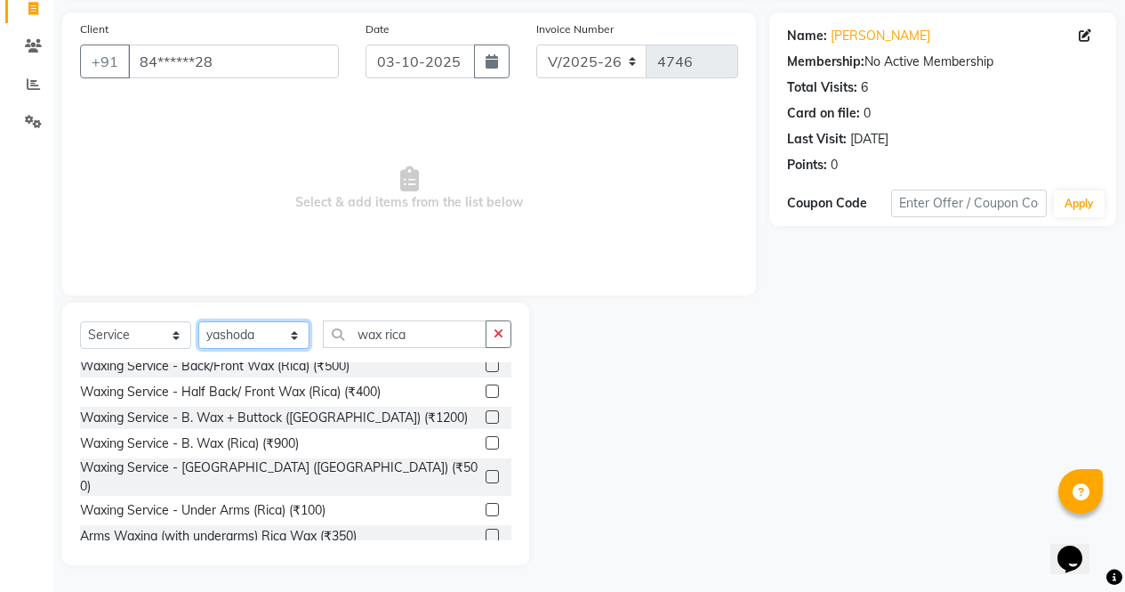
click at [239, 341] on select "Select Stylist [PERSON_NAME] [PERSON_NAME] [PERSON_NAME] Front Desk muskaan rak…" at bounding box center [253, 335] width 111 height 28
click at [198, 349] on select "Select Stylist [PERSON_NAME] [PERSON_NAME] [PERSON_NAME] Front Desk muskaan rak…" at bounding box center [253, 335] width 111 height 28
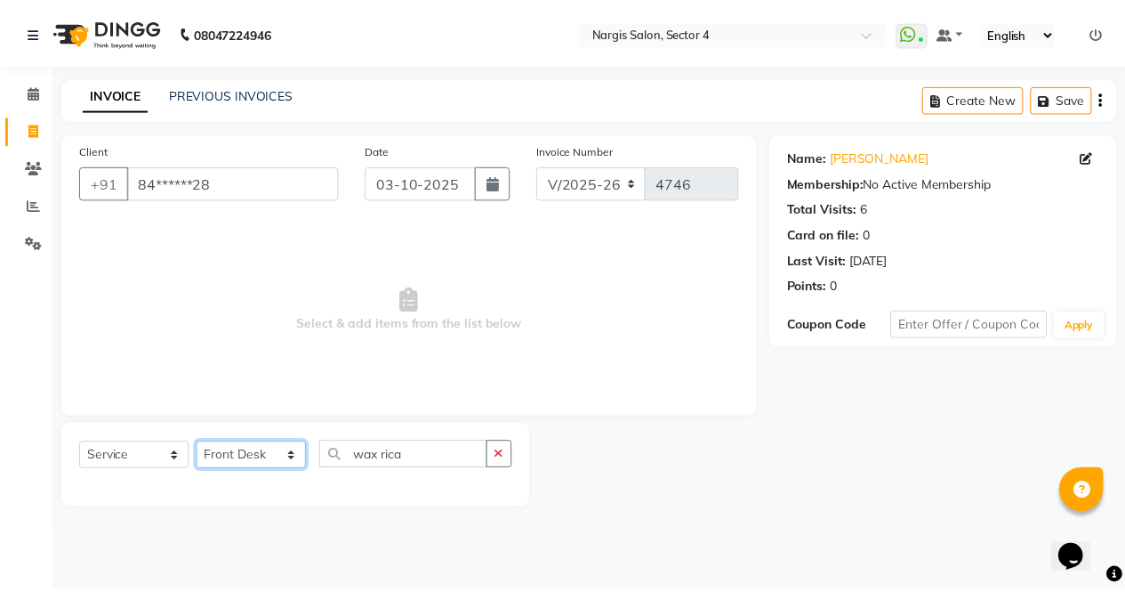
scroll to position [0, 0]
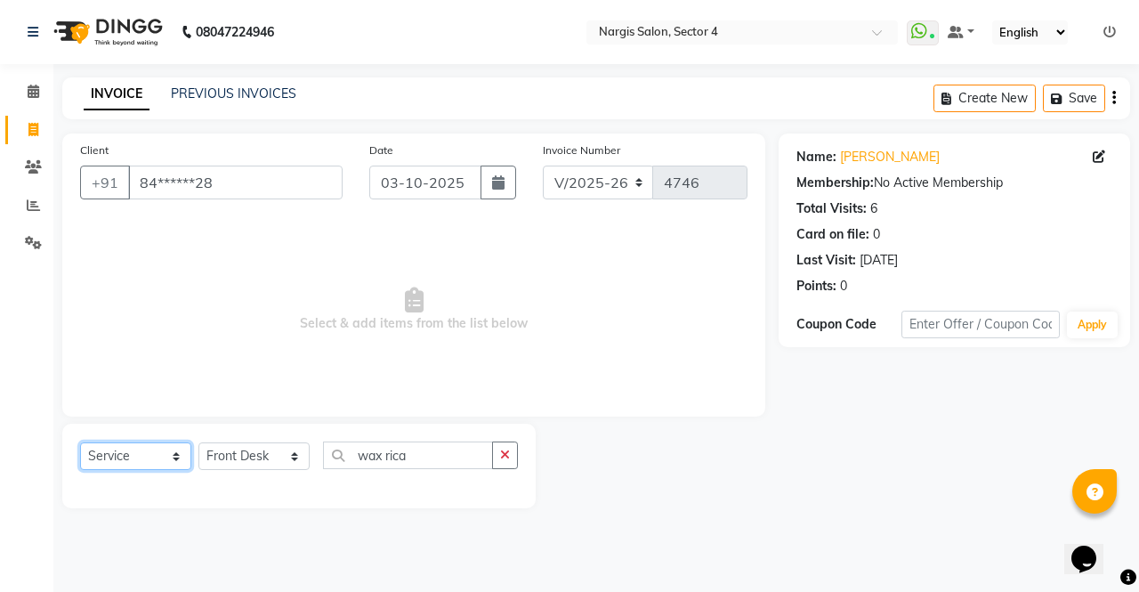
click at [136, 457] on select "Select Service Product Membership Package Voucher Prepaid Gift Card" at bounding box center [135, 456] width 111 height 28
click at [80, 442] on select "Select Service Product Membership Package Voucher Prepaid Gift Card" at bounding box center [135, 456] width 111 height 28
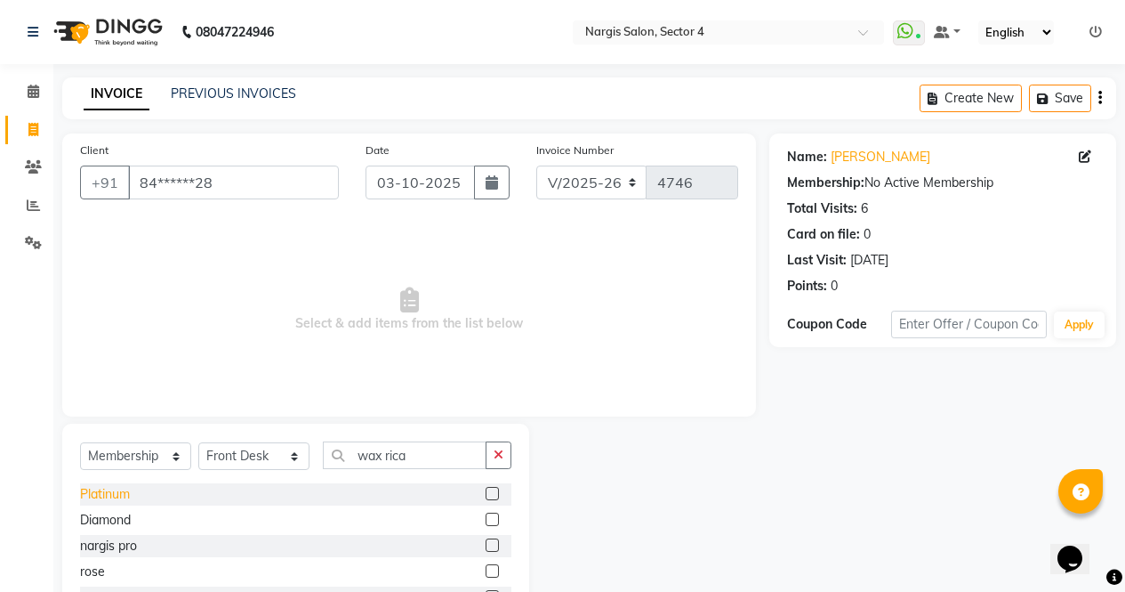
click at [128, 491] on div "Platinum" at bounding box center [105, 494] width 50 height 19
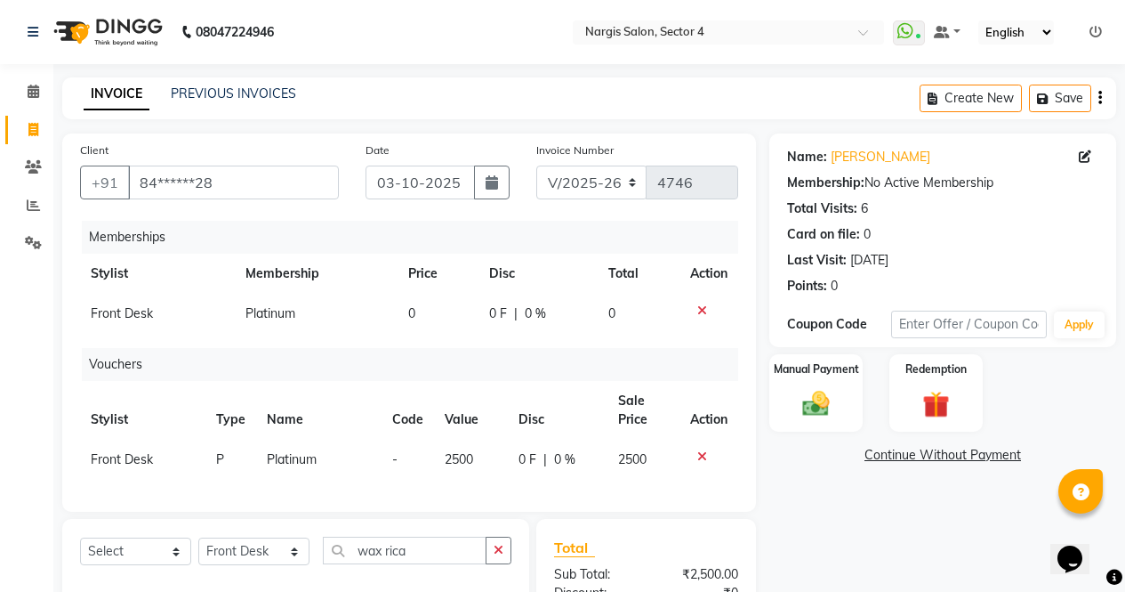
scroll to position [173, 0]
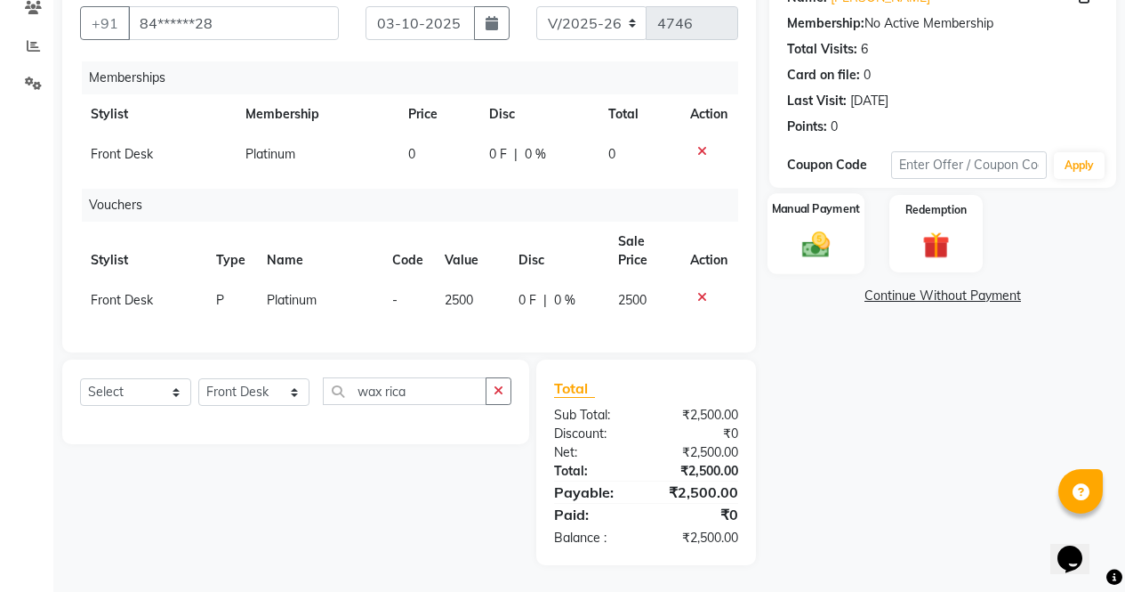
click at [842, 219] on div "Manual Payment" at bounding box center [816, 233] width 97 height 81
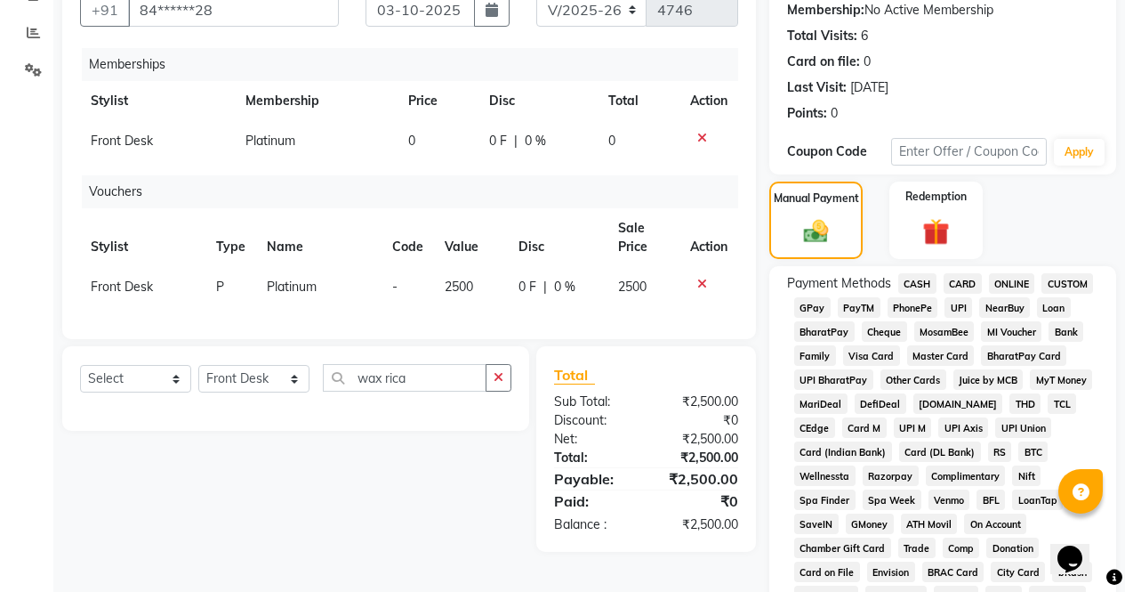
click at [971, 290] on span "CARD" at bounding box center [963, 283] width 38 height 20
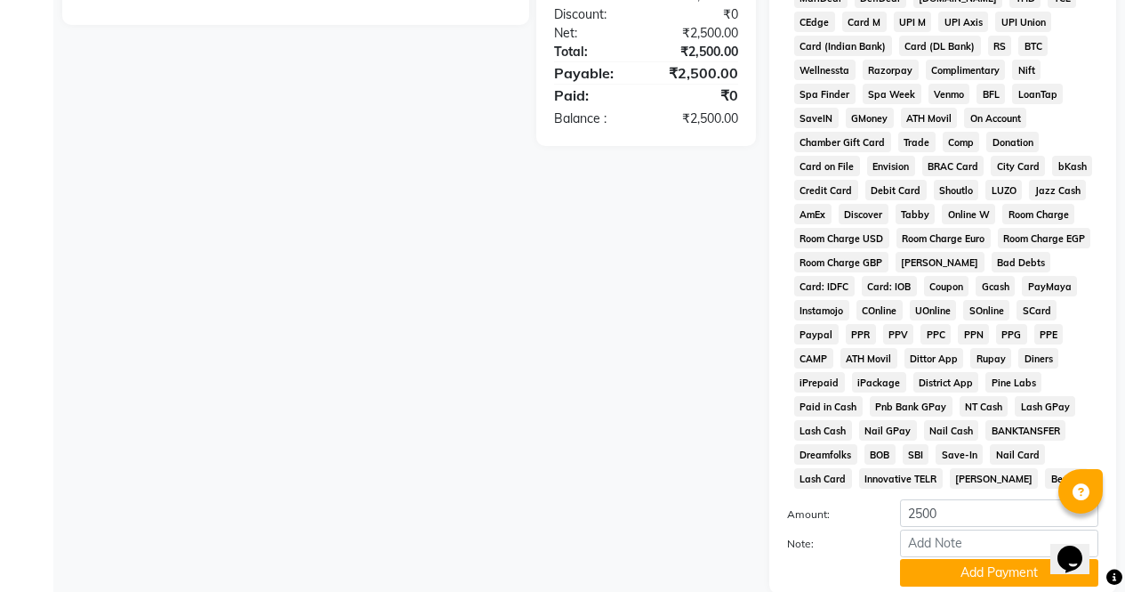
scroll to position [711, 0]
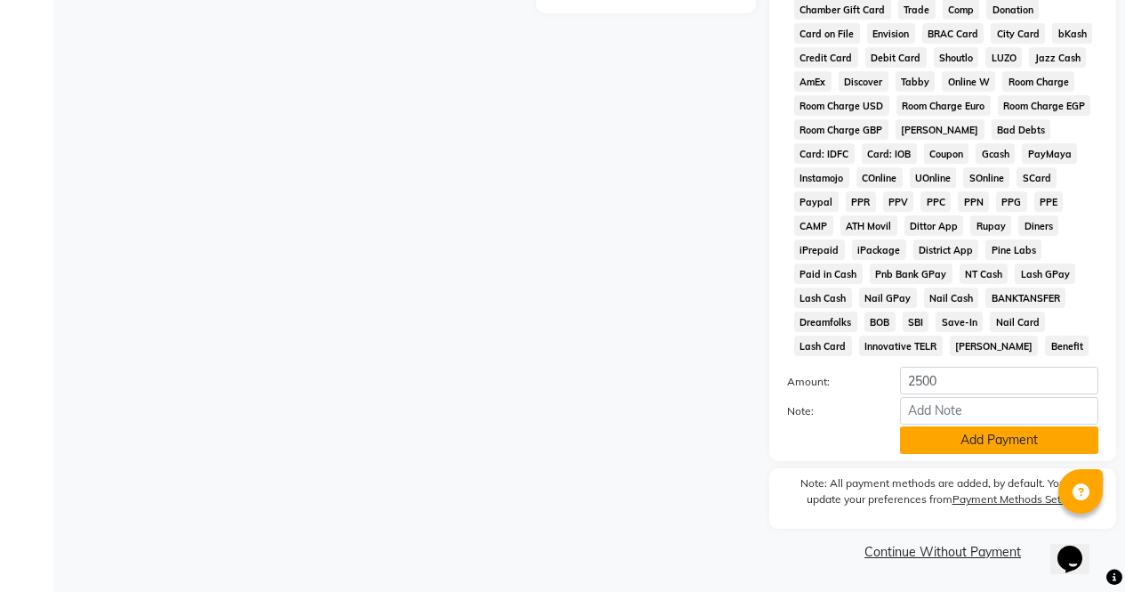
click at [983, 438] on button "Add Payment" at bounding box center [999, 440] width 198 height 28
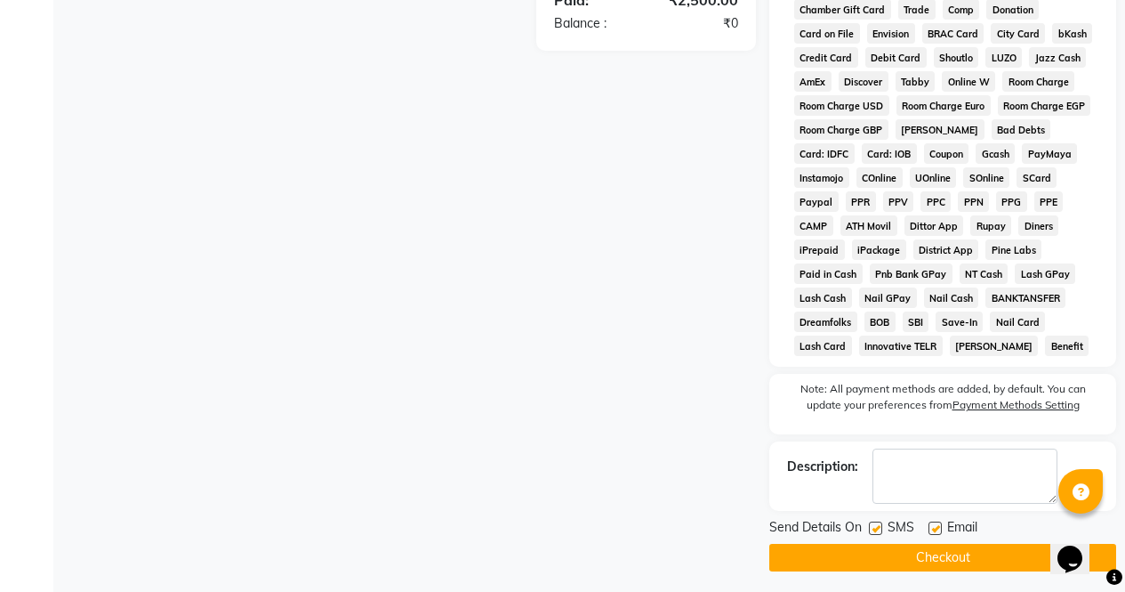
click at [963, 558] on button "Checkout" at bounding box center [943, 558] width 347 height 28
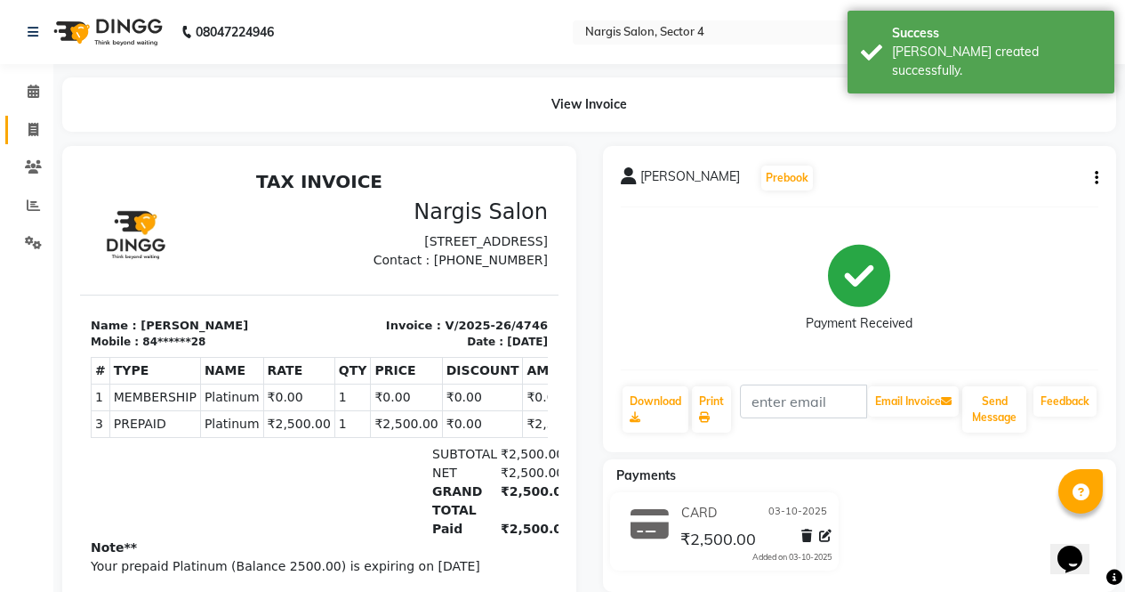
click at [40, 141] on link "Invoice" at bounding box center [26, 130] width 43 height 29
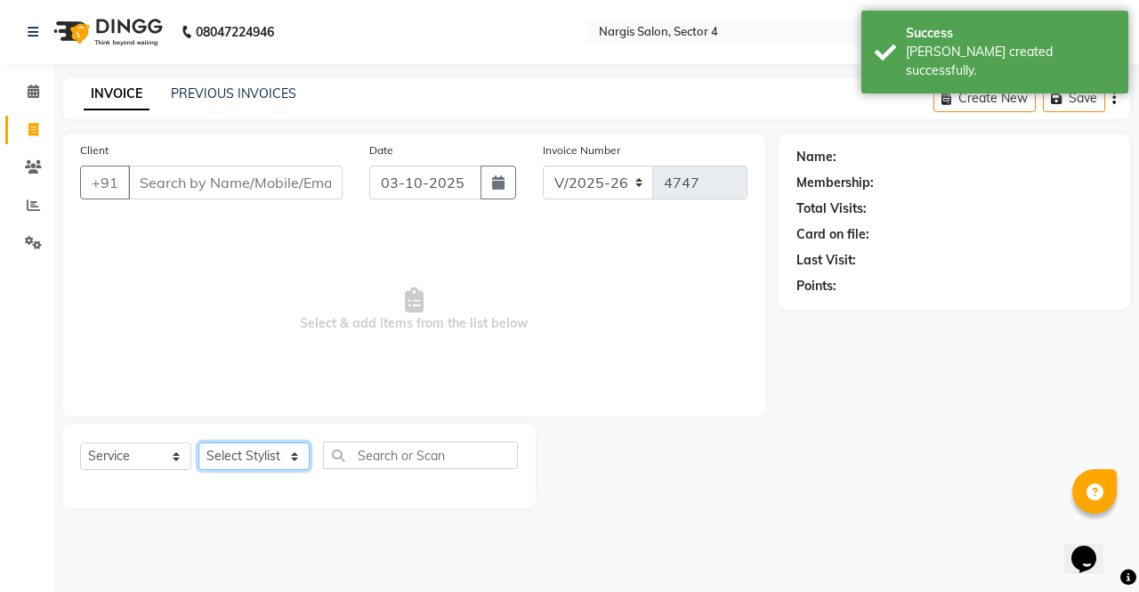
click at [256, 463] on select "Select Stylist" at bounding box center [253, 456] width 111 height 28
click at [198, 442] on select "Select Stylist [PERSON_NAME] [PERSON_NAME] [PERSON_NAME] Front Desk muskaan rak…" at bounding box center [253, 456] width 111 height 28
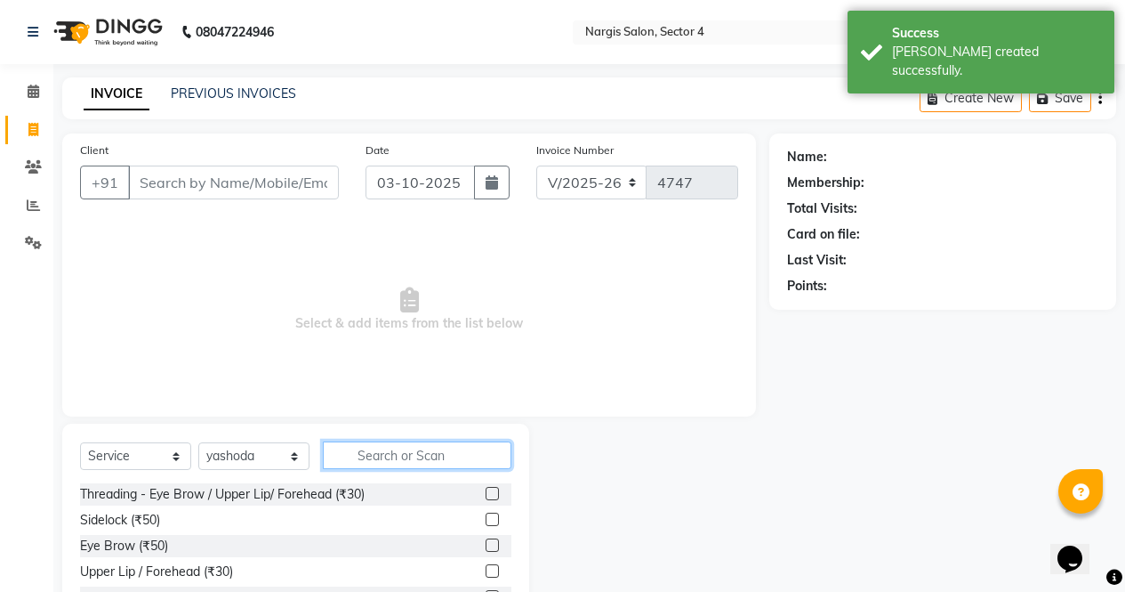
click at [415, 455] on input "text" at bounding box center [417, 455] width 189 height 28
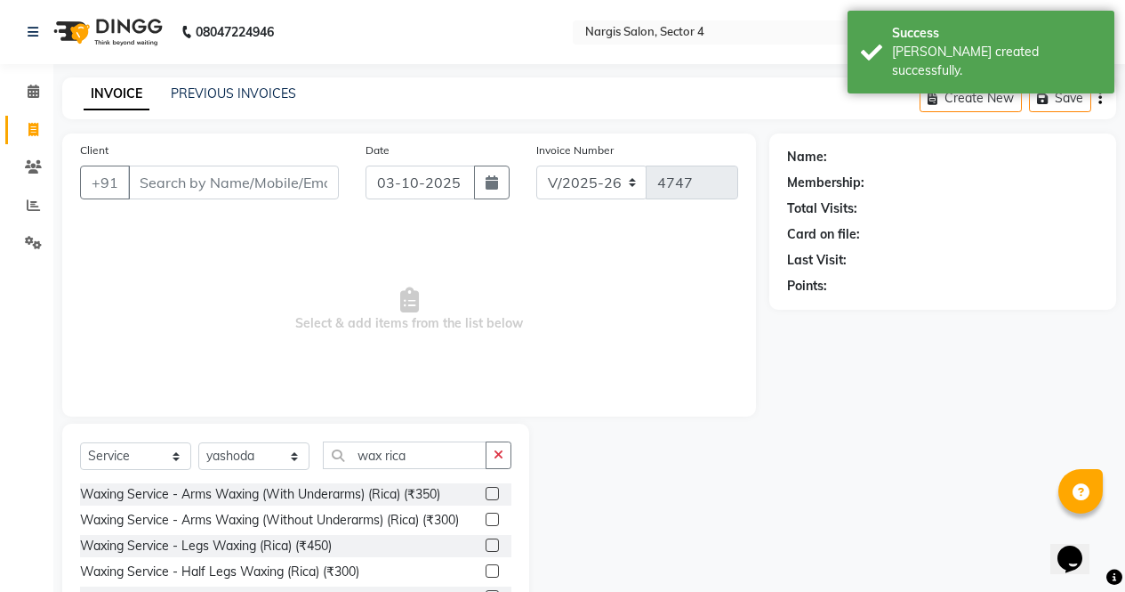
click at [486, 489] on label at bounding box center [492, 493] width 13 height 13
click at [486, 489] on input "checkbox" at bounding box center [492, 494] width 12 height 12
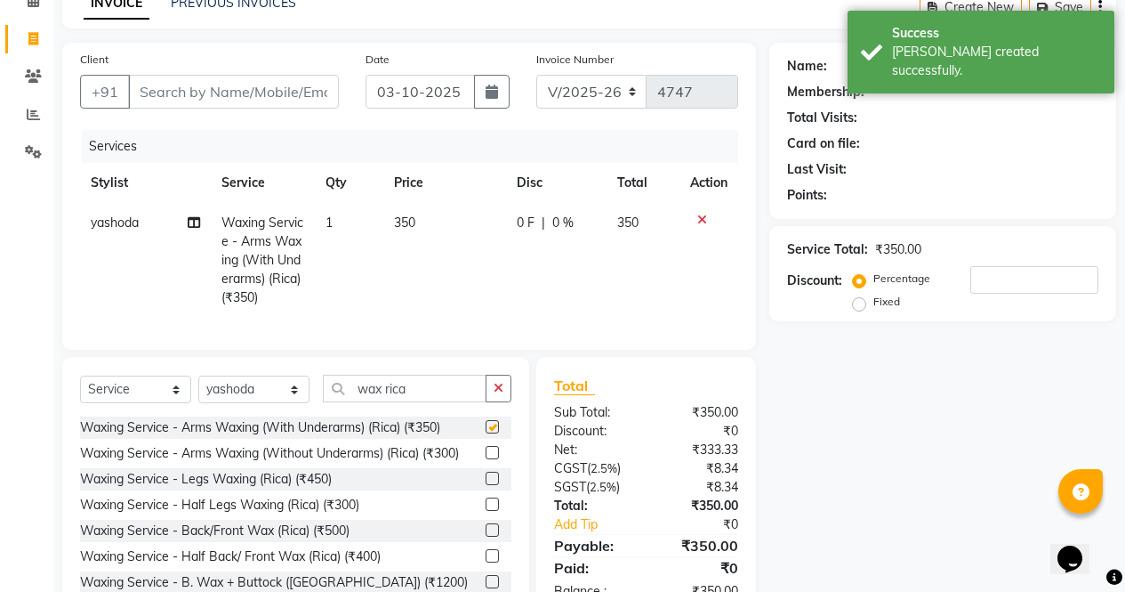
scroll to position [158, 0]
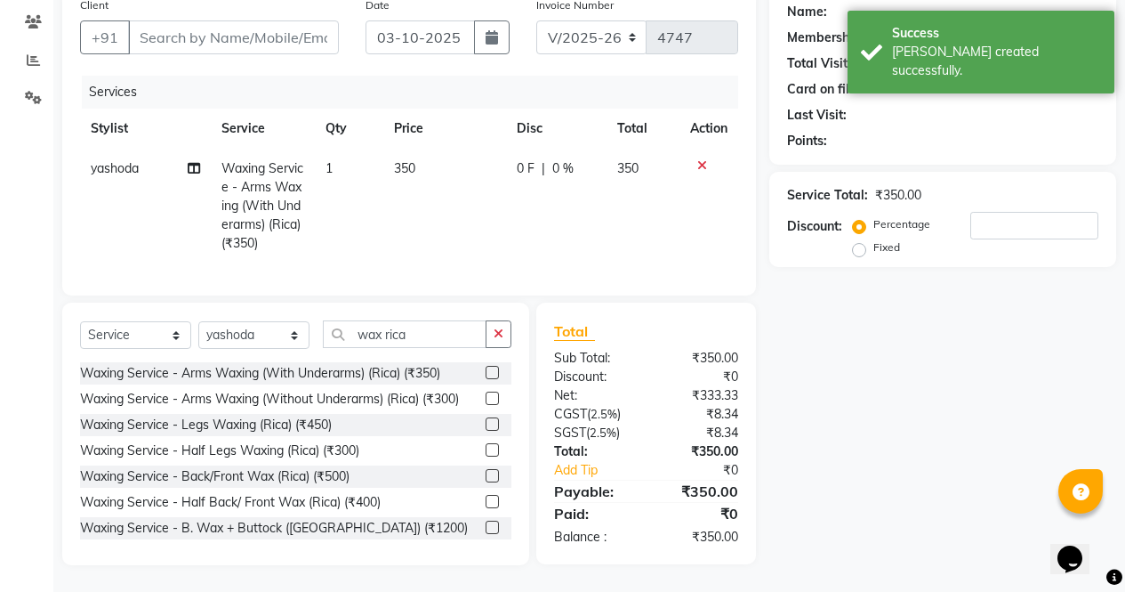
click at [486, 426] on label at bounding box center [492, 423] width 13 height 13
click at [486, 426] on input "checkbox" at bounding box center [492, 425] width 12 height 12
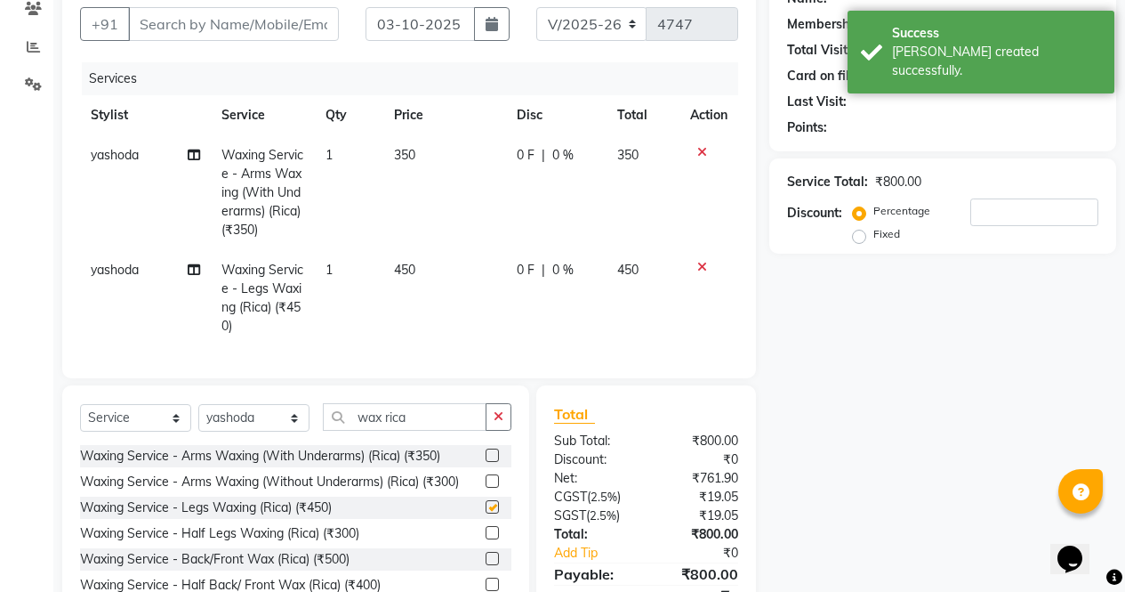
scroll to position [254, 0]
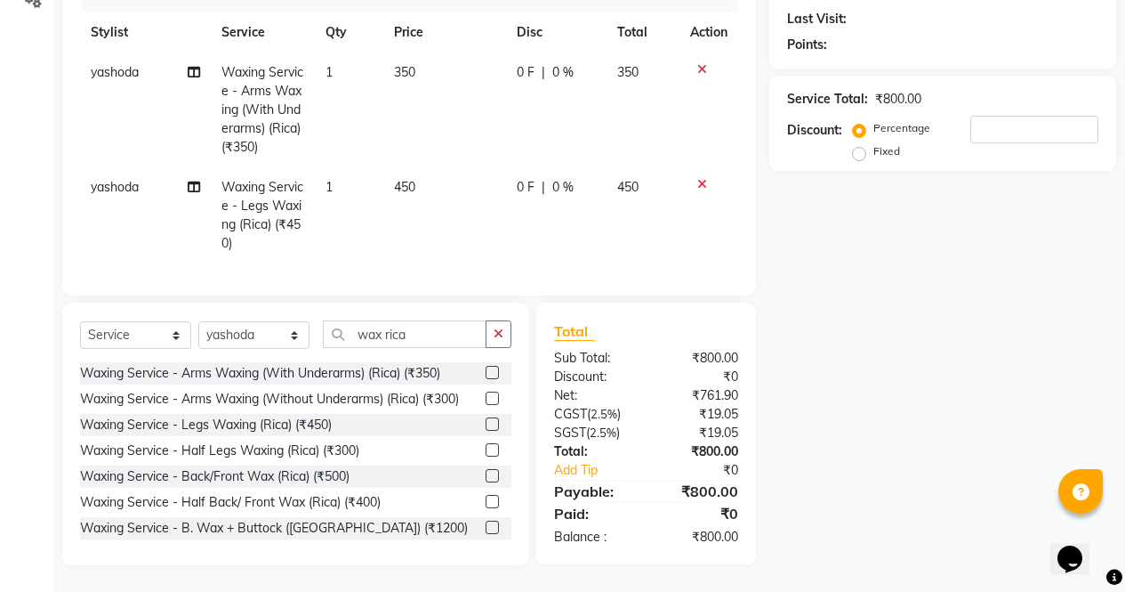
click at [486, 502] on label at bounding box center [492, 501] width 13 height 13
click at [486, 502] on input "checkbox" at bounding box center [492, 502] width 12 height 12
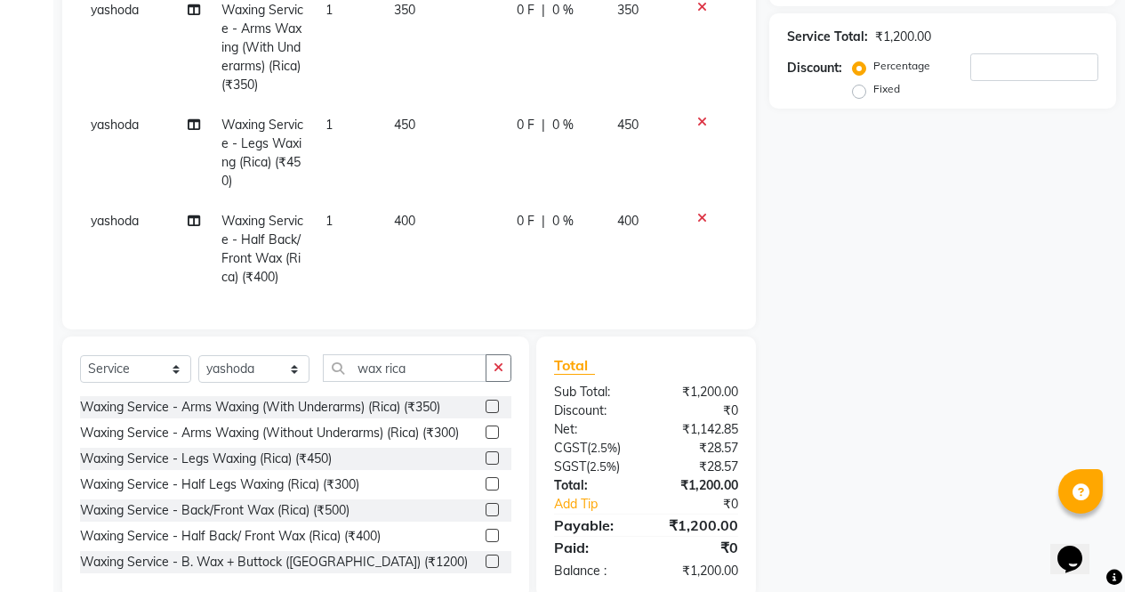
scroll to position [351, 0]
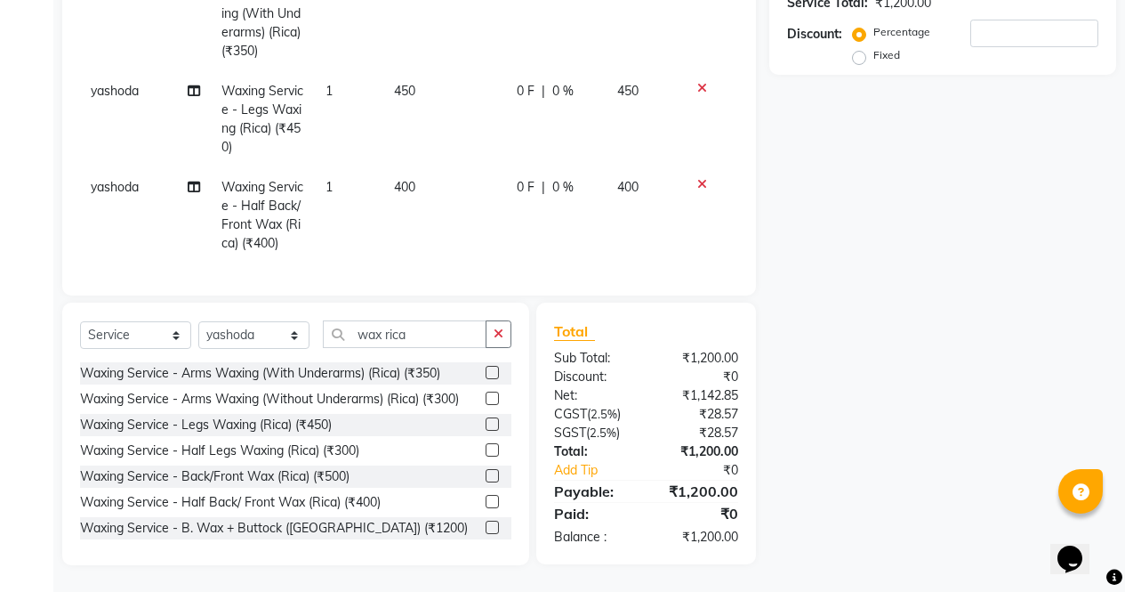
click at [486, 502] on label at bounding box center [492, 501] width 13 height 13
click at [486, 502] on input "checkbox" at bounding box center [492, 502] width 12 height 12
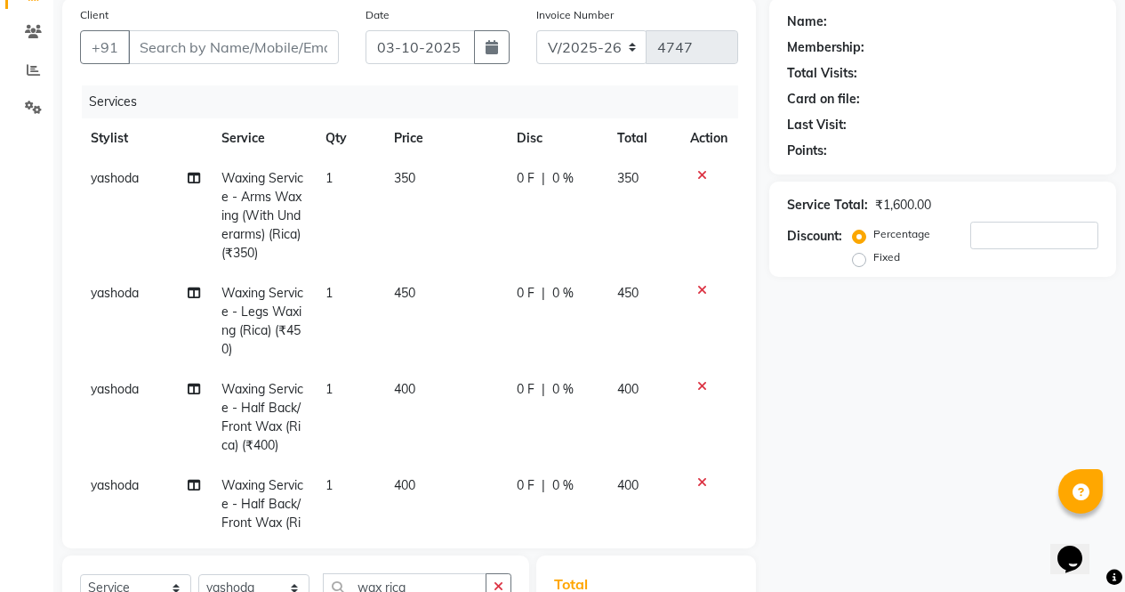
scroll to position [100, 0]
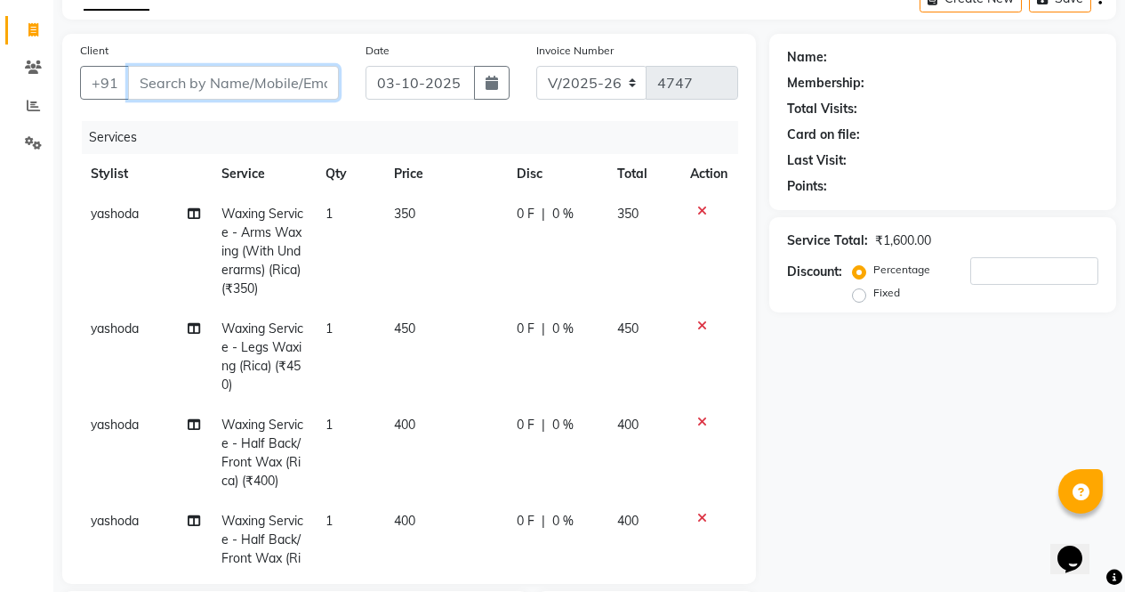
click at [191, 84] on input "Client" at bounding box center [233, 83] width 211 height 34
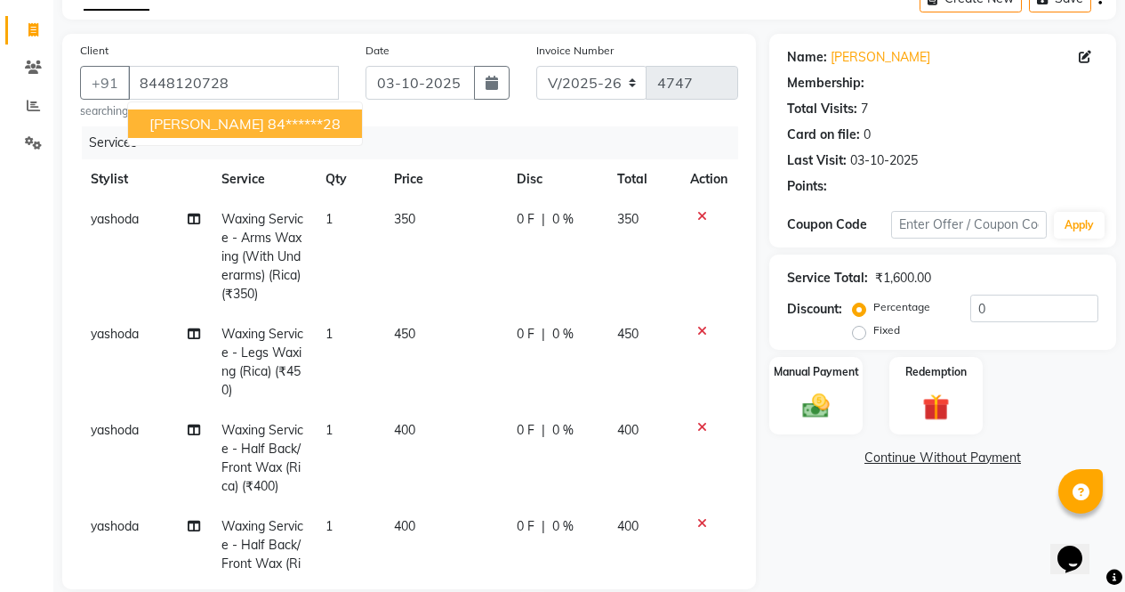
click at [197, 122] on span "[PERSON_NAME]" at bounding box center [206, 124] width 115 height 18
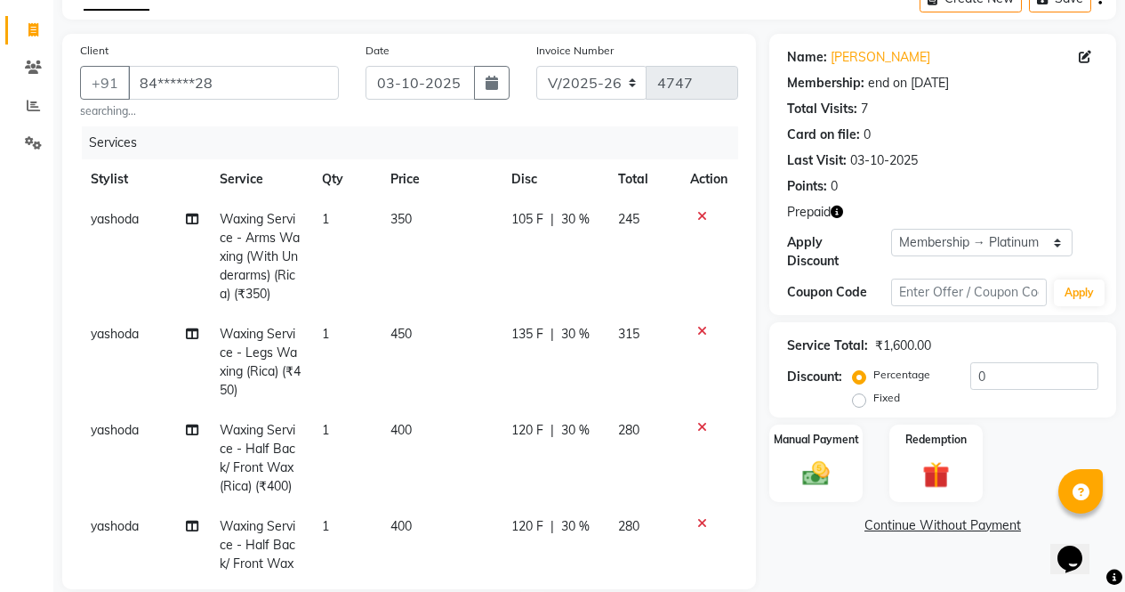
click at [841, 215] on icon "button" at bounding box center [837, 212] width 12 height 12
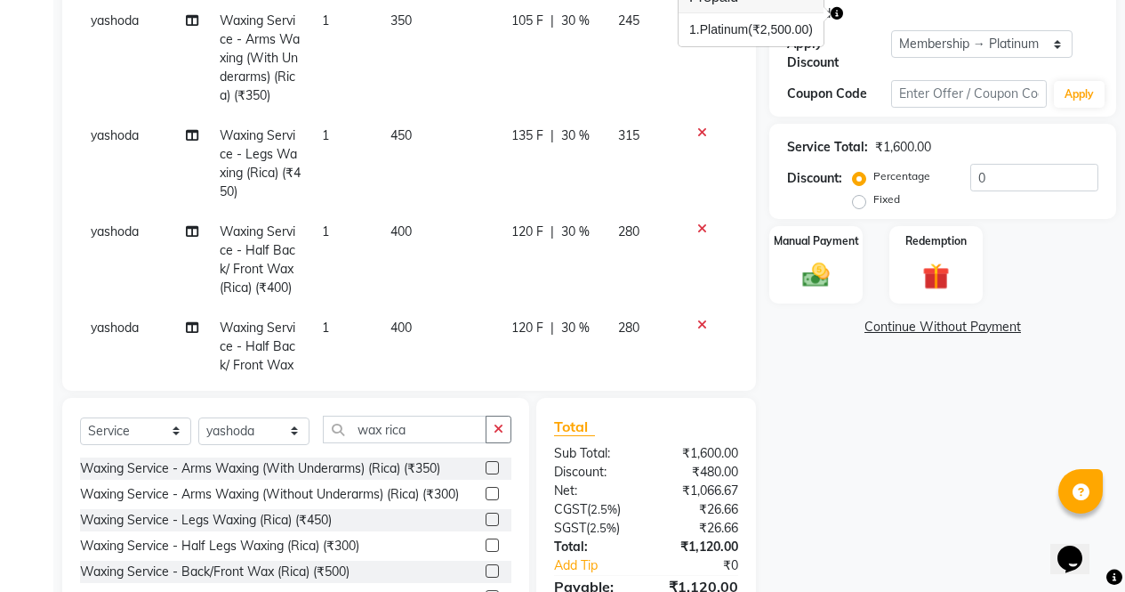
scroll to position [393, 0]
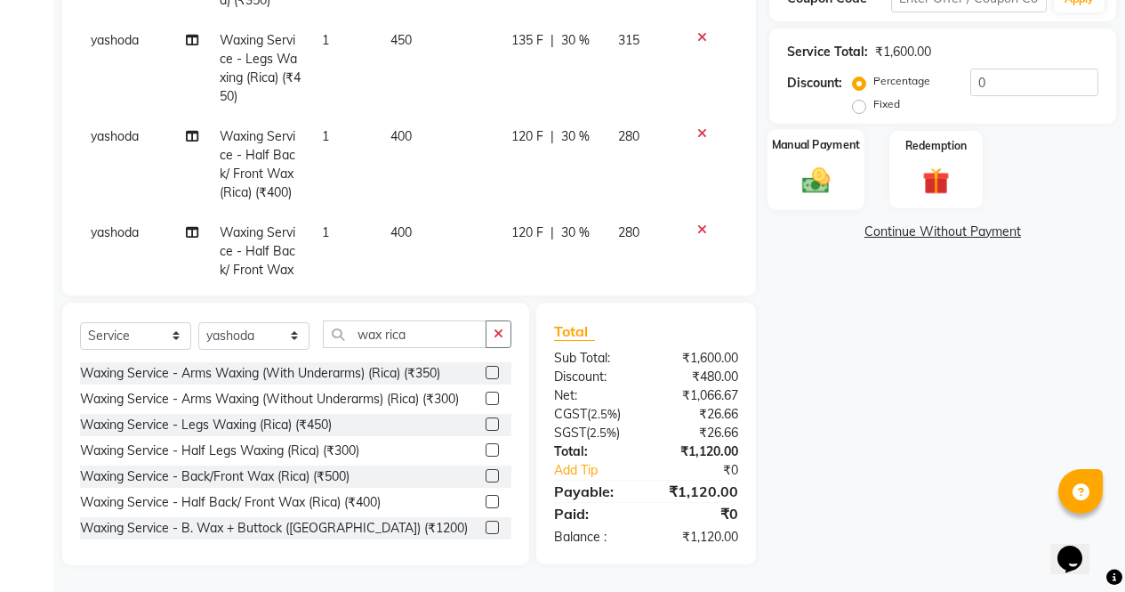
click at [841, 149] on div "Manual Payment" at bounding box center [816, 169] width 97 height 81
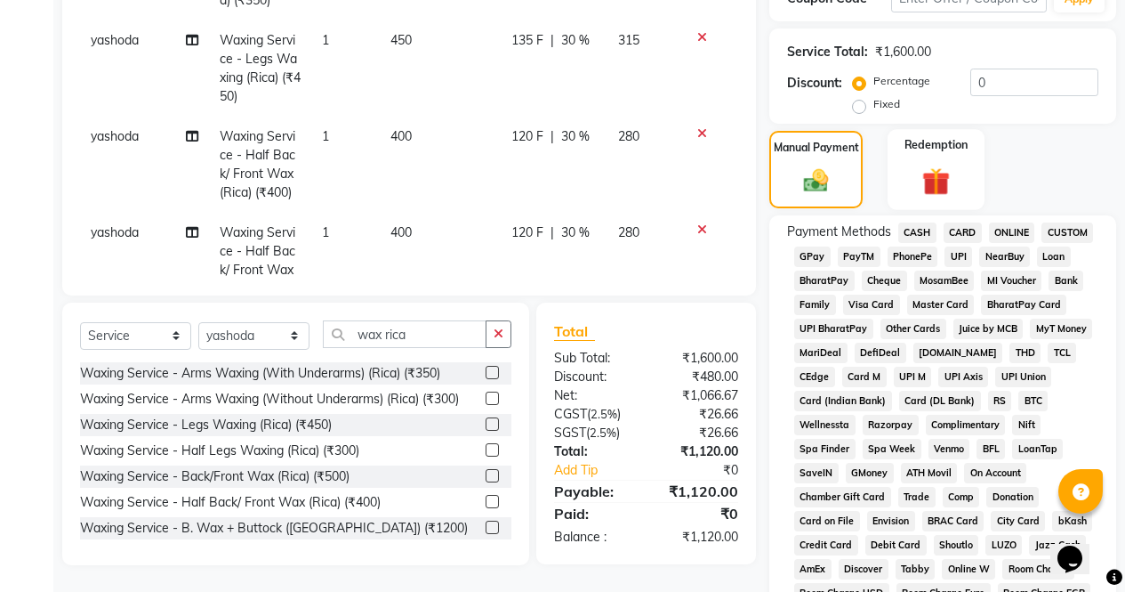
click at [930, 164] on img at bounding box center [936, 181] width 45 height 35
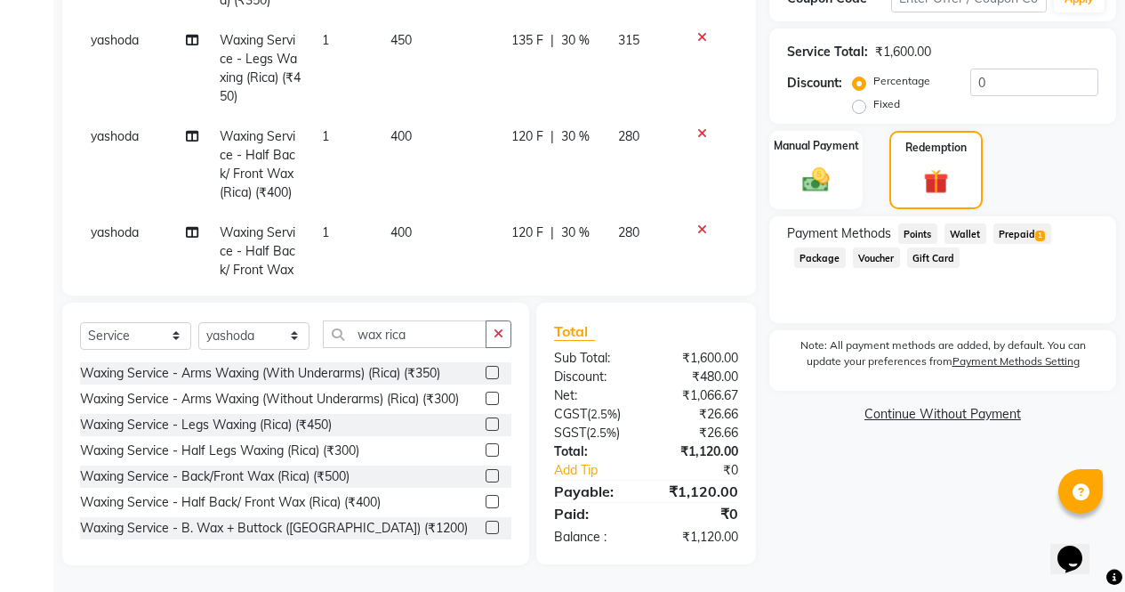
click at [1034, 229] on span "Prepaid 1" at bounding box center [1023, 233] width 58 height 20
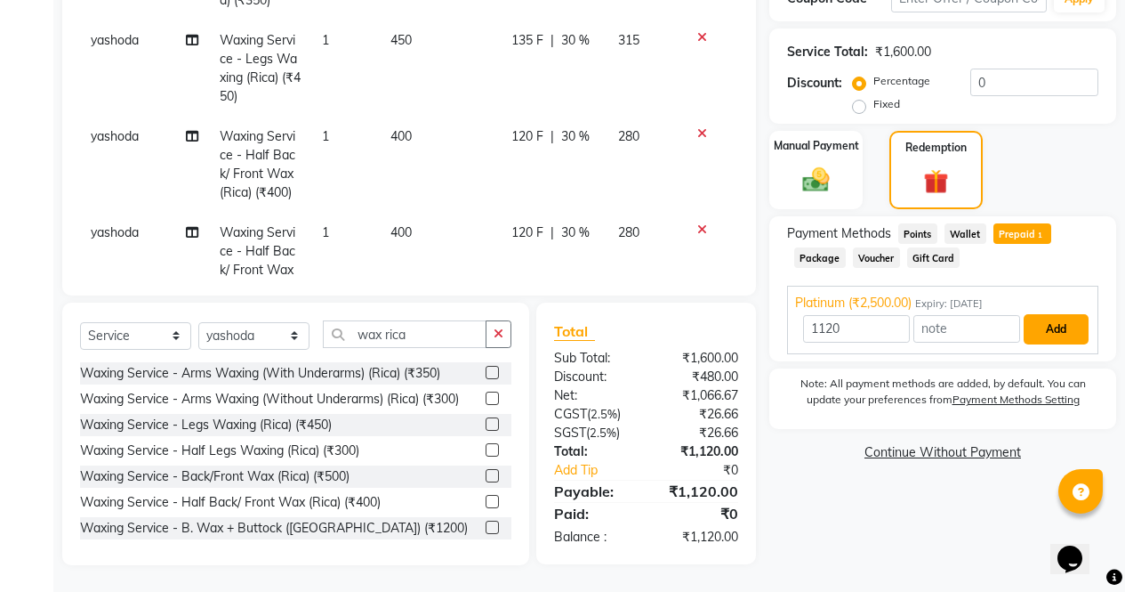
click at [1058, 322] on button "Add" at bounding box center [1056, 329] width 65 height 30
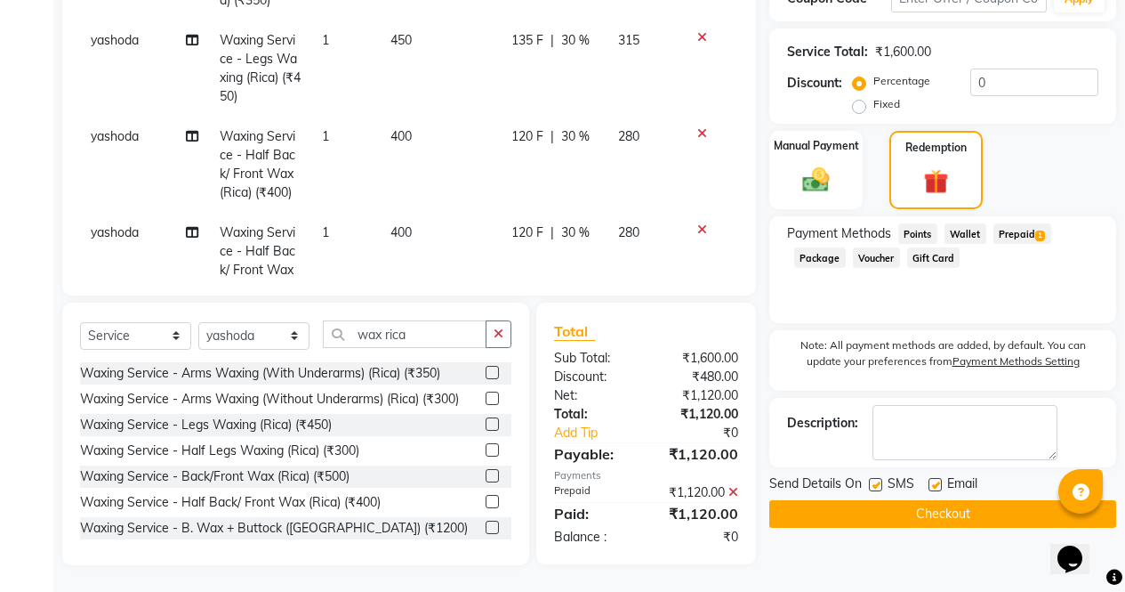
click at [954, 506] on button "Checkout" at bounding box center [943, 514] width 347 height 28
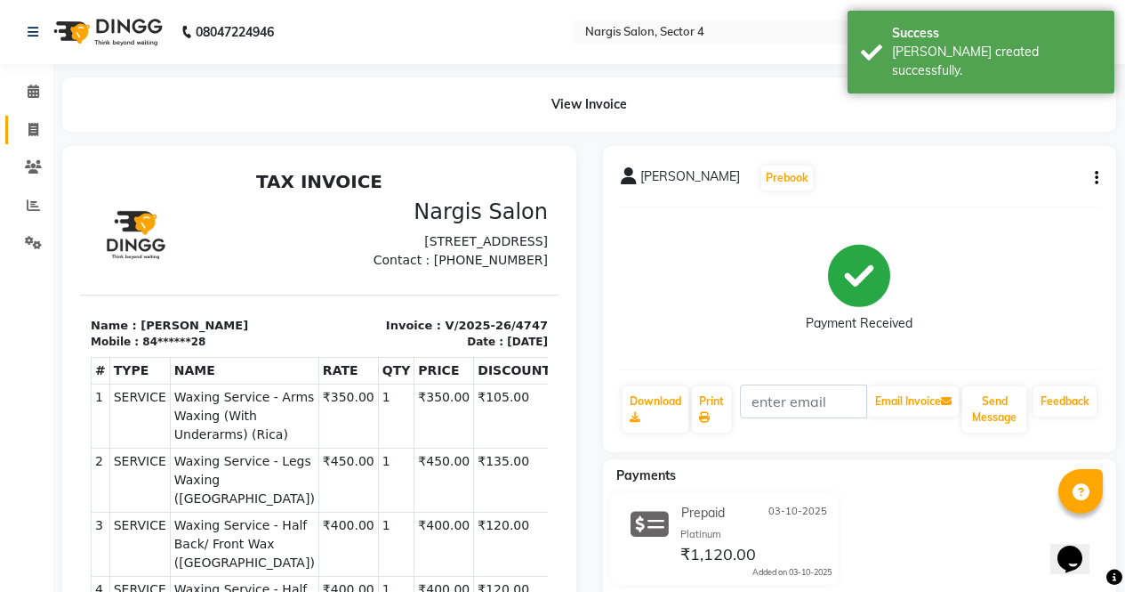
click at [30, 125] on icon at bounding box center [33, 129] width 10 height 13
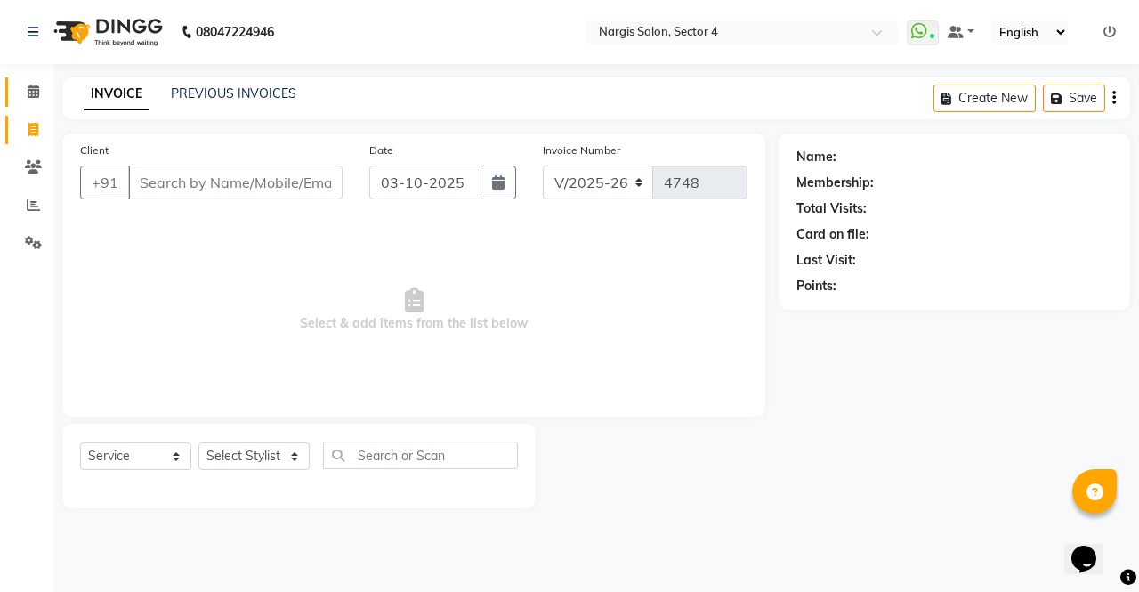
click at [36, 104] on link "Calendar" at bounding box center [26, 91] width 43 height 29
